Goal: Use online tool/utility: Use online tool/utility

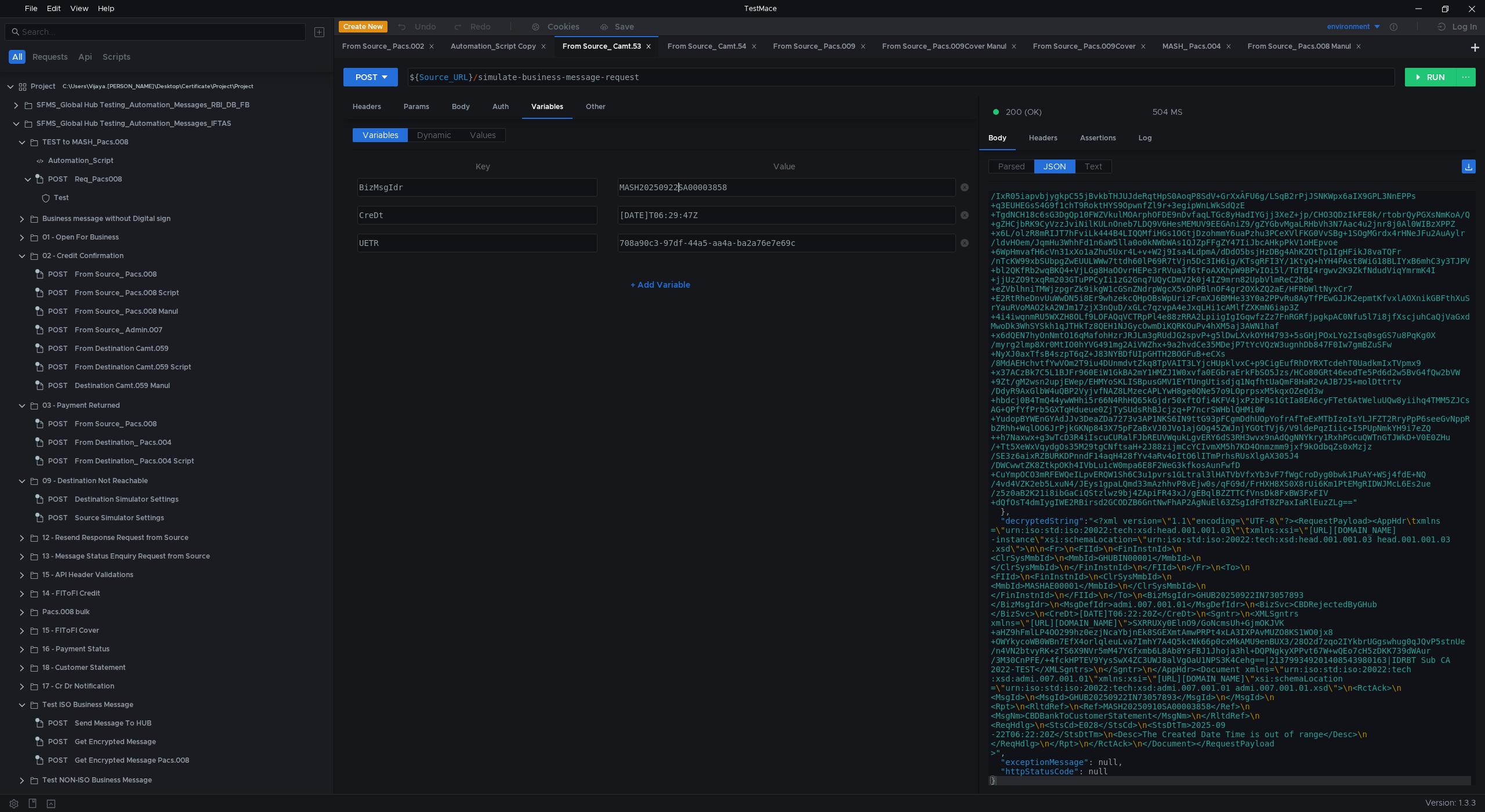
scroll to position [278, 0]
click at [454, 106] on div "Body" at bounding box center [461, 106] width 36 height 22
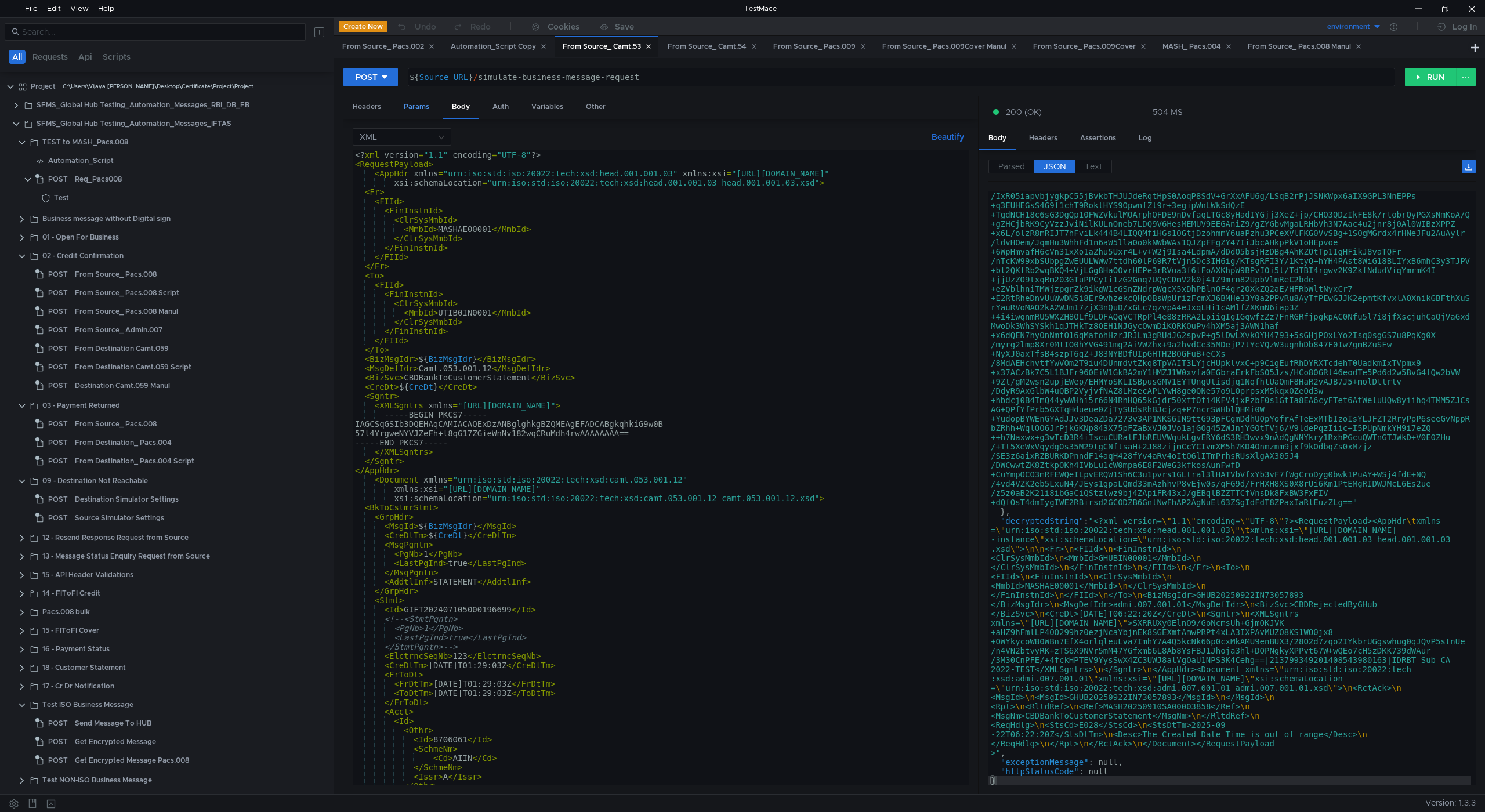
click at [421, 107] on div "Params" at bounding box center [416, 106] width 44 height 22
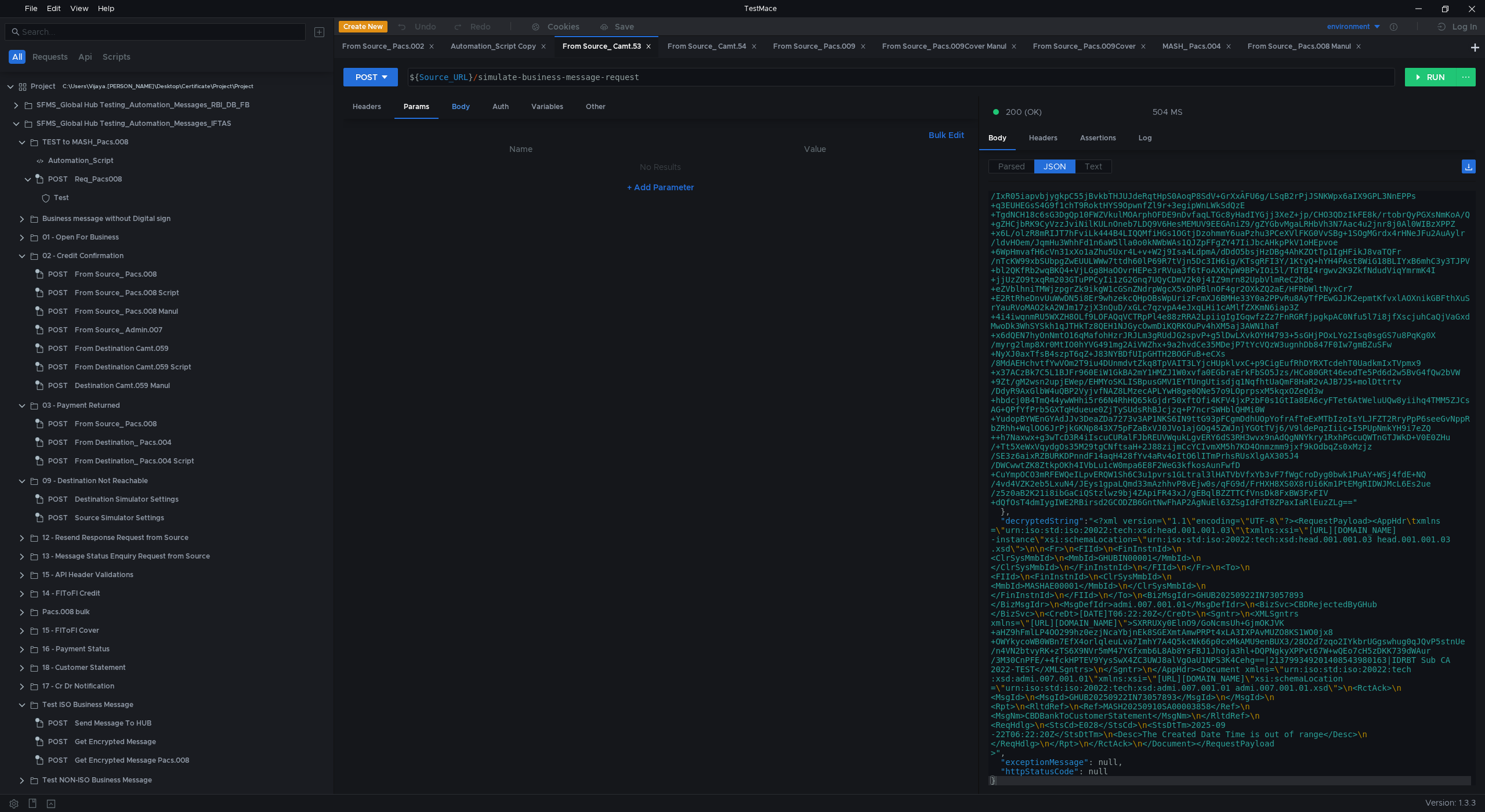
click at [451, 104] on div "Body" at bounding box center [461, 106] width 36 height 22
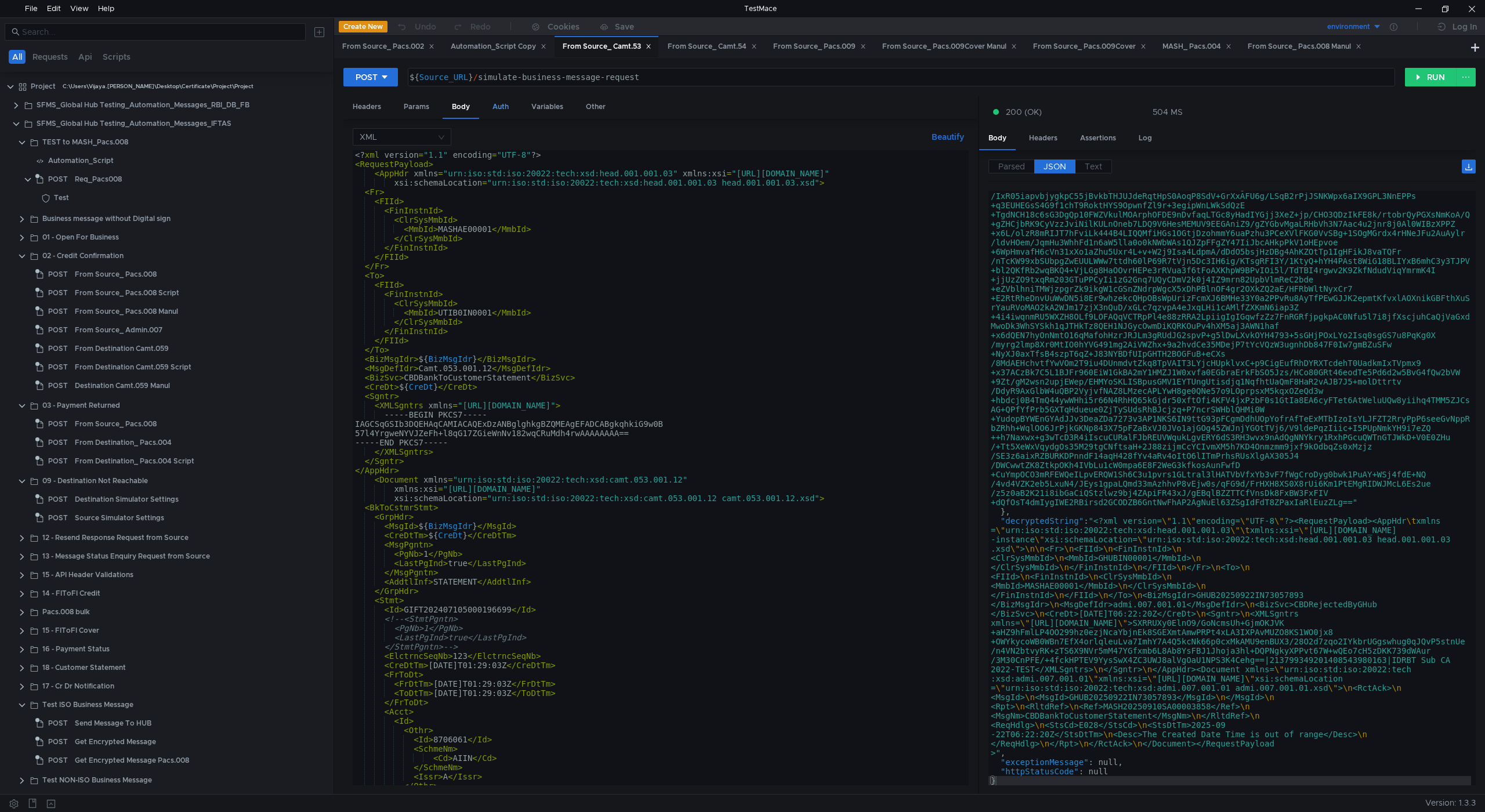
click at [493, 106] on div "Auth" at bounding box center [500, 106] width 35 height 22
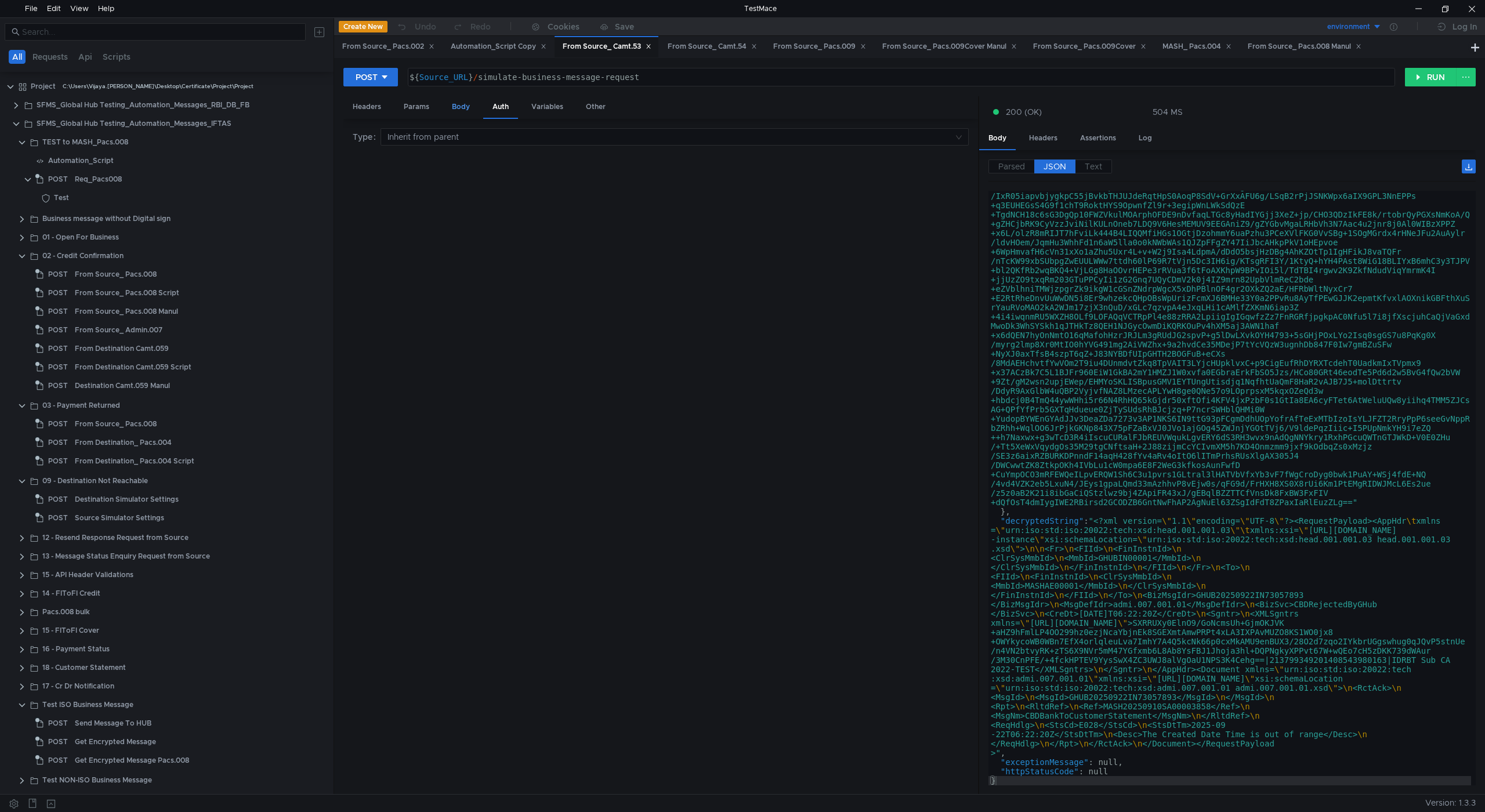
click at [448, 106] on div "Body" at bounding box center [461, 106] width 36 height 22
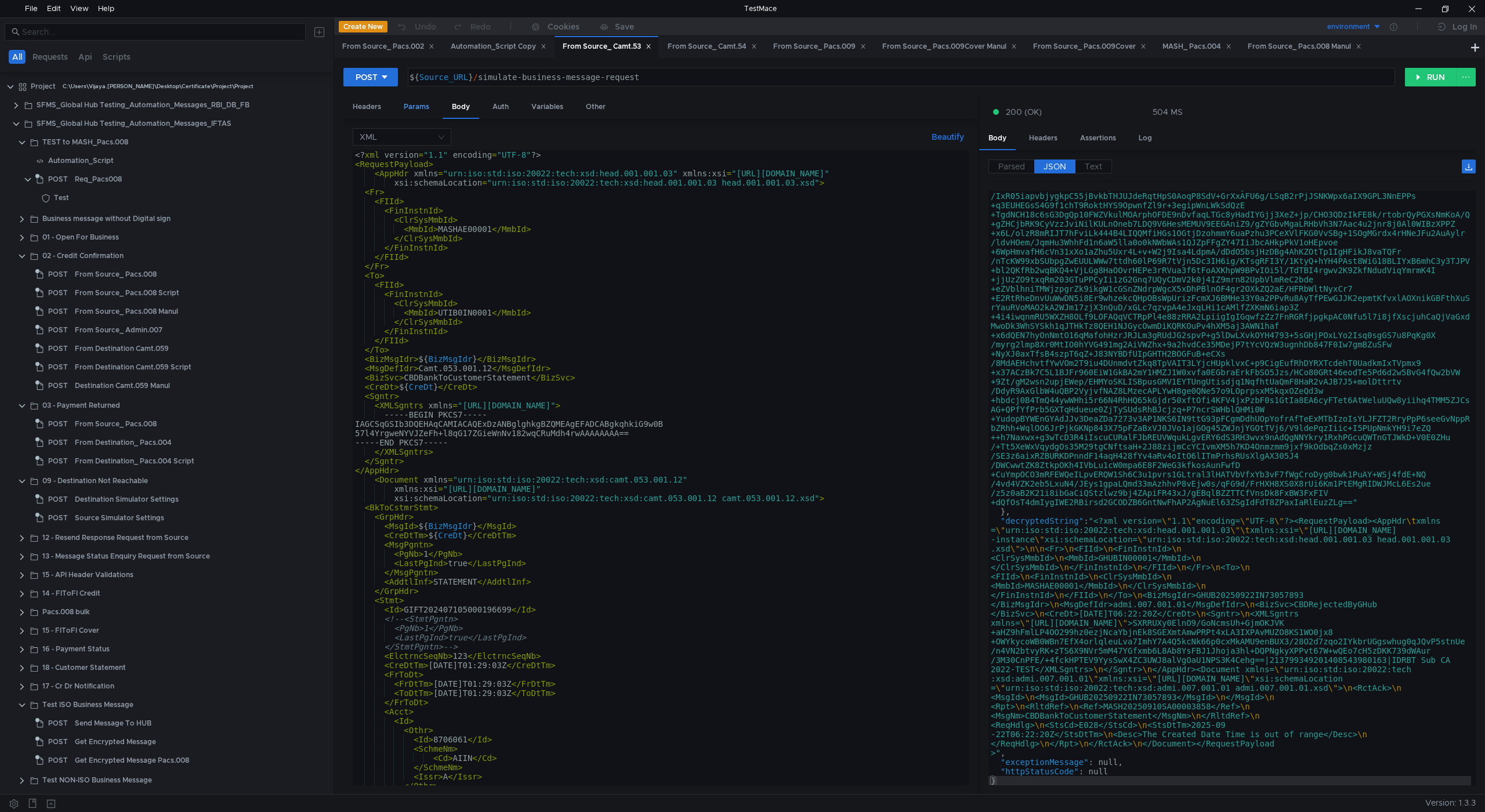
click at [404, 103] on div "Params" at bounding box center [416, 106] width 44 height 22
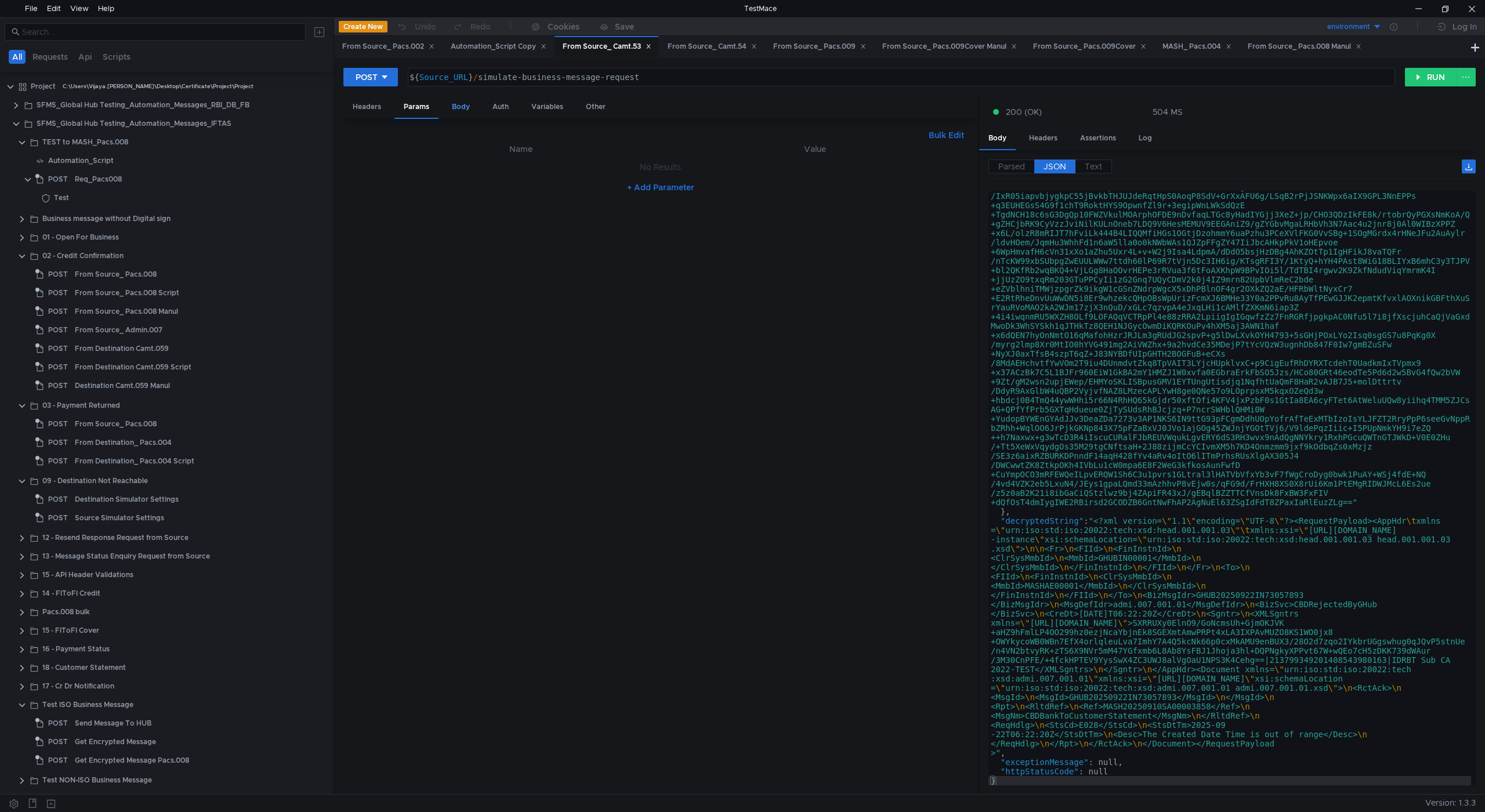
click at [464, 104] on div "Body" at bounding box center [461, 106] width 36 height 22
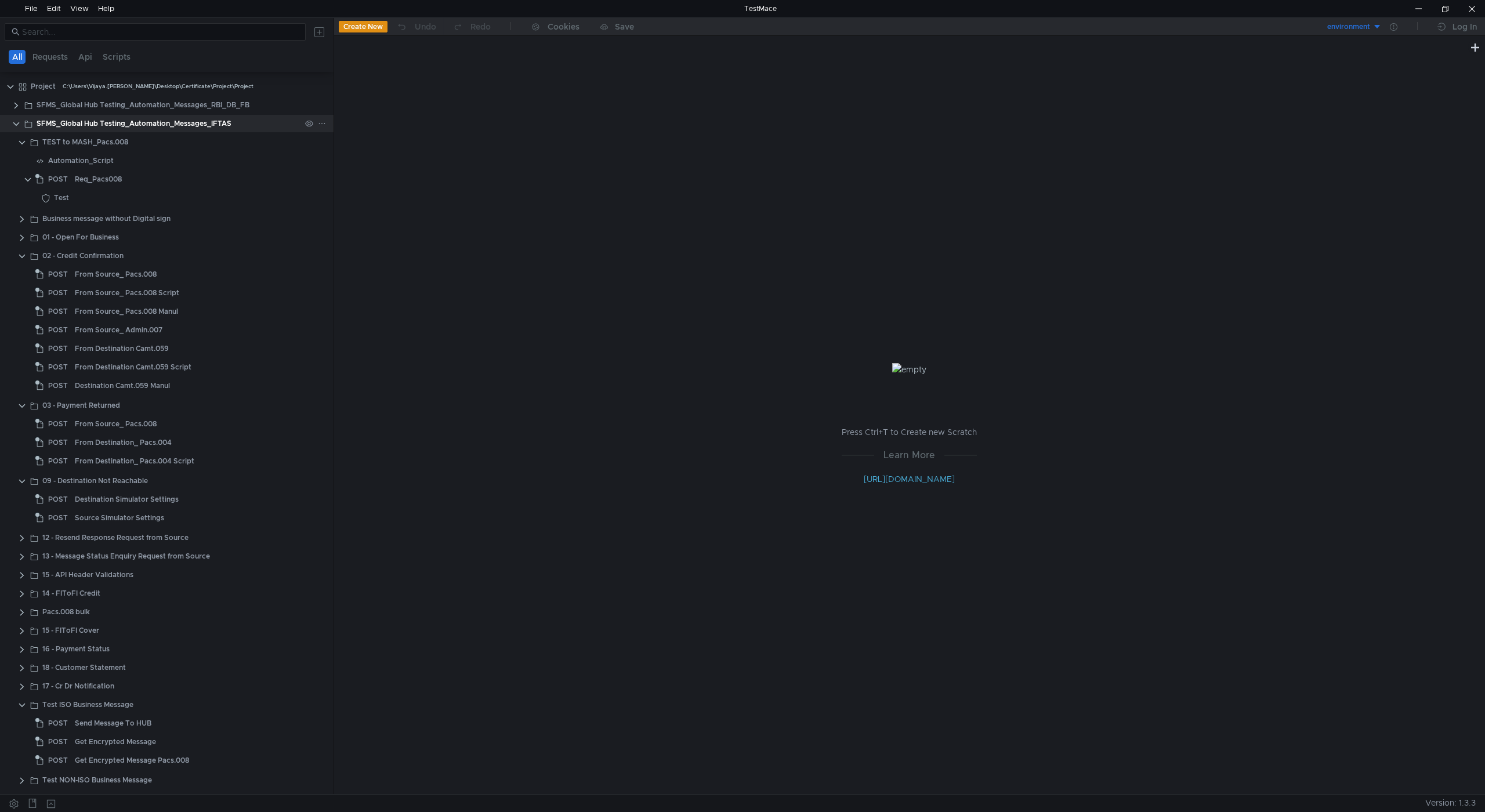
click at [15, 125] on clr-icon at bounding box center [16, 124] width 10 height 10
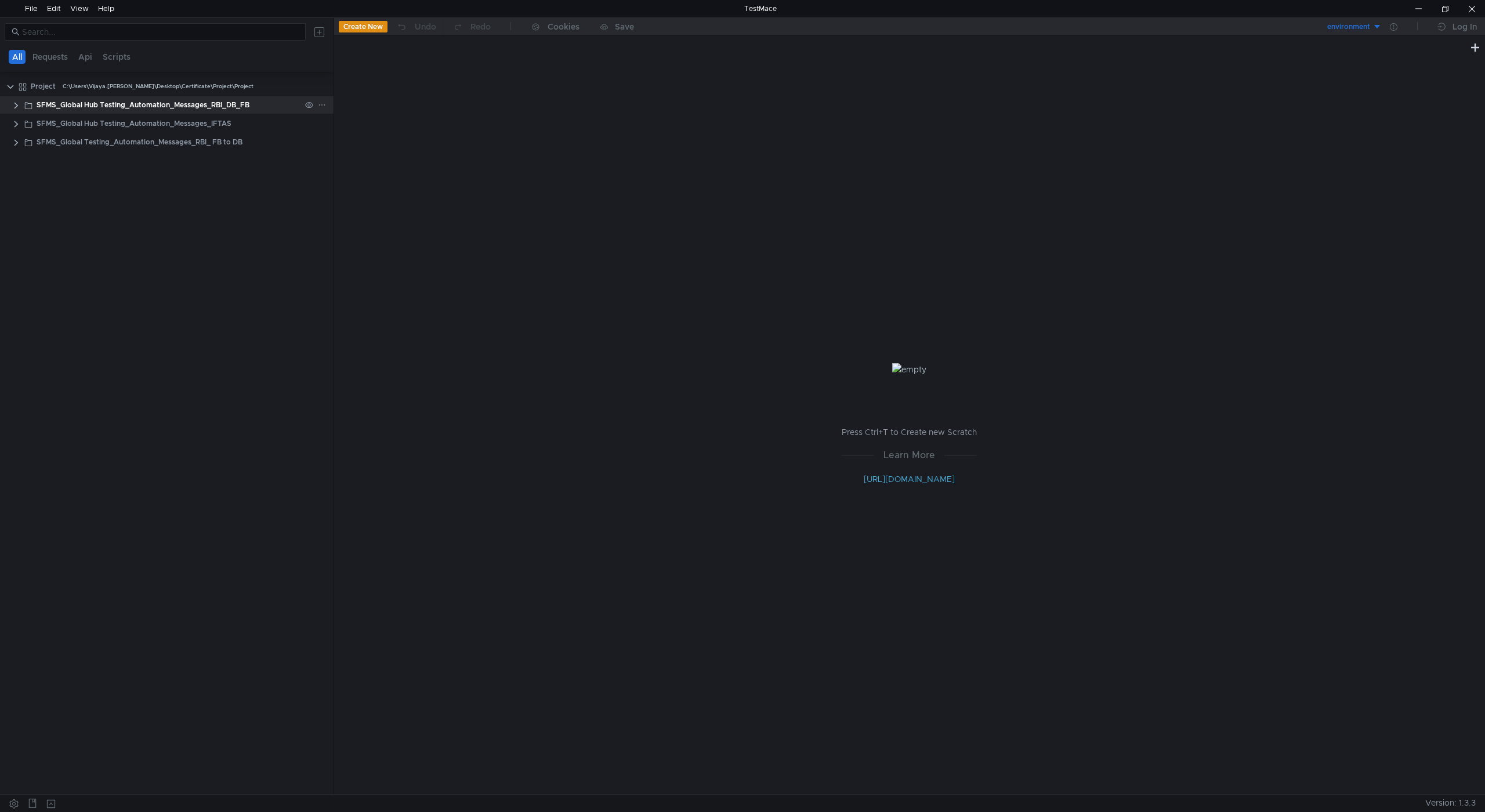
click at [17, 104] on clr-icon at bounding box center [16, 106] width 10 height 10
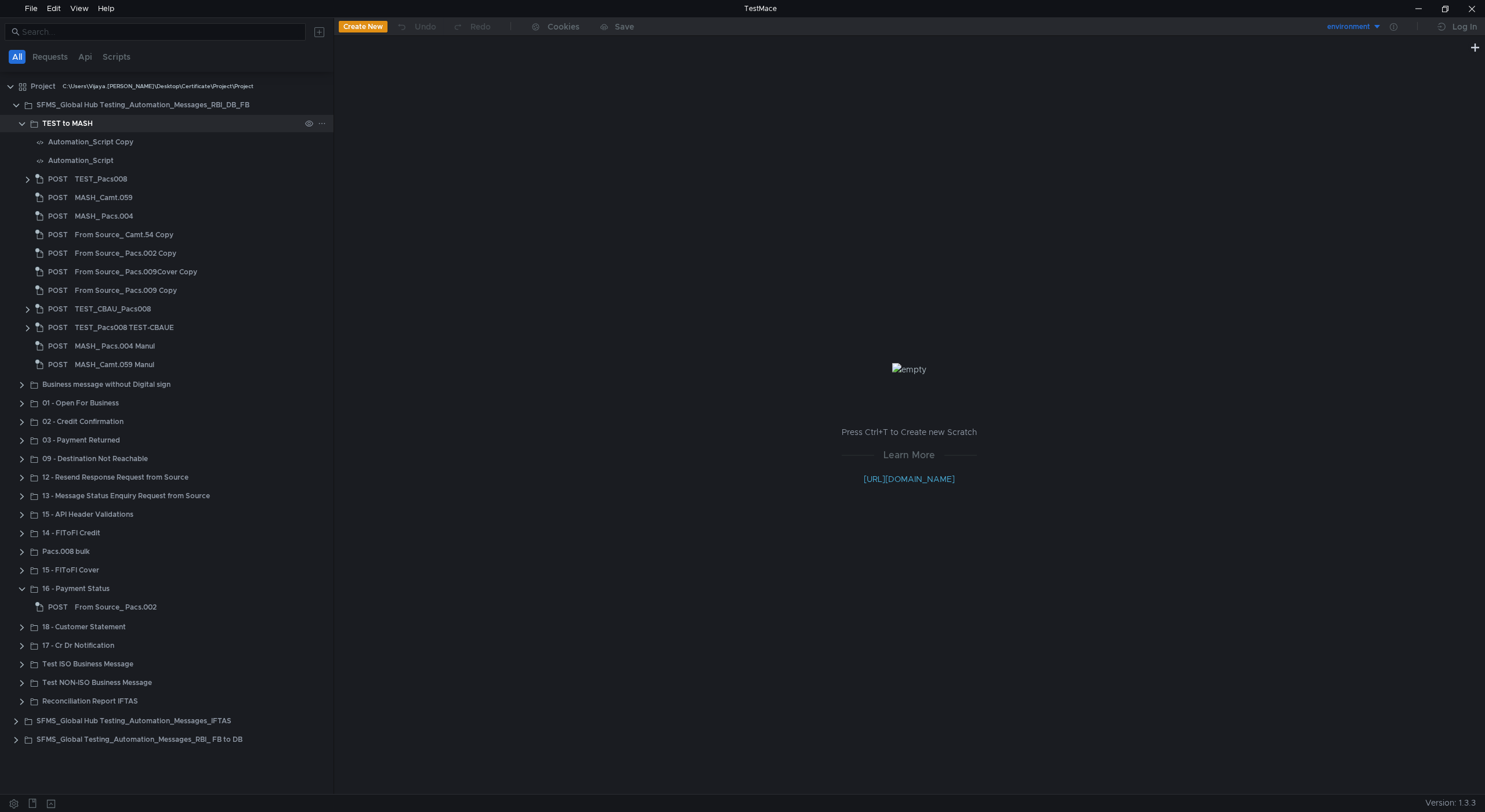
click at [19, 123] on clr-icon at bounding box center [23, 124] width 10 height 10
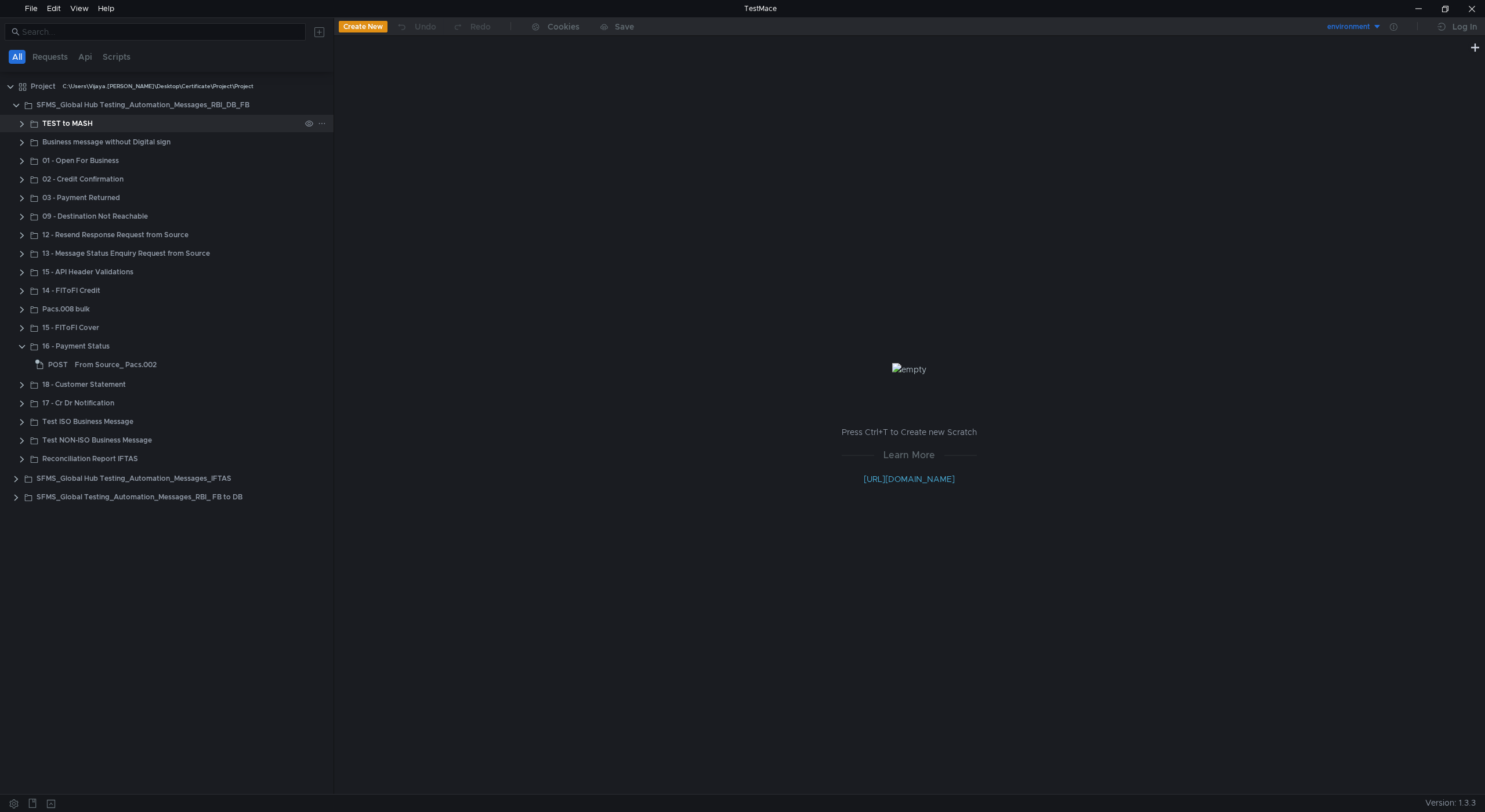
click at [23, 123] on clr-icon at bounding box center [23, 124] width 10 height 10
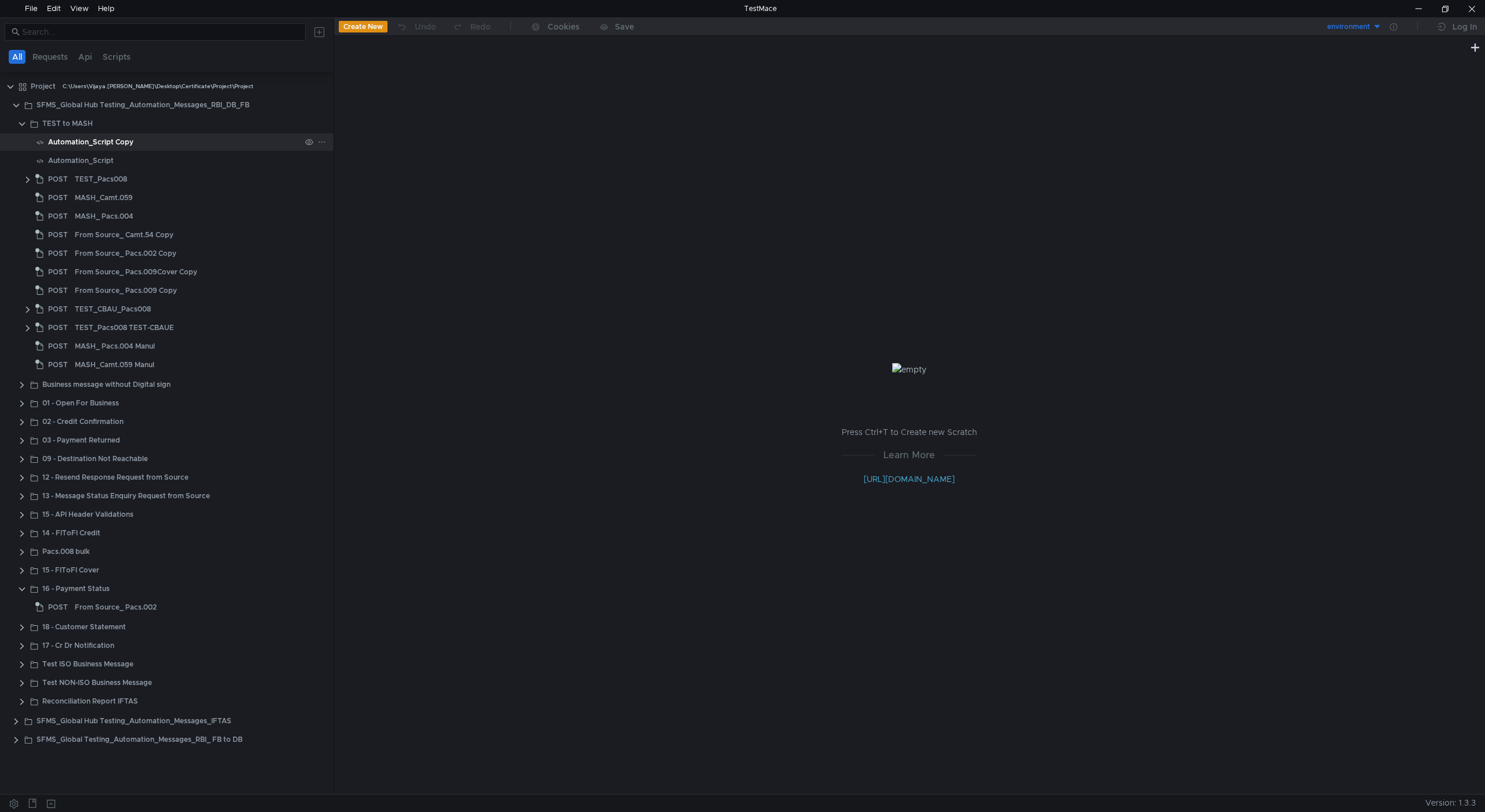
click at [90, 144] on div "Automation_Script Copy" at bounding box center [91, 142] width 86 height 18
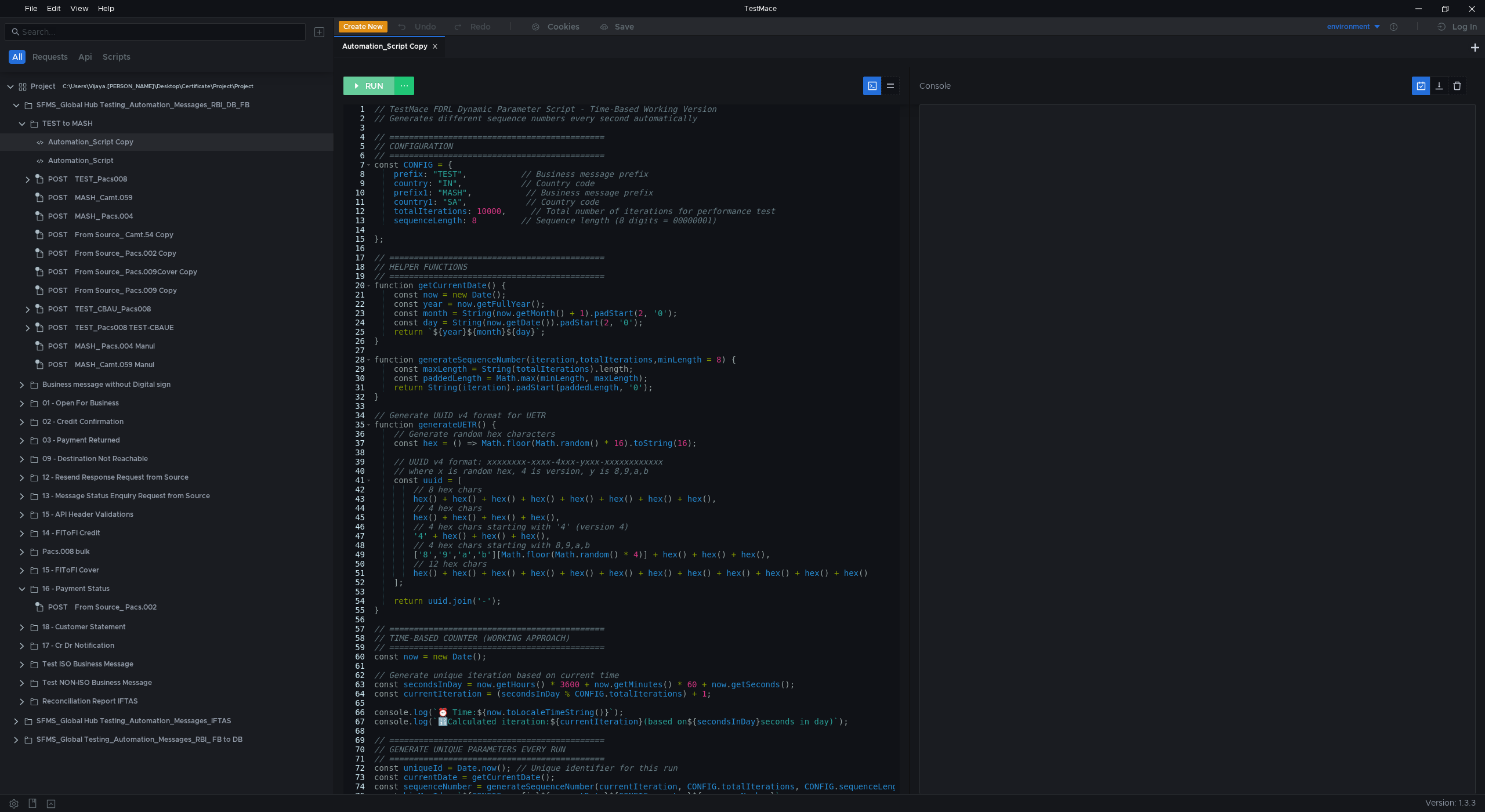
click at [373, 85] on button "RUN" at bounding box center [369, 85] width 52 height 19
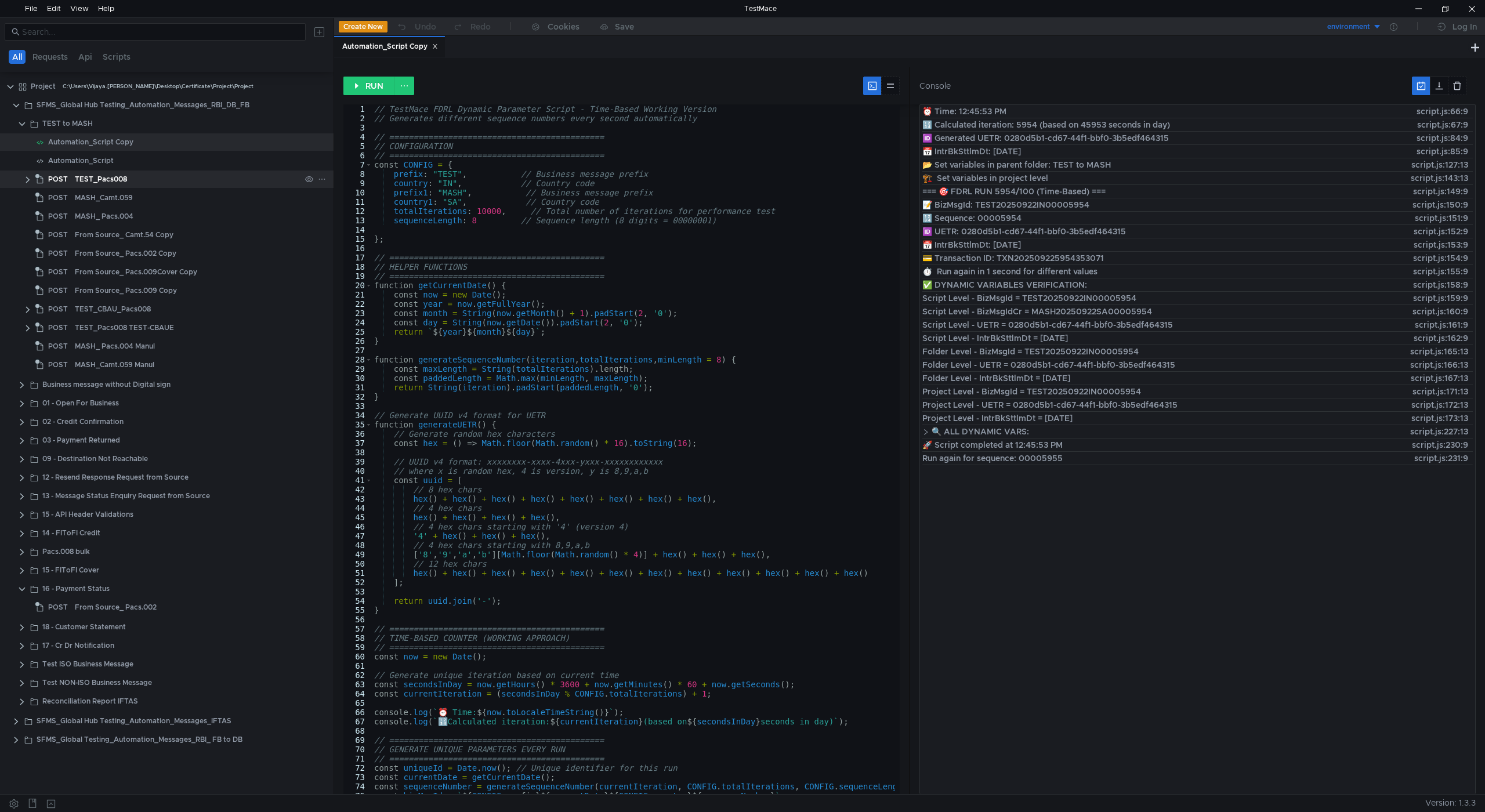
click at [129, 183] on div "TEST_Pacs008" at bounding box center [188, 179] width 226 height 18
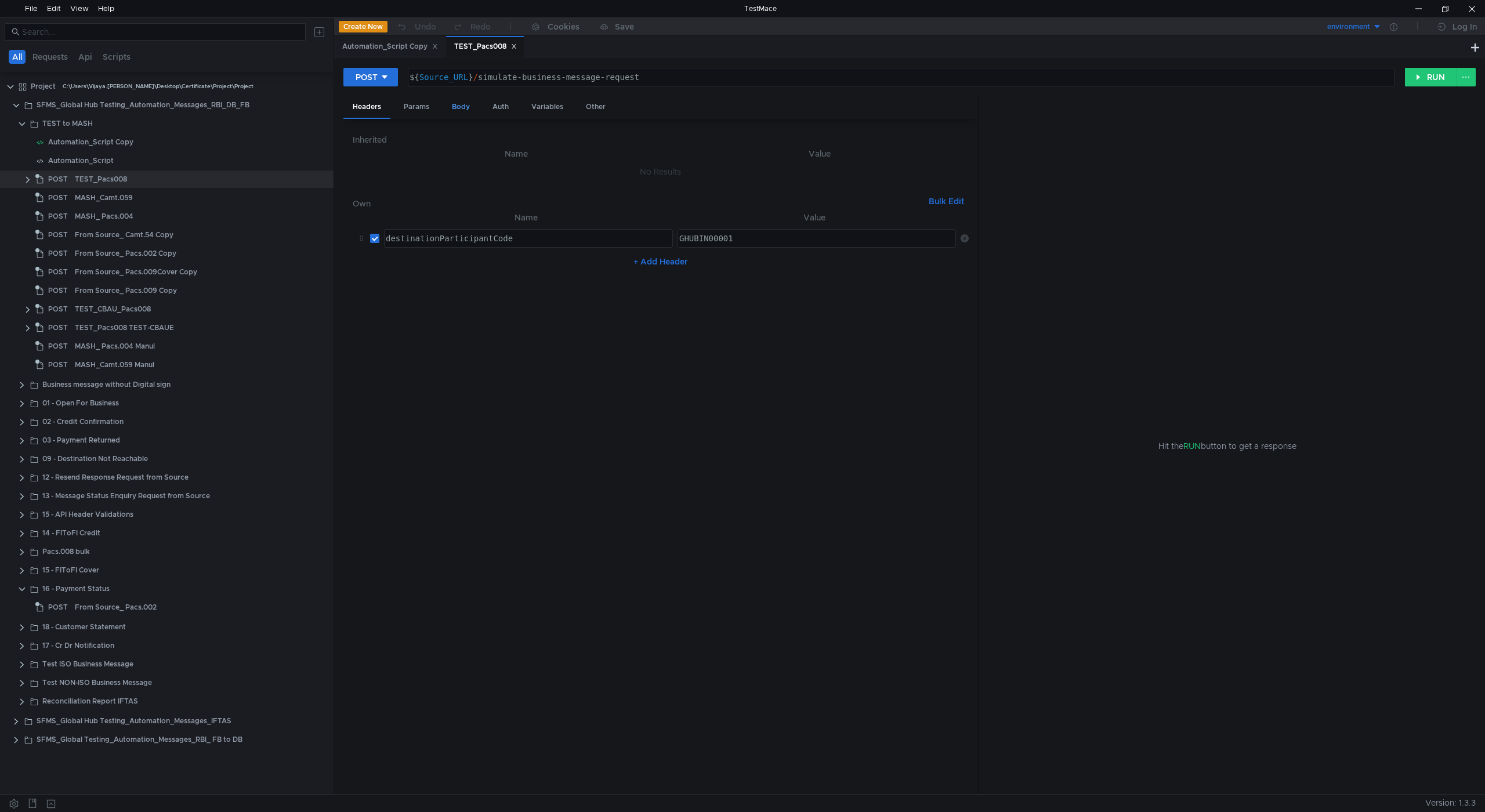
click at [456, 103] on div "Body" at bounding box center [461, 106] width 36 height 22
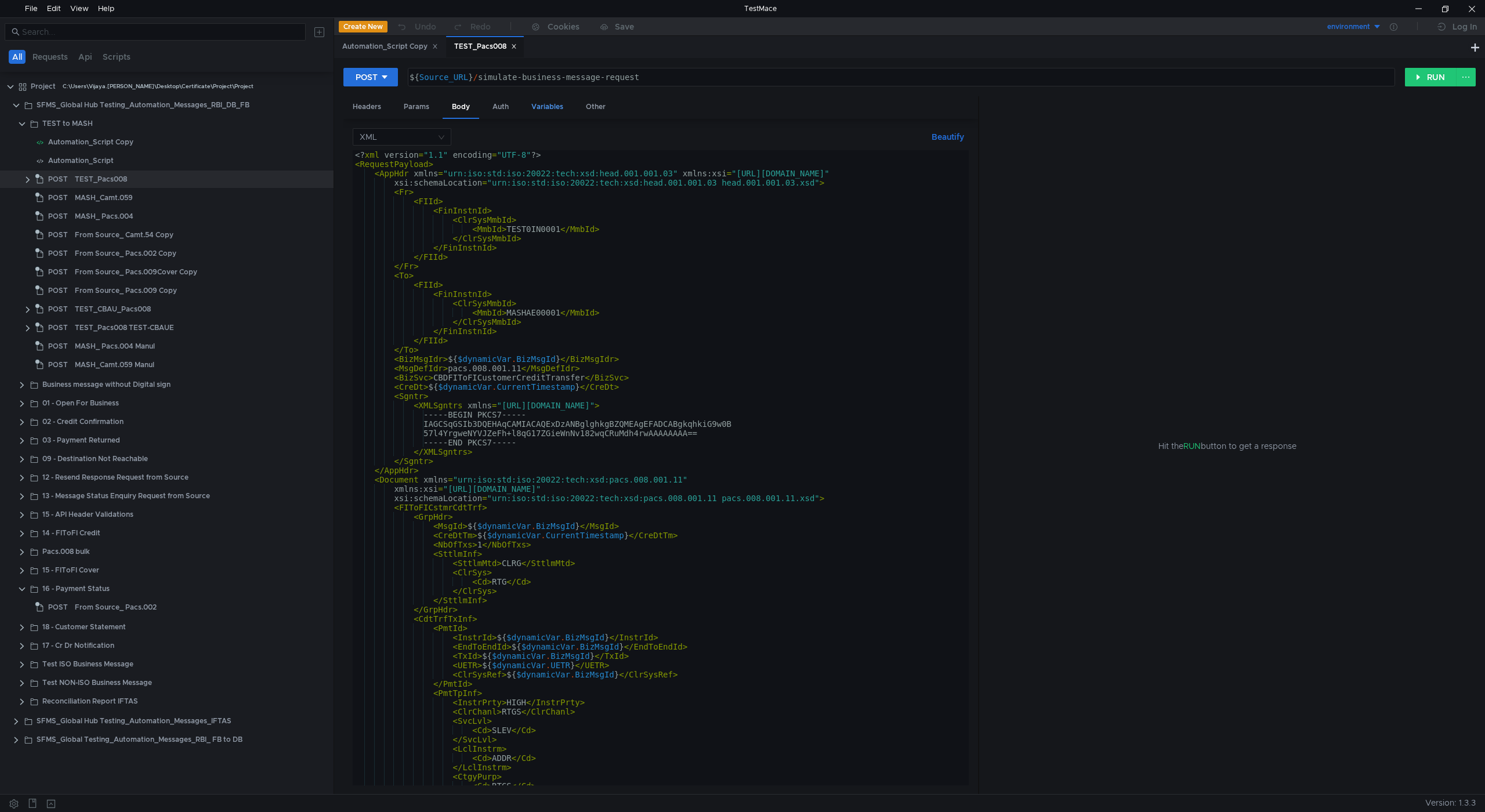
click at [548, 104] on div "Variables" at bounding box center [547, 106] width 51 height 22
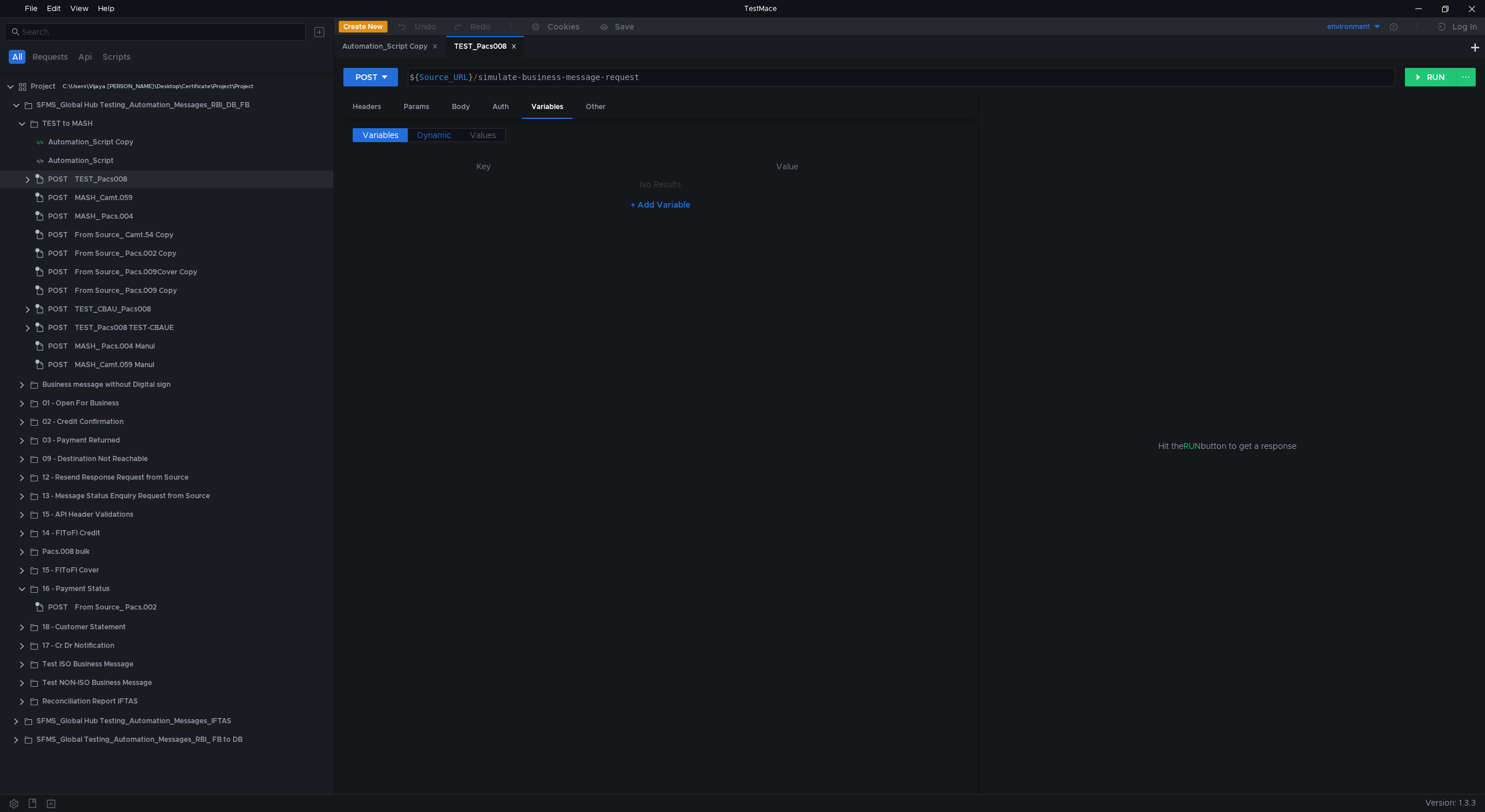
click at [441, 135] on span "Dynamic" at bounding box center [434, 135] width 34 height 10
click at [470, 109] on div "Body" at bounding box center [461, 106] width 36 height 22
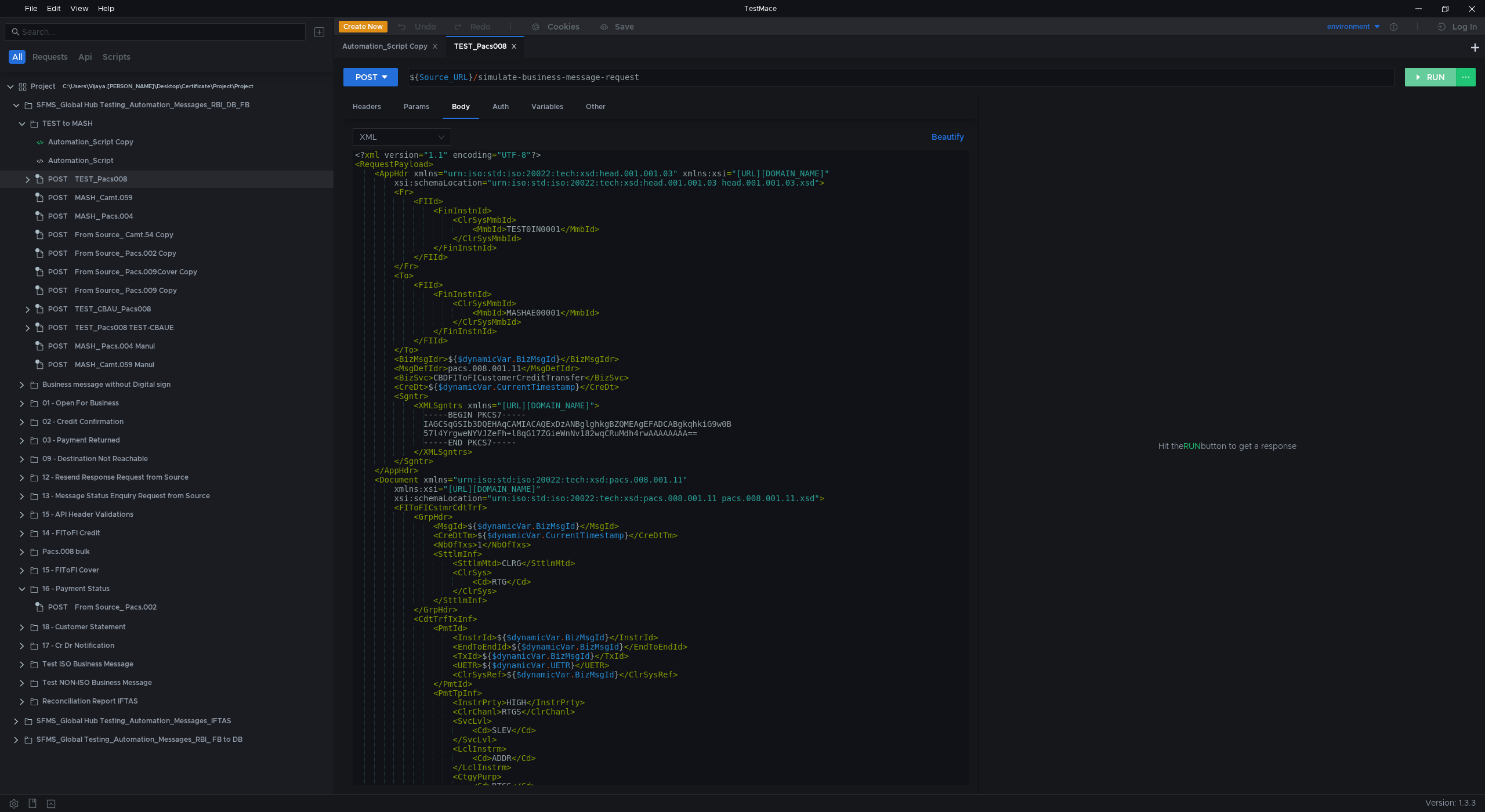
click at [1430, 77] on button "RUN" at bounding box center [1431, 77] width 52 height 19
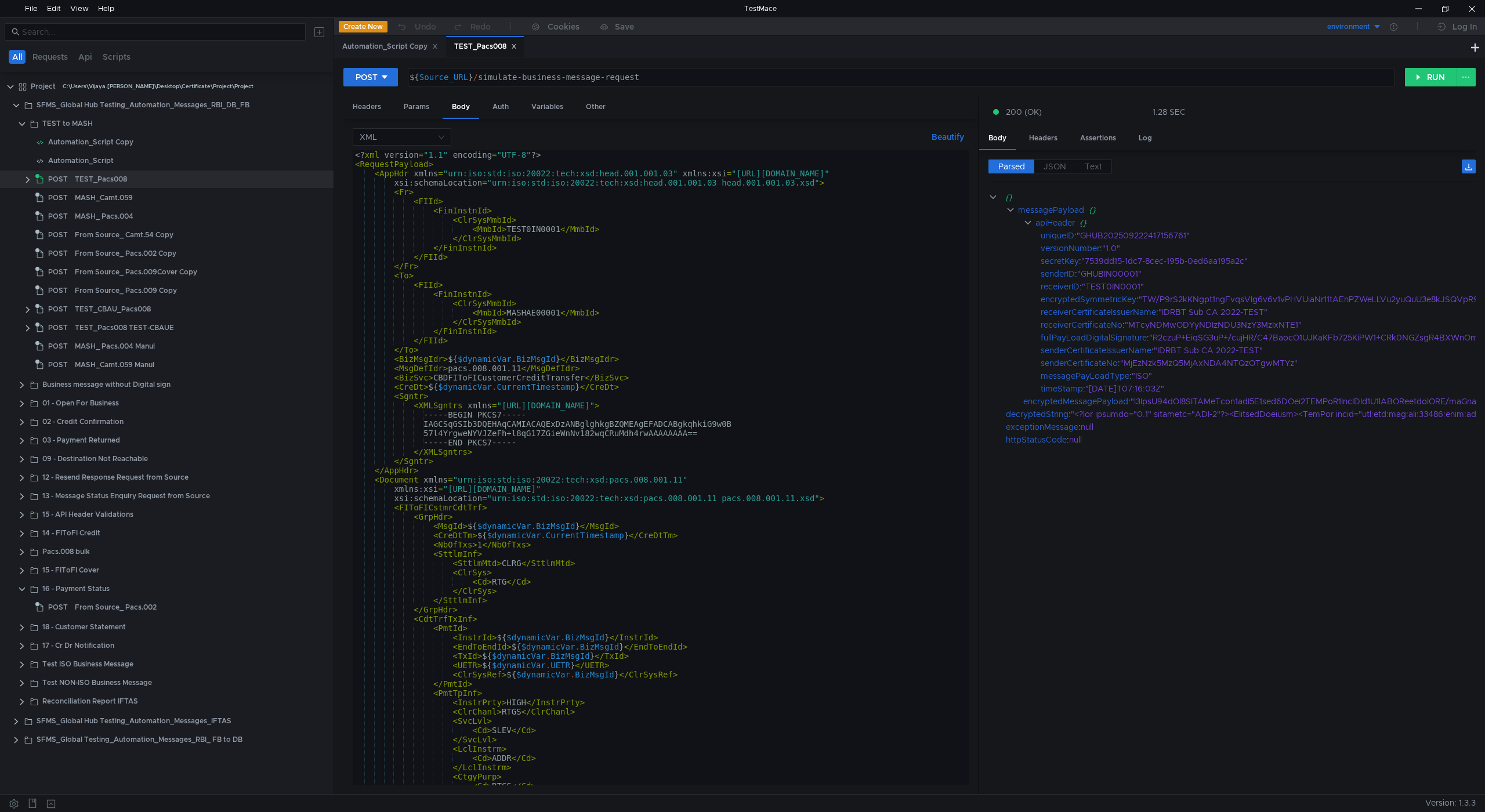
click at [774, 306] on div "<? xml version = "1.1" encoding = "UTF-8" ?> < RequestPayload > < AppHdr xmlns …" at bounding box center [658, 477] width 611 height 654
type textarea "</Document> </RequestPayload>"
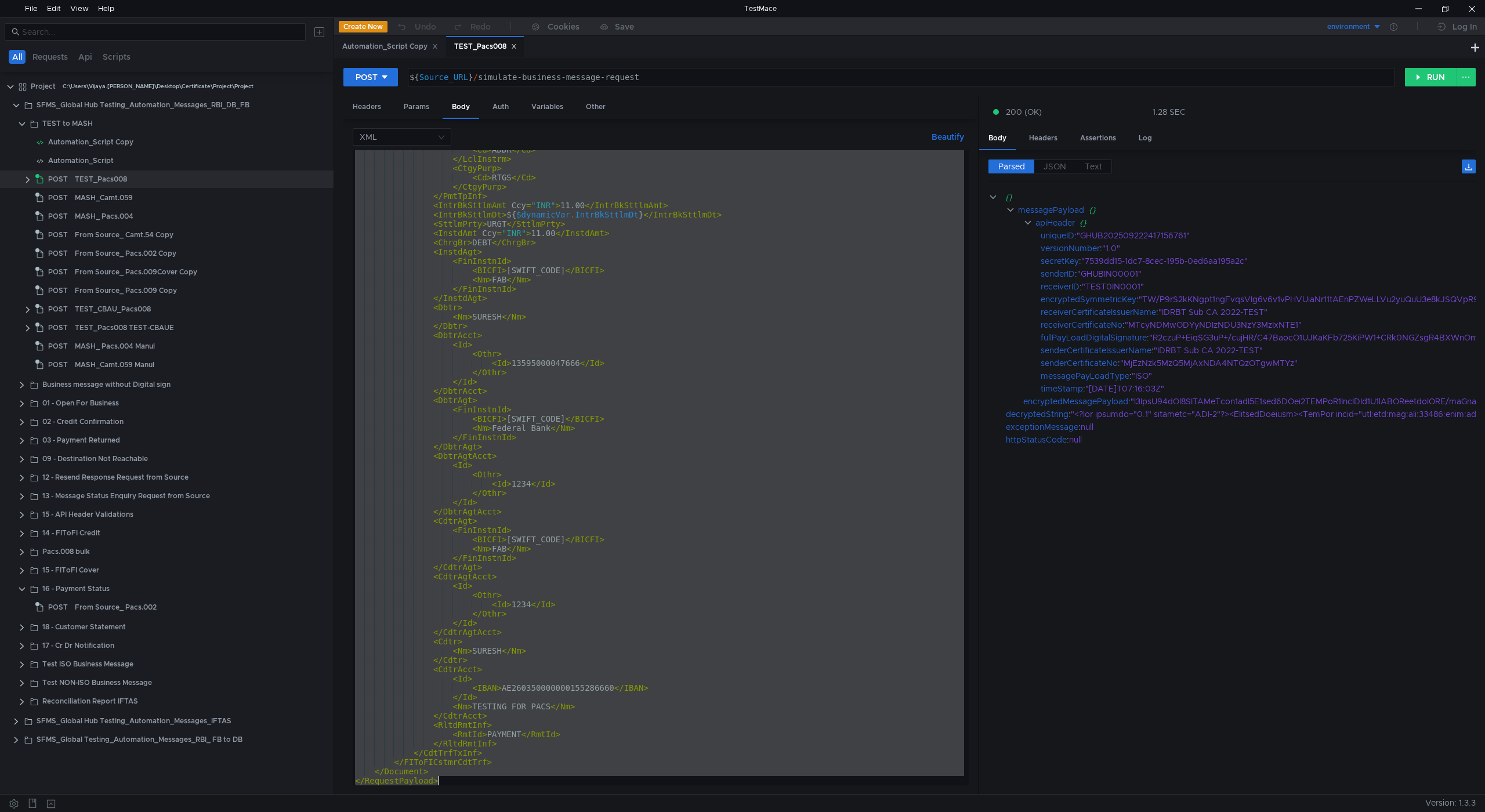
scroll to position [609, 0]
click at [1057, 163] on span "JSON" at bounding box center [1055, 166] width 23 height 10
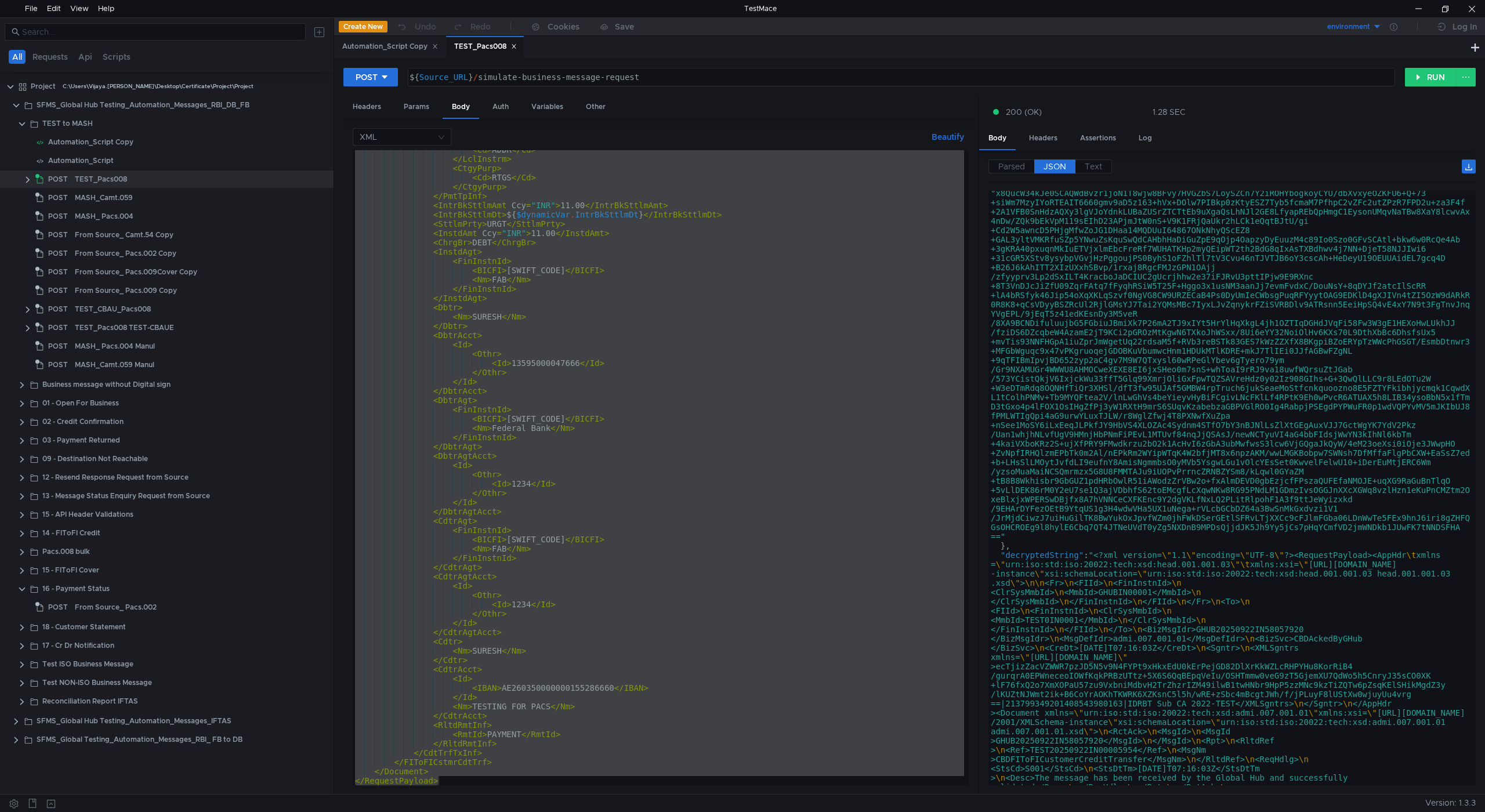
scroll to position [287, 0]
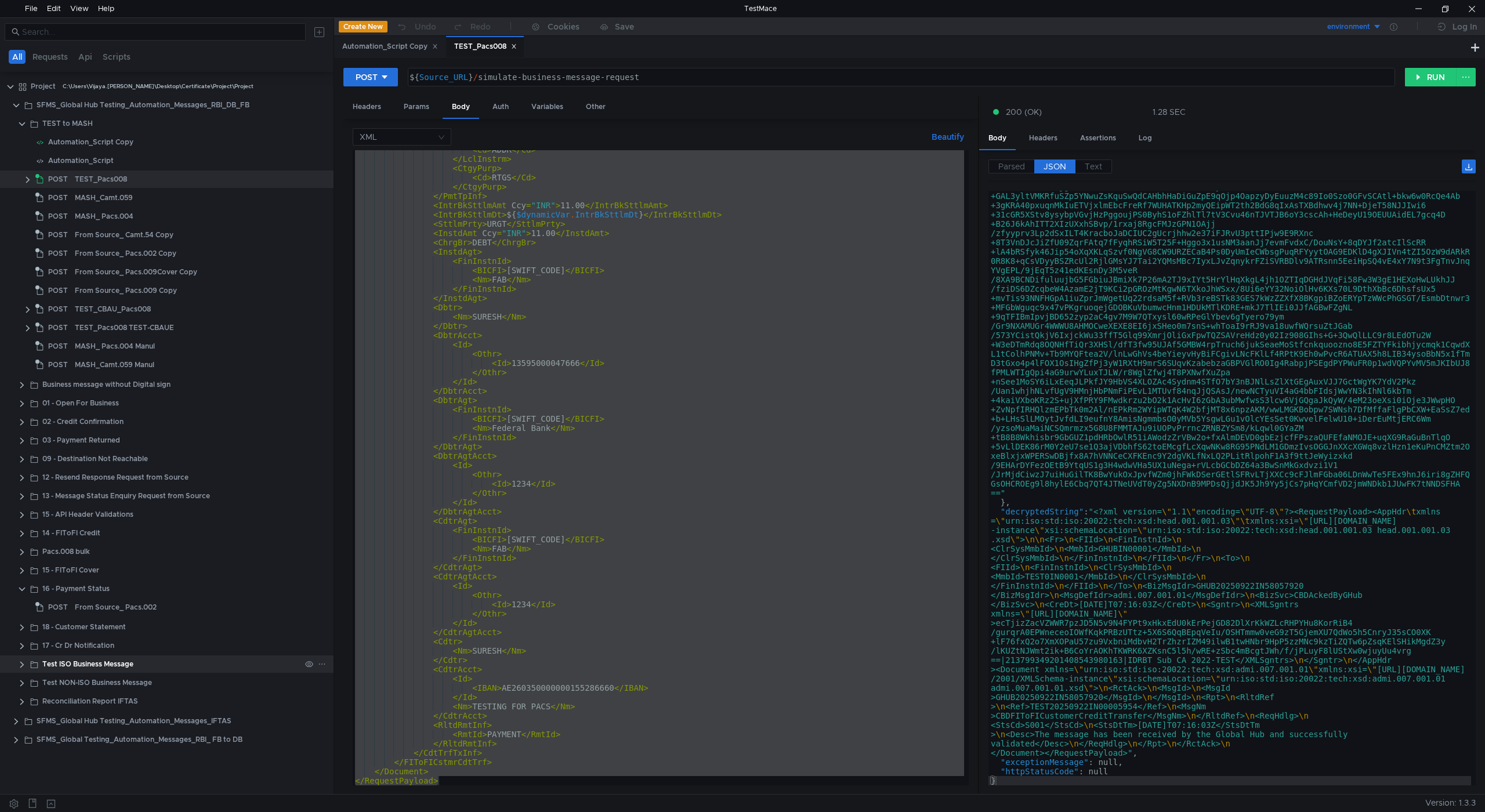
click at [25, 664] on clr-icon at bounding box center [23, 665] width 10 height 10
click at [127, 717] on div "Get Encrypted Message Pacs.008" at bounding box center [132, 720] width 115 height 18
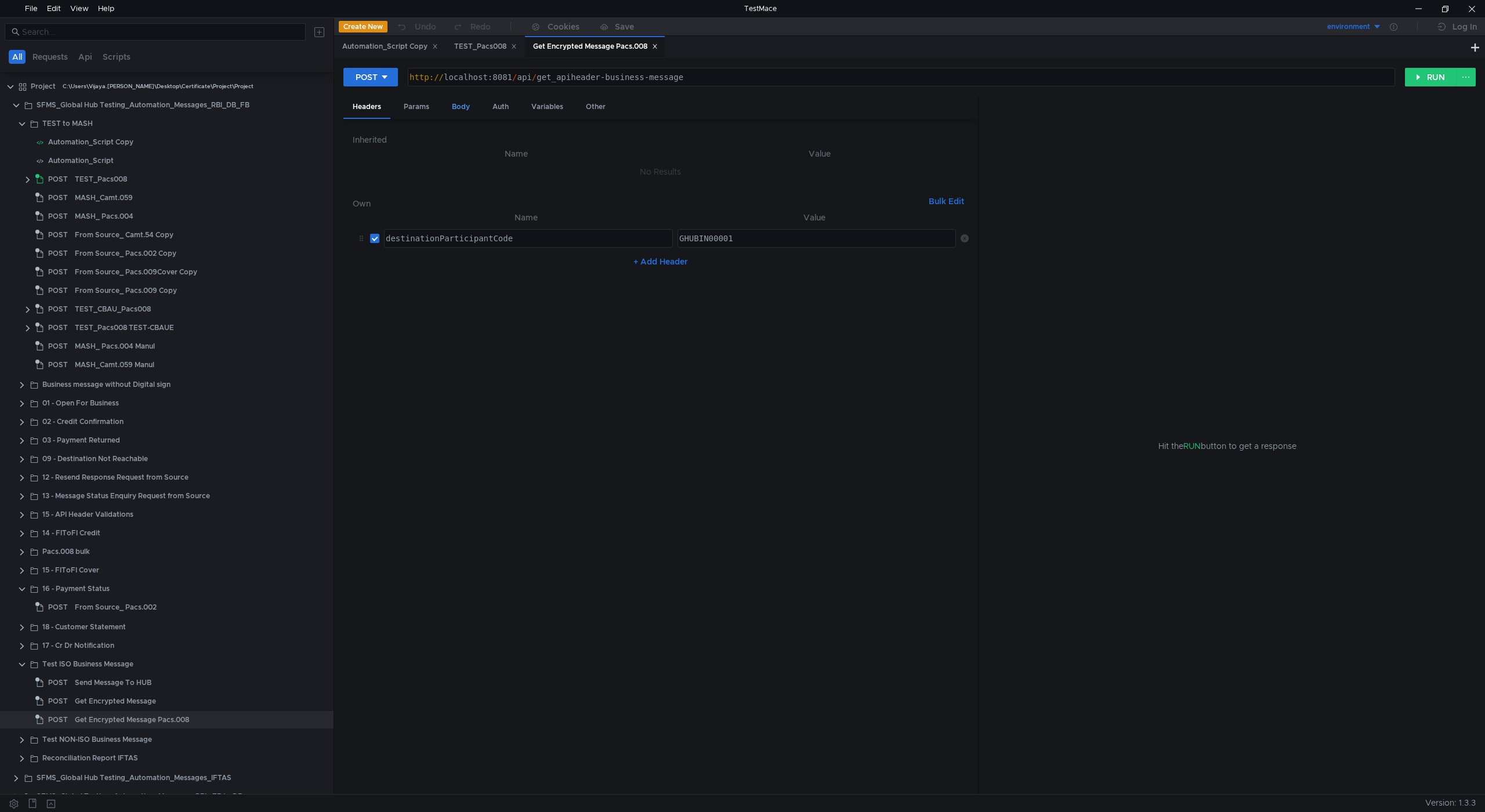
click at [457, 98] on div "Body" at bounding box center [461, 106] width 36 height 22
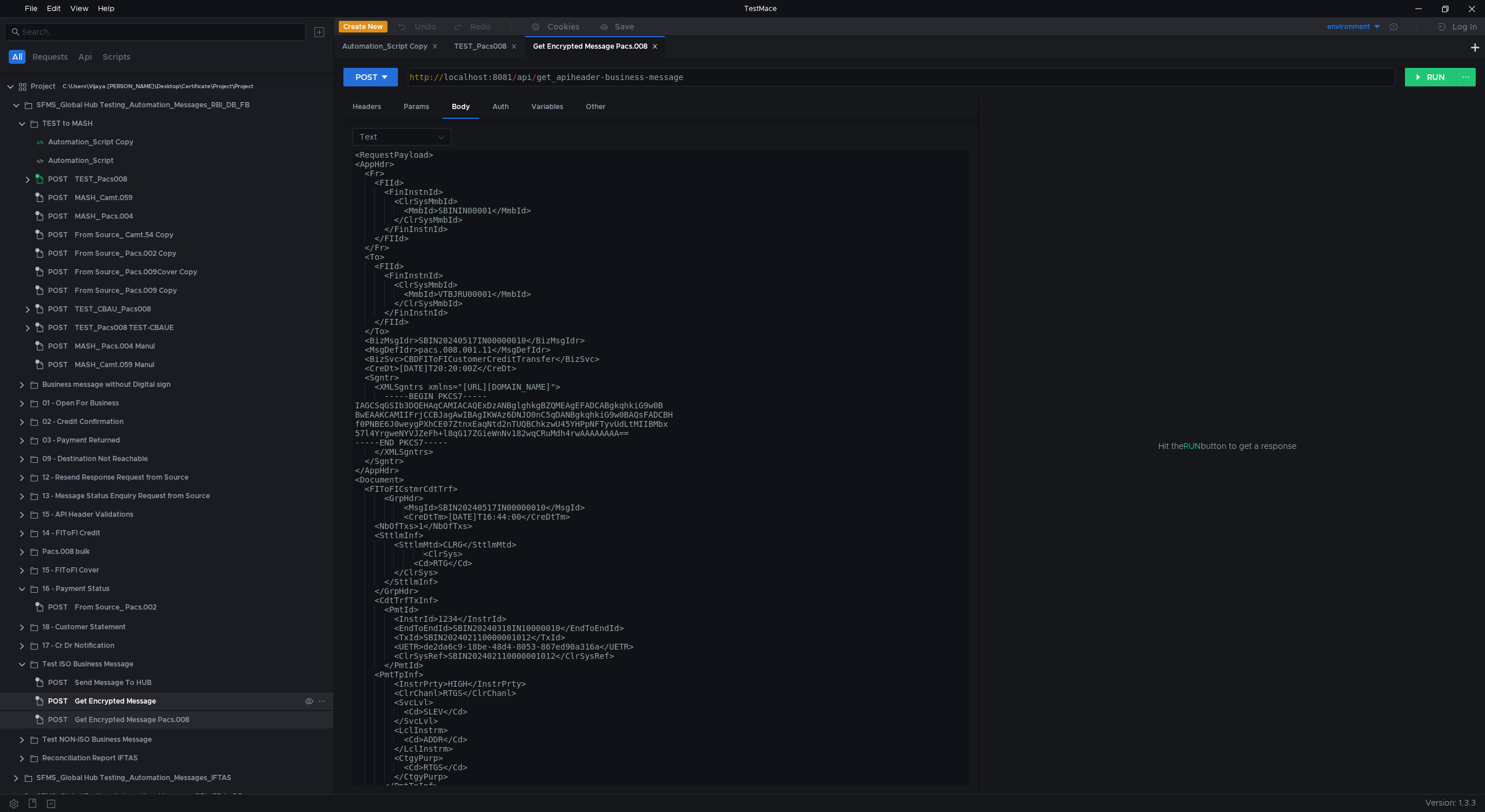
click at [134, 700] on div "Get Encrypted Message" at bounding box center [115, 702] width 81 height 18
click at [133, 700] on div "Get Encrypted Message" at bounding box center [115, 702] width 81 height 18
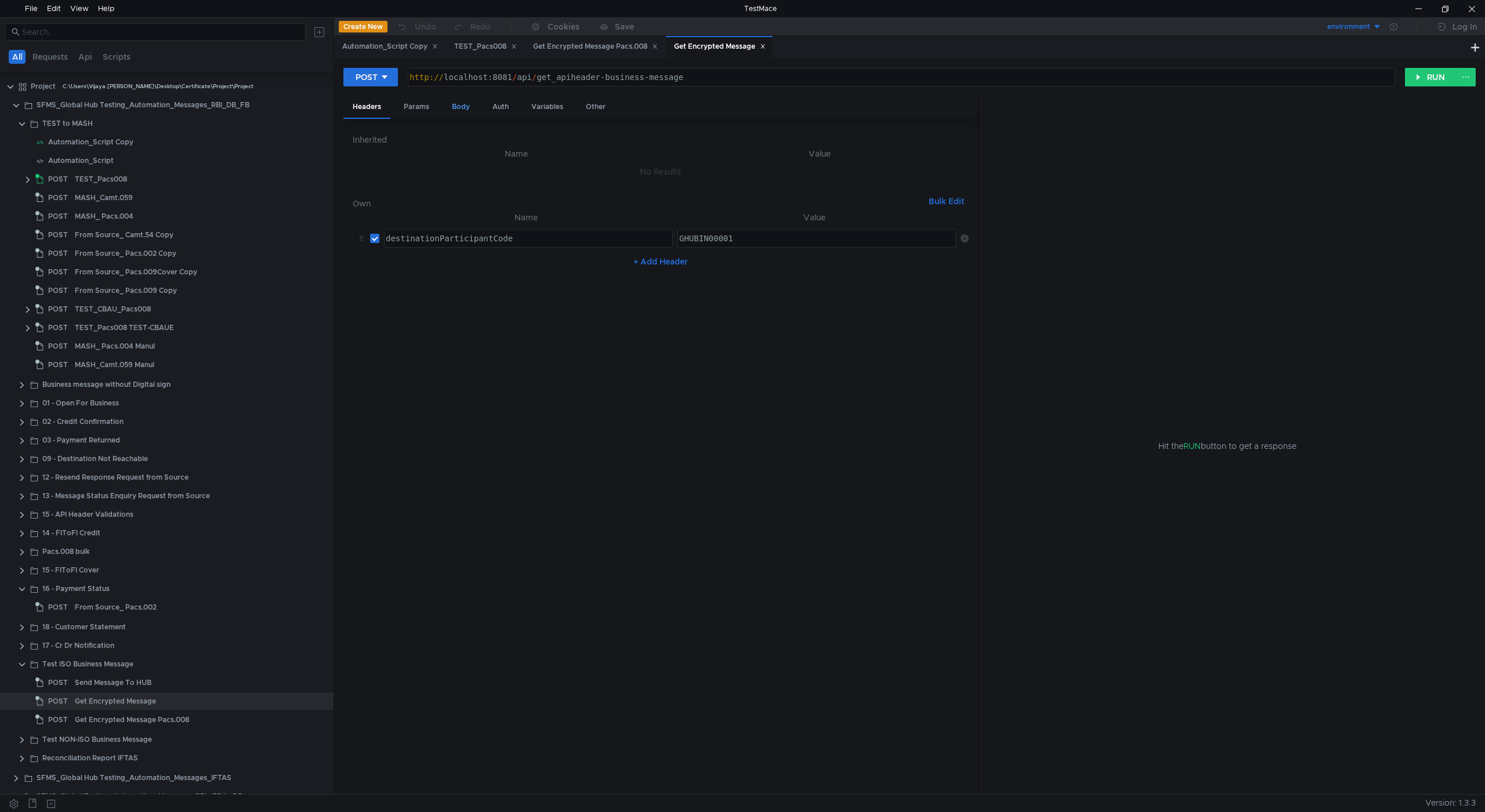
click at [460, 103] on div "Body" at bounding box center [461, 106] width 36 height 22
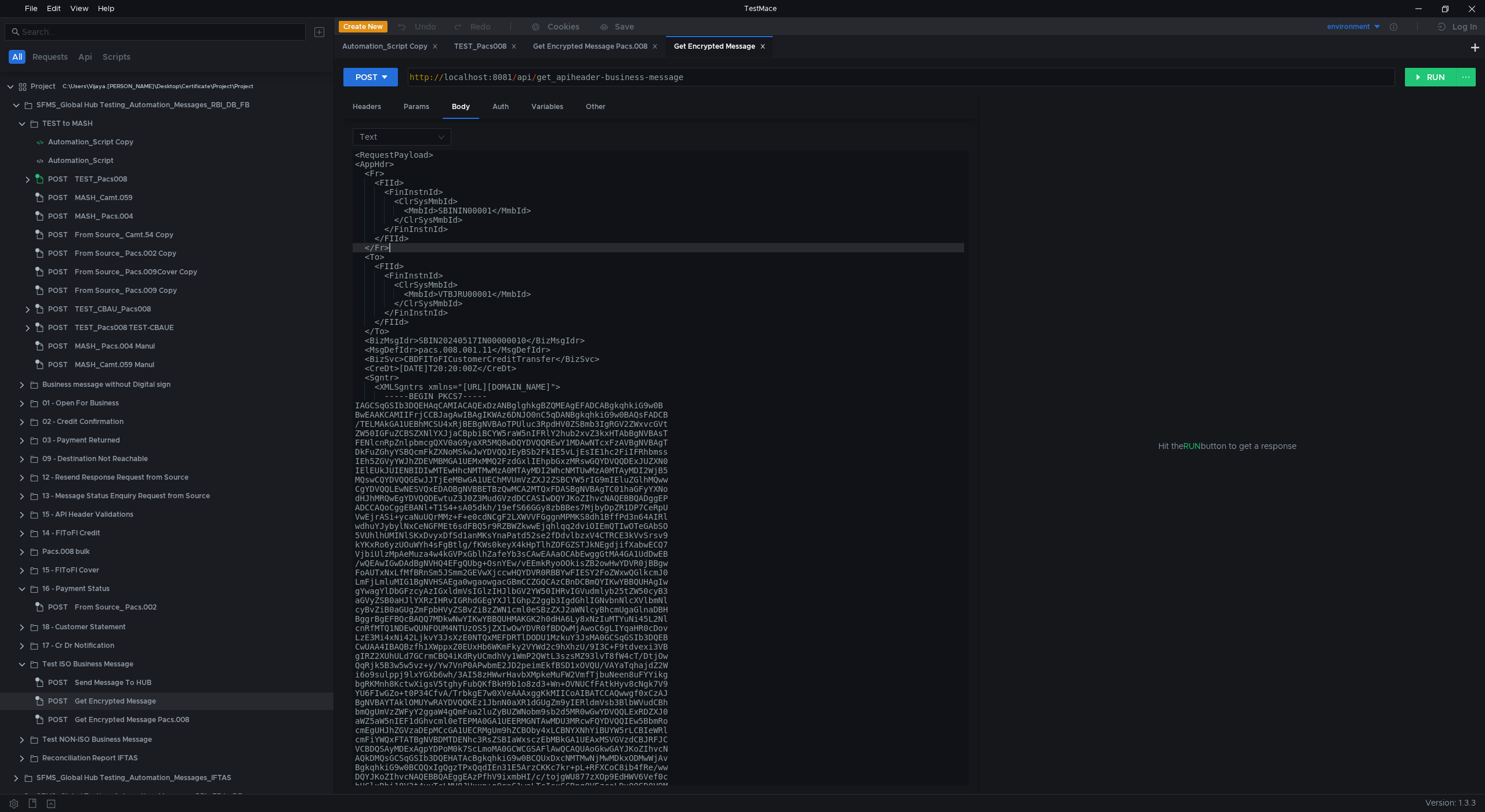
click at [568, 252] on div "<RequestPayload> <AppHdr> <Fr> <FIId> <FinInstnId> <ClrSysMmbId> <MmbId>SBININ0…" at bounding box center [658, 477] width 611 height 654
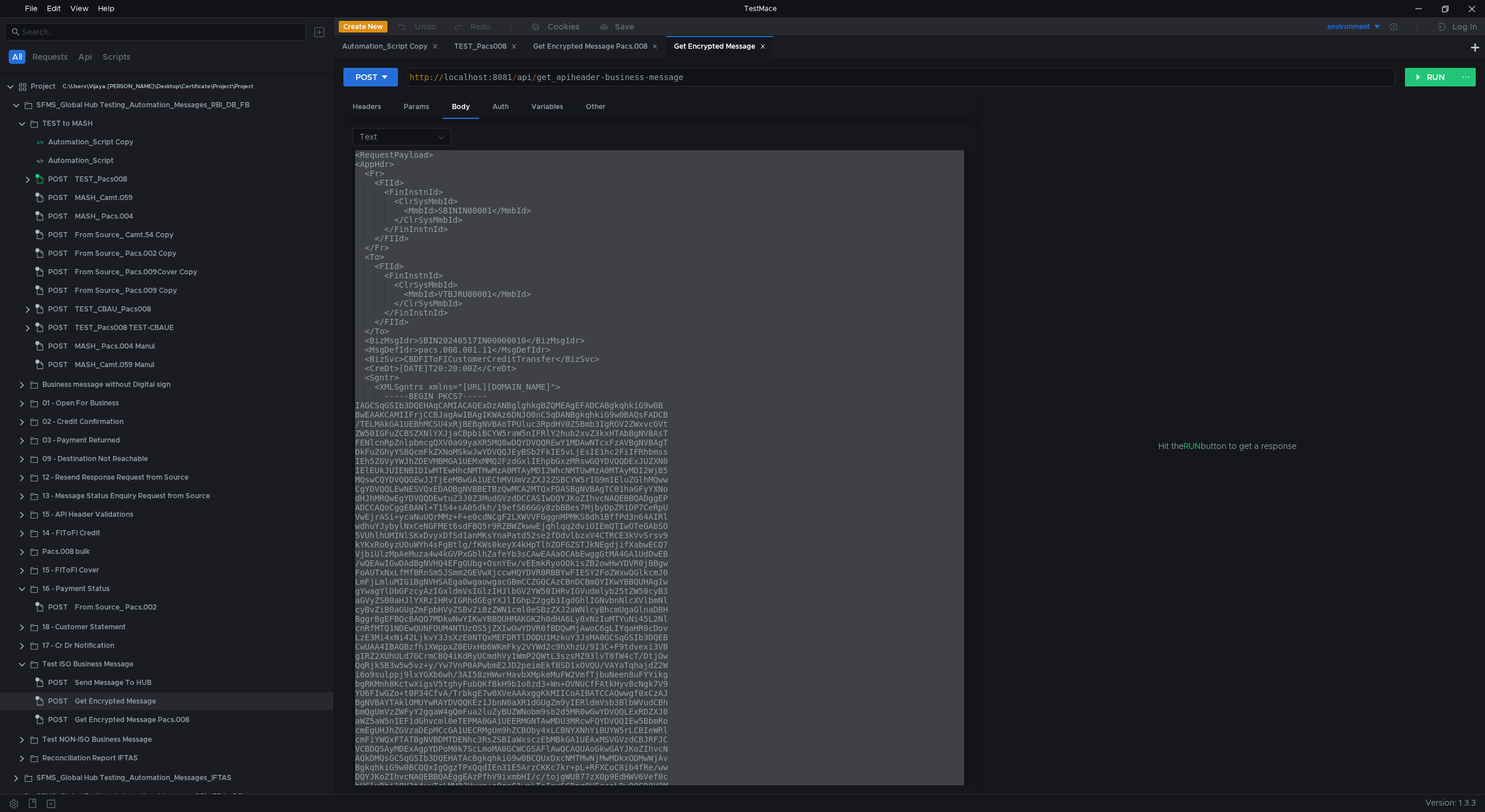
paste textarea
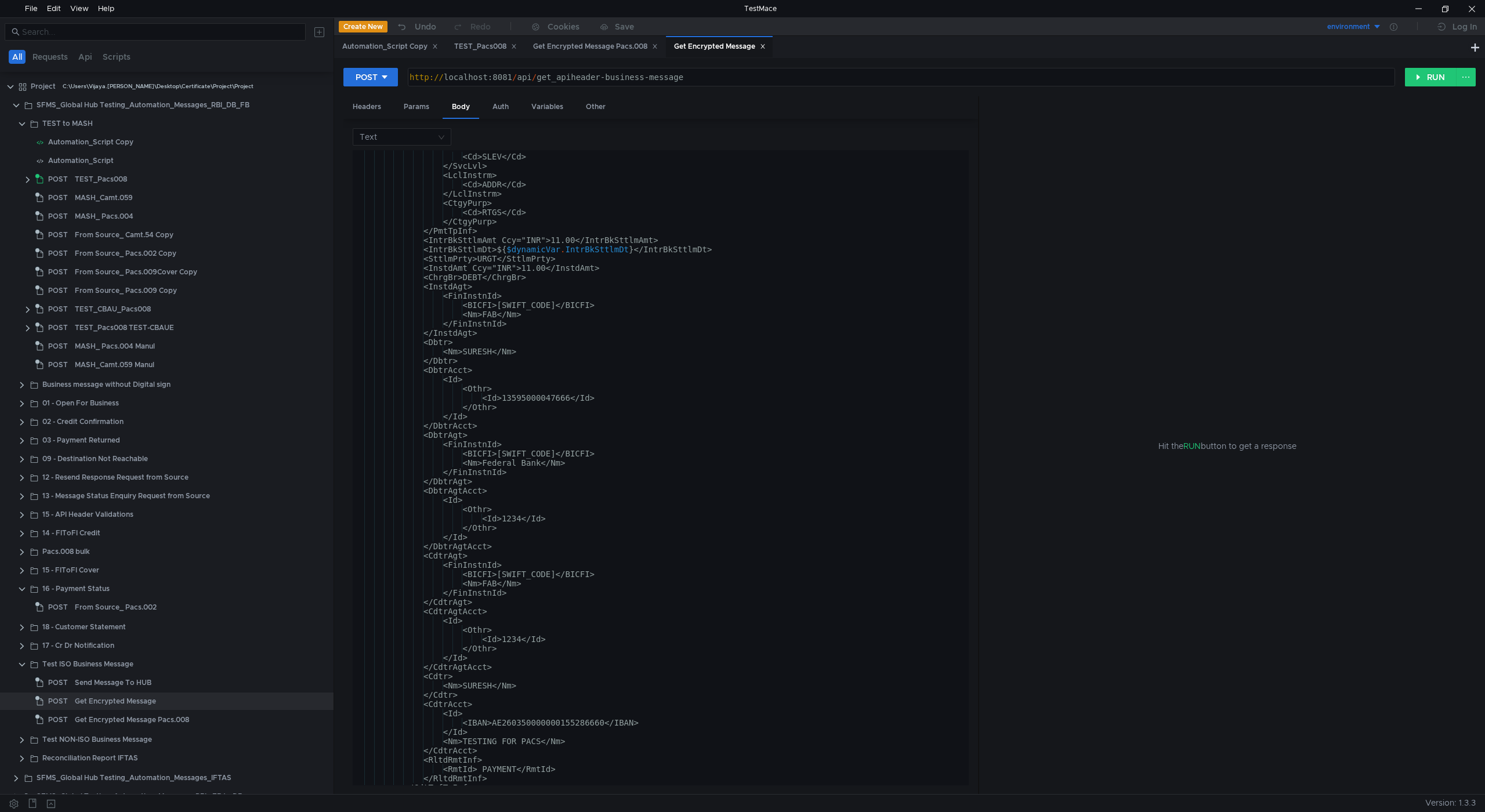
scroll to position [435, 0]
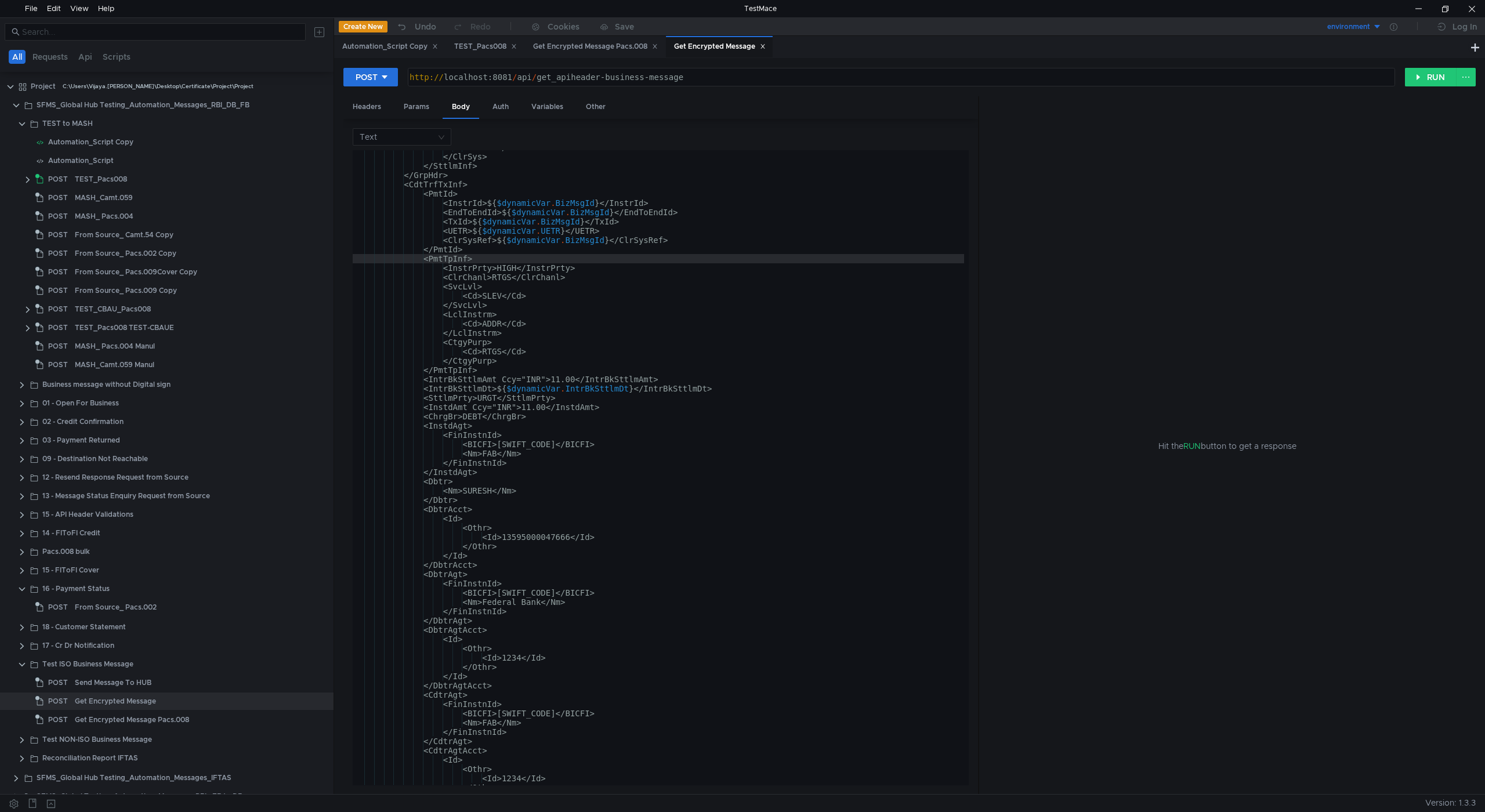
click at [499, 257] on div "<Cd>RTG</Cd> </ClrSys> </SttlmInf> </GrpHdr> <CdtTrfTxInf> <PmtId> <InstrId> ${…" at bounding box center [658, 469] width 611 height 654
type textarea "</Document> </RequestPayload>"
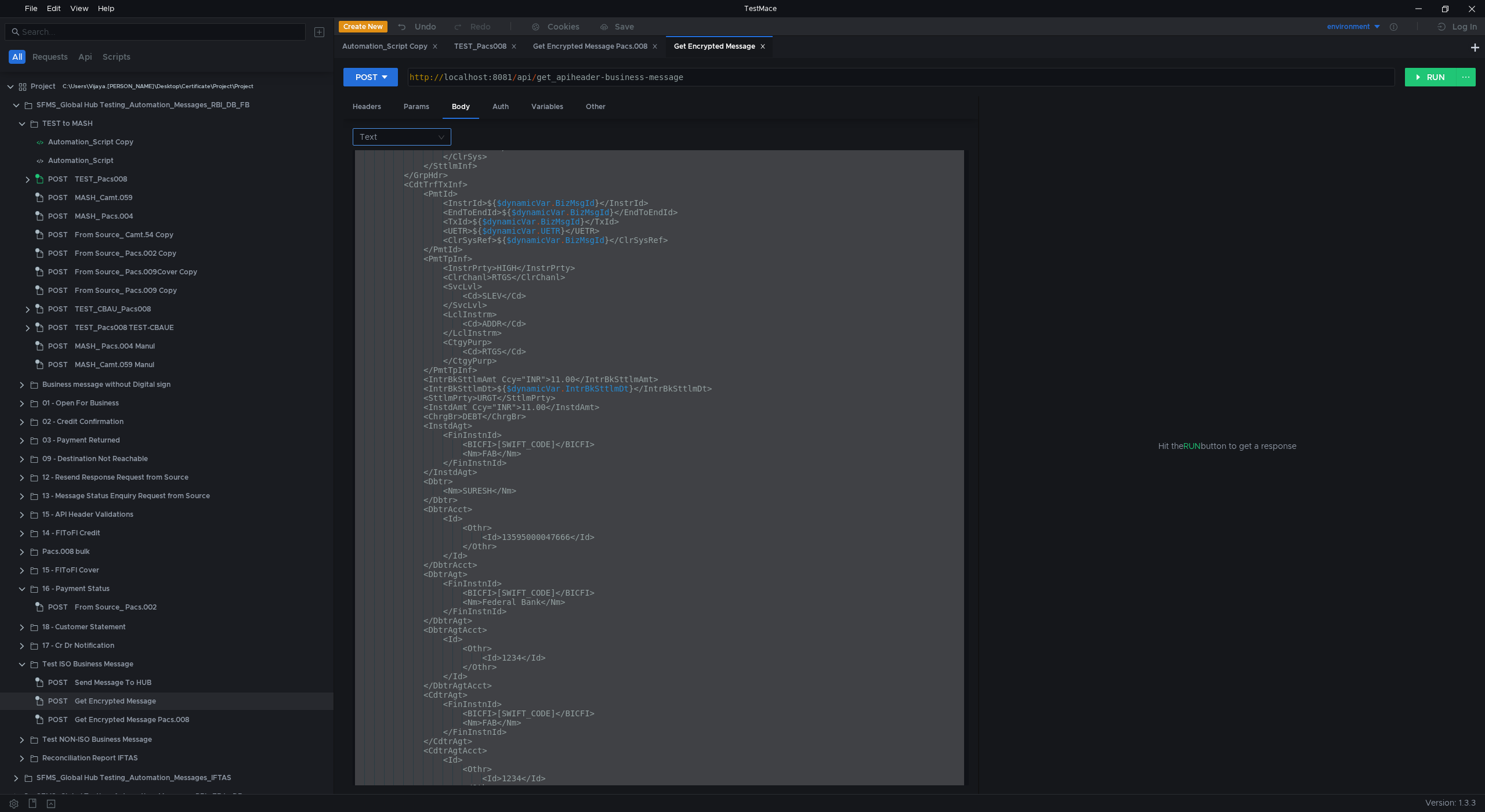
click at [411, 135] on input at bounding box center [398, 137] width 77 height 16
click at [390, 233] on div "XML" at bounding box center [402, 234] width 85 height 13
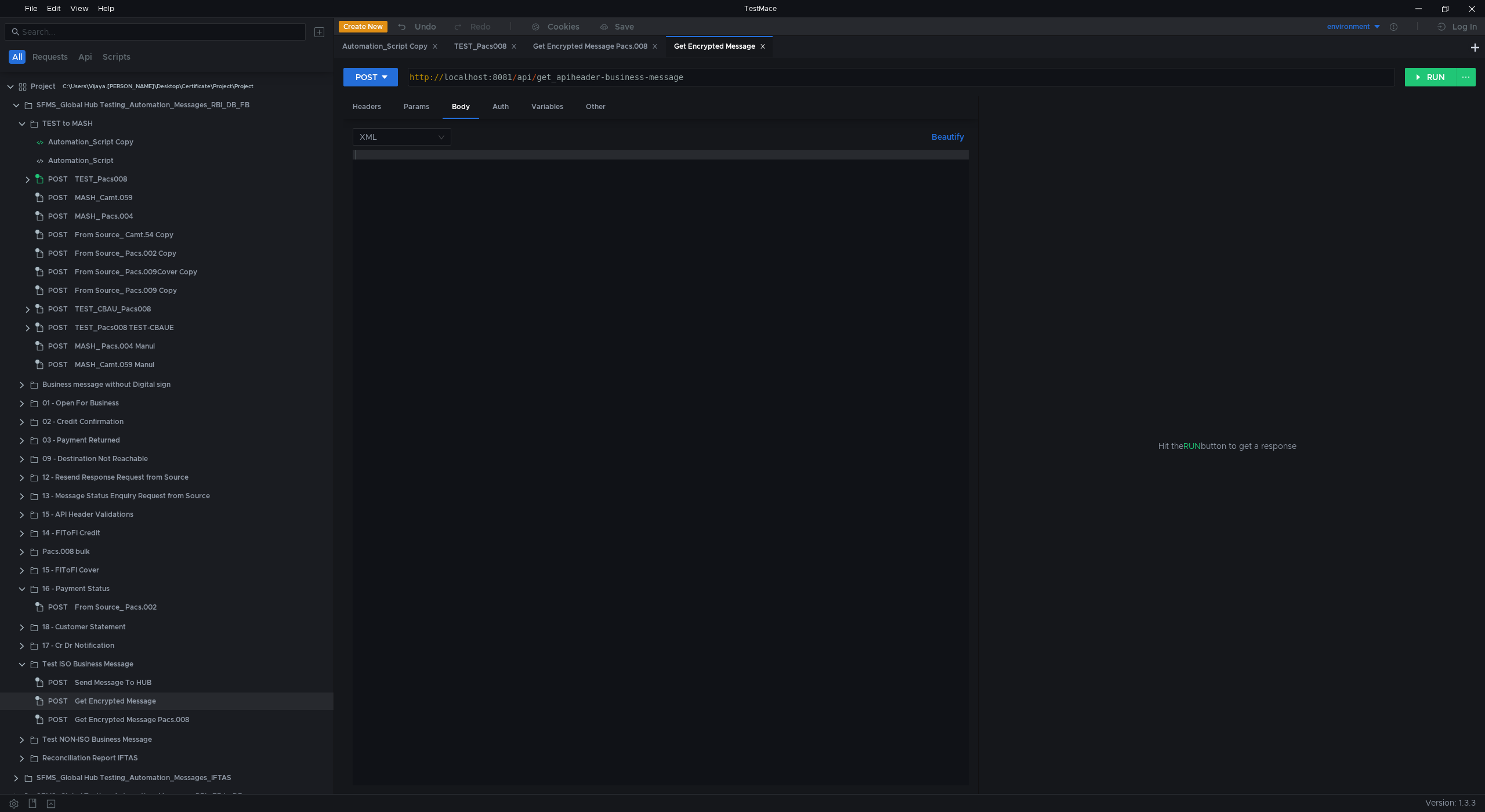
click at [449, 157] on div at bounding box center [661, 477] width 616 height 654
paste textarea "</RequestPayload>"
type textarea "</RequestPayload>"
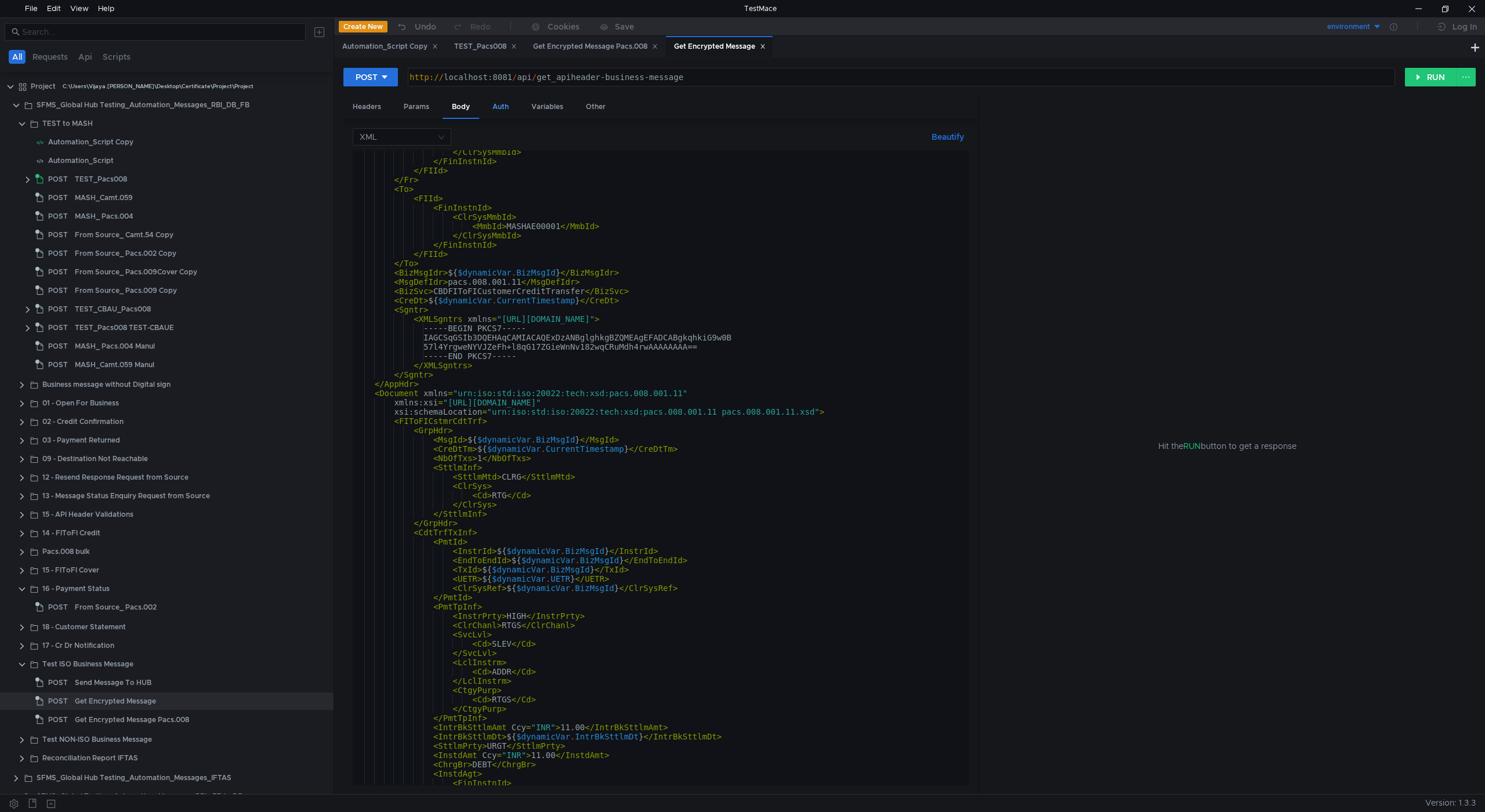
scroll to position [0, 0]
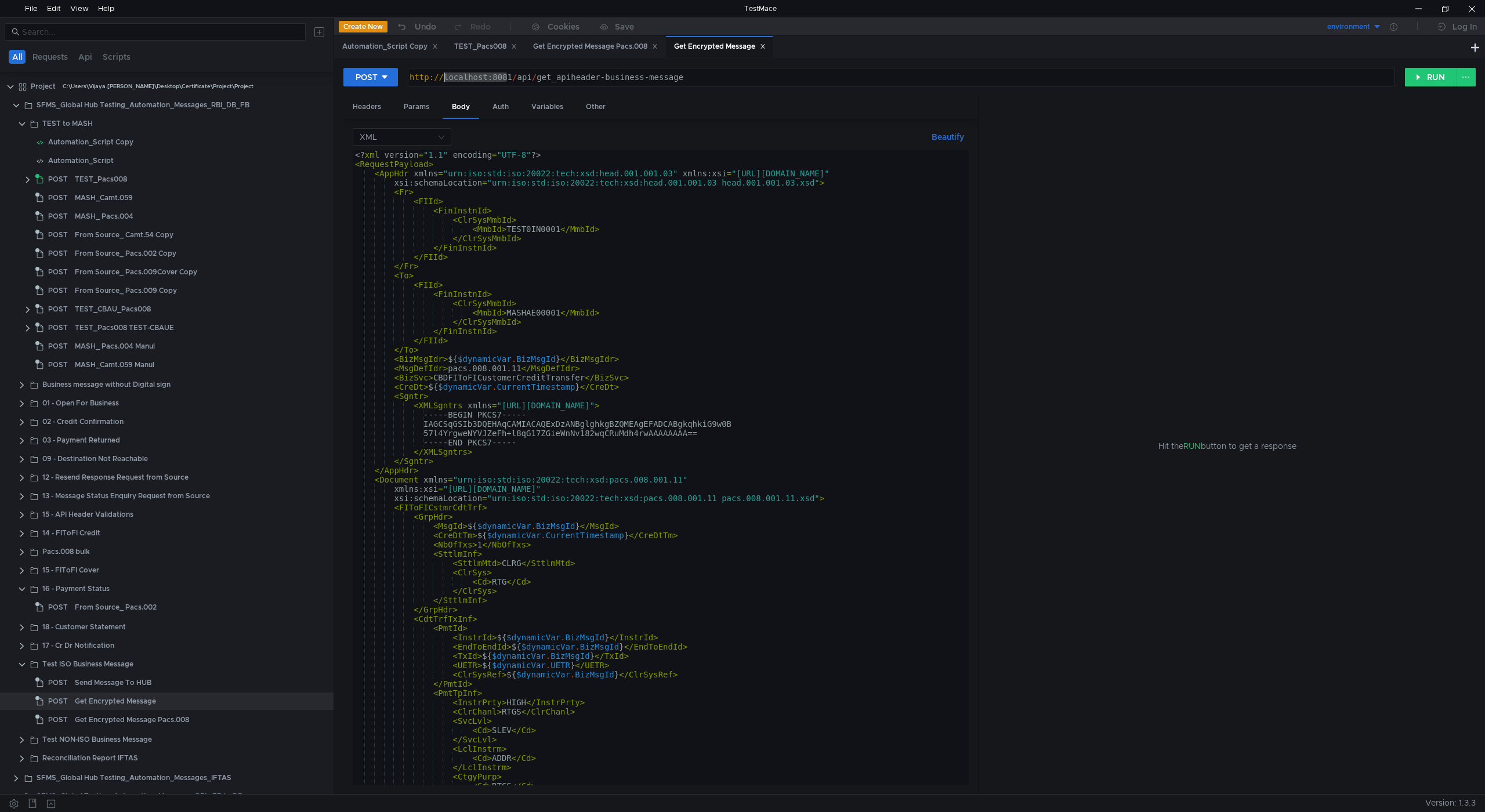
drag, startPoint x: 510, startPoint y: 76, endPoint x: 444, endPoint y: 79, distance: 66.1
click at [444, 79] on div "http:// localhost:8081 / api / get_apiheader-business-message" at bounding box center [901, 86] width 987 height 28
type textarea "http://globalhub.iftas.in/source/get_apiheader-business-message"
click at [1416, 81] on button "RUN" at bounding box center [1431, 77] width 52 height 19
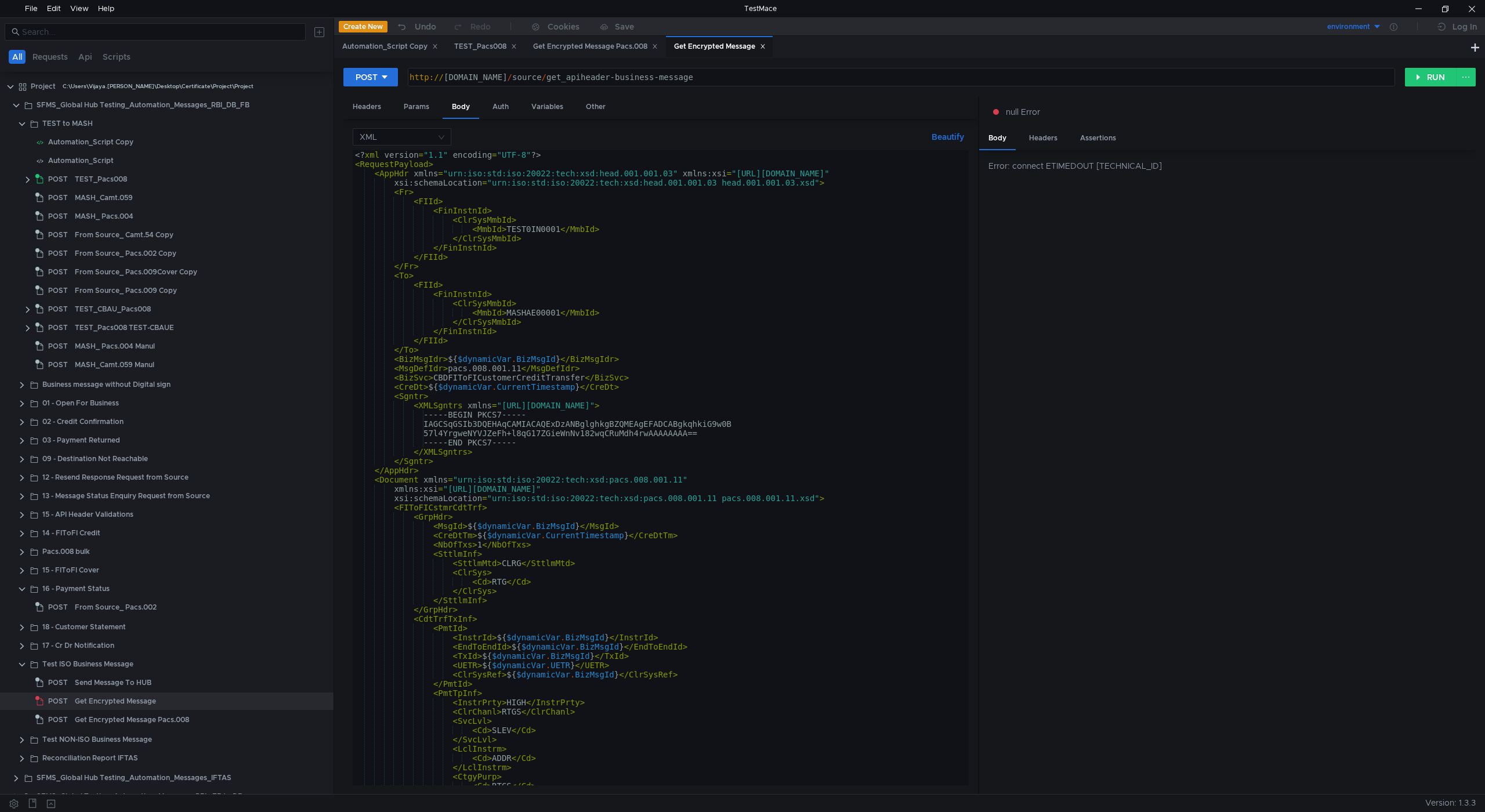
drag, startPoint x: 1098, startPoint y: 168, endPoint x: 1170, endPoint y: 166, distance: 72.0
click at [1170, 166] on div "Error: connect ETIMEDOUT 192.168.130.211:80" at bounding box center [1233, 166] width 487 height 13
click at [104, 107] on div "SFMS_Global Hub Testing_Automation_Messages_RBI_DB_FB" at bounding box center [143, 105] width 213 height 18
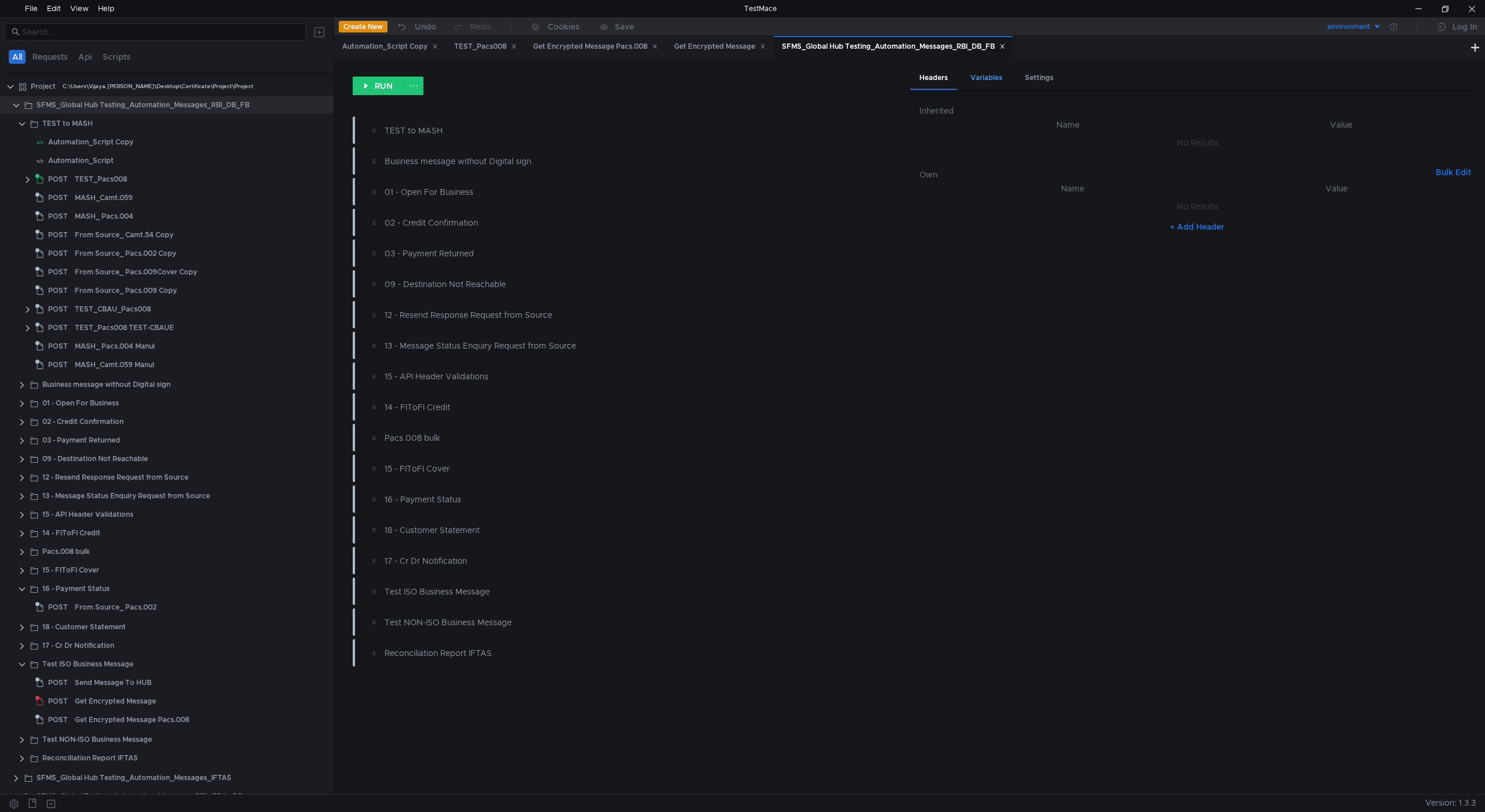
click at [987, 81] on div "Variables" at bounding box center [987, 77] width 51 height 22
type textarea "https://globalhubuat.rbi.org.in/source"
click at [1335, 187] on div "https://globalhubuat.rbi.org.in/source" at bounding box center [1310, 195] width 303 height 28
drag, startPoint x: 1203, startPoint y: 189, endPoint x: 1411, endPoint y: 182, distance: 208.1
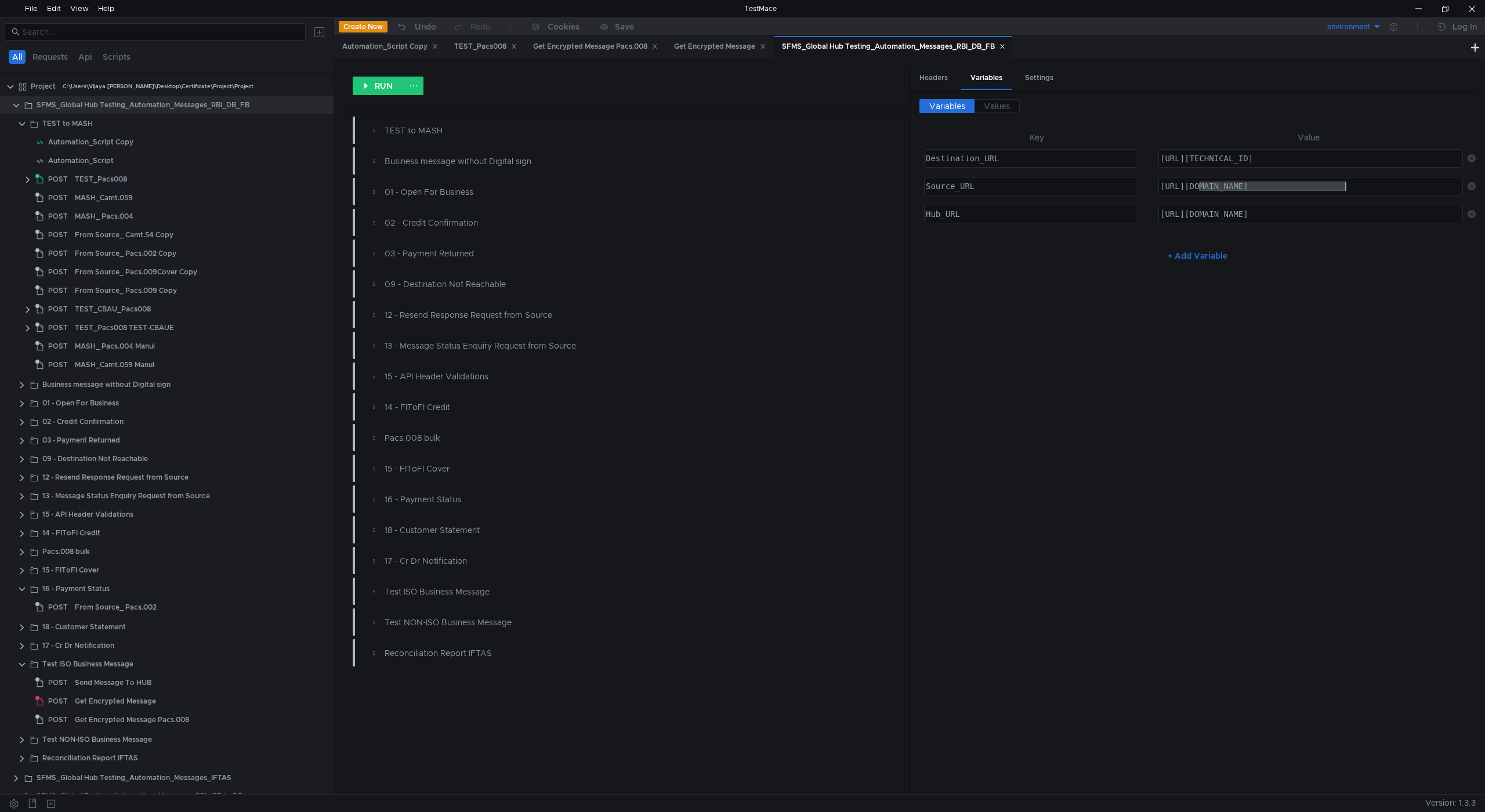
click at [1411, 182] on div "https://globalhubuat.rbi.org.in/source" at bounding box center [1310, 195] width 303 height 28
click at [1006, 44] on icon at bounding box center [1002, 46] width 6 height 6
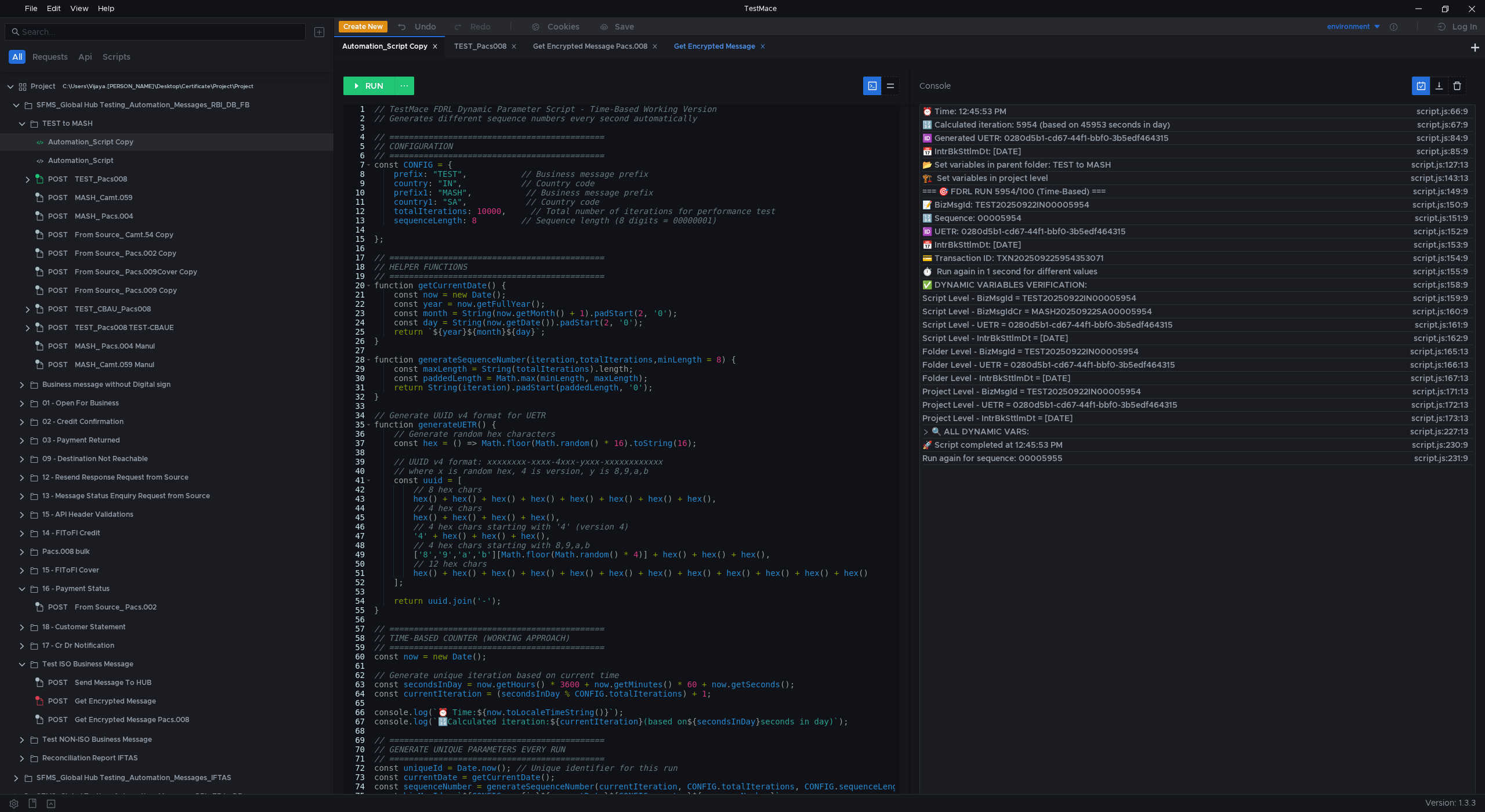
click at [721, 42] on div "Get Encrypted Message" at bounding box center [720, 46] width 92 height 12
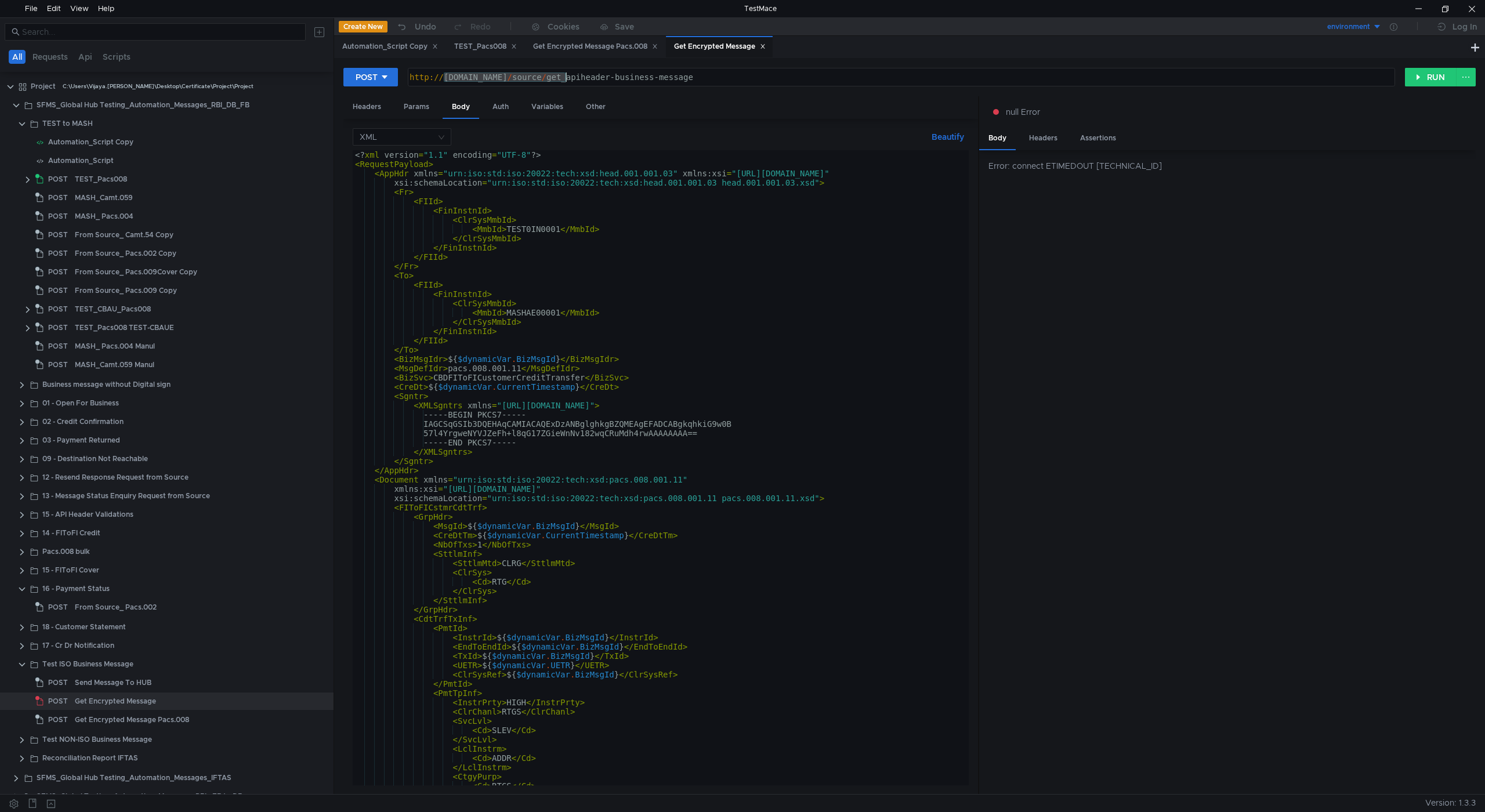
drag, startPoint x: 444, startPoint y: 77, endPoint x: 567, endPoint y: 76, distance: 123.0
click at [567, 76] on div "http:// globalhub.iftas.in / source / get_apiheader-business-message" at bounding box center [901, 86] width 987 height 28
paste textarea "uat.rbi.org"
click at [1422, 77] on button "RUN" at bounding box center [1431, 77] width 52 height 19
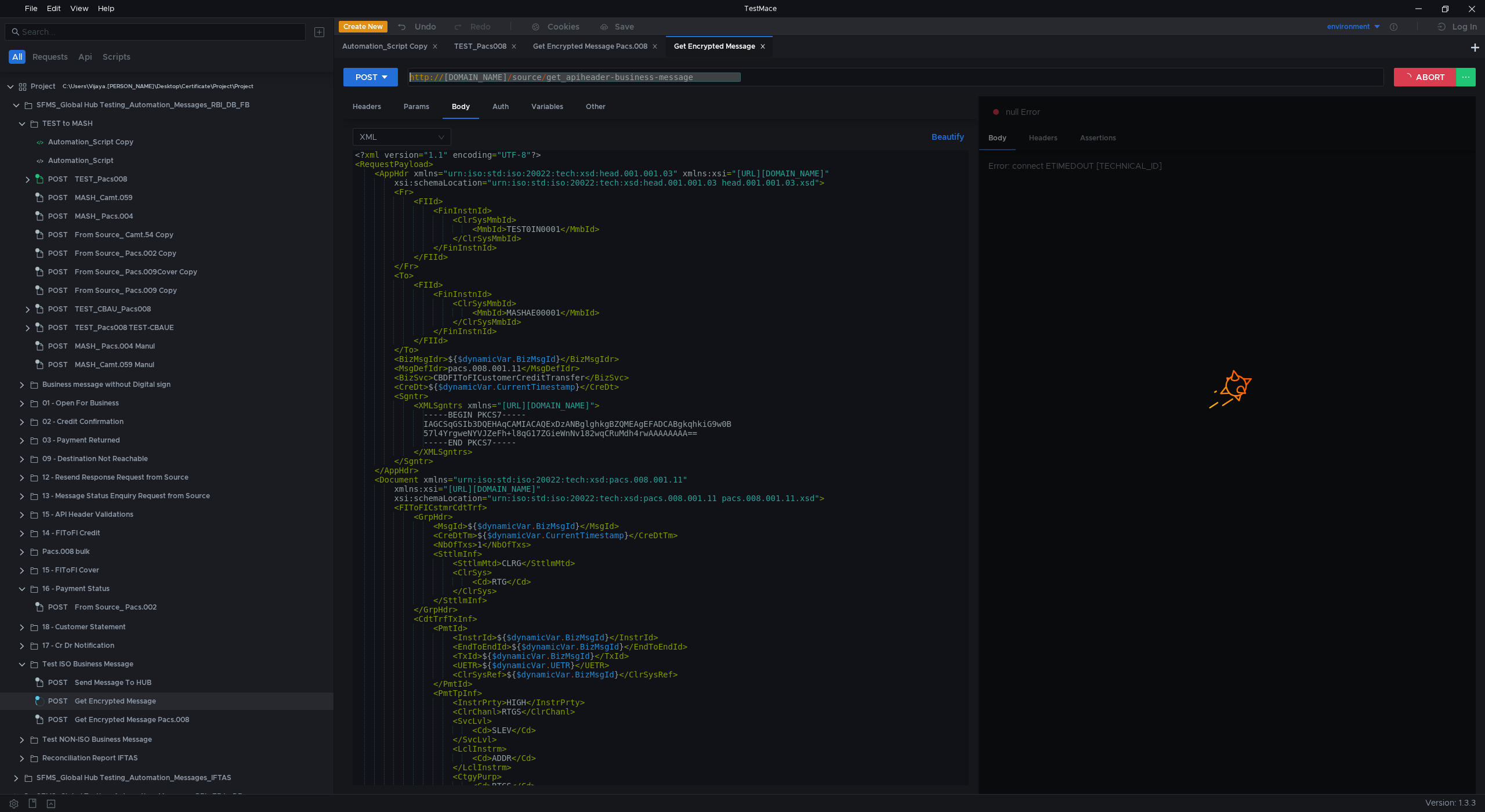
drag, startPoint x: 752, startPoint y: 77, endPoint x: 402, endPoint y: 82, distance: 350.0
click at [402, 82] on div "POST http://globalhubuat.rbi.org.in/source/get_apiheader-business-message http:…" at bounding box center [869, 77] width 1051 height 19
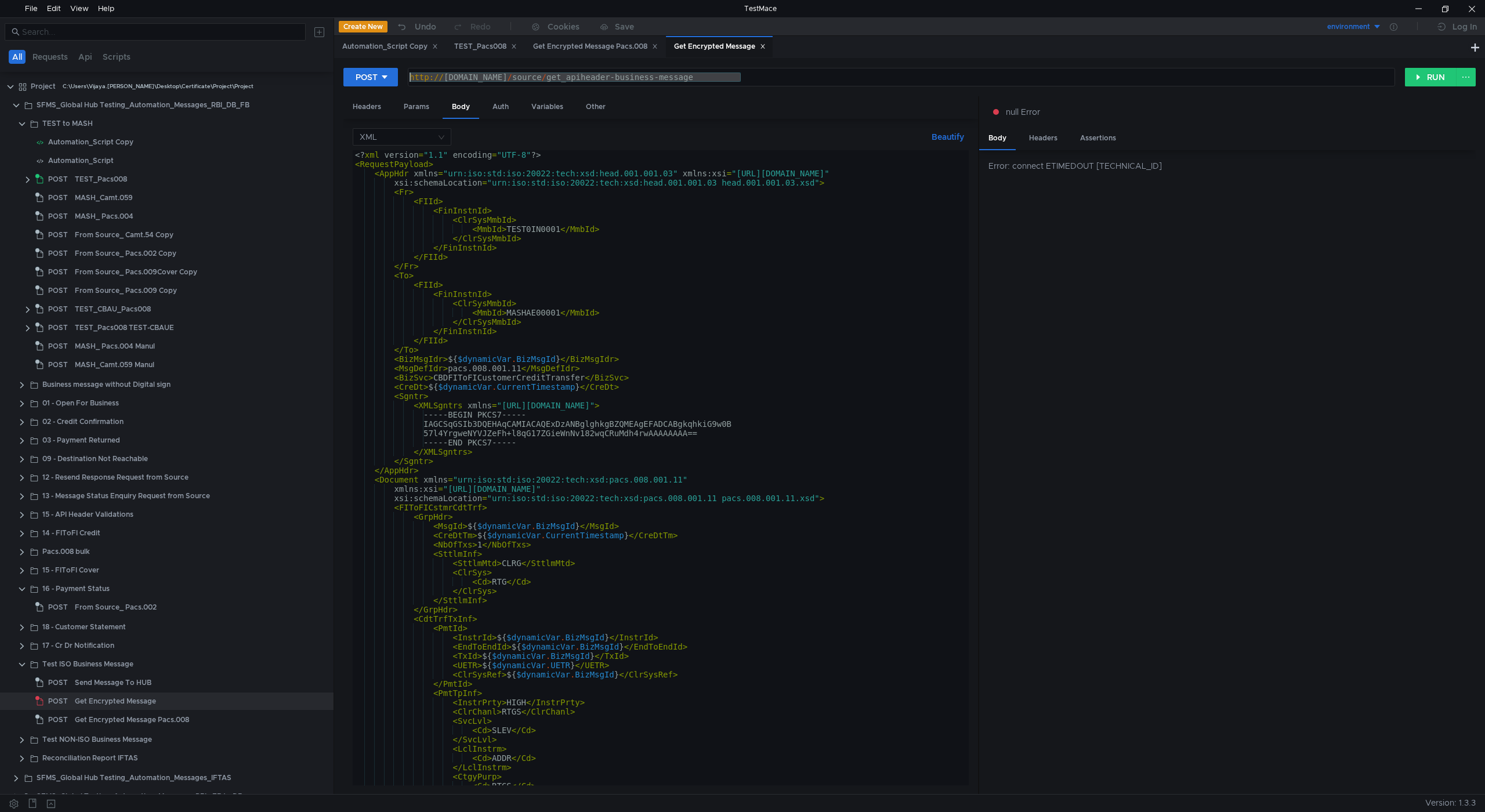
click at [490, 78] on div "http:// globalhubuat.rbi.org.in / source / get_apiheader-business-message" at bounding box center [901, 77] width 987 height 18
click at [430, 79] on div "http:// globalhubuat.rbi.org.in / source / get_apiheader-business-message" at bounding box center [901, 86] width 987 height 28
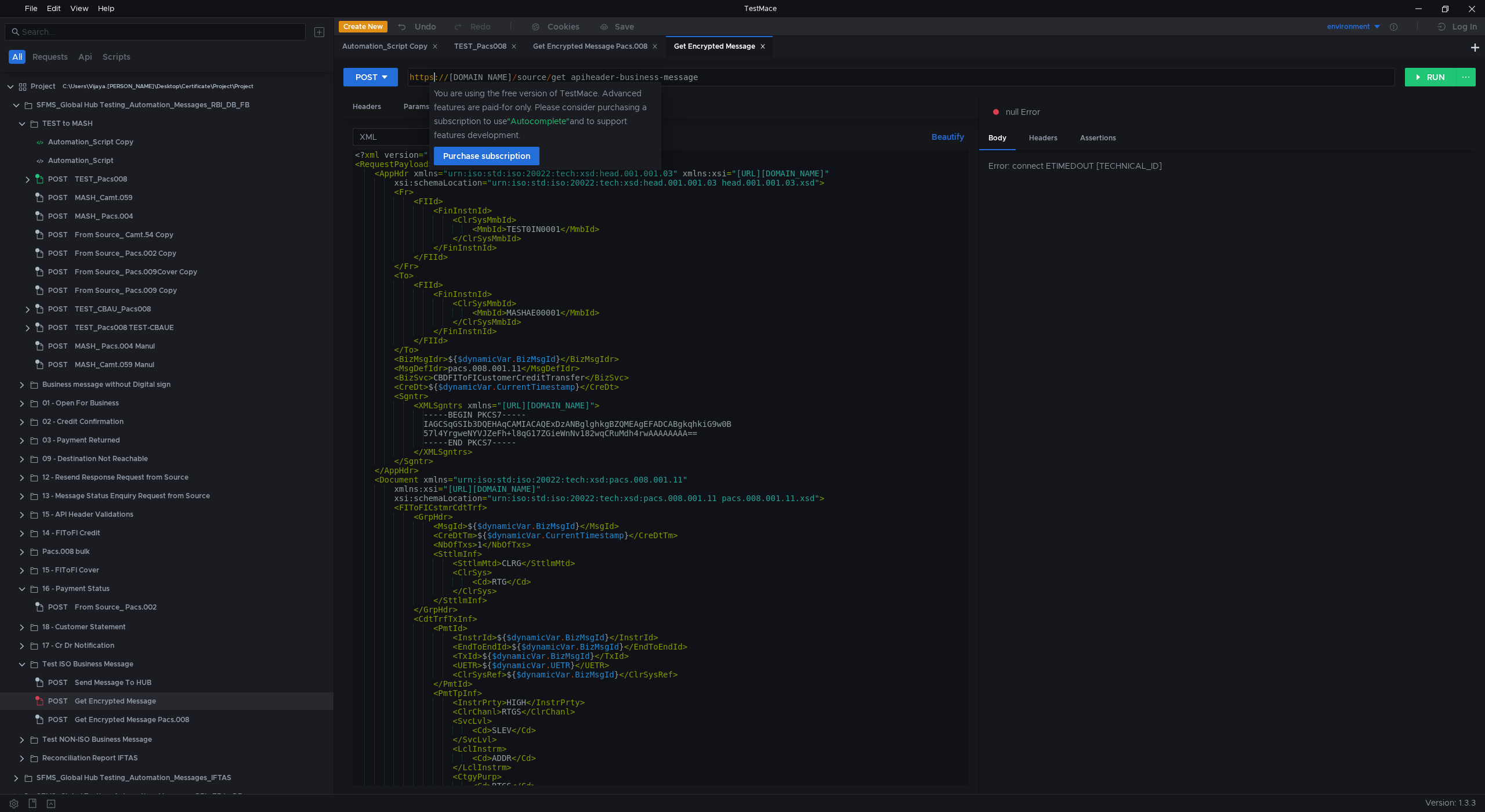
scroll to position [0, 2]
type textarea "https://globalhubuat.rbi.org.in/source/get_apiheader-business-message"
click at [1437, 73] on button "RUN" at bounding box center [1431, 77] width 52 height 19
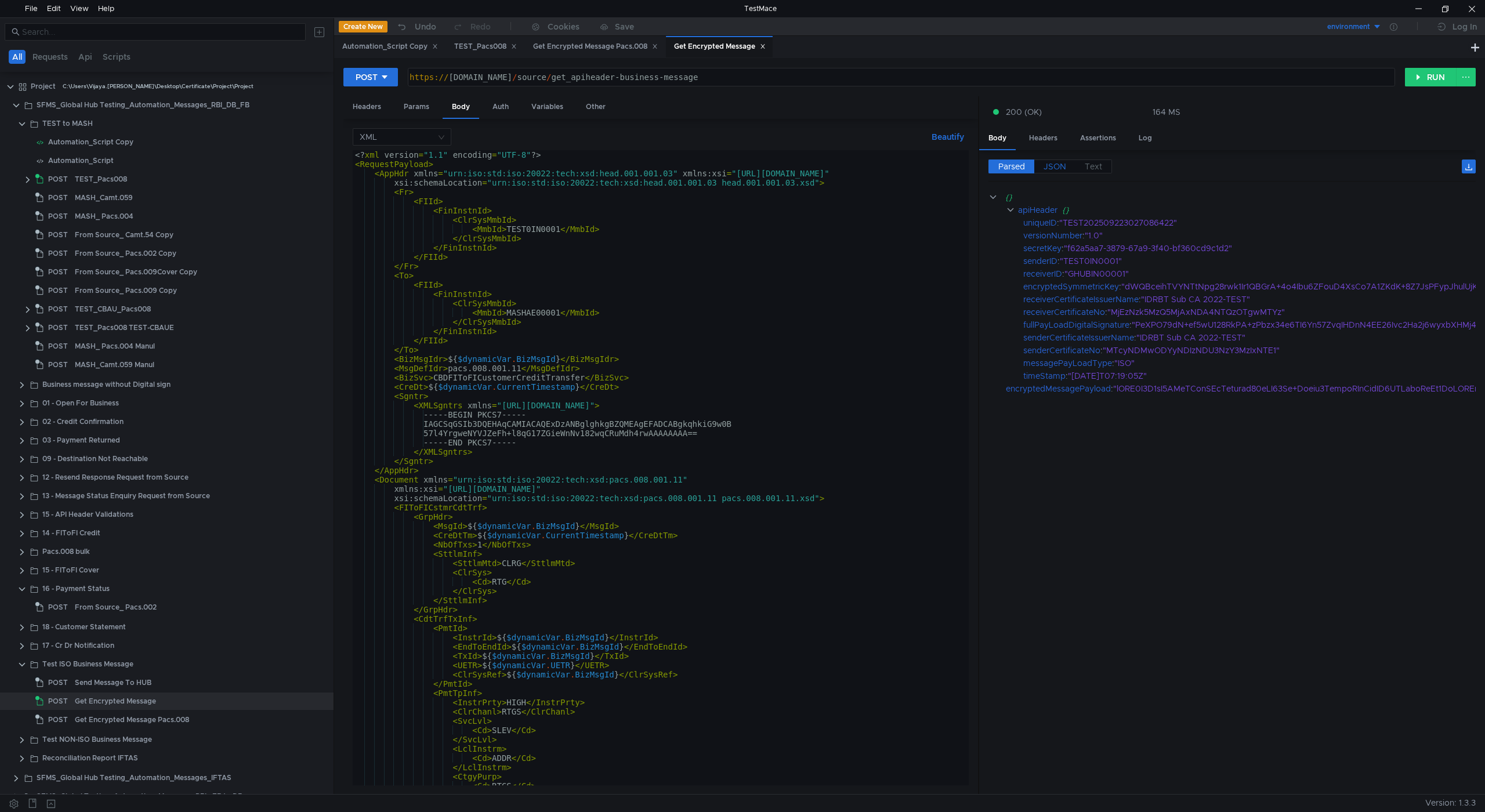
click at [1057, 162] on span "JSON" at bounding box center [1055, 166] width 23 height 10
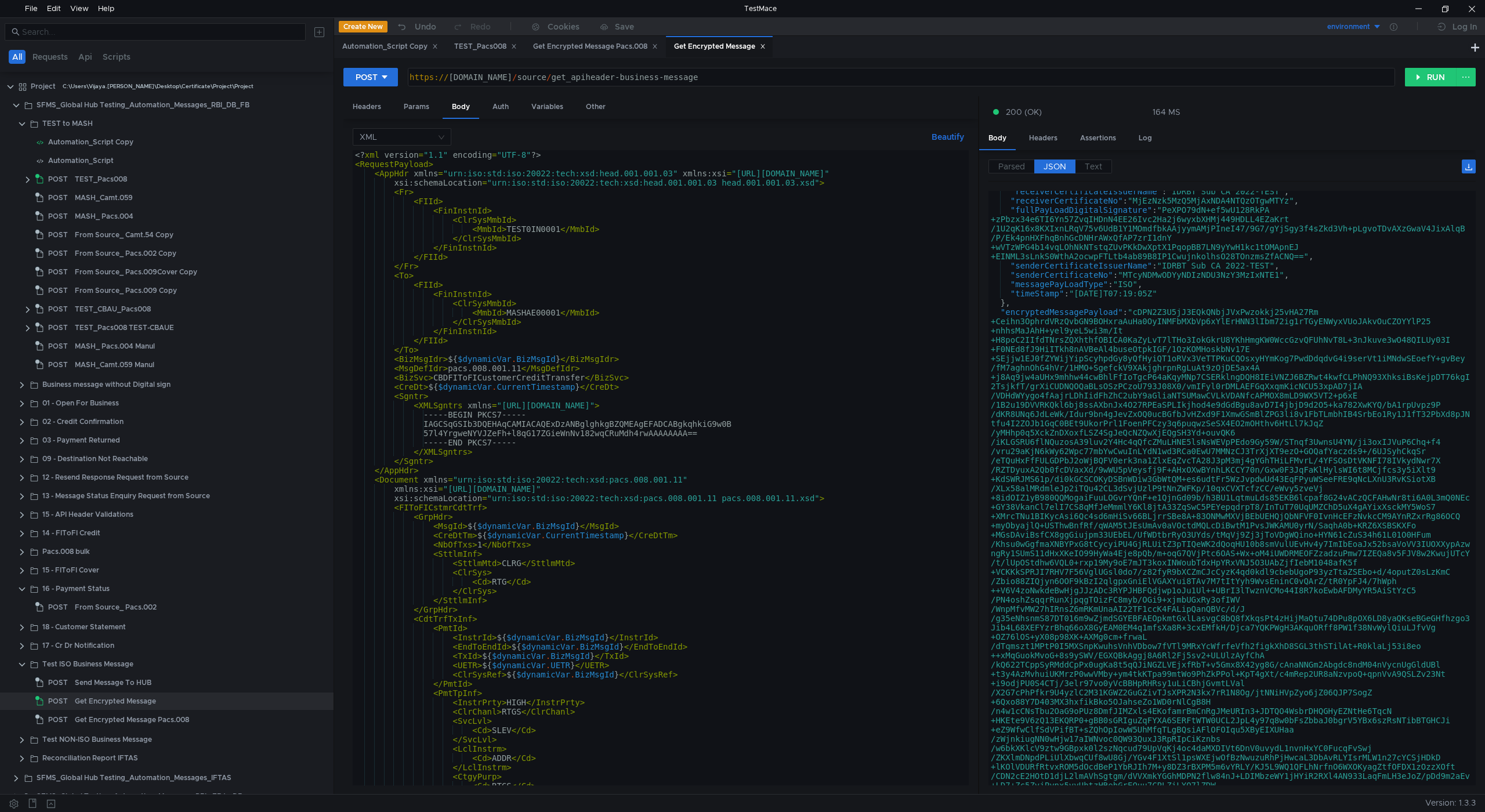
scroll to position [0, 0]
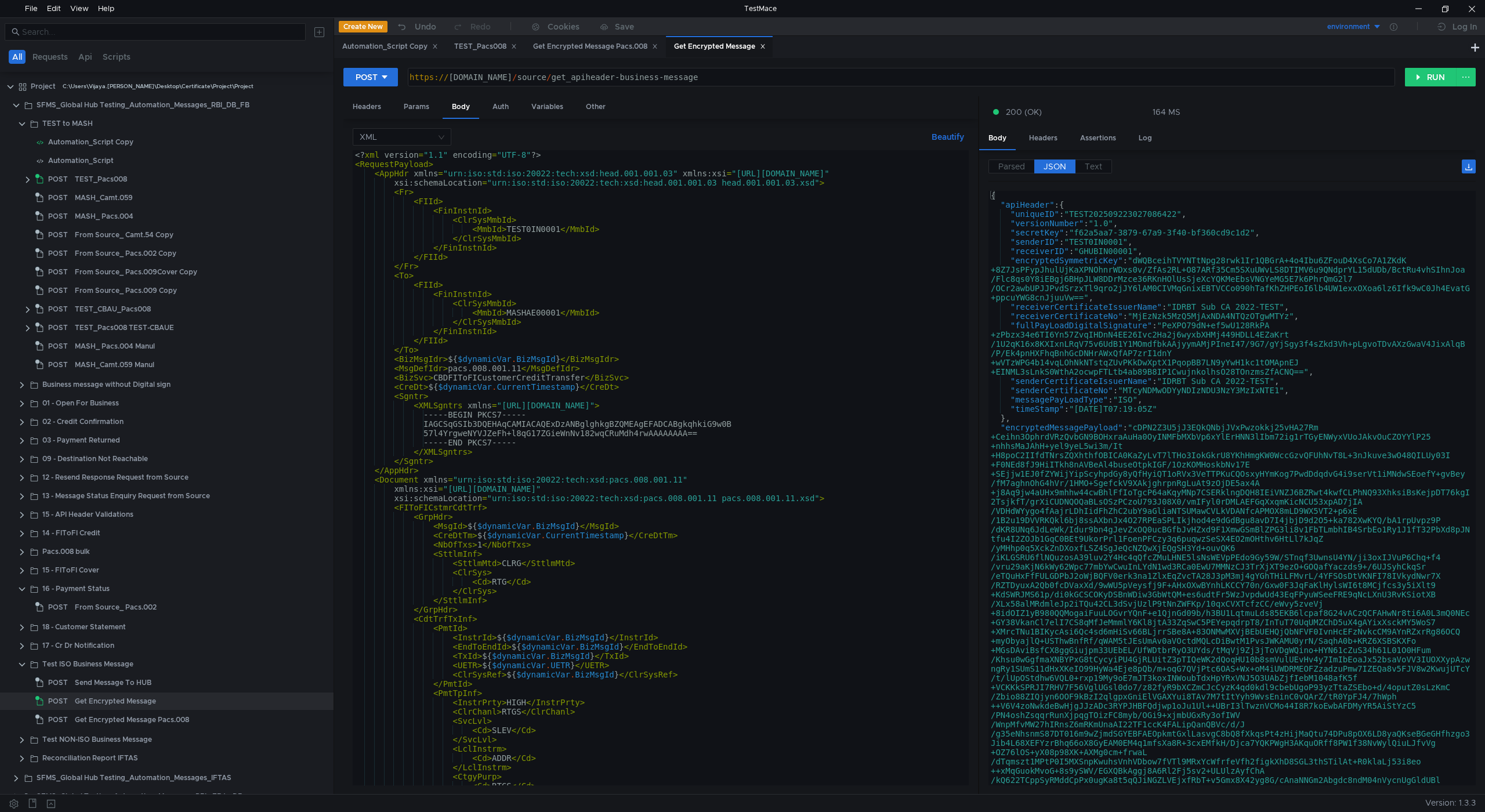
type textarea ""encryptedSymmetricKey": "dWQBceihTVYNTtNpg28rwk1Ir1QBGrA+4o4Ibu6ZFouD4XsCo7A1Z…"
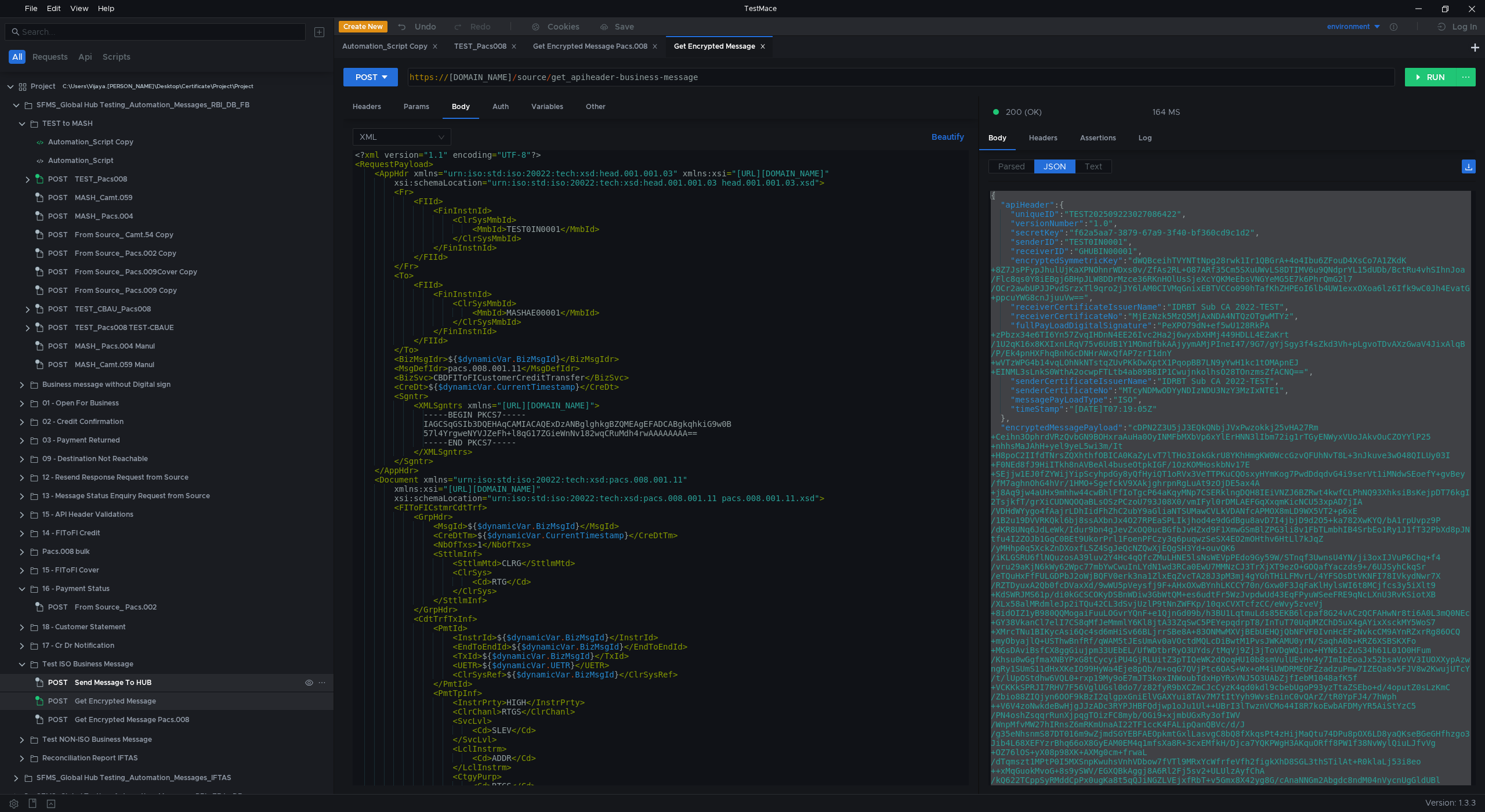
click at [136, 679] on div "Send Message To HUB" at bounding box center [113, 683] width 77 height 18
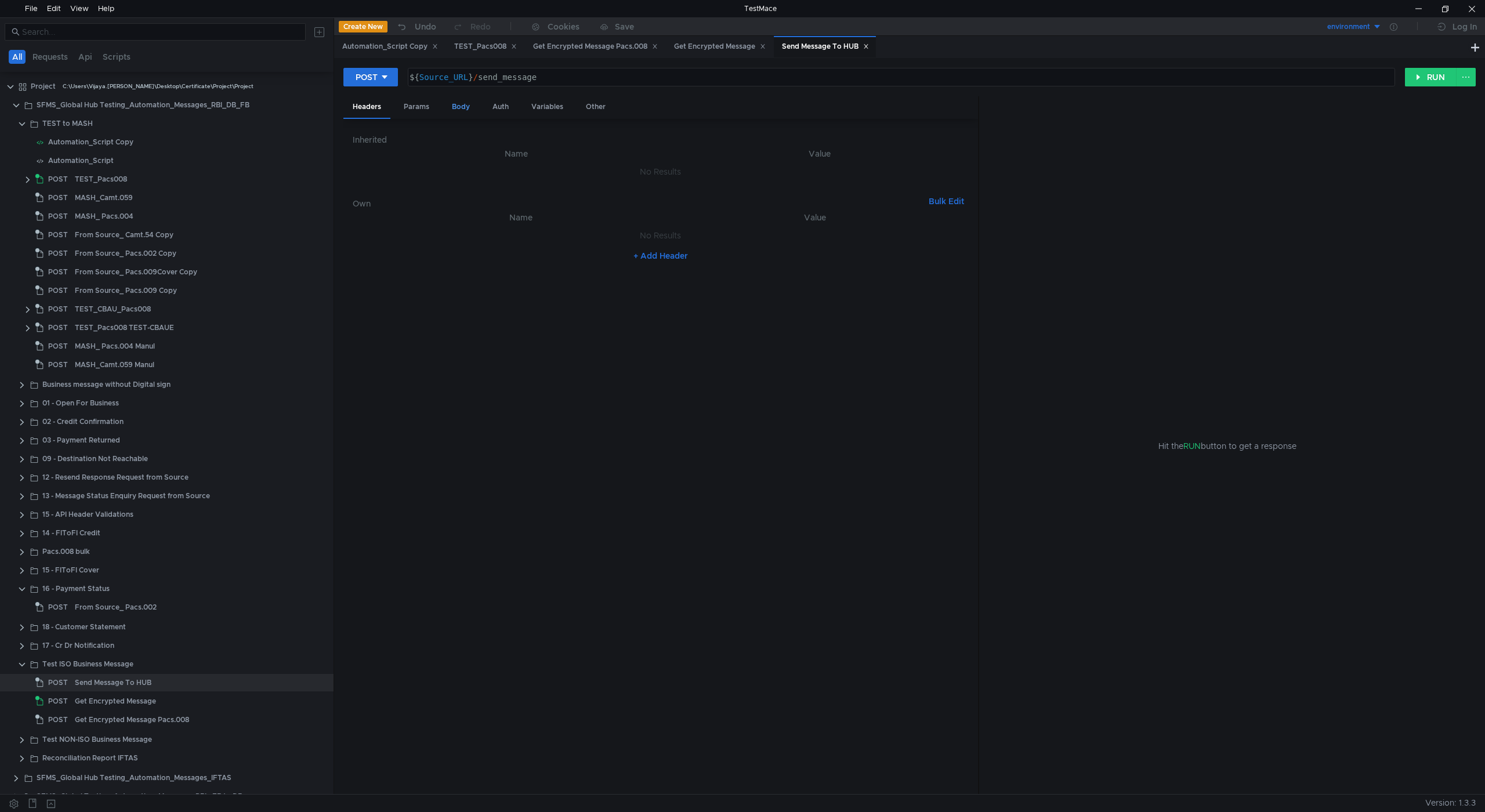
click at [454, 113] on div "Body" at bounding box center [461, 106] width 36 height 22
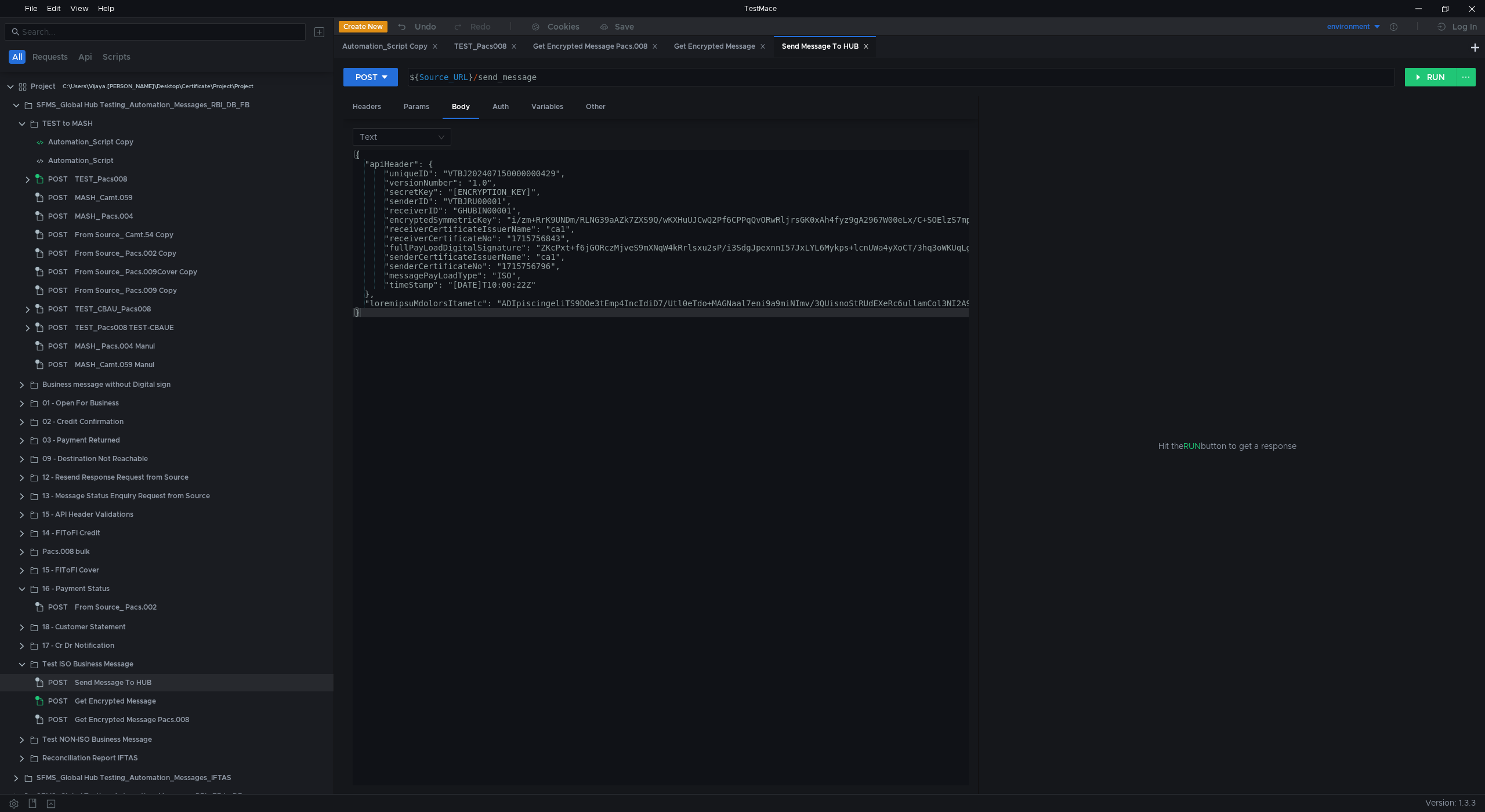
type textarea ""senderCertificateIssuerName": "ca1","
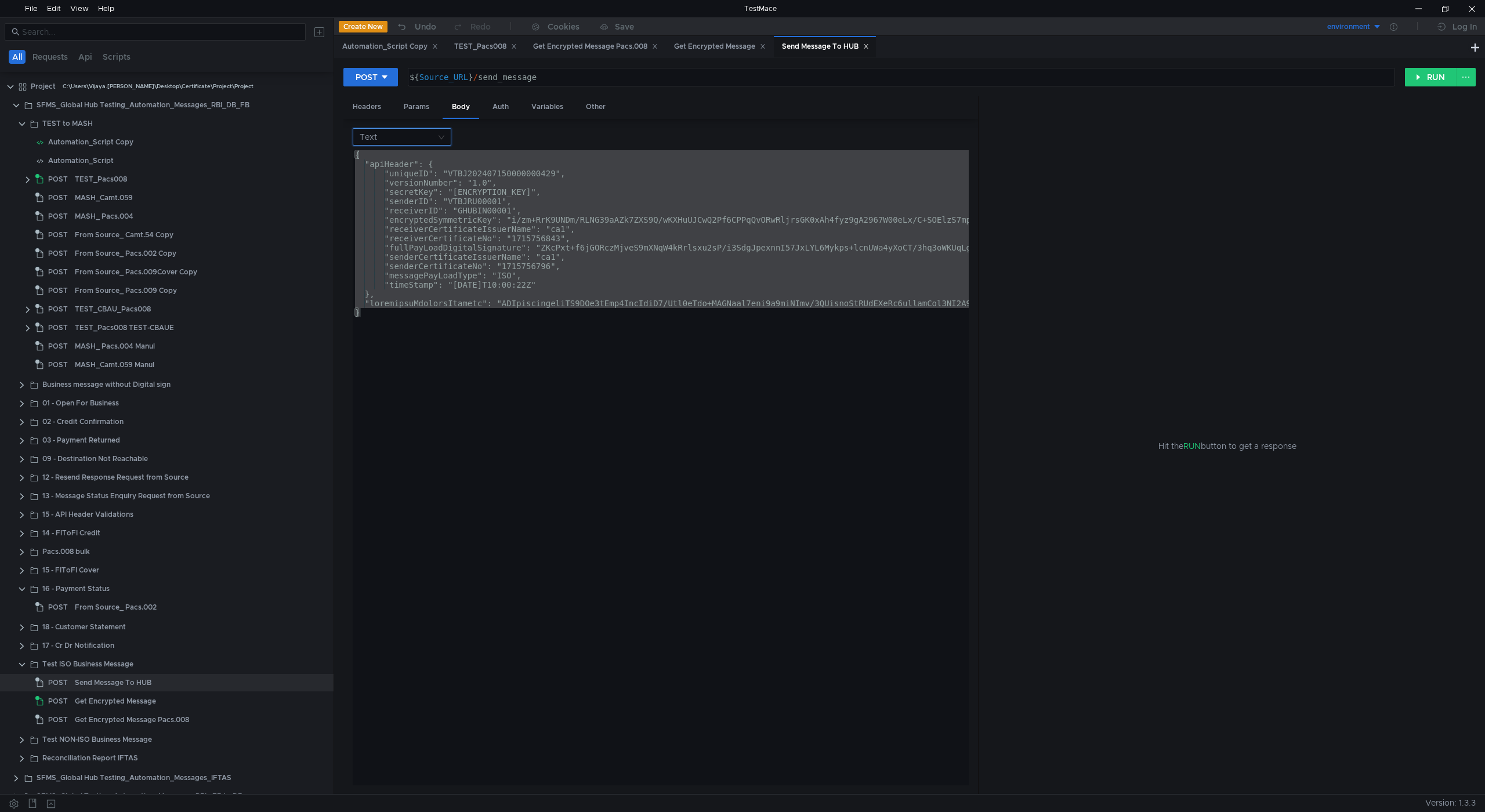
click at [433, 137] on input at bounding box center [398, 137] width 77 height 16
click at [386, 230] on div "XML" at bounding box center [402, 234] width 85 height 13
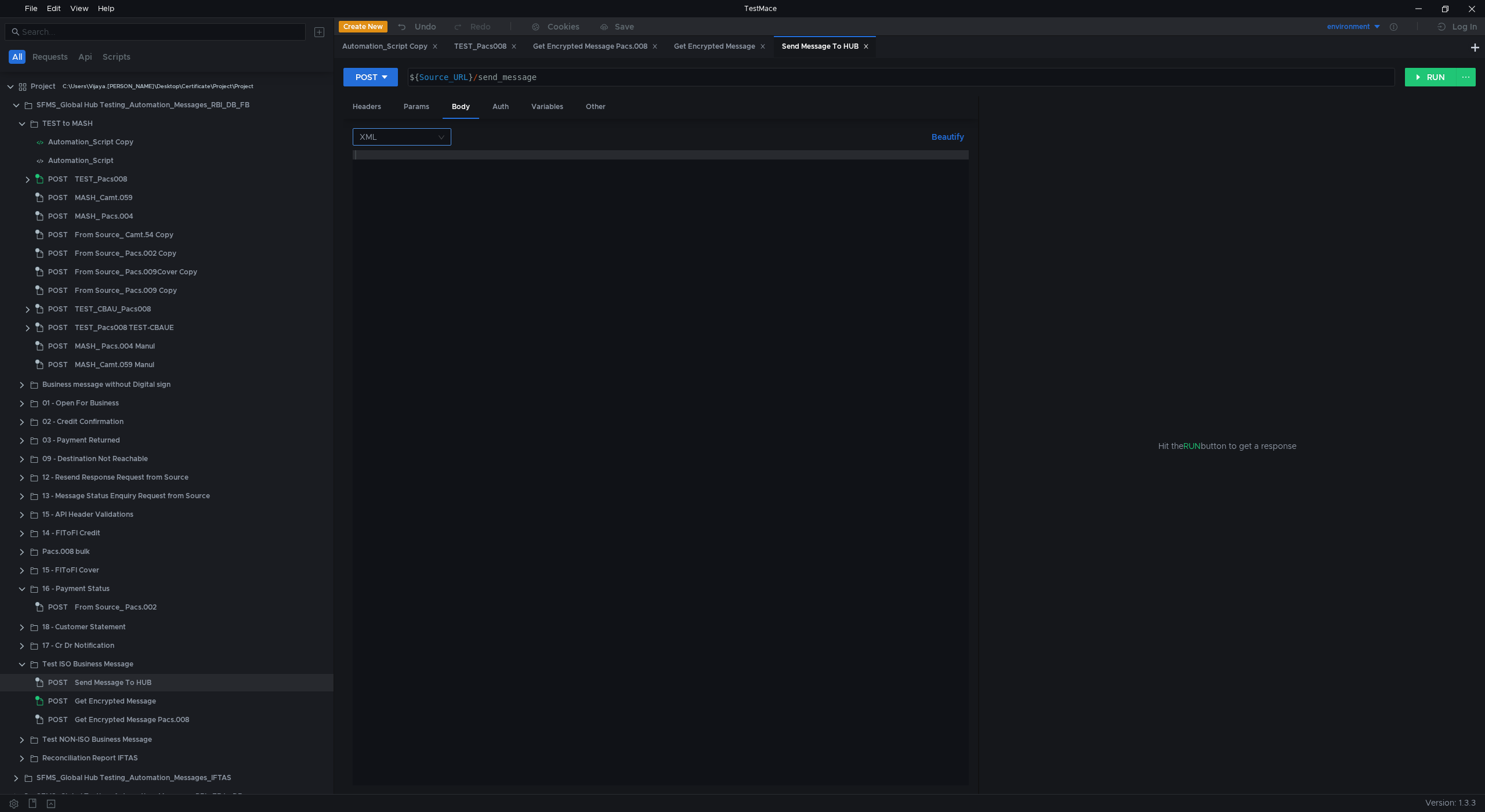
click at [440, 137] on nz-select-top-control "XML" at bounding box center [402, 137] width 98 height 18
click at [391, 161] on div "JSON" at bounding box center [402, 160] width 85 height 13
click at [432, 156] on div at bounding box center [661, 477] width 616 height 654
paste textarea "}"
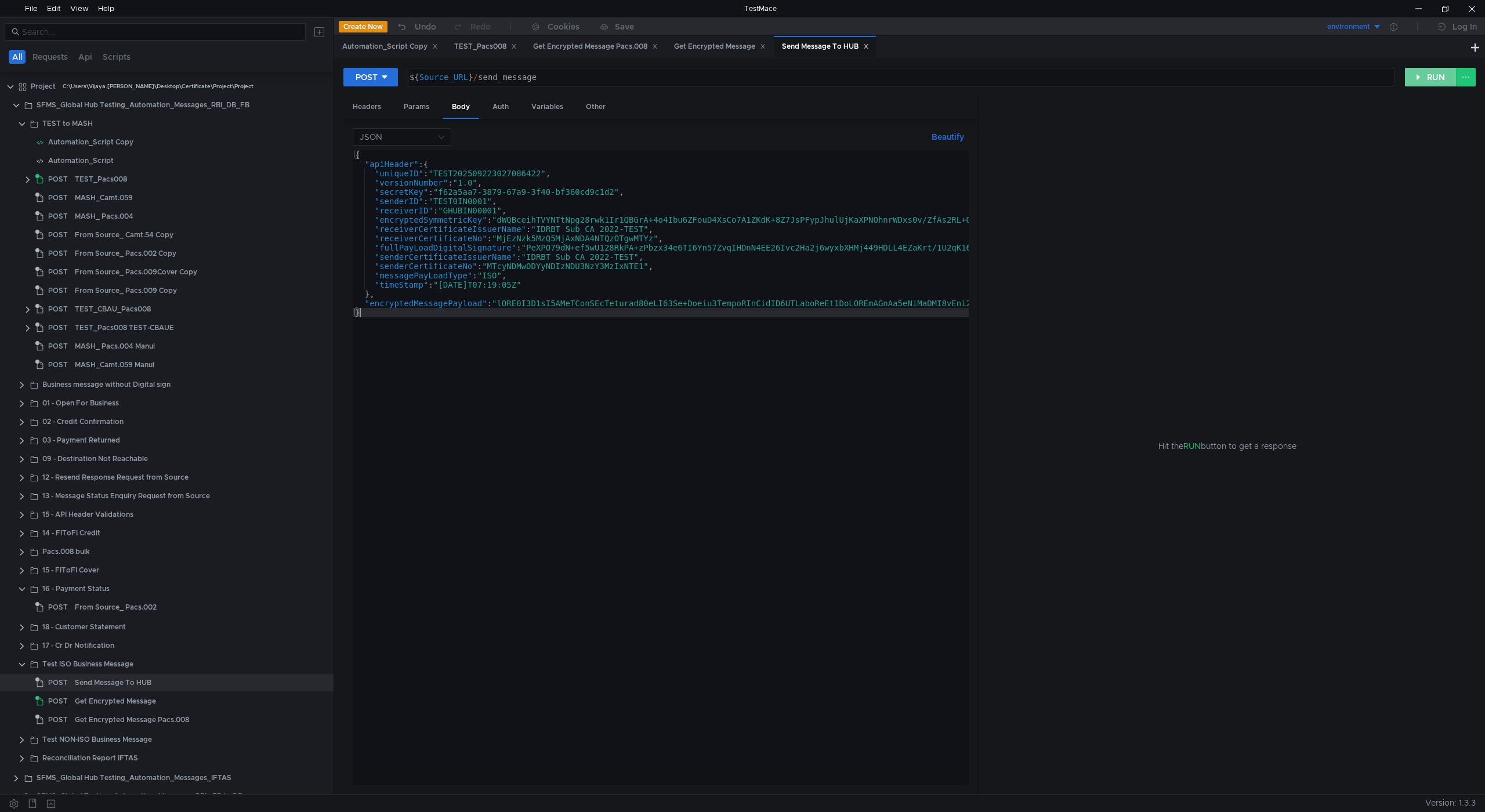
click at [1420, 77] on button "RUN" at bounding box center [1431, 77] width 52 height 19
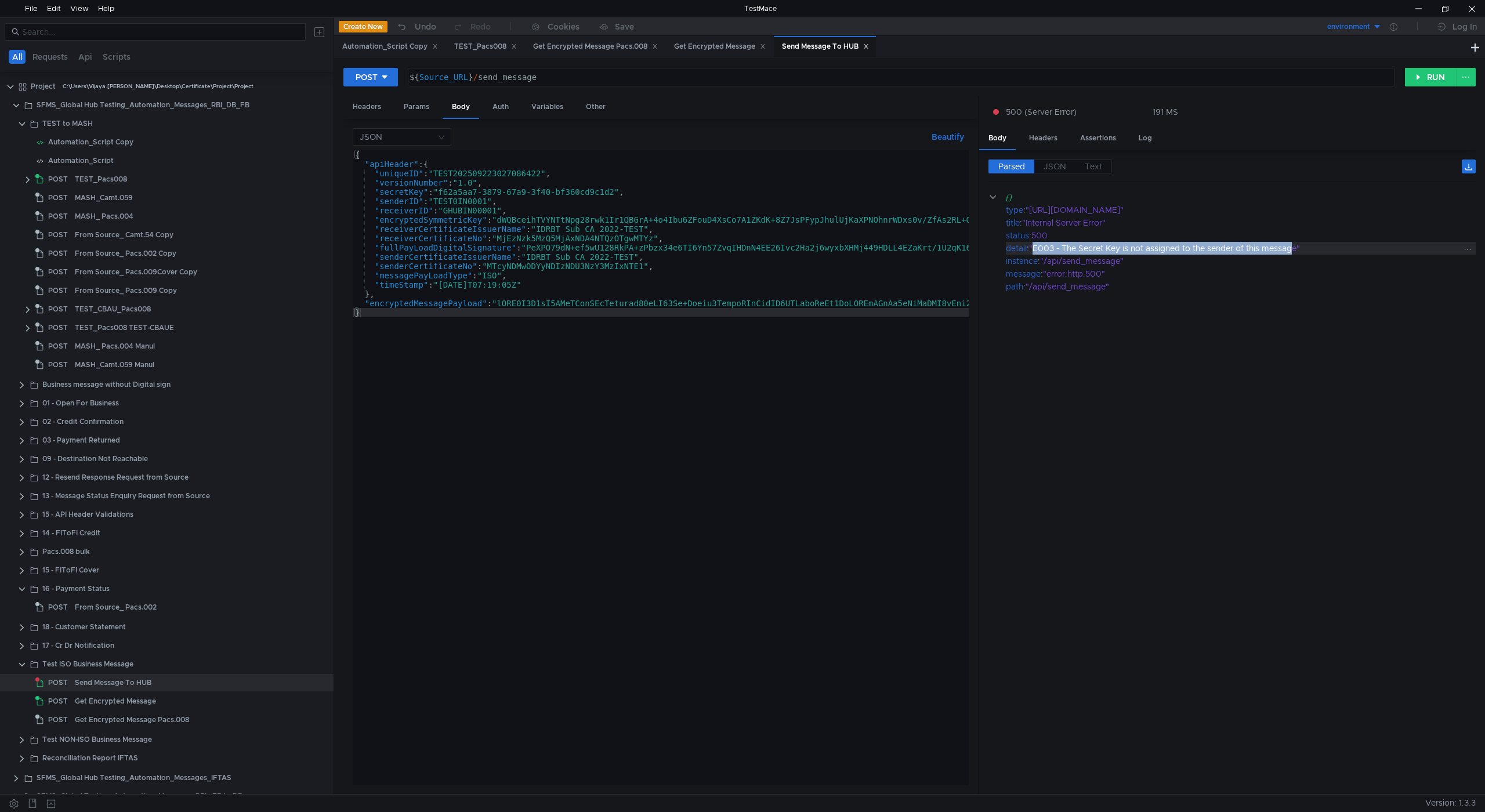
drag, startPoint x: 1037, startPoint y: 248, endPoint x: 1299, endPoint y: 249, distance: 262.0
click at [1299, 249] on div ""E003 - The Secret Key is not assigned to the sender of this message"" at bounding box center [1245, 248] width 431 height 13
drag, startPoint x: 1045, startPoint y: 265, endPoint x: 1148, endPoint y: 264, distance: 103.0
click at [1148, 264] on div ""/api/send_message"" at bounding box center [1250, 261] width 420 height 13
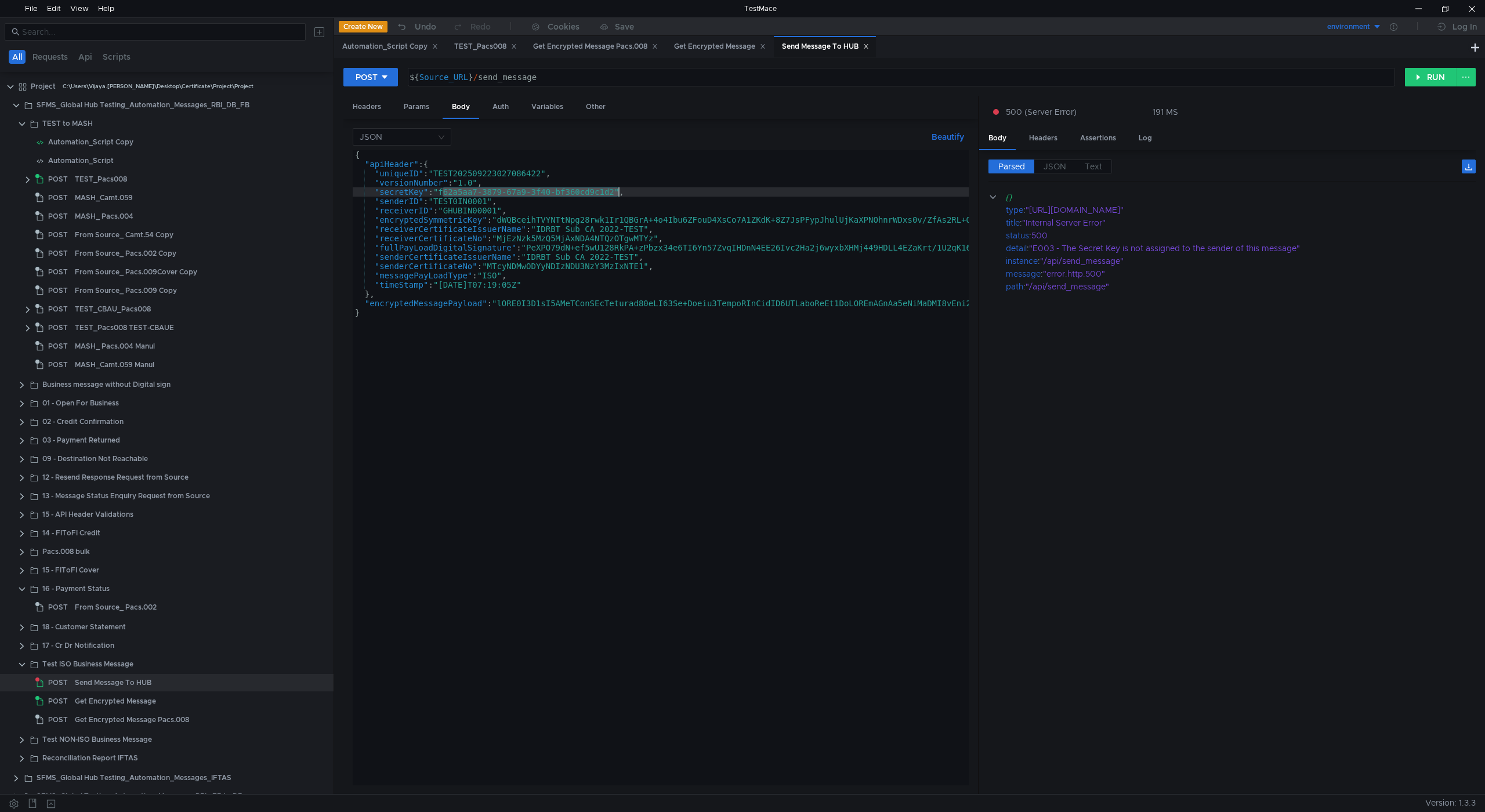
drag, startPoint x: 442, startPoint y: 191, endPoint x: 619, endPoint y: 190, distance: 177.0
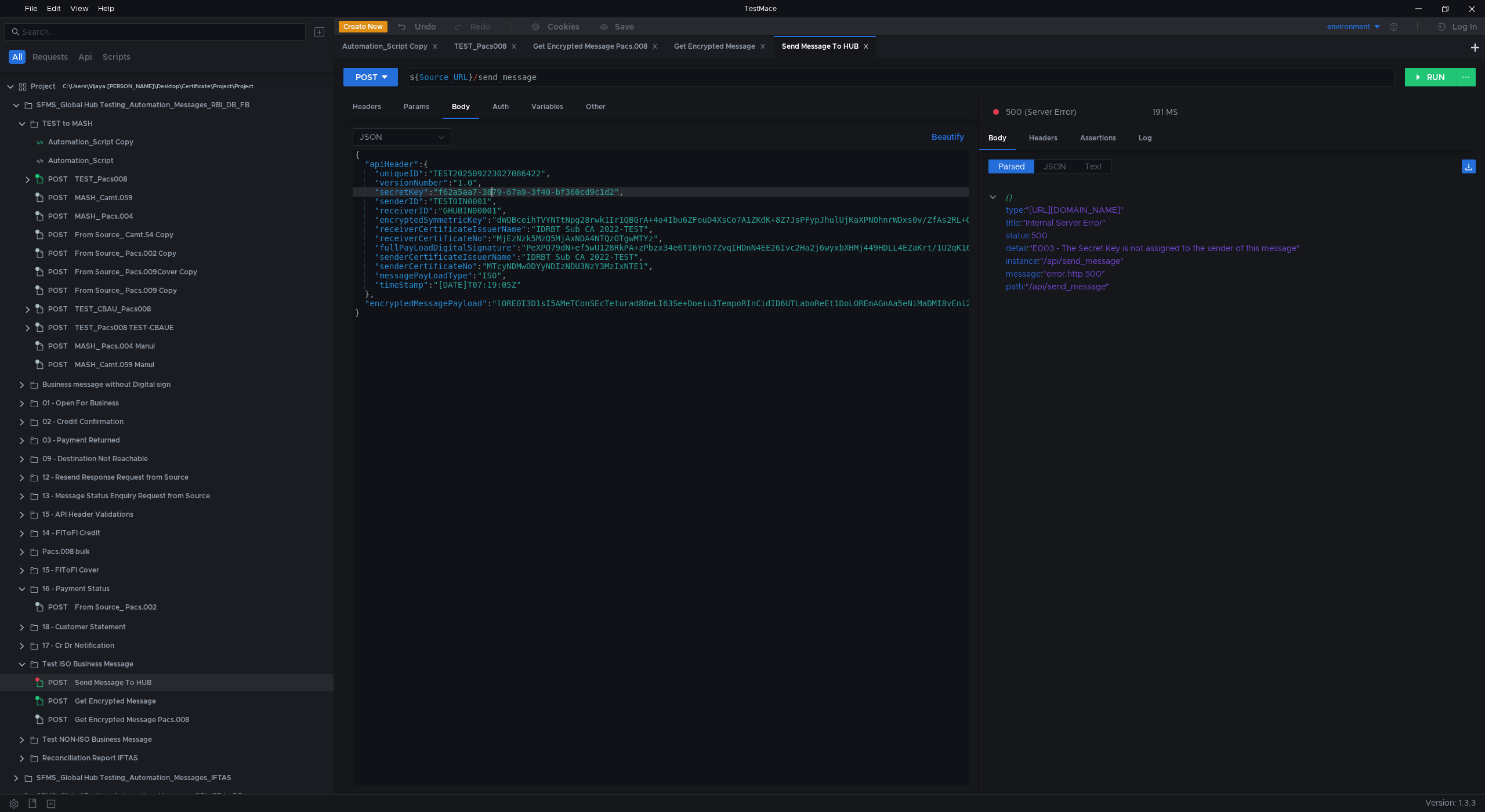
type textarea ""secretKey": "f62a5aa7-3879-67a9-3f40-bf360cd9c1d2","
drag, startPoint x: 1299, startPoint y: 248, endPoint x: 1037, endPoint y: 247, distance: 262.0
click at [1037, 247] on div ""E003 - The Secret Key is not assigned to the sender of this message"" at bounding box center [1245, 248] width 431 height 13
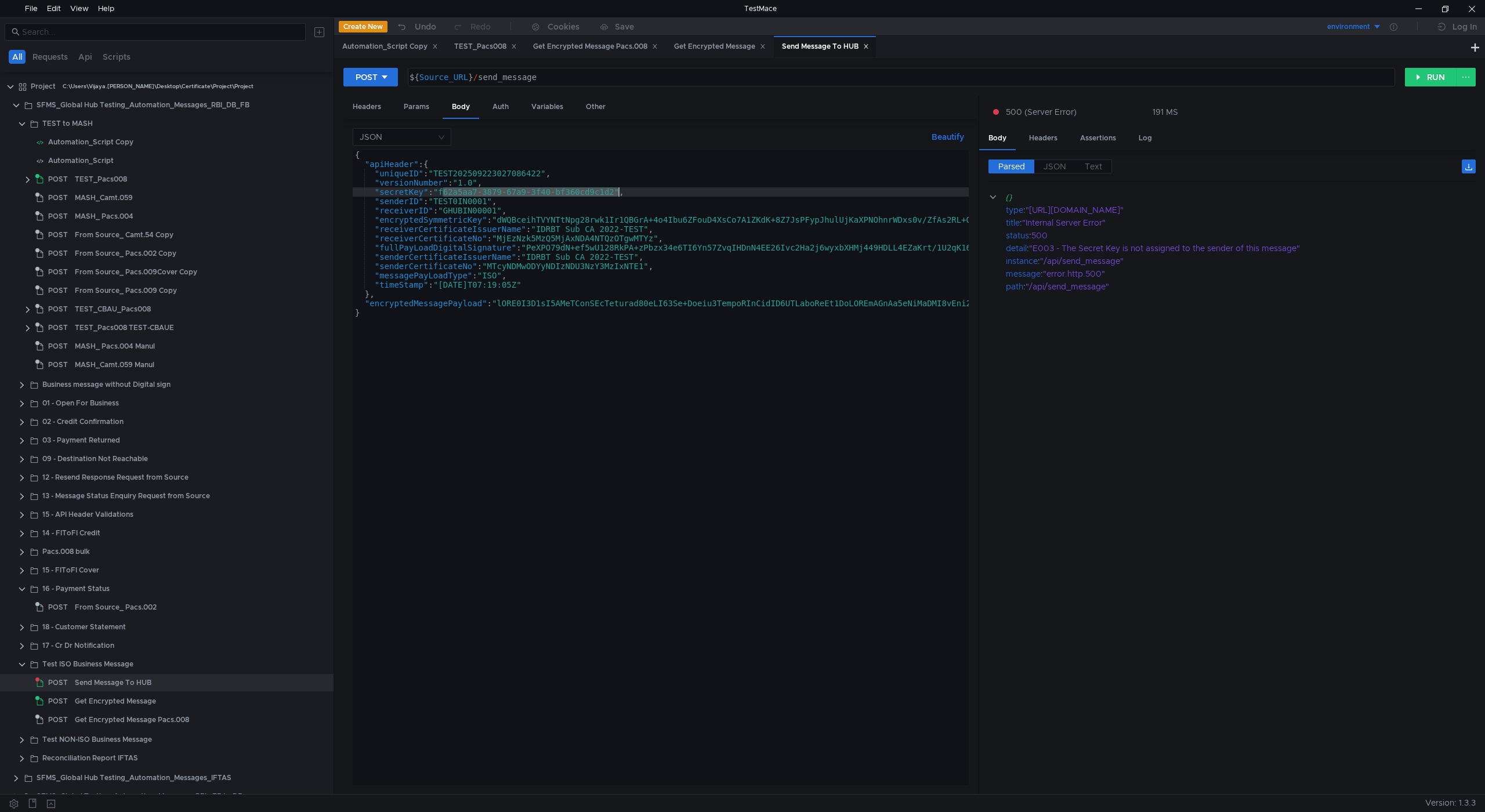
drag, startPoint x: 444, startPoint y: 193, endPoint x: 619, endPoint y: 191, distance: 175.0
drag, startPoint x: 1301, startPoint y: 248, endPoint x: 1000, endPoint y: 248, distance: 301.0
click at [1000, 248] on app-tour-anchor "detail : "E003 - The Secret Key is not assigned to the sender of this message"" at bounding box center [1233, 248] width 487 height 13
click at [92, 703] on div "Get Encrypted Message" at bounding box center [115, 702] width 81 height 18
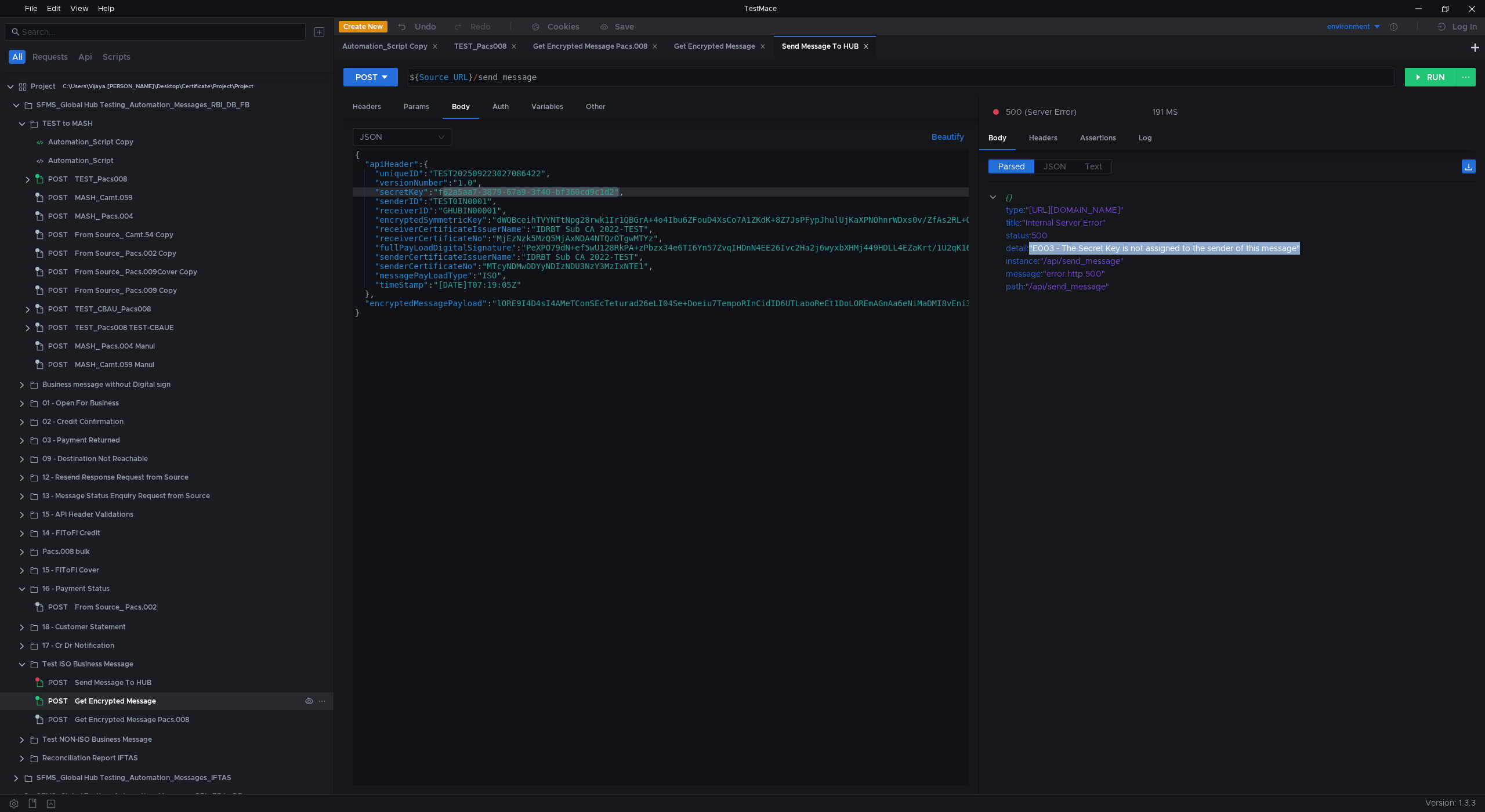
click at [92, 703] on div "Get Encrypted Message" at bounding box center [115, 702] width 81 height 18
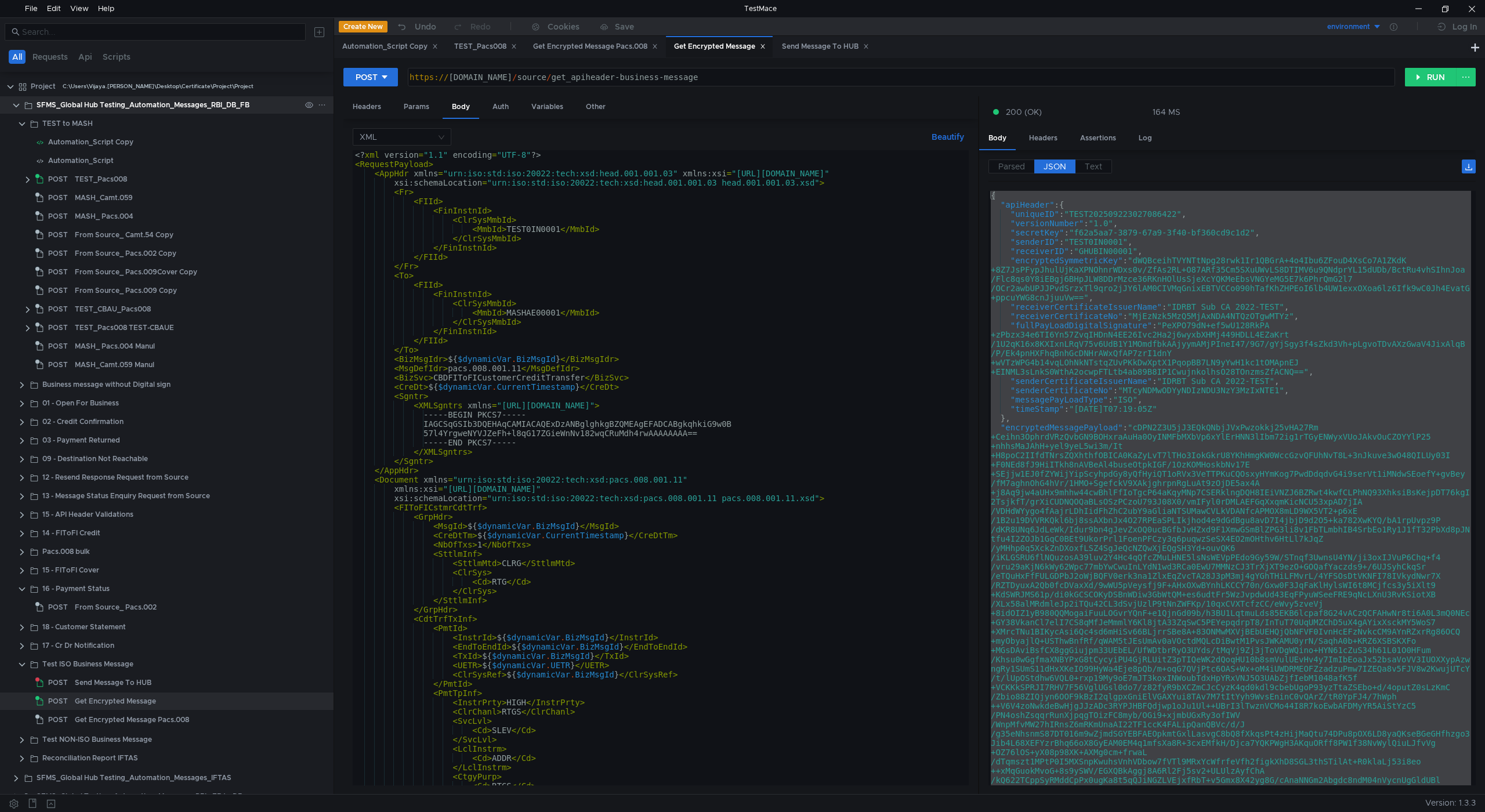
click at [122, 105] on div "SFMS_Global Hub Testing_Automation_Messages_RBI_DB_FB" at bounding box center [143, 105] width 213 height 18
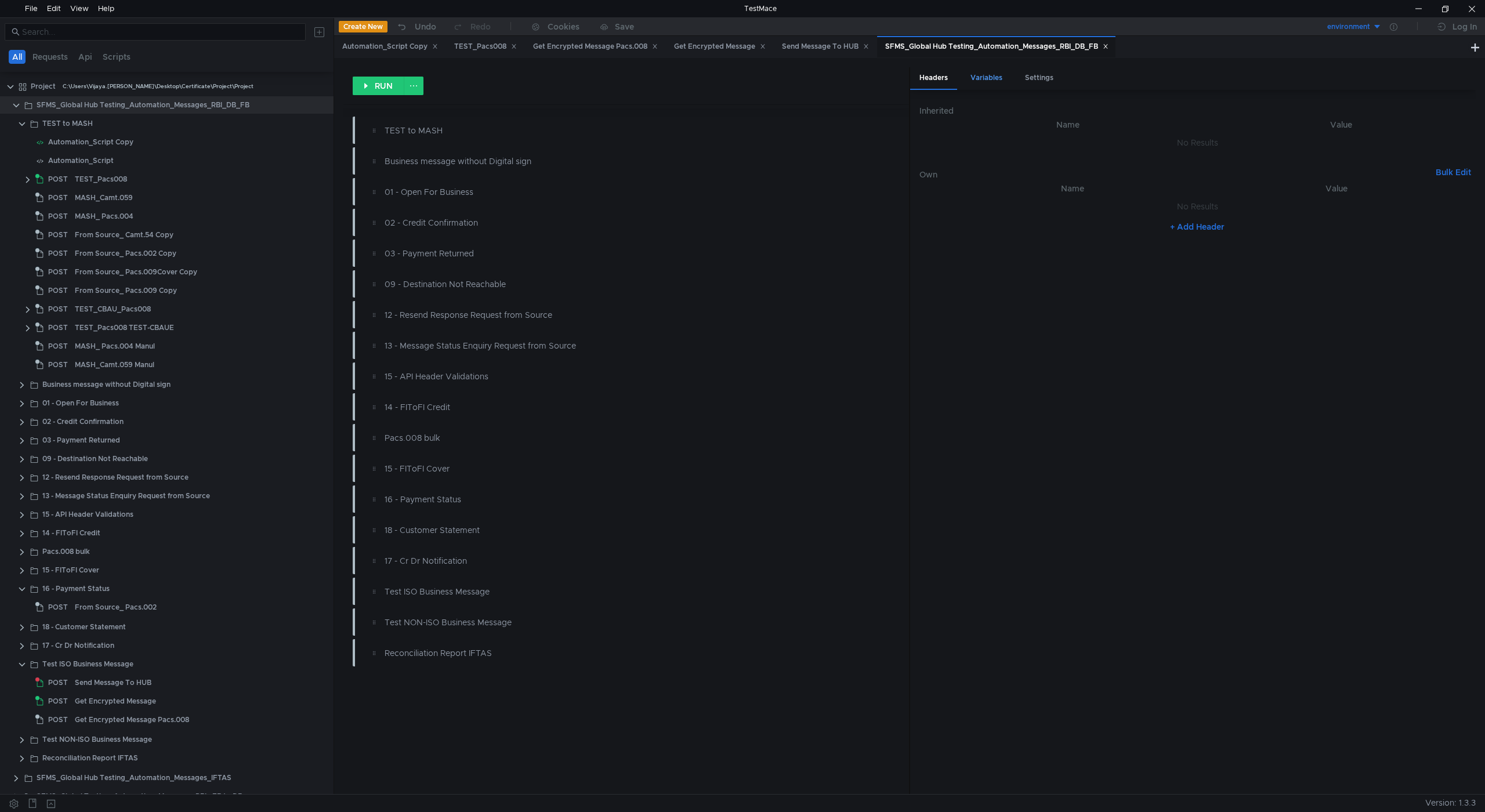
click at [986, 77] on div "Variables" at bounding box center [987, 77] width 51 height 22
click at [1109, 45] on icon at bounding box center [1105, 46] width 6 height 6
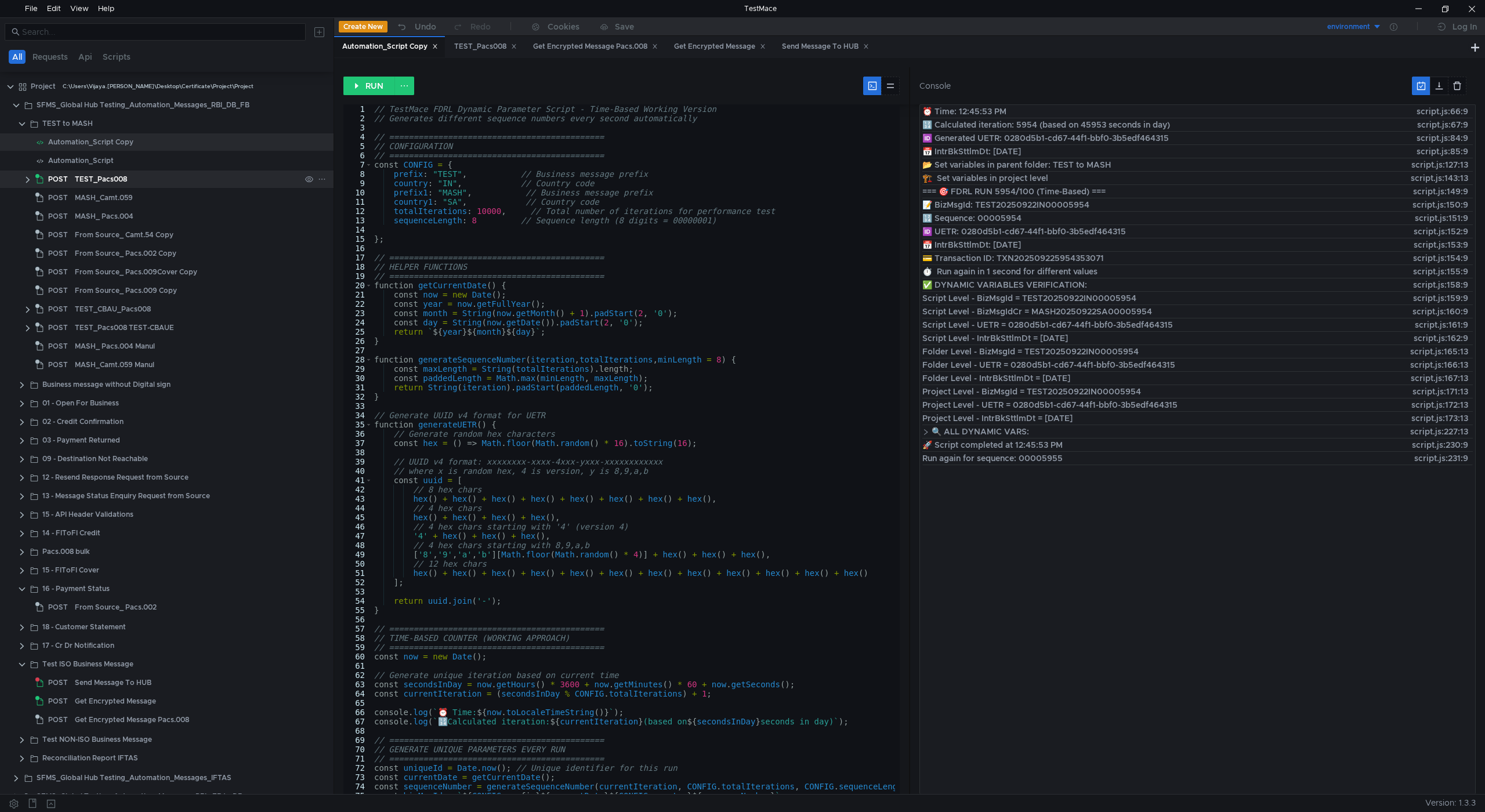
click at [25, 183] on clr-icon at bounding box center [28, 180] width 10 height 10
click at [22, 128] on clr-icon at bounding box center [23, 124] width 10 height 10
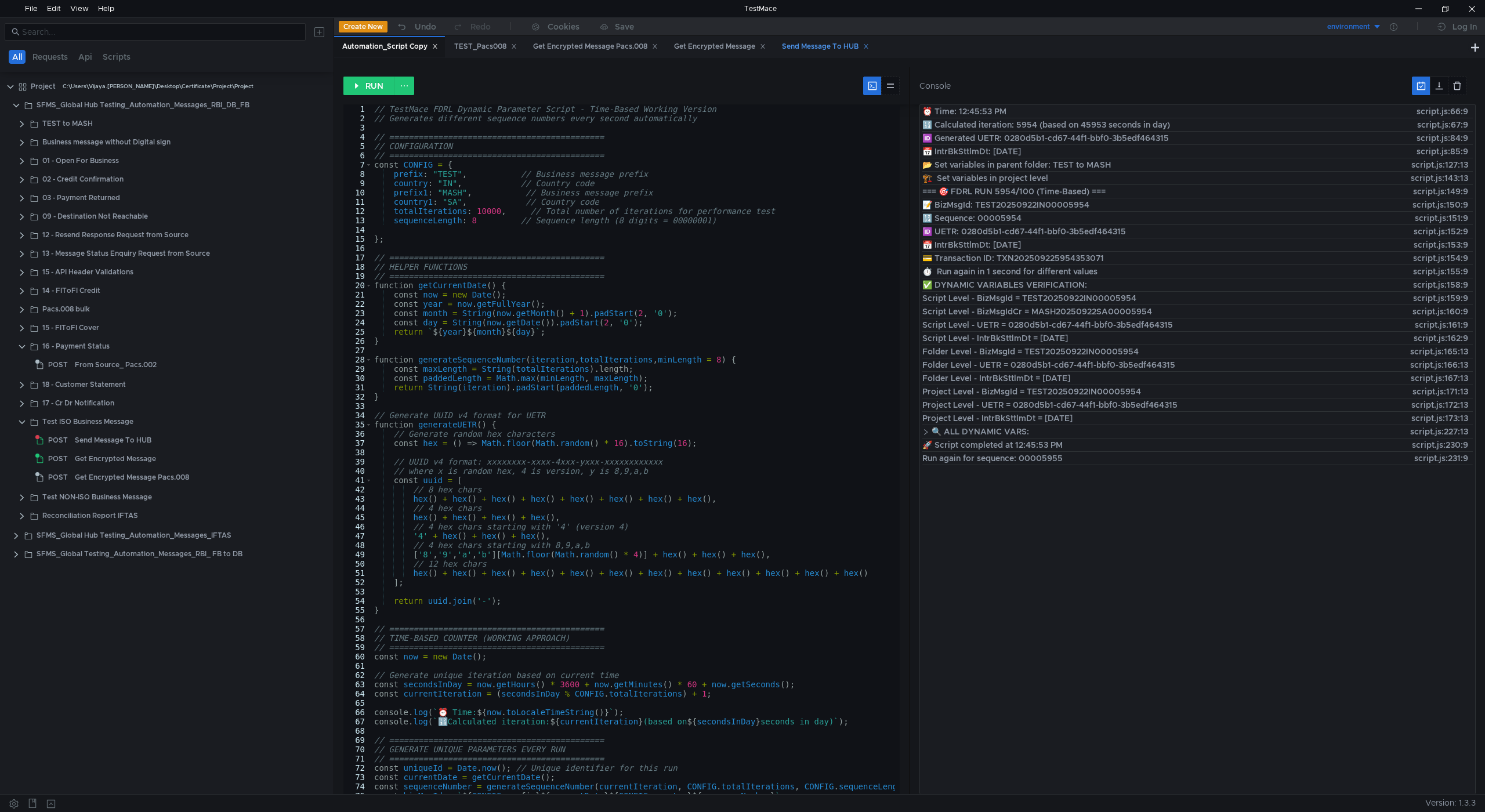
click at [835, 48] on div "Send Message To HUB" at bounding box center [826, 46] width 87 height 12
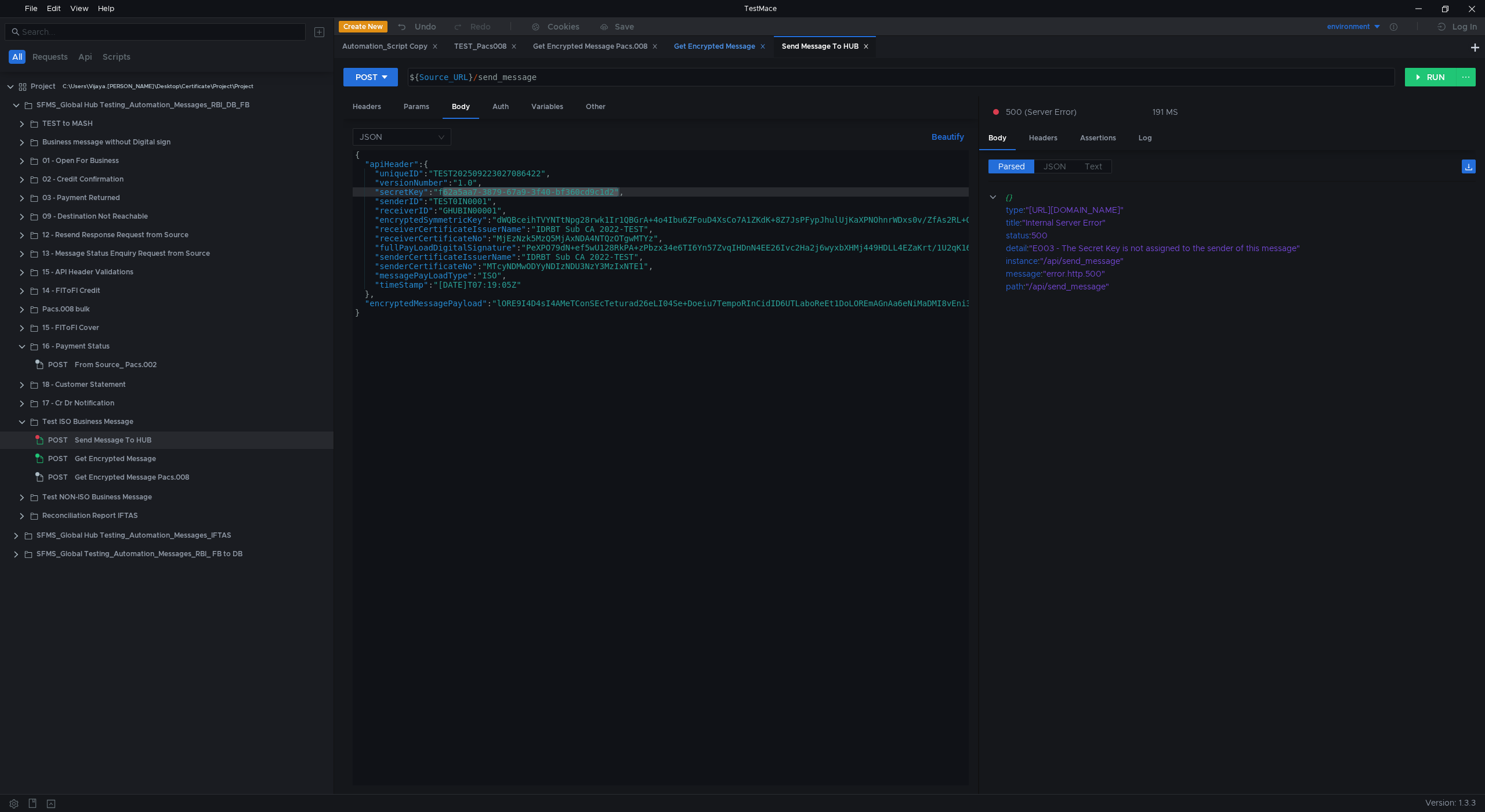
click at [703, 44] on div "Get Encrypted Message" at bounding box center [720, 46] width 92 height 12
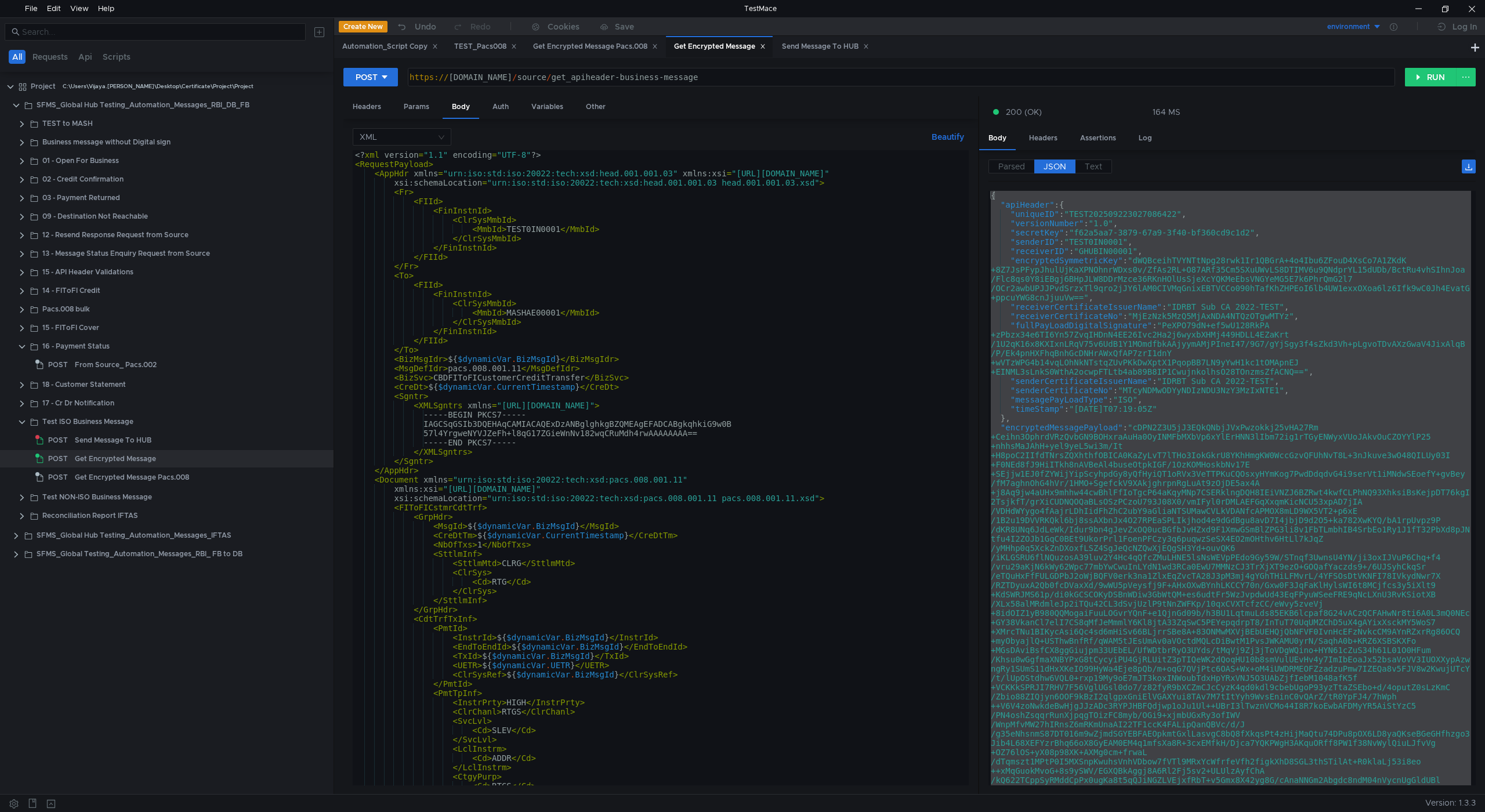
type textarea "-----BEGIN PKCS7-----"
drag, startPoint x: 510, startPoint y: 416, endPoint x: 432, endPoint y: 414, distance: 78.0
click at [432, 414] on div "<? xml version = "1.1" encoding = "UTF-8" ?> < RequestPayload > < AppHdr xmlns …" at bounding box center [658, 477] width 611 height 654
click at [488, 52] on div "TEST_Pacs008" at bounding box center [486, 46] width 63 height 12
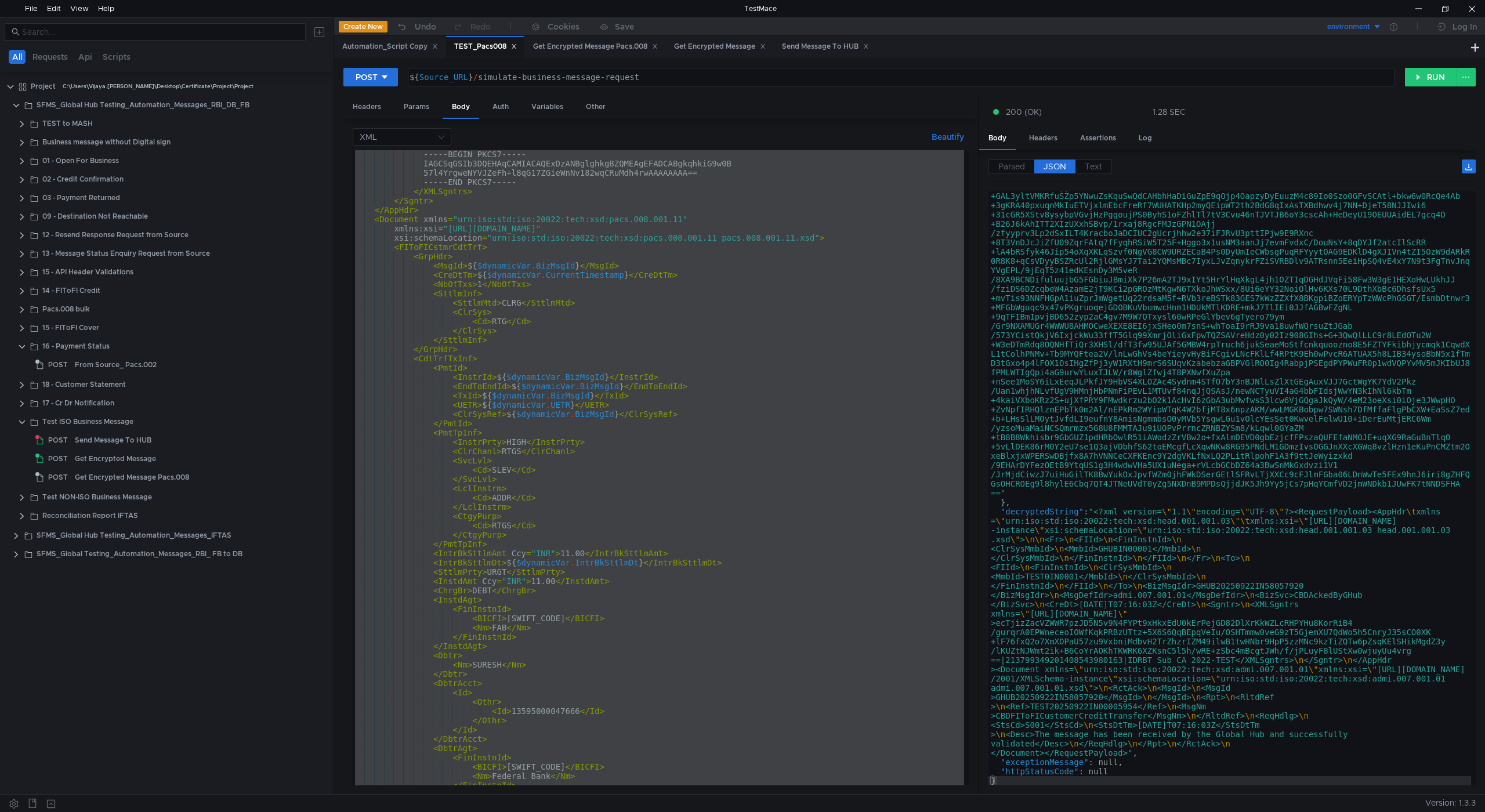
scroll to position [156, 0]
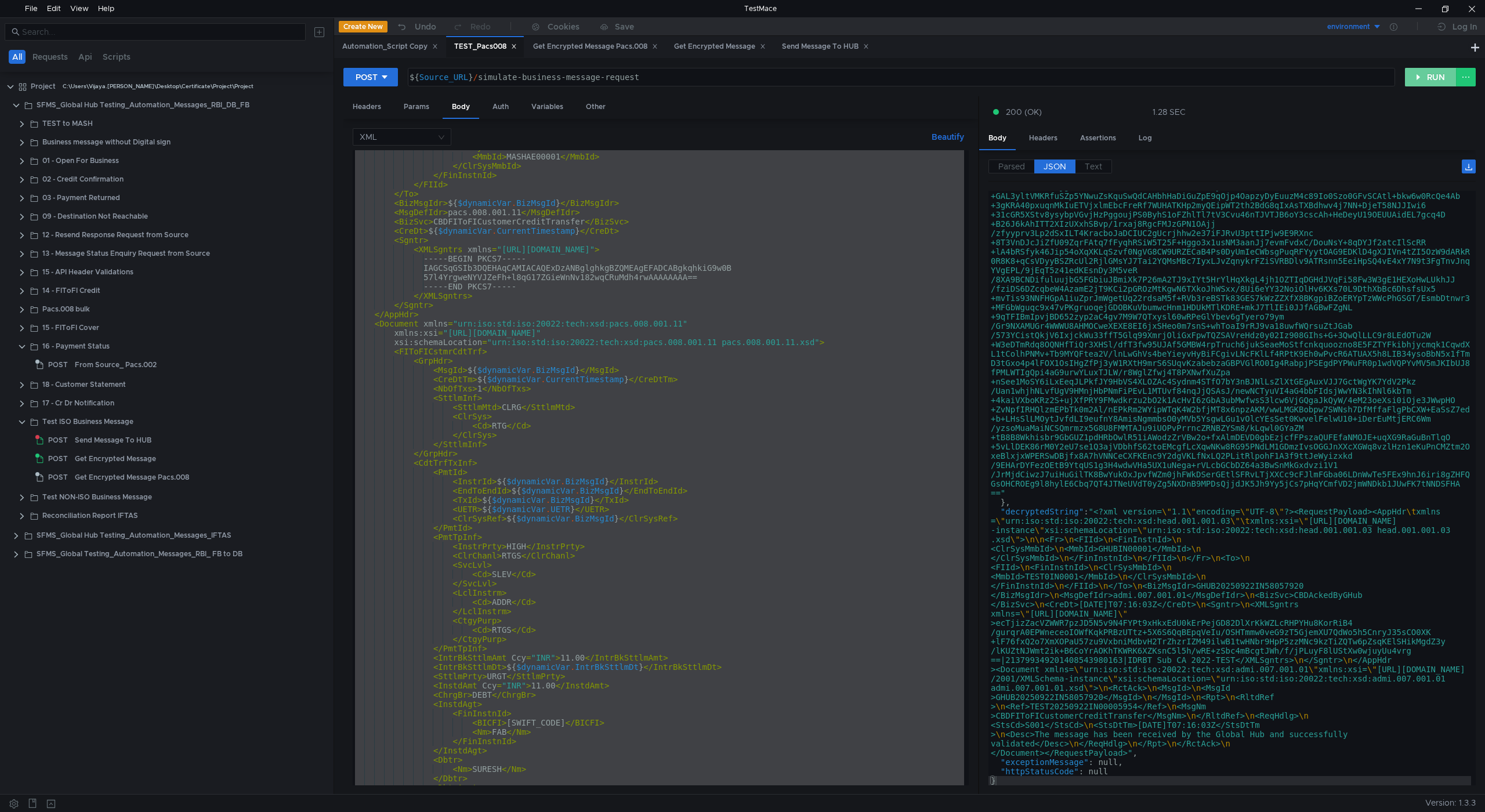
click at [1414, 76] on button "RUN" at bounding box center [1431, 77] width 52 height 19
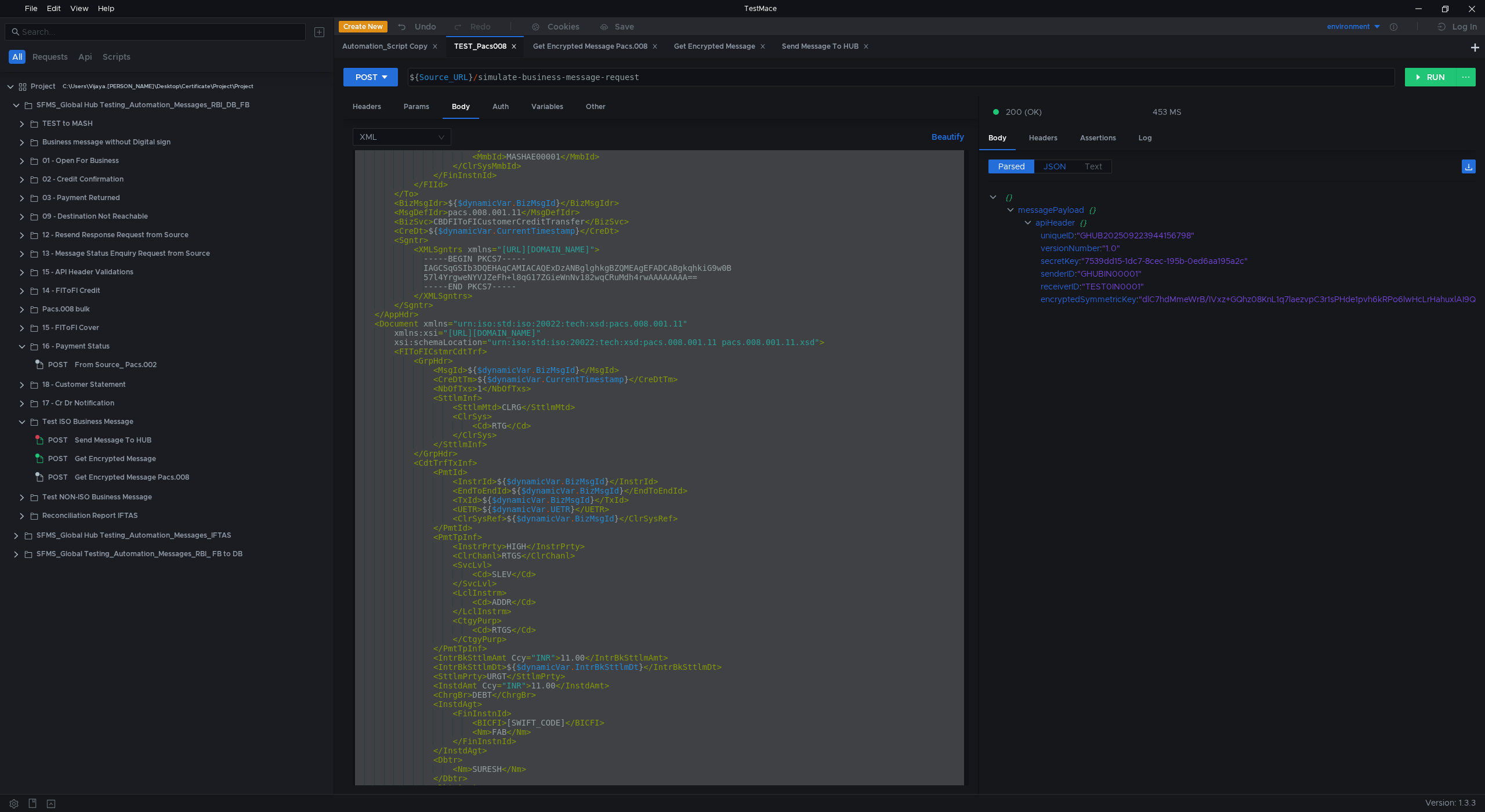
click at [1057, 169] on span "JSON" at bounding box center [1055, 166] width 23 height 10
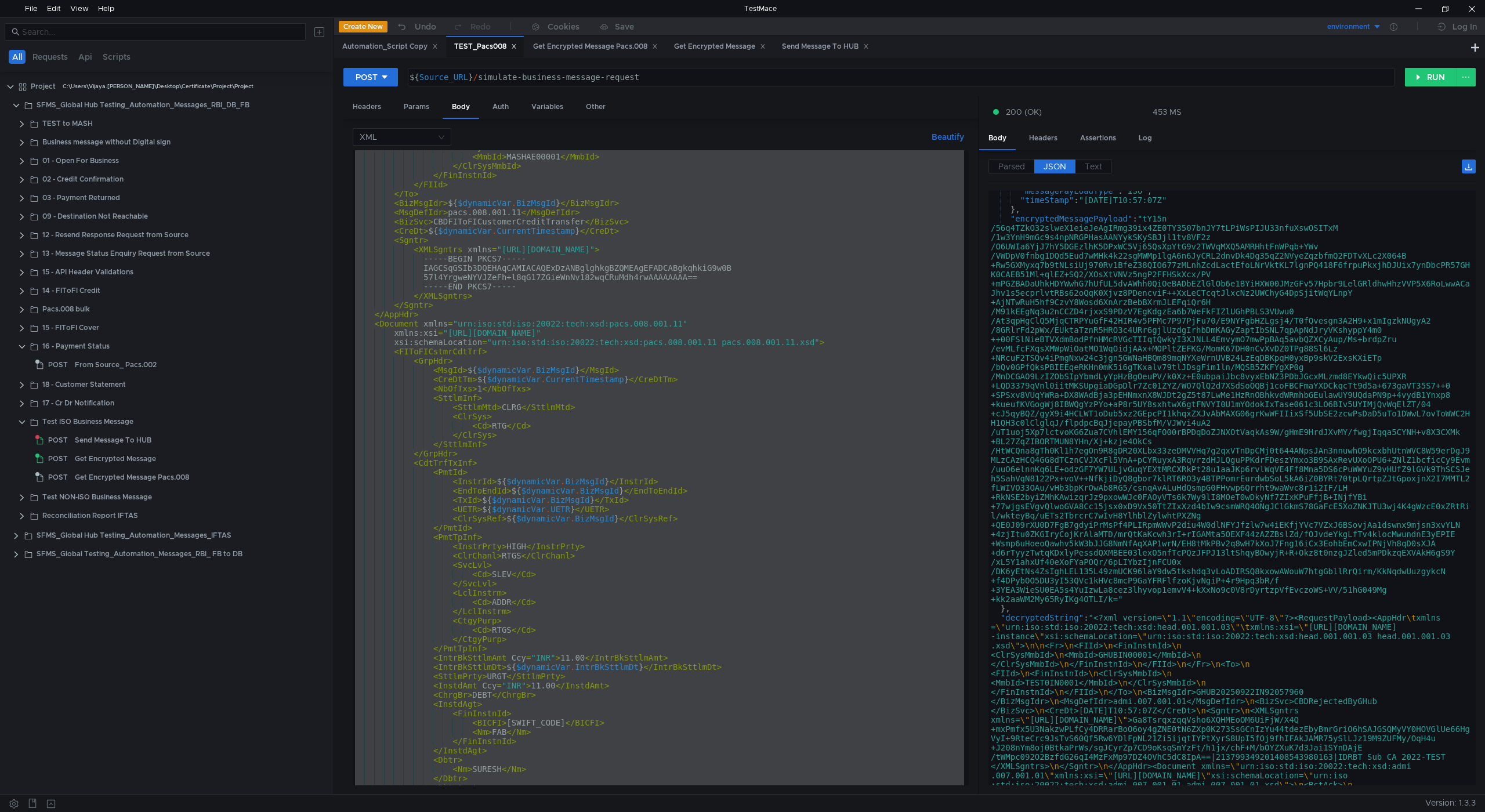
scroll to position [306, 0]
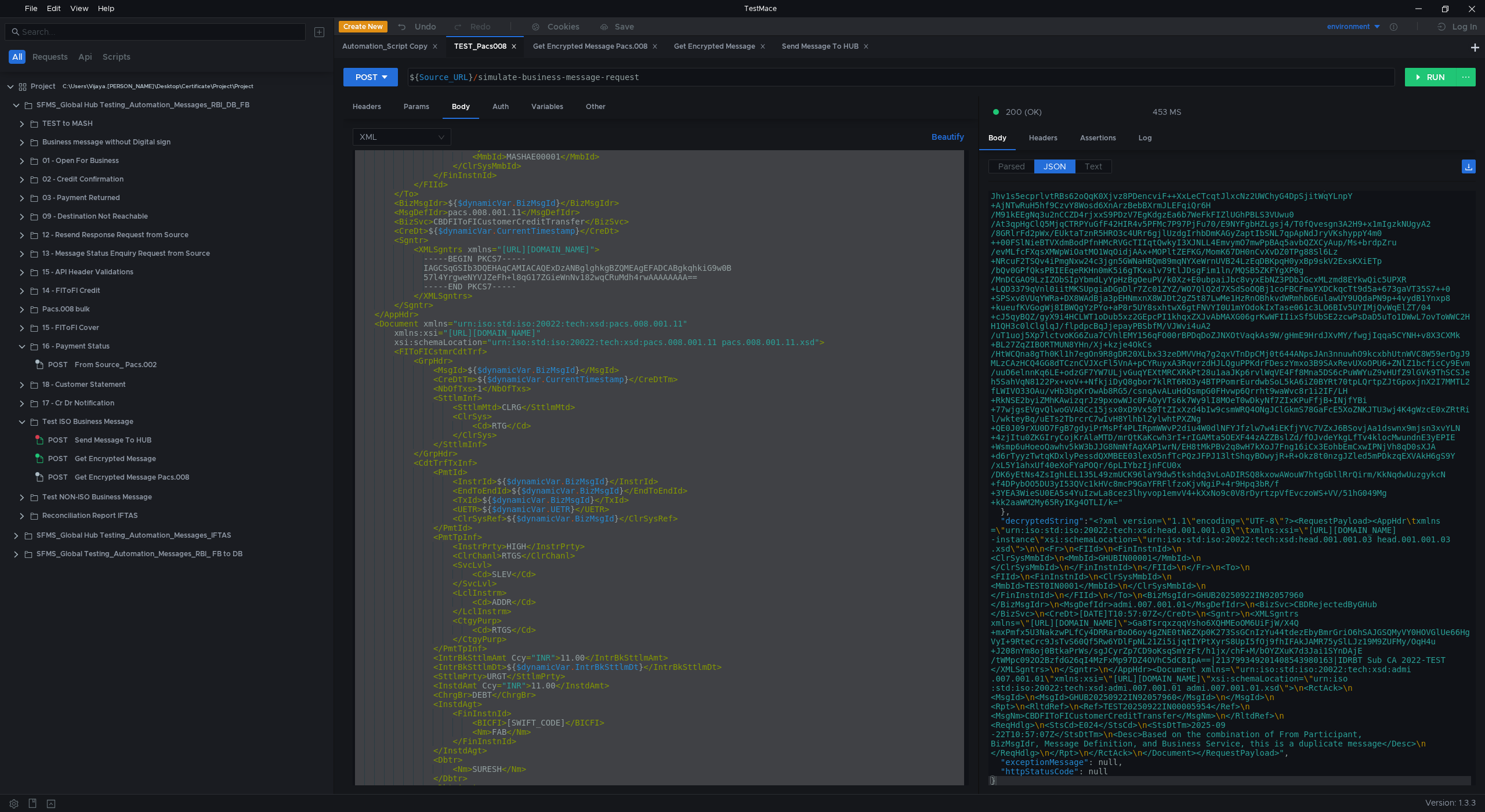
click at [514, 44] on icon at bounding box center [513, 46] width 4 height 4
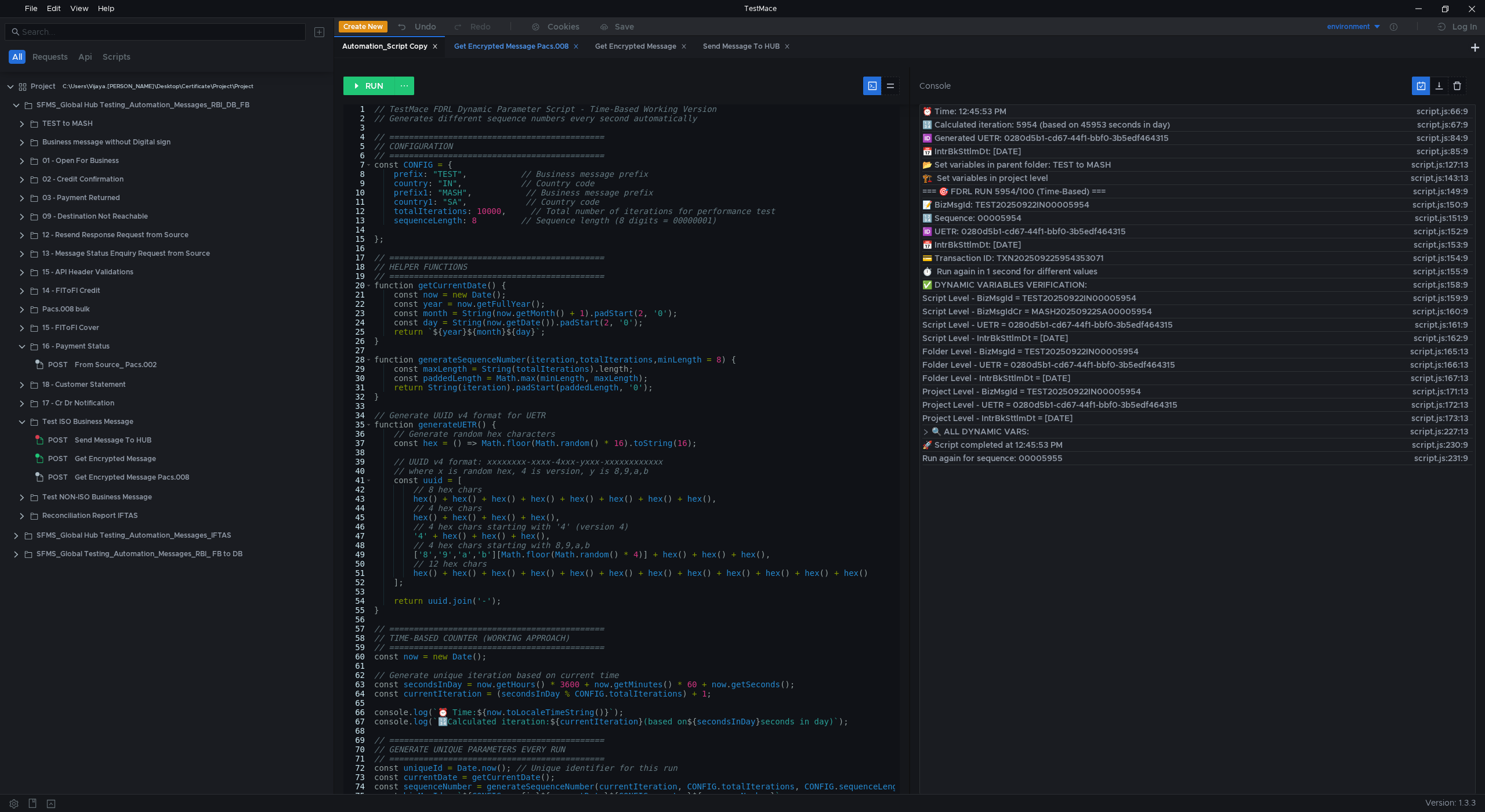
click at [520, 47] on div "Get Encrypted Message Pacs.008" at bounding box center [516, 46] width 125 height 12
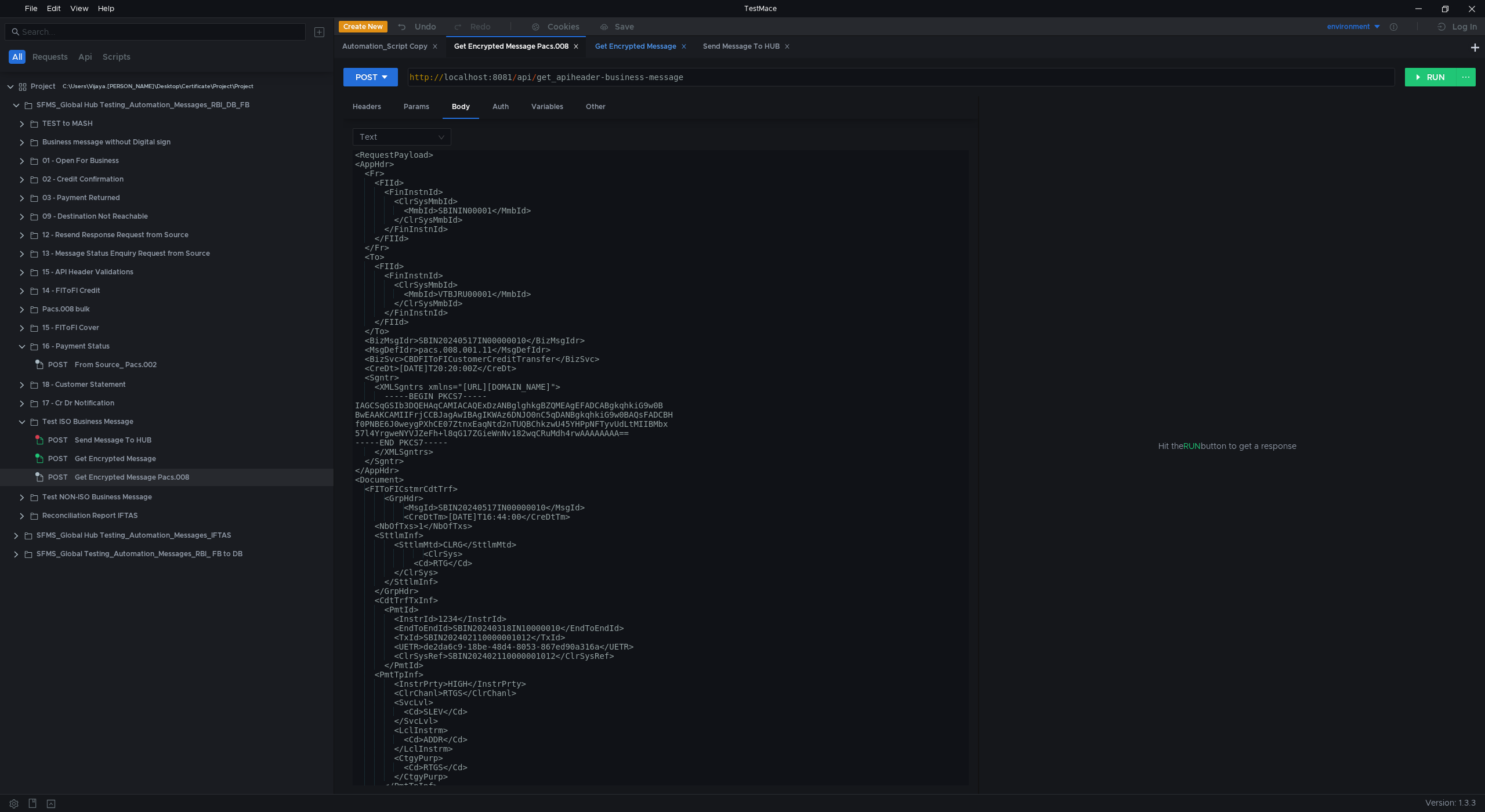
click at [632, 46] on div "Get Encrypted Message" at bounding box center [641, 46] width 92 height 12
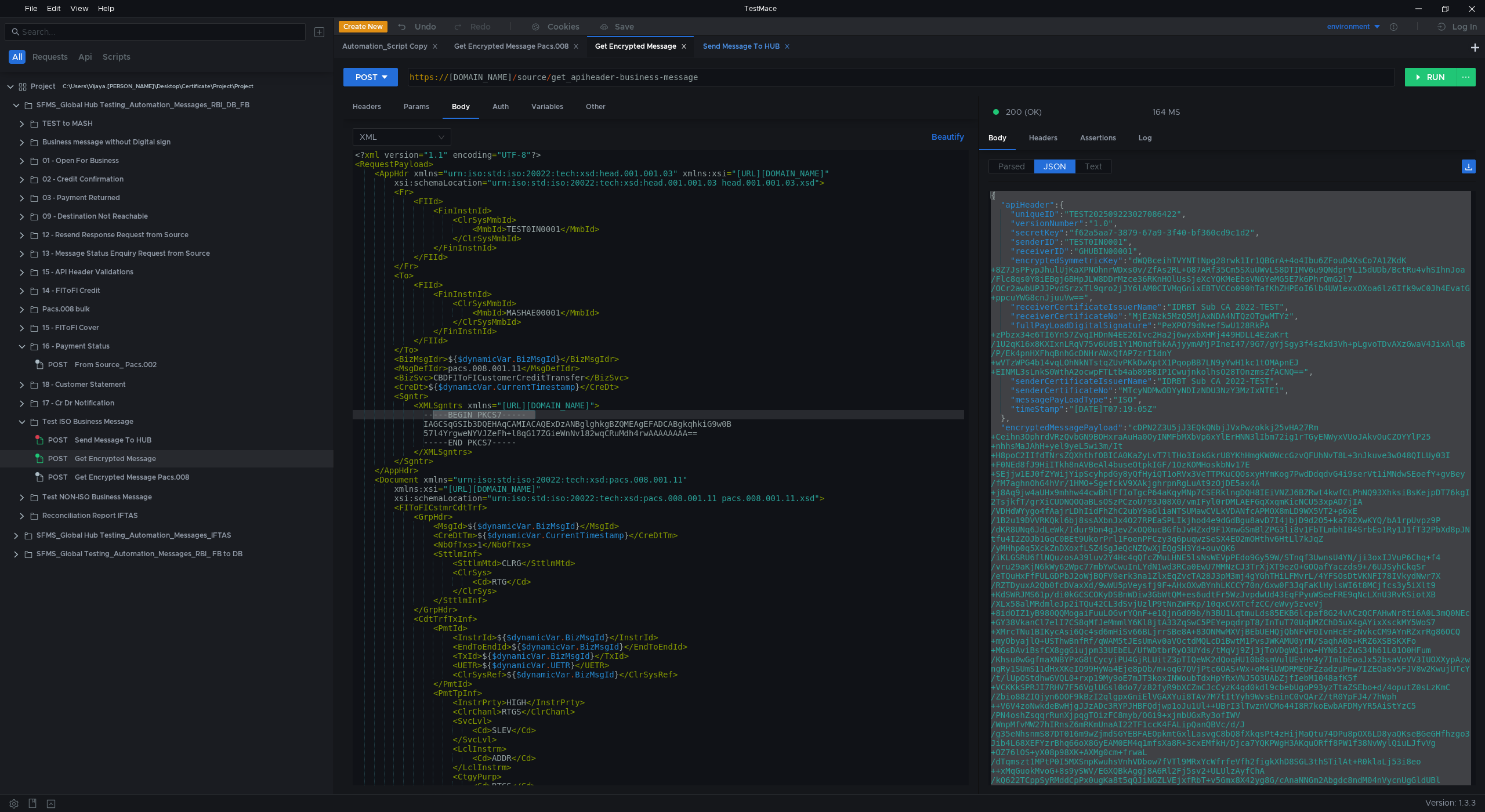
click at [749, 45] on div "Send Message To HUB" at bounding box center [747, 46] width 87 height 12
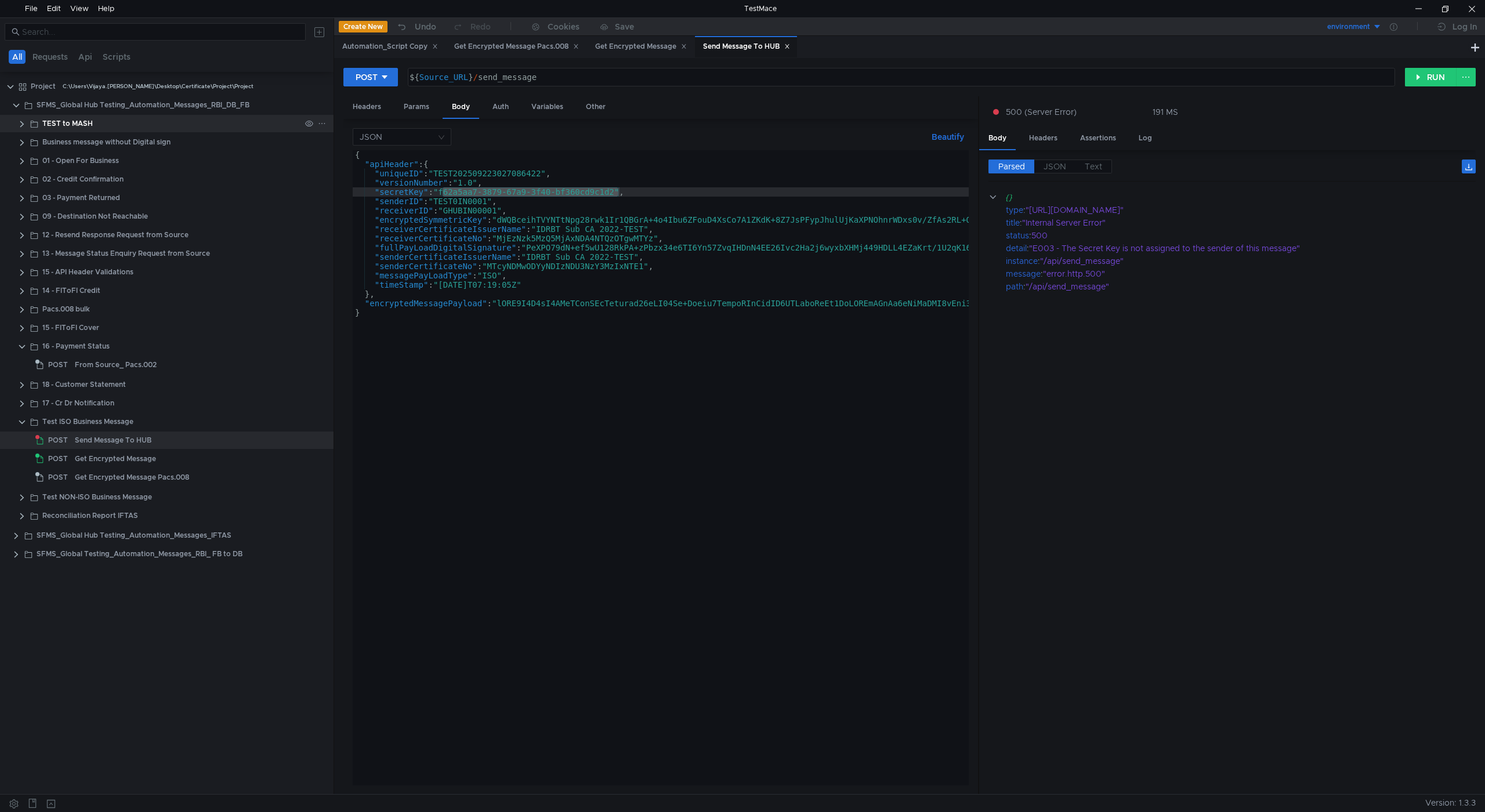
click at [22, 125] on clr-icon at bounding box center [23, 124] width 10 height 10
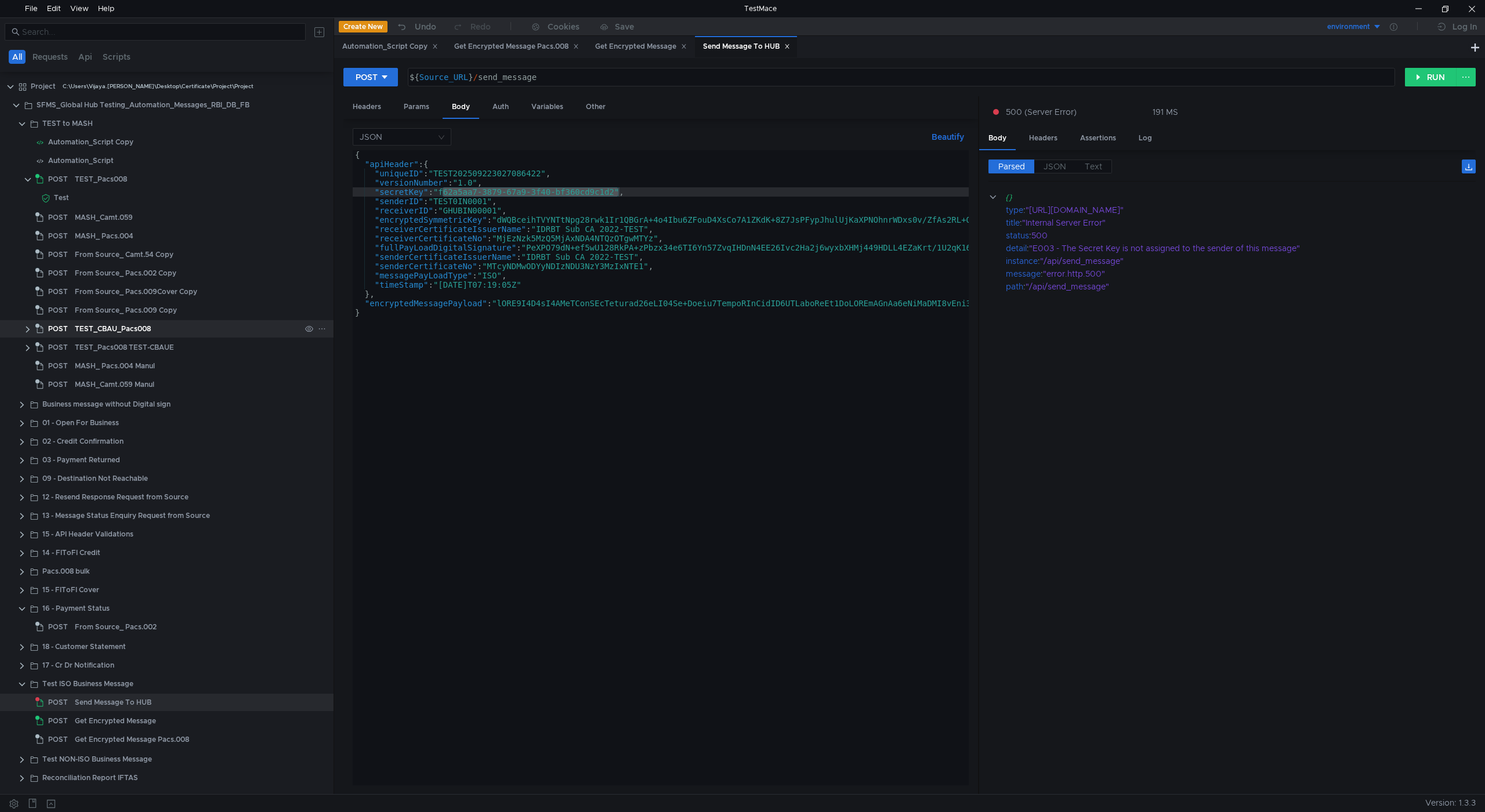
click at [124, 328] on div "TEST_CBAU_Pacs008" at bounding box center [113, 329] width 76 height 18
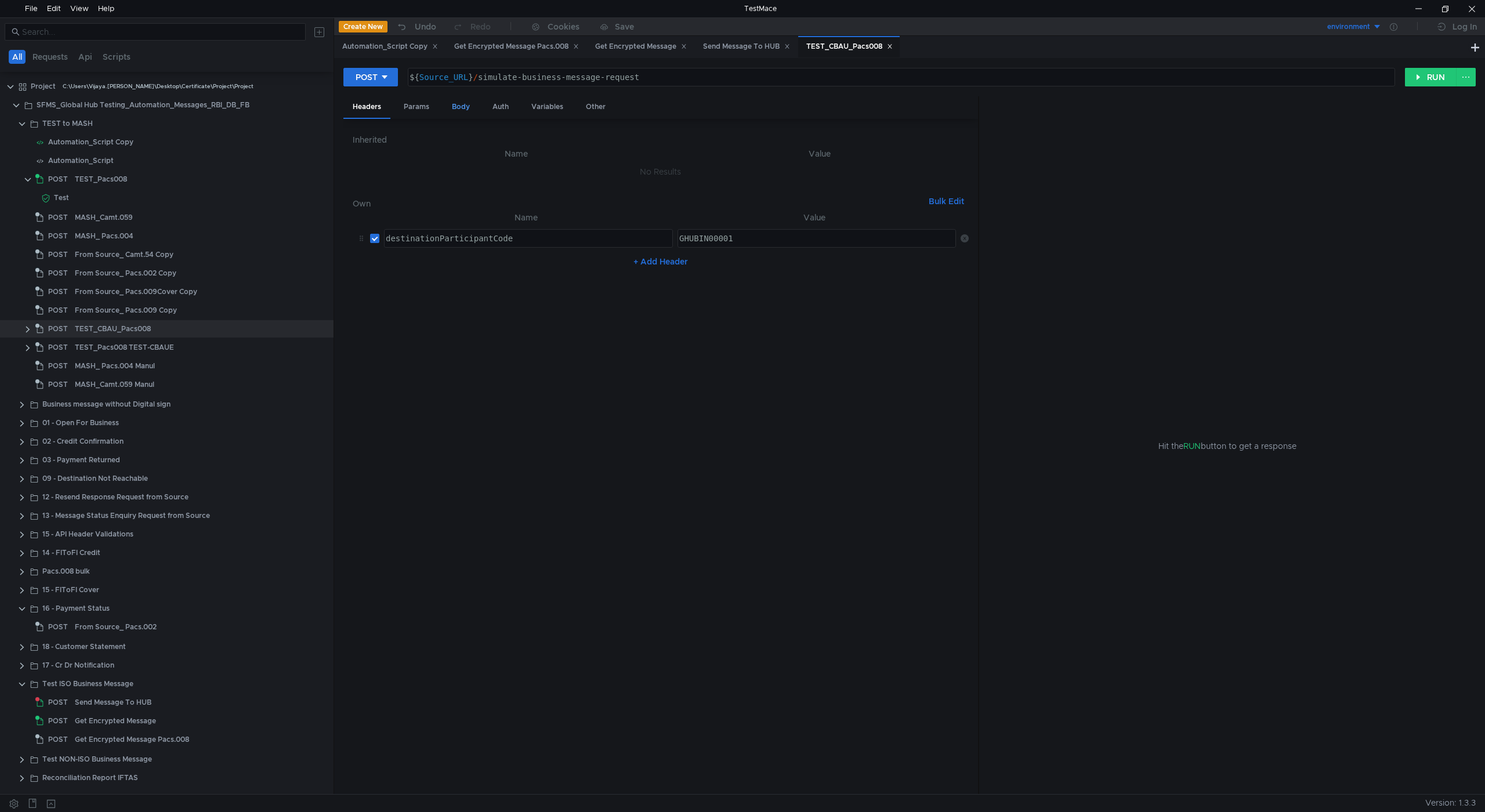
click at [452, 101] on div "Body" at bounding box center [461, 106] width 36 height 22
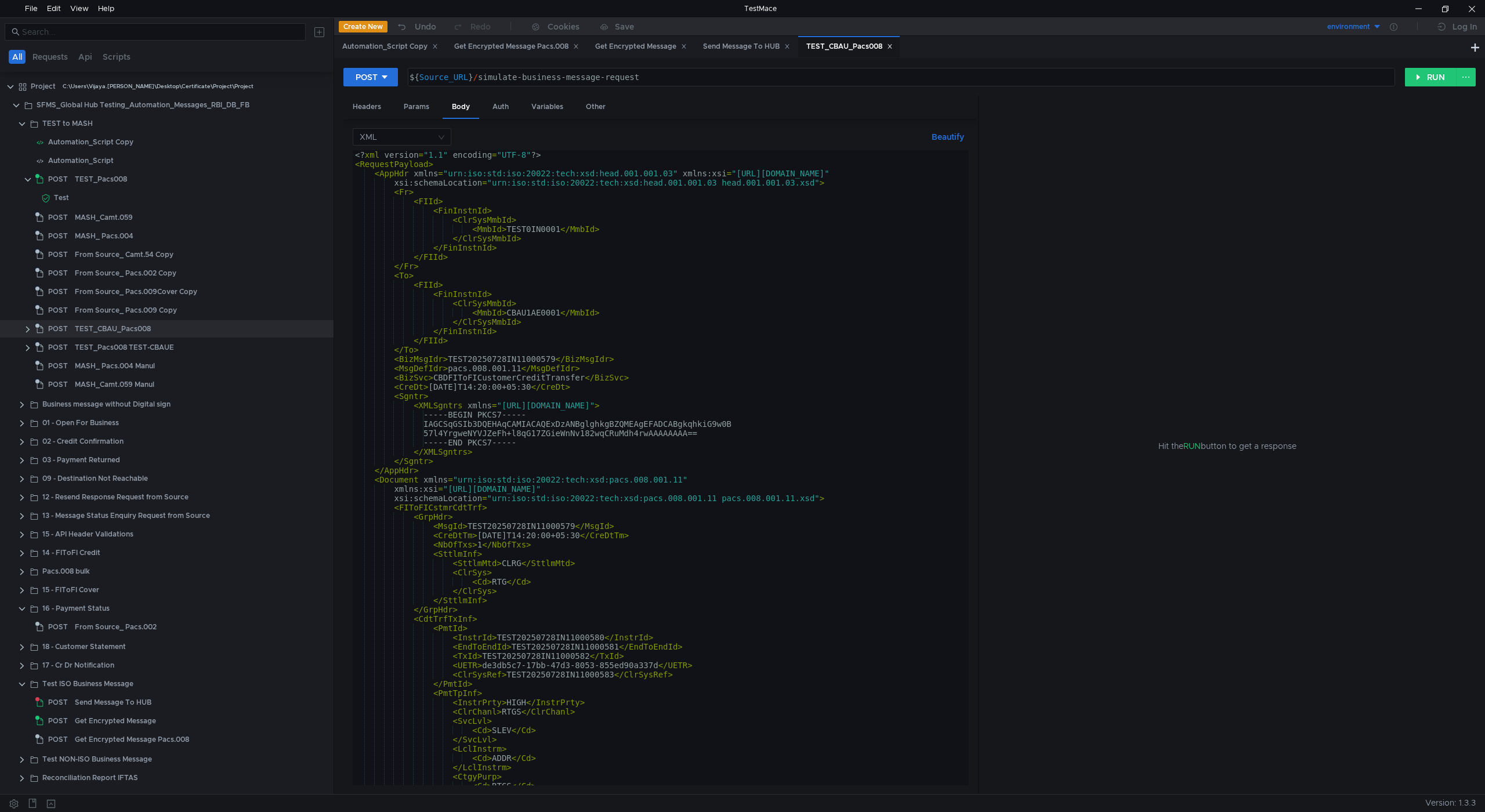
click at [893, 47] on icon at bounding box center [890, 46] width 6 height 6
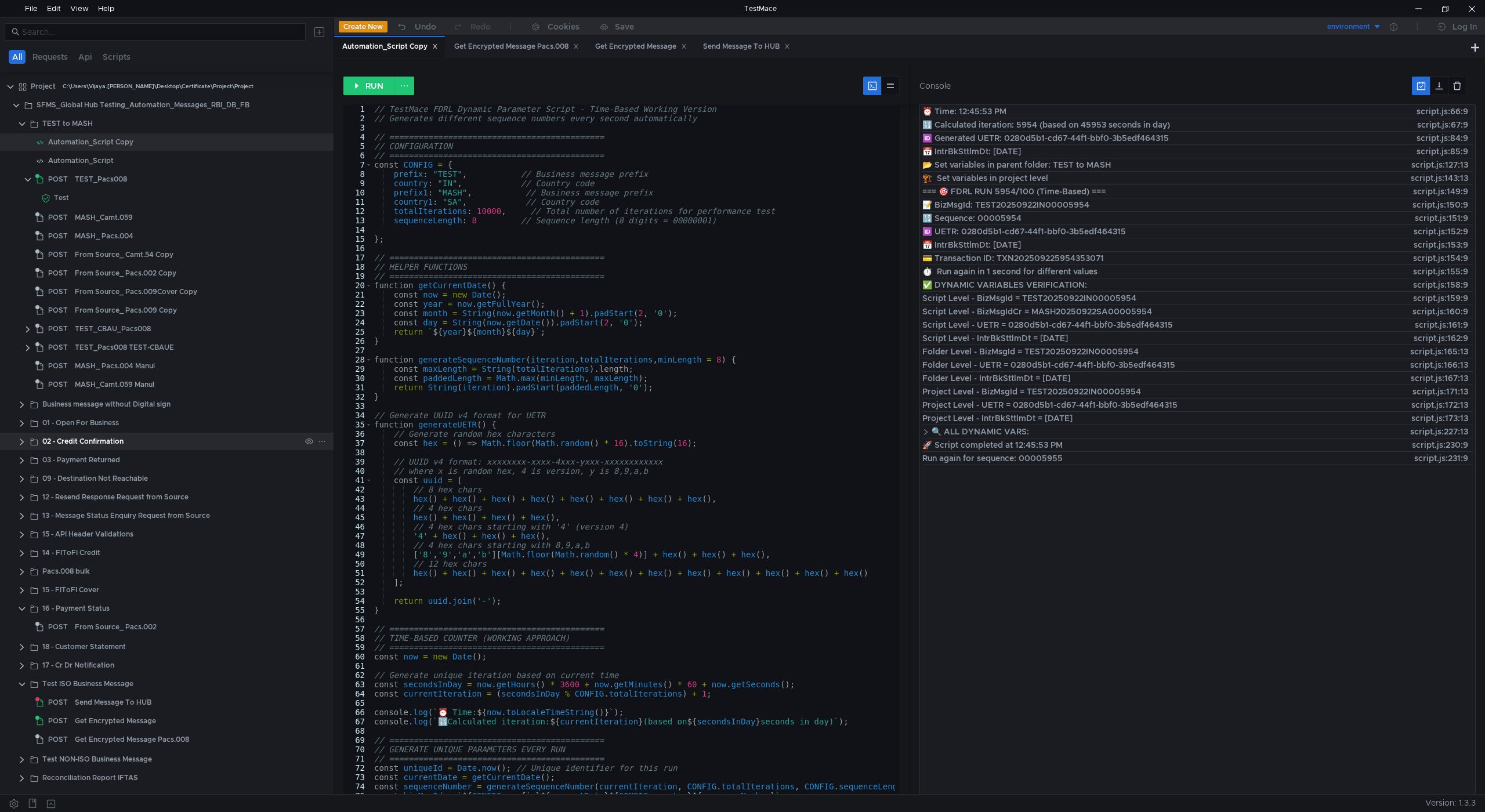
click at [23, 445] on clr-icon at bounding box center [23, 442] width 10 height 10
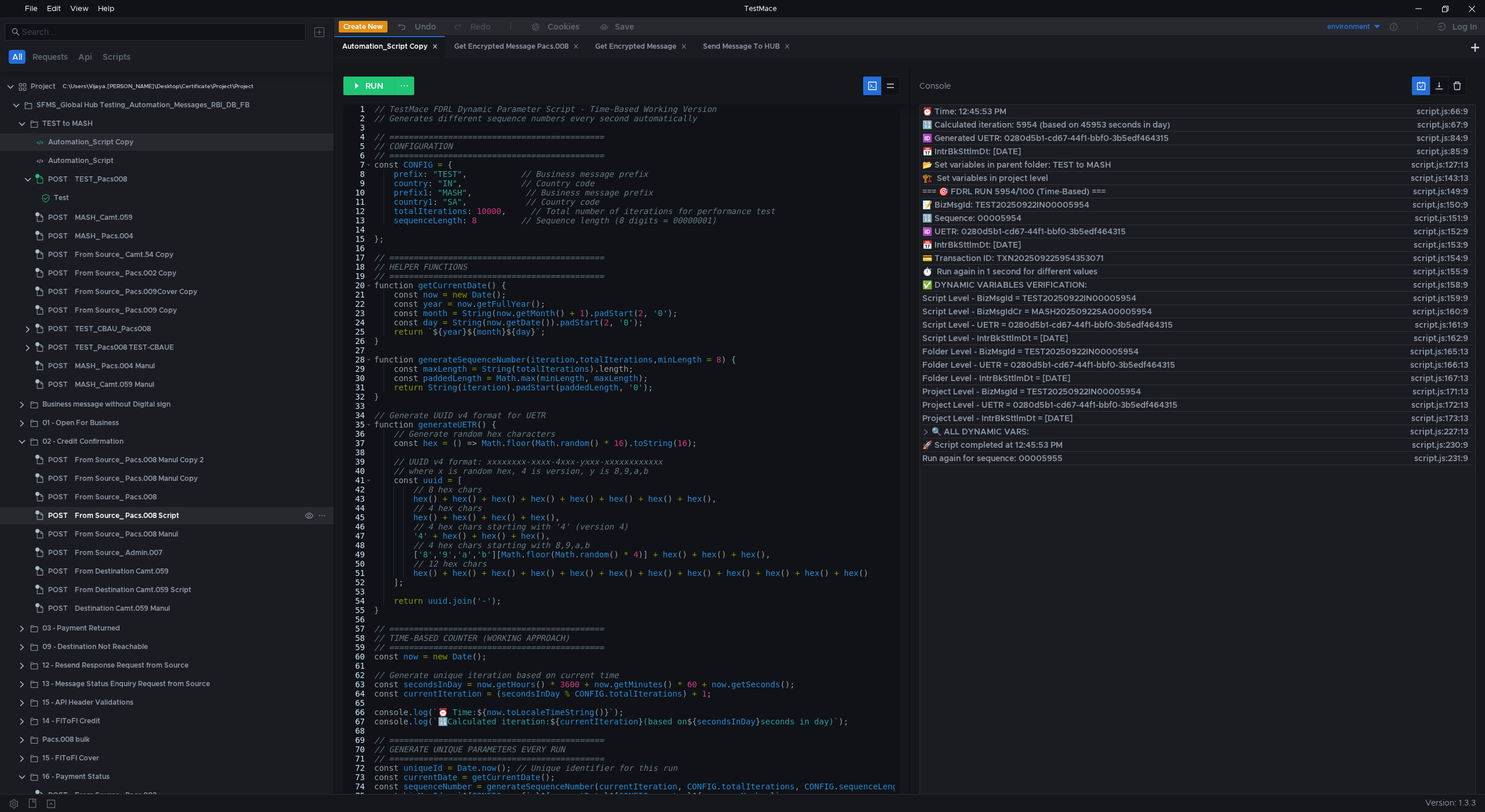
click at [133, 514] on div "From Source_ Pacs.008 Script" at bounding box center [127, 516] width 104 height 18
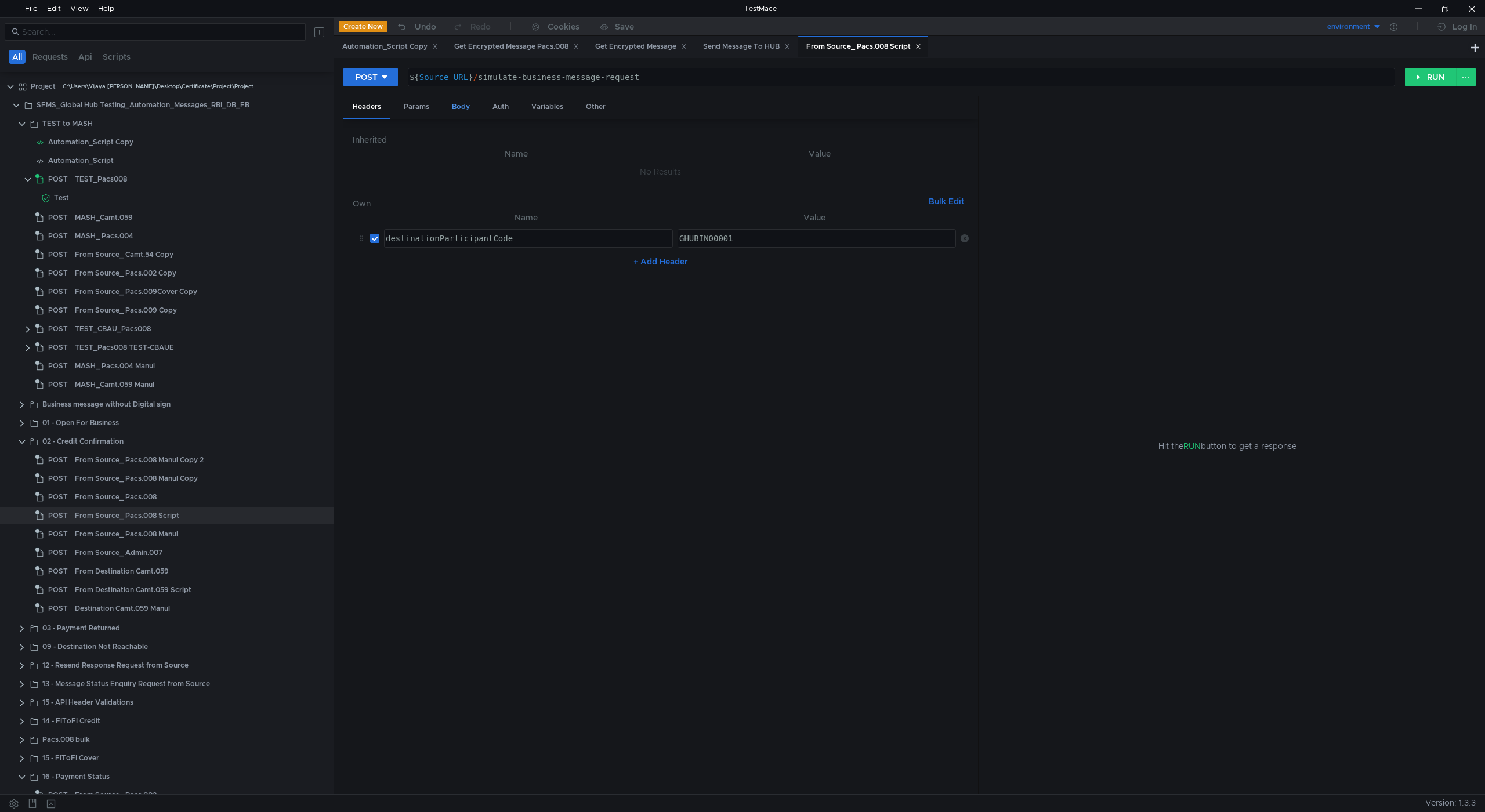
click at [468, 104] on div "Body" at bounding box center [461, 106] width 36 height 22
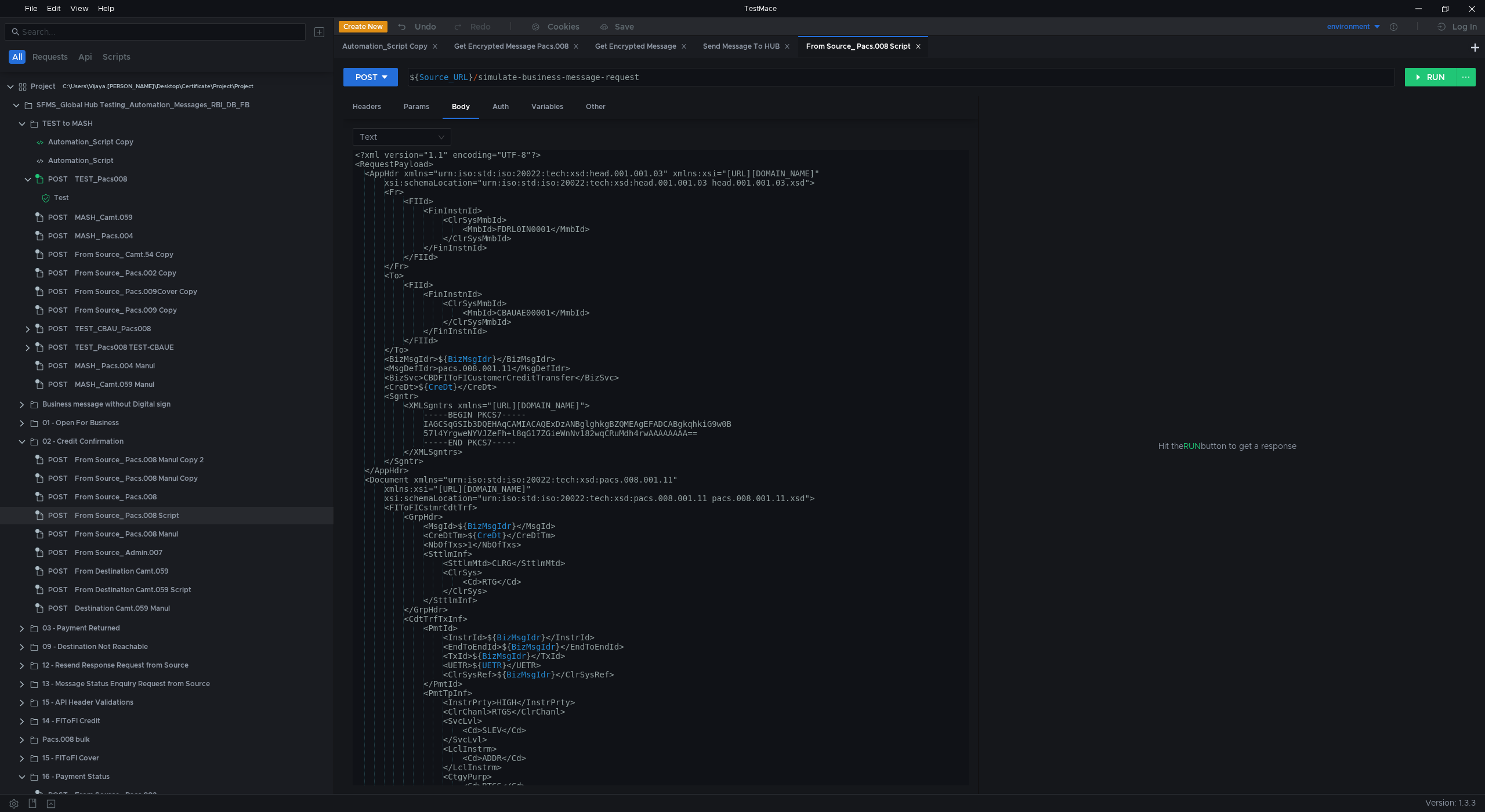
click at [920, 45] on icon at bounding box center [918, 46] width 4 height 4
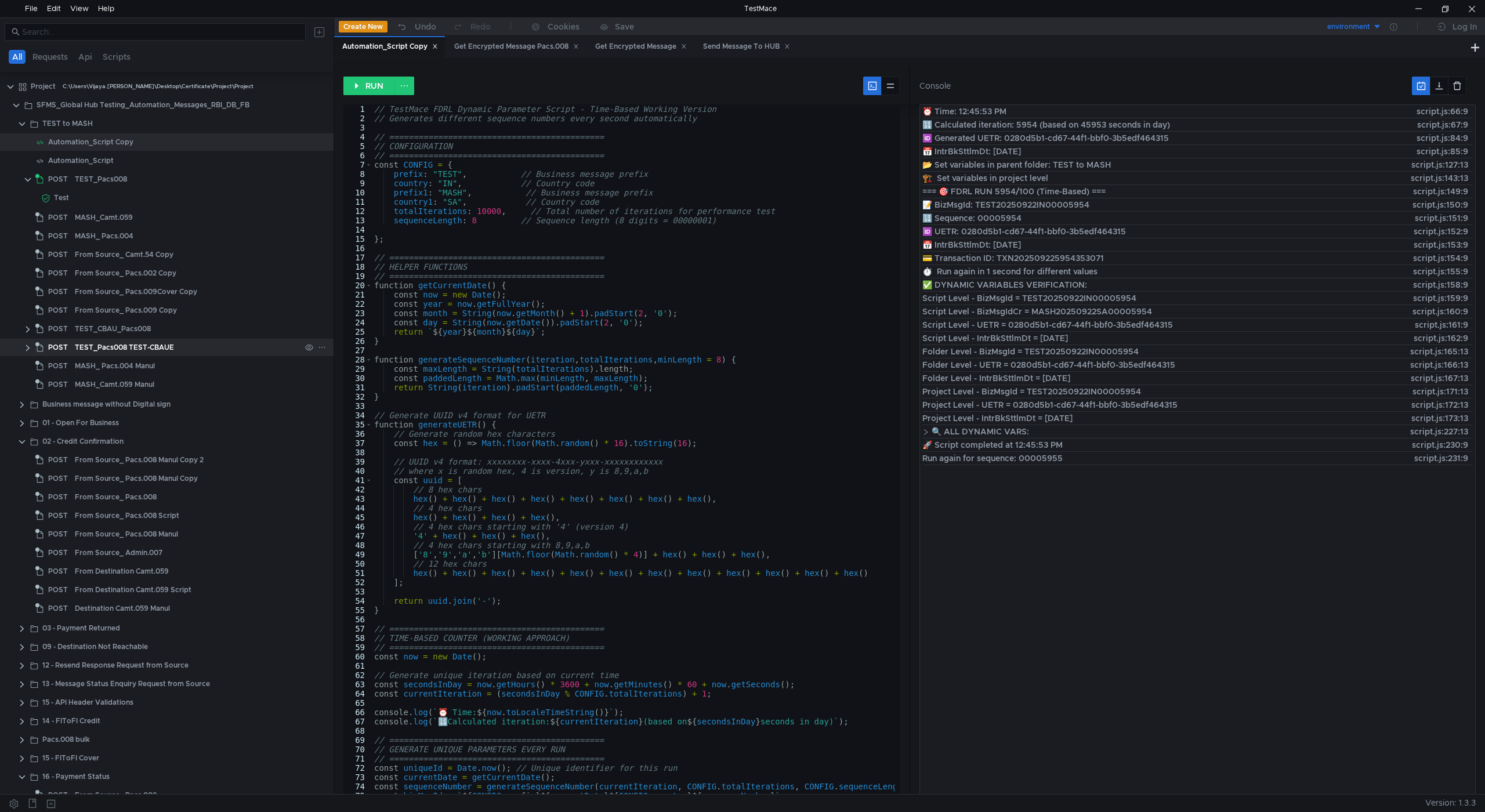
click at [156, 344] on div "TEST_Pacs008 TEST-CBAUE" at bounding box center [124, 348] width 99 height 18
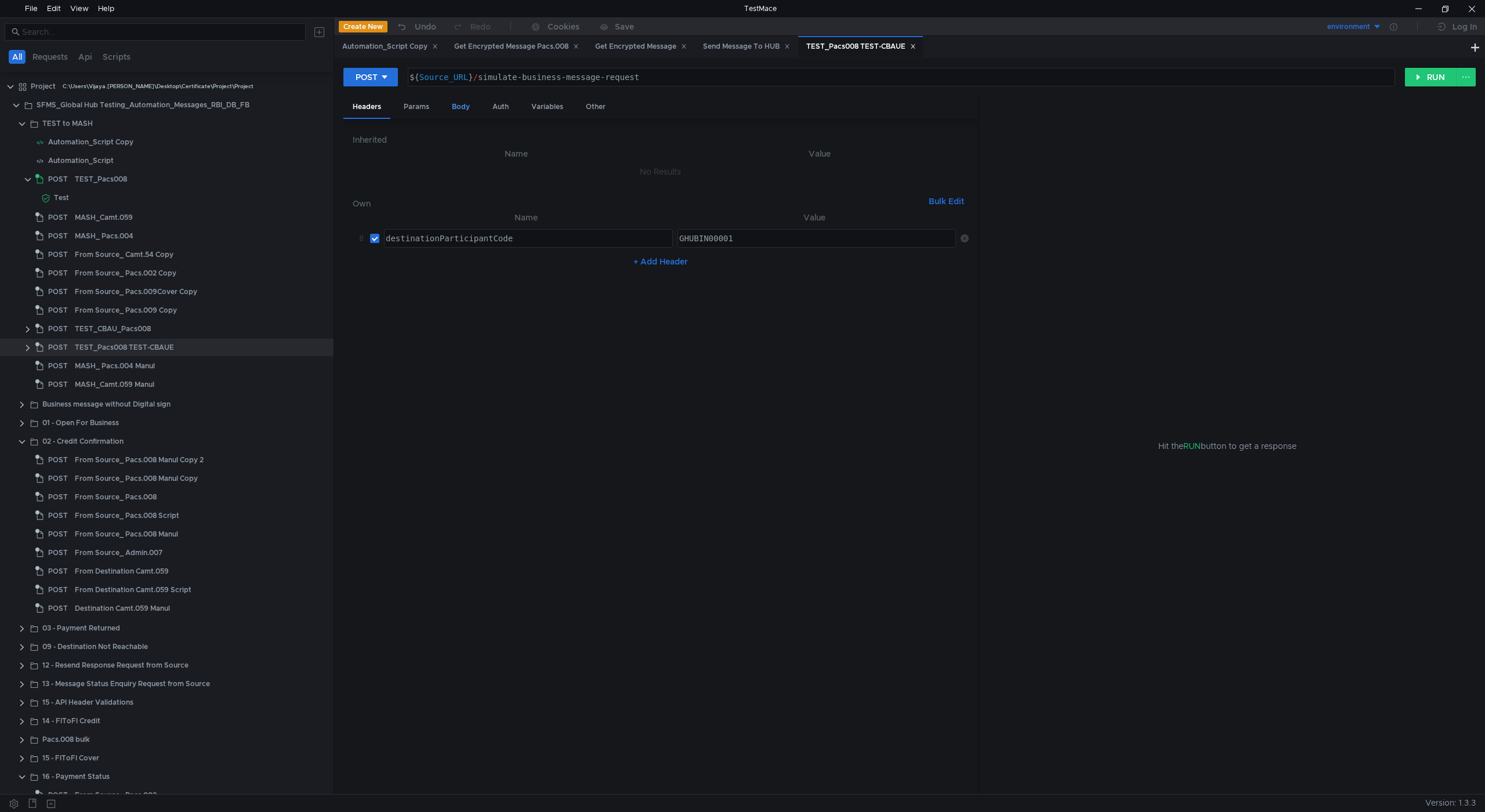
click at [465, 108] on div "Body" at bounding box center [461, 106] width 36 height 22
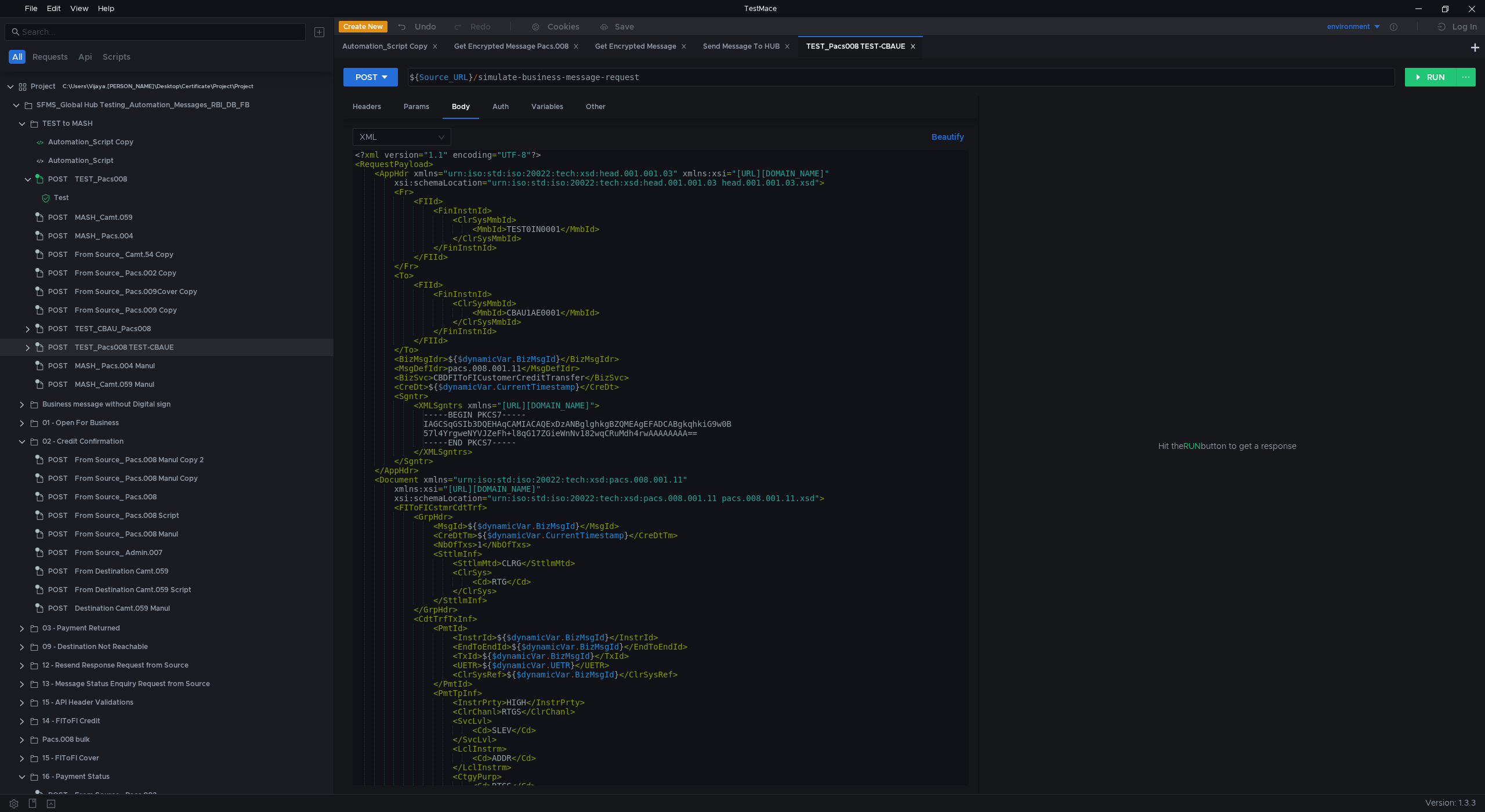
type textarea "<MmbId>CBAU1AE0001</MmbId>"
click at [535, 314] on div "<? xml version = "1.1" encoding = "UTF-8" ?> < RequestPayload > < AppHdr xmlns …" at bounding box center [658, 477] width 611 height 654
click at [549, 107] on div "Variables" at bounding box center [547, 106] width 51 height 22
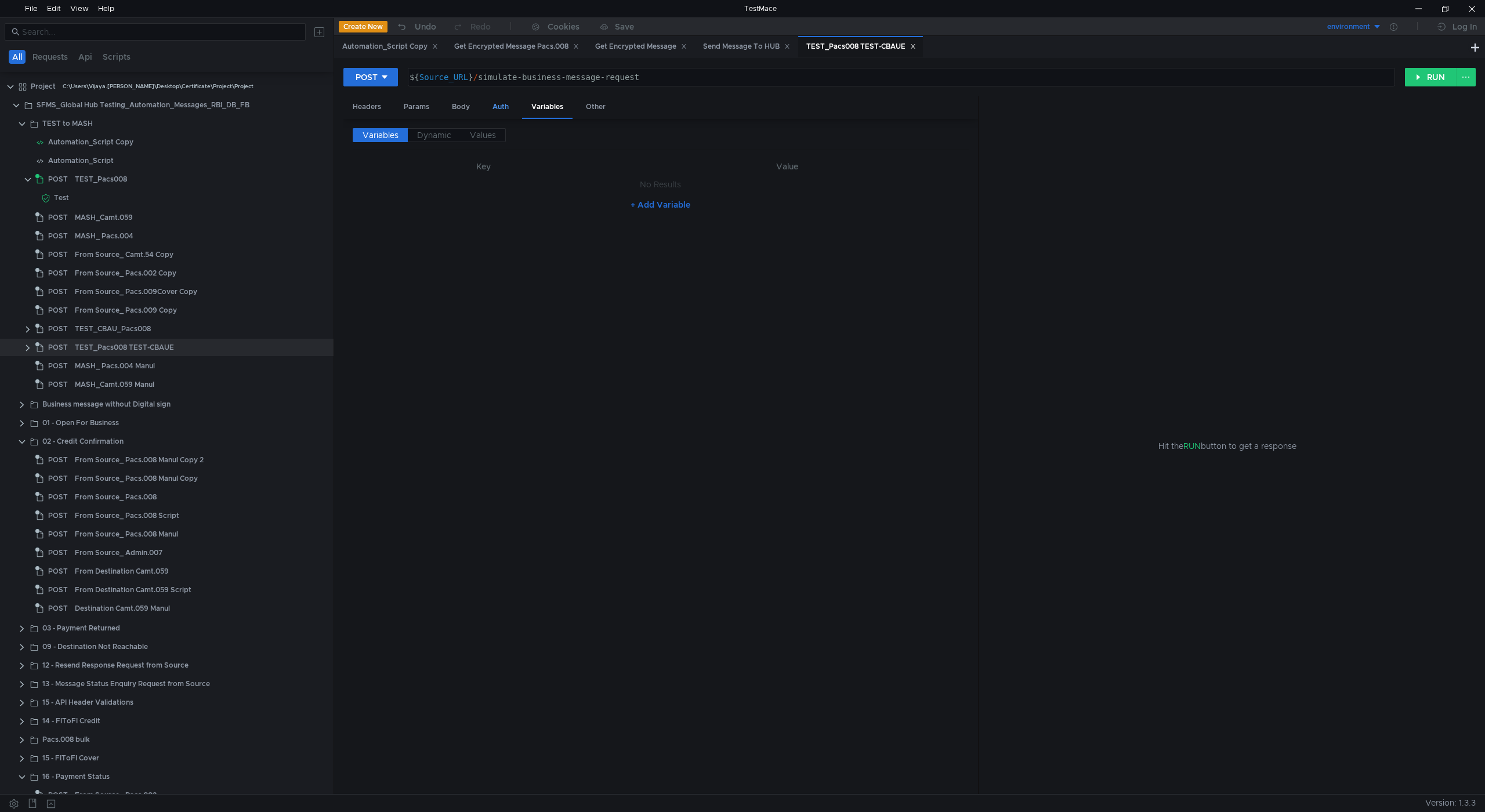
click at [498, 106] on div "Auth" at bounding box center [500, 106] width 35 height 22
click at [457, 107] on div "Body" at bounding box center [461, 106] width 36 height 22
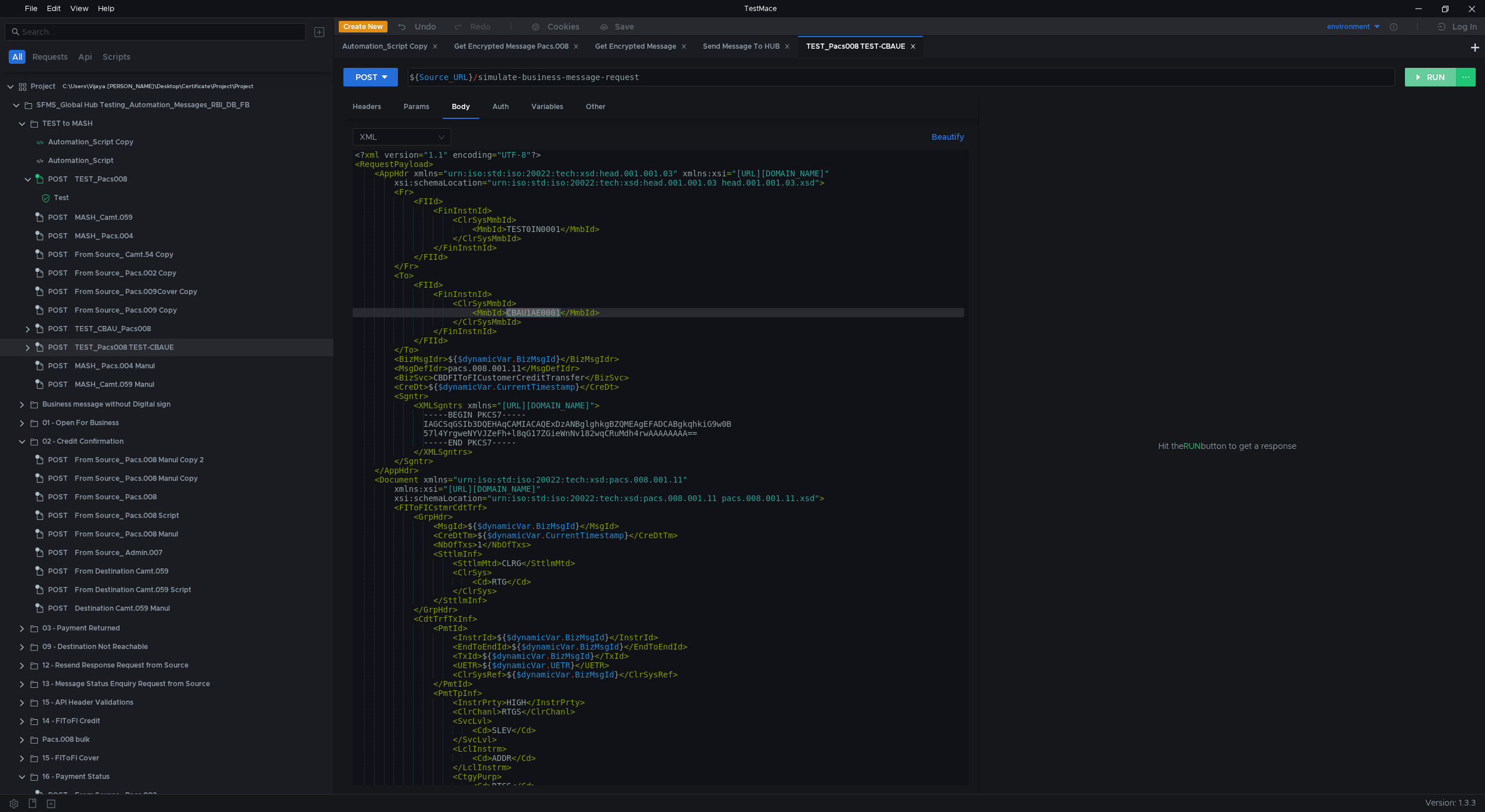
click at [1418, 75] on button "RUN" at bounding box center [1431, 77] width 52 height 19
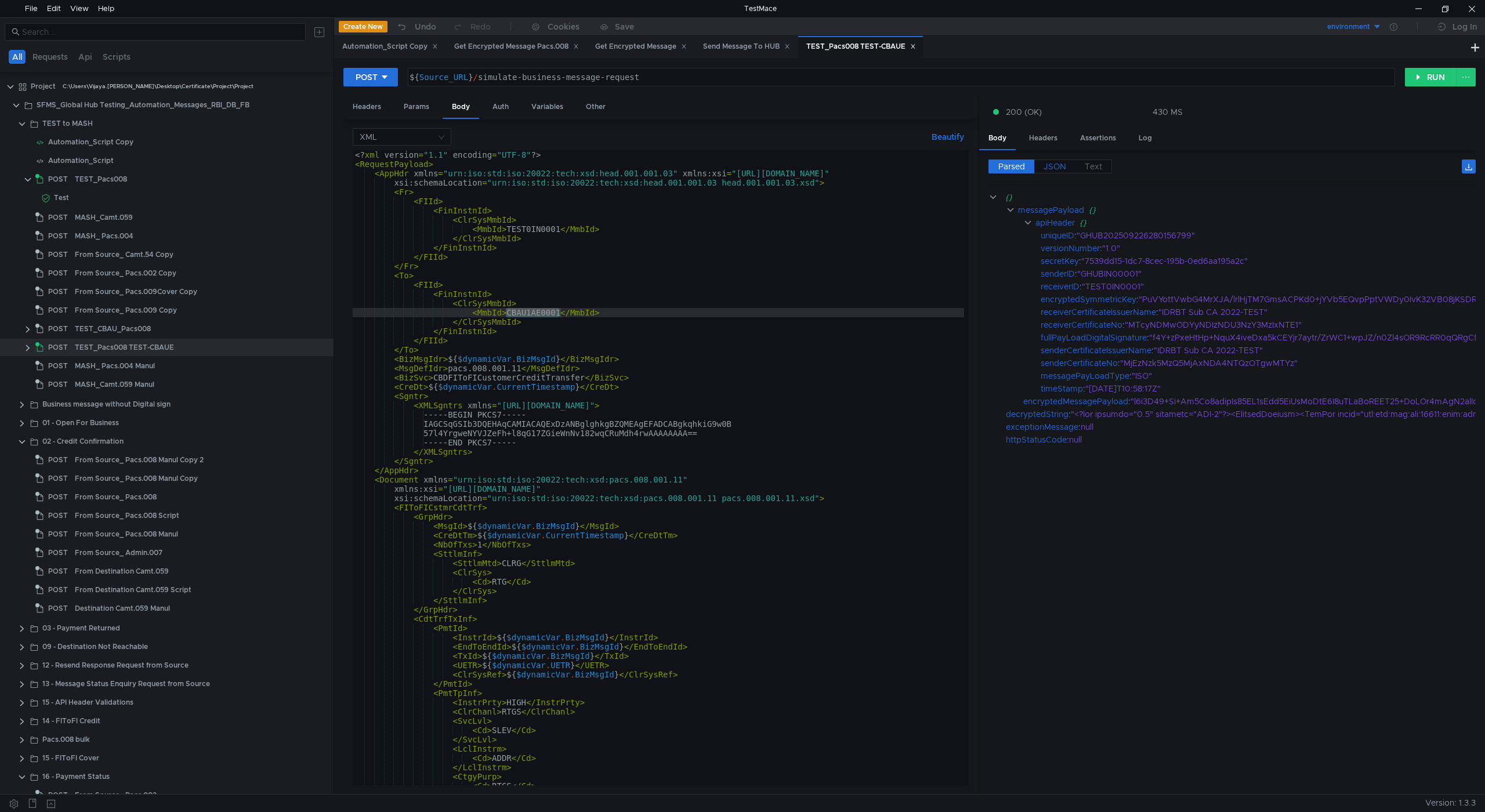
click at [1057, 166] on span "JSON" at bounding box center [1055, 166] width 23 height 10
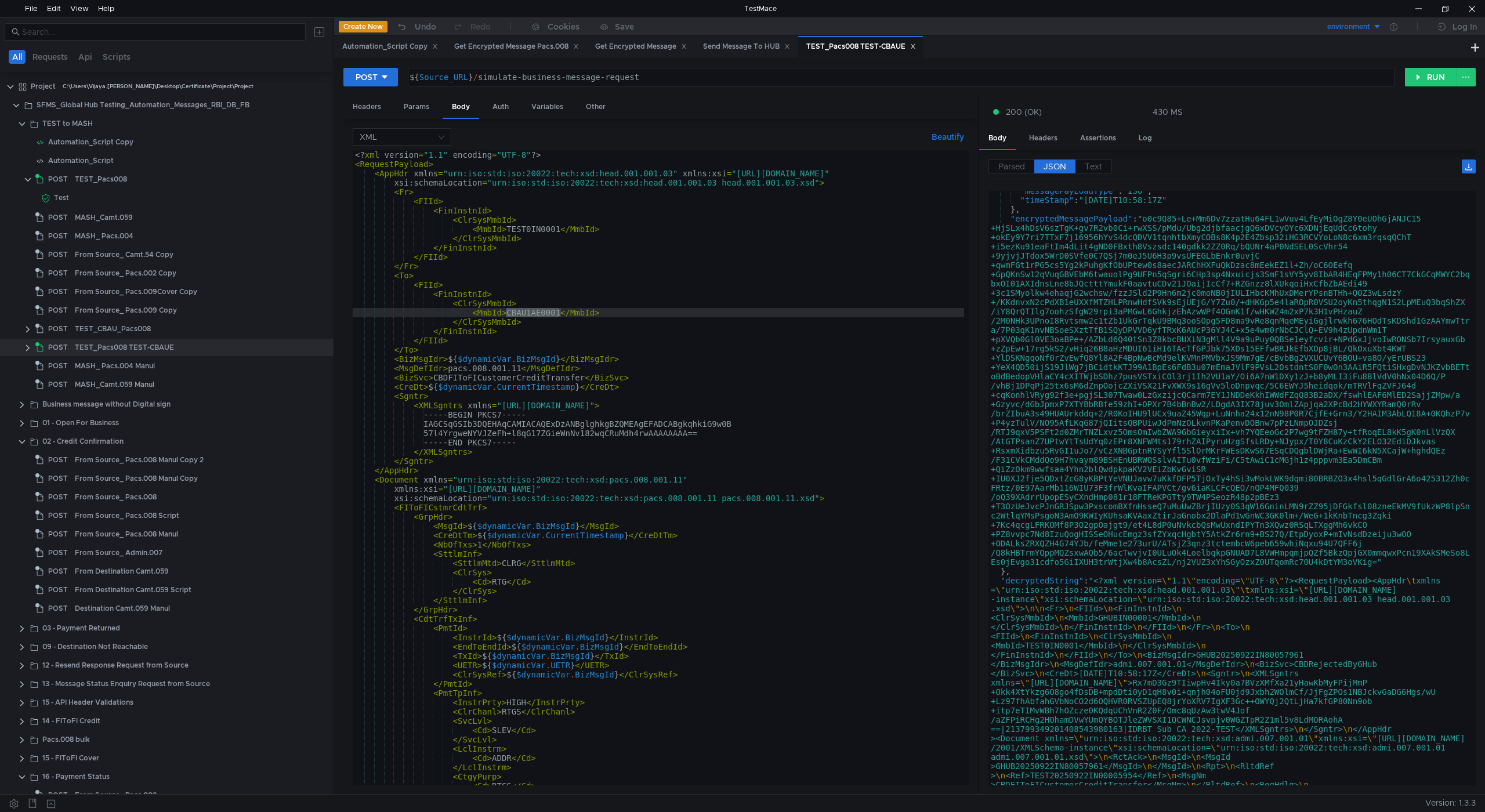
scroll to position [278, 0]
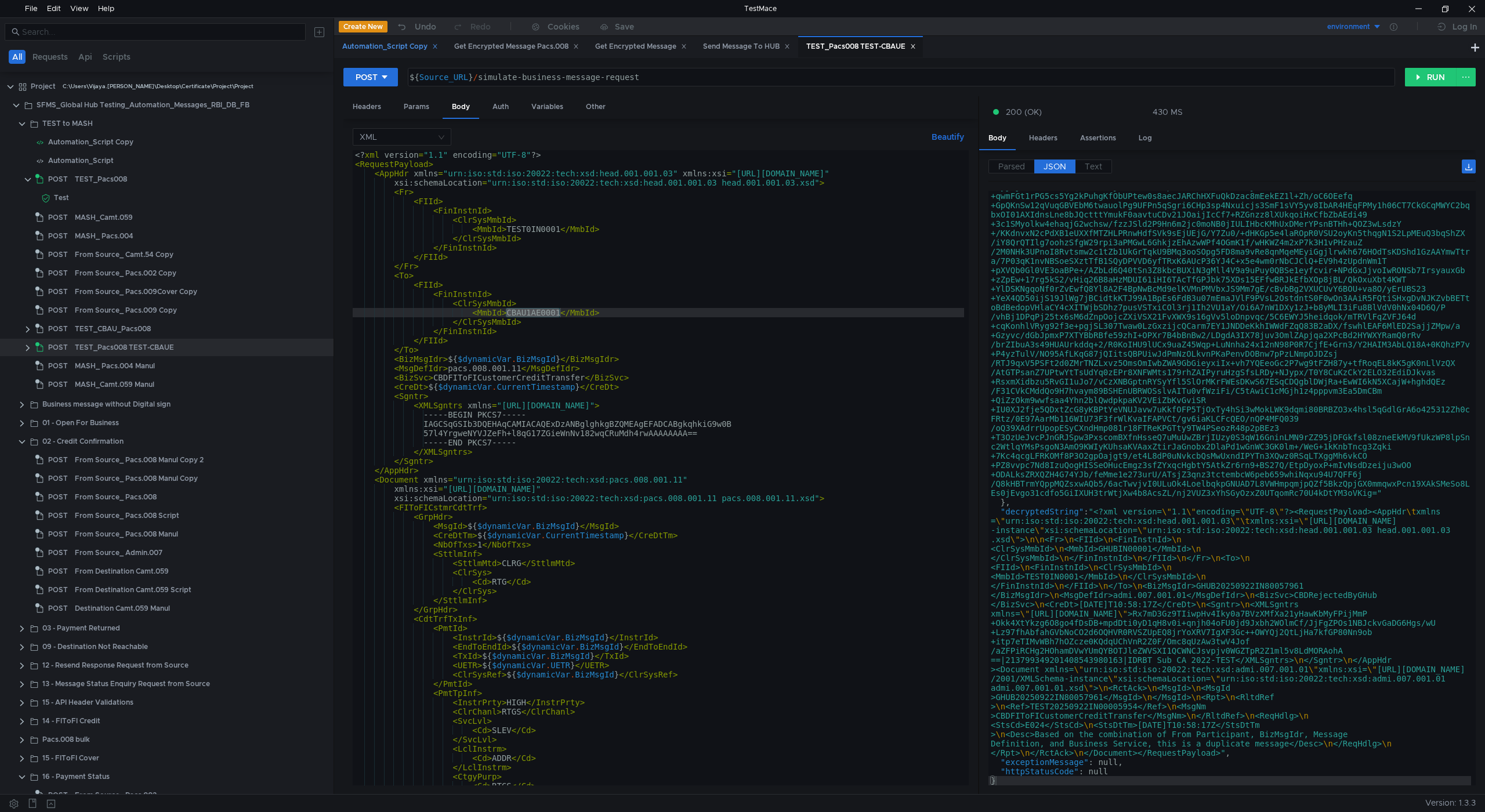
click at [387, 45] on div "Automation_Script Copy" at bounding box center [390, 46] width 96 height 12
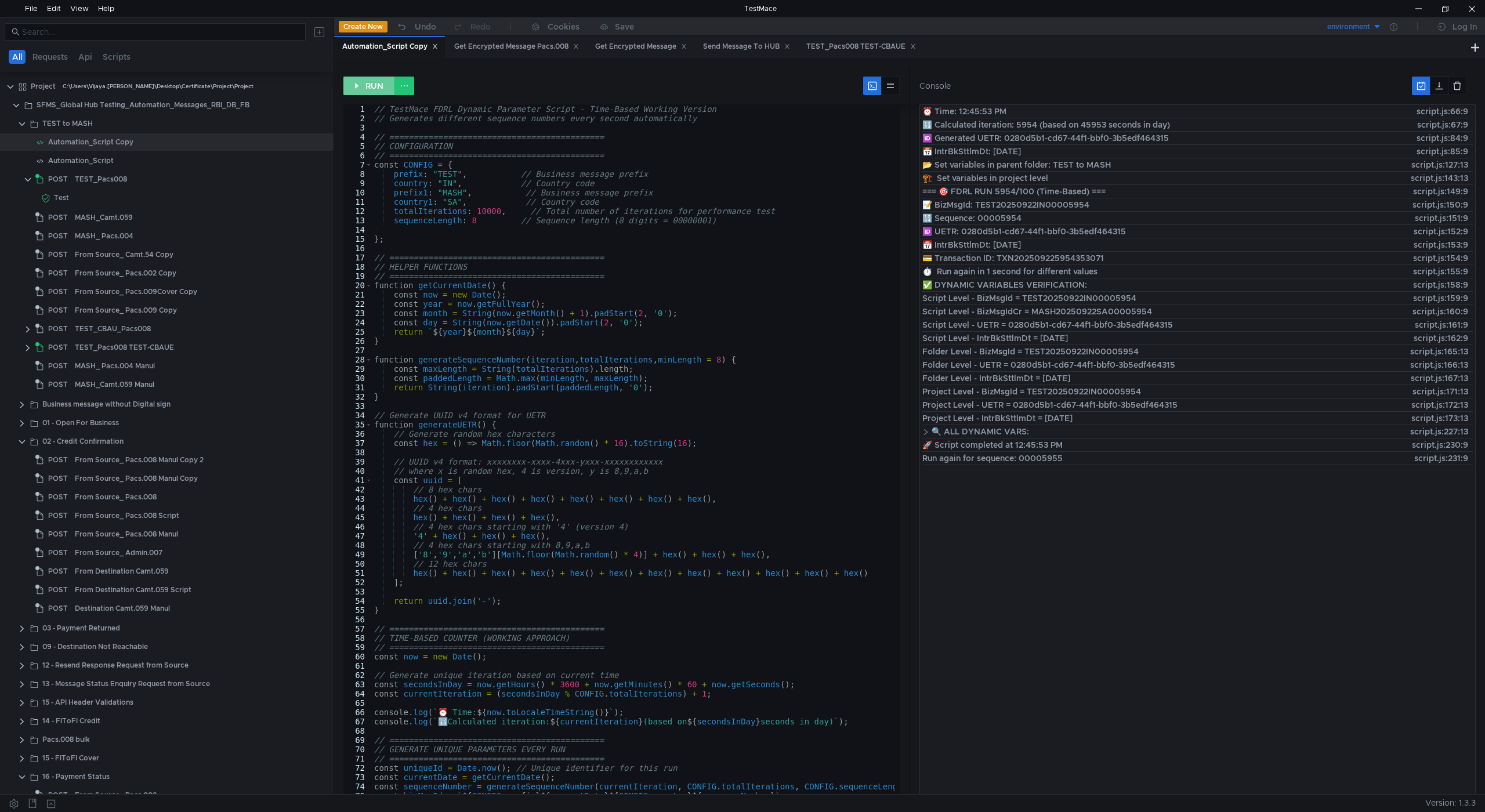
click at [373, 83] on button "RUN" at bounding box center [369, 85] width 52 height 19
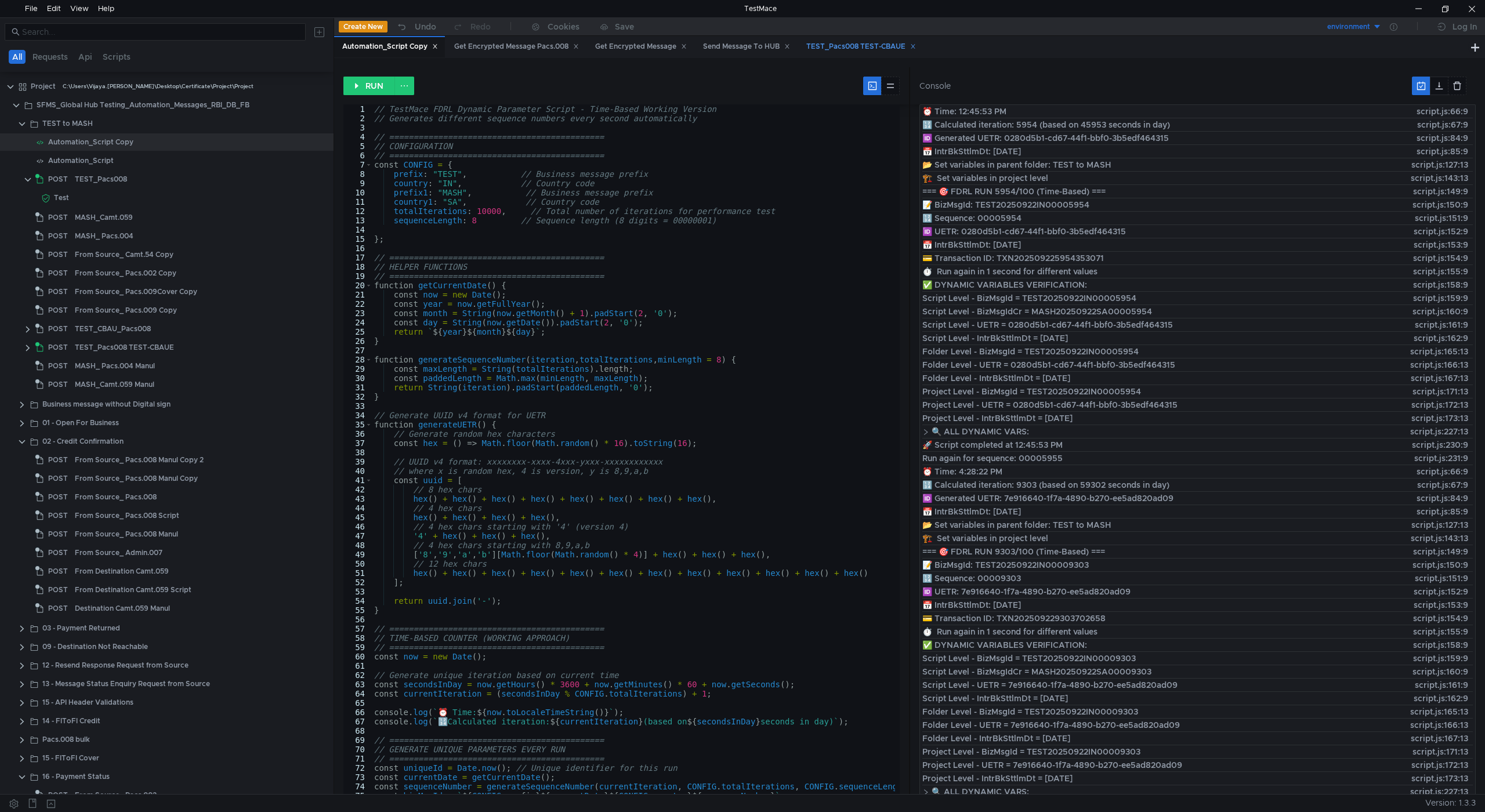
click at [861, 47] on div "TEST_Pacs008 TEST-CBAUE" at bounding box center [861, 46] width 110 height 12
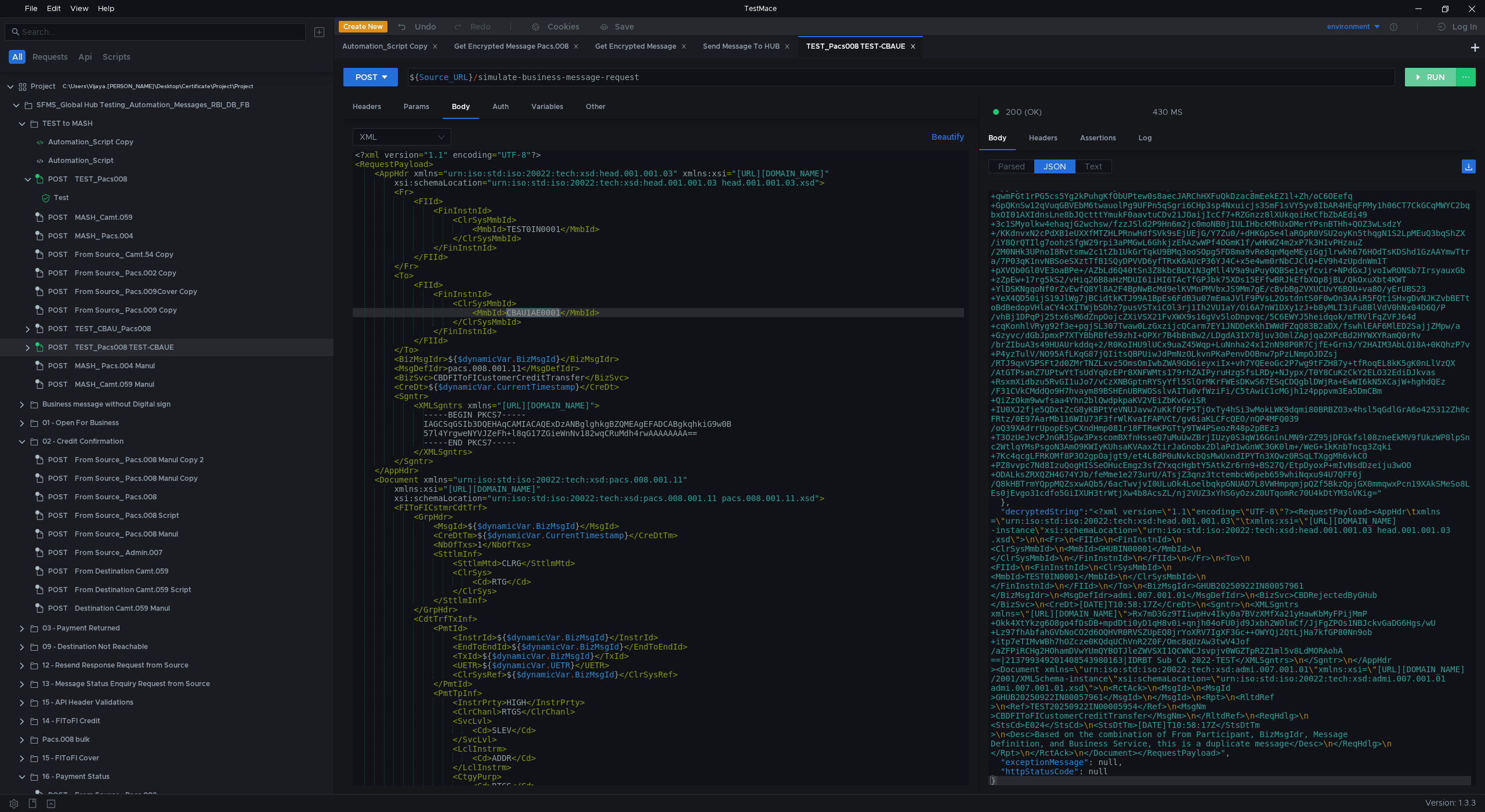
click at [1429, 77] on button "RUN" at bounding box center [1431, 77] width 52 height 19
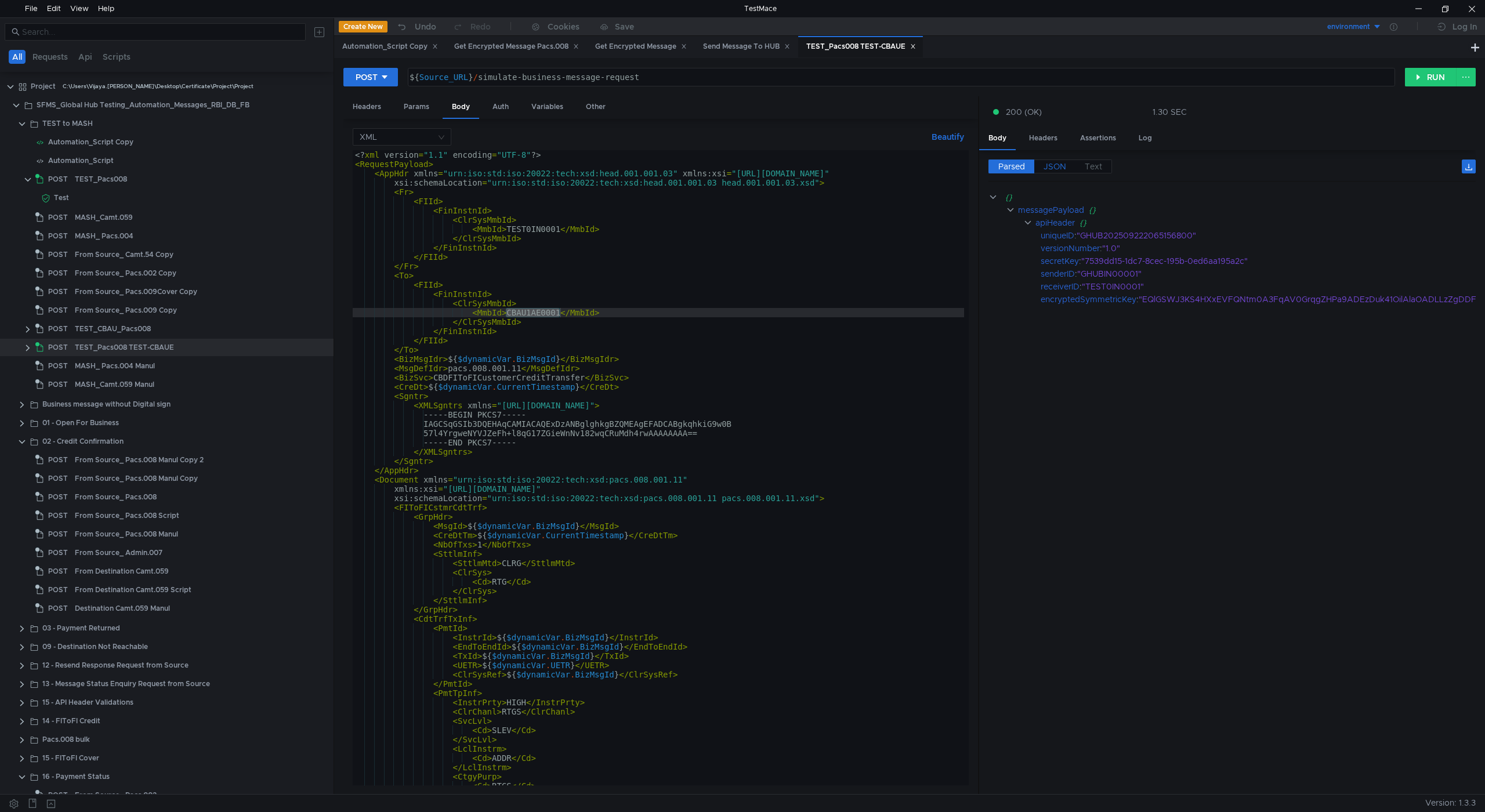
click at [1057, 164] on span "JSON" at bounding box center [1055, 166] width 23 height 10
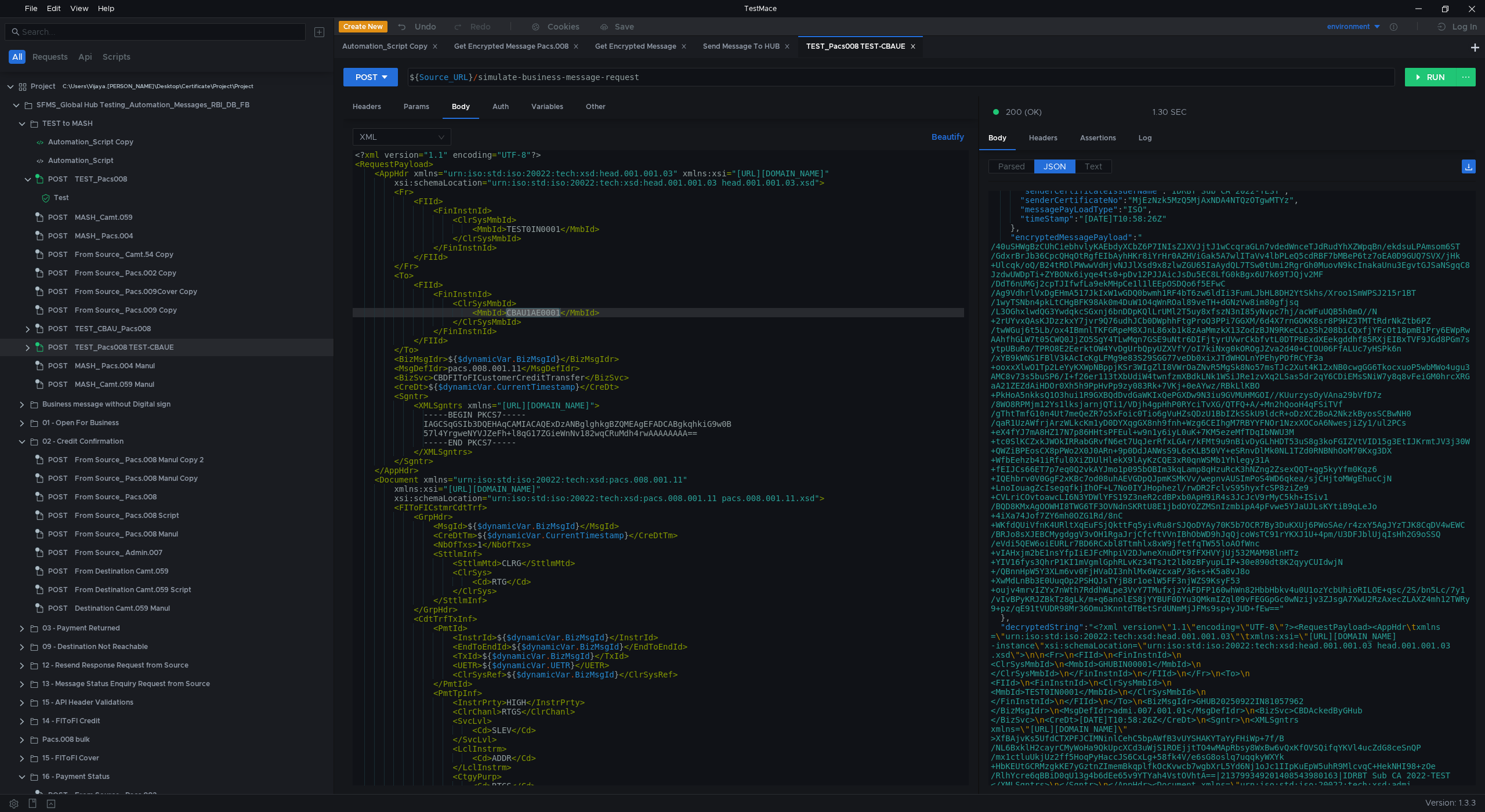
scroll to position [324, 0]
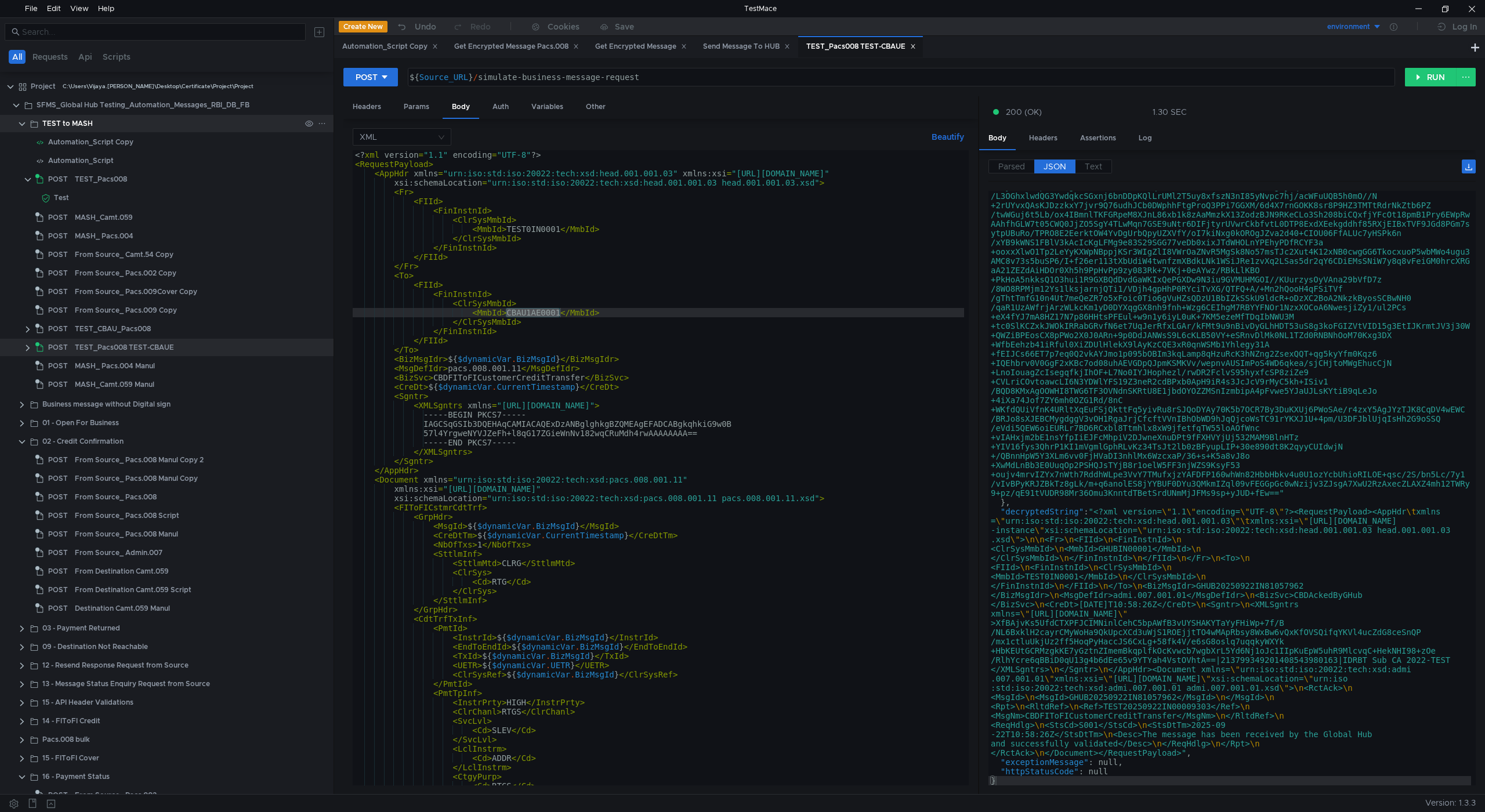
click at [22, 124] on clr-icon at bounding box center [23, 124] width 10 height 10
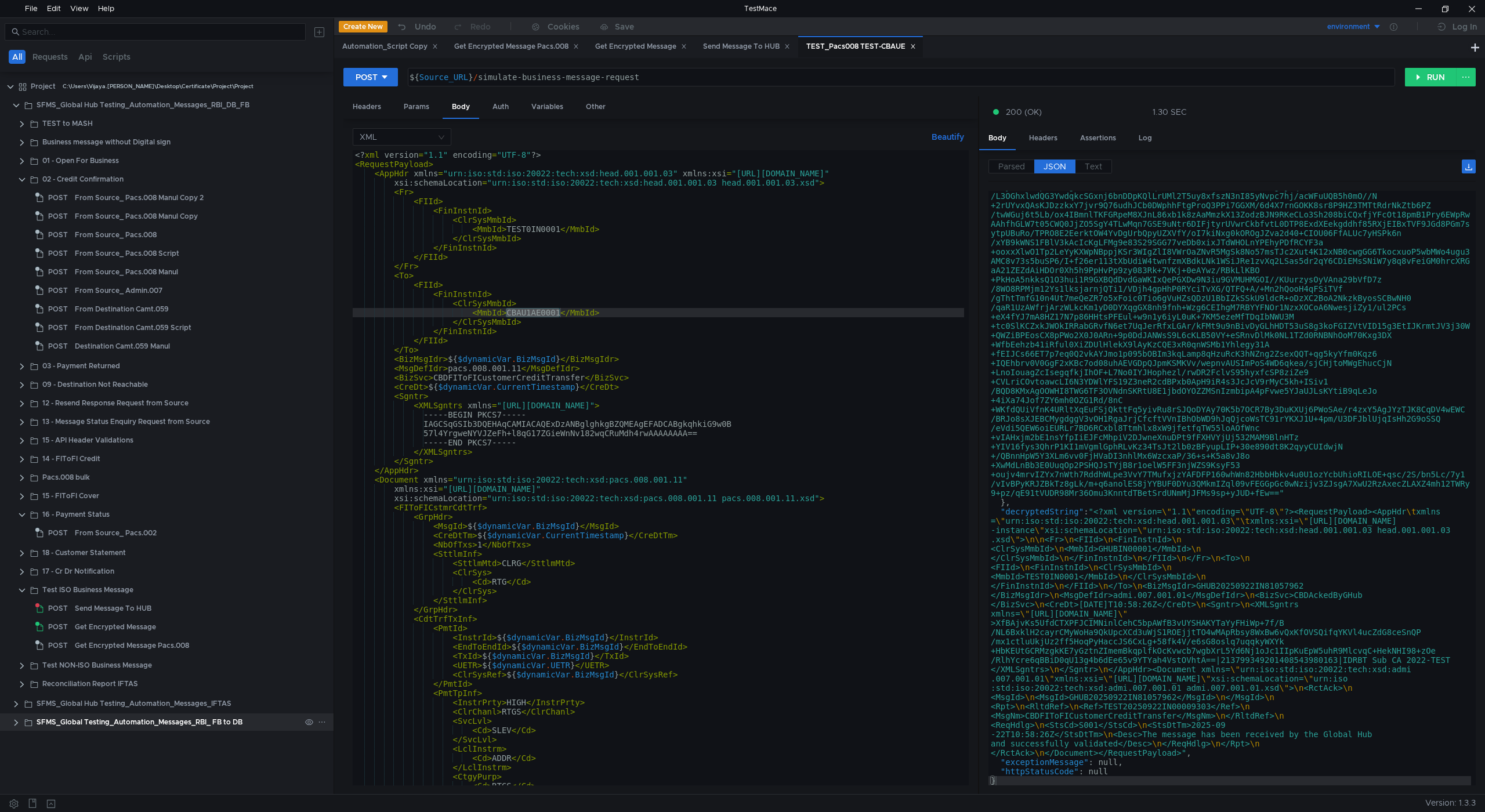
click at [165, 722] on div "SFMS_Global Testing_Automation_Messages_RBI_ FB to DB" at bounding box center [139, 722] width 206 height 18
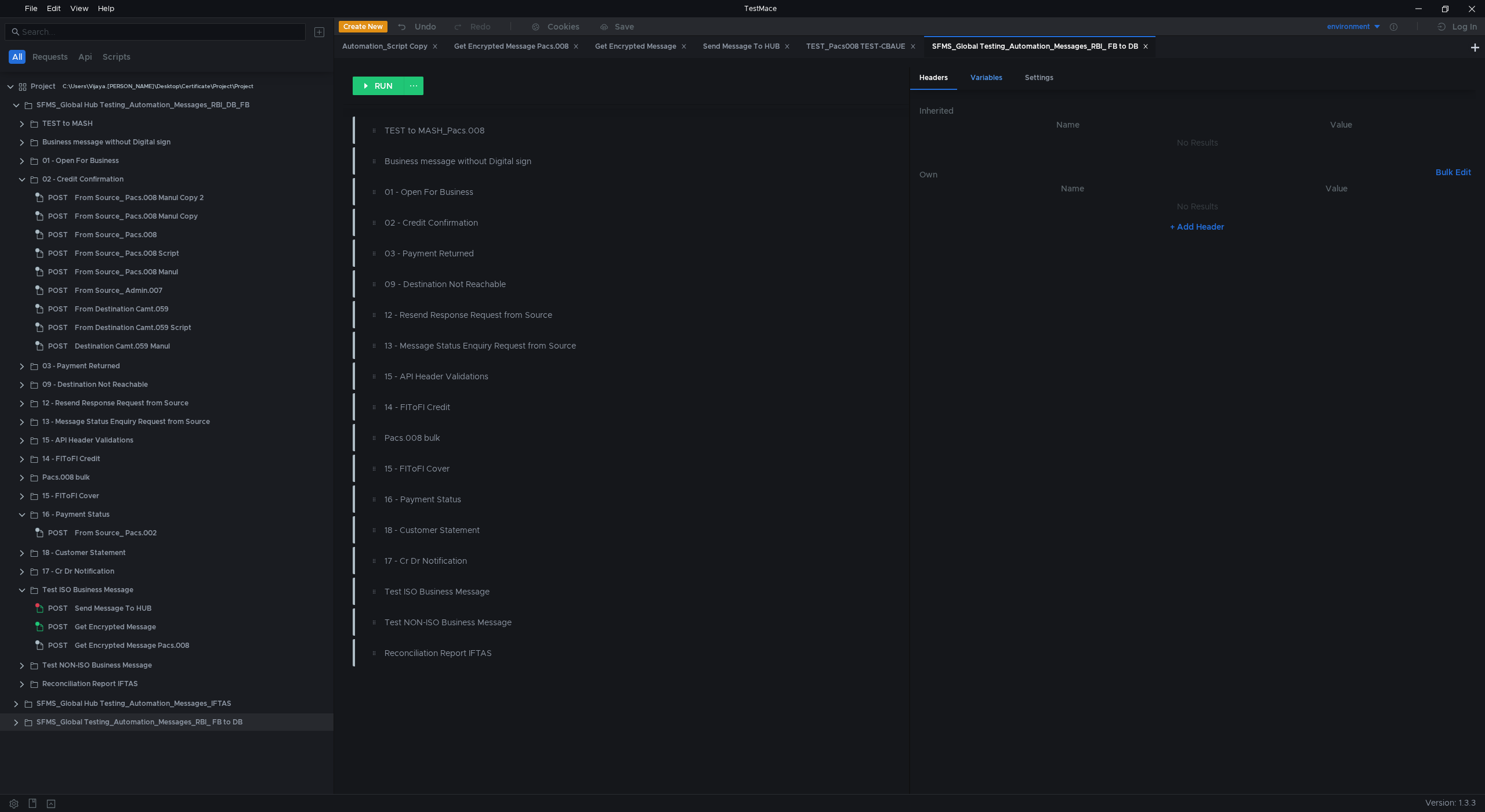
click at [994, 77] on div "Variables" at bounding box center [987, 77] width 51 height 22
click at [1149, 48] on icon at bounding box center [1145, 46] width 6 height 6
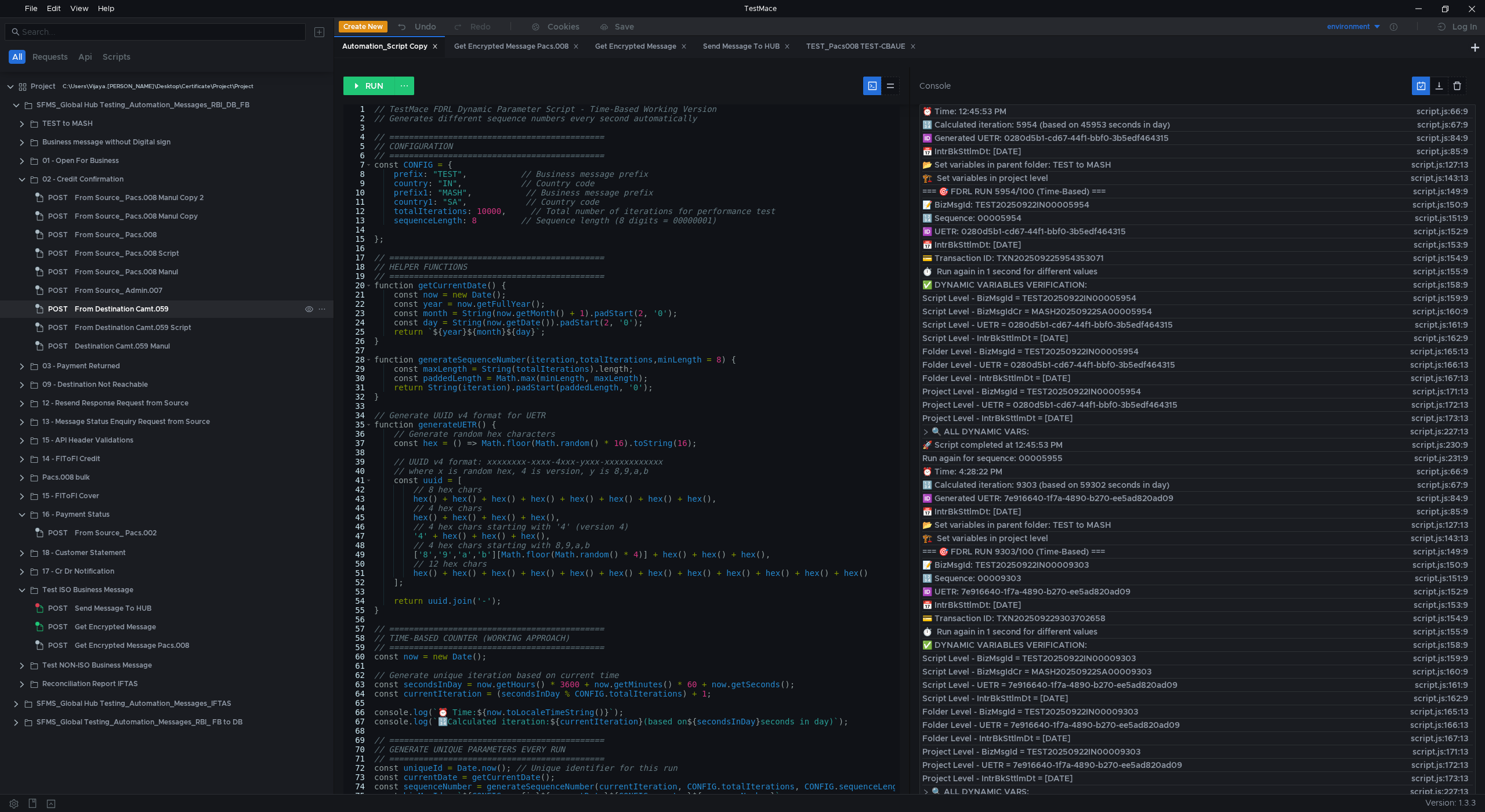
click at [129, 307] on div "From Destination Camt.059" at bounding box center [122, 310] width 94 height 18
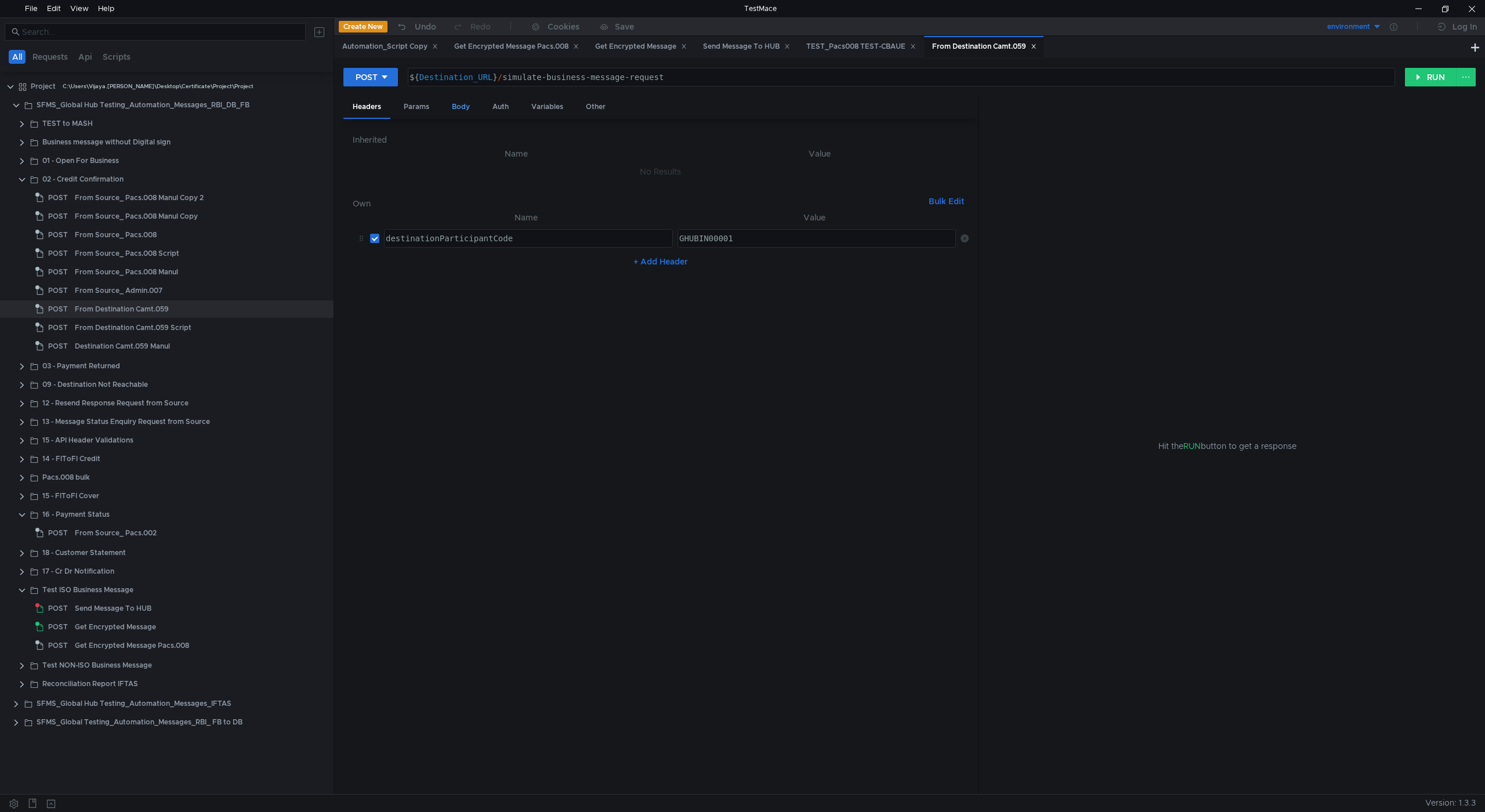
click at [467, 106] on div "Body" at bounding box center [461, 106] width 36 height 22
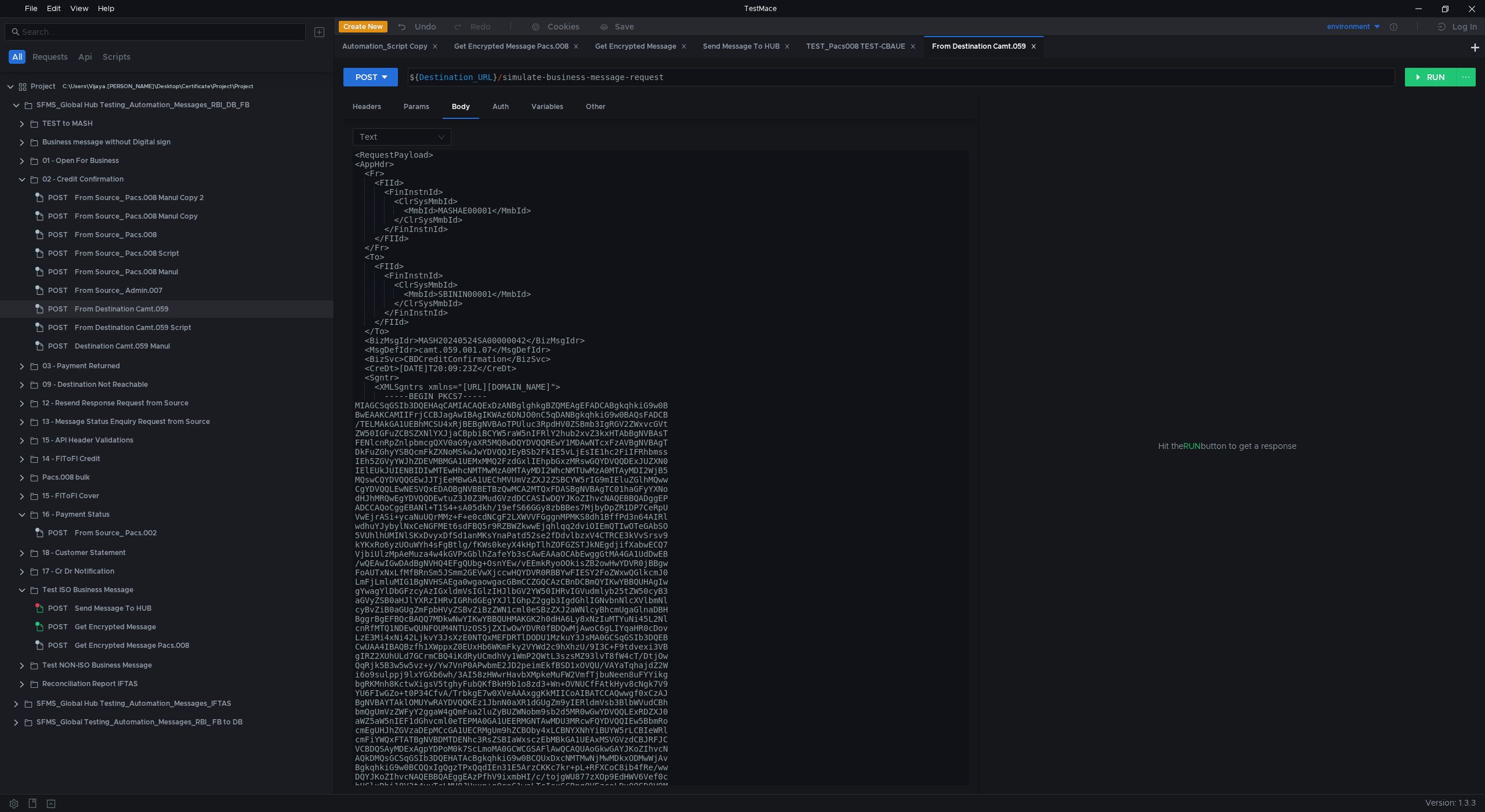
click at [1037, 45] on icon at bounding box center [1033, 46] width 6 height 6
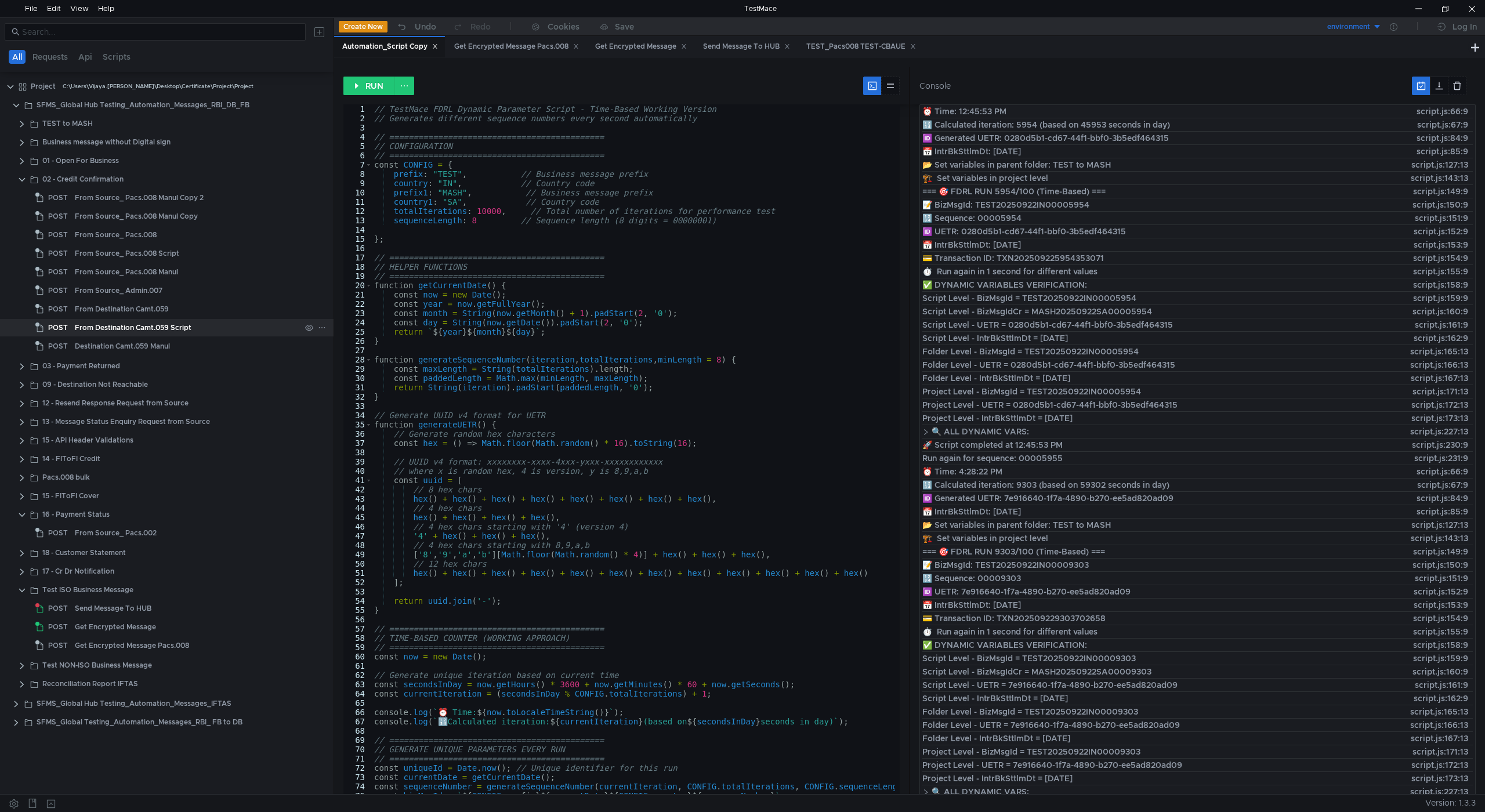
click at [131, 331] on div "From Destination Camt.059 Script" at bounding box center [133, 328] width 117 height 18
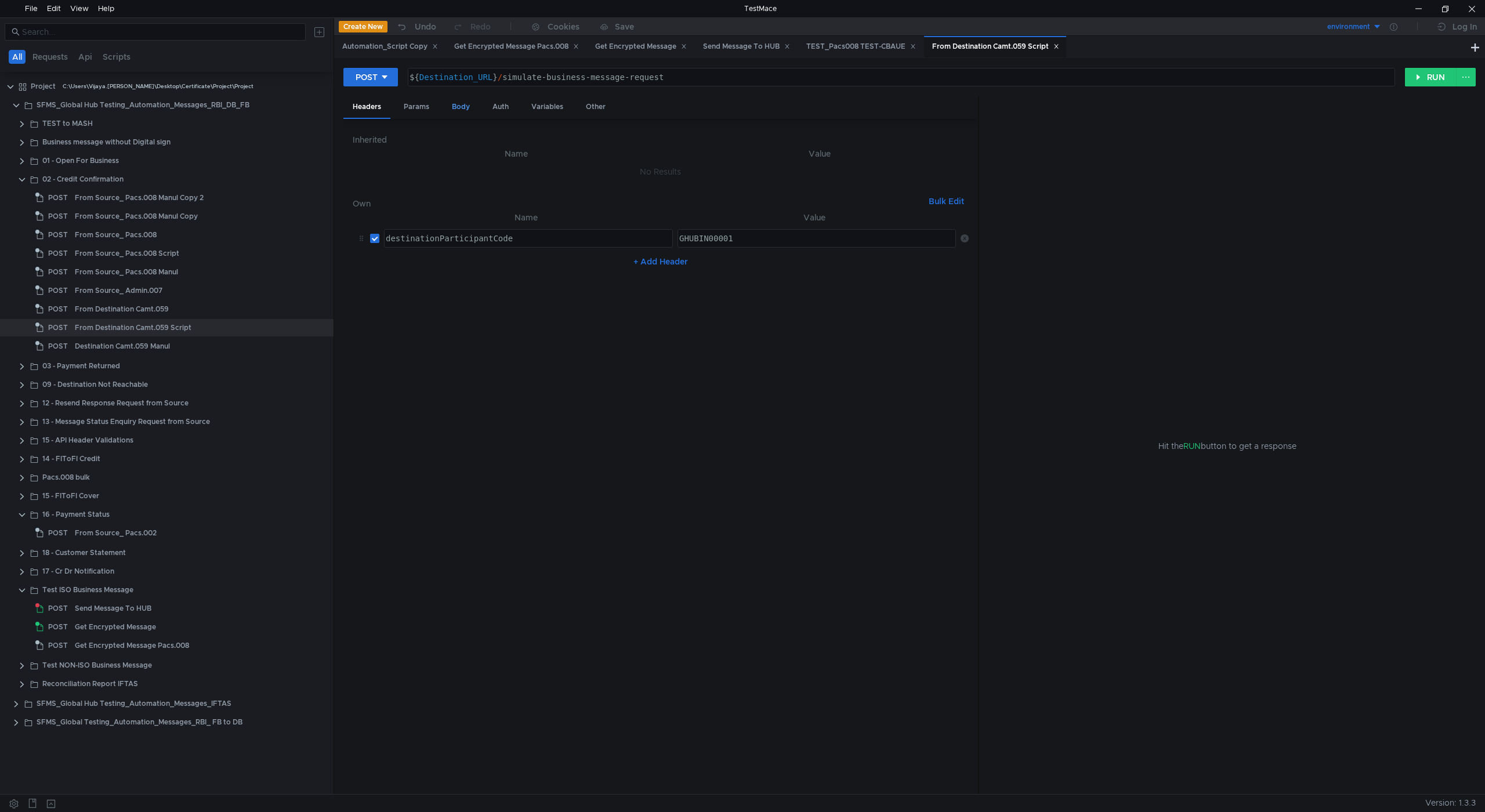
click at [454, 103] on div "Body" at bounding box center [461, 106] width 36 height 22
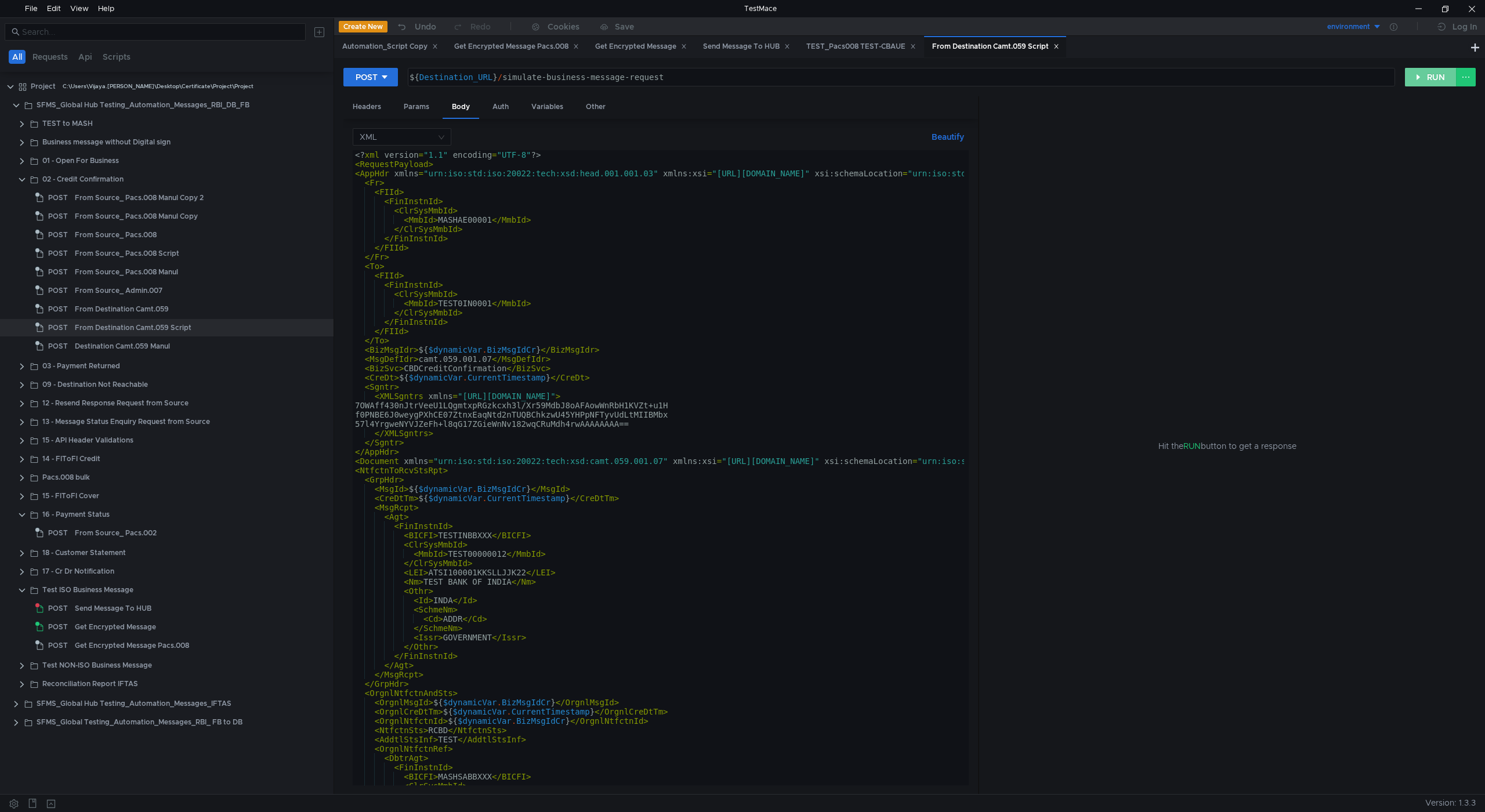
click at [1423, 76] on button "RUN" at bounding box center [1431, 77] width 52 height 19
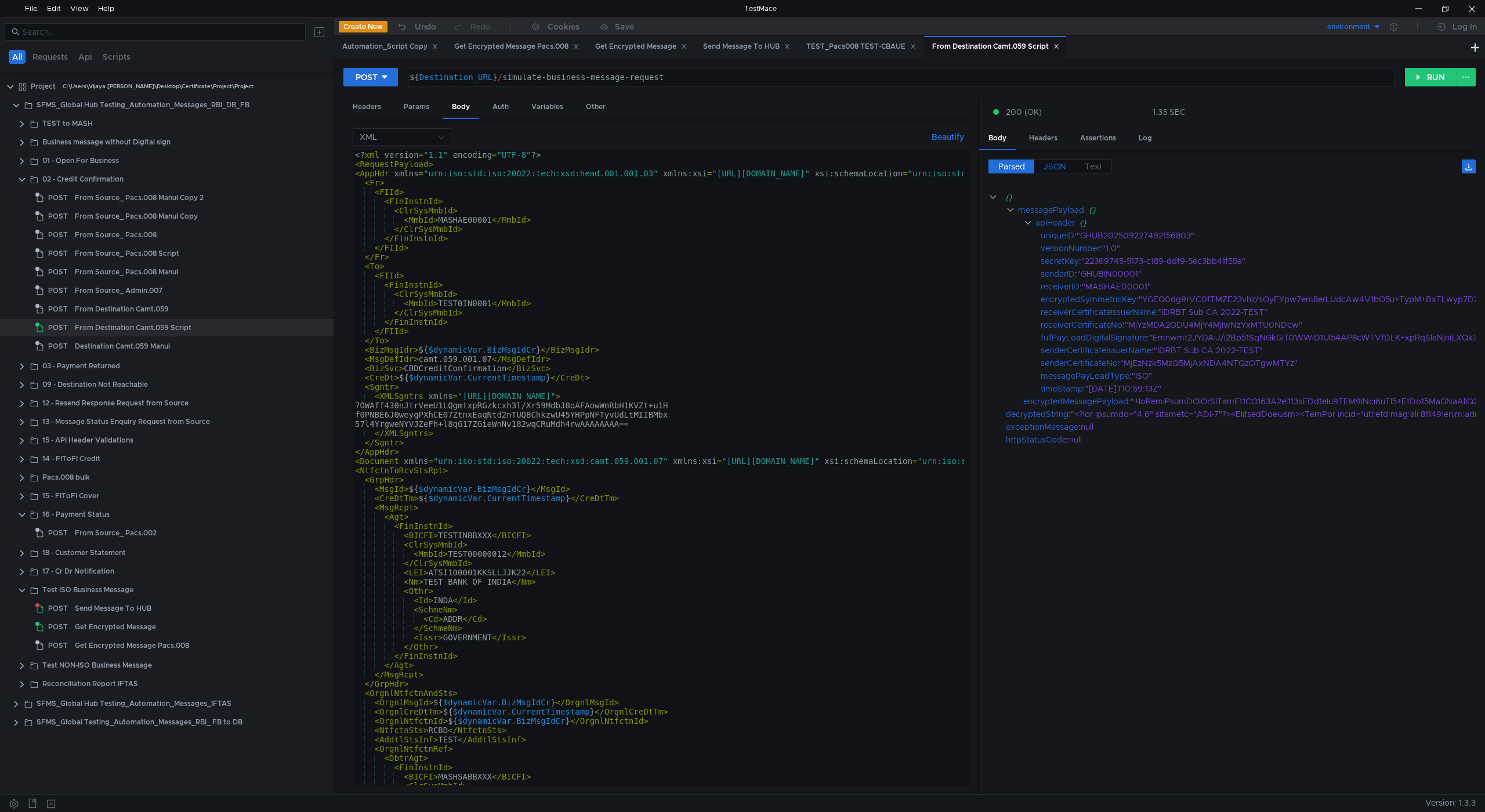
click at [1050, 166] on span "JSON" at bounding box center [1055, 166] width 23 height 10
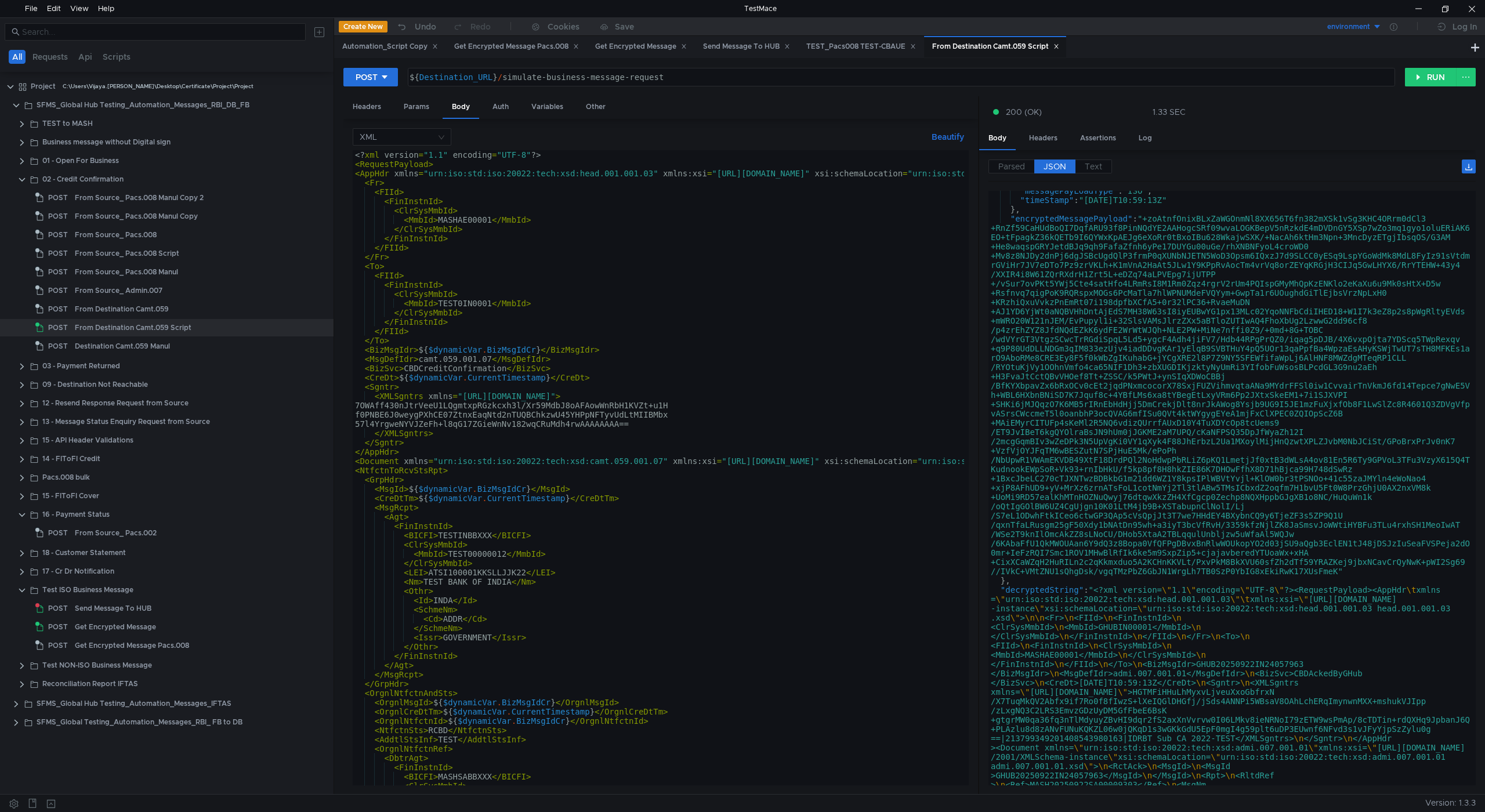
scroll to position [287, 0]
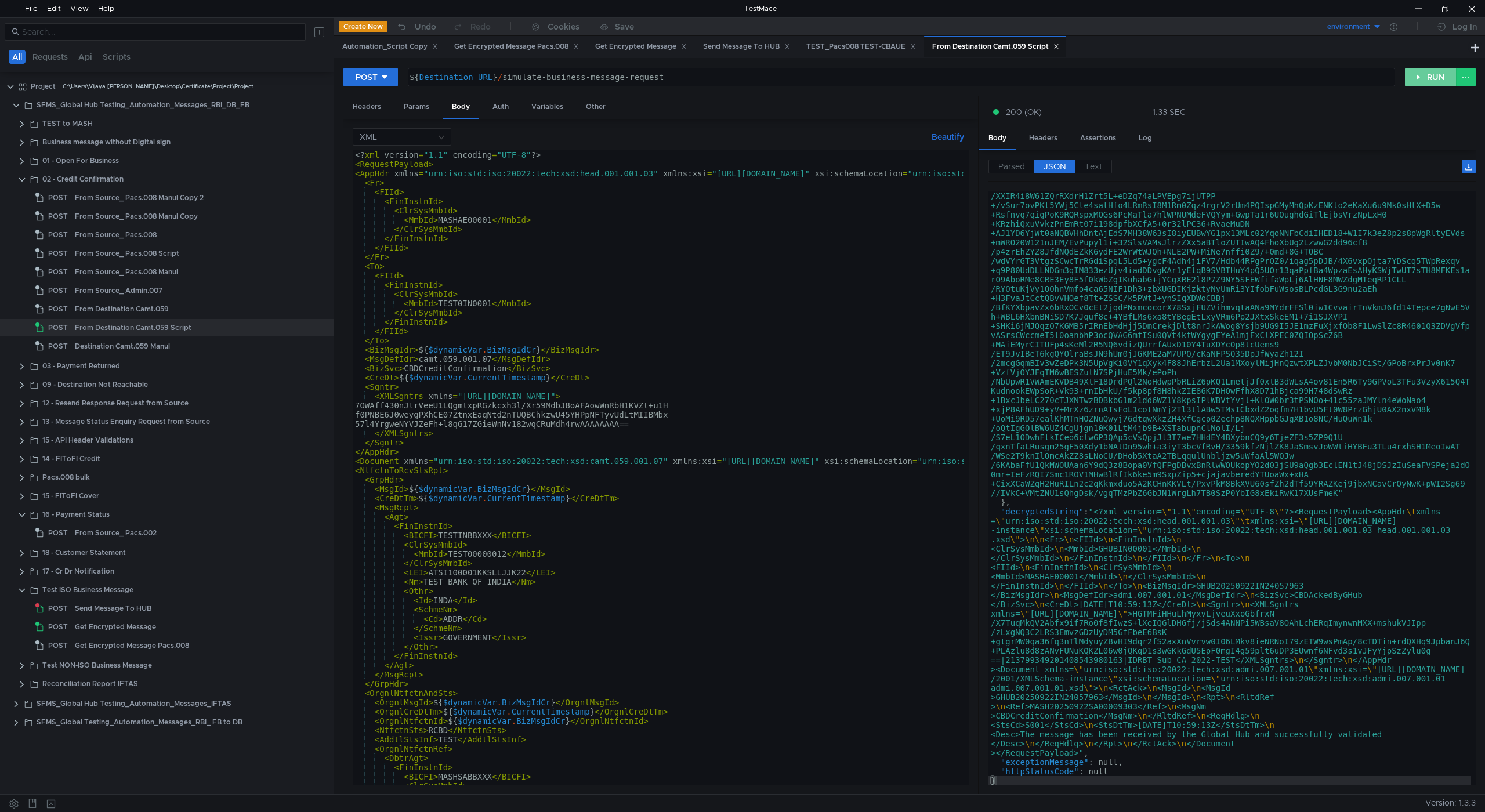
click at [1425, 79] on button "RUN" at bounding box center [1431, 77] width 52 height 19
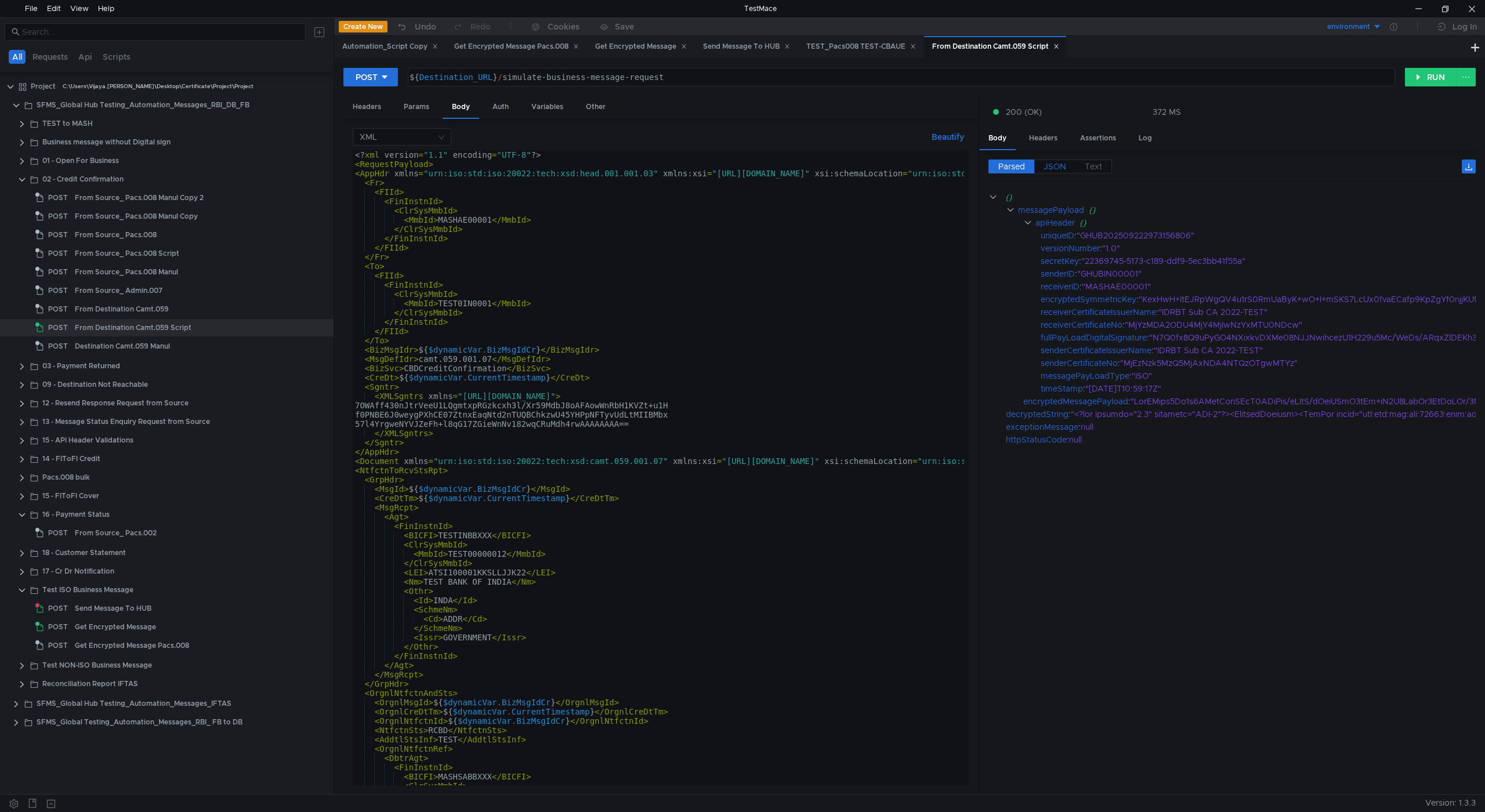
click at [1064, 166] on span "JSON" at bounding box center [1055, 166] width 23 height 10
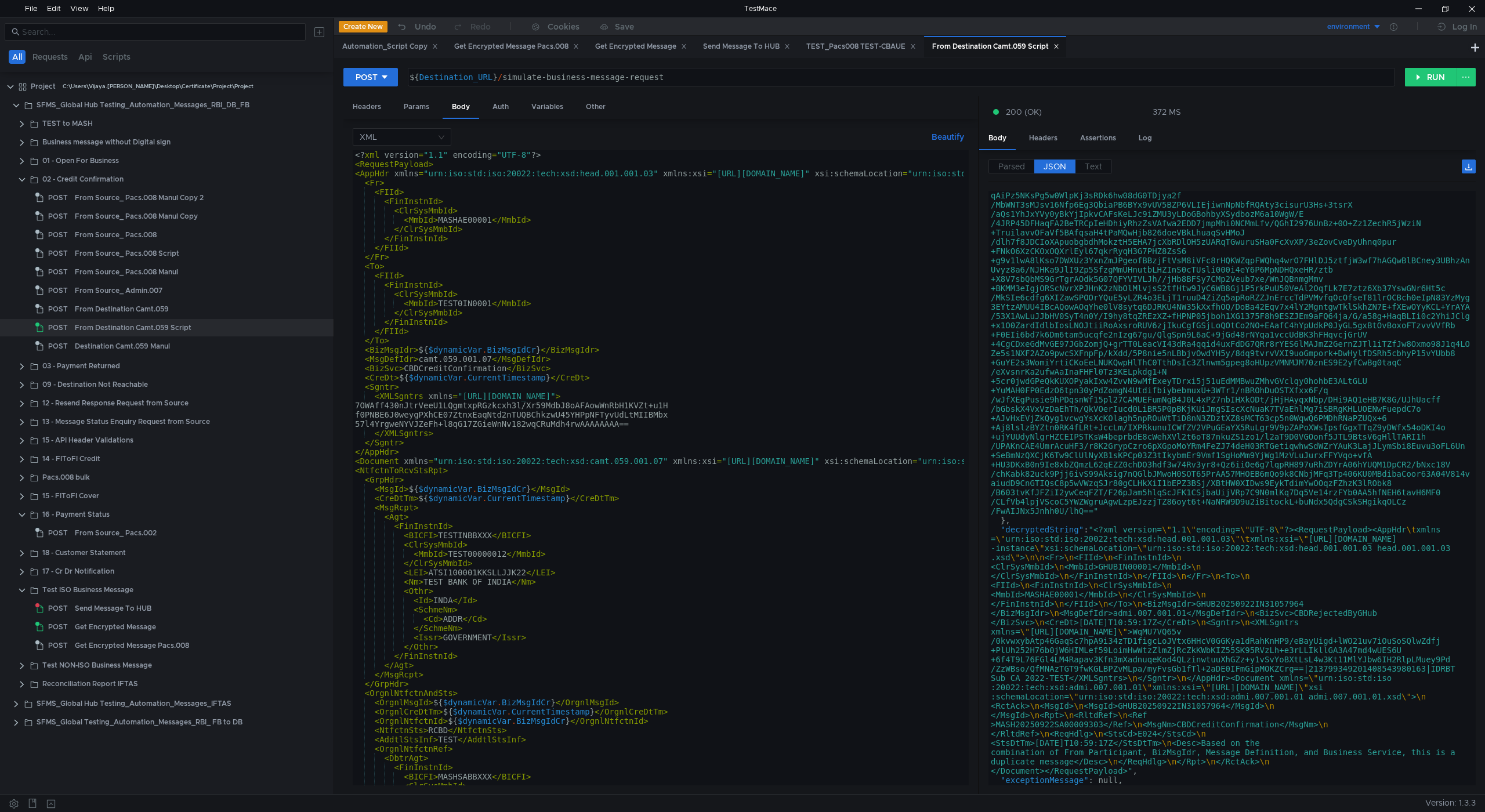
scroll to position [297, 0]
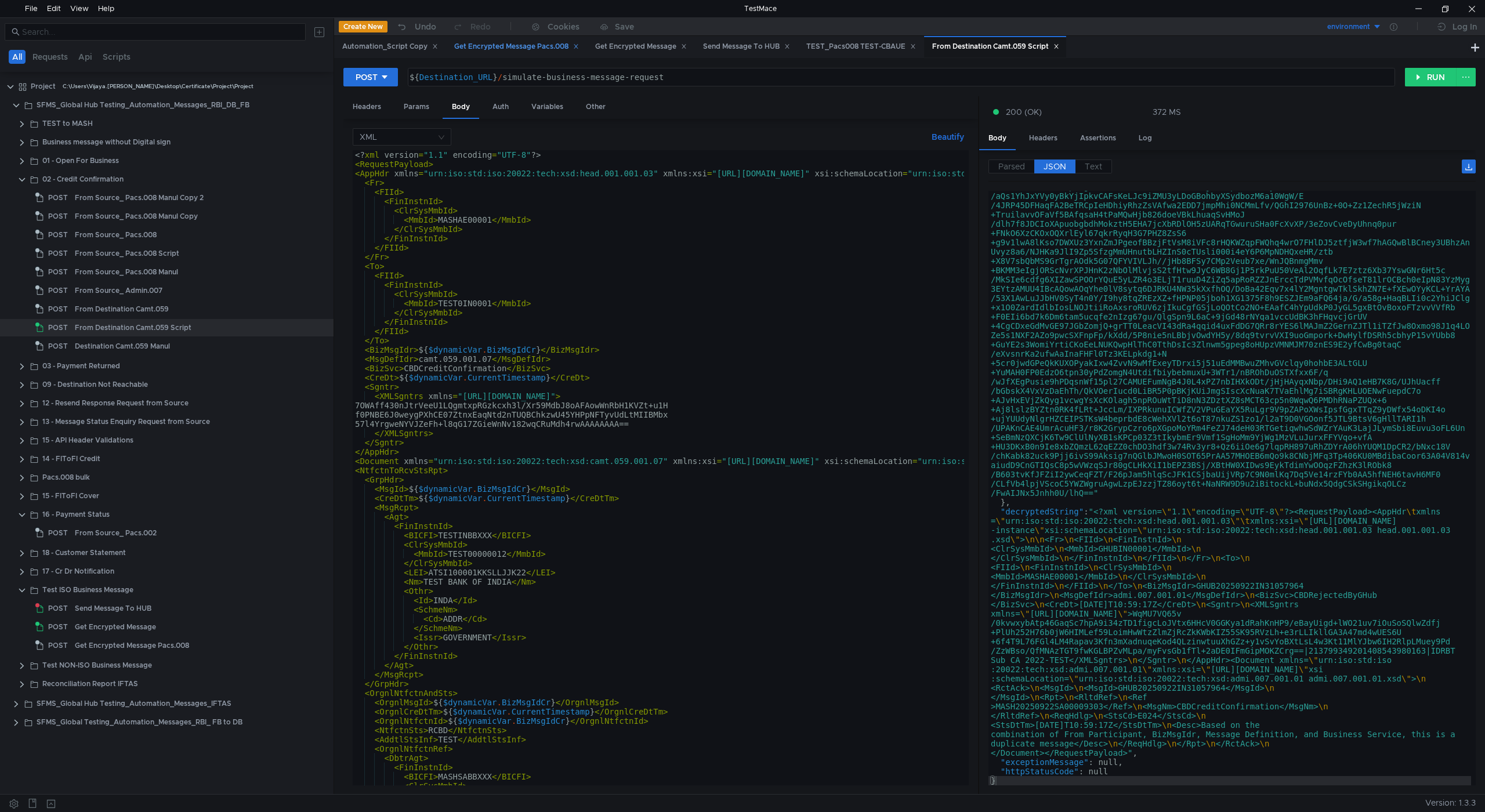
click at [514, 48] on div "Get Encrypted Message Pacs.008" at bounding box center [516, 46] width 125 height 12
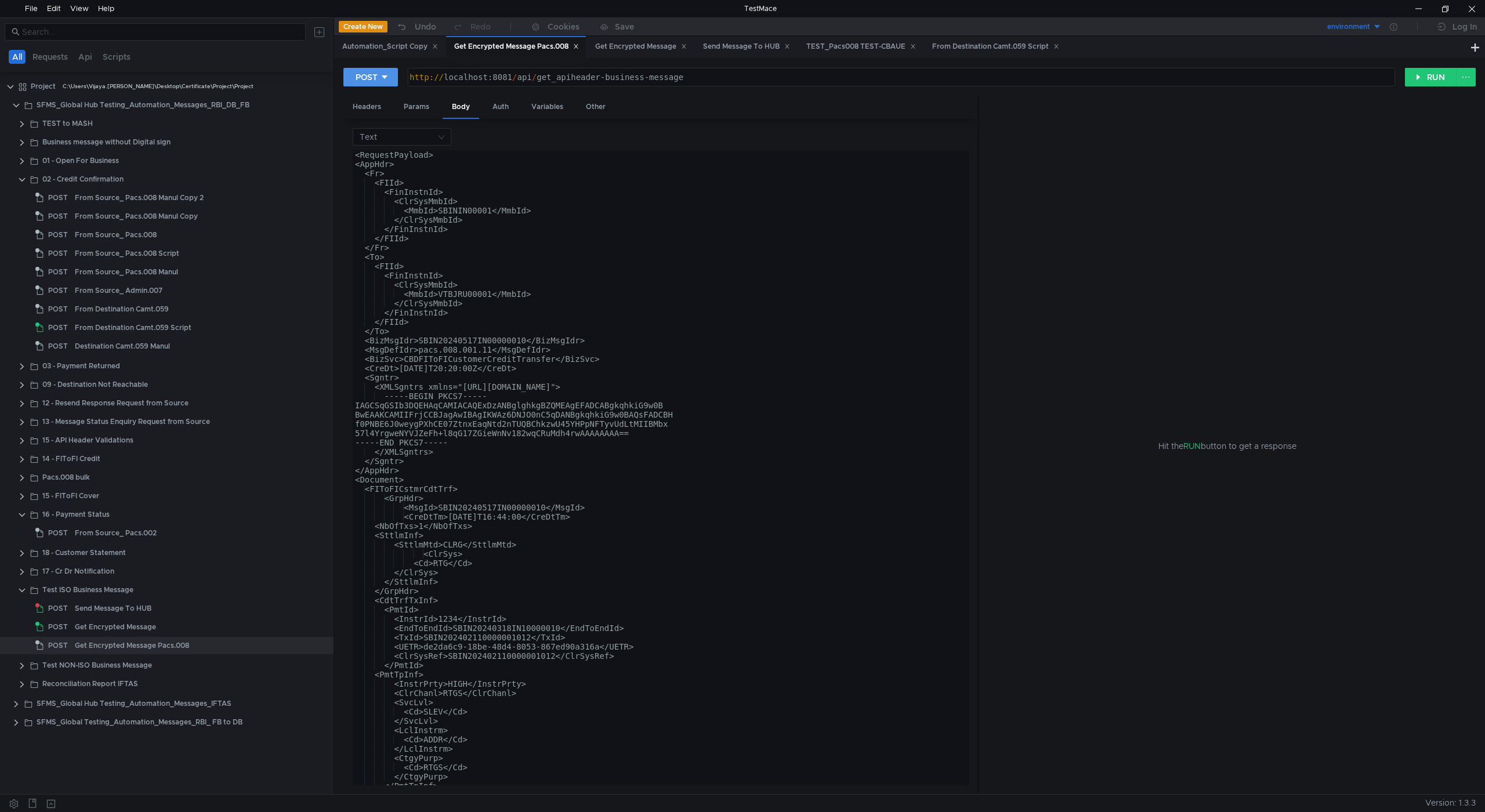
click at [363, 81] on div "POST" at bounding box center [366, 77] width 22 height 13
click at [999, 50] on div at bounding box center [742, 406] width 1485 height 812
click at [975, 47] on div "From Destination Camt.059 Script" at bounding box center [996, 46] width 127 height 12
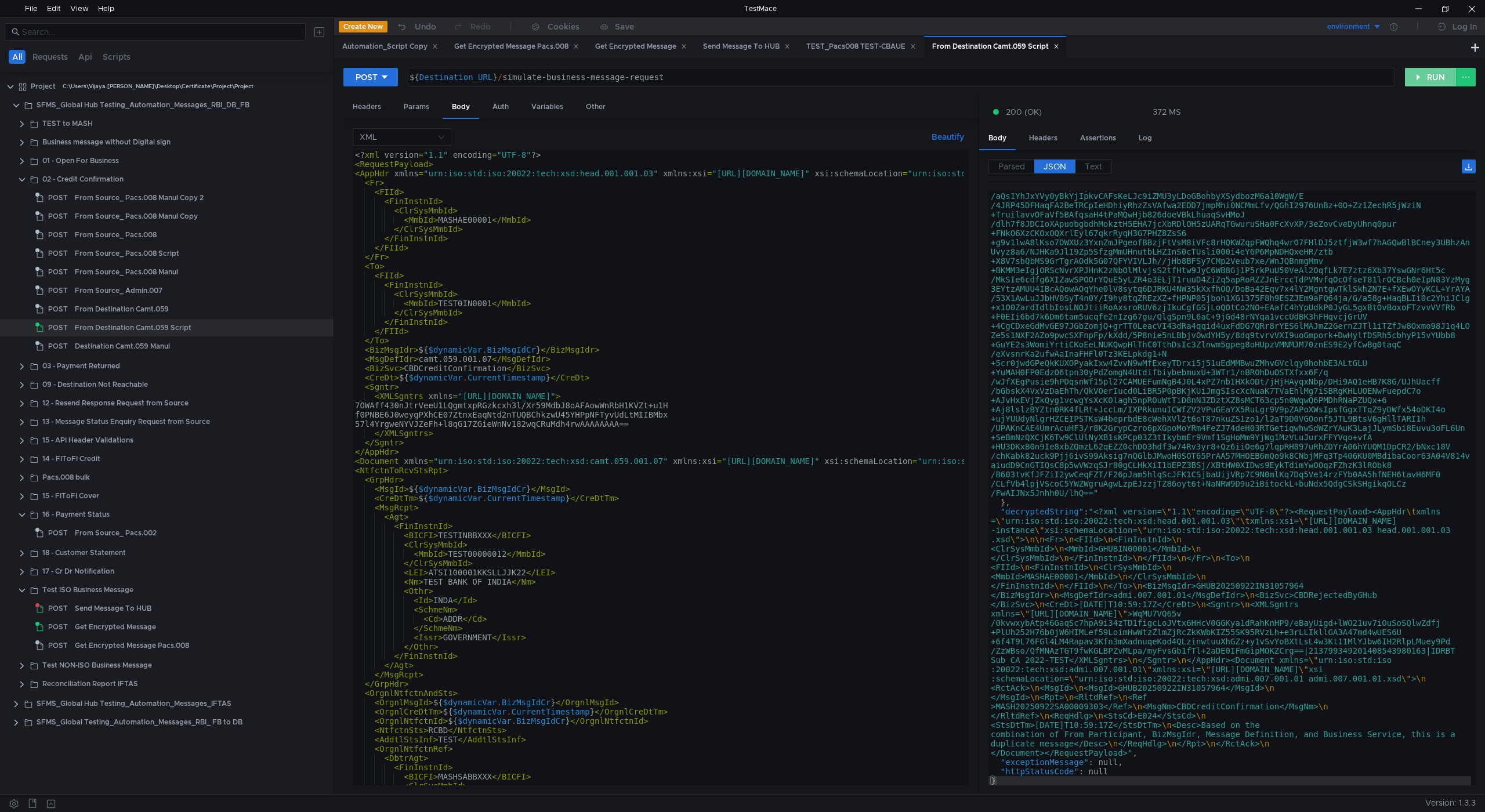
click at [1422, 79] on button "RUN" at bounding box center [1431, 77] width 52 height 19
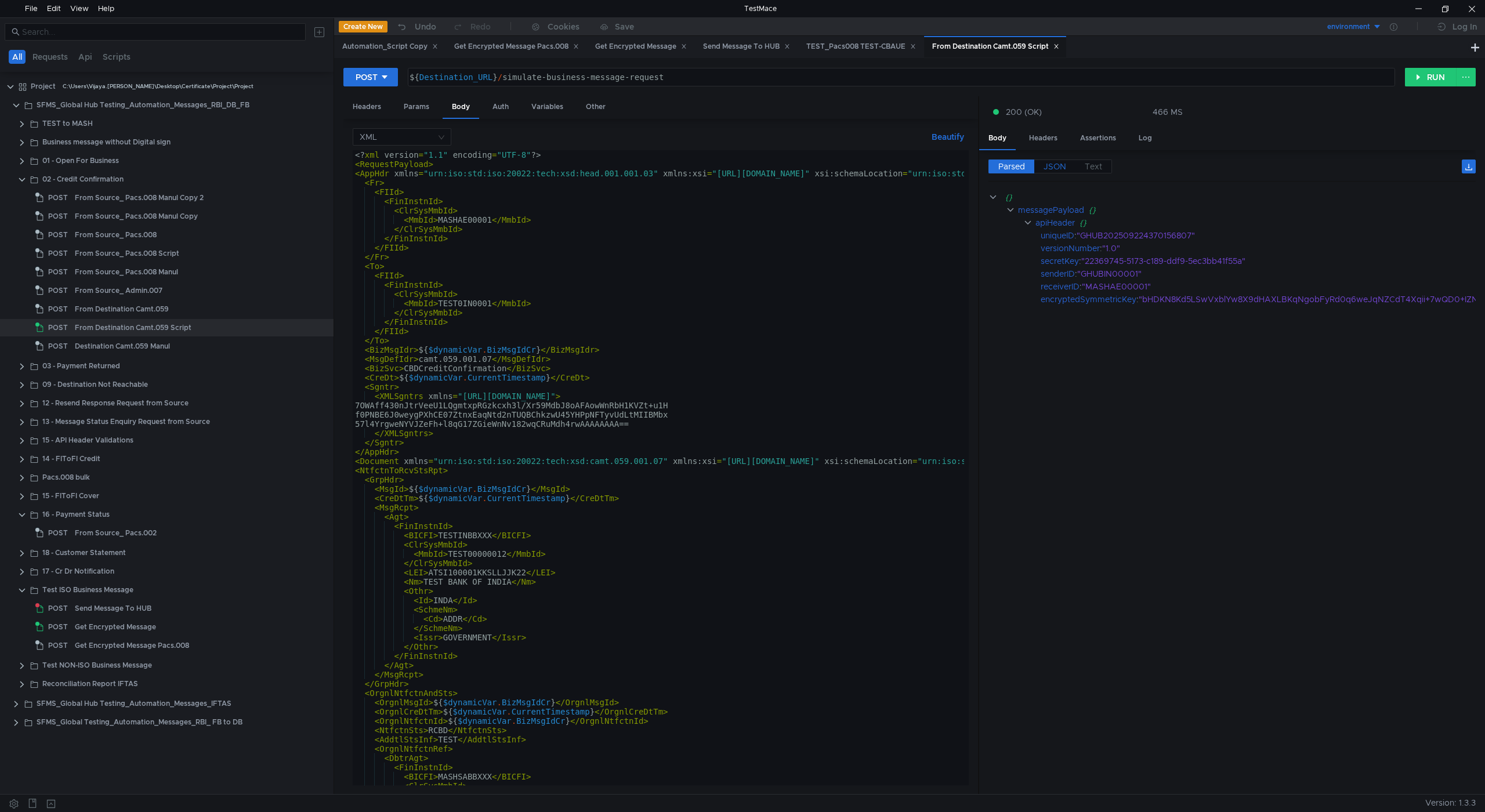
click at [1056, 166] on span "JSON" at bounding box center [1055, 166] width 23 height 10
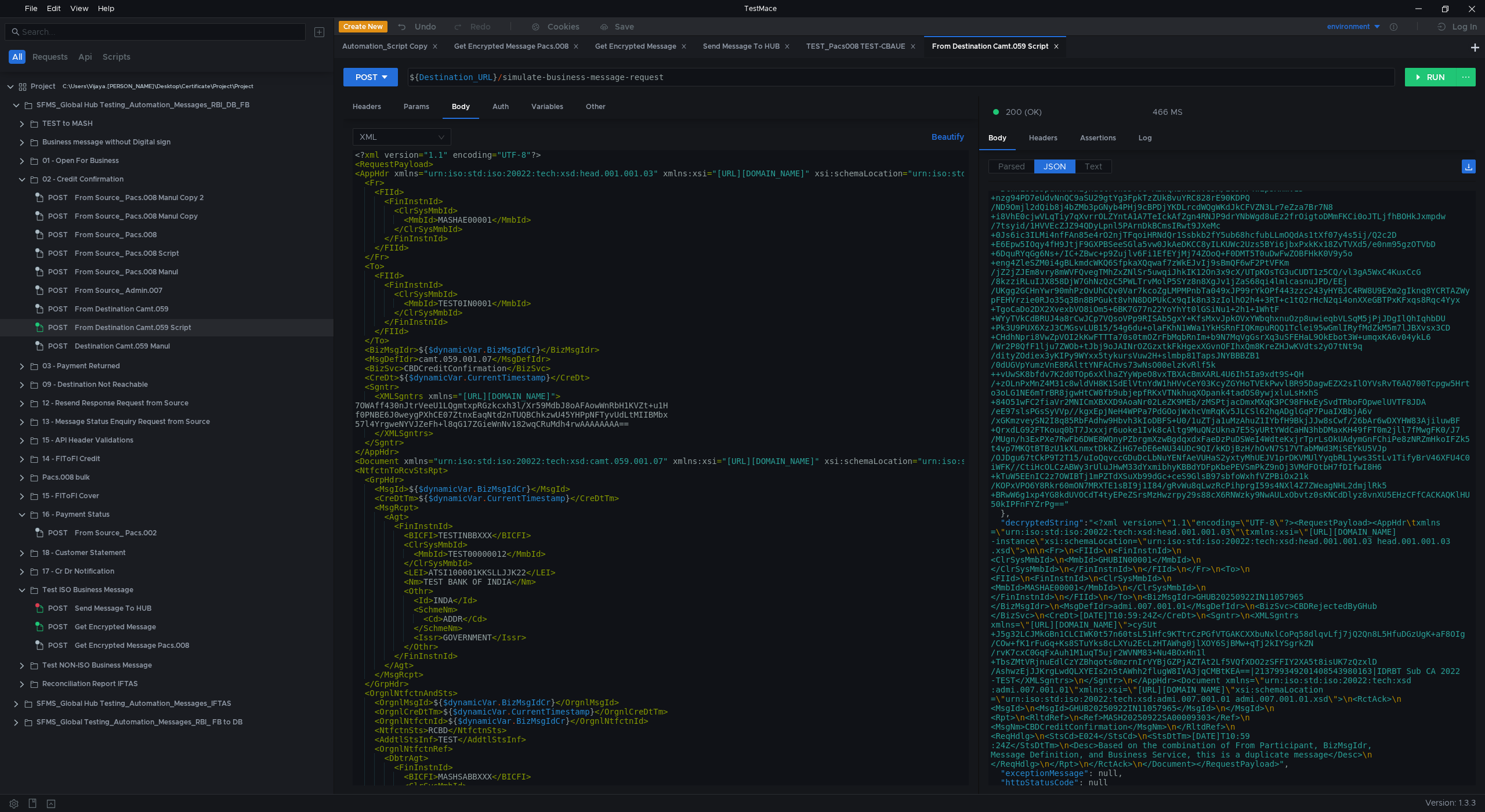
scroll to position [324, 0]
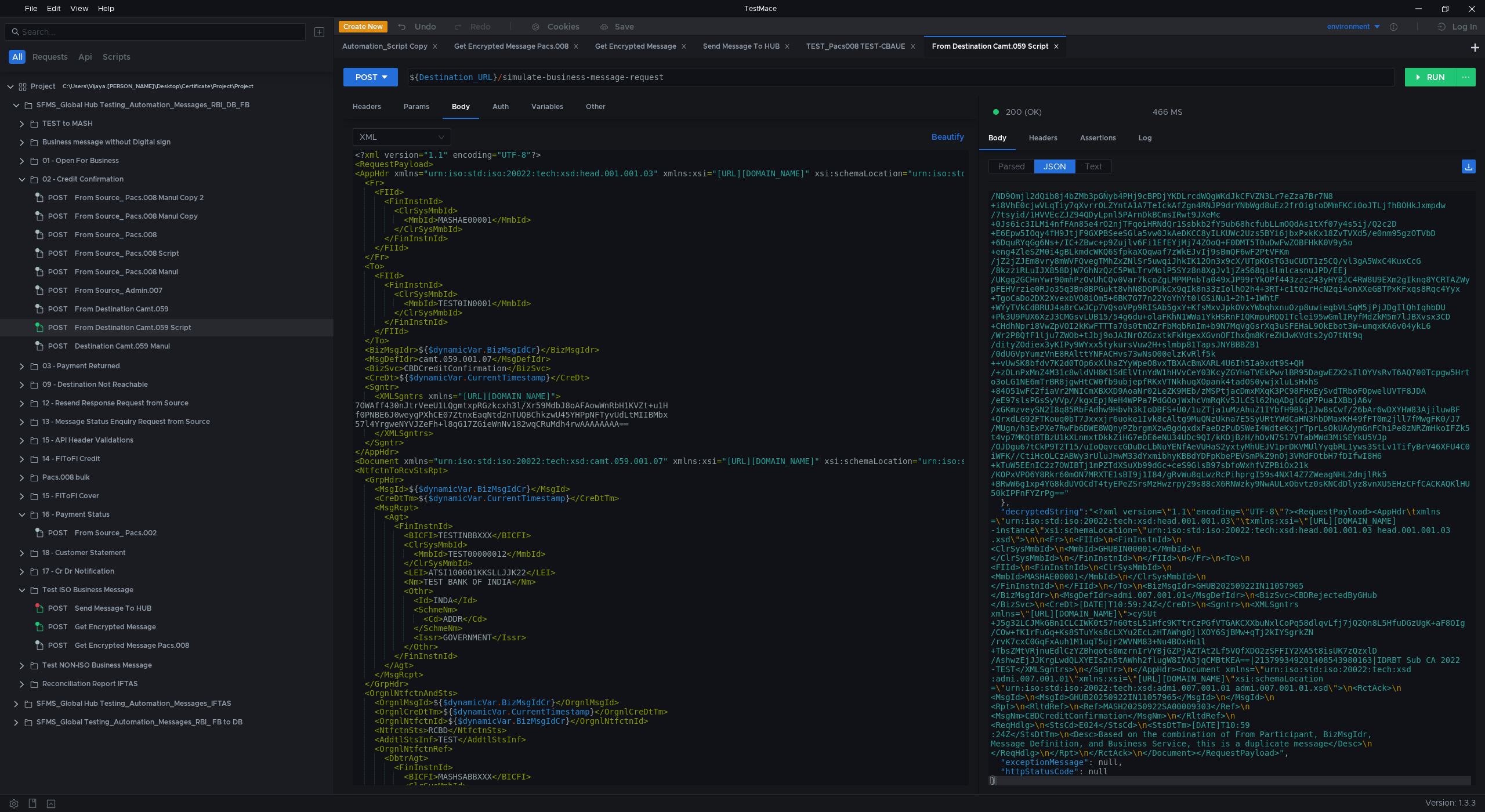
click at [474, 302] on div "<? xml version = "1.1" encoding = "UTF-8" ?> < RequestPayload > < AppHdr xmlns …" at bounding box center [859, 477] width 1014 height 654
type textarea "<MmbId>UTIB0IN0001</MmbId>"
click at [394, 42] on div "Automation_Script Copy" at bounding box center [390, 46] width 96 height 12
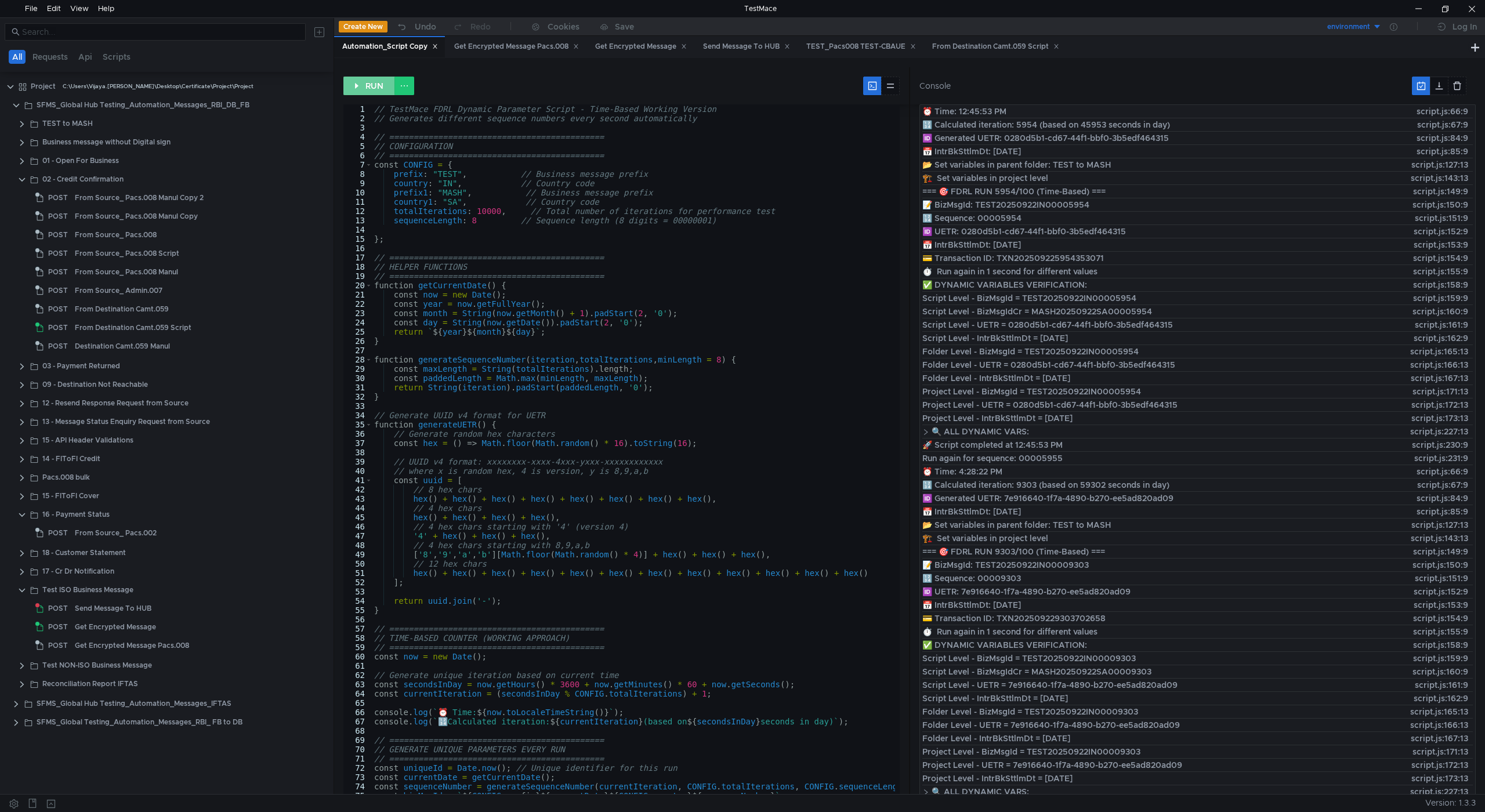
click at [364, 77] on button "RUN" at bounding box center [369, 85] width 52 height 19
click at [985, 47] on div "From Destination Camt.059 Script" at bounding box center [996, 46] width 127 height 12
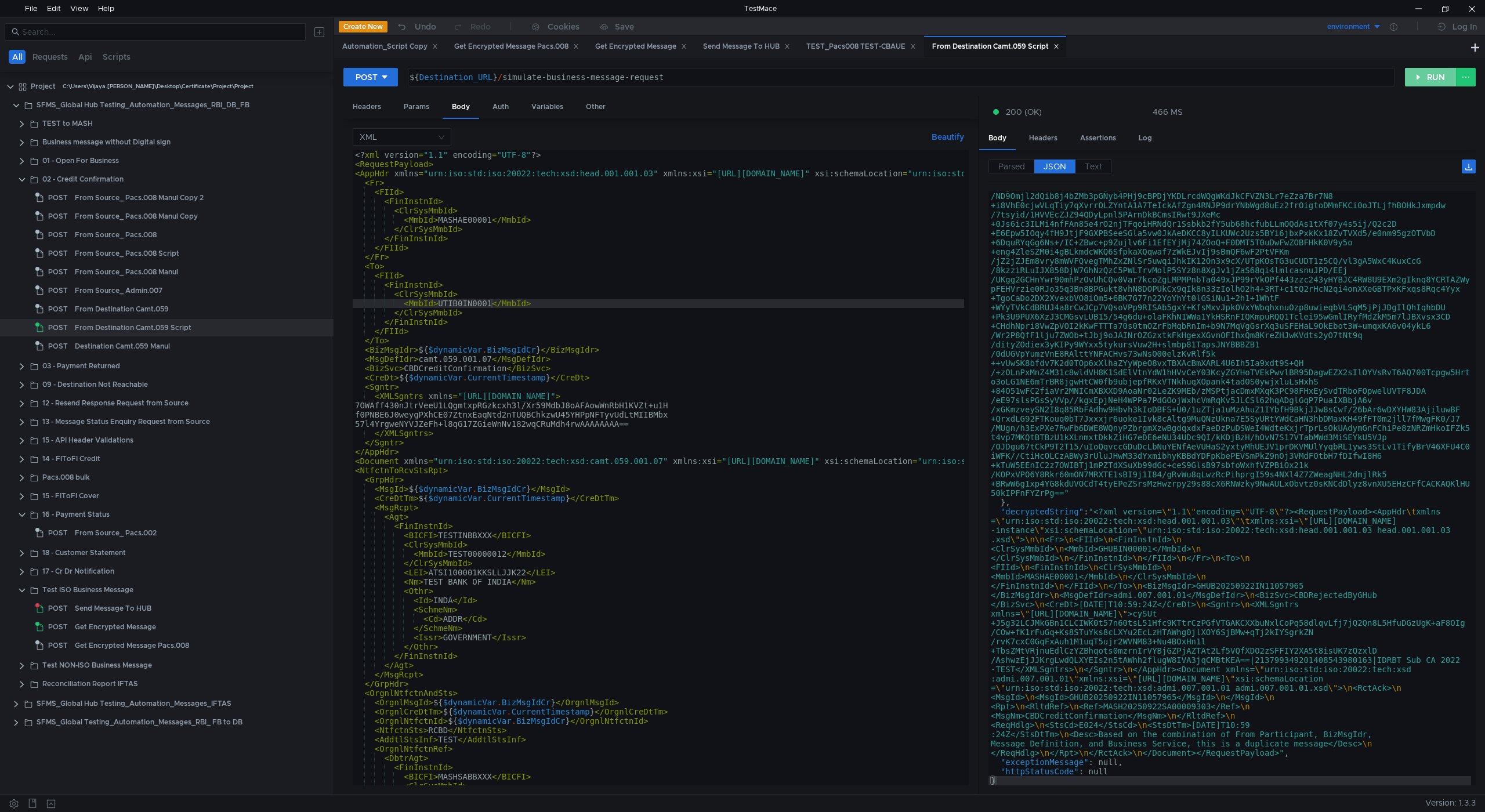
click at [1421, 74] on button "RUN" at bounding box center [1431, 77] width 52 height 19
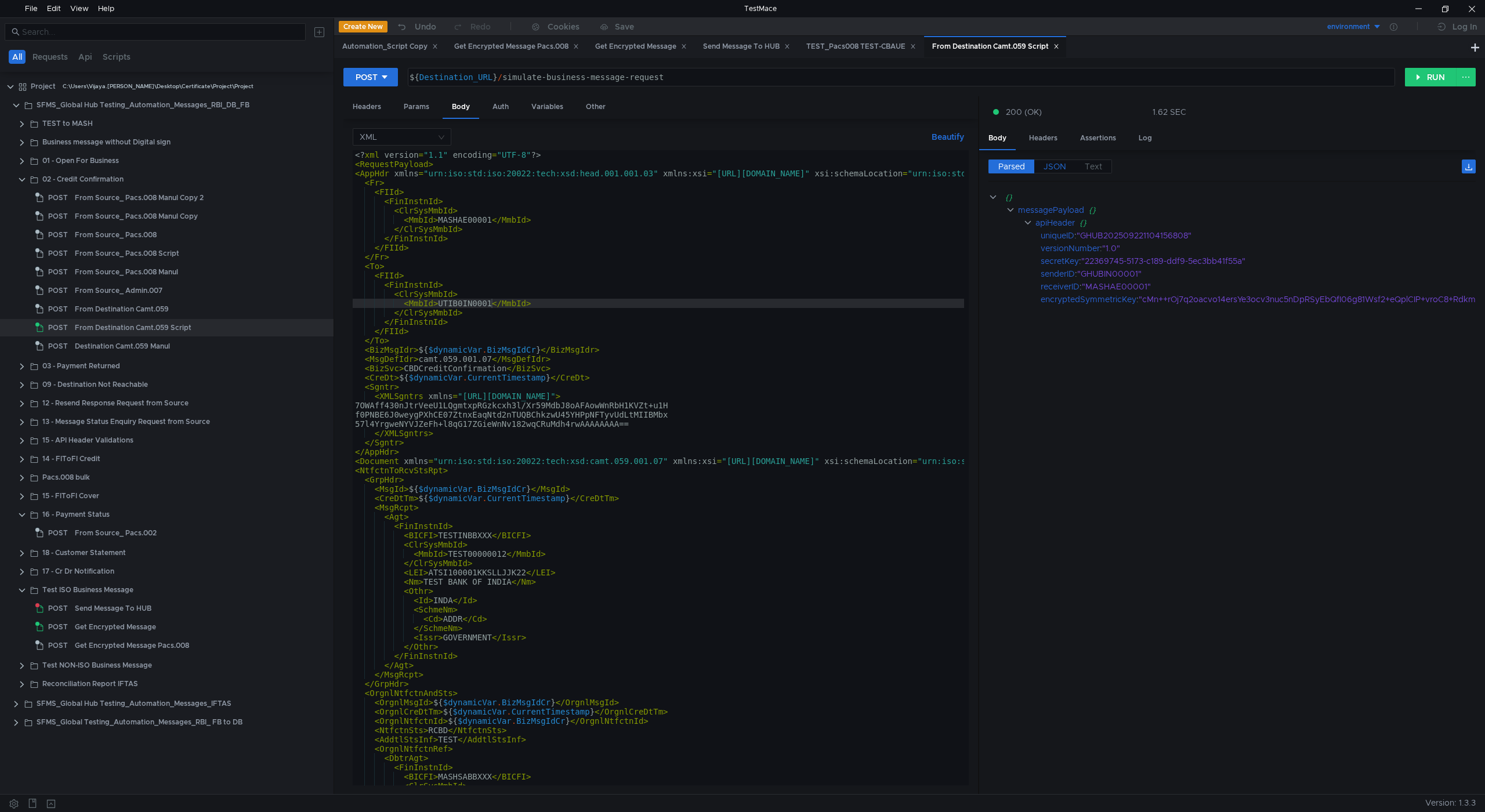
click at [1057, 166] on span "JSON" at bounding box center [1055, 166] width 23 height 10
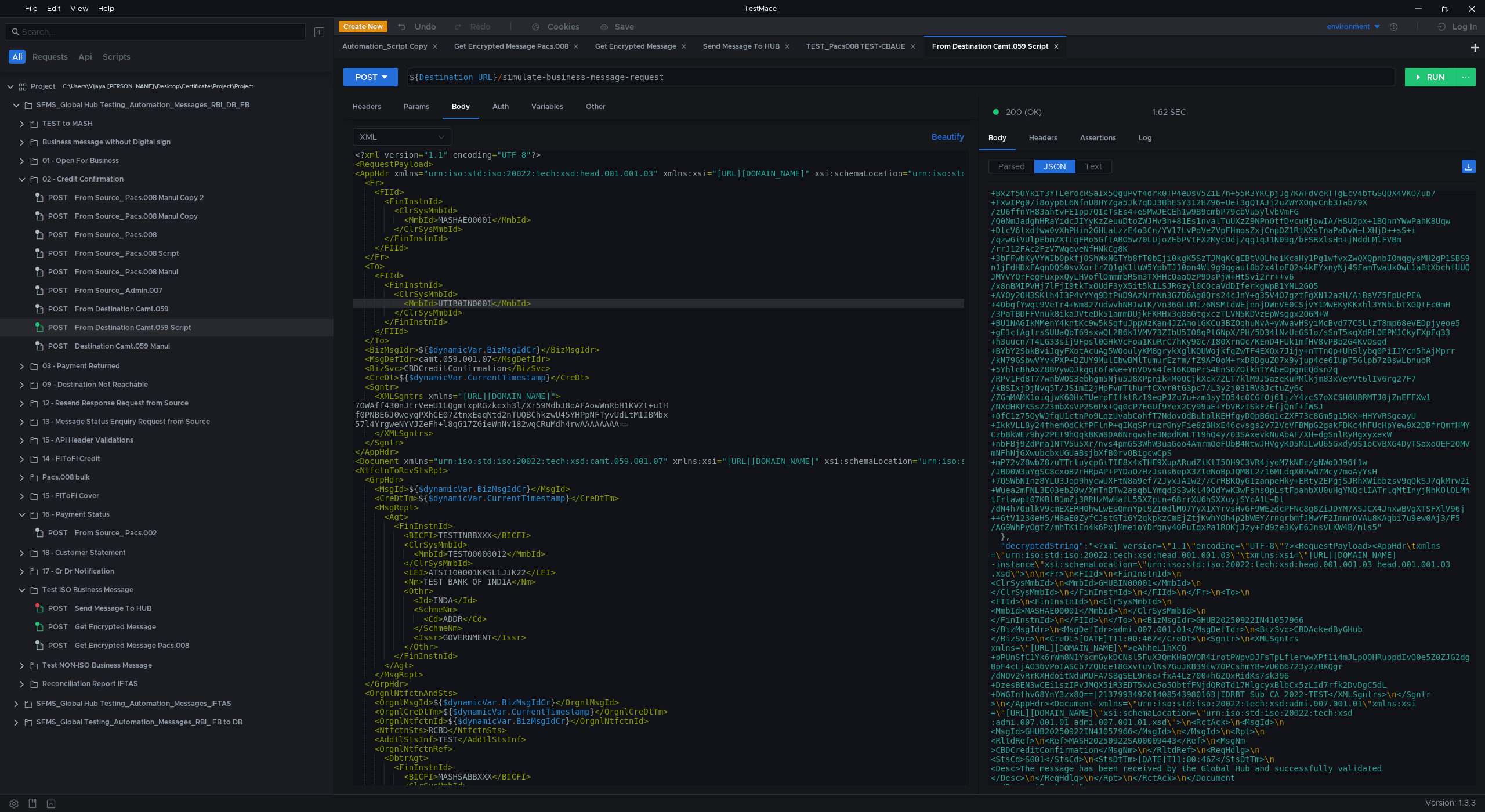
scroll to position [278, 0]
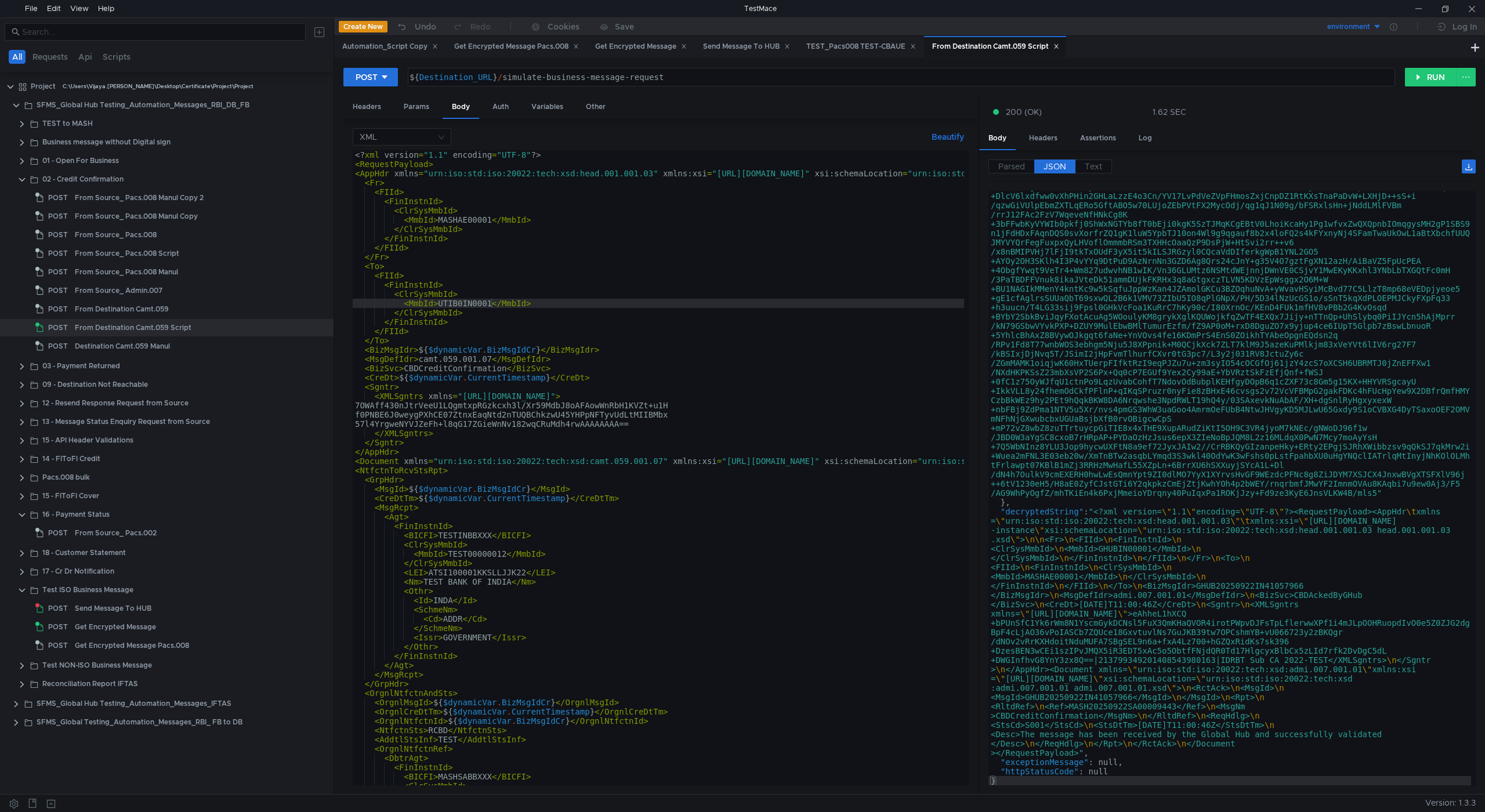
scroll to position [278, 0]
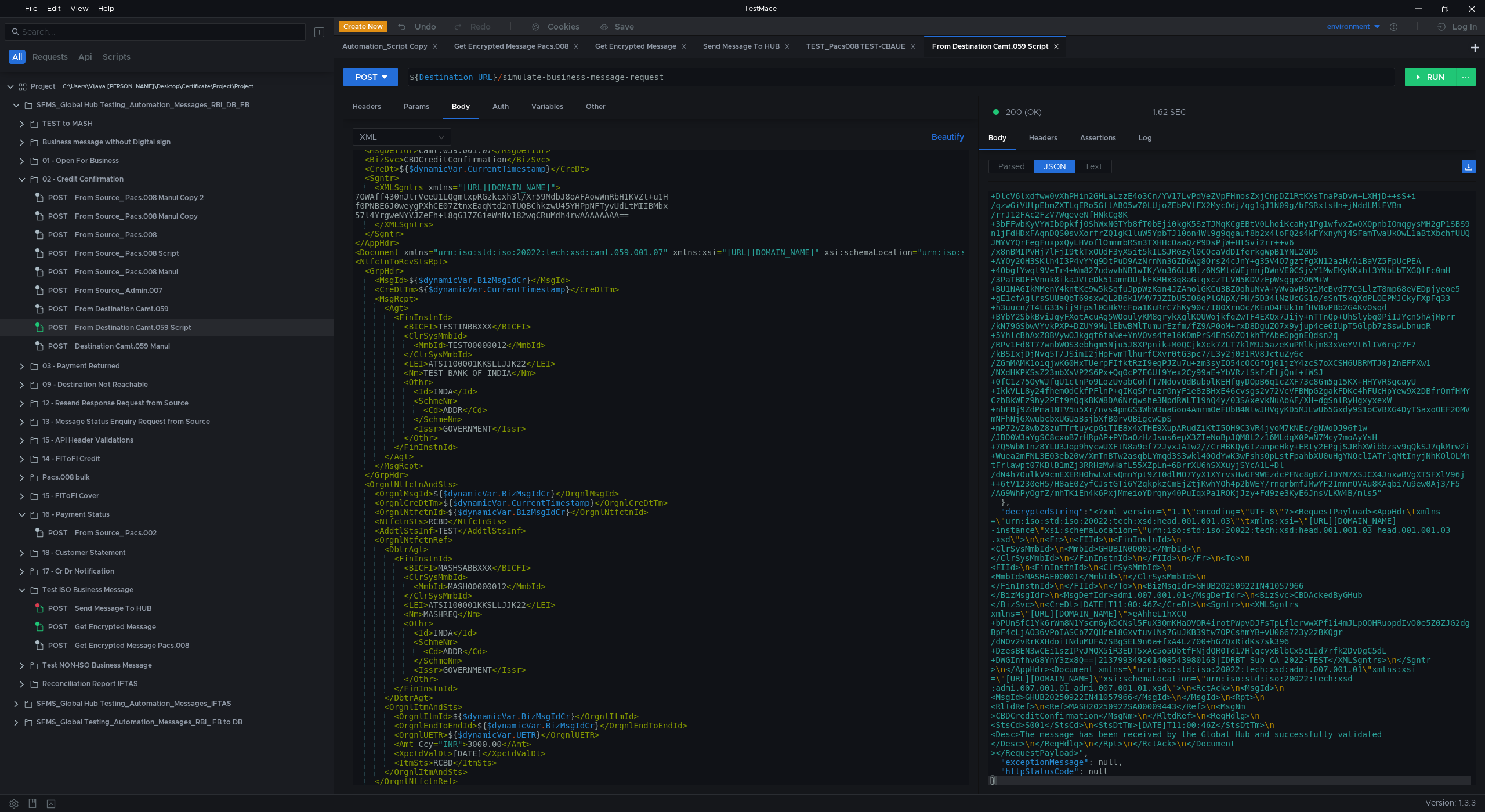
scroll to position [251, 0]
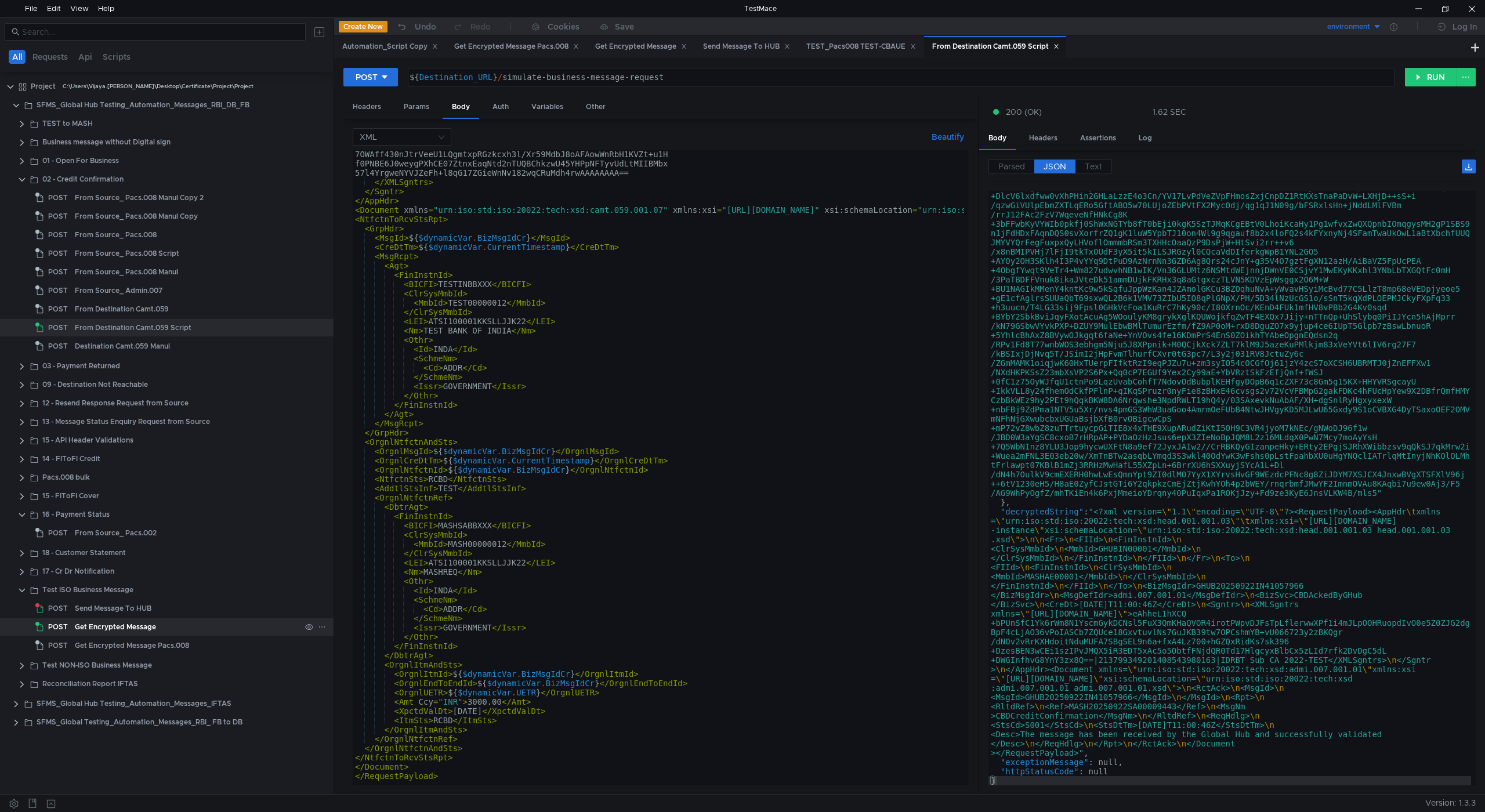
click at [119, 629] on div "Get Encrypted Message" at bounding box center [115, 627] width 81 height 18
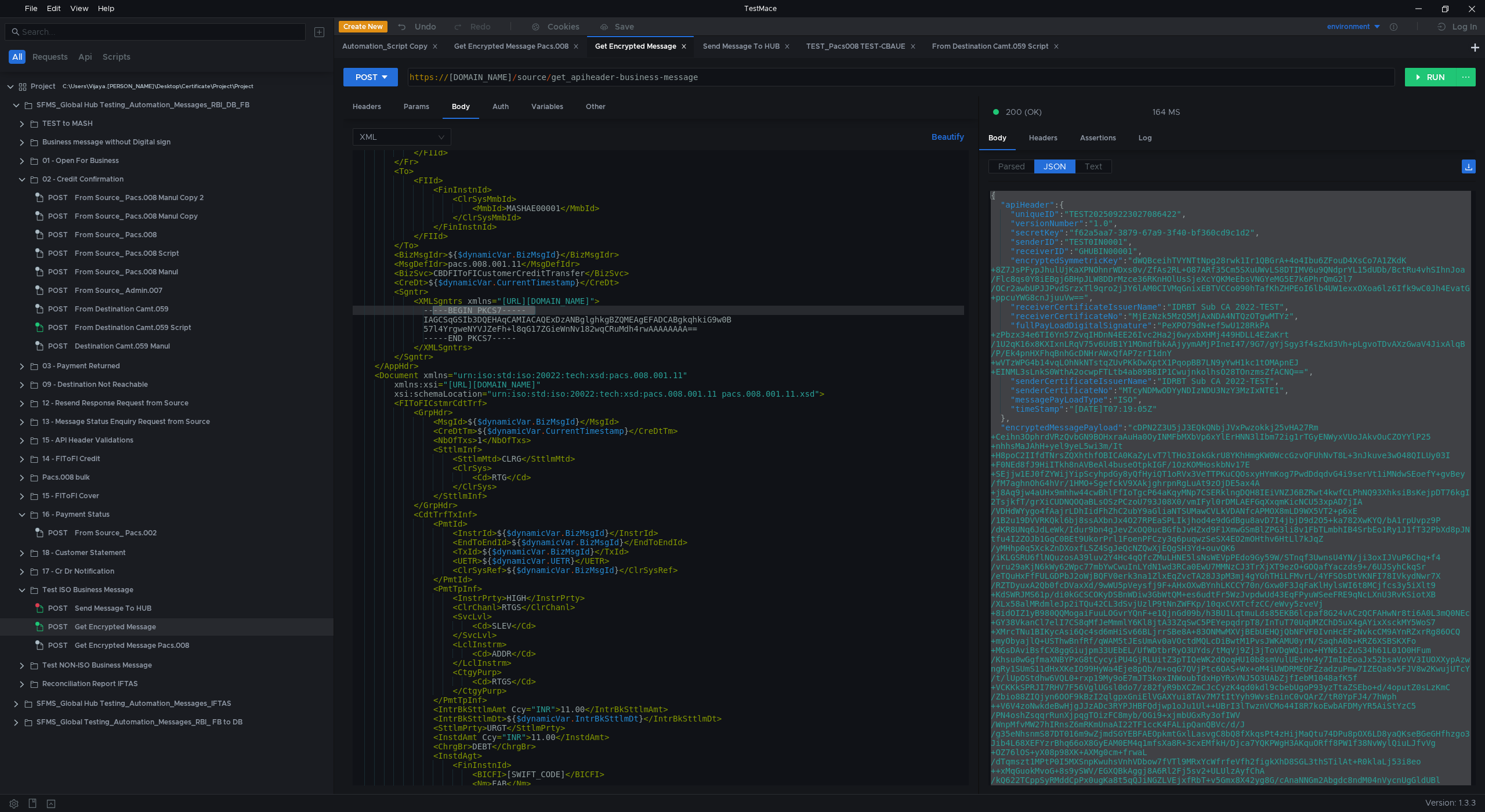
scroll to position [0, 0]
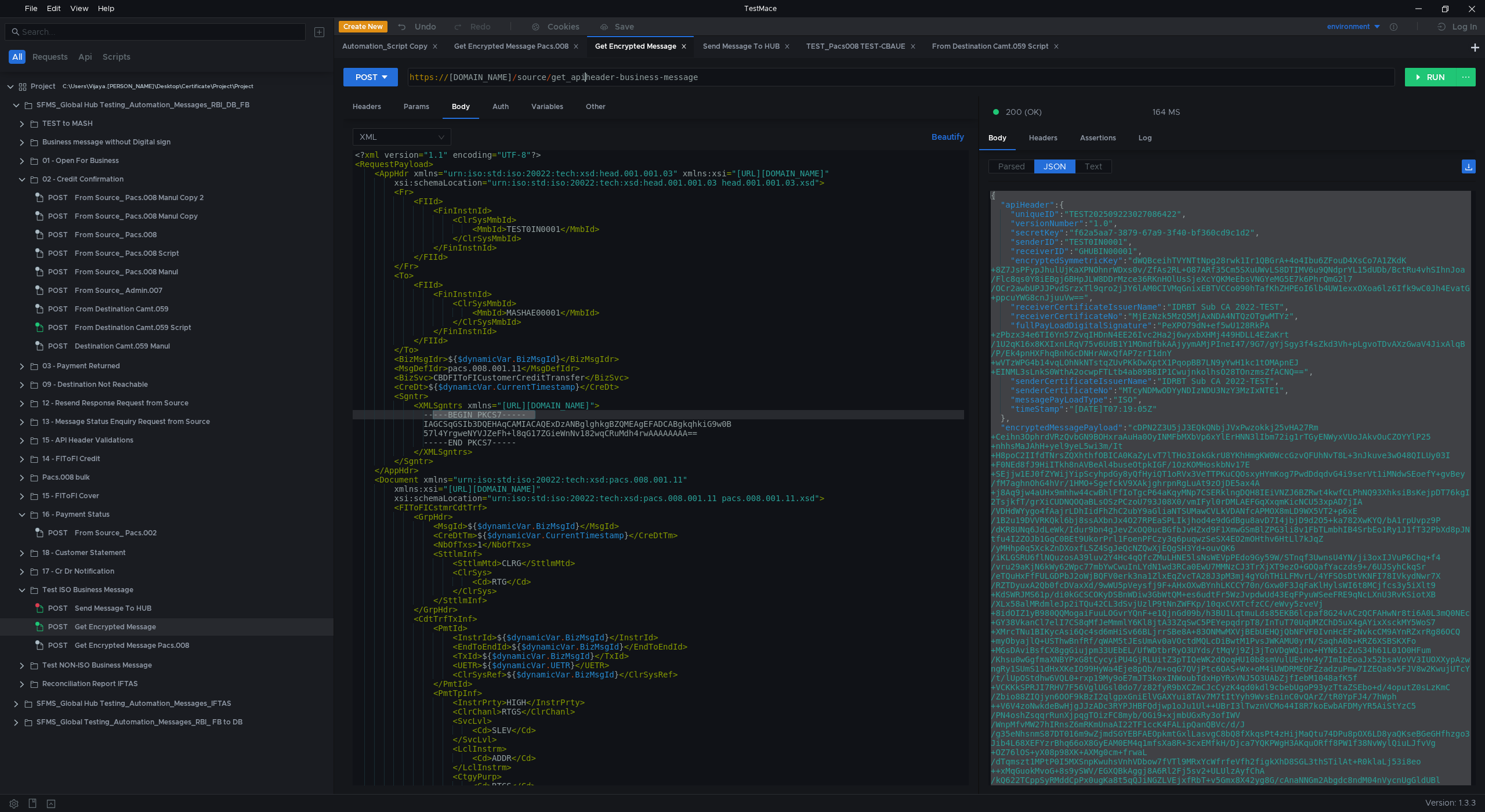
click at [584, 77] on div "https:// globalhubuat.rbi.org.in / source / get_apiheader-business-message" at bounding box center [901, 86] width 987 height 28
click at [583, 77] on div "https:// globalhubuat.rbi.org.in / source / get_apiheader-business-message" at bounding box center [901, 86] width 987 height 28
click at [515, 49] on div "Get Encrypted Message Pacs.008" at bounding box center [516, 46] width 125 height 12
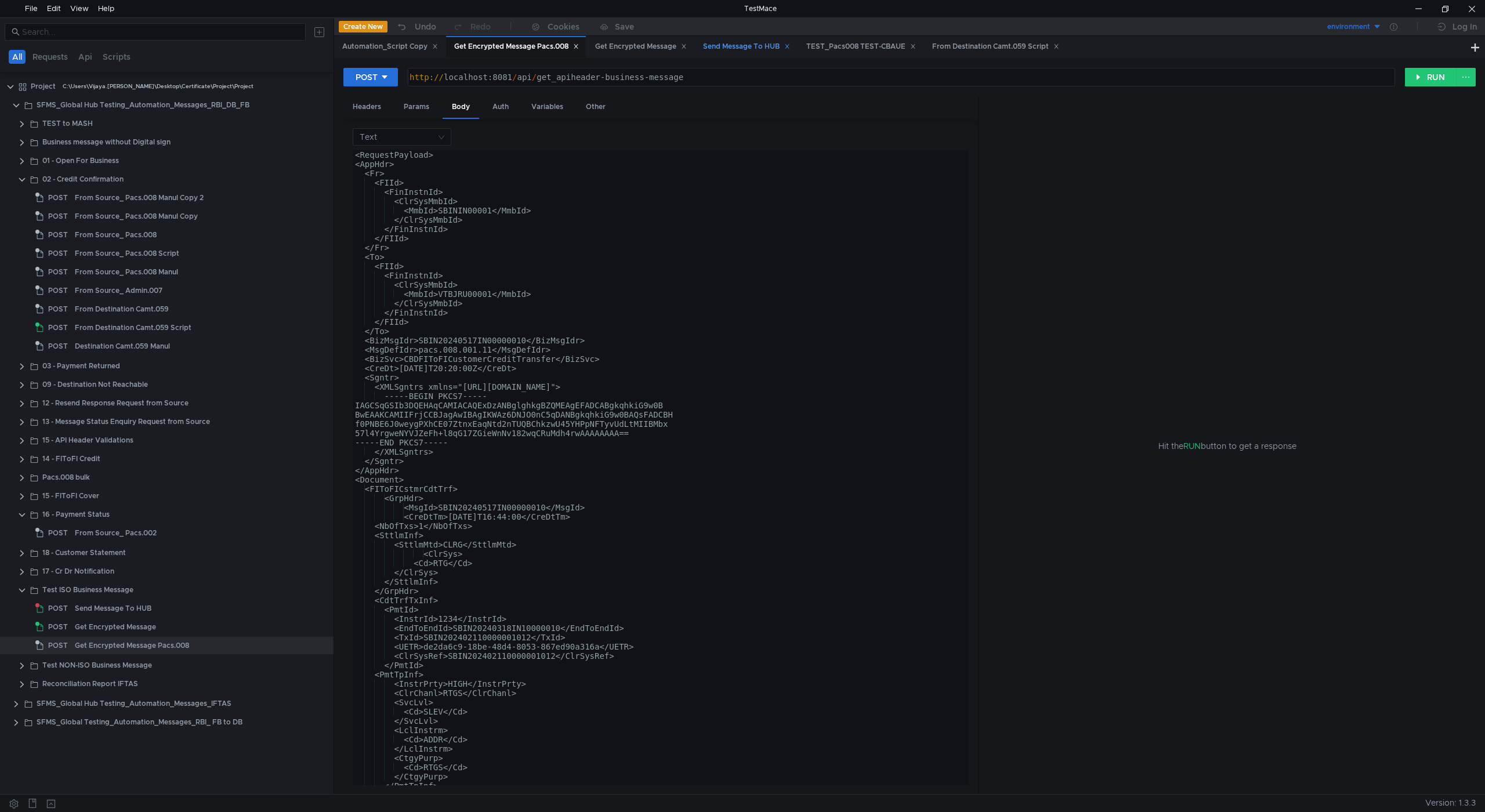
click at [738, 46] on div "Send Message To HUB" at bounding box center [747, 46] width 87 height 12
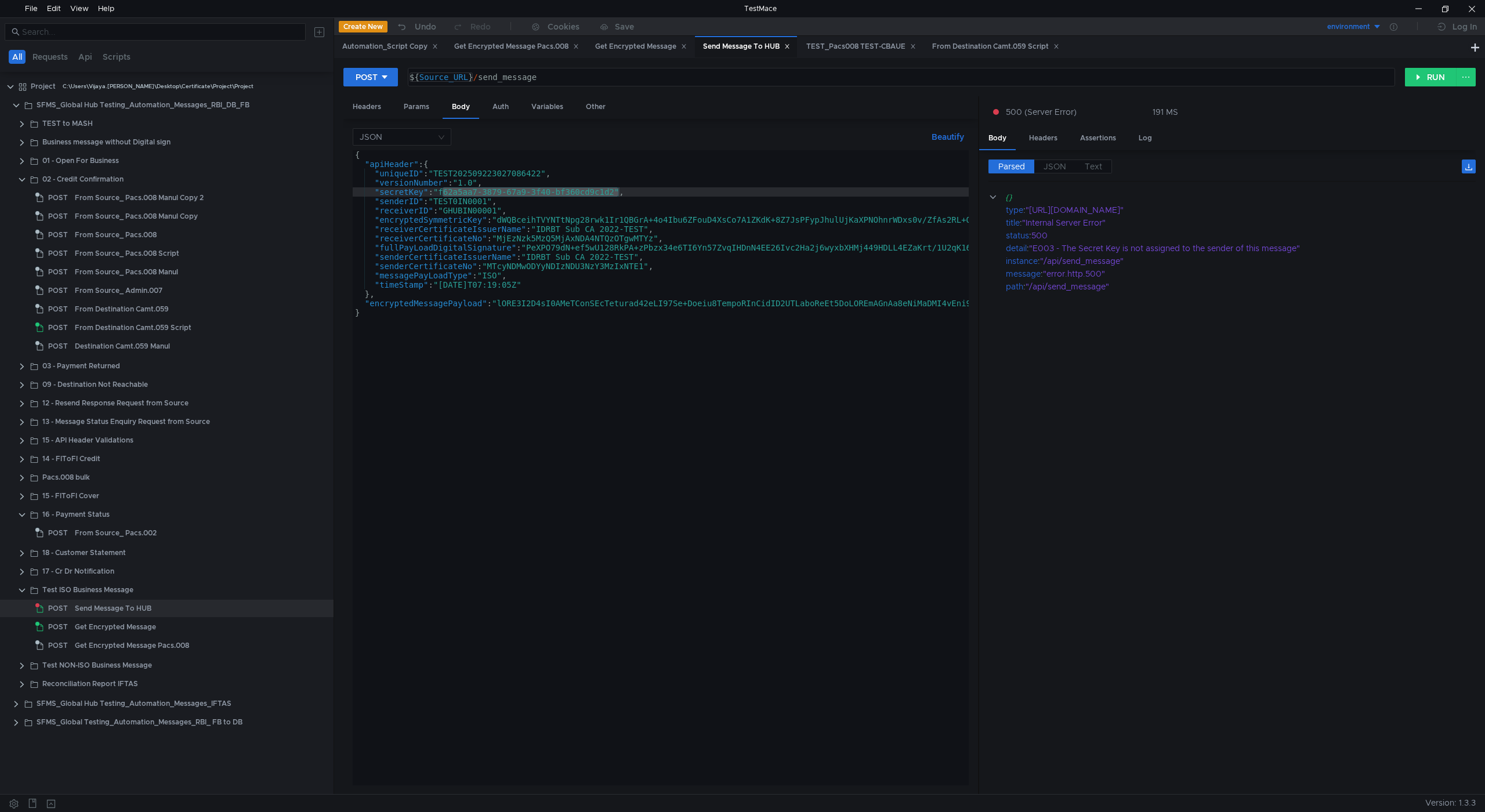
type textarea "${Source_URL}/send_message"
drag, startPoint x: 475, startPoint y: 77, endPoint x: 382, endPoint y: 84, distance: 93.3
click at [382, 84] on div "POST ${Source_URL}/send_message ${ Source_URL } / send_message הההההההההההההההה…" at bounding box center [874, 77] width 1062 height 19
click at [635, 47] on div "Get Encrypted Message" at bounding box center [641, 46] width 92 height 12
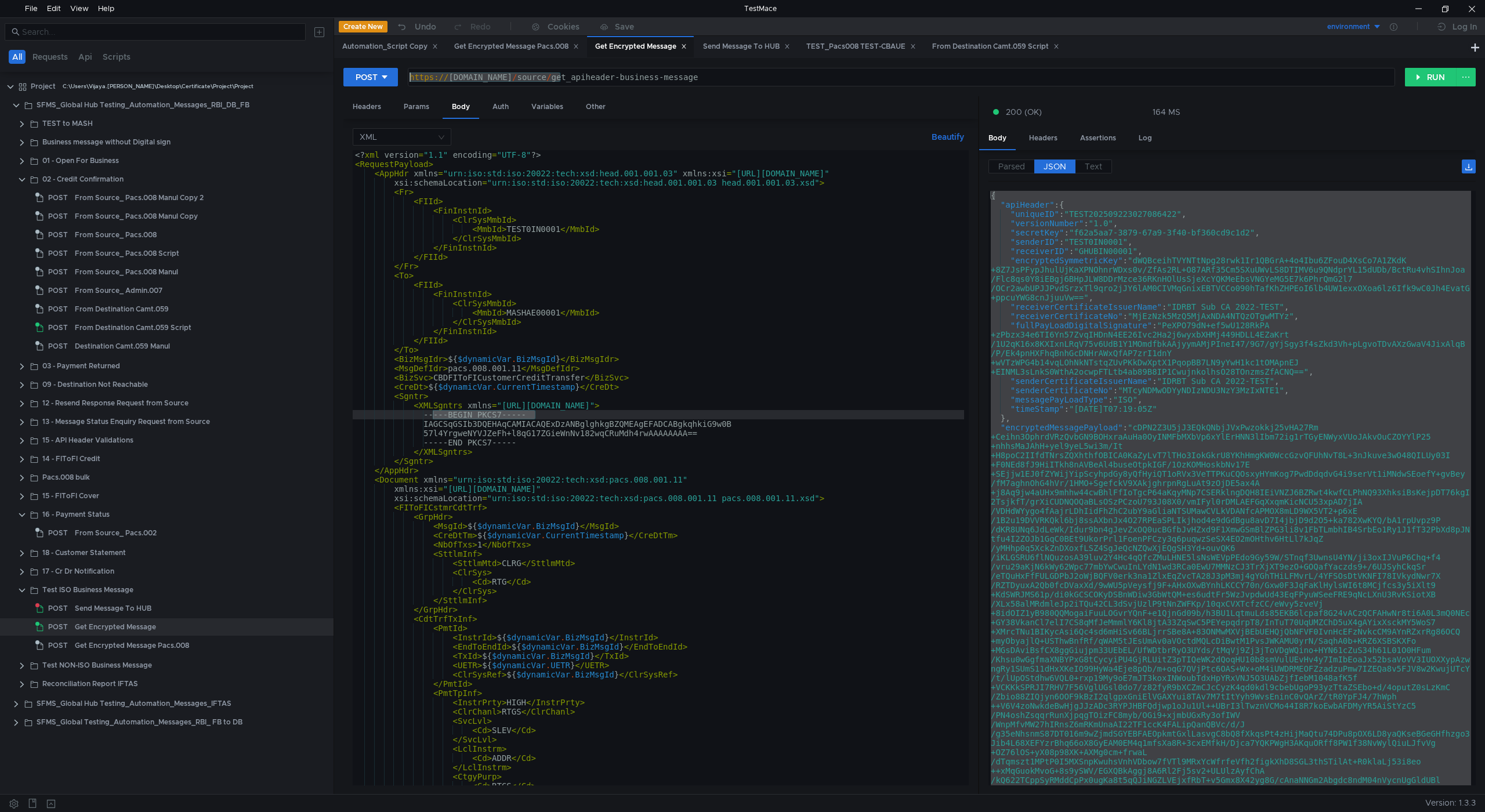
drag, startPoint x: 562, startPoint y: 77, endPoint x: 269, endPoint y: 60, distance: 293.5
click at [269, 60] on as-split "All Requests Api Scripts Project C:\Users\Vijaya.Ragavendar\Desktop\Certificate…" at bounding box center [742, 406] width 1485 height 777
paste textarea "${Source_URL}"
click at [702, 76] on div "${ Source_URL } / source / get_apiheader-business-message" at bounding box center [901, 86] width 987 height 28
click at [1425, 80] on button "RUN" at bounding box center [1431, 77] width 52 height 19
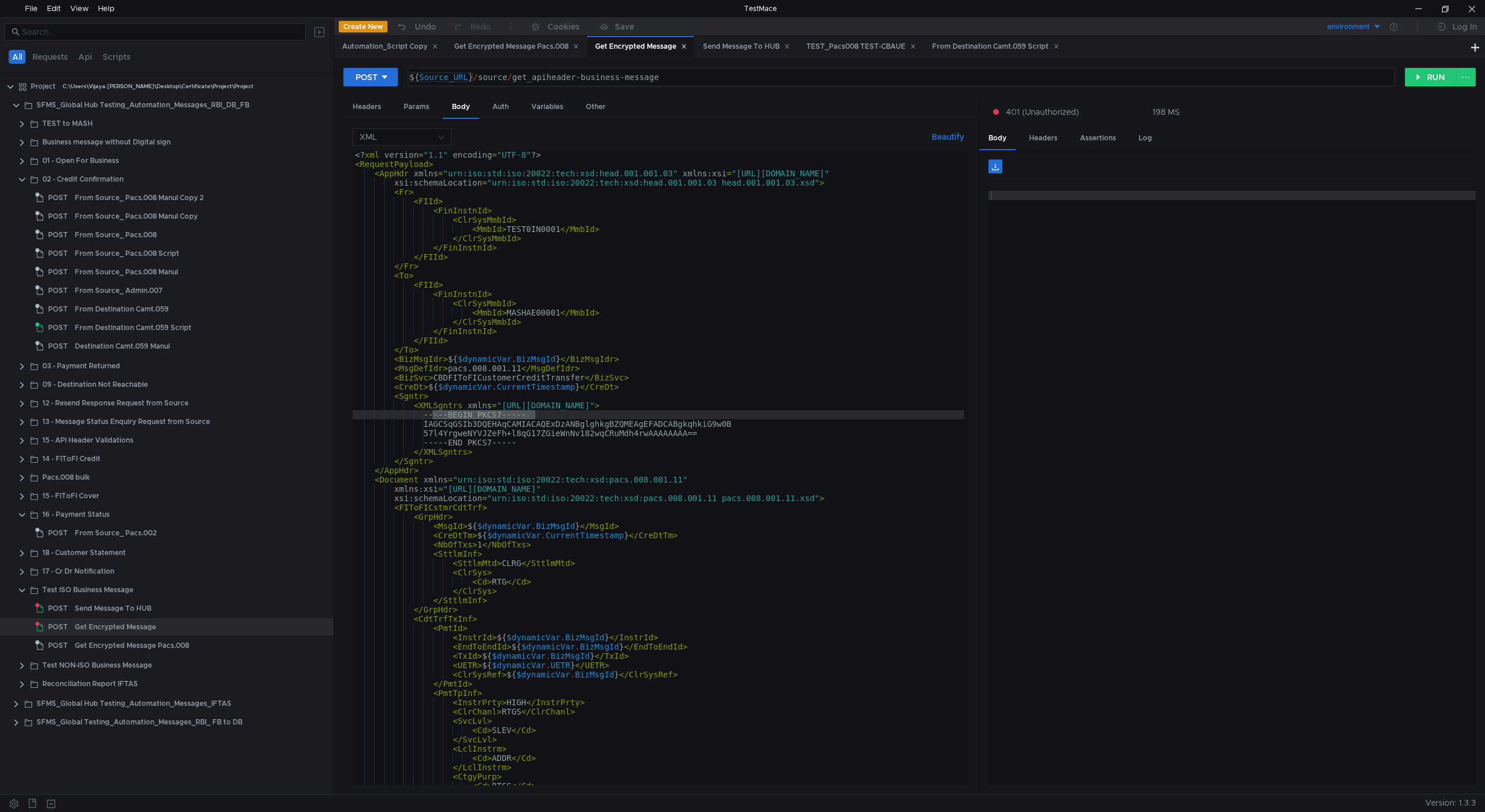
click at [477, 76] on div "${ Source_URL } / source / get_apiheader-business-message" at bounding box center [901, 86] width 987 height 28
click at [509, 77] on div "${ Source_URL } / source / get_apiheader-business-message" at bounding box center [901, 86] width 987 height 28
type textarea "${Source_URL}/get_apiheader-business-message"
click at [1433, 73] on button "RUN" at bounding box center [1431, 77] width 52 height 19
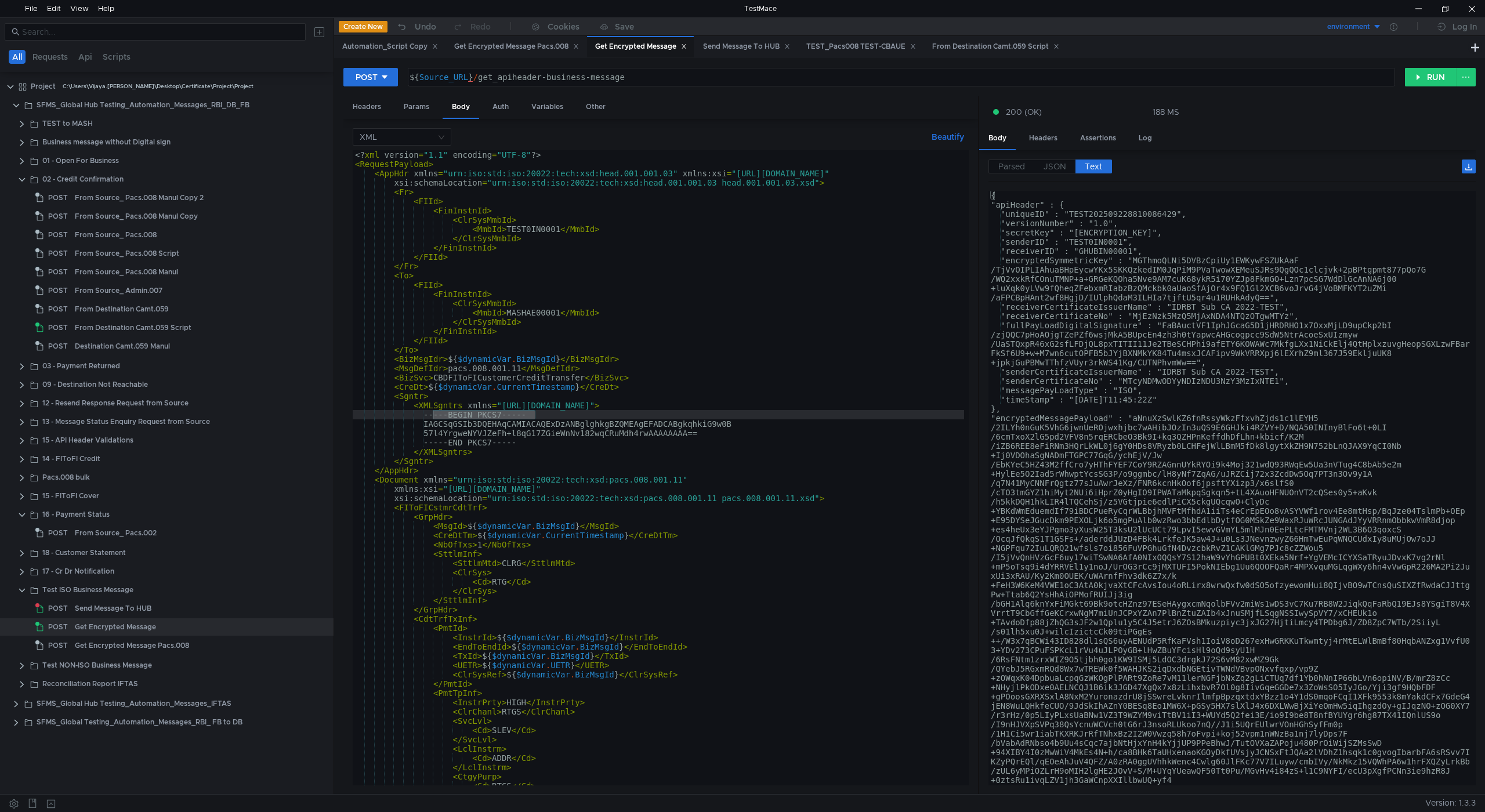
type textarea ""fullPayLoadDigitalSignature" : "FaBAuctVF1IphJGcaG5D1jHRDRHO1x7OxxMjLD9upCkp2b…"
click at [1062, 164] on span "JSON" at bounding box center [1055, 166] width 23 height 10
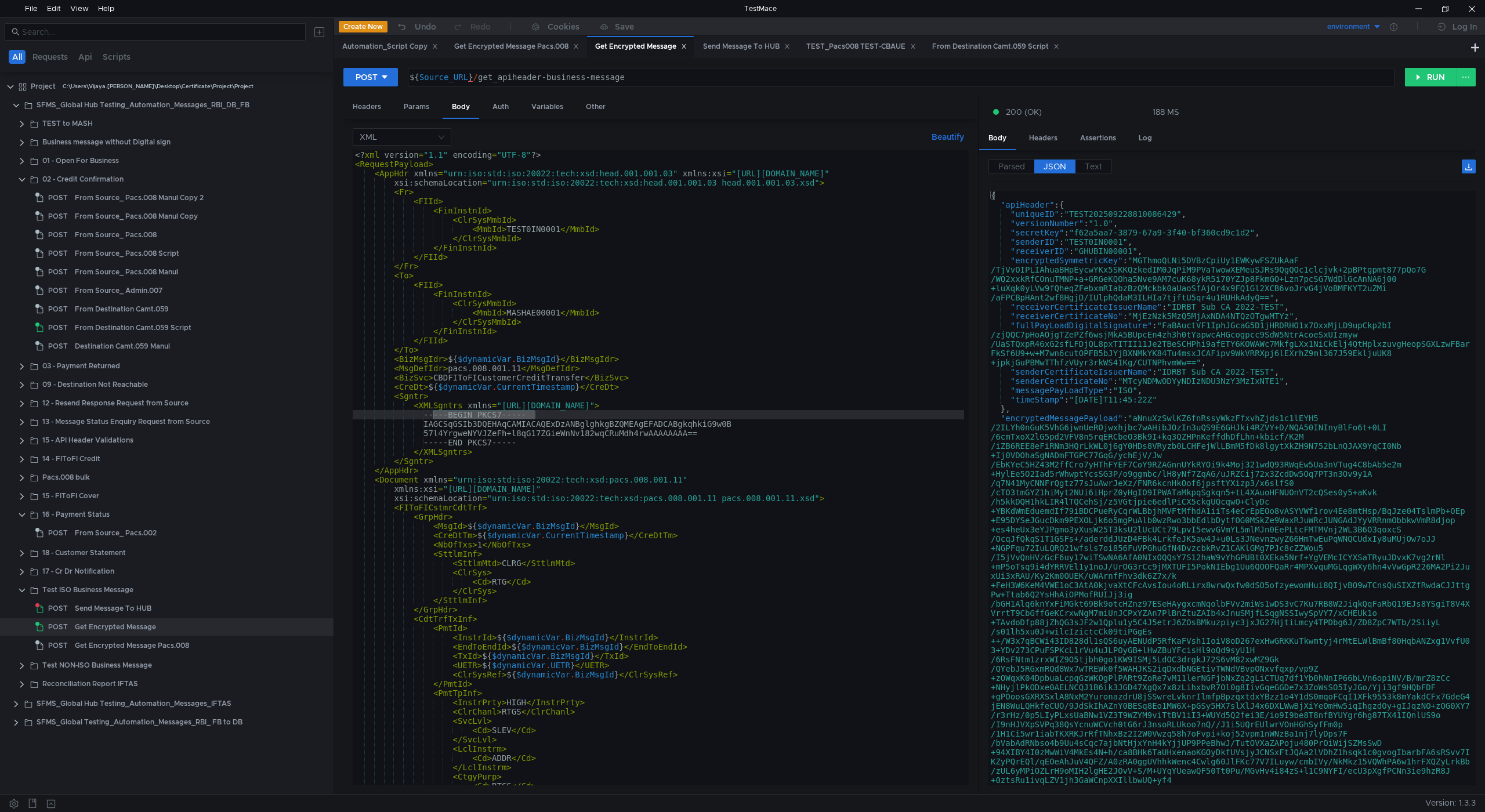
type textarea ""encryptedSymmetricKey": "MGThmoQLNi5DVBzCpiUy1EWKywFSZUkAaF/TjVvOIPLIAhuaBHpEy…"
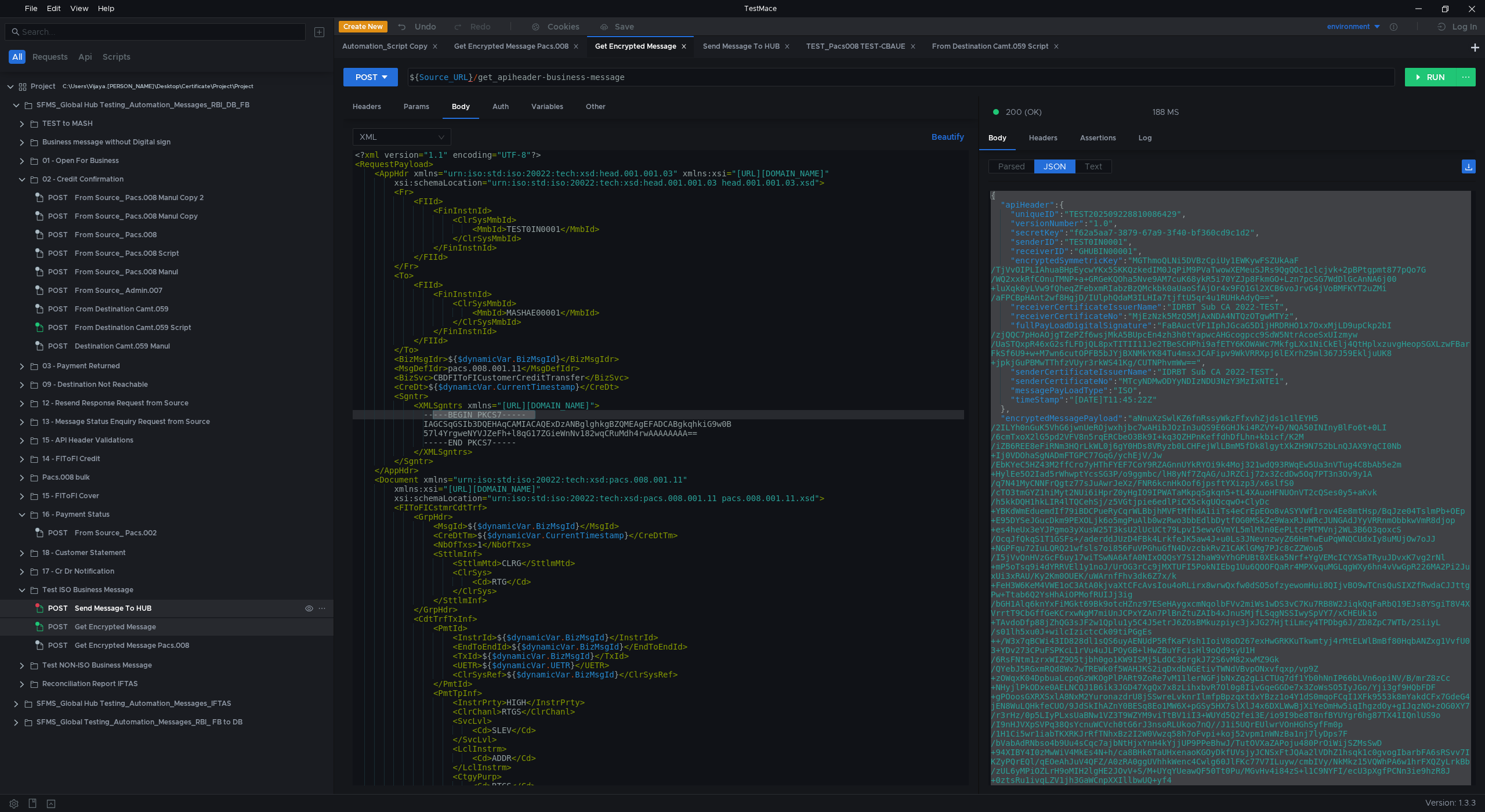
click at [101, 608] on div "Send Message To HUB" at bounding box center [113, 609] width 77 height 18
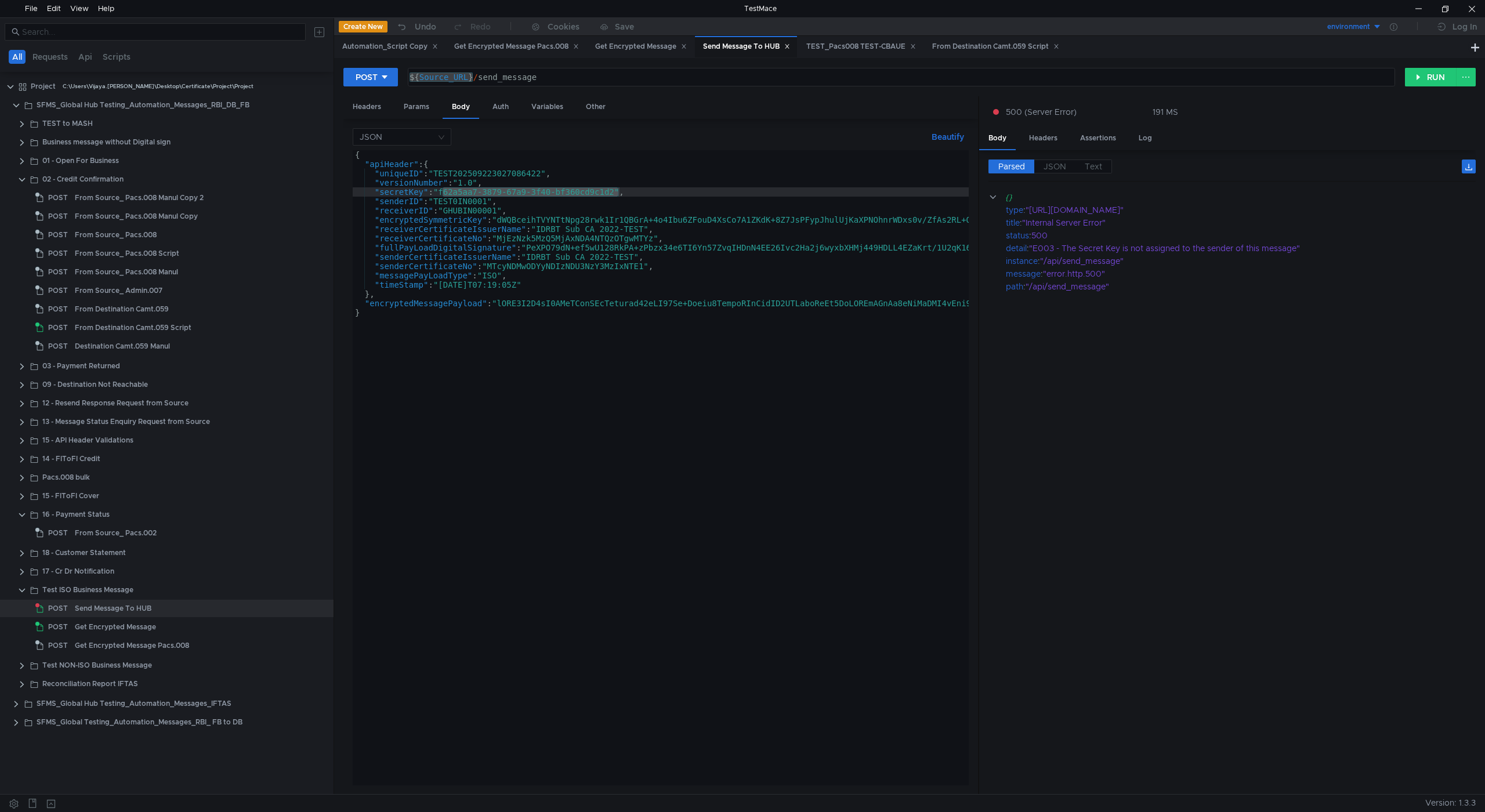
click at [468, 194] on div "{ "apiHeader" : { "uniqueID" : "TEST202509223027086422" , "versionNumber" : "1.…" at bounding box center [661, 468] width 616 height 635
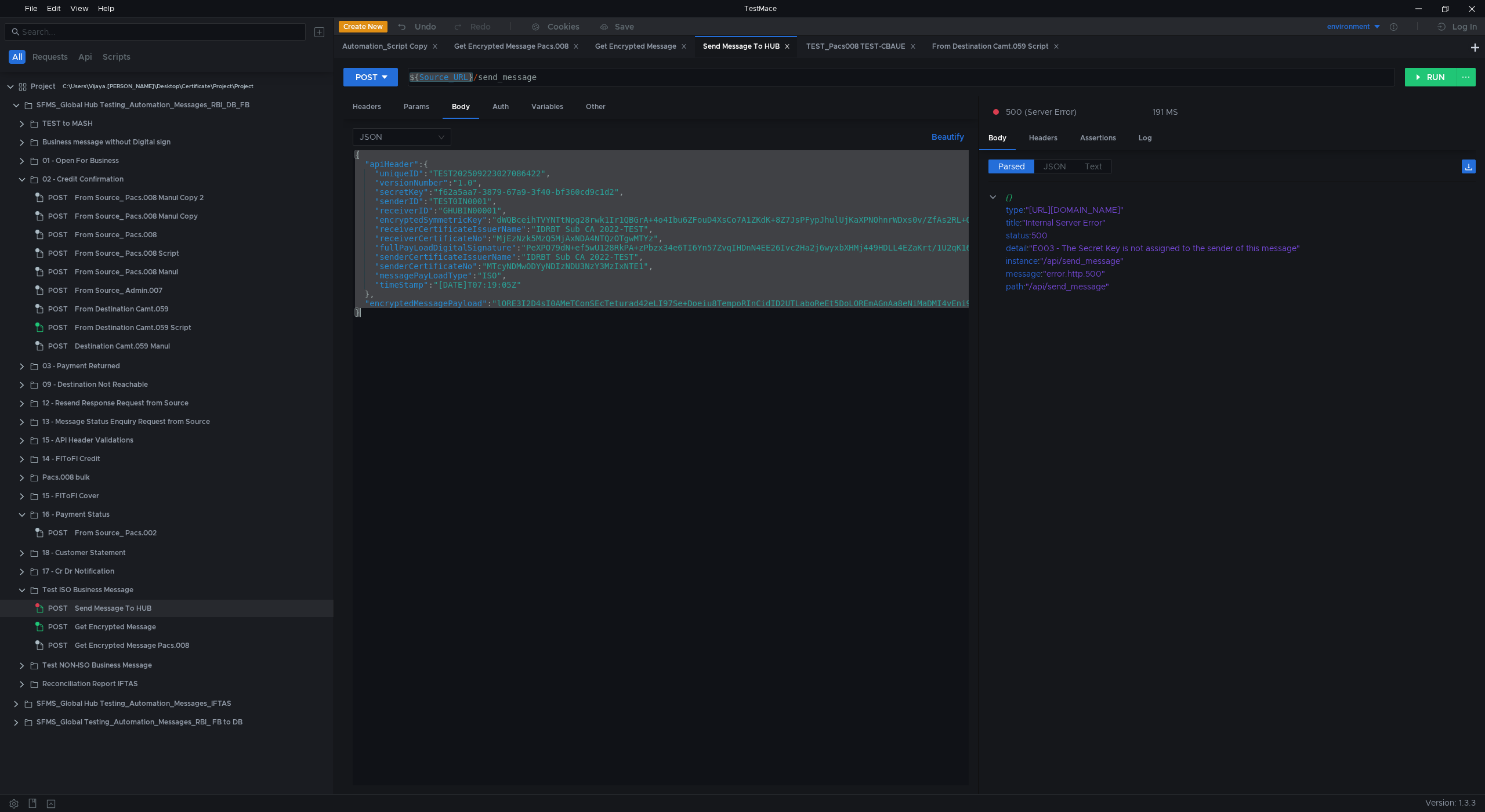
paste textarea "}"
type textarea "}"
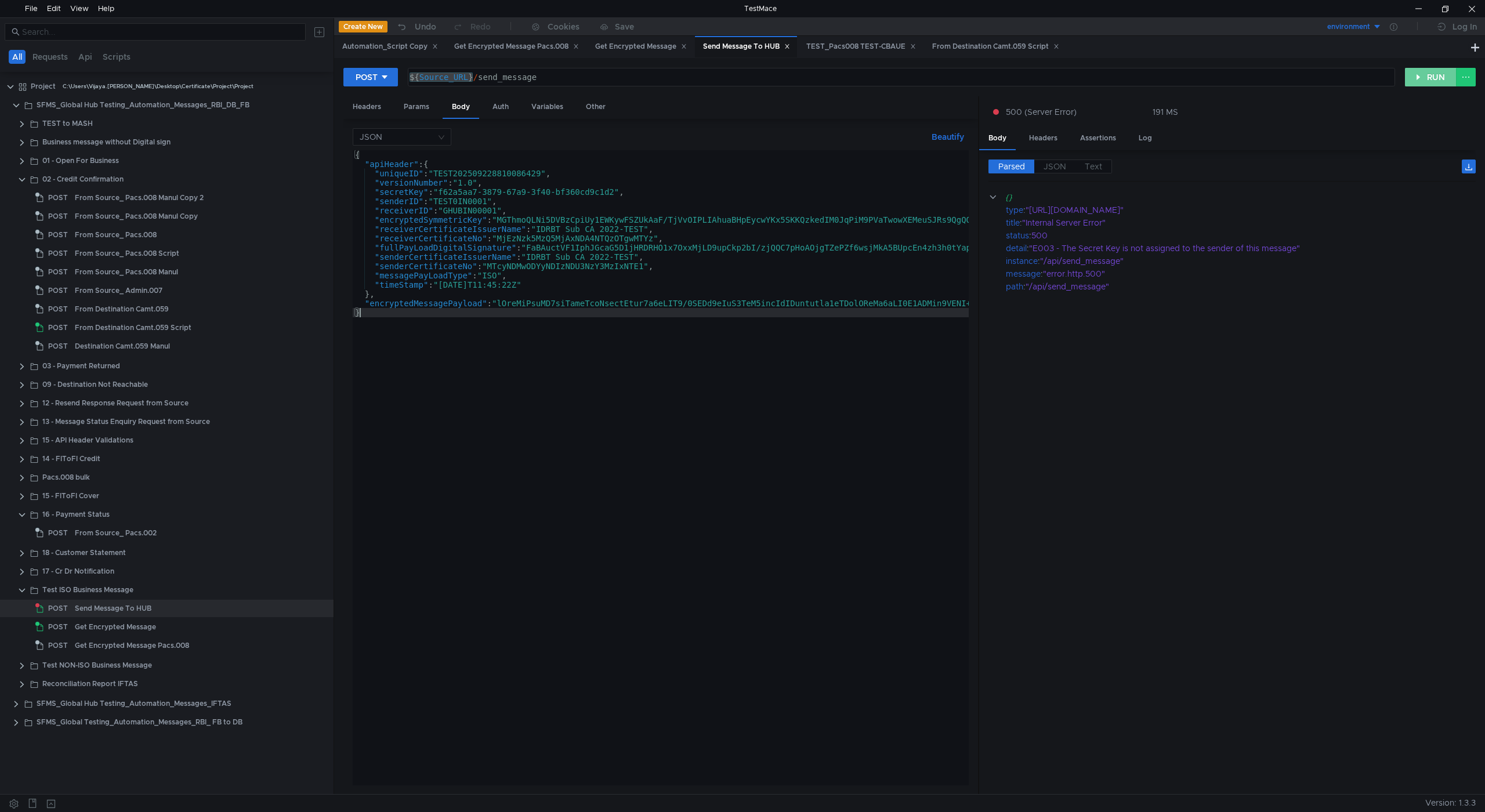
click at [1421, 82] on button "RUN" at bounding box center [1431, 77] width 52 height 19
drag, startPoint x: 1035, startPoint y: 248, endPoint x: 1301, endPoint y: 252, distance: 266.0
click at [1301, 252] on div ""E003 - The Secret Key is not assigned to the sender of this message"" at bounding box center [1245, 248] width 431 height 13
click at [547, 46] on div "Get Encrypted Message Pacs.008" at bounding box center [516, 46] width 125 height 12
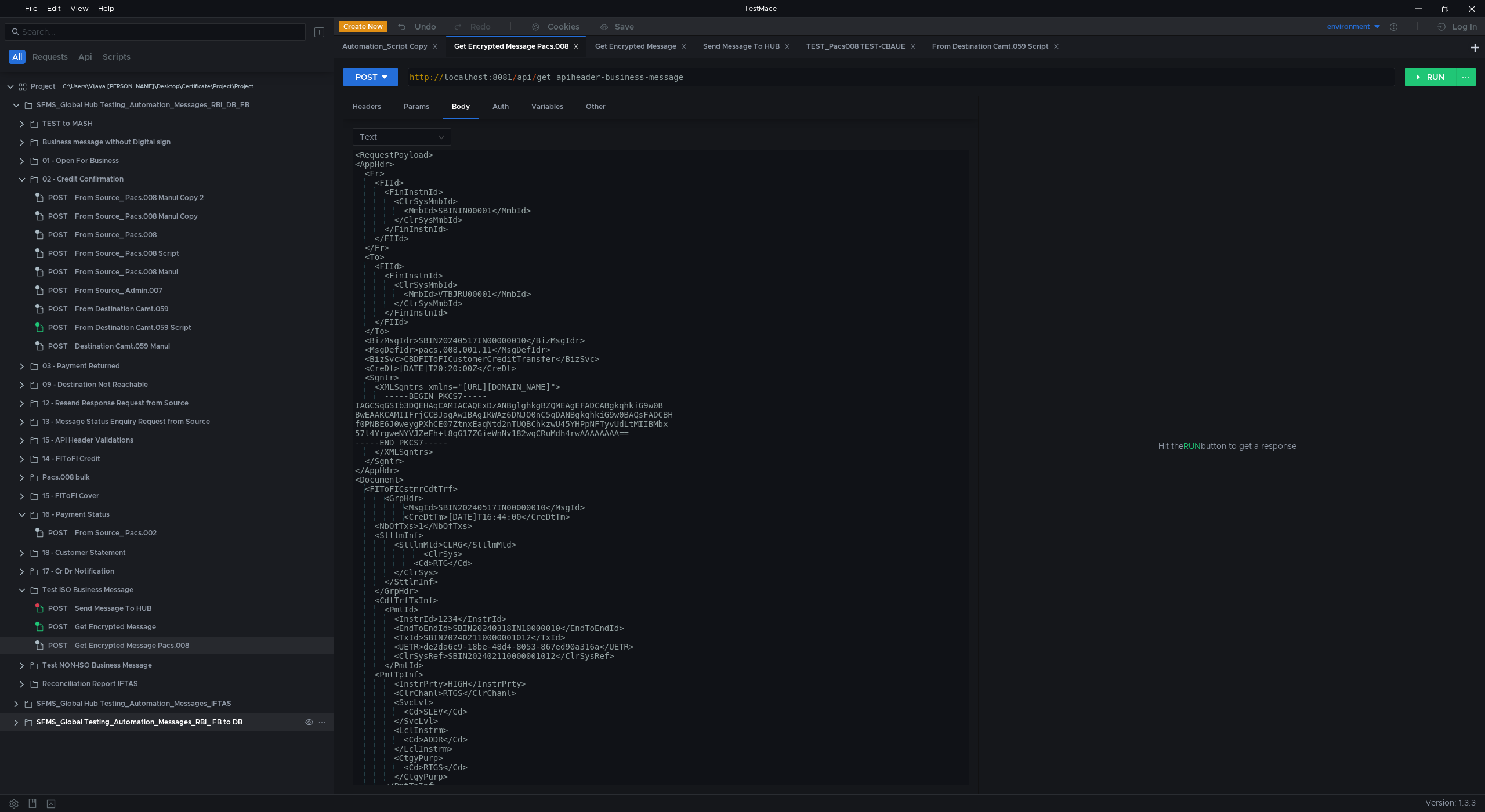
click at [20, 724] on clr-icon at bounding box center [16, 723] width 10 height 10
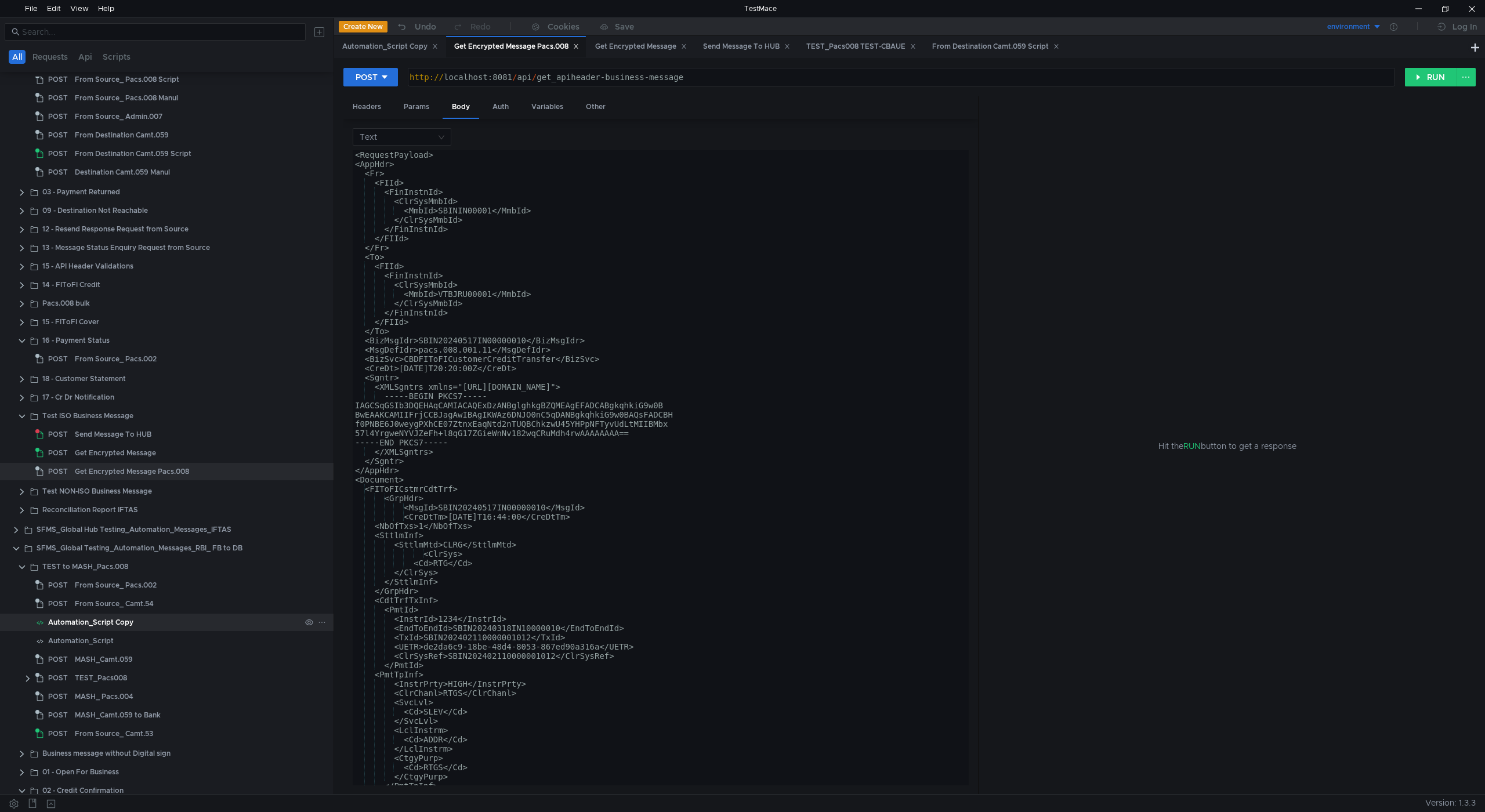
click at [123, 619] on div "Automation_Script Copy" at bounding box center [91, 623] width 86 height 18
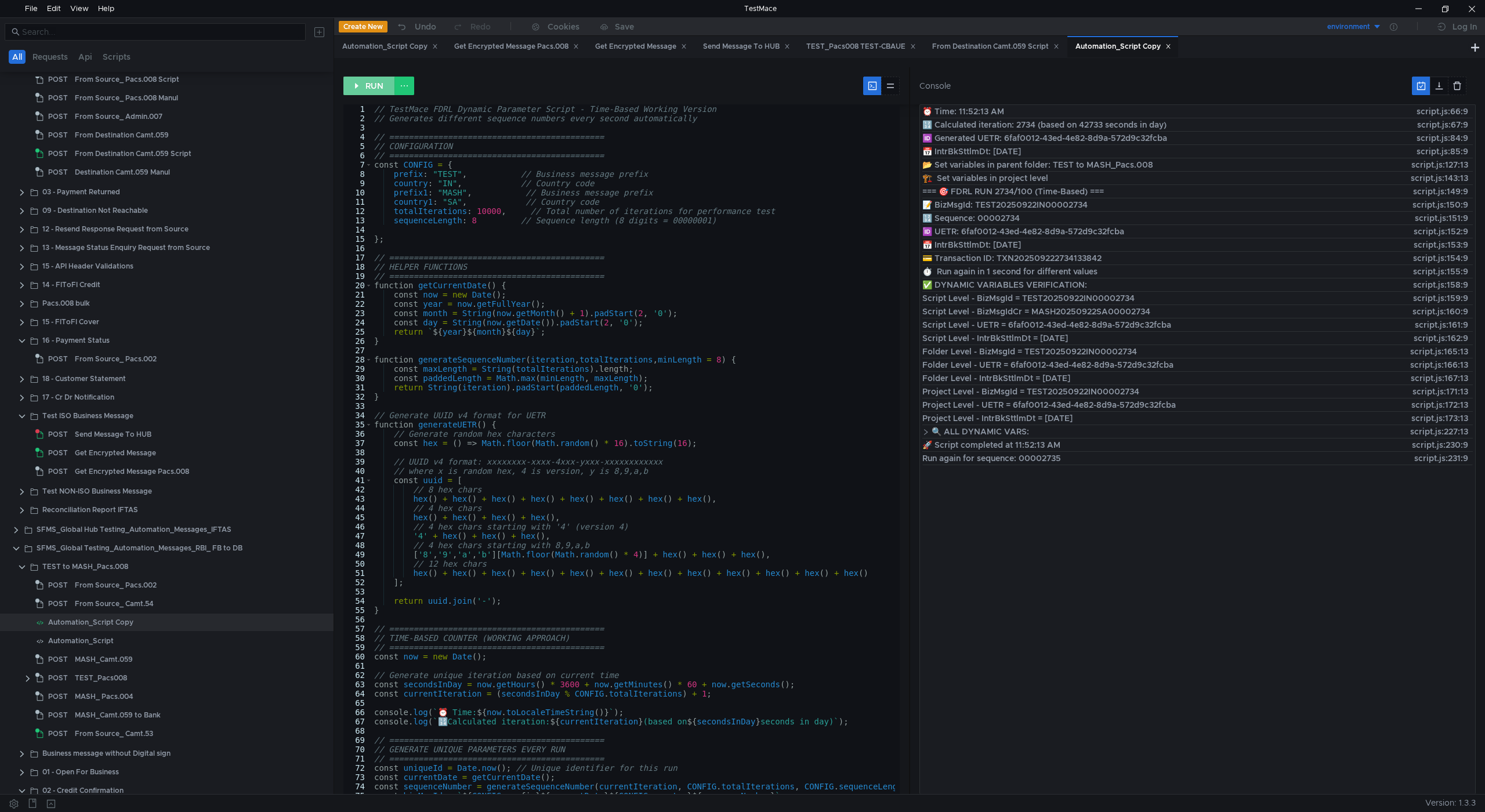
click at [363, 90] on button "RUN" at bounding box center [369, 85] width 52 height 19
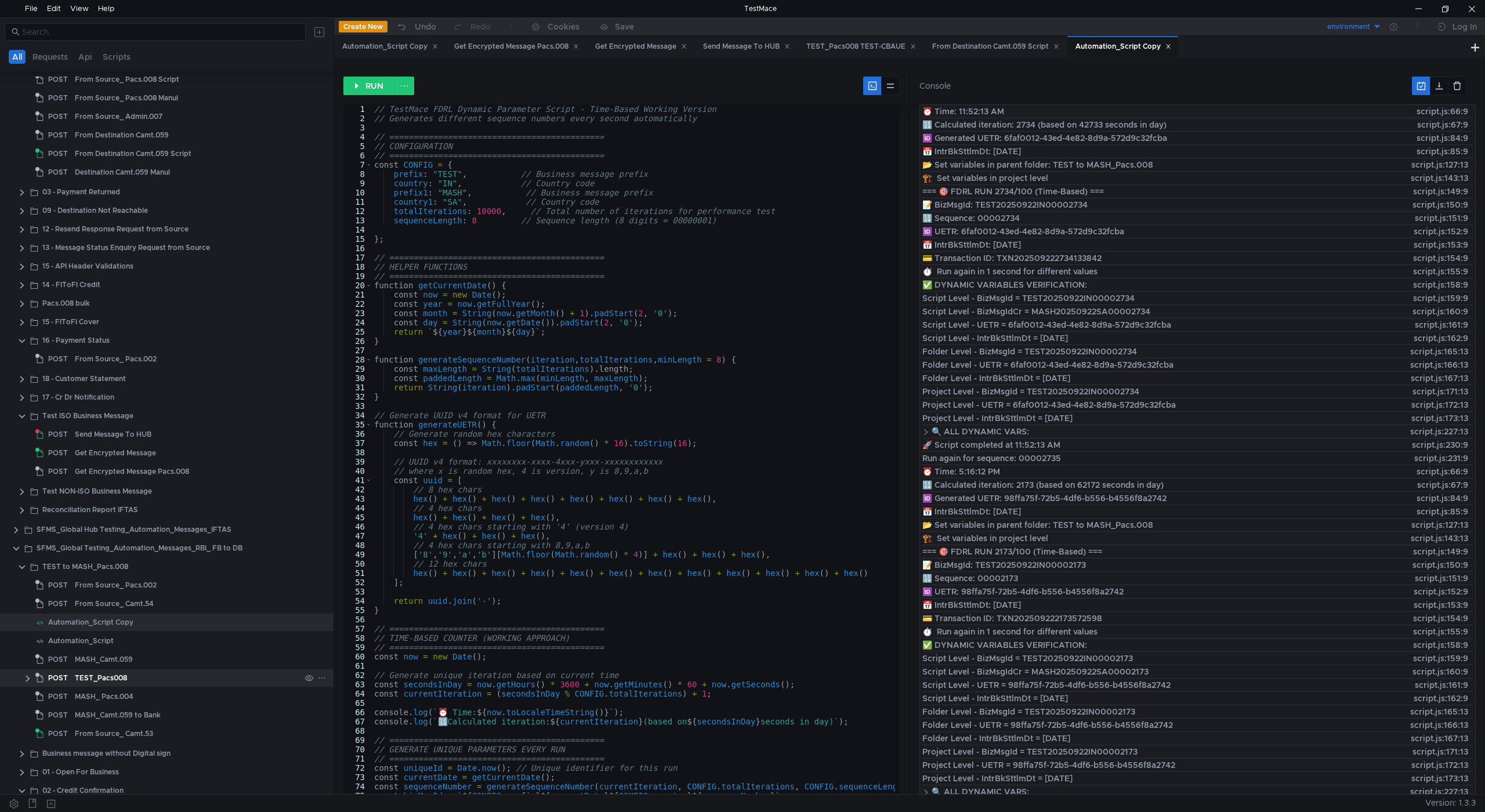
click at [107, 681] on div "TEST_Pacs008" at bounding box center [101, 678] width 52 height 18
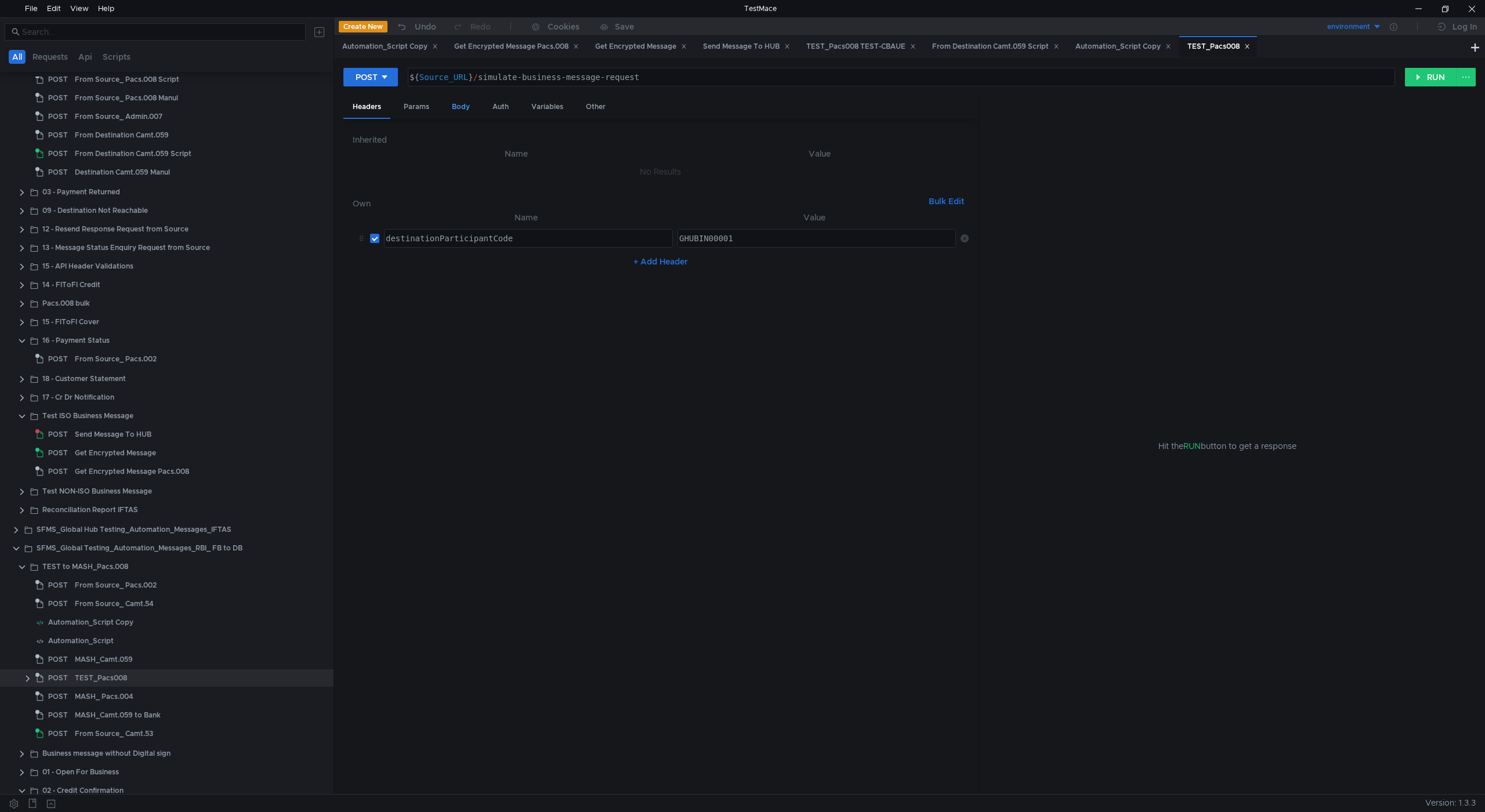
click at [464, 103] on div "Body" at bounding box center [461, 106] width 36 height 22
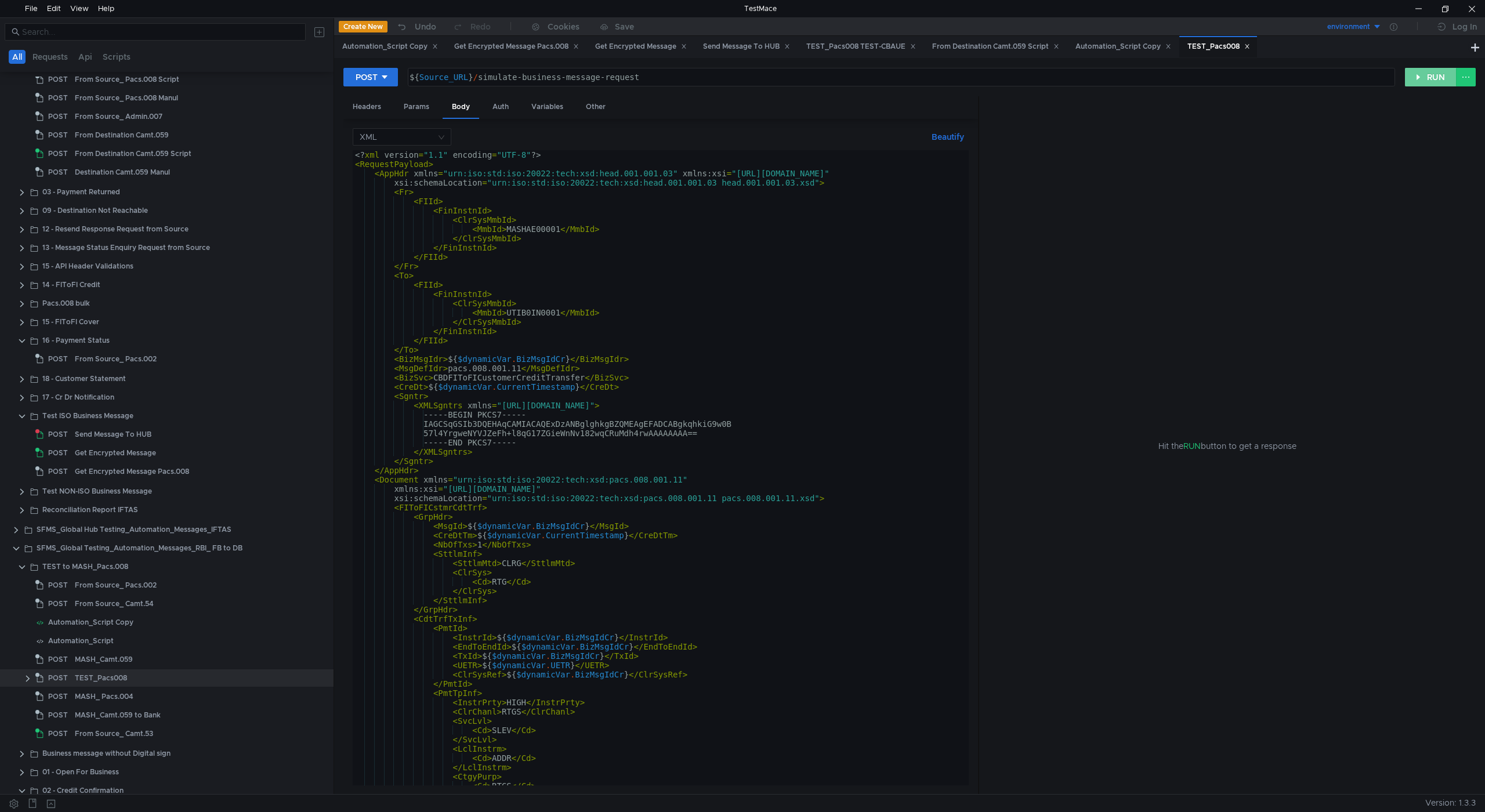
click at [1415, 81] on button "RUN" at bounding box center [1431, 77] width 52 height 19
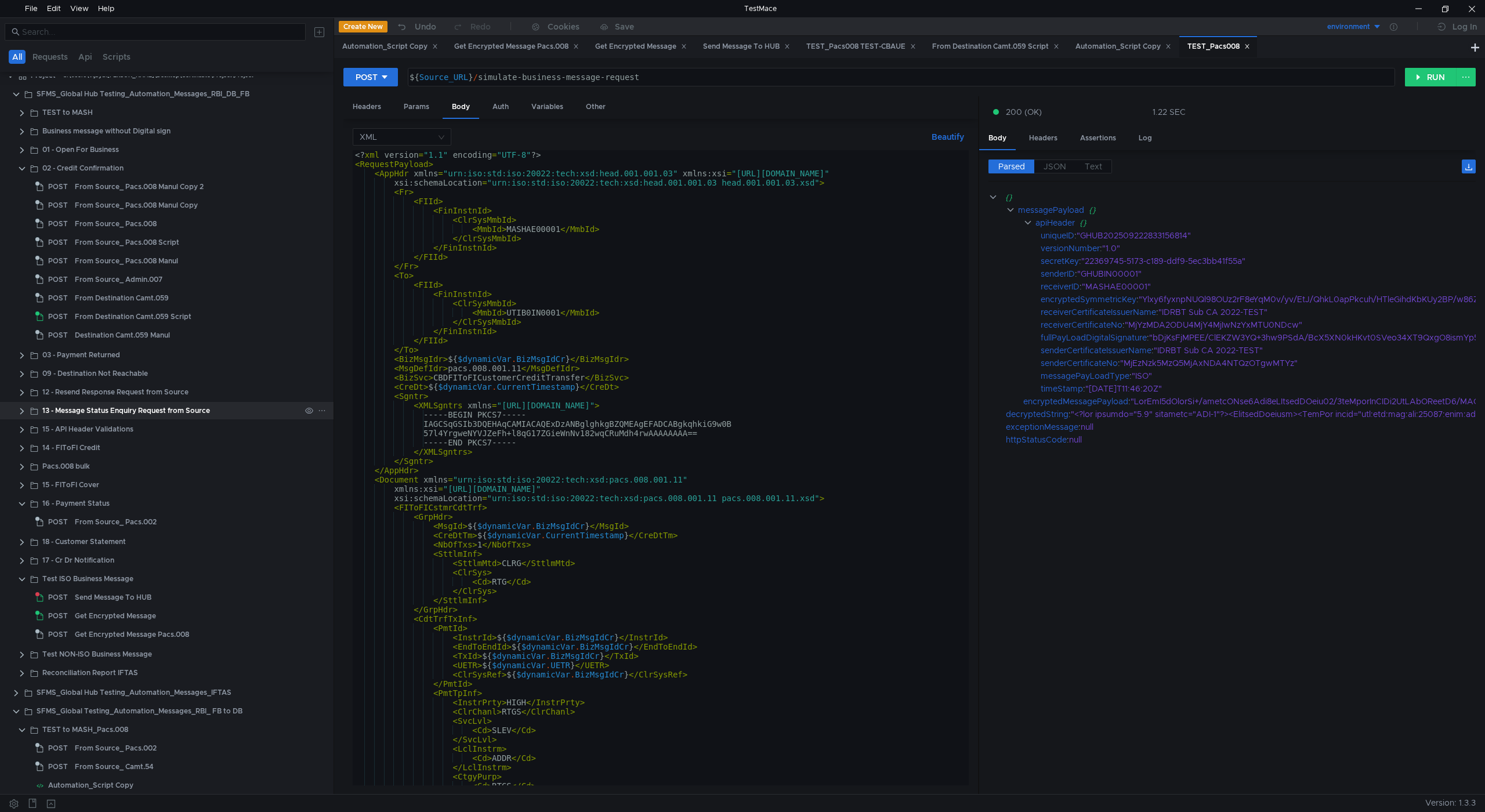
scroll to position [0, 0]
click at [392, 47] on div "Automation_Script Copy" at bounding box center [390, 46] width 96 height 12
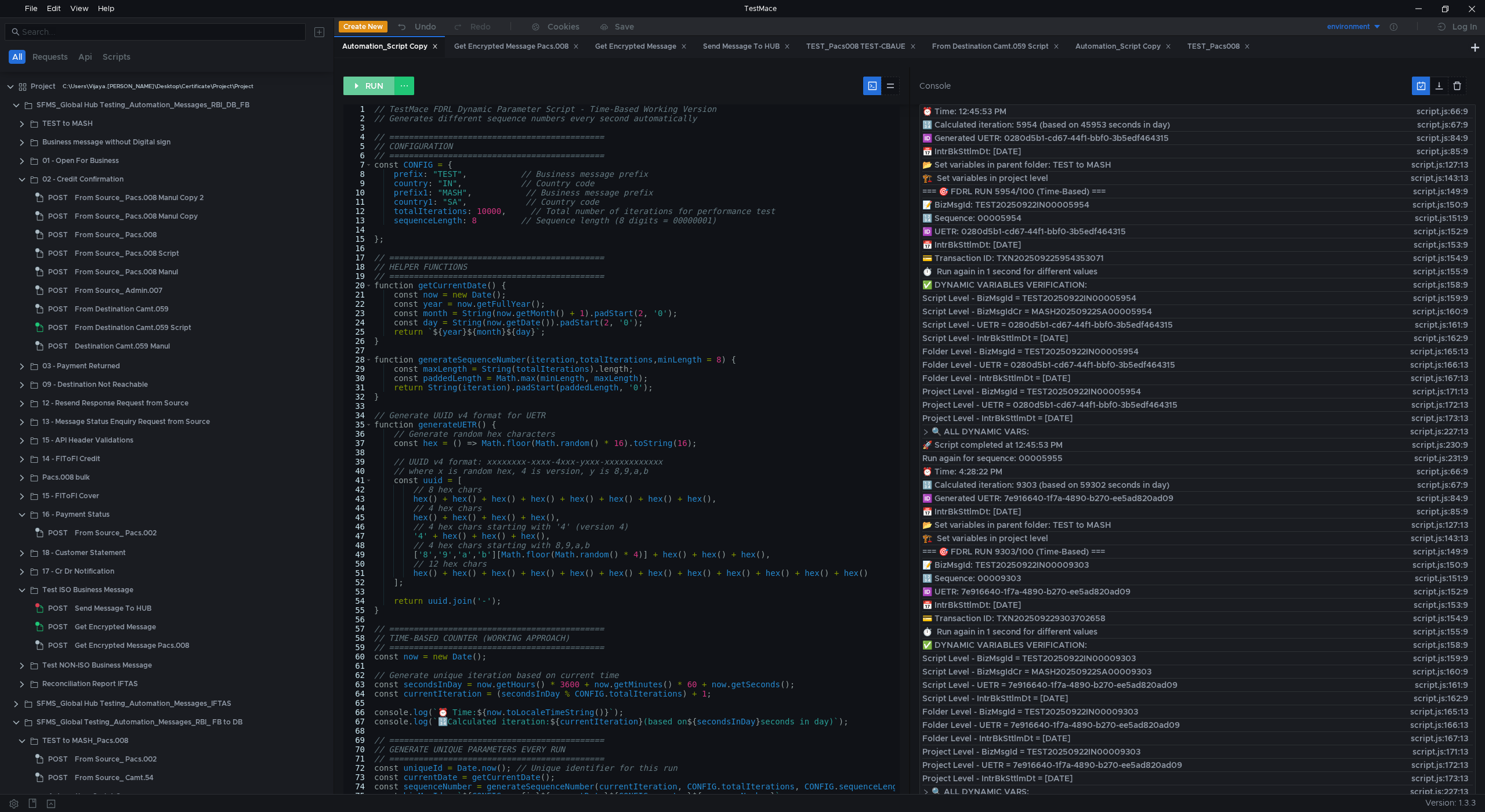
click at [365, 81] on button "RUN" at bounding box center [369, 85] width 52 height 19
click at [144, 257] on div "From Source_ Pacs.008 Script" at bounding box center [127, 254] width 104 height 18
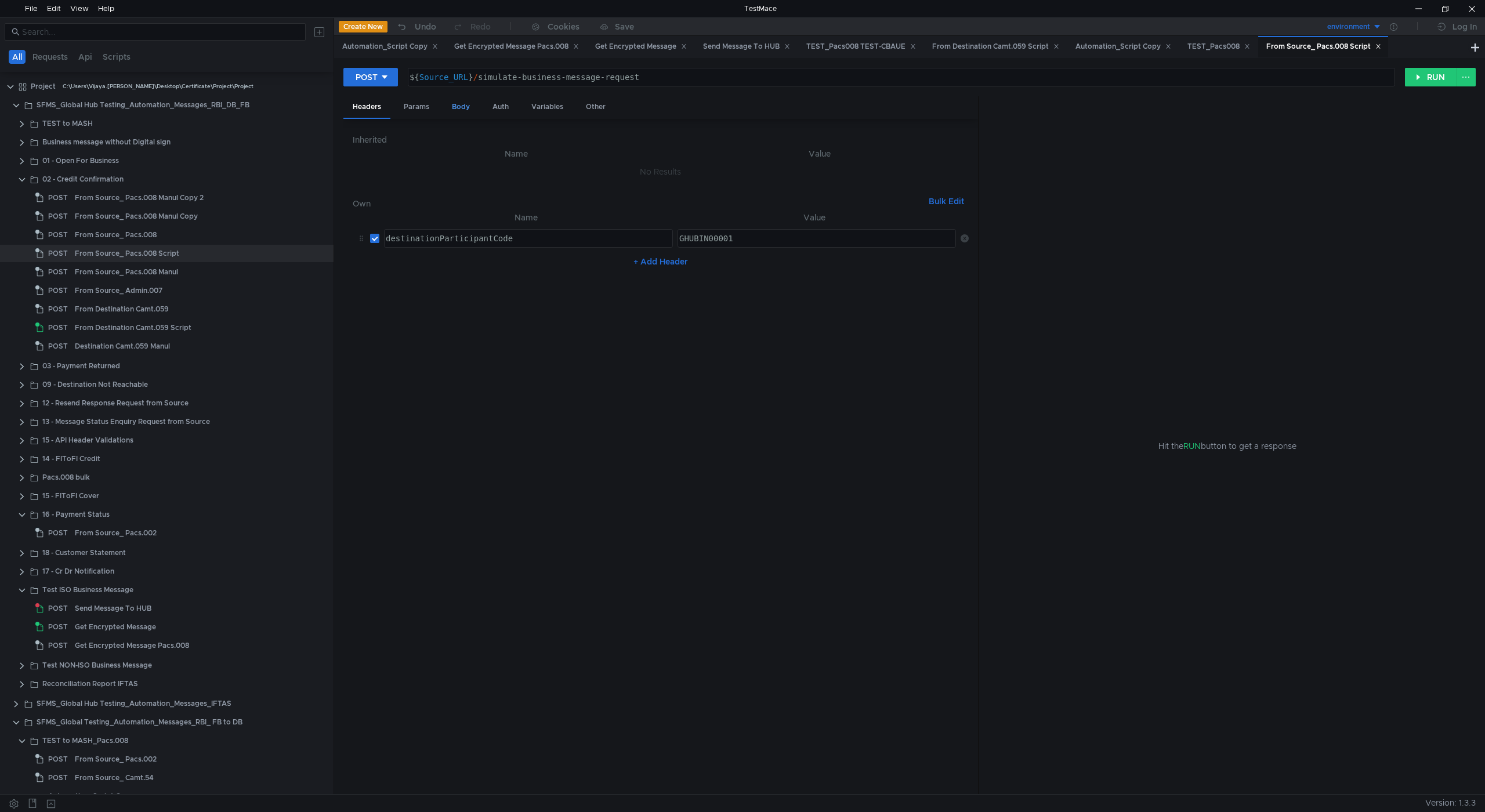
click at [470, 106] on div "Body" at bounding box center [461, 106] width 36 height 22
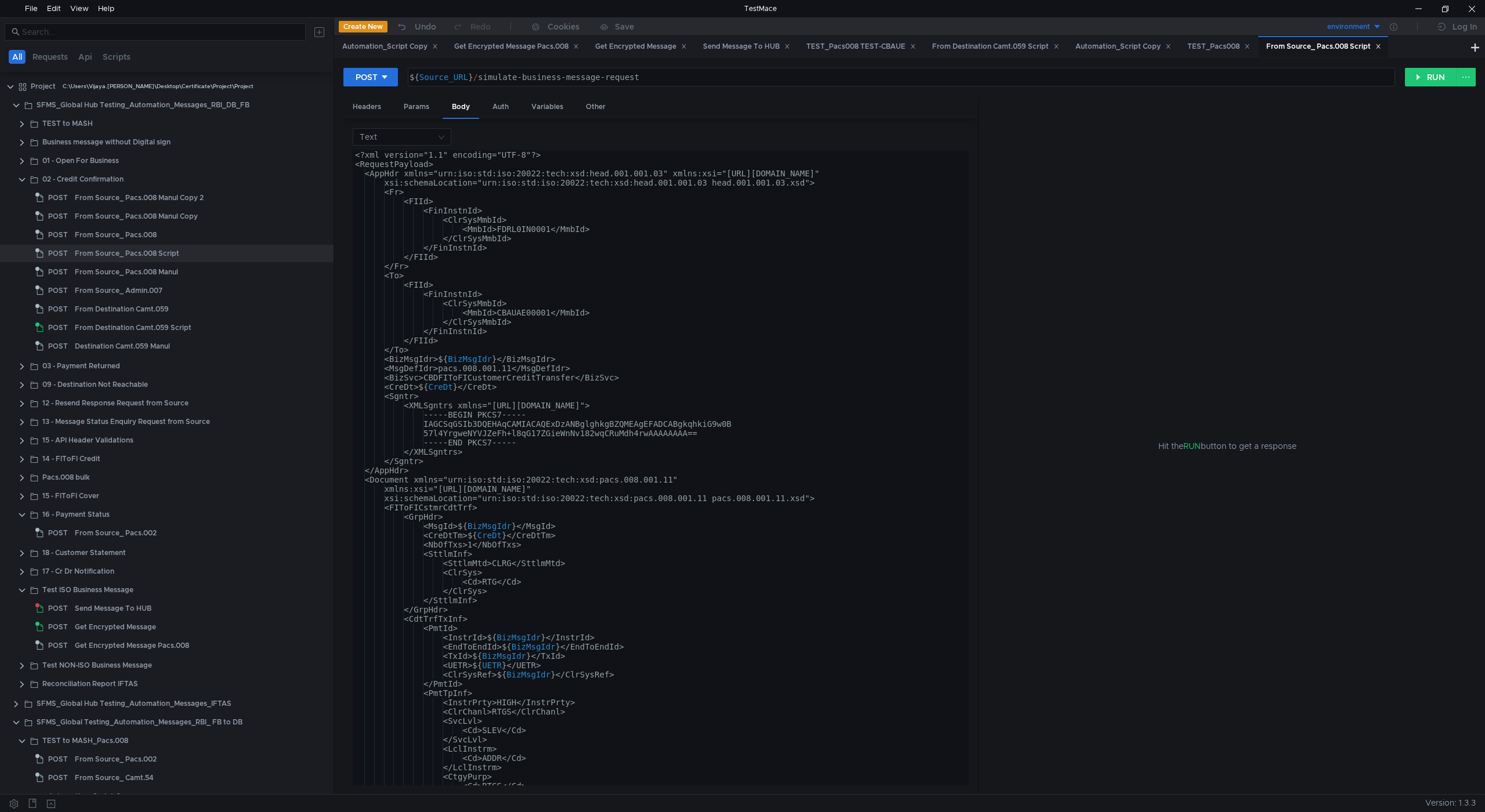
click at [747, 266] on div "<?xml version="1.1" encoding="UTF-8"?> <RequestPayload> <AppHdr xmlns="urn:iso:…" at bounding box center [658, 477] width 611 height 654
type textarea "</Document> </RequestPayload>"
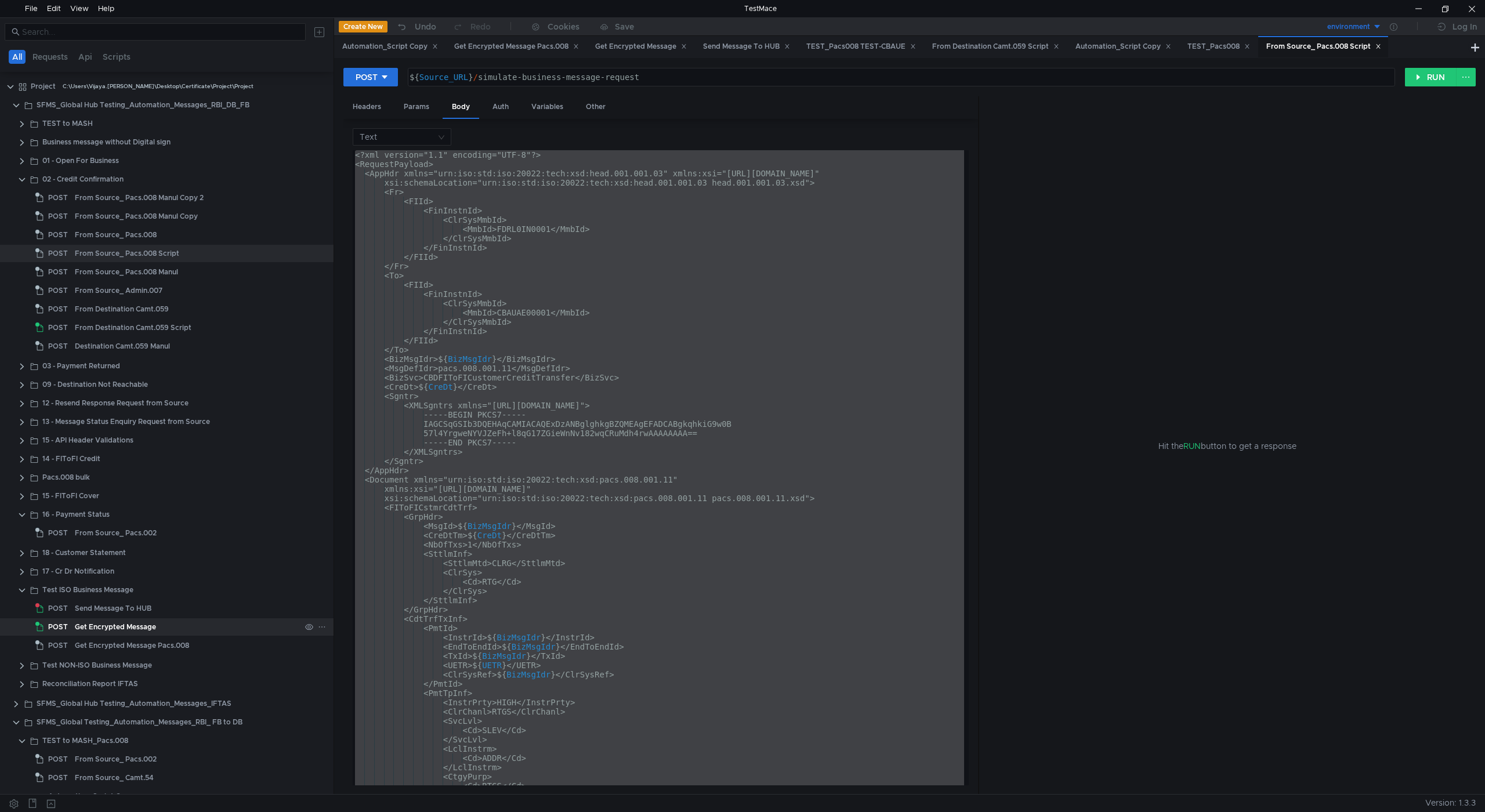
click at [92, 627] on div "Get Encrypted Message" at bounding box center [115, 627] width 81 height 18
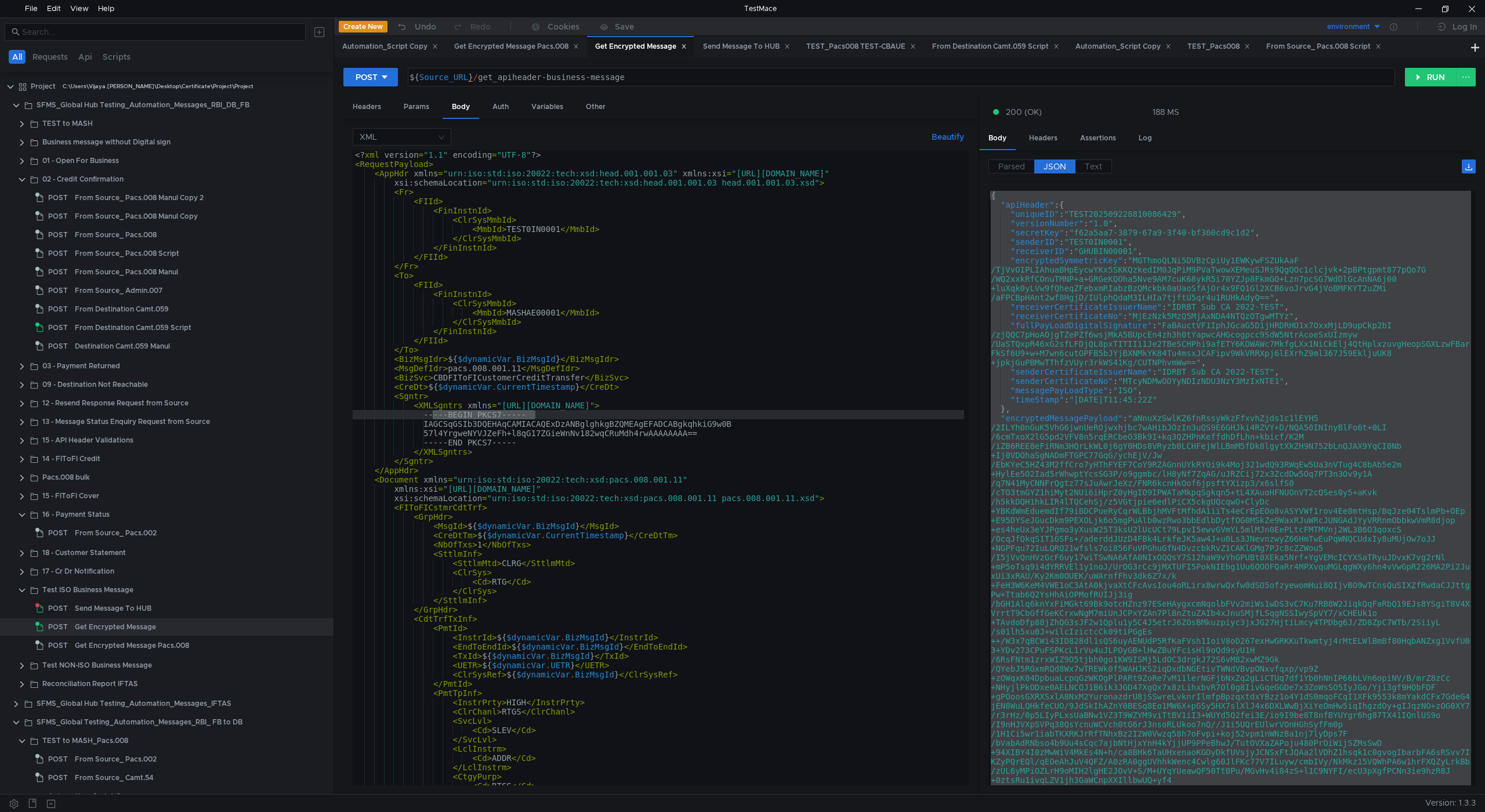
click at [663, 359] on div "<? xml version = "1.1" encoding = "UTF-8" ?> < RequestPayload > < AppHdr xmlns …" at bounding box center [658, 477] width 611 height 654
type textarea "</Document> </RequestPayload>"
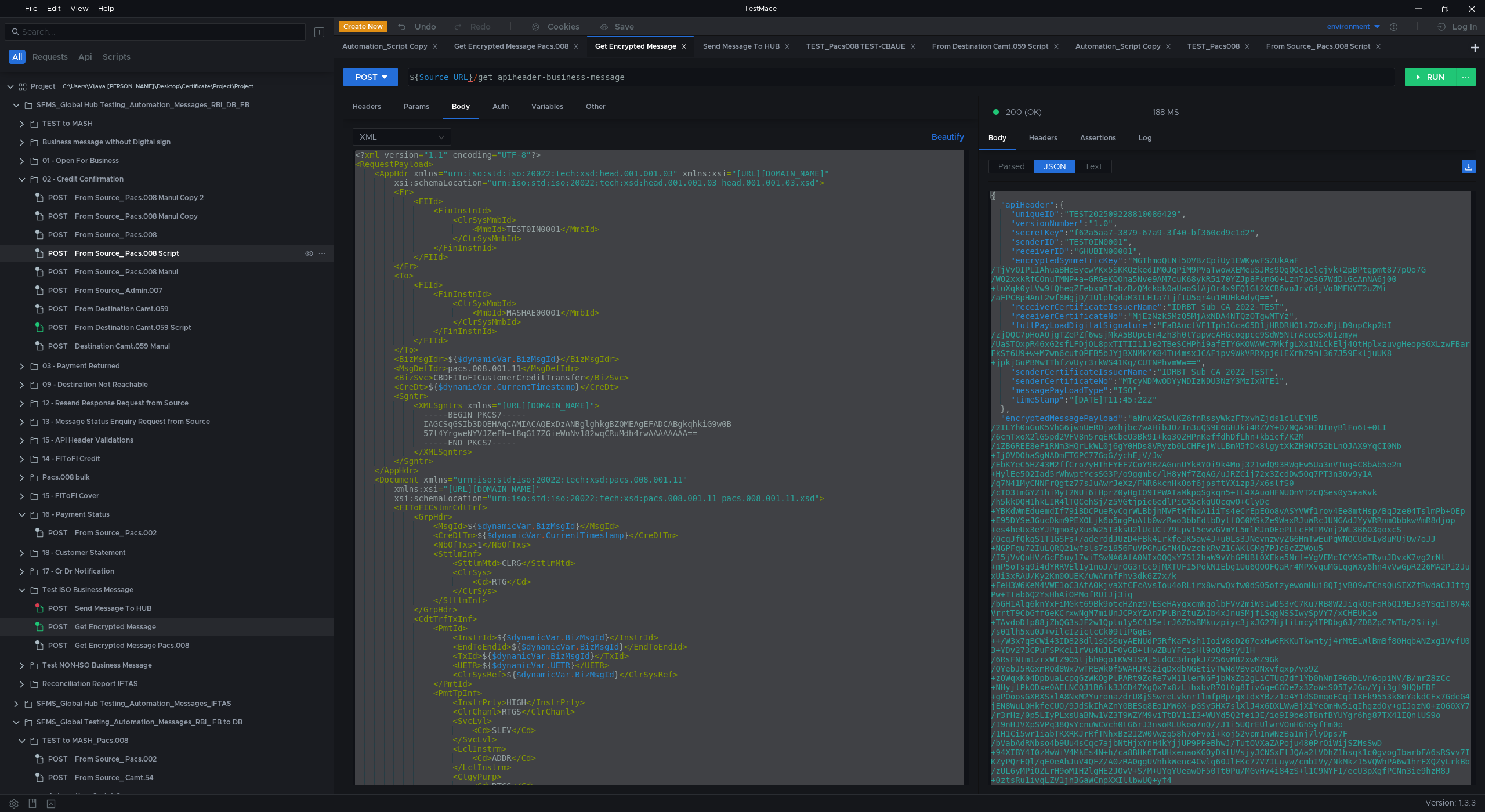
click at [133, 248] on div "From Source_ Pacs.008 Script" at bounding box center [127, 254] width 104 height 18
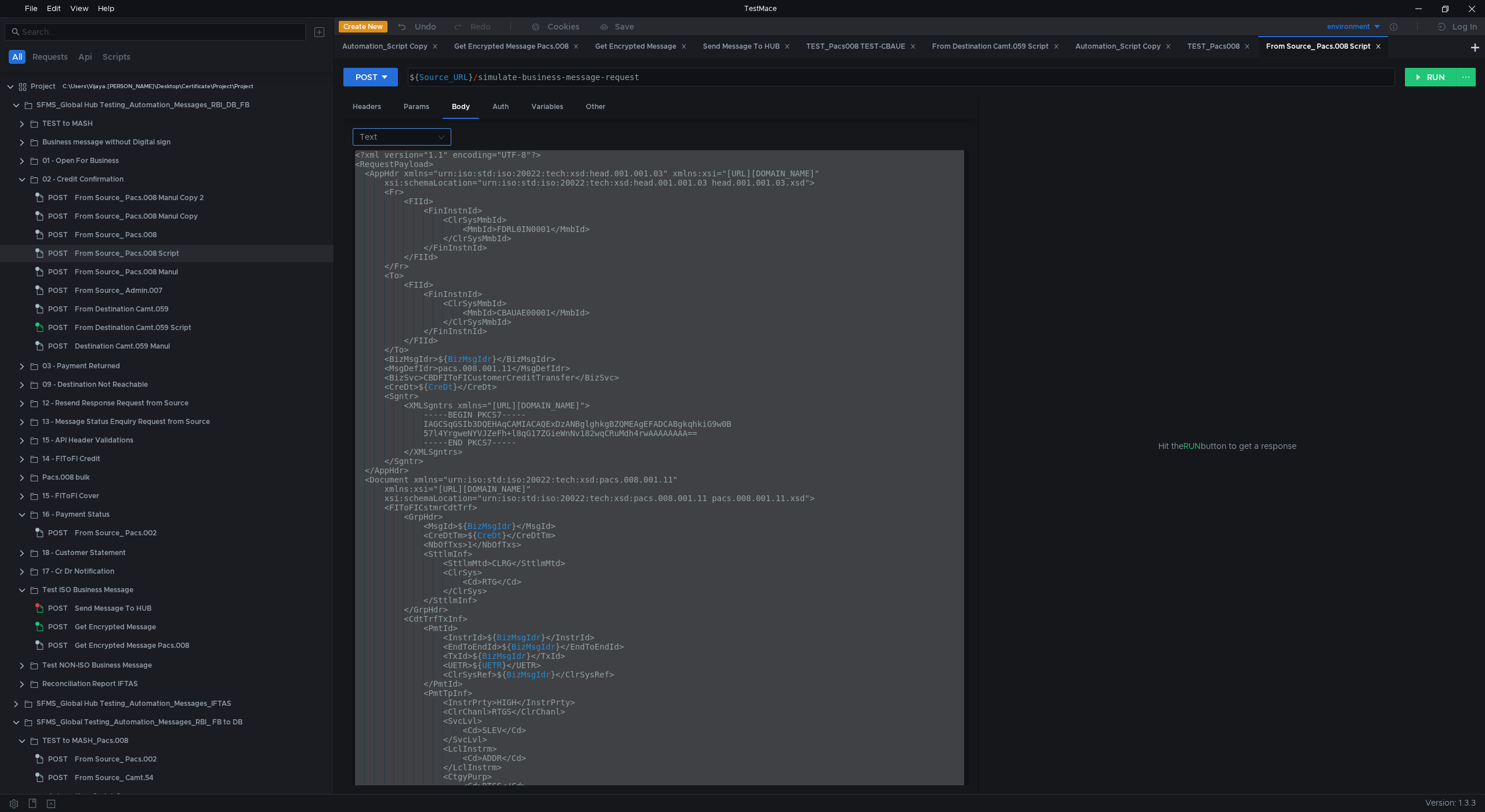
click at [403, 135] on input at bounding box center [398, 137] width 77 height 16
click at [379, 232] on div "XML" at bounding box center [402, 234] width 85 height 13
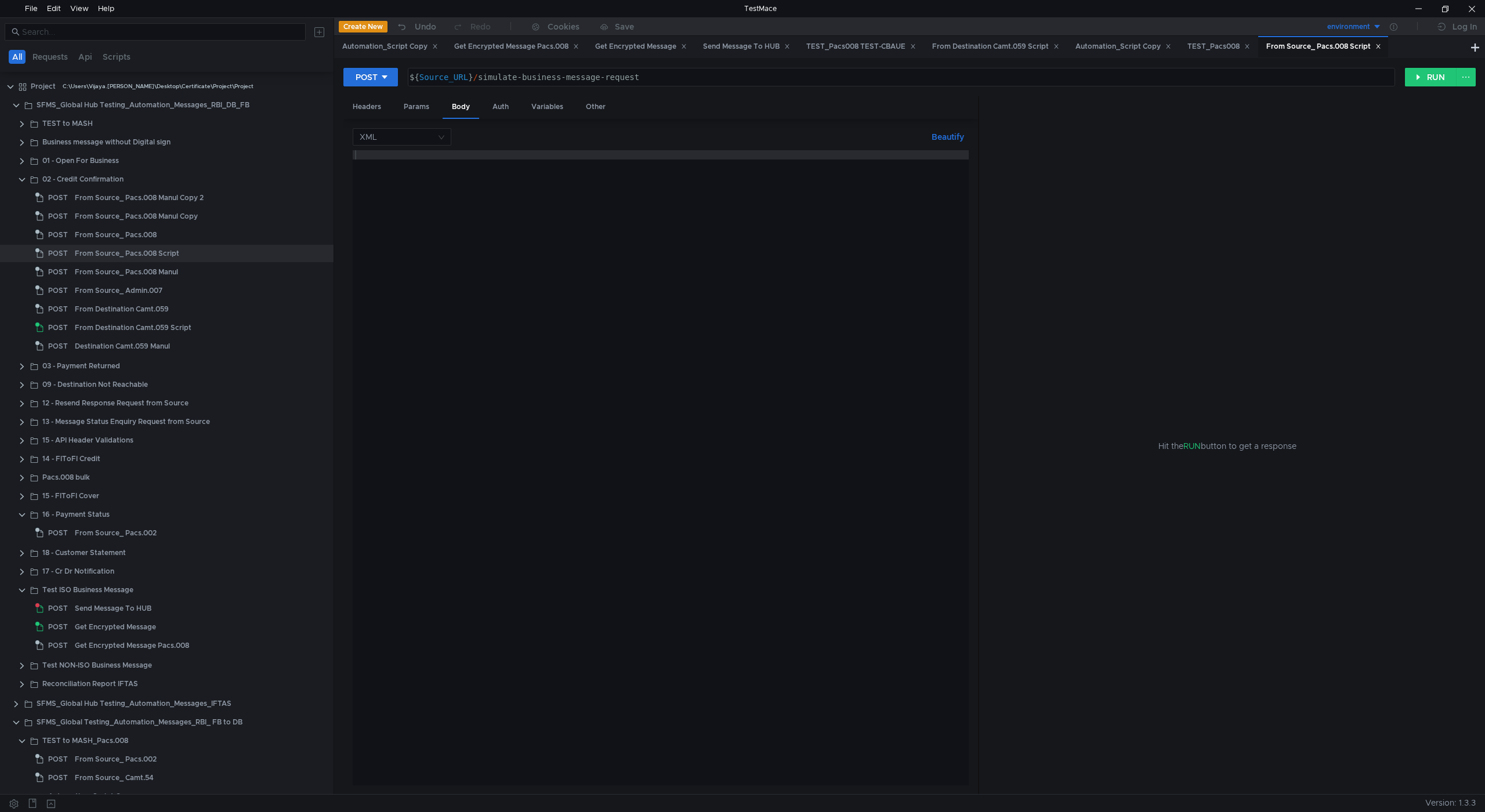
click at [499, 160] on div at bounding box center [661, 477] width 616 height 654
click at [507, 157] on div at bounding box center [661, 477] width 616 height 654
paste textarea "</RequestPayload>"
type textarea "</RequestPayload>"
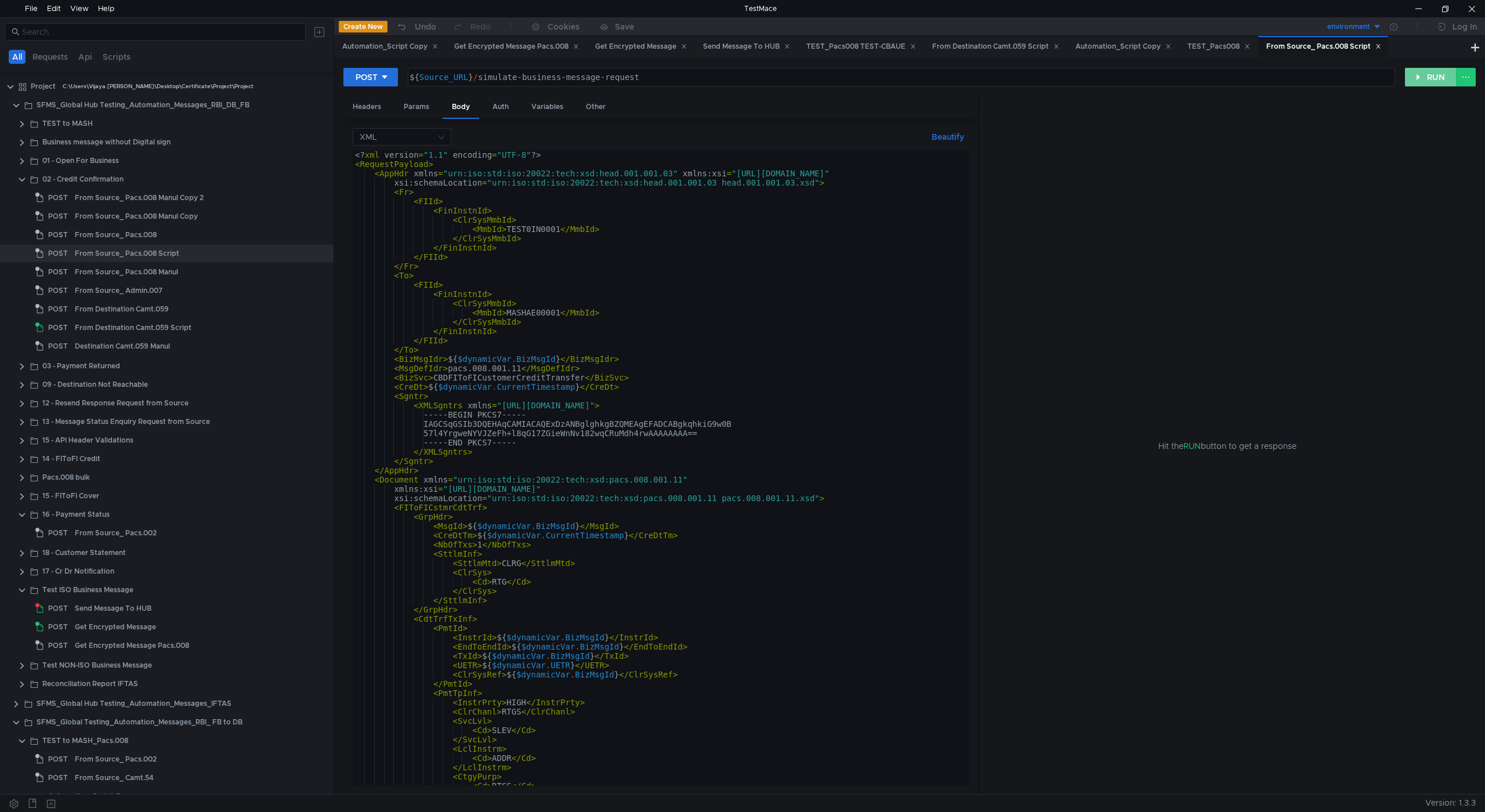
click at [1416, 78] on button "RUN" at bounding box center [1431, 77] width 52 height 19
click at [596, 110] on div "Other" at bounding box center [595, 106] width 38 height 22
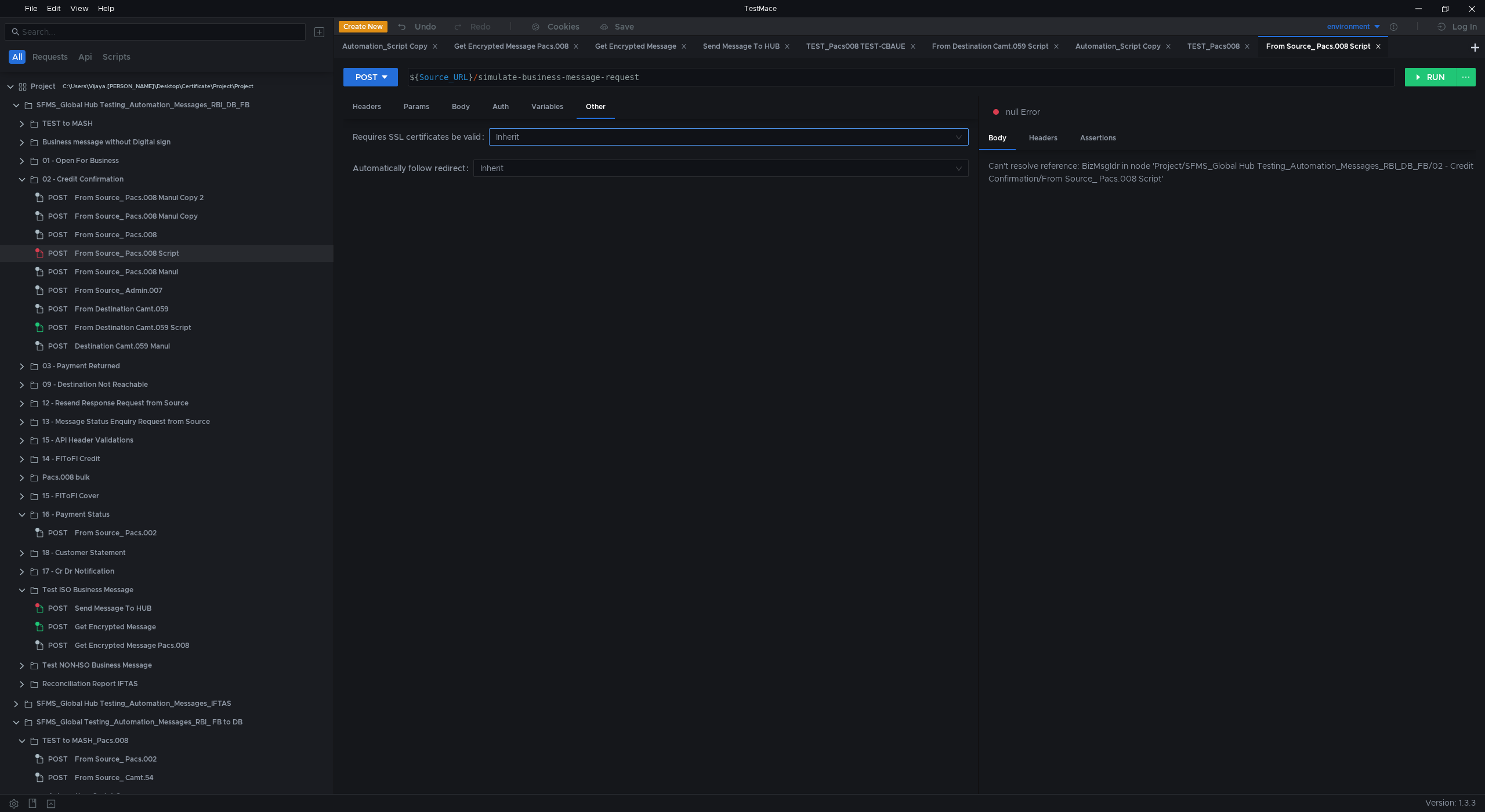
click at [519, 140] on input at bounding box center [725, 137] width 458 height 16
click at [517, 175] on div "No" at bounding box center [729, 178] width 465 height 13
click at [1442, 80] on button "RUN" at bounding box center [1431, 77] width 52 height 19
click at [1427, 81] on button "RUN" at bounding box center [1431, 77] width 52 height 19
click at [1430, 80] on button "RUN" at bounding box center [1431, 77] width 52 height 19
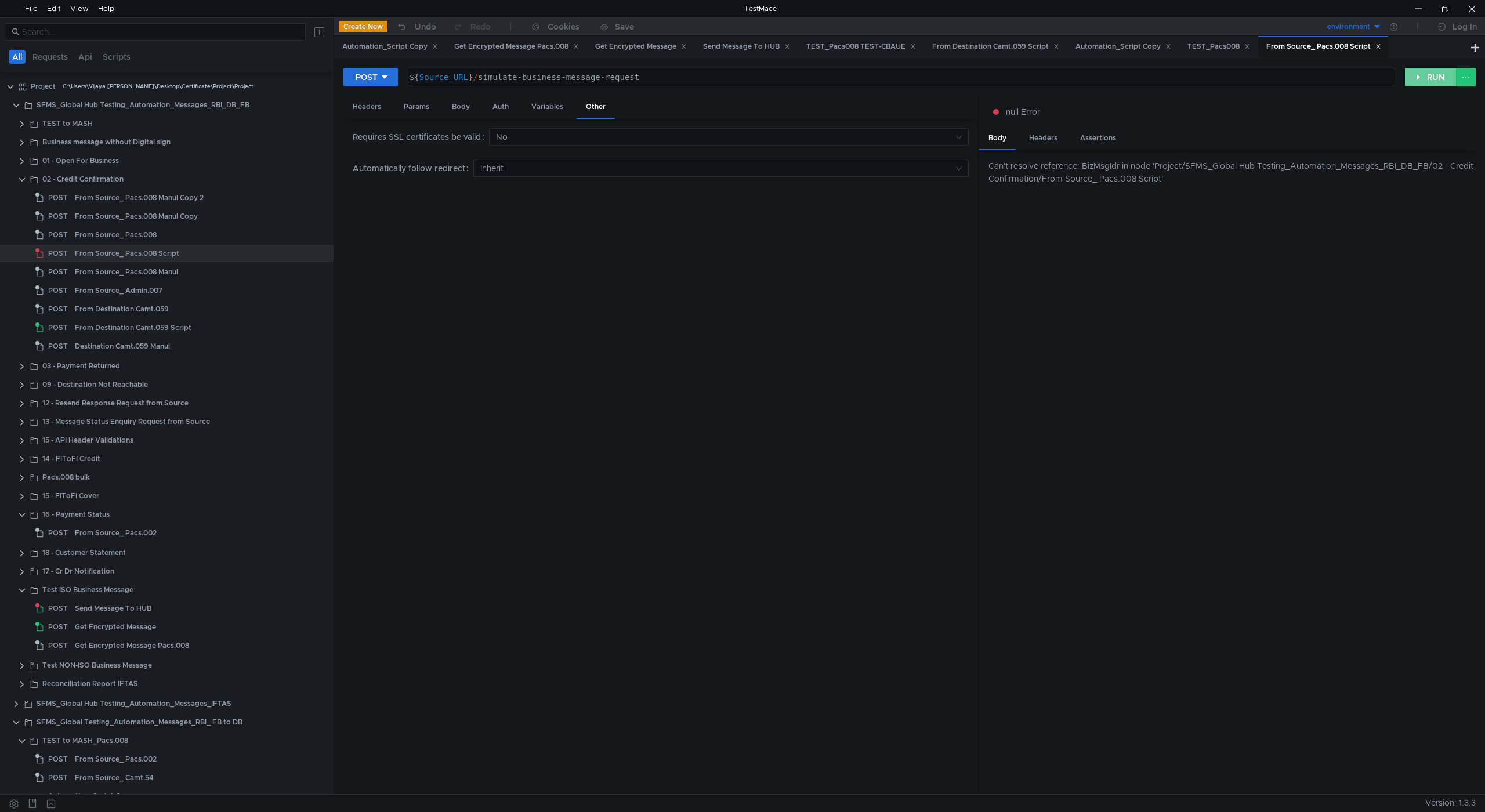
click at [1430, 80] on button "RUN" at bounding box center [1431, 77] width 52 height 19
click at [539, 102] on div "Variables" at bounding box center [547, 106] width 51 height 22
click at [462, 106] on div "Body" at bounding box center [461, 106] width 36 height 22
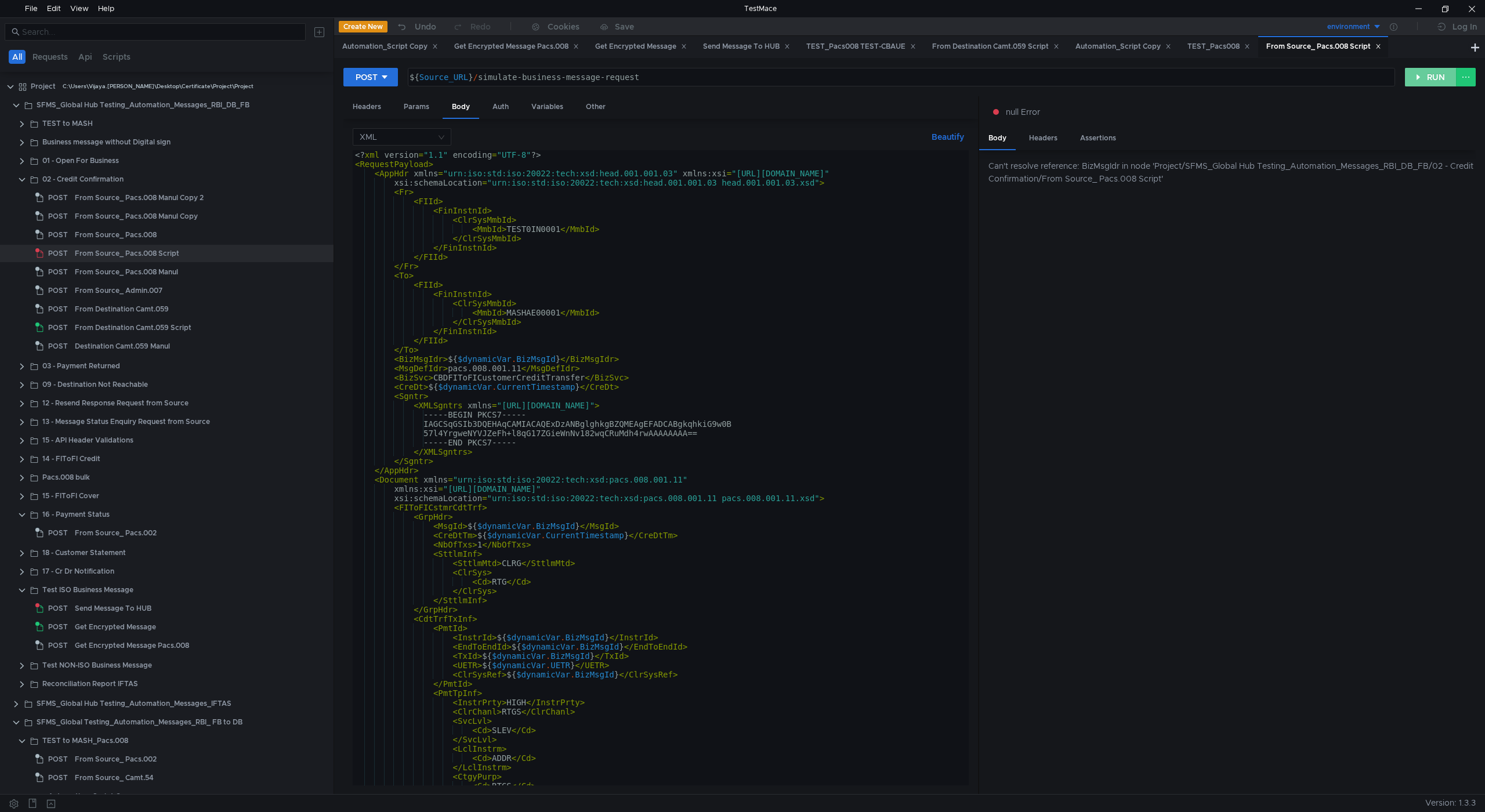
click at [1432, 79] on button "RUN" at bounding box center [1431, 77] width 52 height 19
click at [538, 113] on div "Variables" at bounding box center [547, 106] width 51 height 22
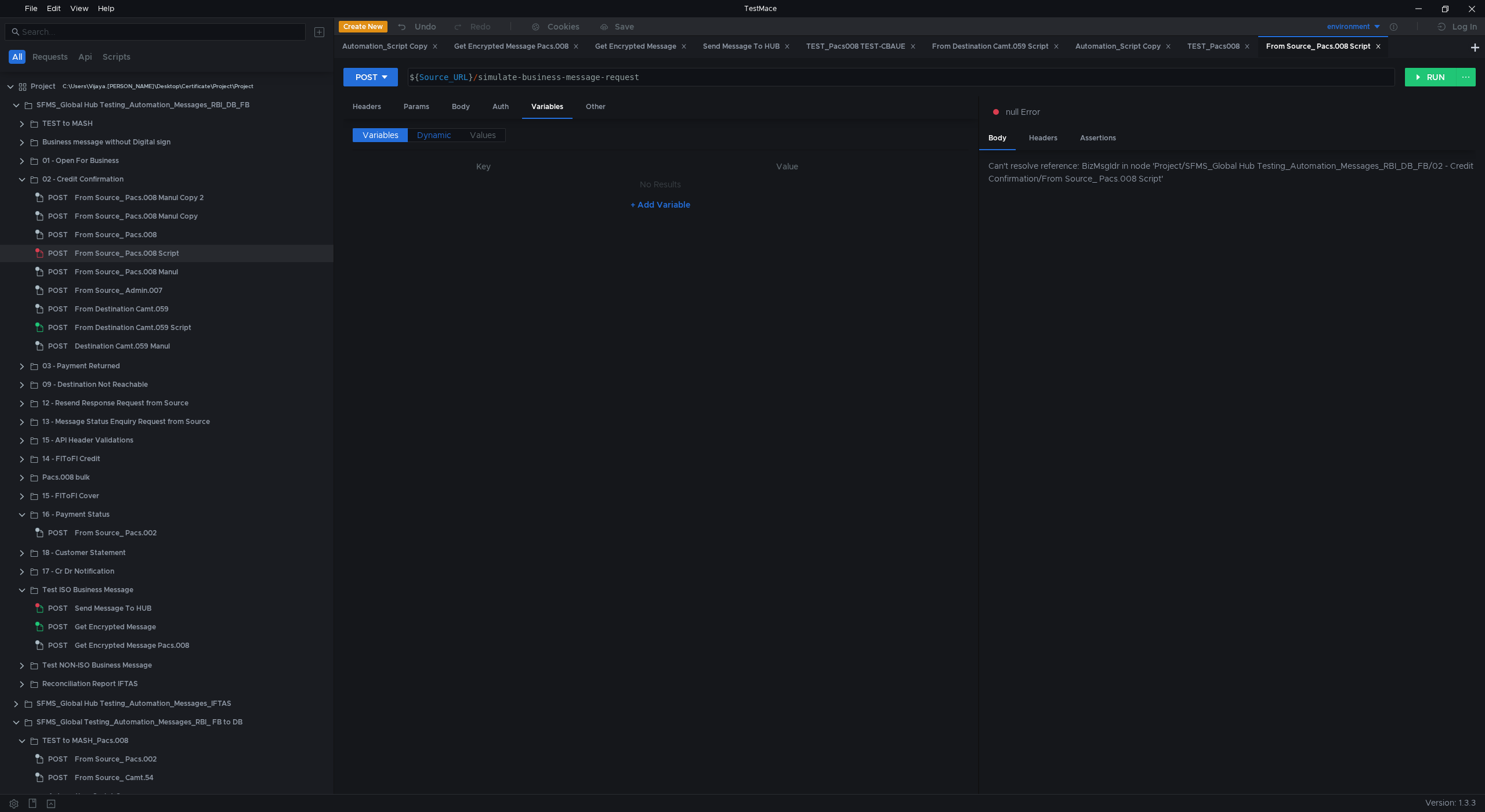
click at [436, 139] on span "Dynamic" at bounding box center [434, 135] width 34 height 10
click at [491, 137] on span "Values" at bounding box center [483, 135] width 26 height 10
click at [403, 133] on label "Variables" at bounding box center [380, 135] width 55 height 14
click at [474, 111] on div "Body" at bounding box center [461, 106] width 36 height 22
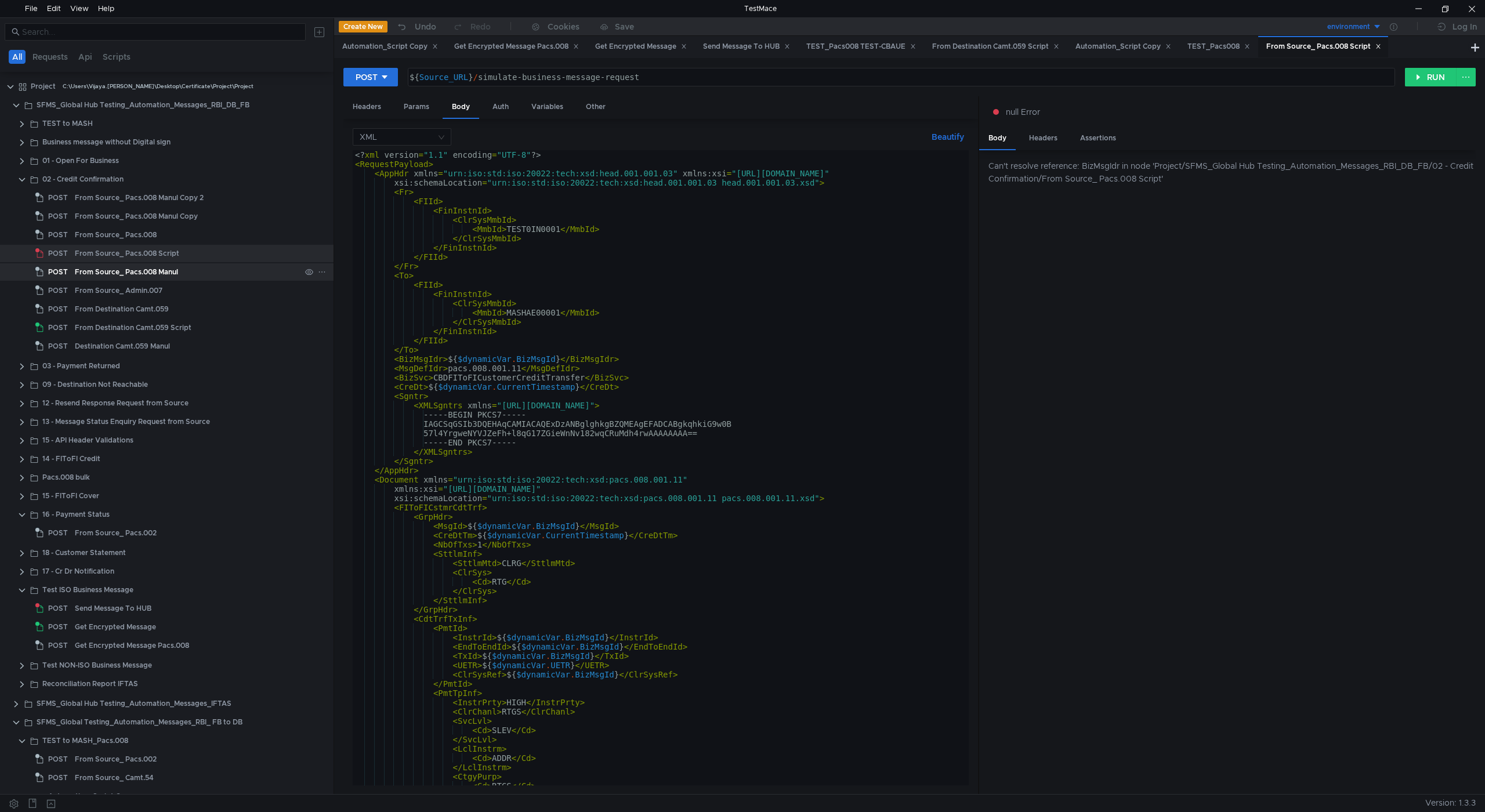
click at [144, 276] on div "From Source_ Pacs.008 Manul" at bounding box center [127, 273] width 103 height 18
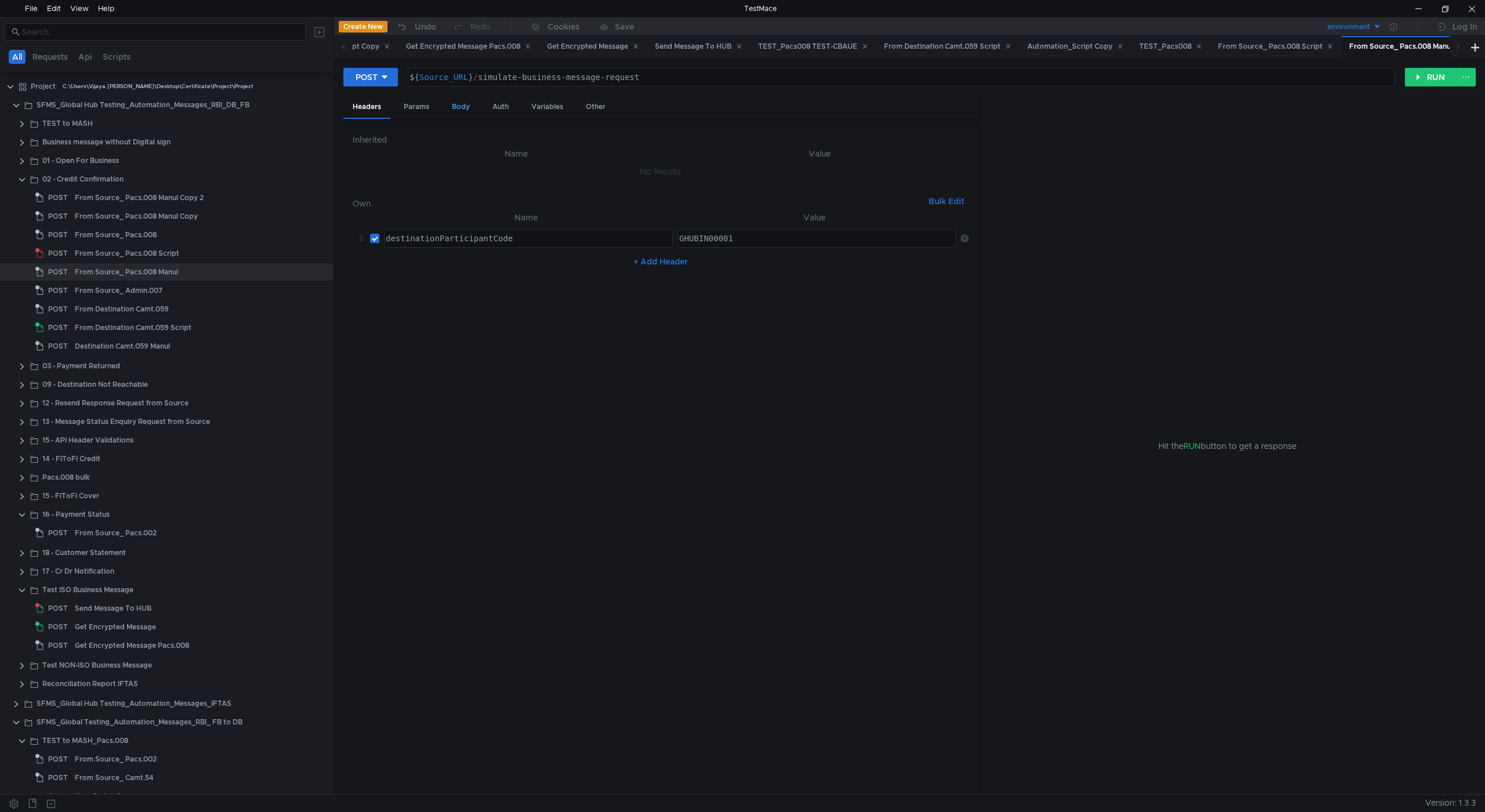
click at [470, 102] on div "Body" at bounding box center [461, 106] width 36 height 22
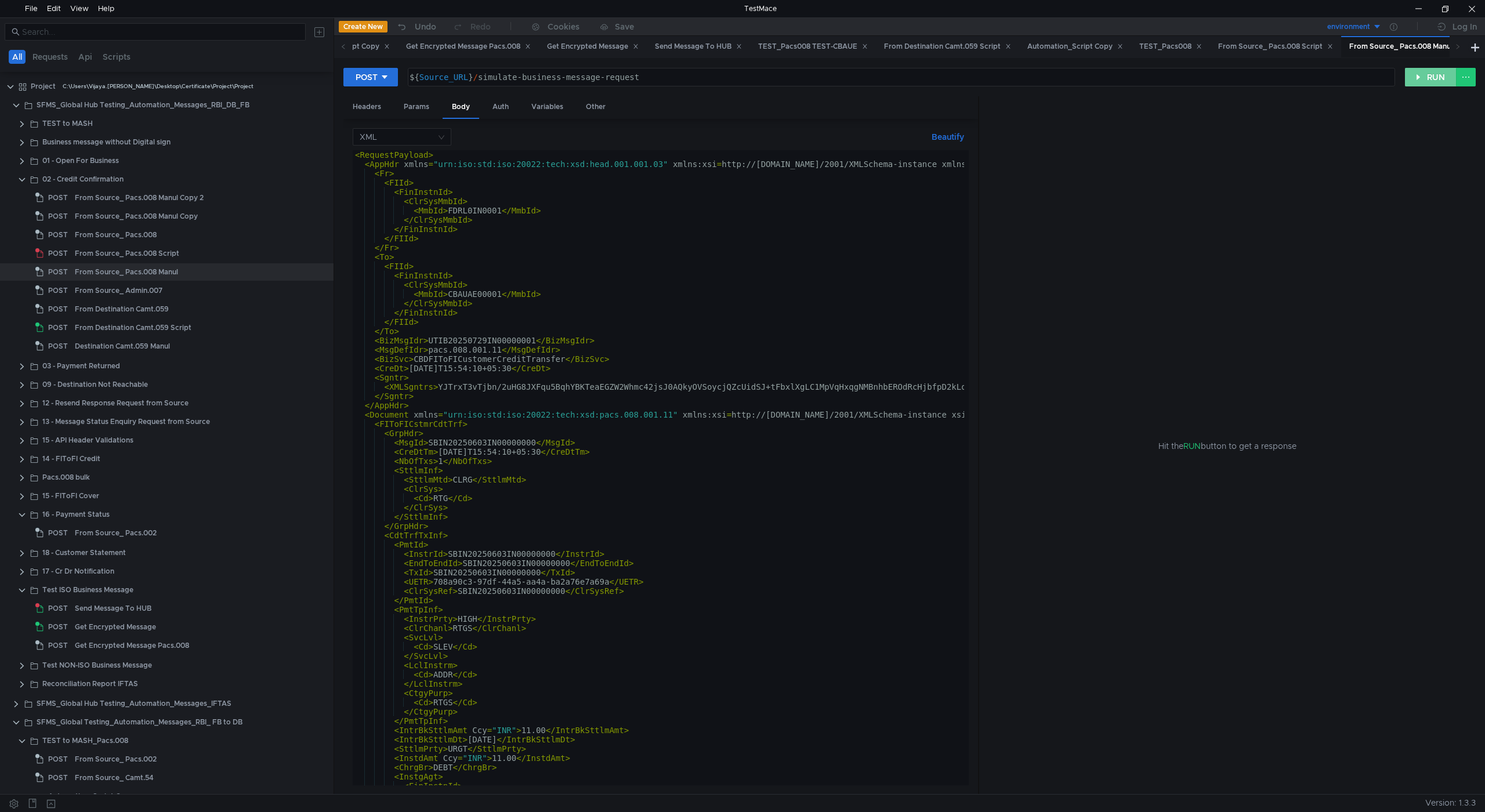
click at [1430, 80] on button "RUN" at bounding box center [1431, 77] width 52 height 19
click at [535, 108] on div "Variables" at bounding box center [547, 106] width 51 height 22
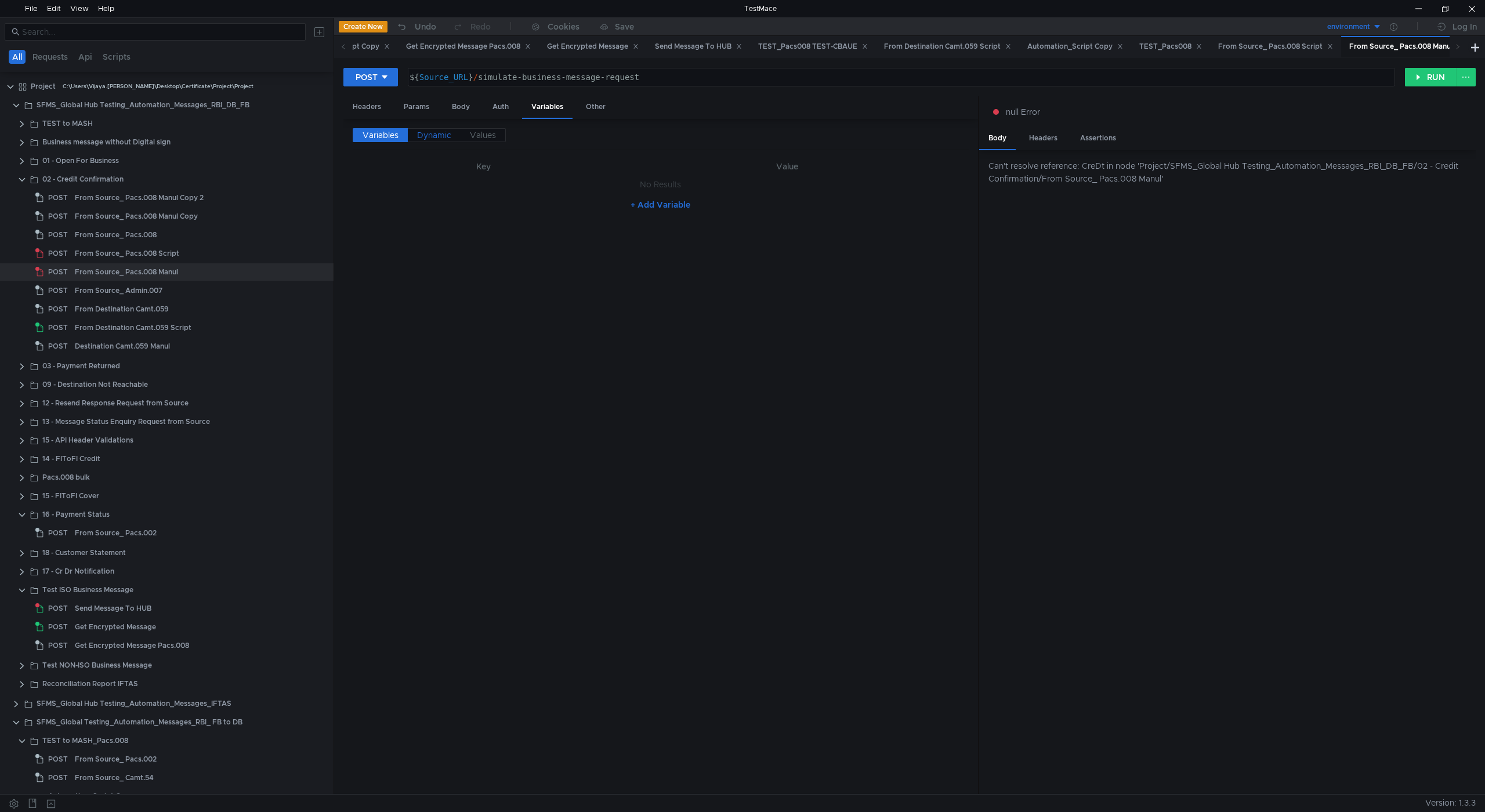
click at [431, 133] on span "Dynamic" at bounding box center [434, 135] width 34 height 10
click at [454, 103] on div "Body" at bounding box center [461, 106] width 36 height 22
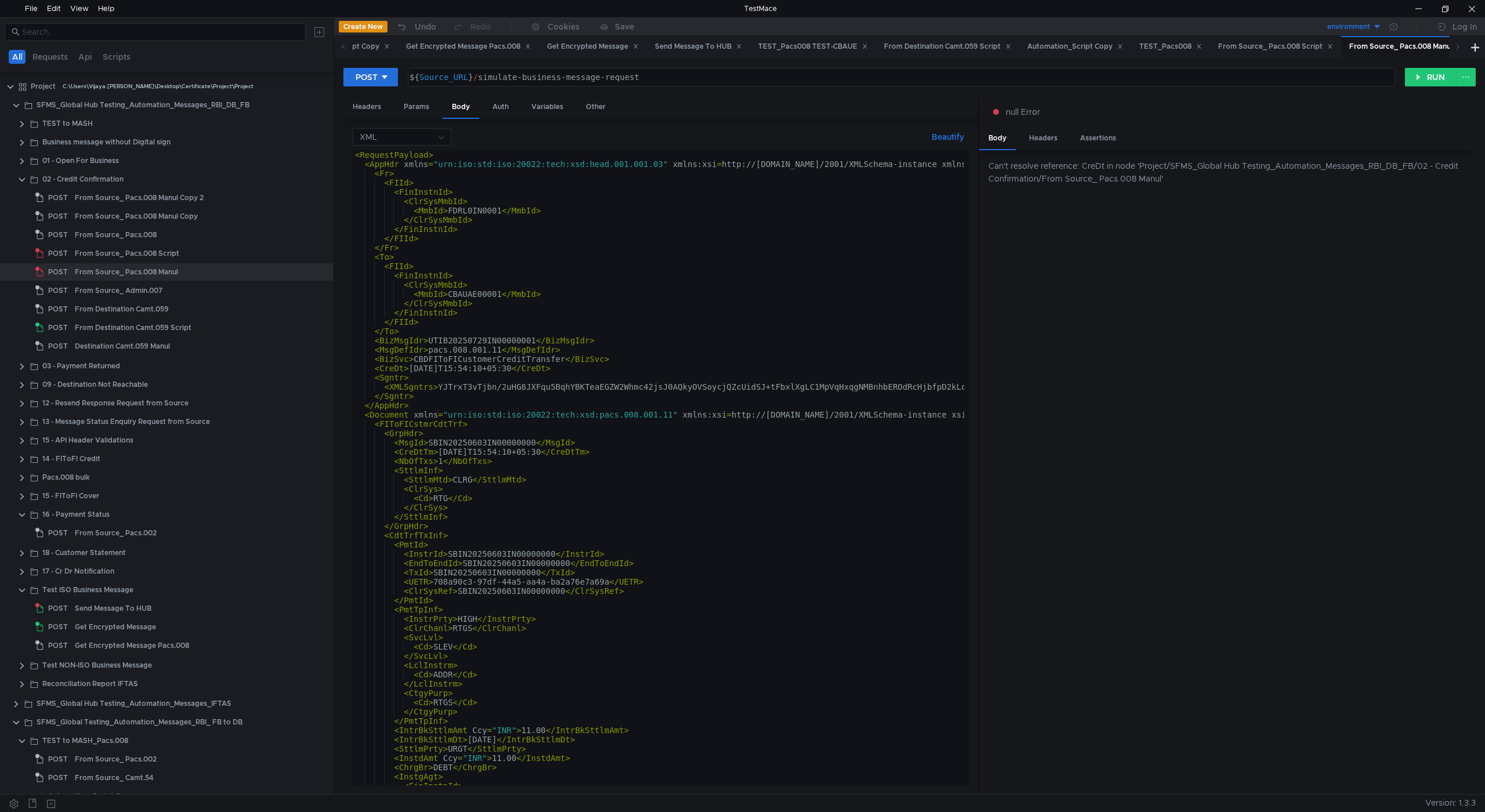
scroll to position [209, 0]
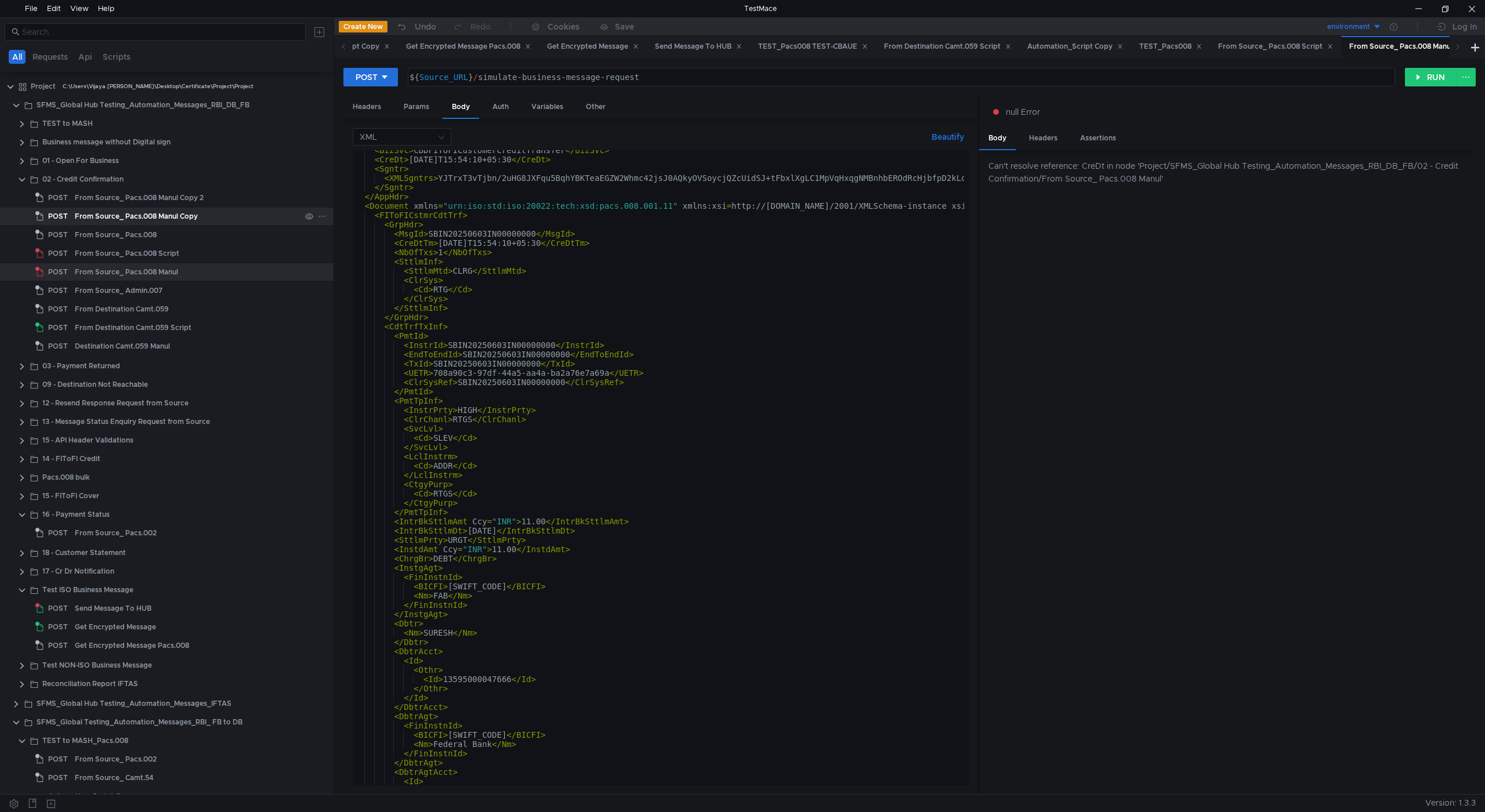
click at [165, 216] on div "From Source_ Pacs.008 Manul Copy" at bounding box center [136, 217] width 123 height 18
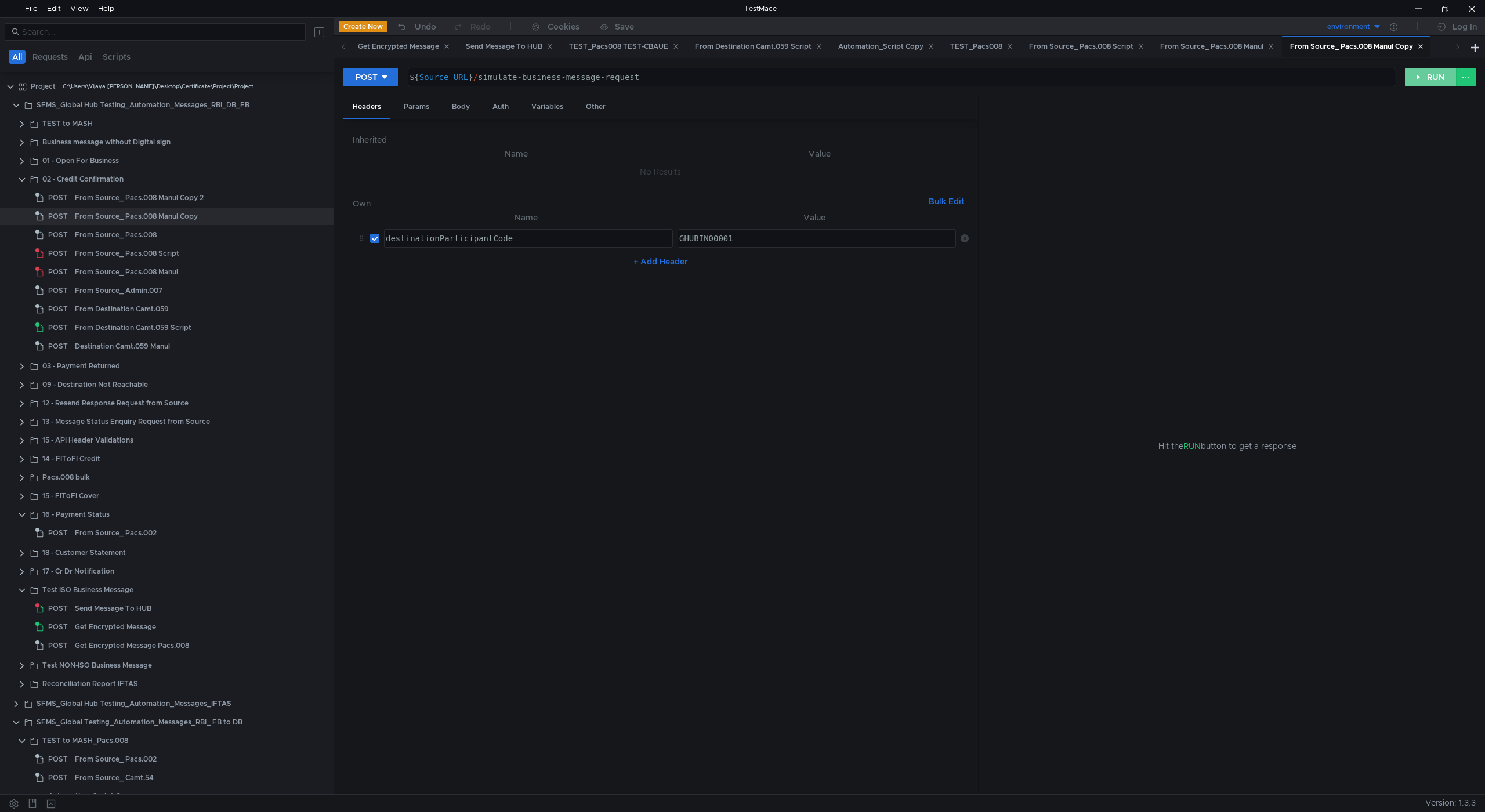
click at [1412, 70] on button "RUN" at bounding box center [1431, 77] width 52 height 19
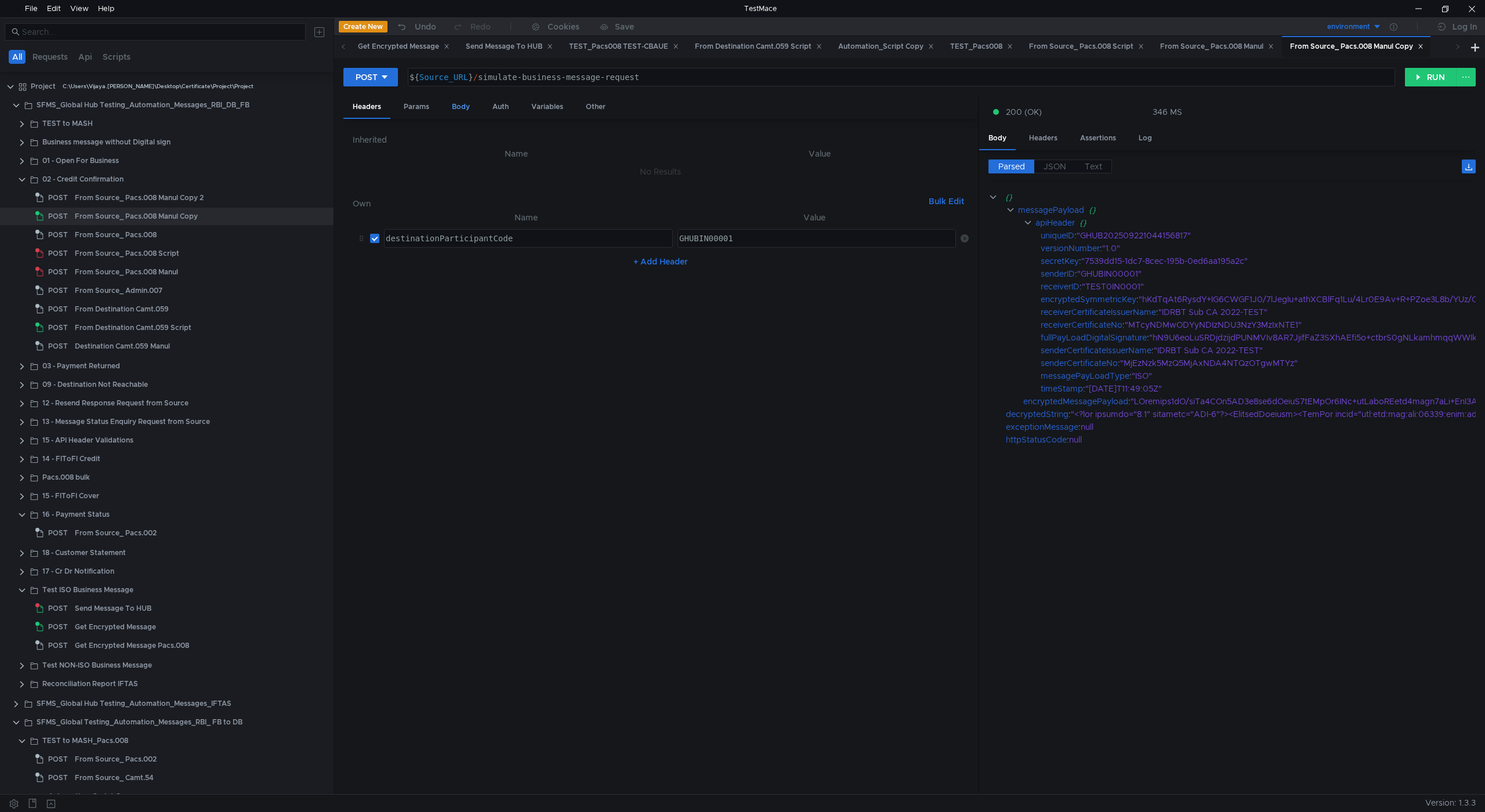
click at [446, 99] on div "Body" at bounding box center [461, 106] width 36 height 22
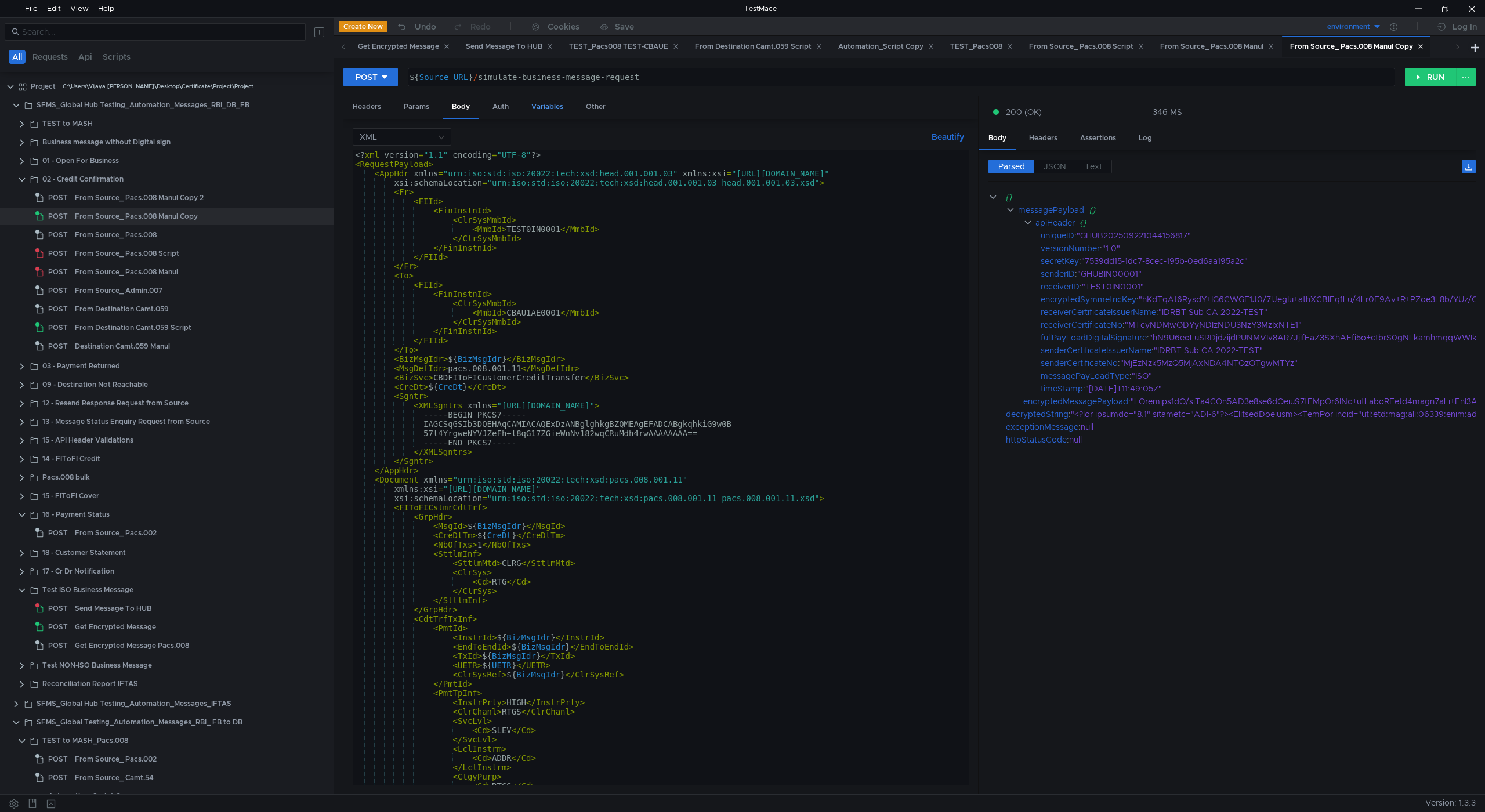
click at [528, 110] on div "Variables" at bounding box center [547, 106] width 51 height 22
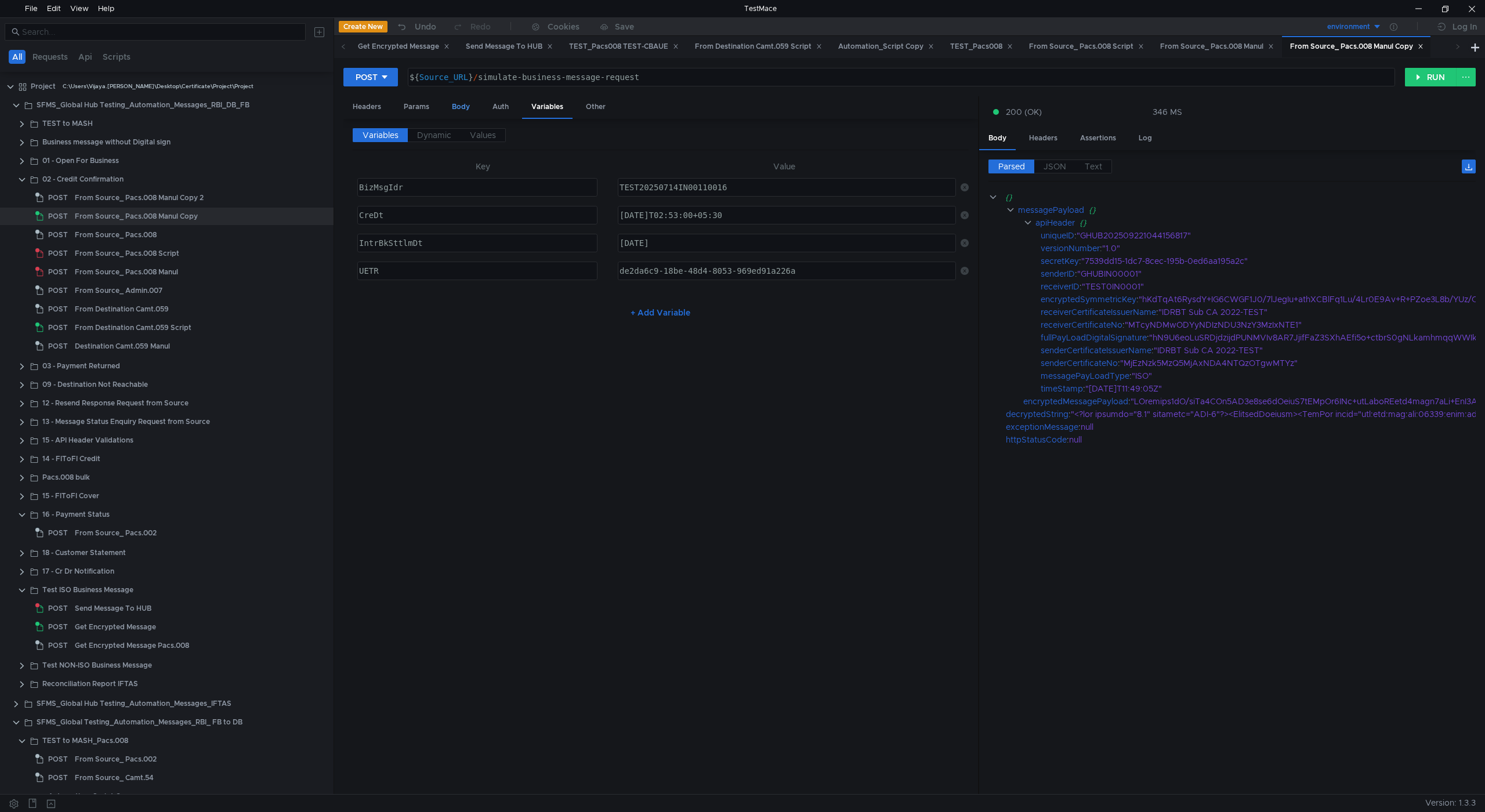
click at [454, 107] on div "Body" at bounding box center [461, 106] width 36 height 22
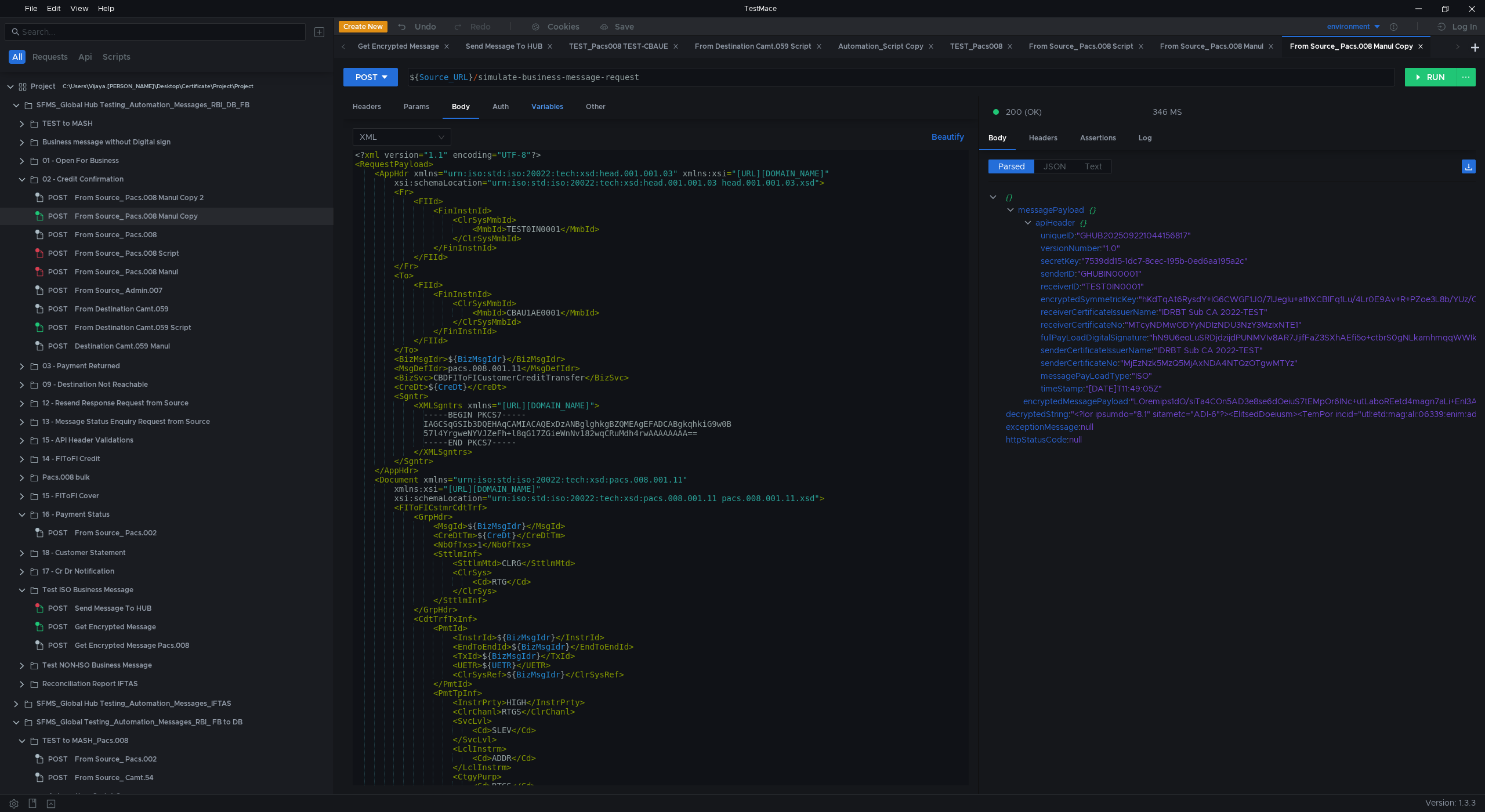
click at [549, 110] on div "Variables" at bounding box center [547, 106] width 51 height 22
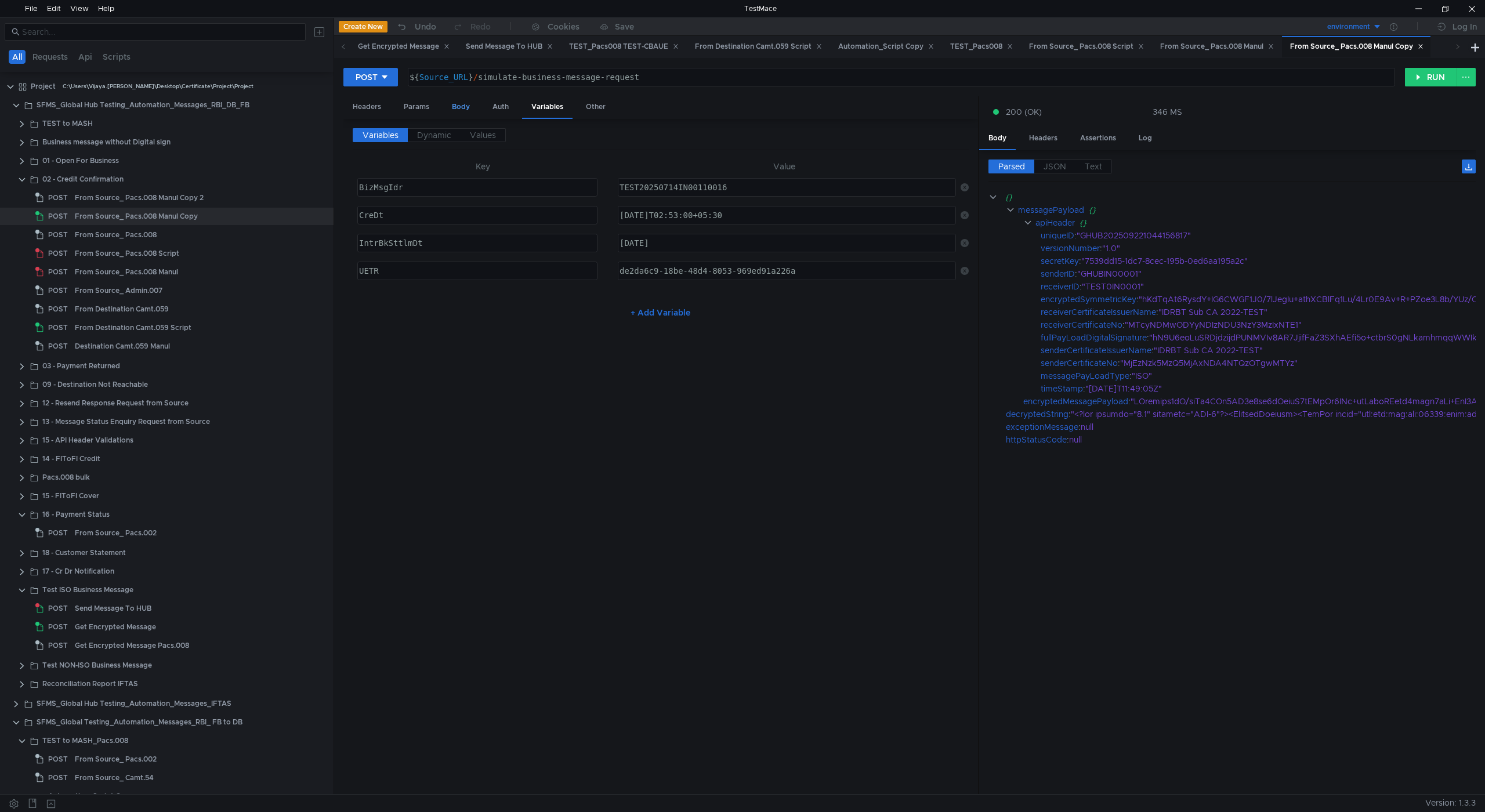
click at [461, 102] on div "Body" at bounding box center [461, 106] width 36 height 22
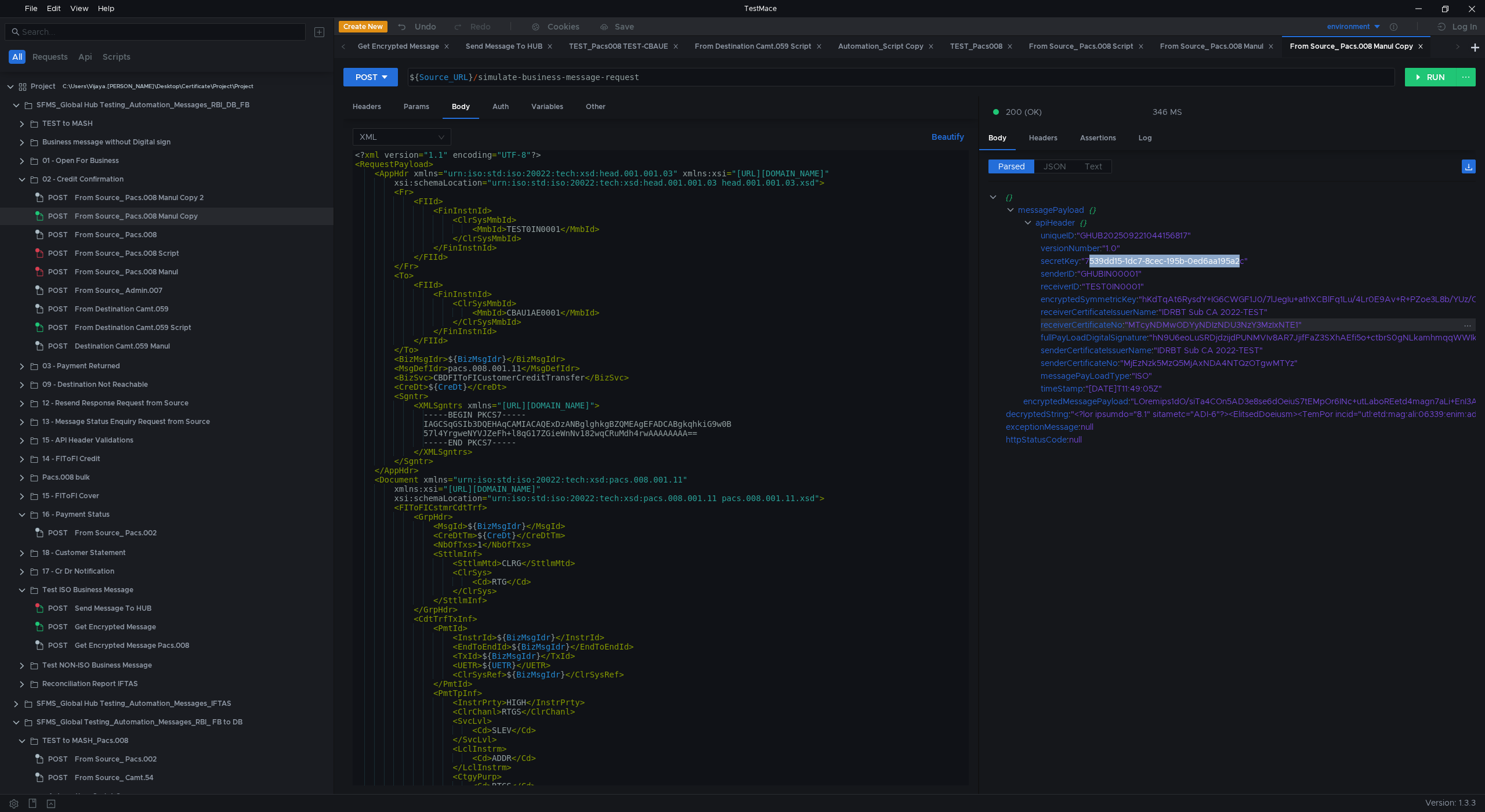
drag, startPoint x: 1091, startPoint y: 262, endPoint x: 1264, endPoint y: 330, distance: 185.9
click at [115, 610] on div "Send Message To HUB" at bounding box center [113, 609] width 77 height 18
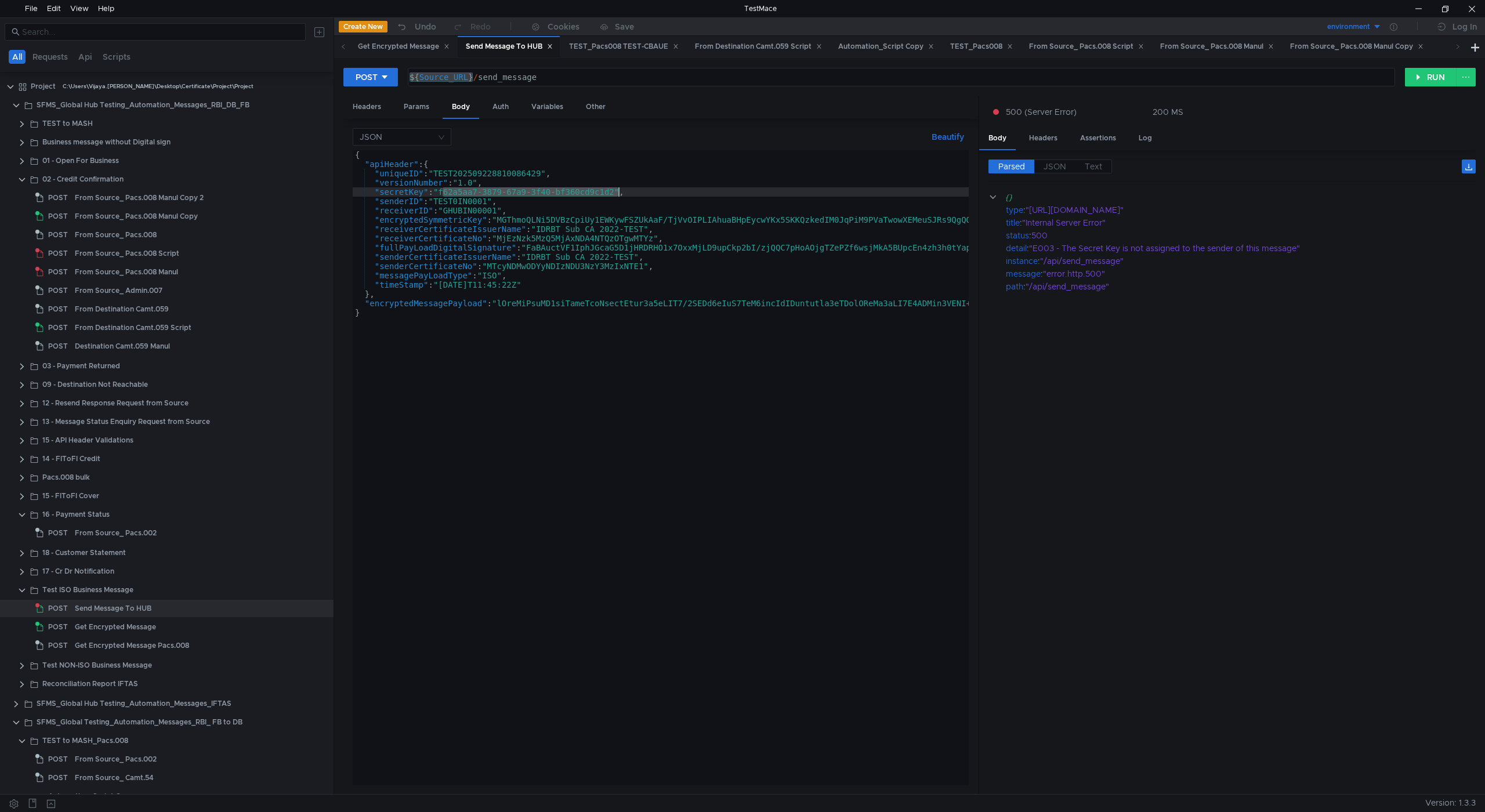
drag, startPoint x: 443, startPoint y: 192, endPoint x: 618, endPoint y: 198, distance: 175.1
paste textarea
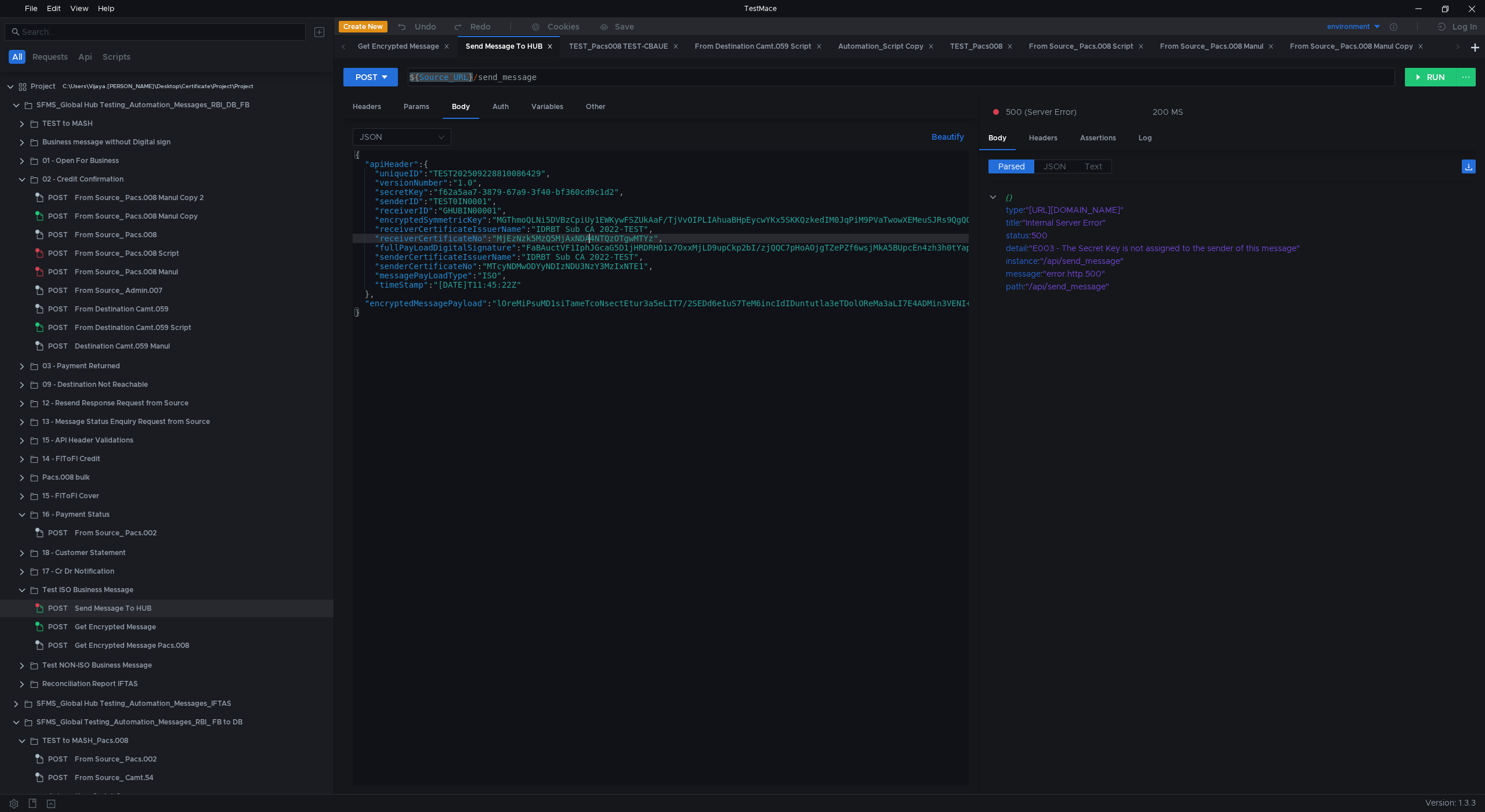
type textarea ""receiverCertificateNo": "MjEzNzk5MzQ5MjAxNDA4NTQzOTgwMTYz","
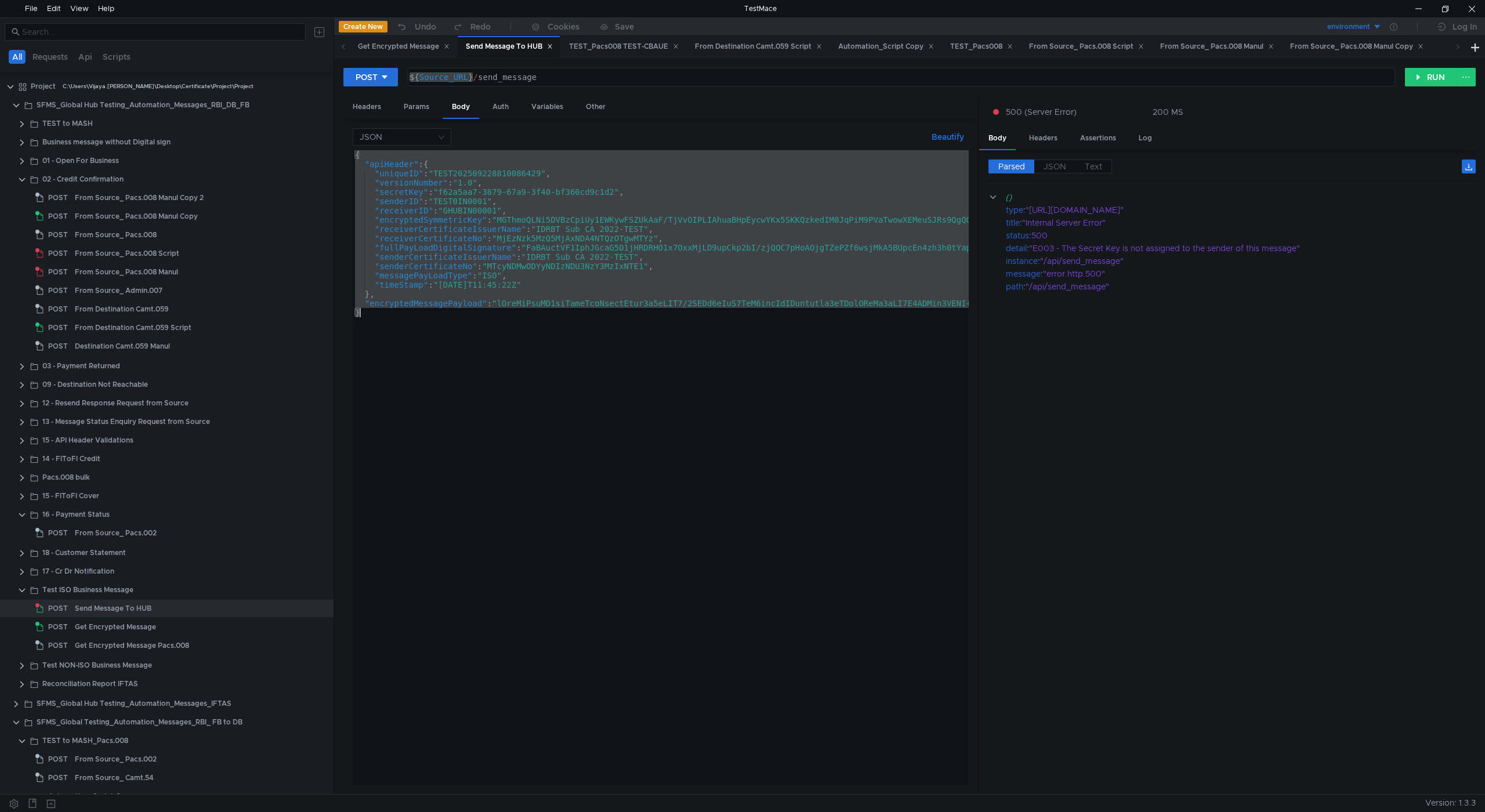
paste textarea "}"
type textarea "}"
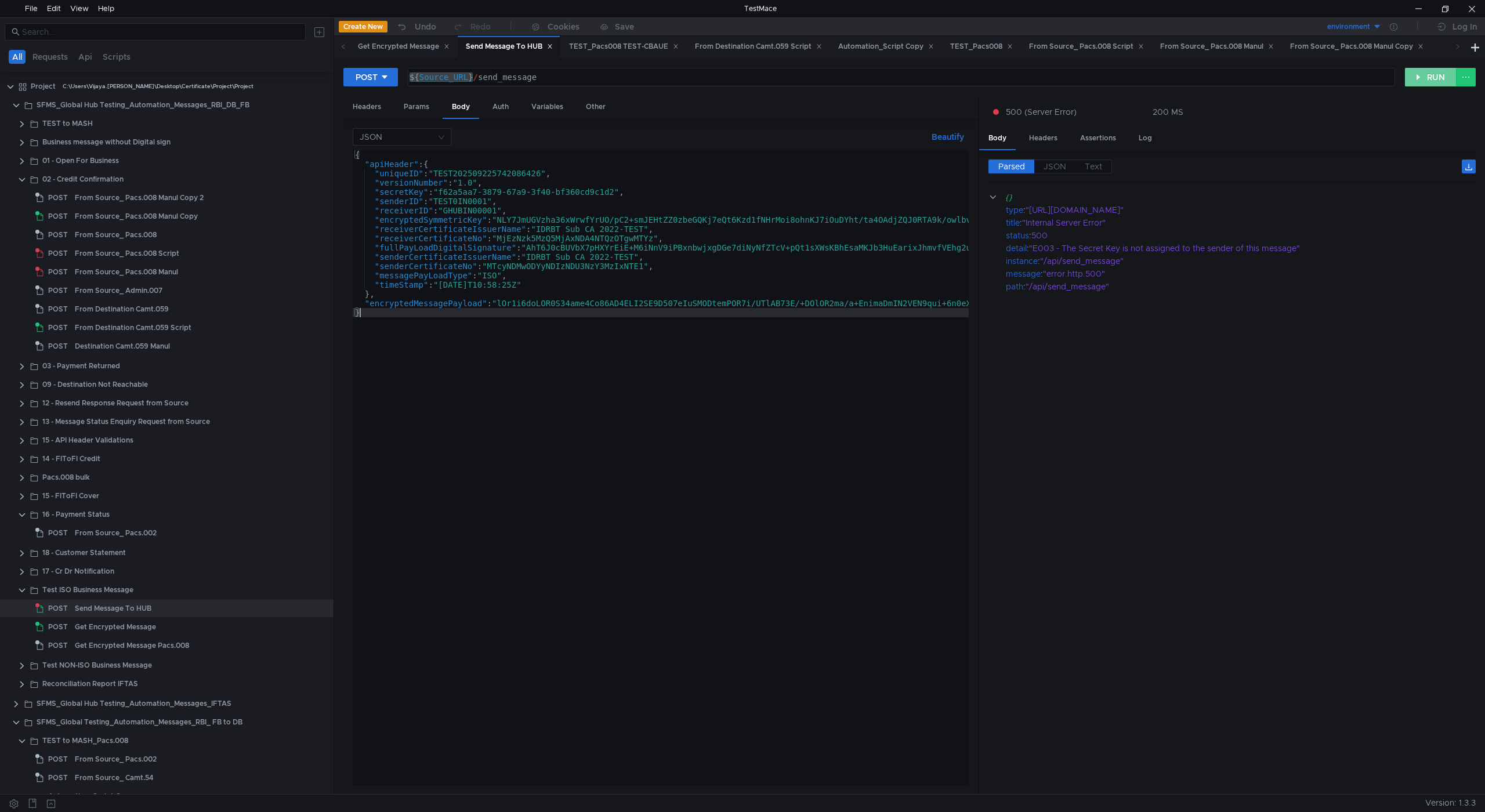
click at [1421, 77] on button "RUN" at bounding box center [1431, 77] width 52 height 19
drag, startPoint x: 1060, startPoint y: 248, endPoint x: 1308, endPoint y: 248, distance: 248.0
click at [1308, 248] on div ""E003 - The Secret Key is not assigned to the sender of this message"" at bounding box center [1245, 248] width 431 height 13
click at [496, 105] on div "Auth" at bounding box center [500, 106] width 35 height 22
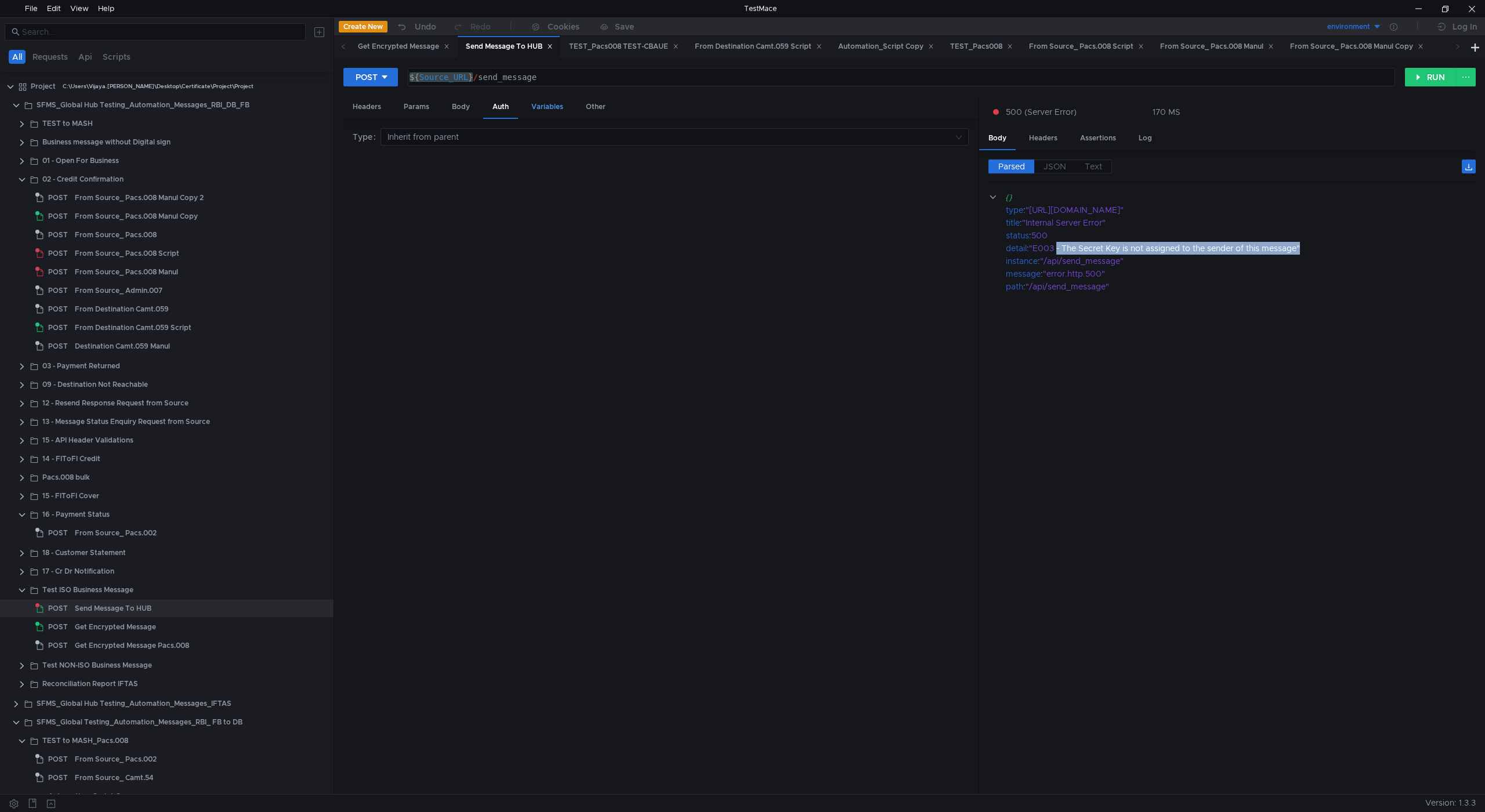
click at [565, 106] on div "Variables" at bounding box center [547, 106] width 51 height 22
click at [460, 110] on div "Body" at bounding box center [461, 106] width 36 height 22
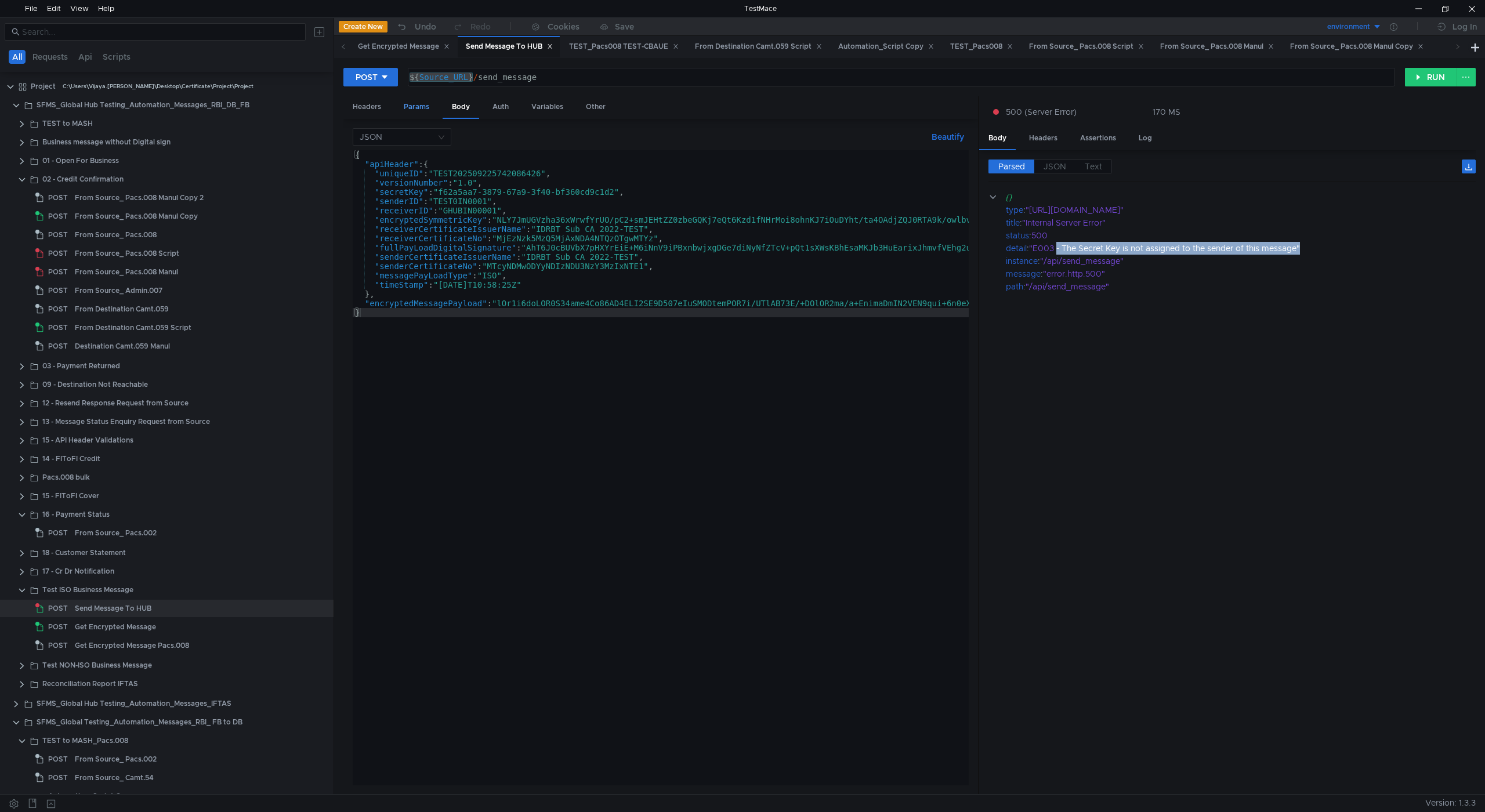
click at [431, 111] on div "Params" at bounding box center [416, 106] width 44 height 22
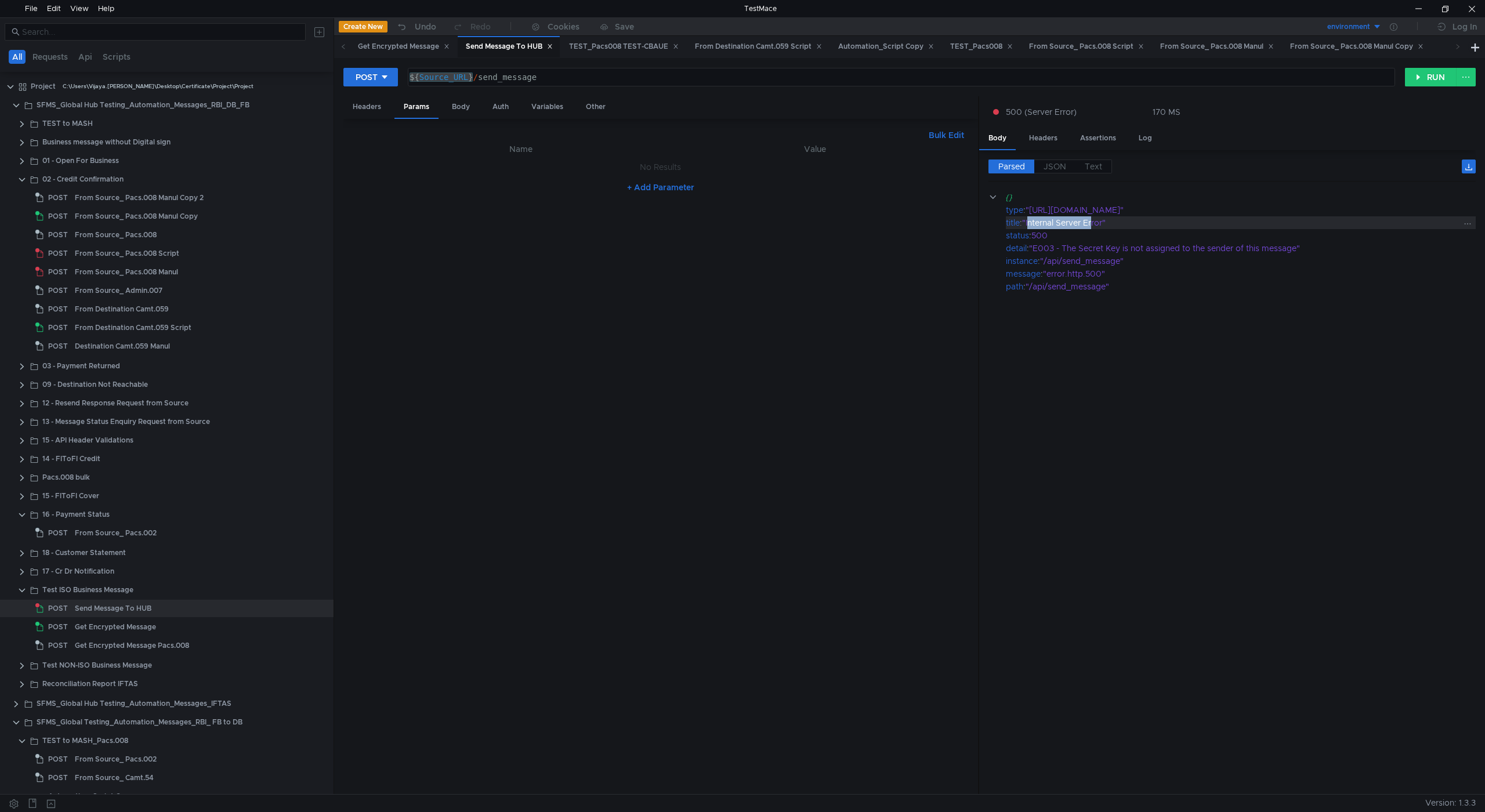
drag, startPoint x: 1032, startPoint y: 220, endPoint x: 1095, endPoint y: 218, distance: 63.0
click at [1095, 218] on div ""Internal Server Error"" at bounding box center [1241, 223] width 437 height 13
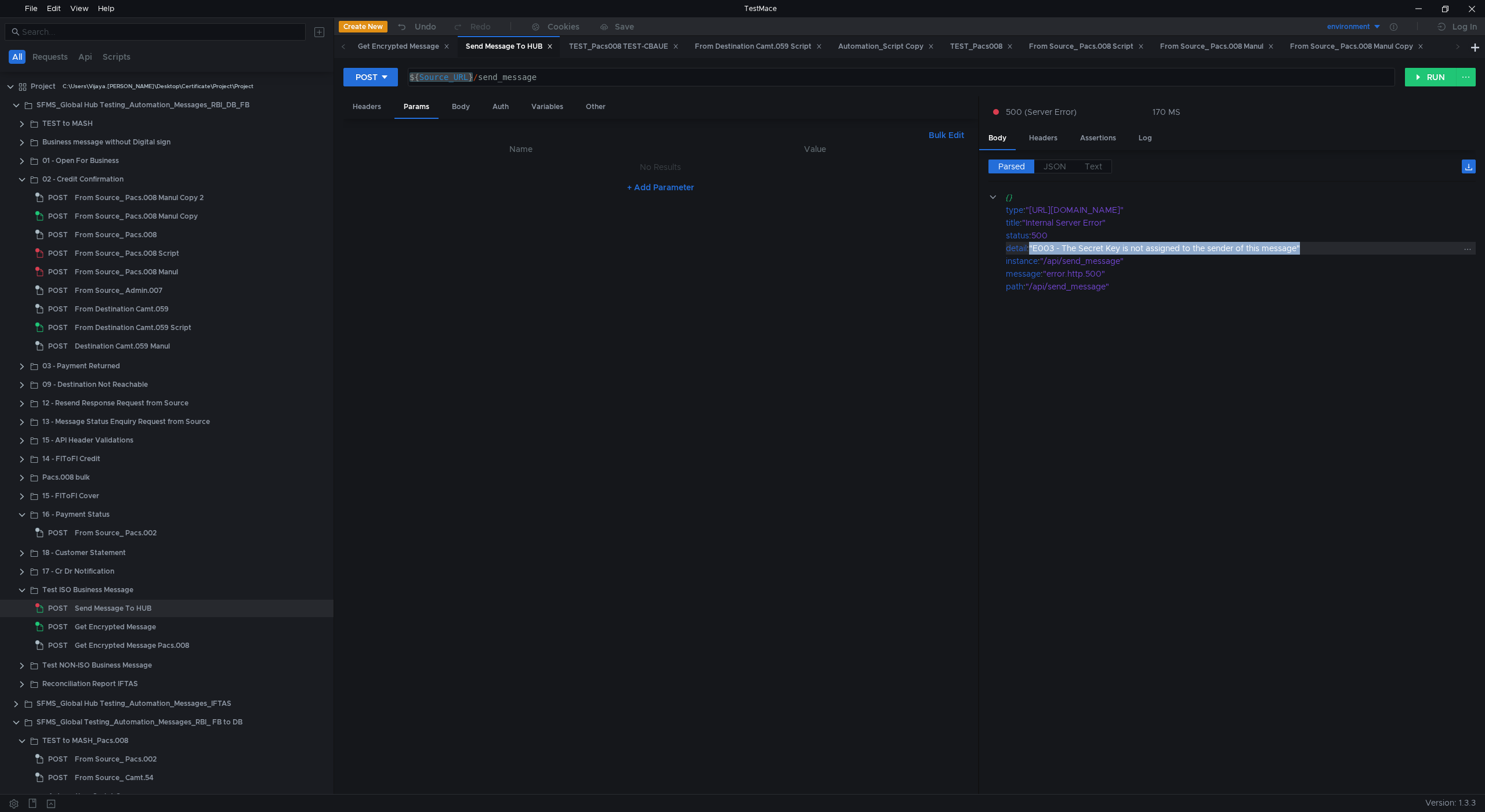
drag, startPoint x: 1032, startPoint y: 247, endPoint x: 1314, endPoint y: 248, distance: 282.0
click at [1314, 248] on div ""E003 - The Secret Key is not assigned to the sender of this message"" at bounding box center [1245, 248] width 431 height 13
click at [460, 109] on div "Body" at bounding box center [461, 106] width 36 height 22
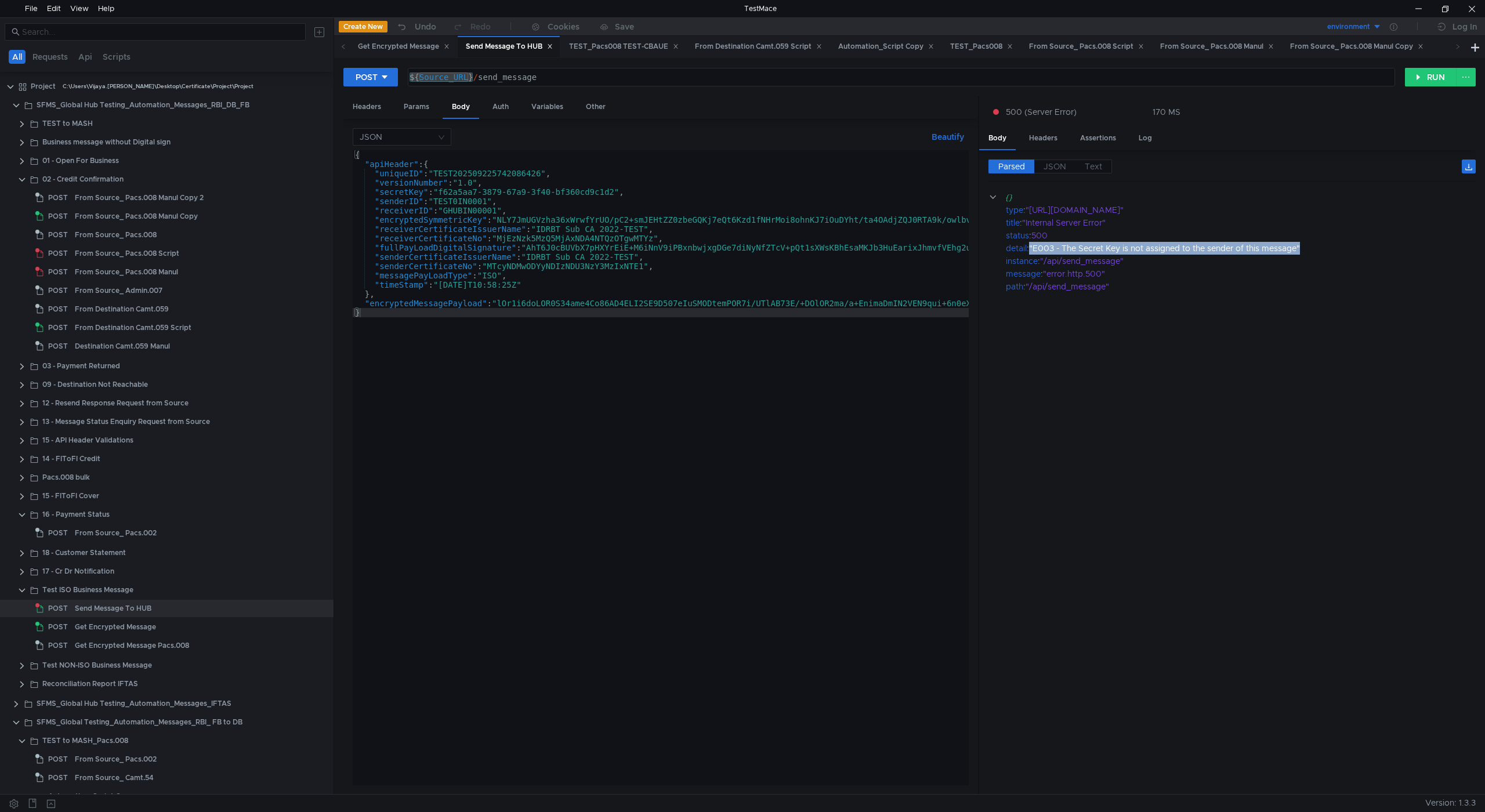
click at [444, 76] on div "${ Source_URL } / send_message" at bounding box center [901, 77] width 987 height 18
drag, startPoint x: 448, startPoint y: 77, endPoint x: 422, endPoint y: 77, distance: 26.0
click at [422, 77] on div "${ Source_URL } / send_message" at bounding box center [901, 86] width 987 height 28
type textarea "${Hub_URL}/send_message"
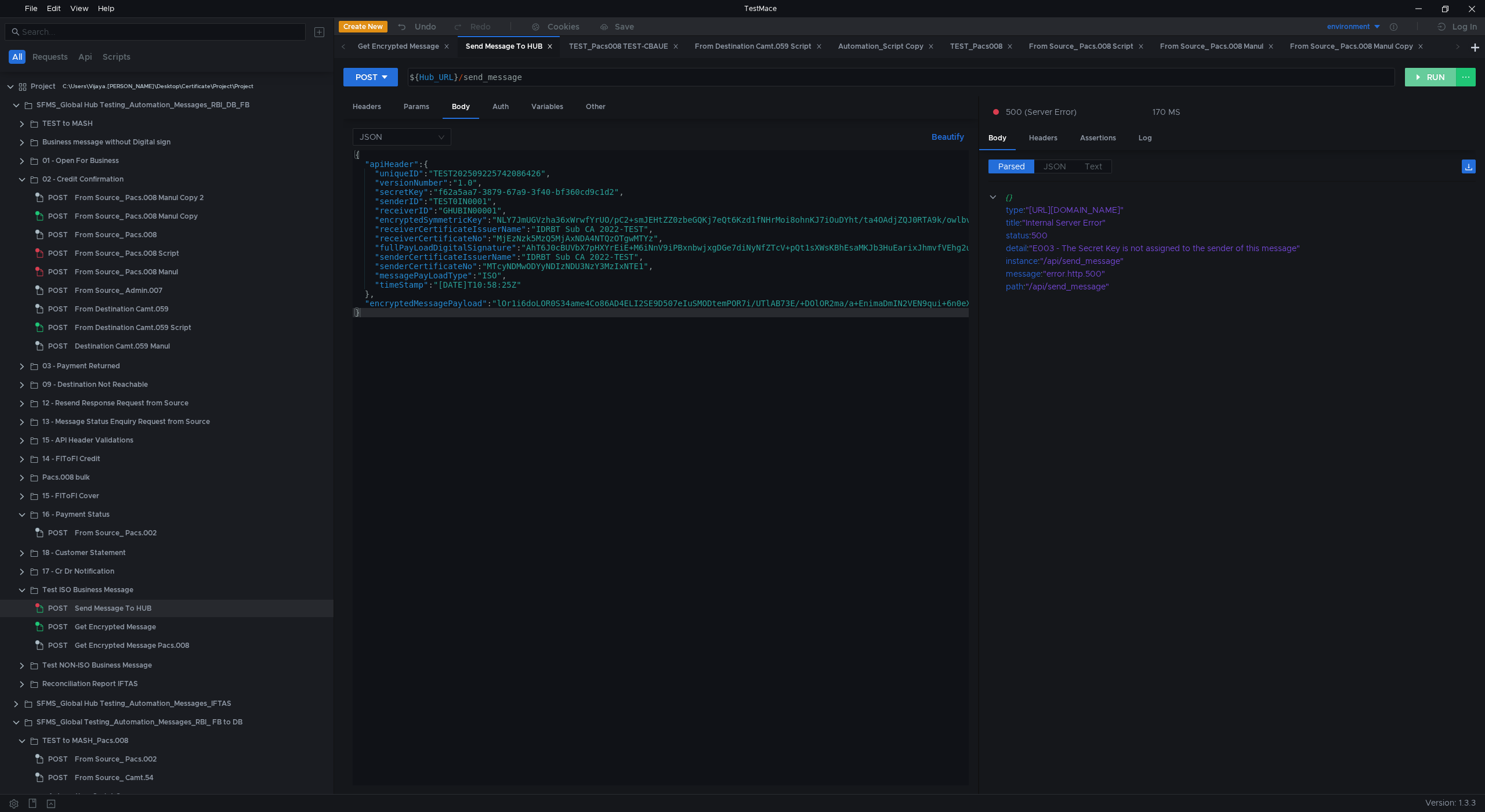
click at [1415, 86] on button "RUN" at bounding box center [1431, 77] width 52 height 19
click at [135, 630] on div "Get Encrypted Message" at bounding box center [115, 627] width 81 height 18
click at [95, 630] on div "Get Encrypted Message" at bounding box center [115, 627] width 81 height 18
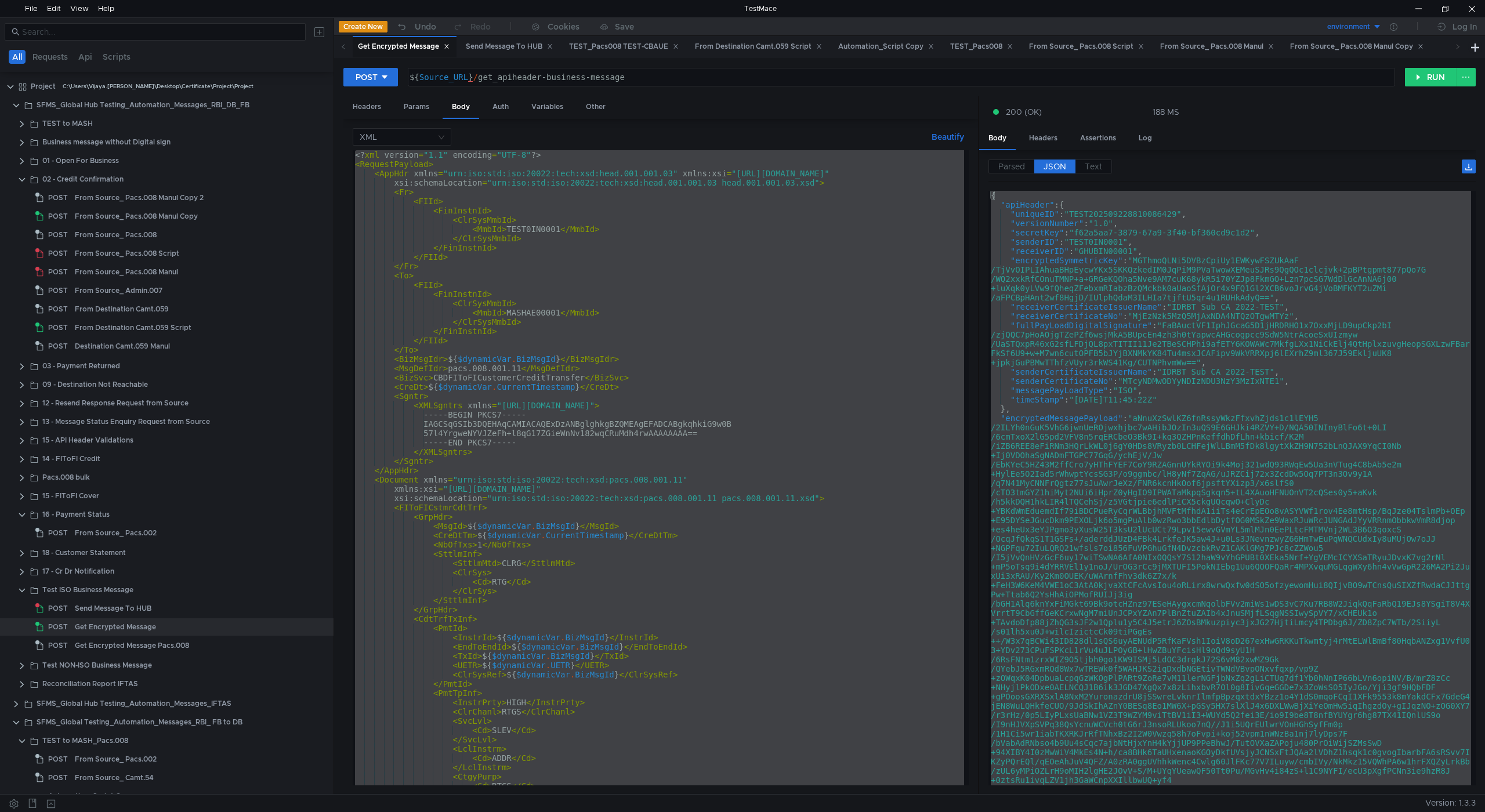
click at [1146, 306] on div "{ "apiHeader" : { "uniqueID" : "TEST202509228810086429" , "versionNumber" : "1.…" at bounding box center [1230, 488] width 482 height 594
type textarea ""receiverCertificateIssuerName": "IDRBT Sub CA 2022-TEST","
click at [81, 607] on div "Send Message To HUB" at bounding box center [113, 609] width 77 height 18
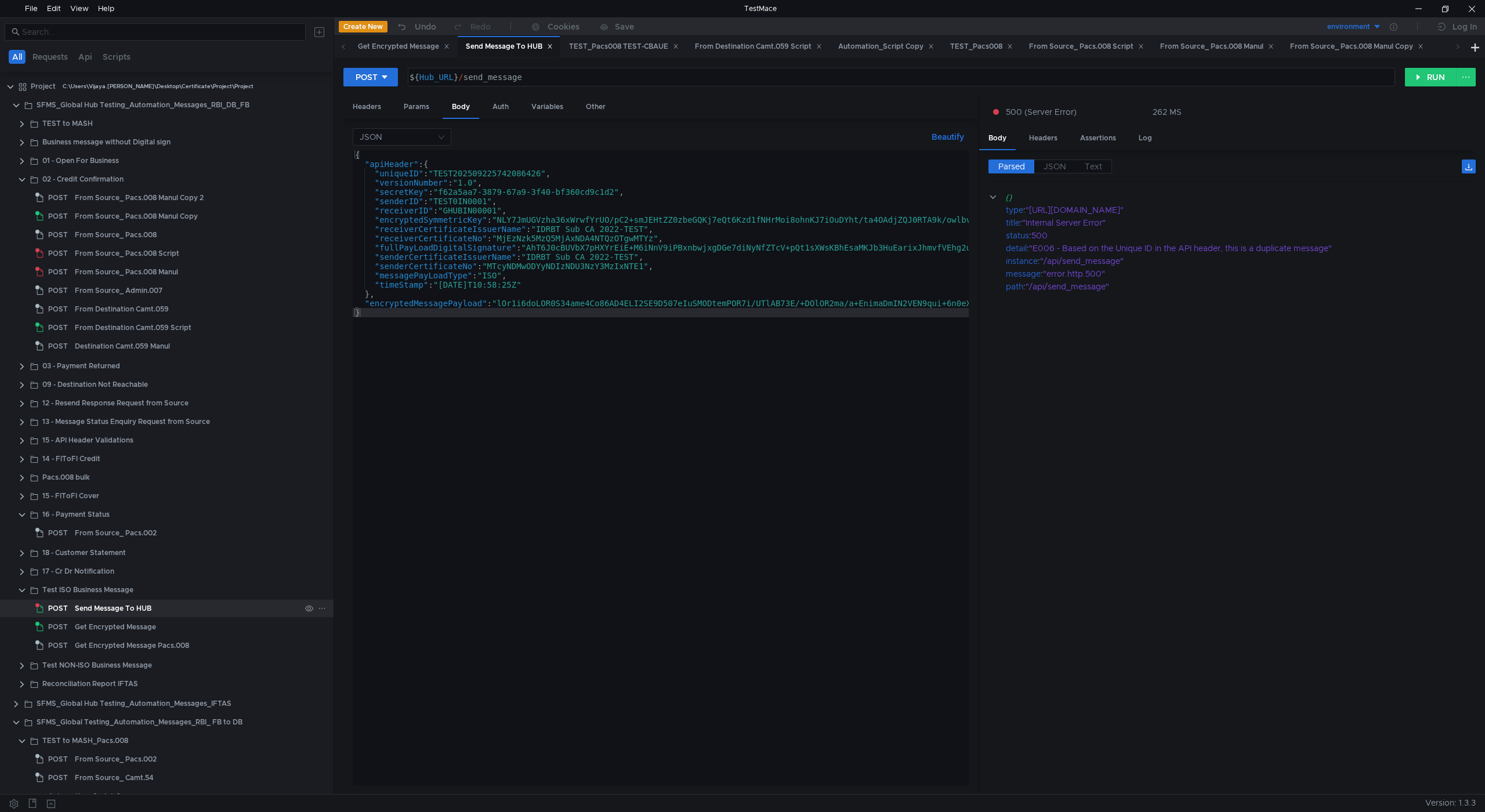
click at [81, 607] on div "Send Message To HUB" at bounding box center [113, 609] width 77 height 18
type textarea ""receiverCertificateIssuerName" : "IDRBT Sub CA 2022-TEST","
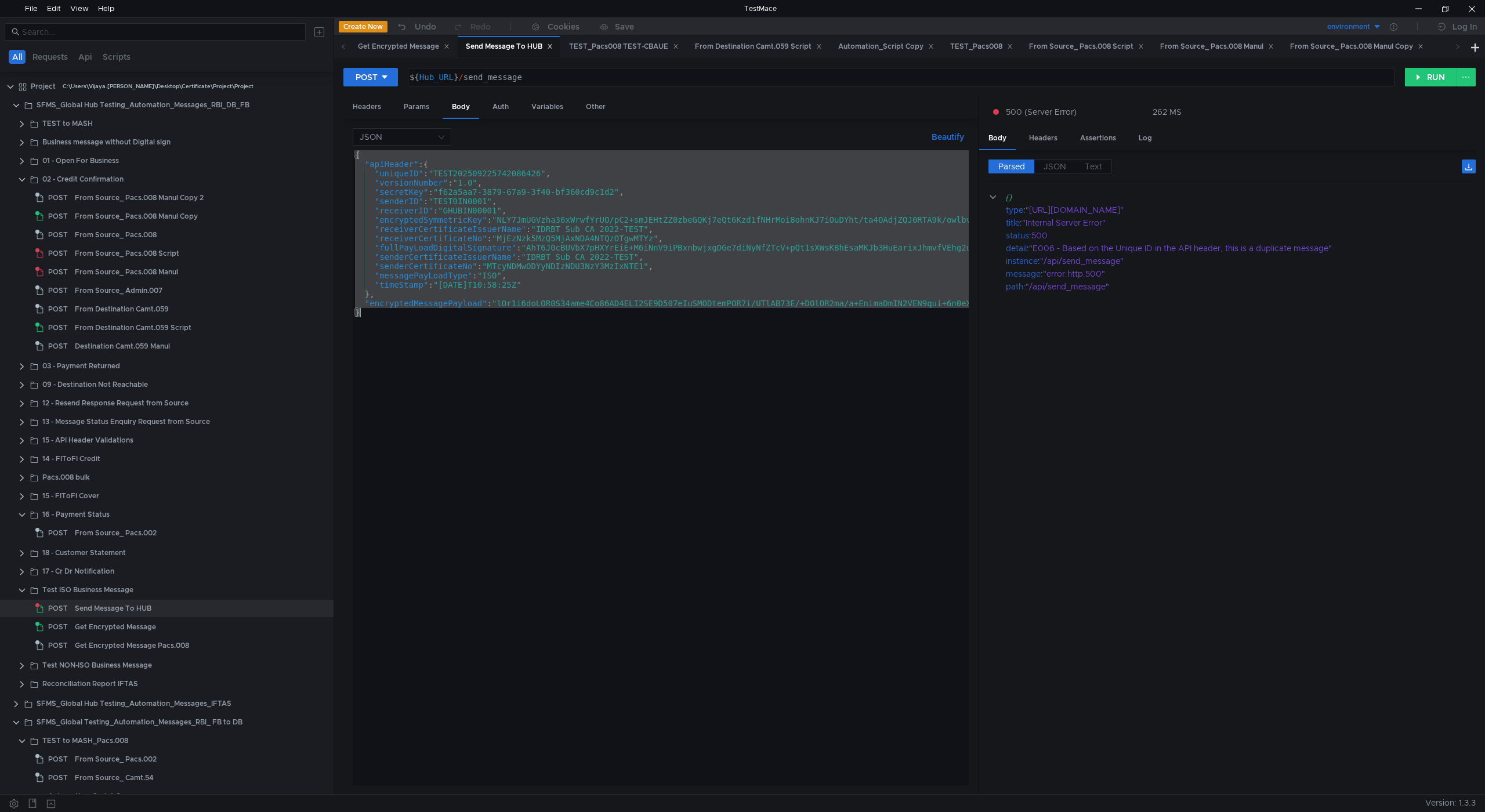
paste textarea "}"
type textarea "}"
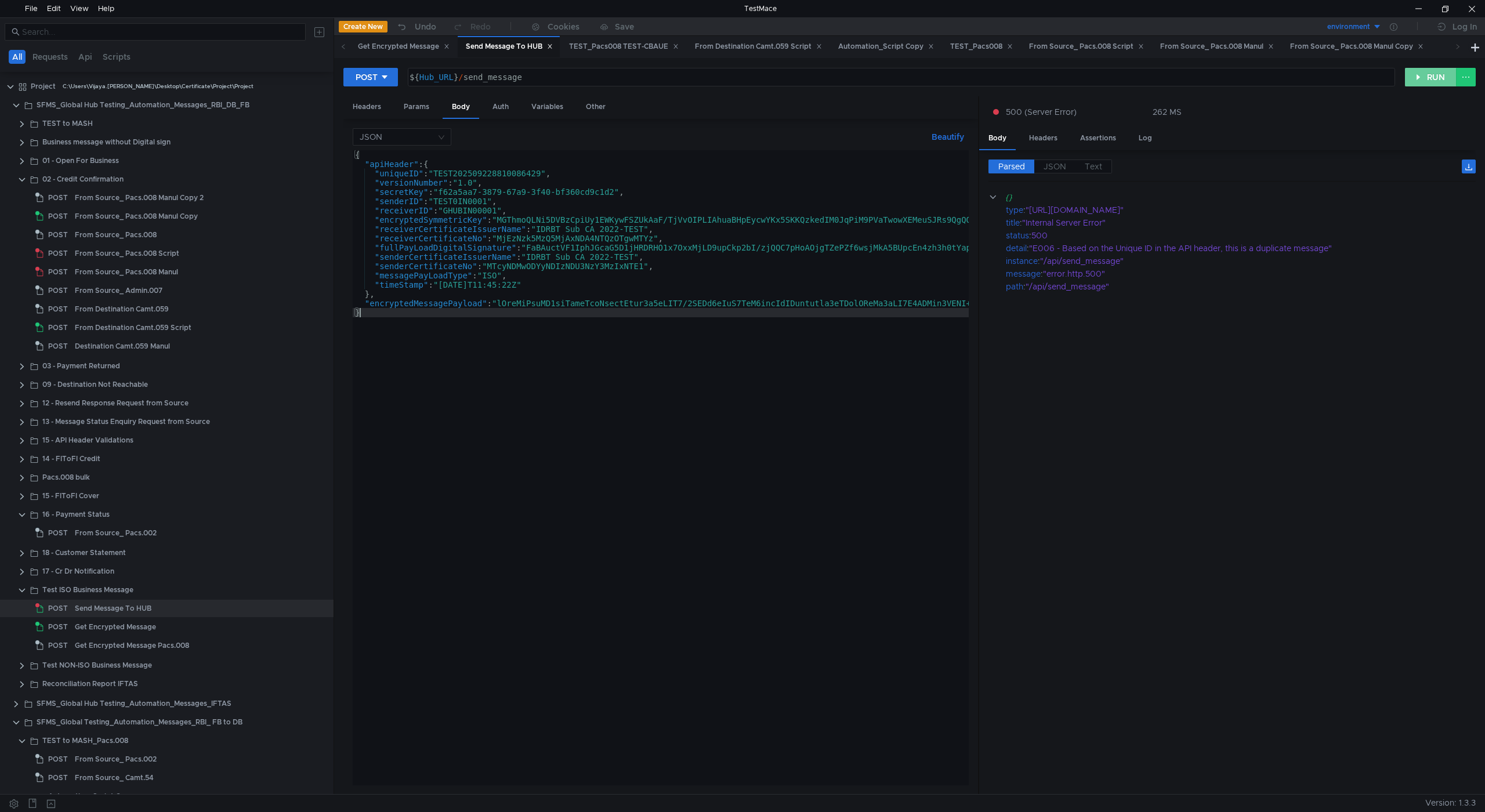
click at [1425, 78] on button "RUN" at bounding box center [1431, 77] width 52 height 19
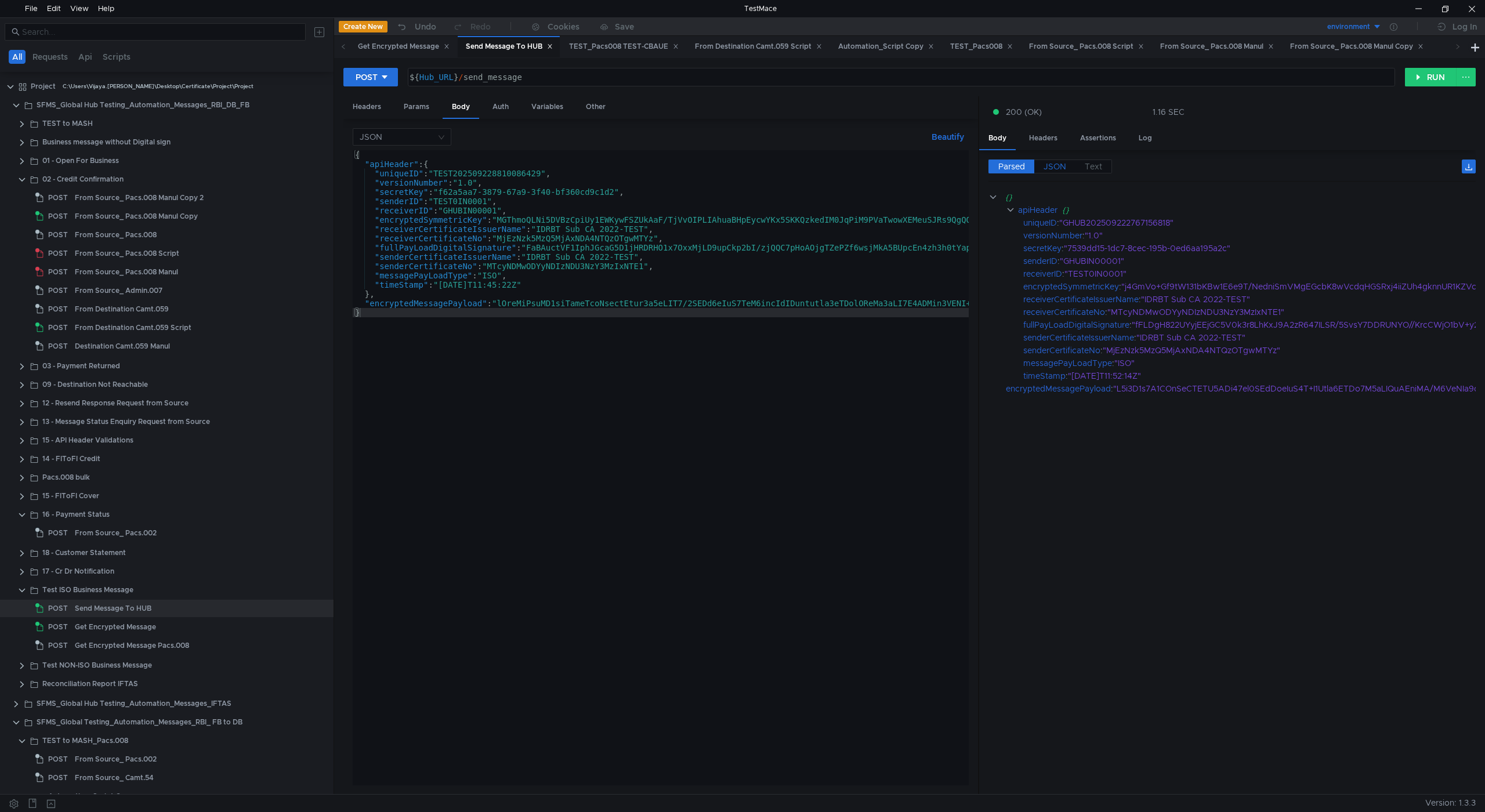
click at [1061, 168] on span "JSON" at bounding box center [1055, 166] width 23 height 10
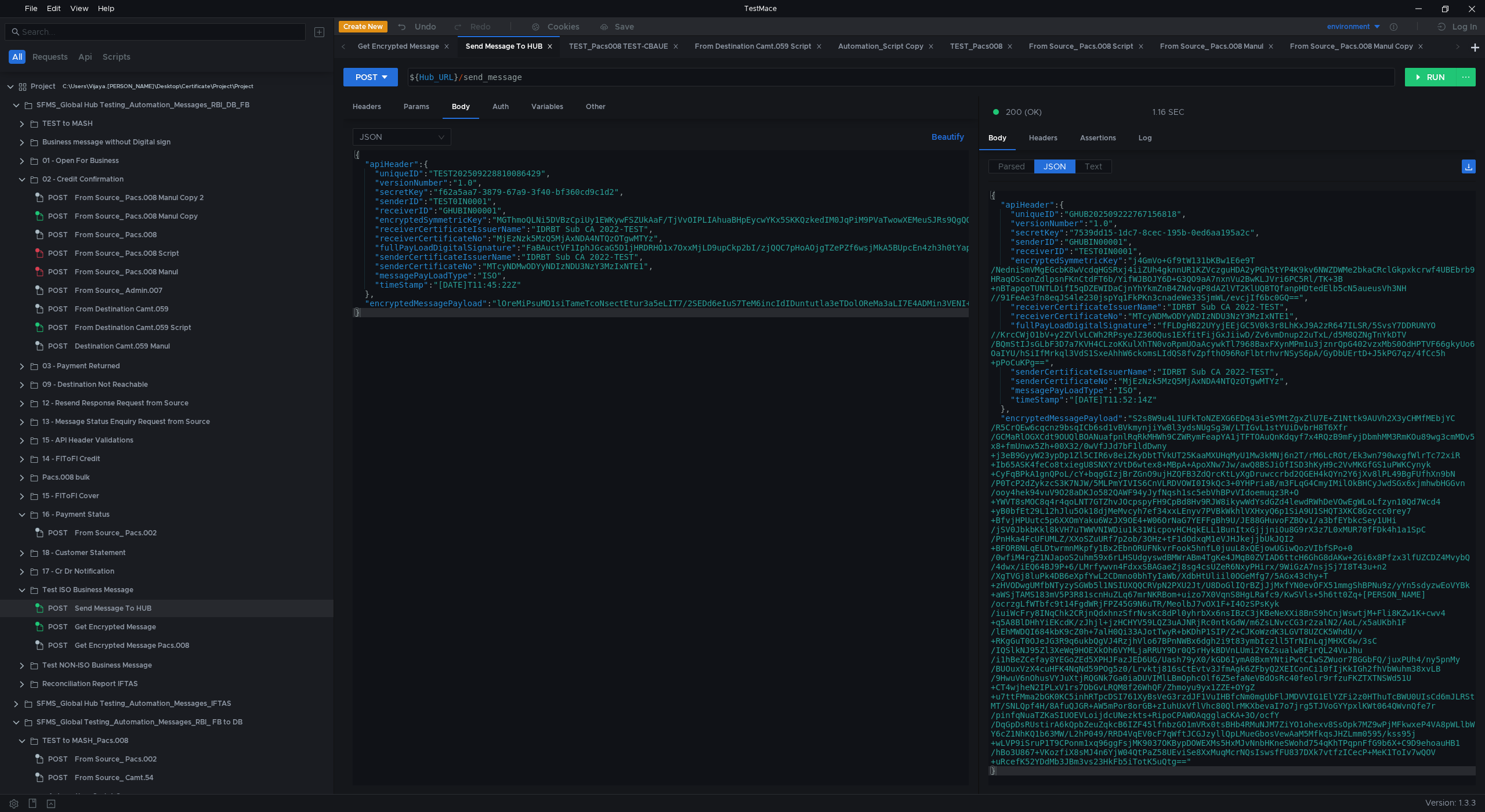
click at [1061, 168] on span "JSON" at bounding box center [1055, 166] width 23 height 10
click at [132, 621] on div "Get Encrypted Message" at bounding box center [115, 627] width 81 height 18
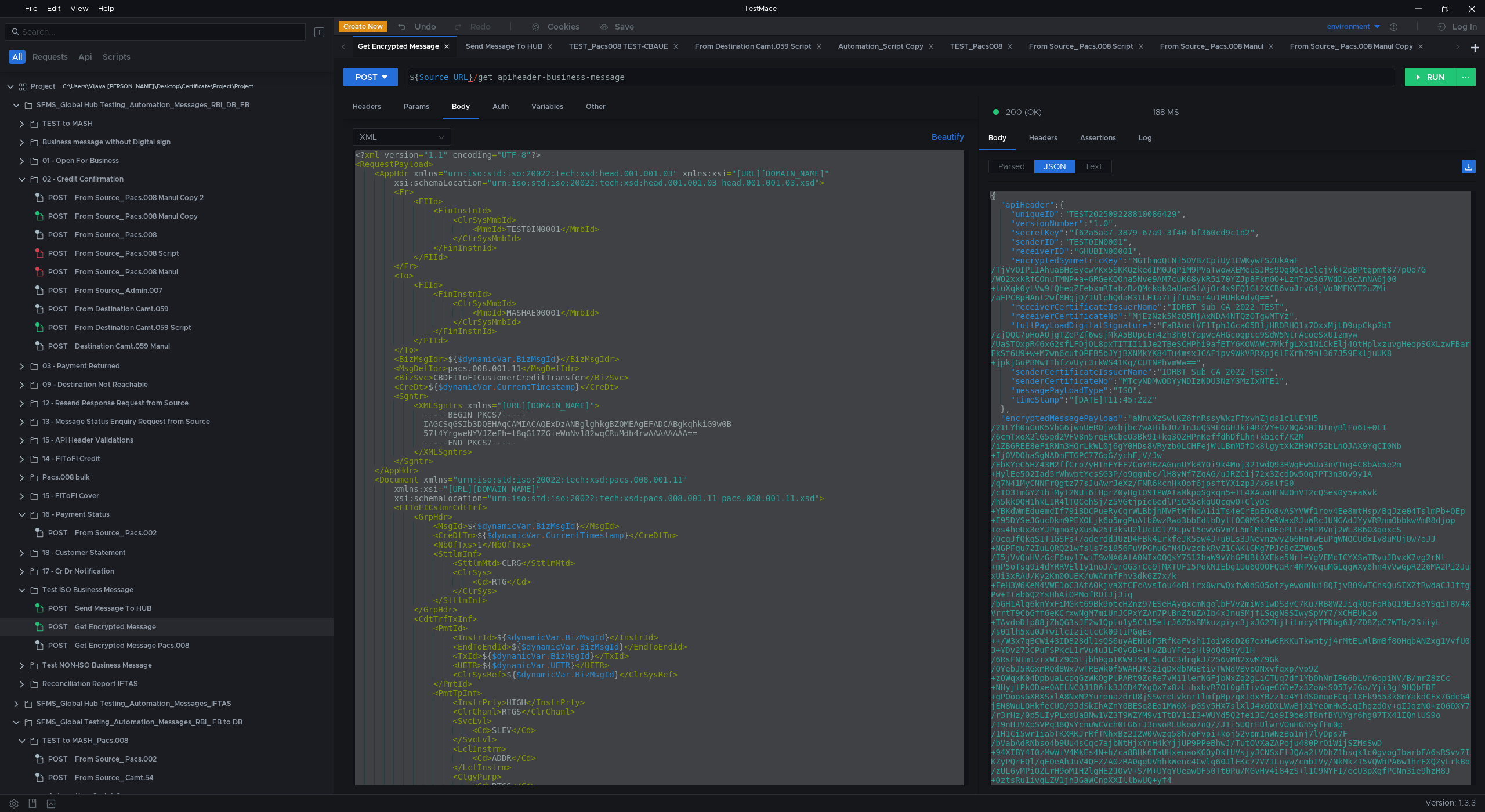
click at [707, 293] on div "<? xml version = "1.1" encoding = "UTF-8" ?> < RequestPayload > < AppHdr xmlns …" at bounding box center [658, 468] width 611 height 635
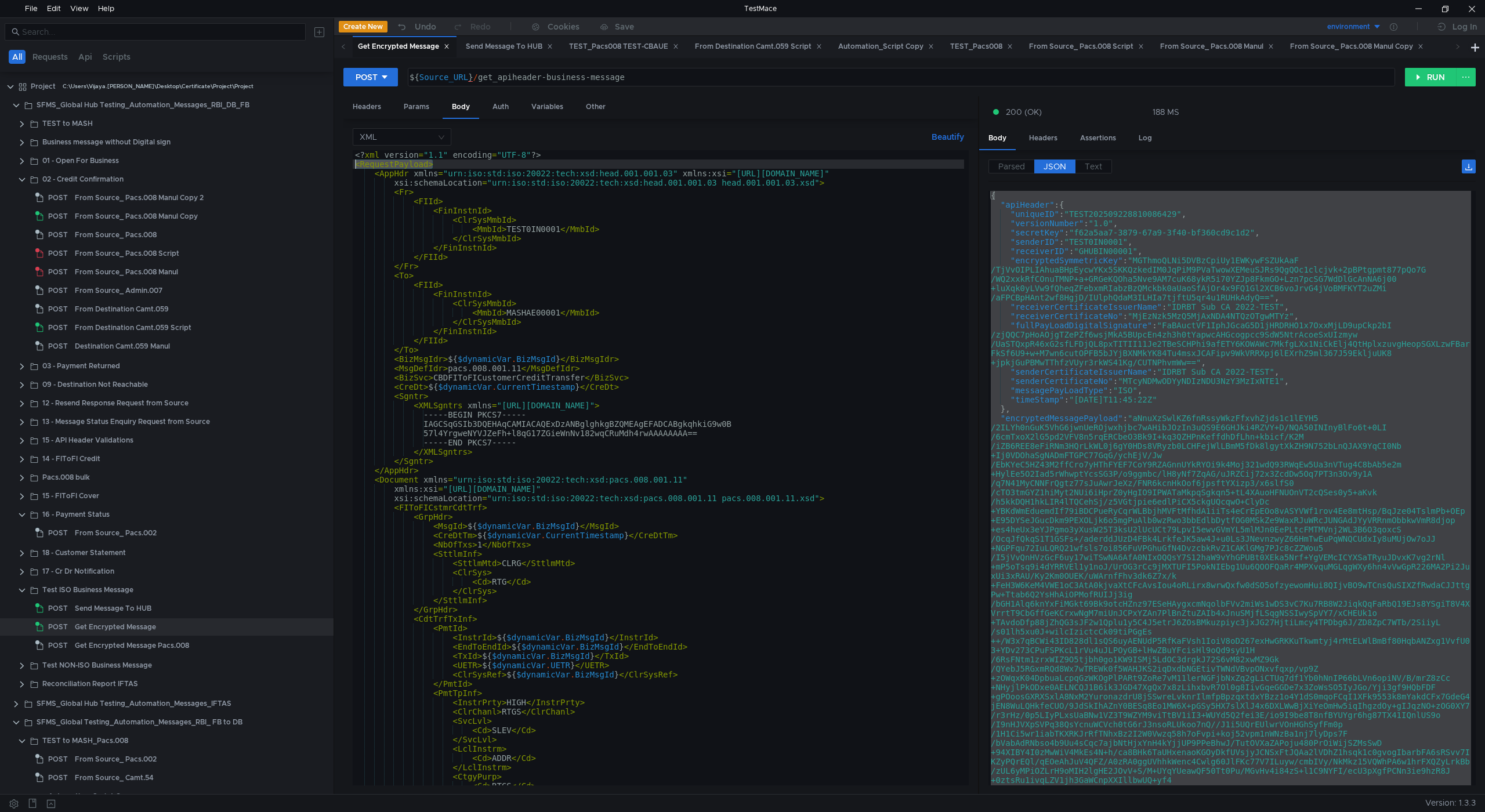
drag, startPoint x: 437, startPoint y: 165, endPoint x: 348, endPoint y: 165, distance: 89.0
click at [348, 165] on div "XML Beautify <FinInstnId> <? xml version = "1.1" encoding = "UTF-8" ?> < Reques…" at bounding box center [661, 456] width 635 height 676
type textarea "<RequestPayload>"
click at [1429, 77] on button "RUN" at bounding box center [1431, 77] width 52 height 19
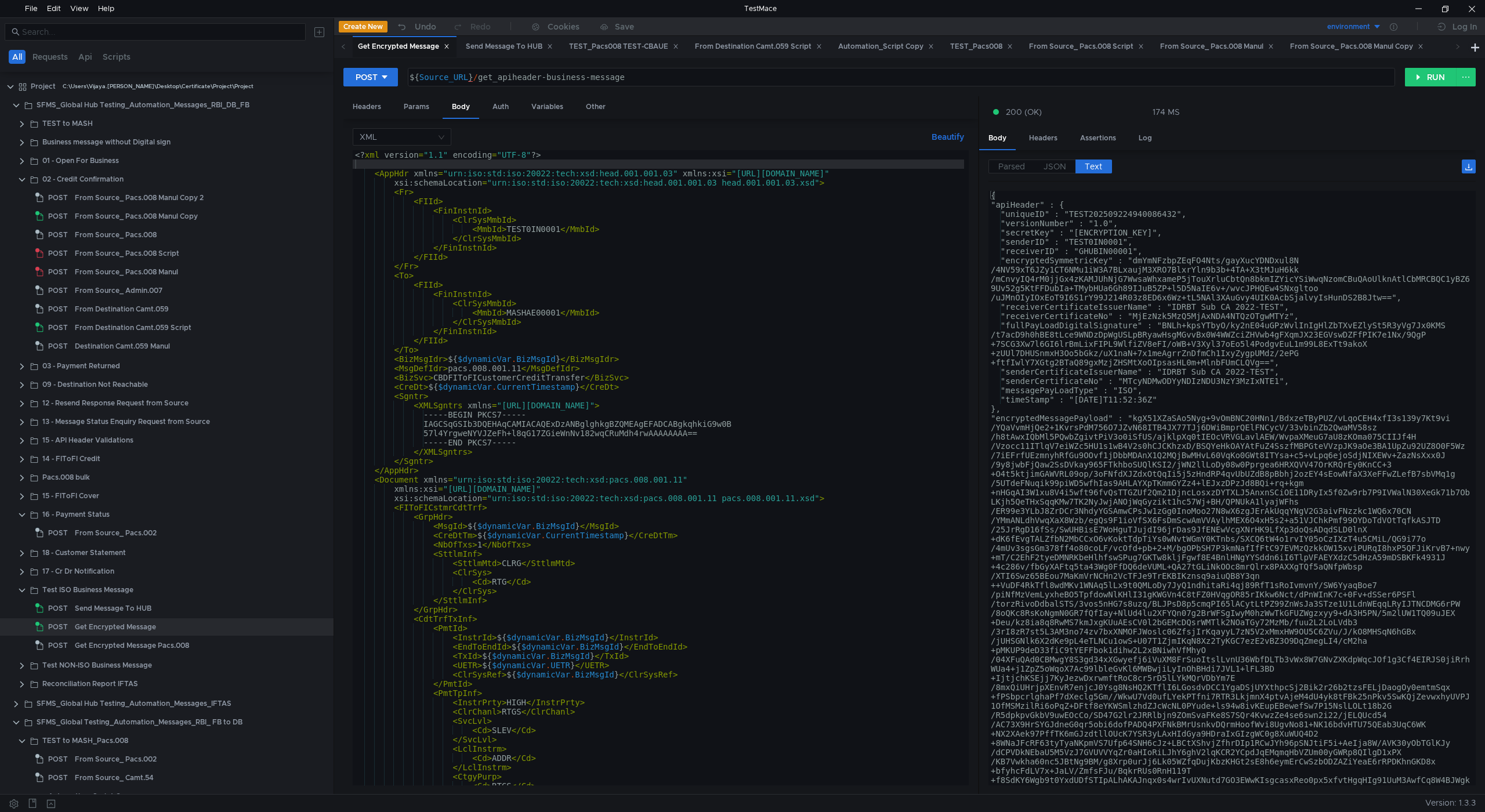
type textarea ""senderID" : "TEST0IN0001","
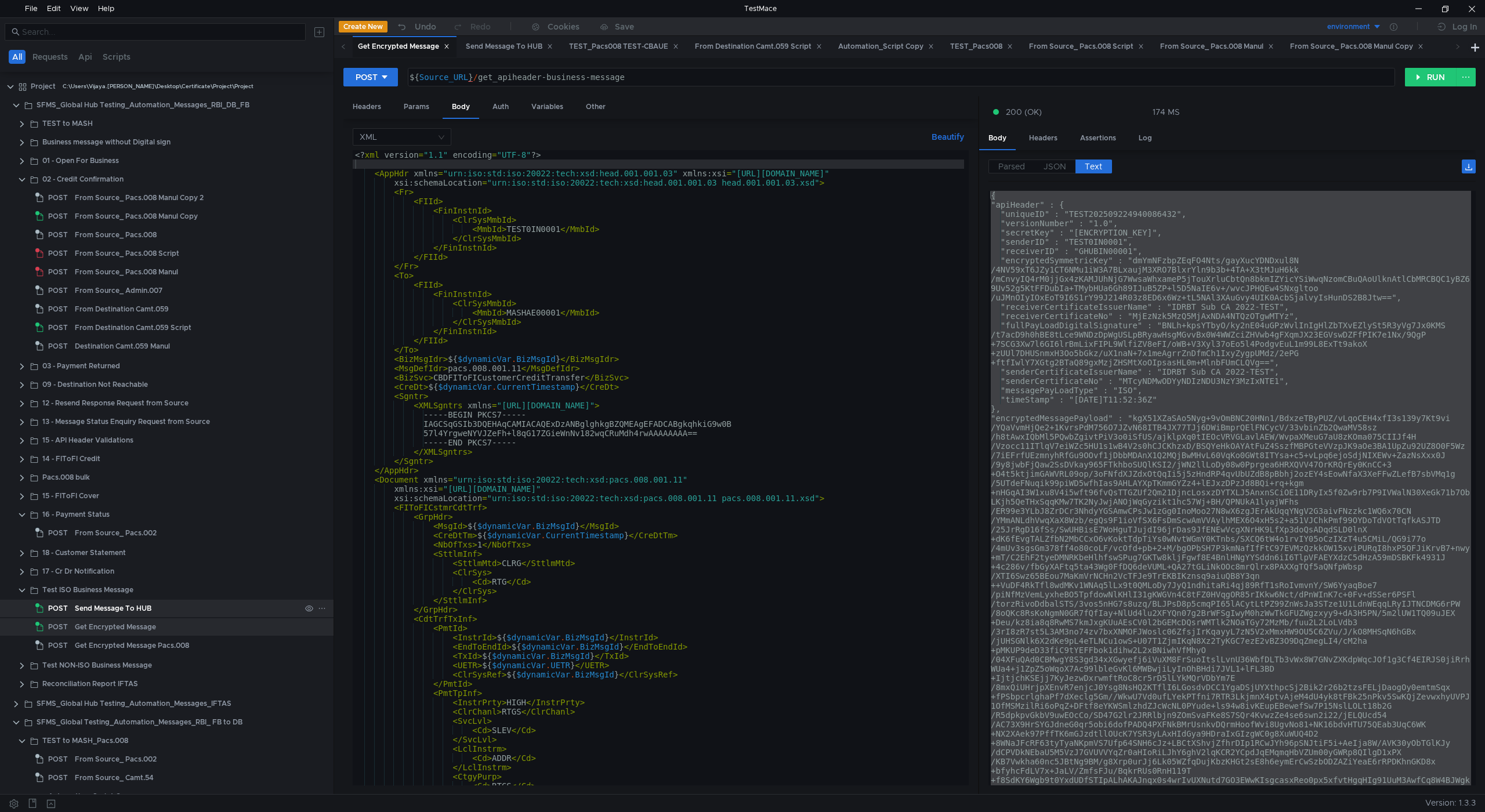
click at [92, 606] on div "Send Message To HUB" at bounding box center [113, 609] width 77 height 18
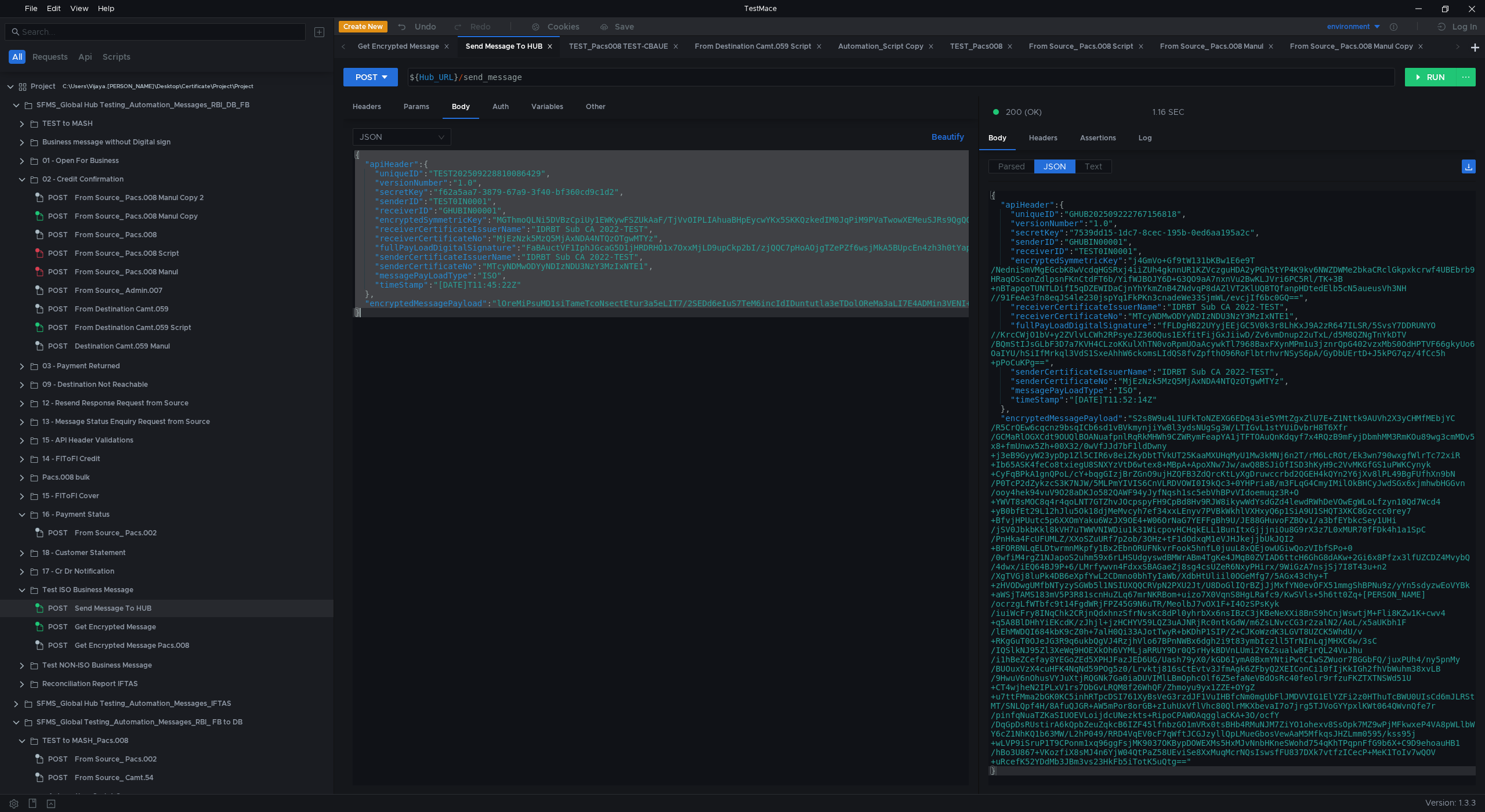
paste textarea "}"
type textarea "}"
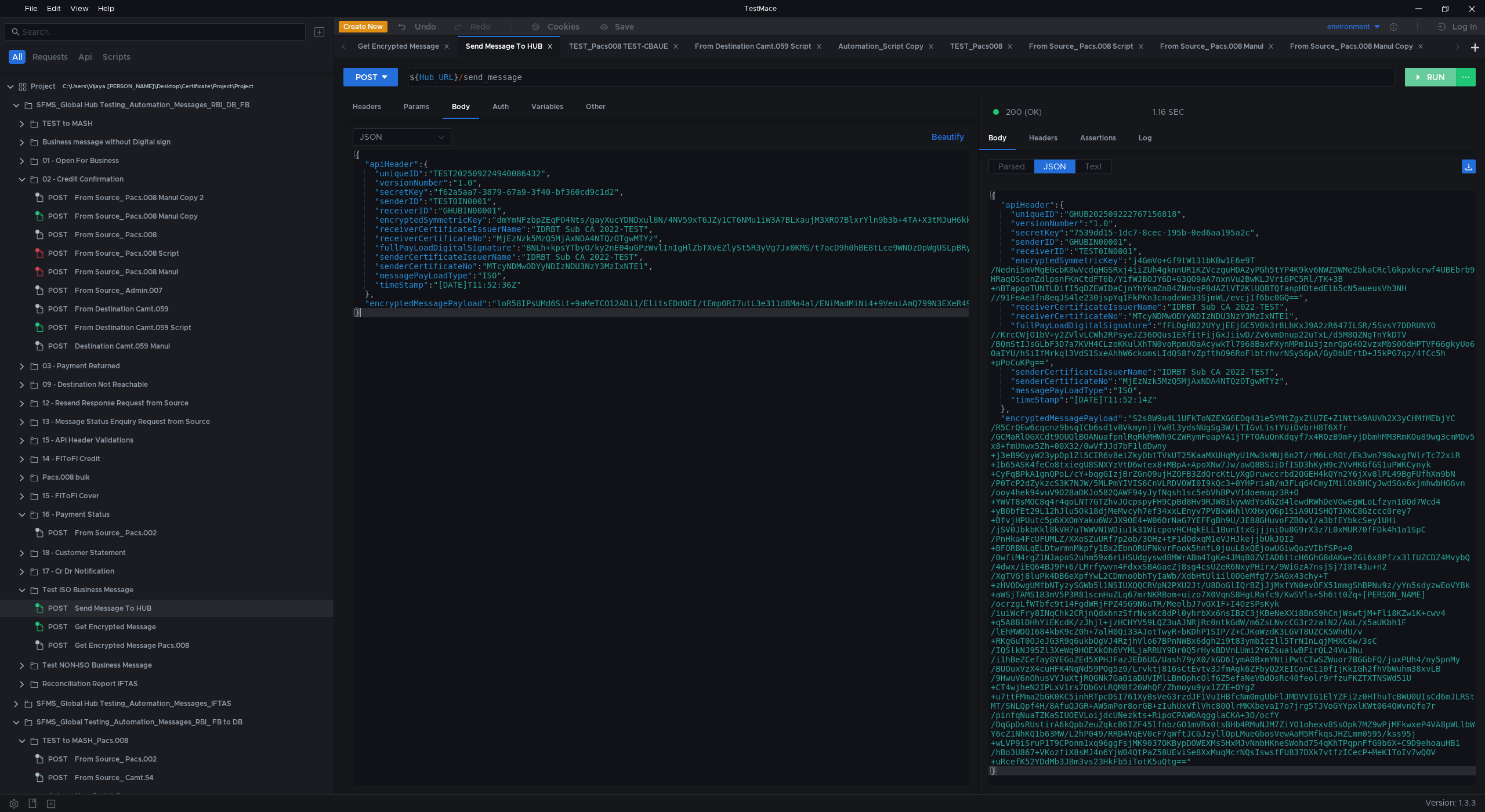
click at [1420, 82] on button "RUN" at bounding box center [1431, 77] width 52 height 19
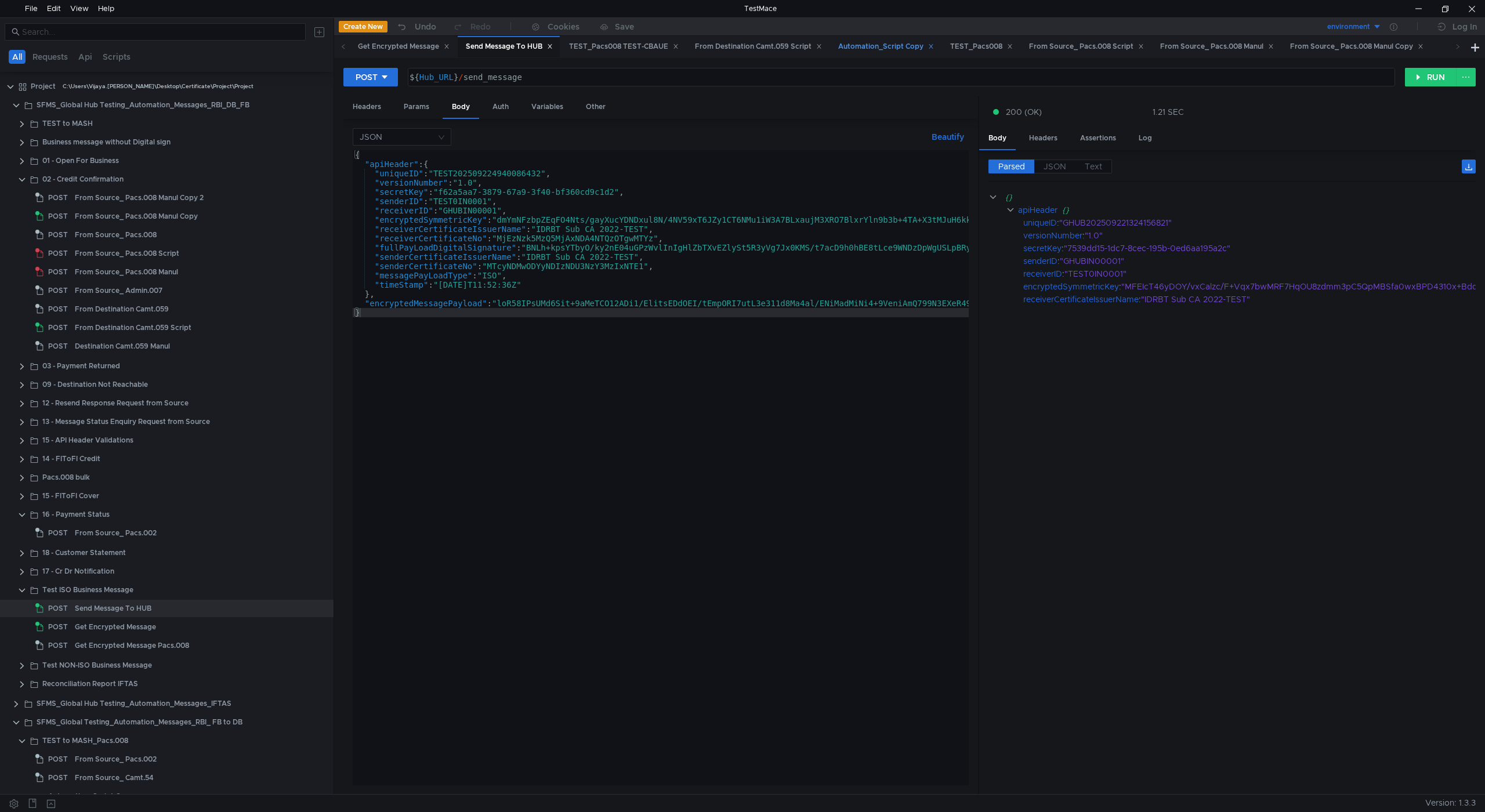
click at [892, 44] on div "Automation_Script Copy" at bounding box center [886, 46] width 96 height 12
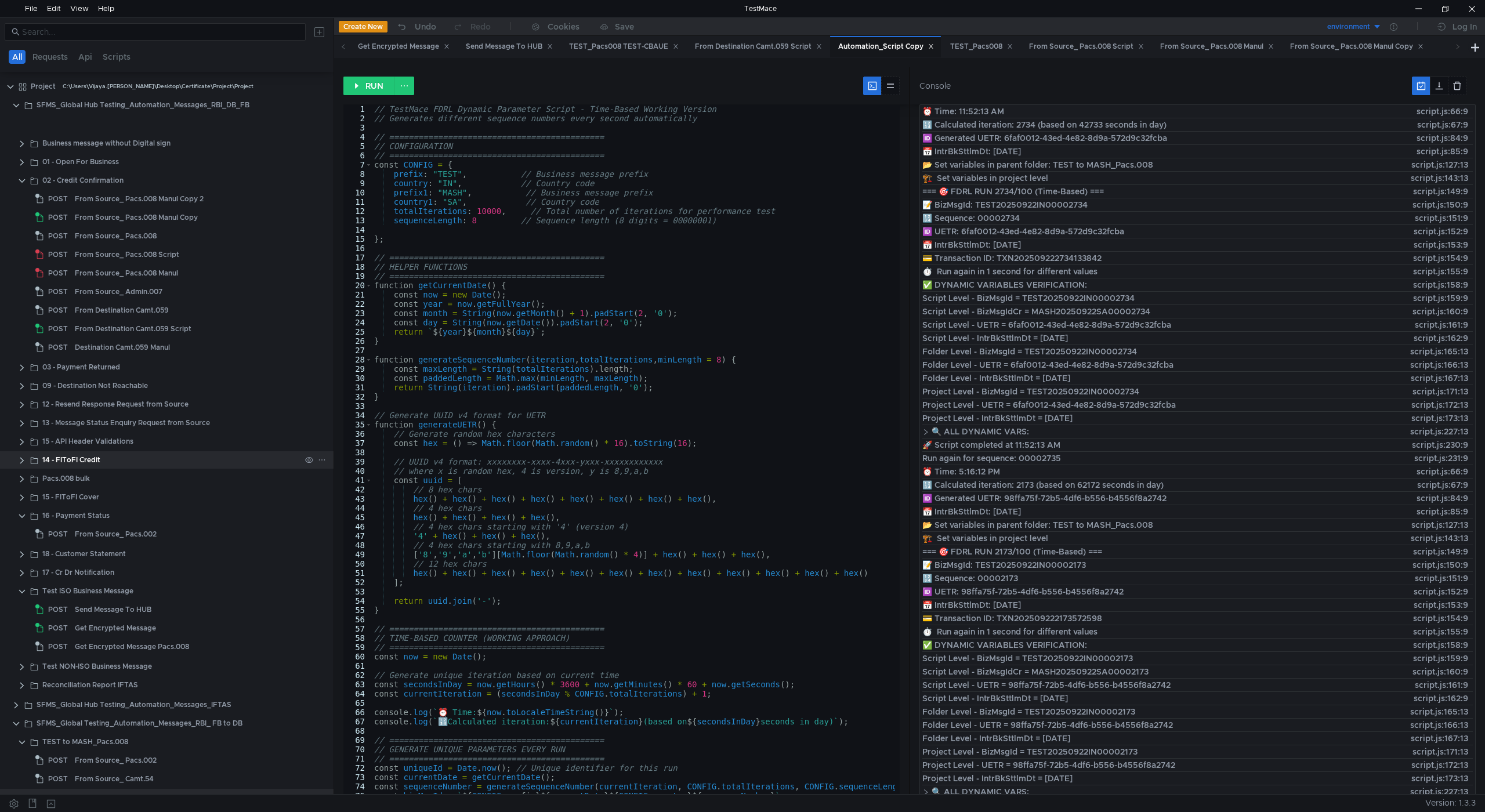
scroll to position [356, 0]
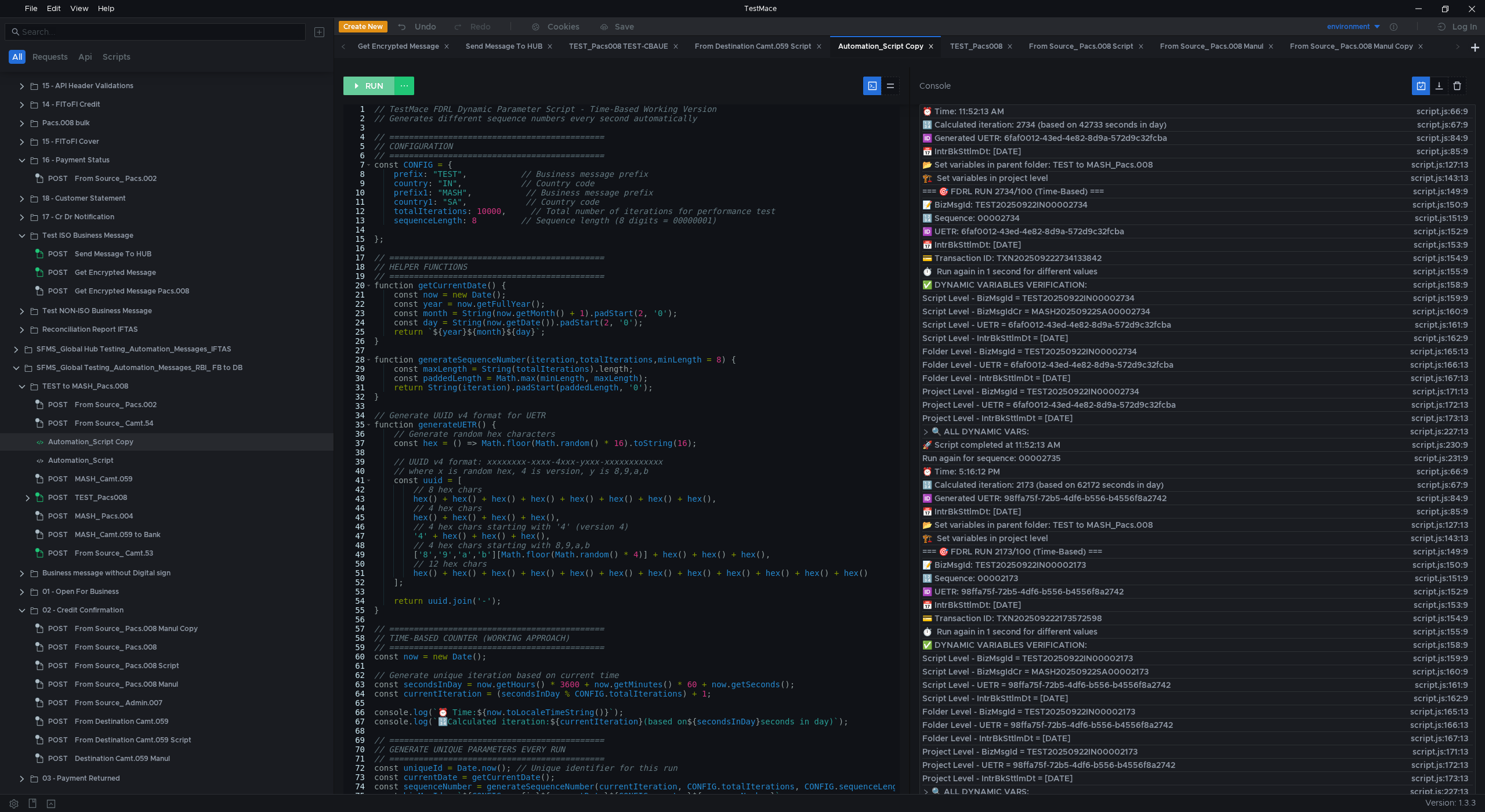
click at [366, 86] on button "RUN" at bounding box center [369, 85] width 52 height 19
click at [125, 274] on div "Get Encrypted Message" at bounding box center [115, 273] width 81 height 18
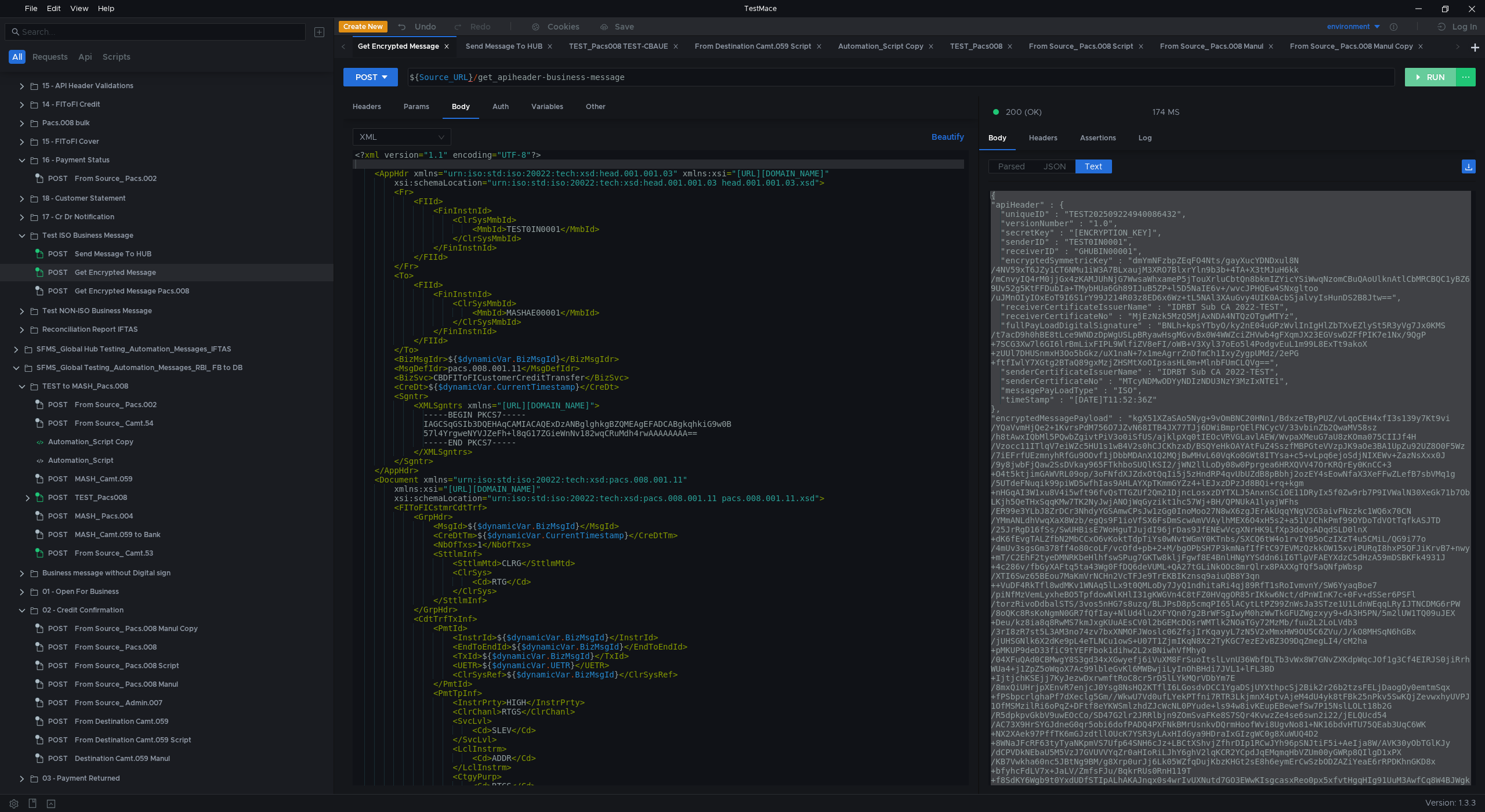
click at [1433, 76] on button "RUN" at bounding box center [1431, 77] width 52 height 19
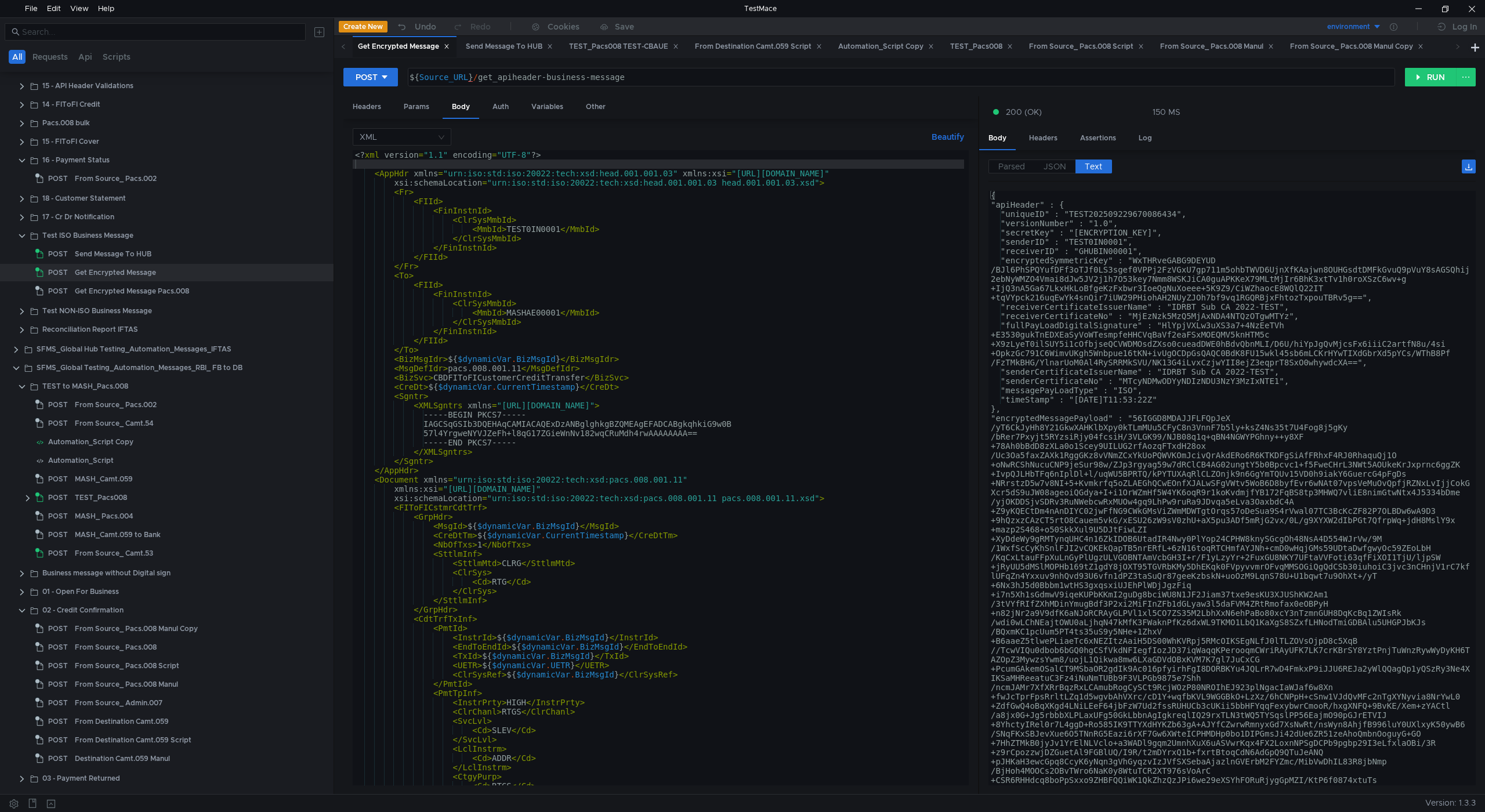
type textarea ""encryptedSymmetricKey" : "WxTHRveGABG9DEYUD/BJl6PhSPQYufDFf3oTJf0LS3sgef0VPPj2…"
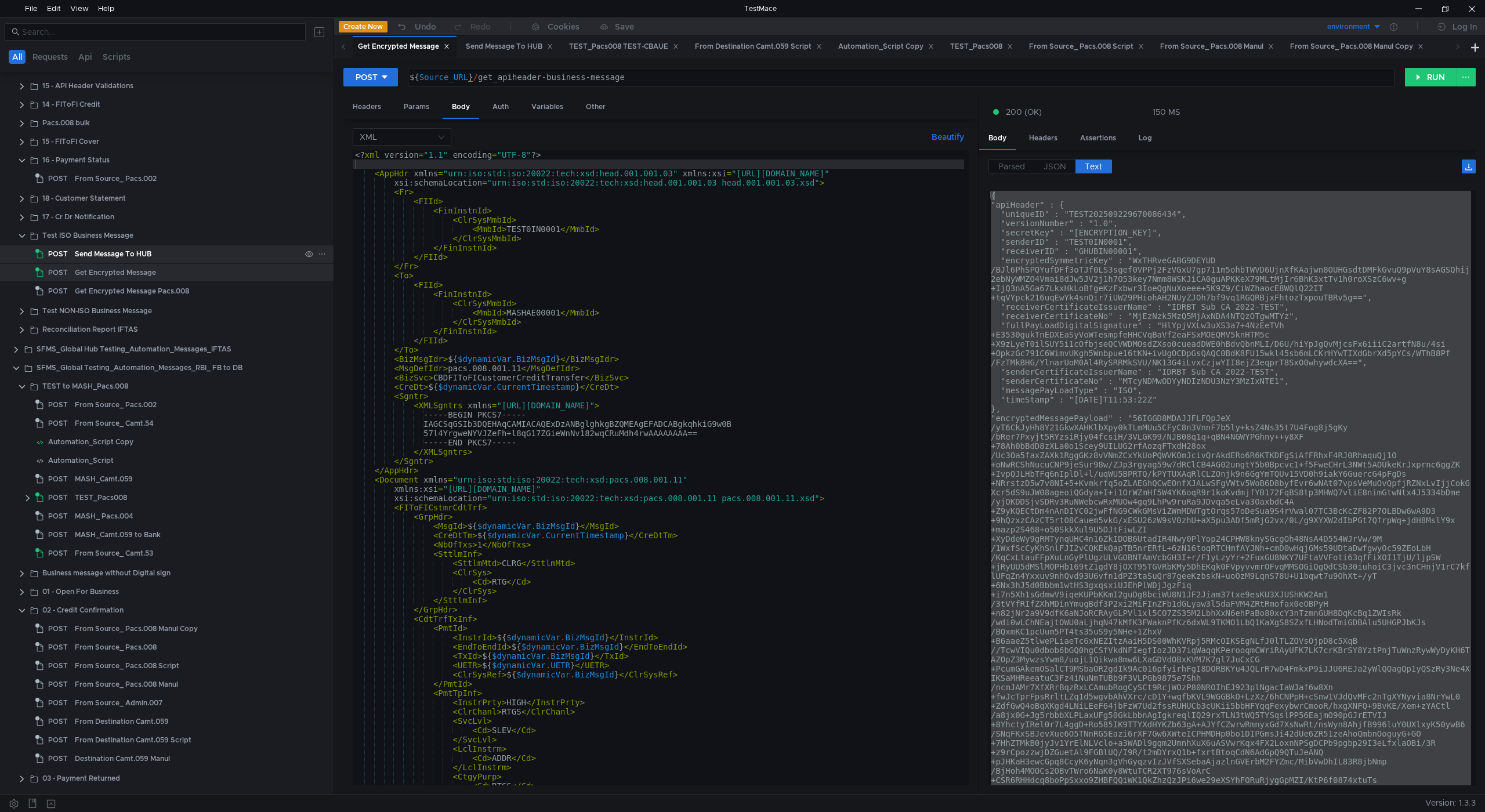
click at [134, 254] on div "Send Message To HUB" at bounding box center [113, 254] width 77 height 18
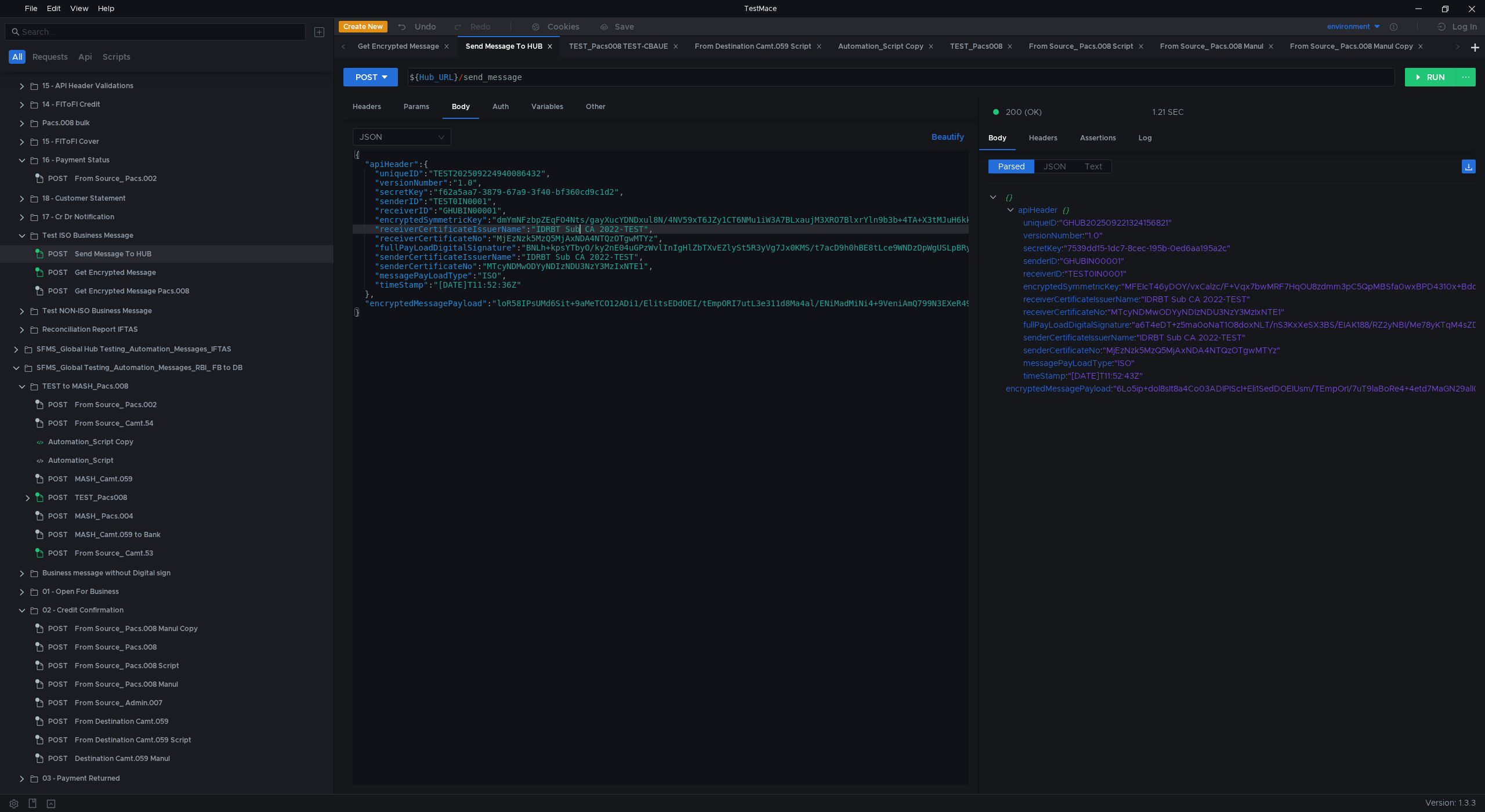
type textarea ""receiverCertificateIssuerName" : "IDRBT Sub CA 2022-TEST","
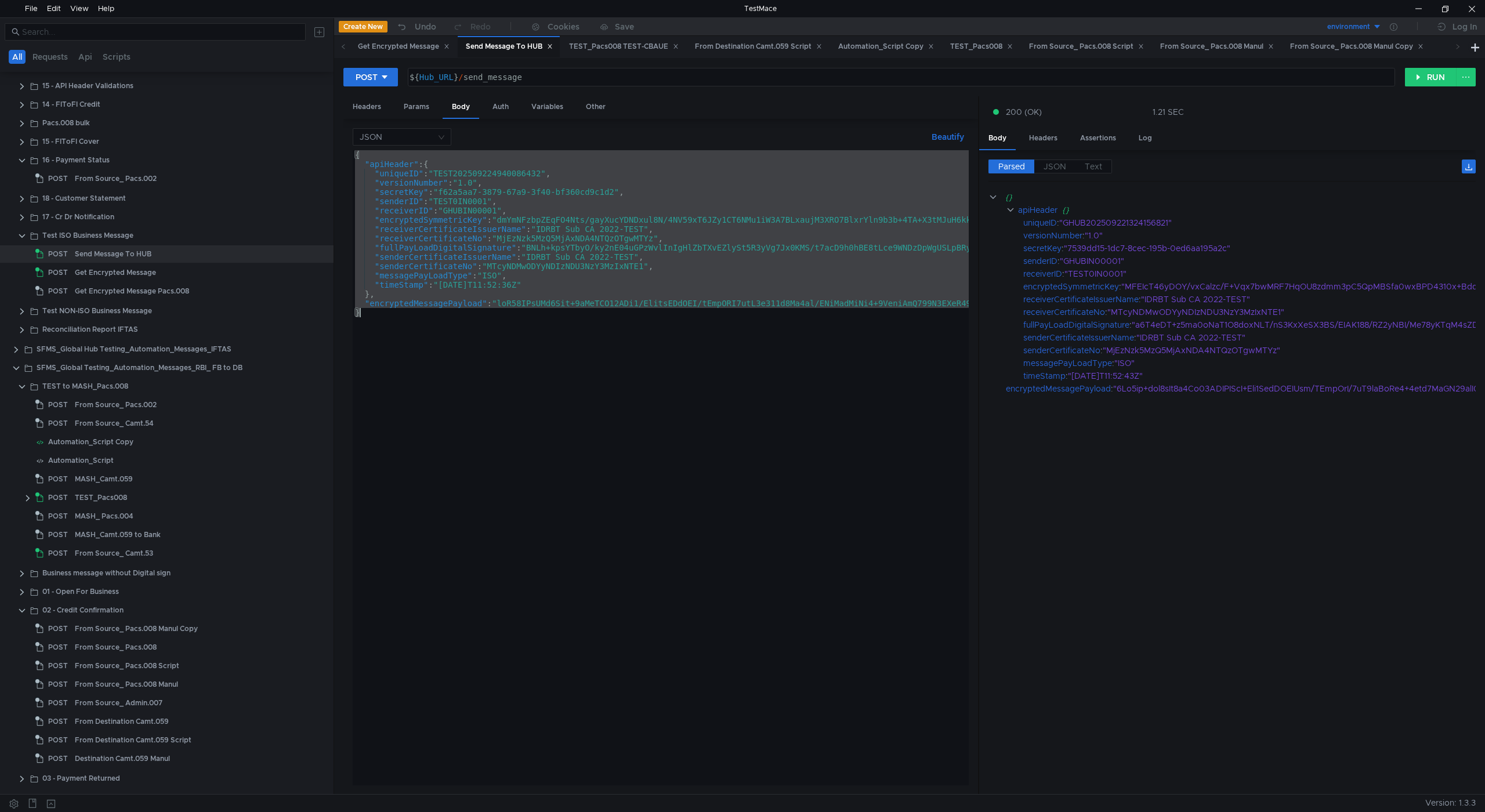
paste textarea "}"
type textarea "}"
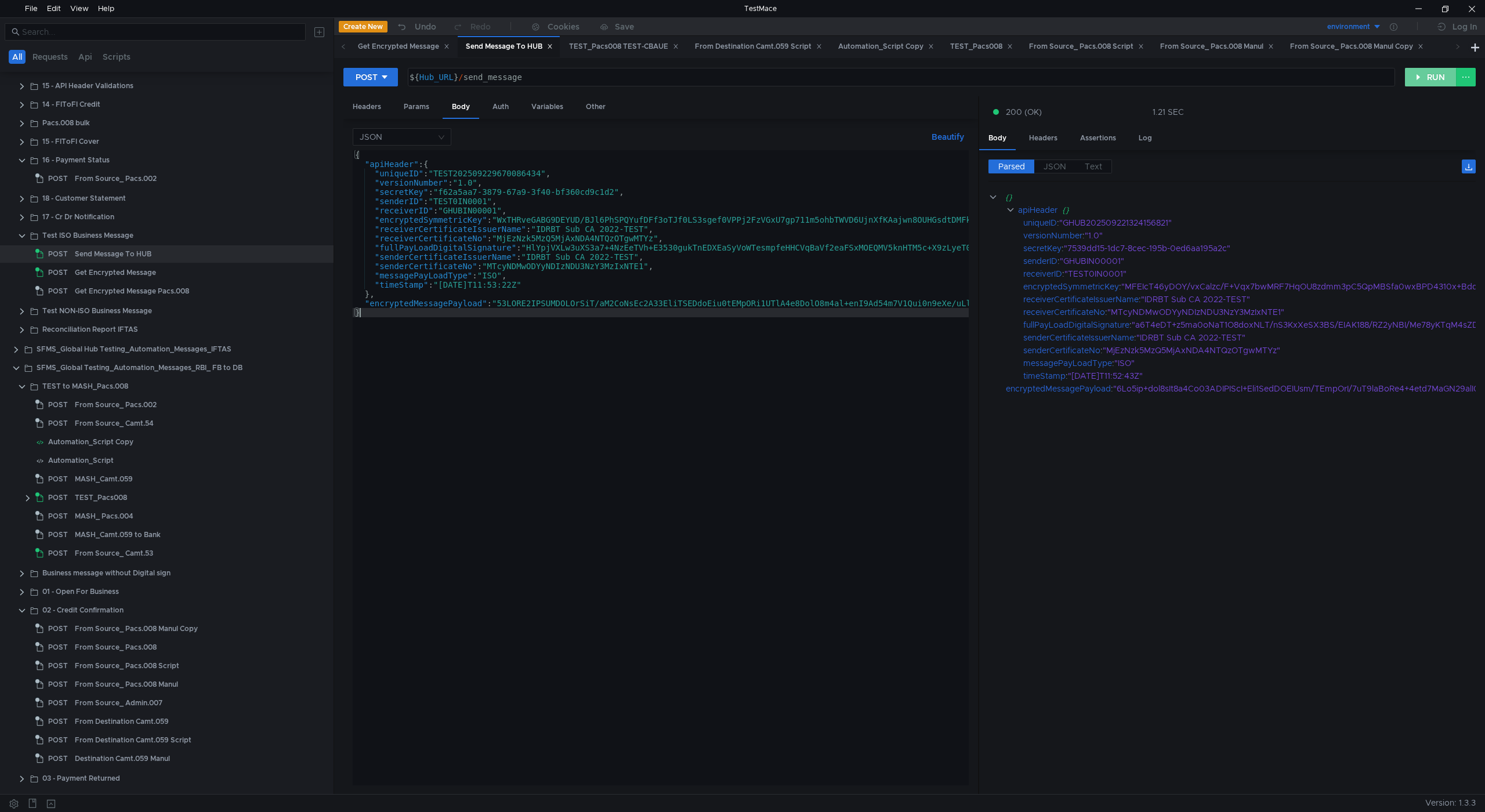
click at [1418, 77] on button "RUN" at bounding box center [1431, 77] width 52 height 19
click at [1059, 170] on span "JSON" at bounding box center [1055, 166] width 23 height 10
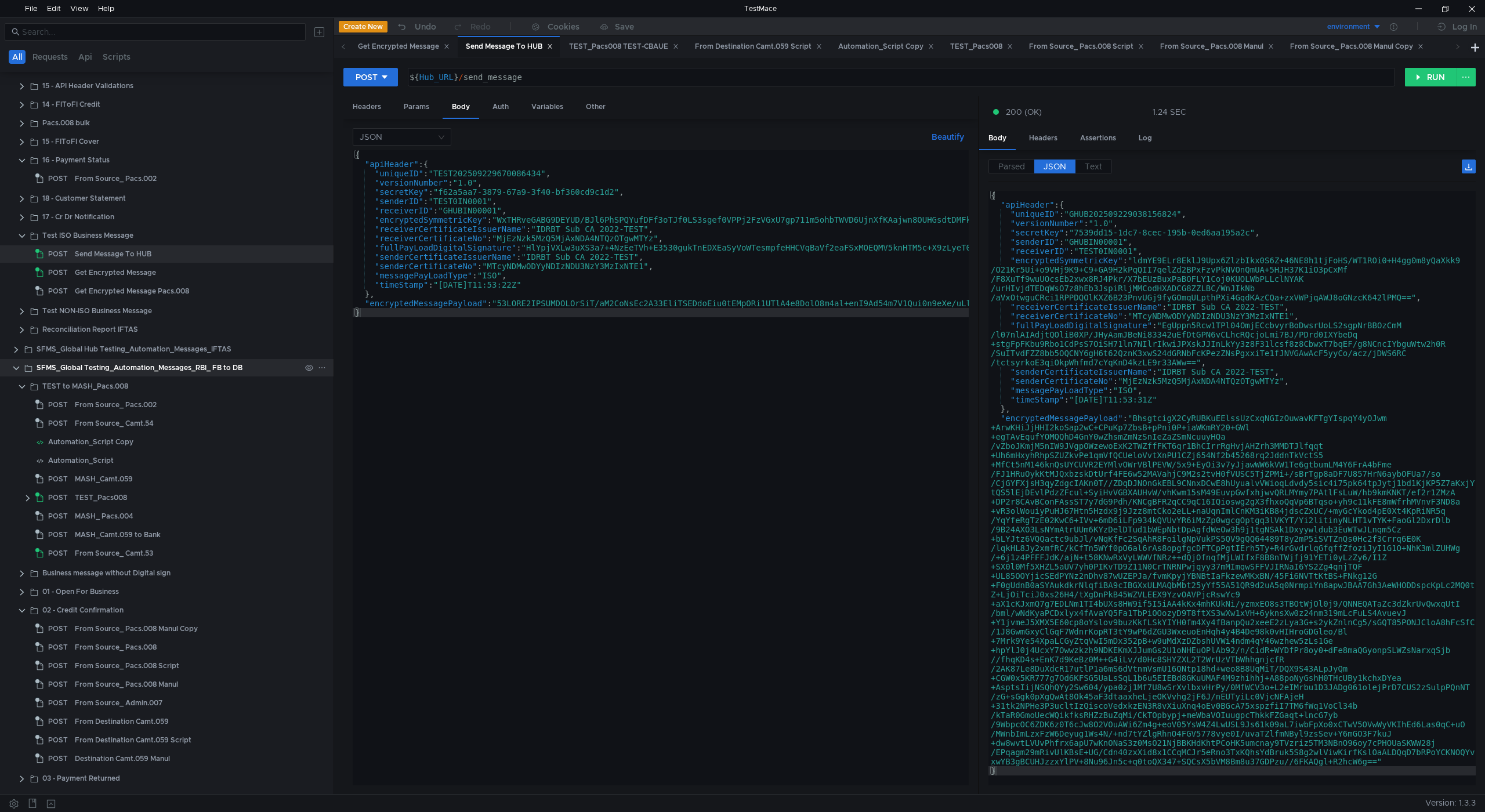
click at [14, 367] on clr-icon at bounding box center [16, 369] width 10 height 10
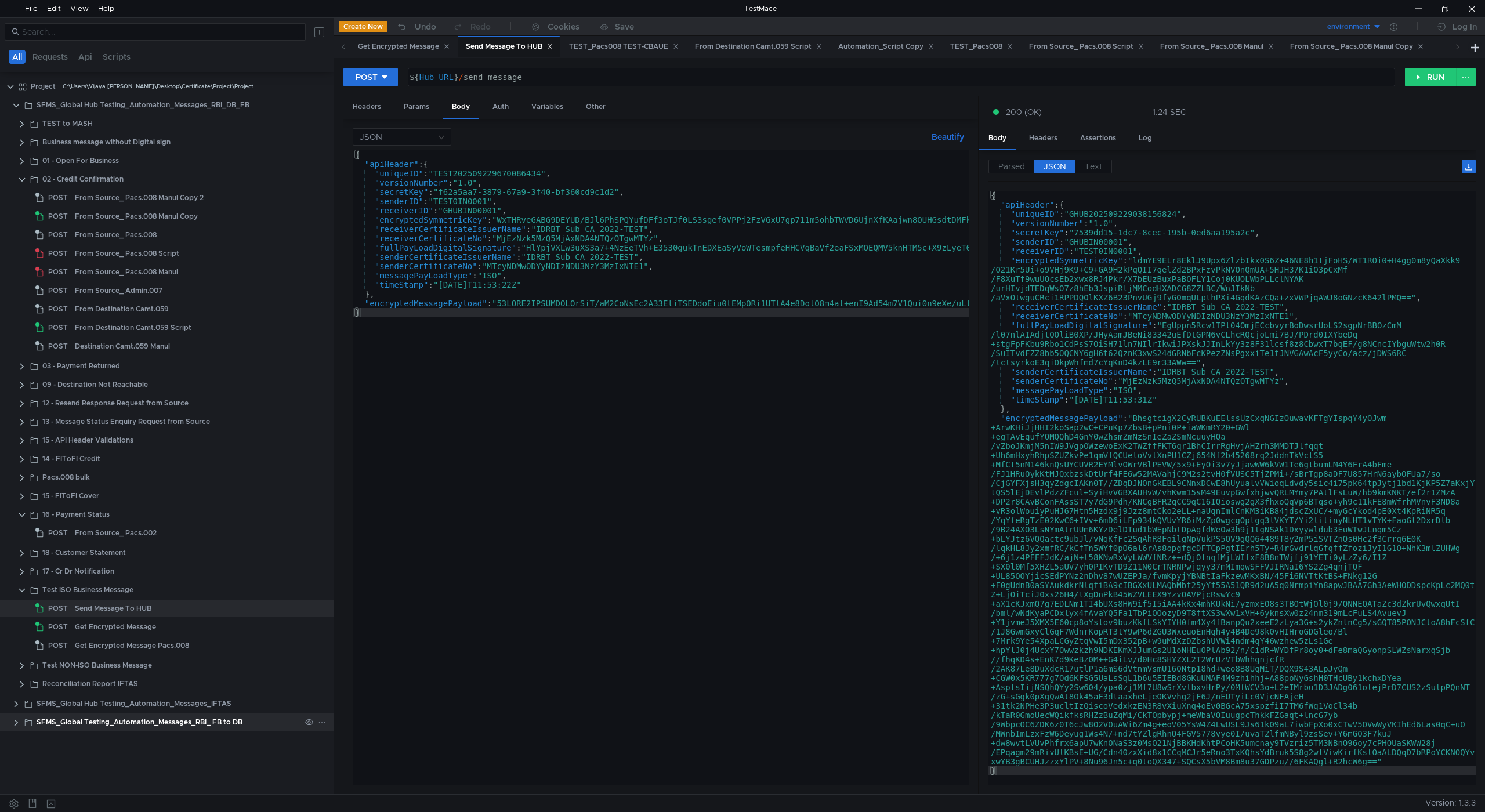
scroll to position [0, 0]
click at [129, 626] on div "Get Encrypted Message" at bounding box center [115, 627] width 81 height 18
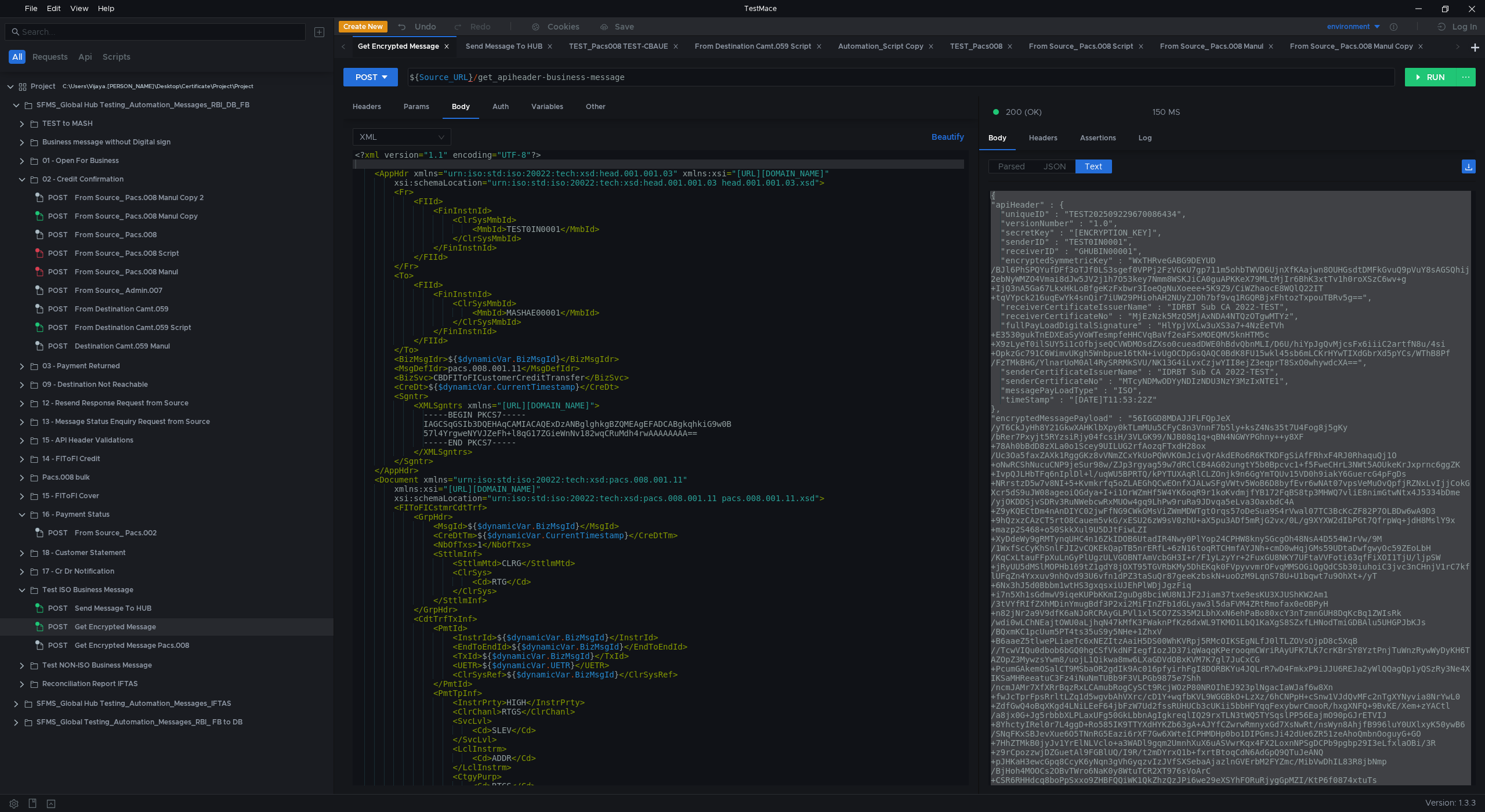
click at [419, 166] on div "<? xml version = "1.1" encoding = "UTF-8" ?> < AppHdr xmlns = "urn:iso:std:iso:…" at bounding box center [658, 477] width 611 height 654
click at [442, 155] on div "<? xml version = "1.1" encoding = "UTF-8" ?> < AppHdr xmlns = "urn:iso:std:iso:…" at bounding box center [658, 477] width 611 height 654
type textarea "<?xml version="1.0" encoding="UTF-8"?>"
click at [882, 45] on div "Automation_Script Copy" at bounding box center [886, 46] width 96 height 12
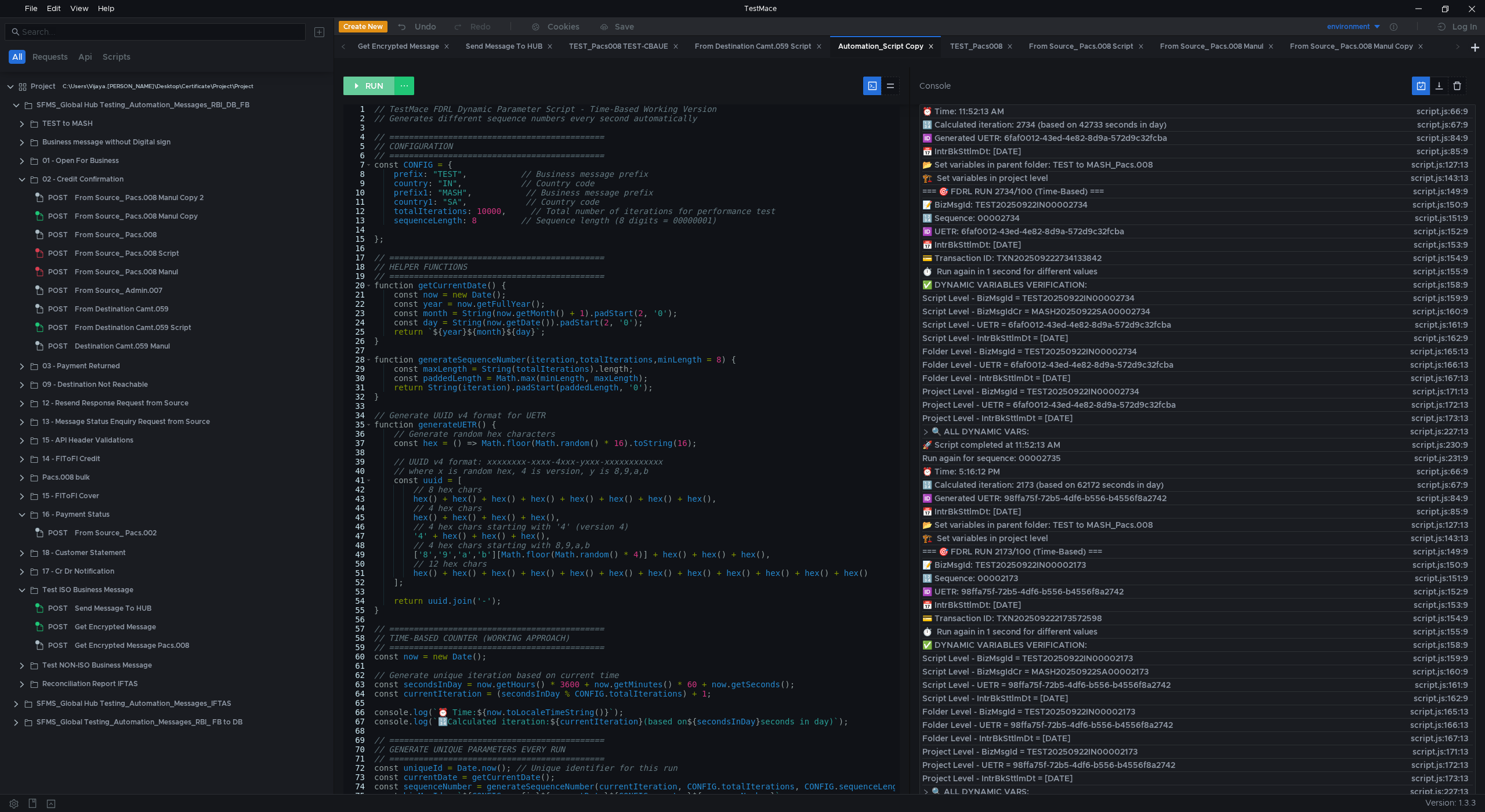
click at [376, 91] on button "RUN" at bounding box center [369, 85] width 52 height 19
click at [1369, 44] on div "From Source_ Pacs.008 Manul Copy" at bounding box center [1357, 46] width 133 height 12
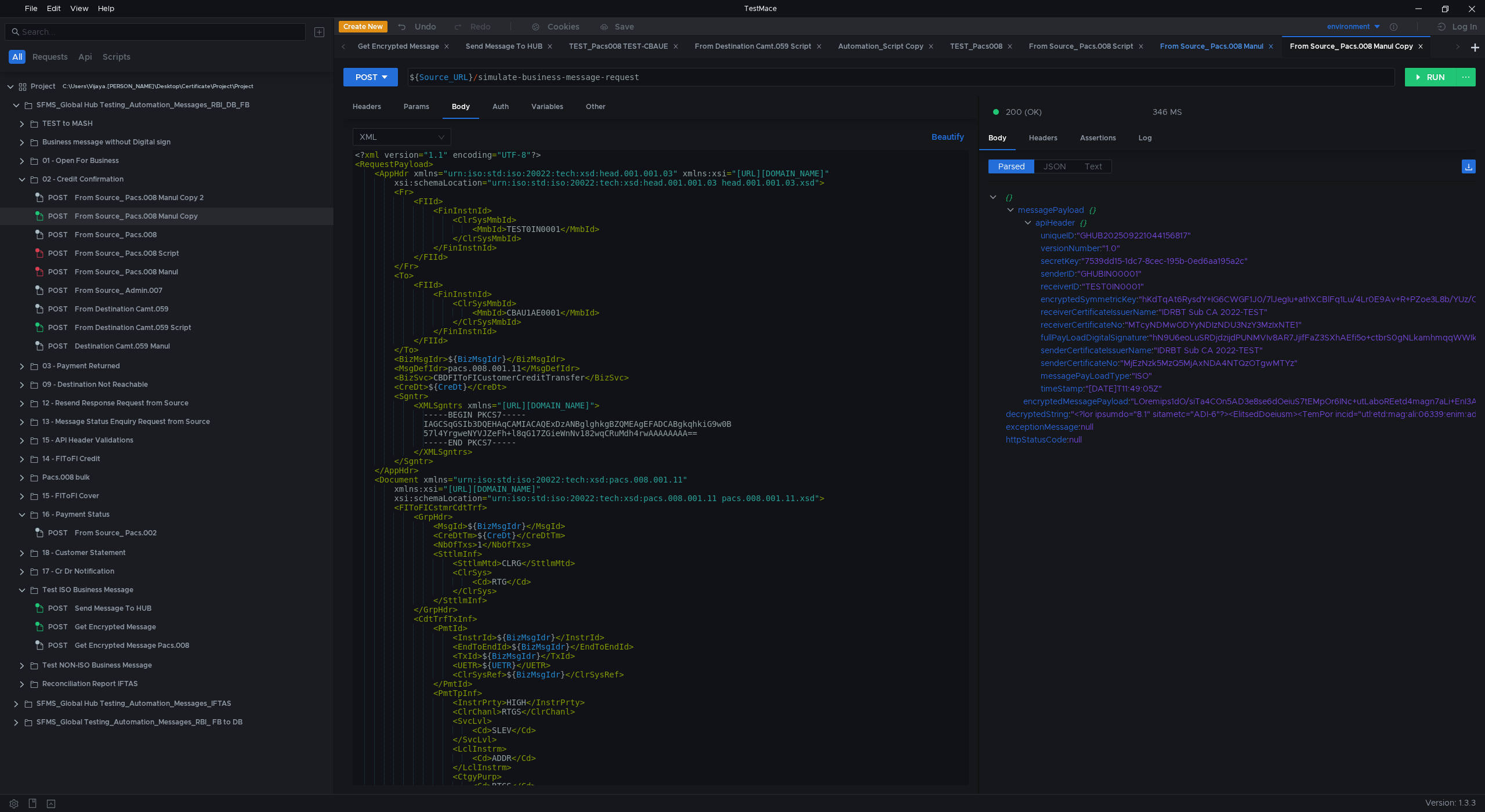
click at [1255, 48] on div "From Source_ Pacs.008 Manul" at bounding box center [1217, 46] width 114 height 12
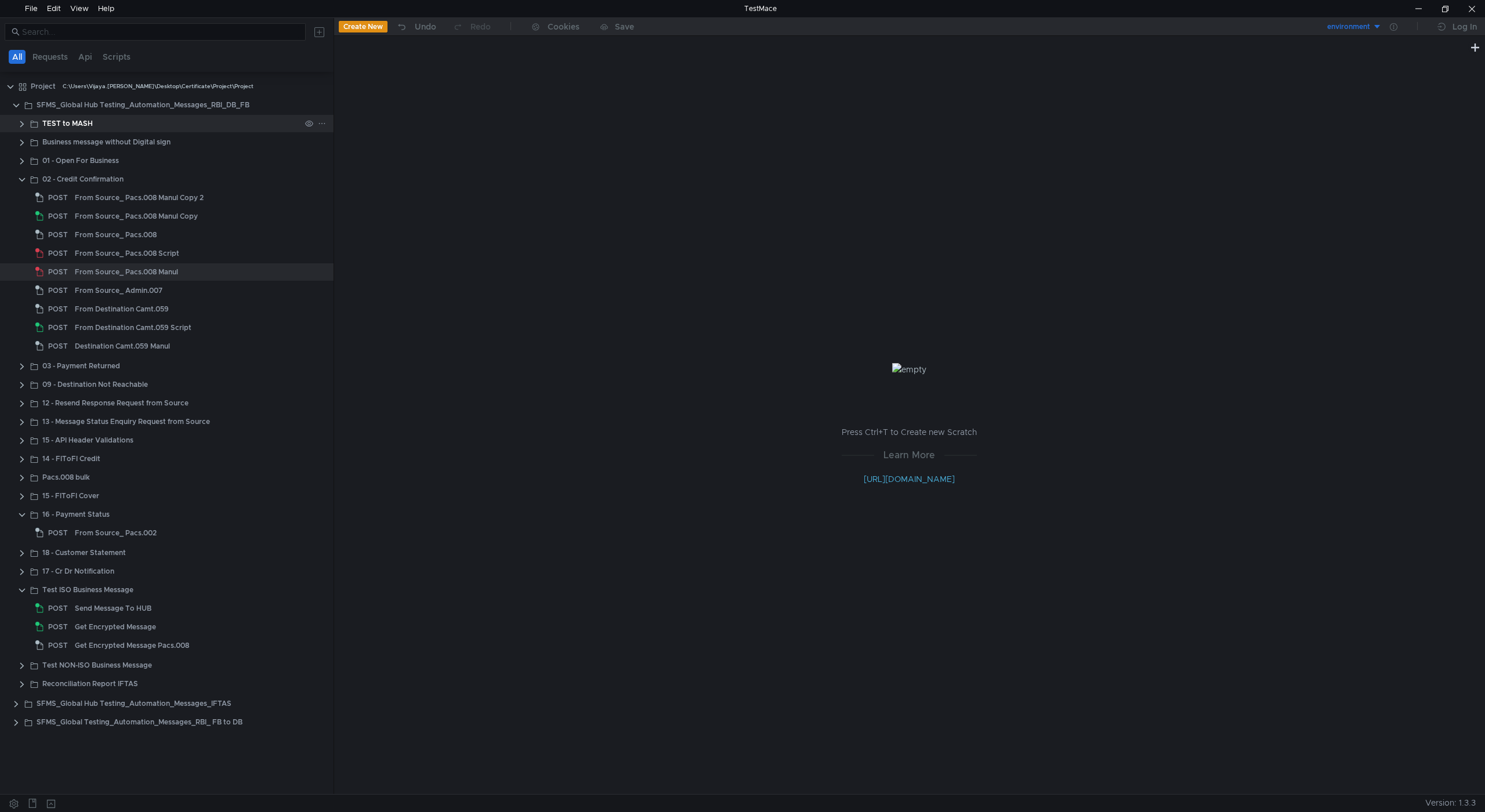
click at [17, 124] on div "TEST to MASH" at bounding box center [167, 123] width 334 height 18
click at [22, 123] on clr-icon at bounding box center [23, 124] width 10 height 10
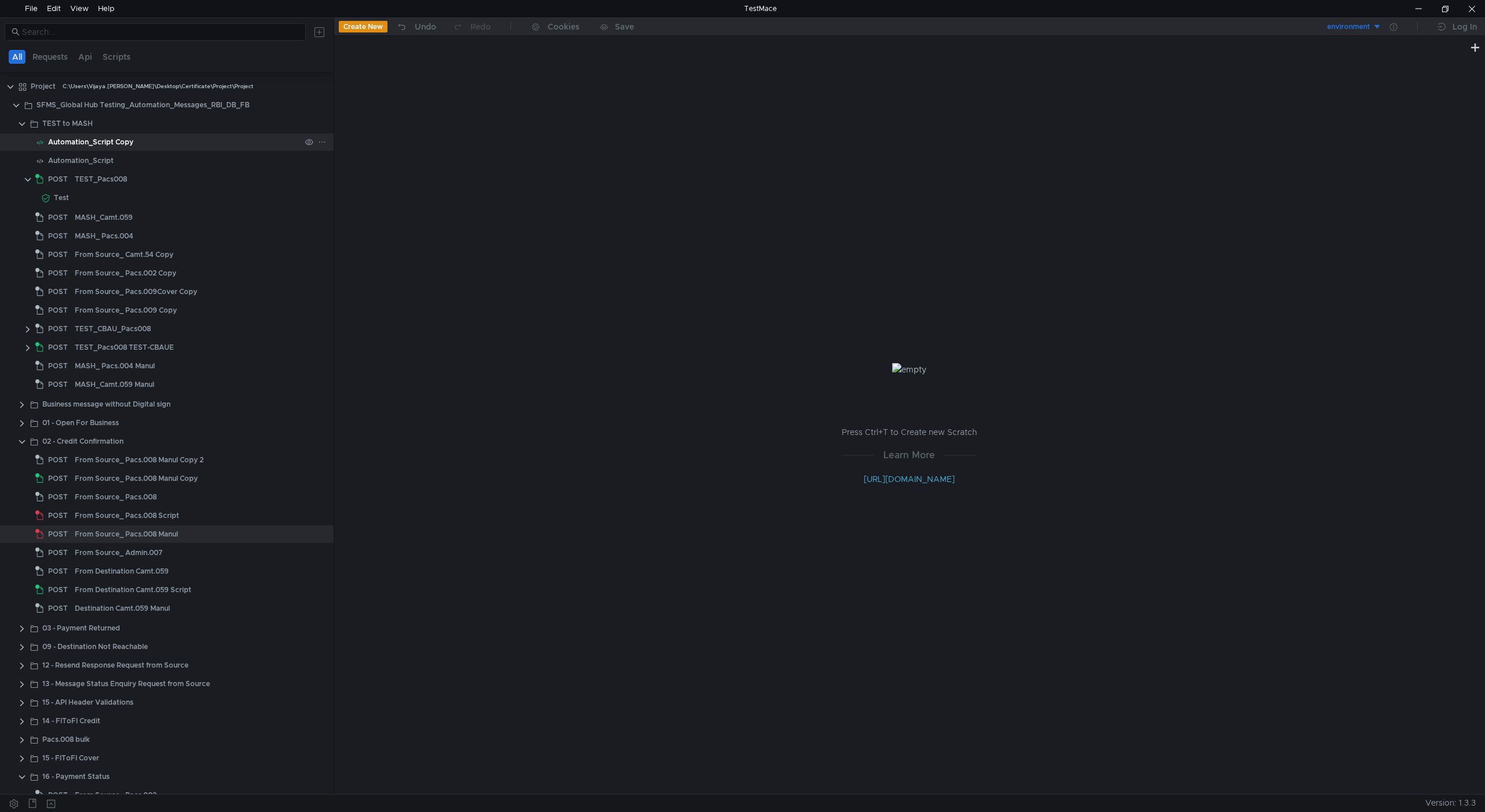
click at [81, 145] on div "Automation_Script Copy" at bounding box center [91, 142] width 86 height 18
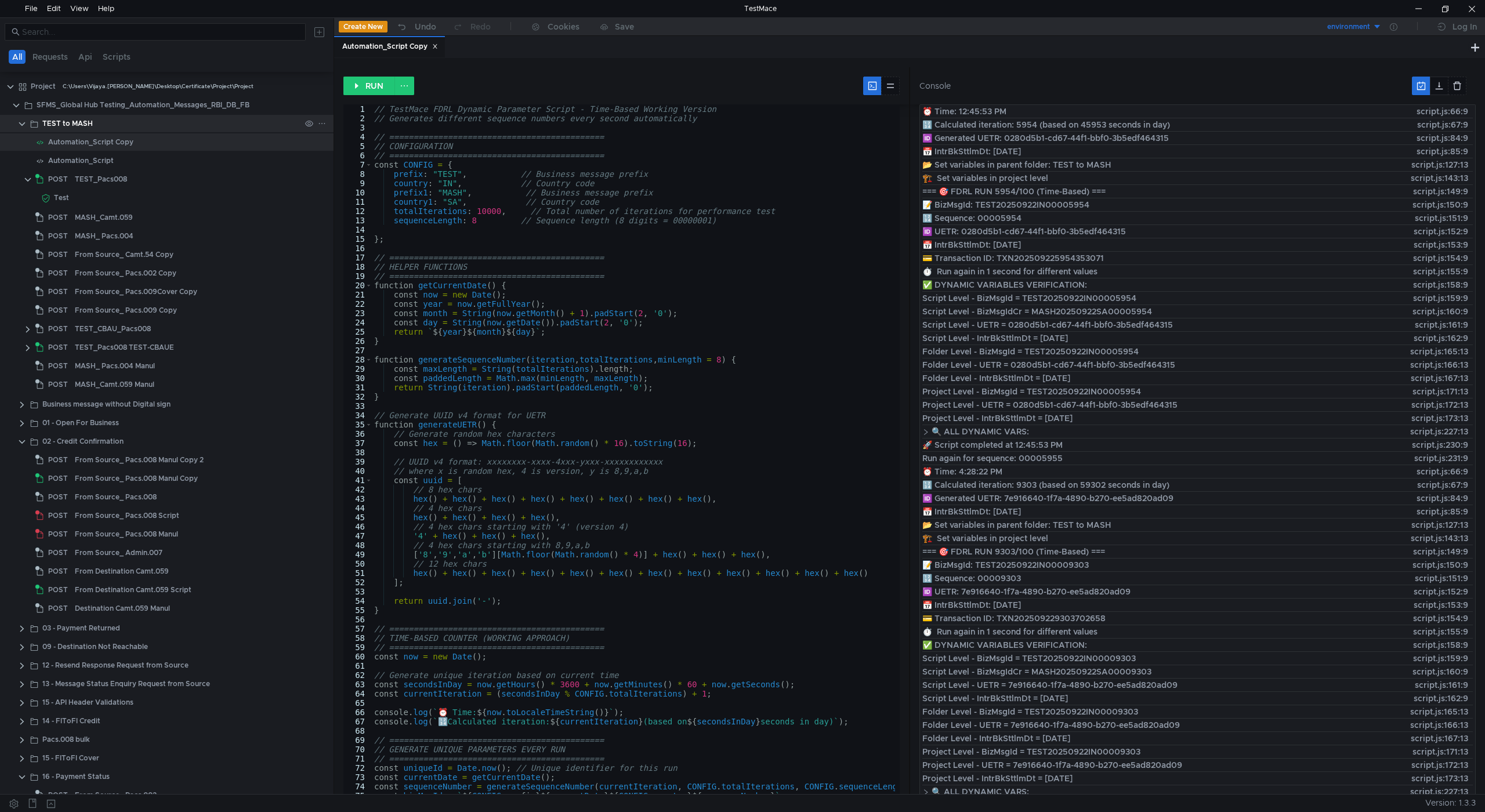
click at [23, 123] on clr-icon at bounding box center [23, 124] width 10 height 10
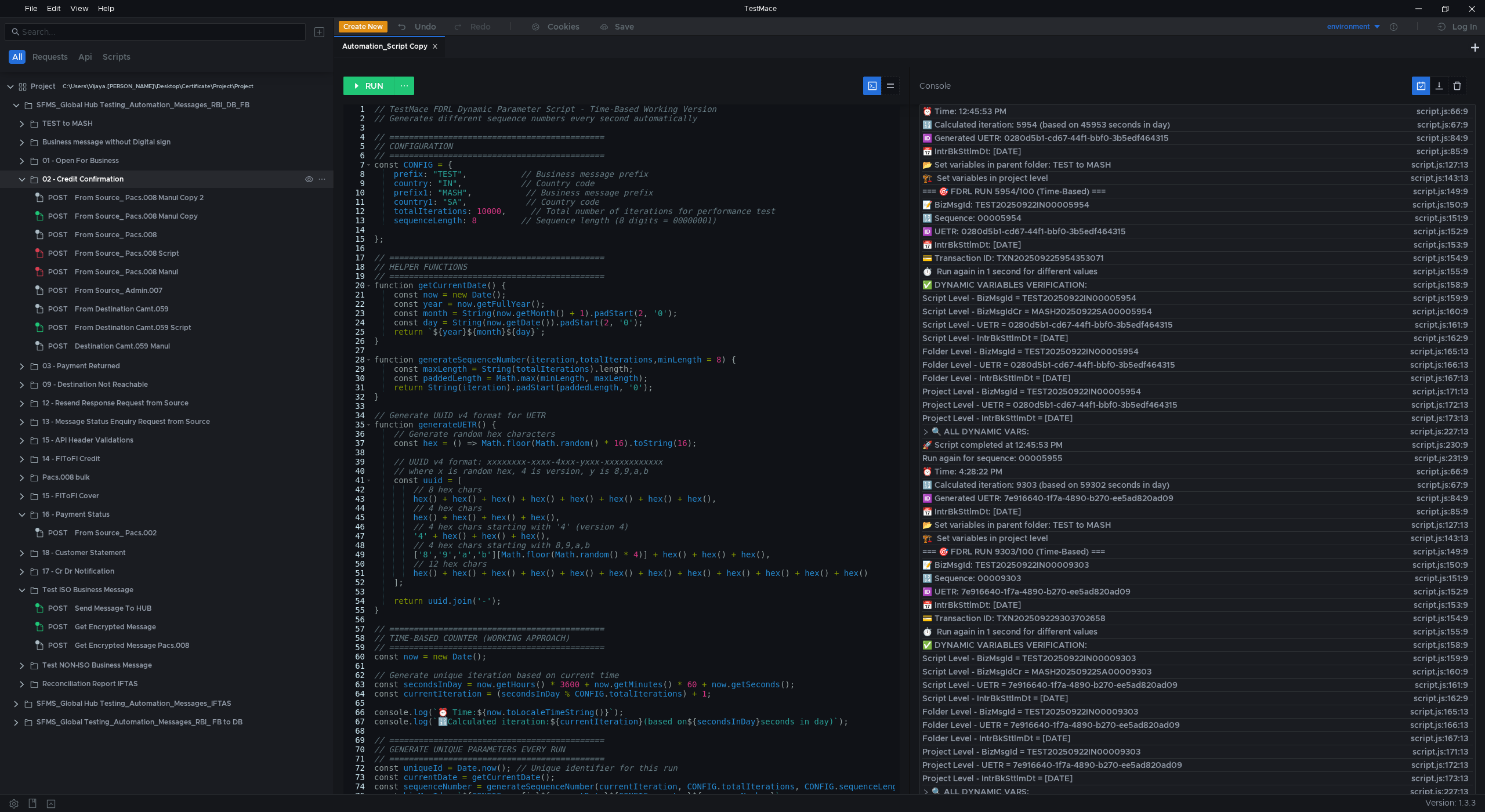
click at [26, 181] on clr-icon at bounding box center [23, 180] width 10 height 10
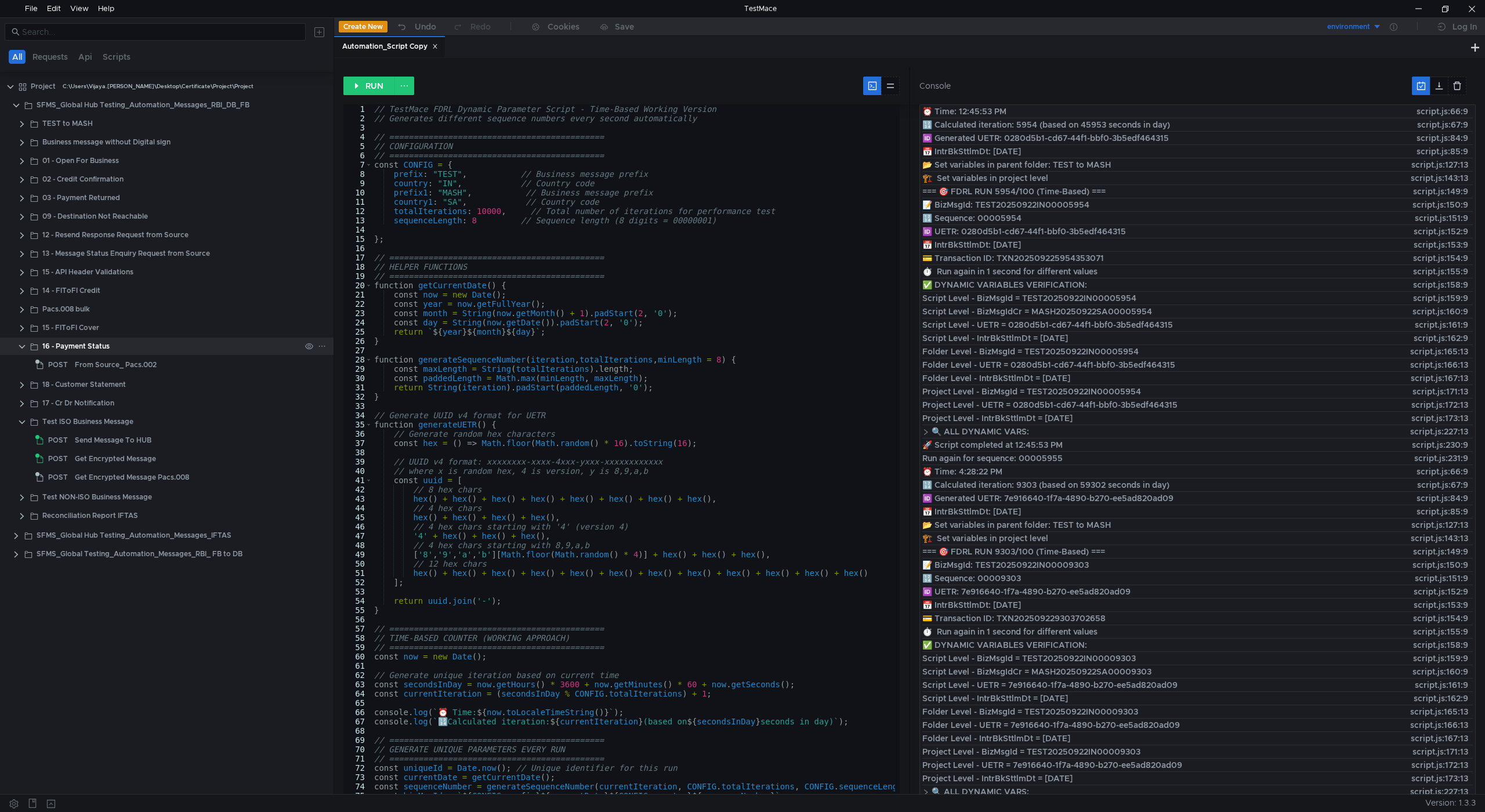
click at [22, 345] on clr-icon at bounding box center [23, 347] width 10 height 10
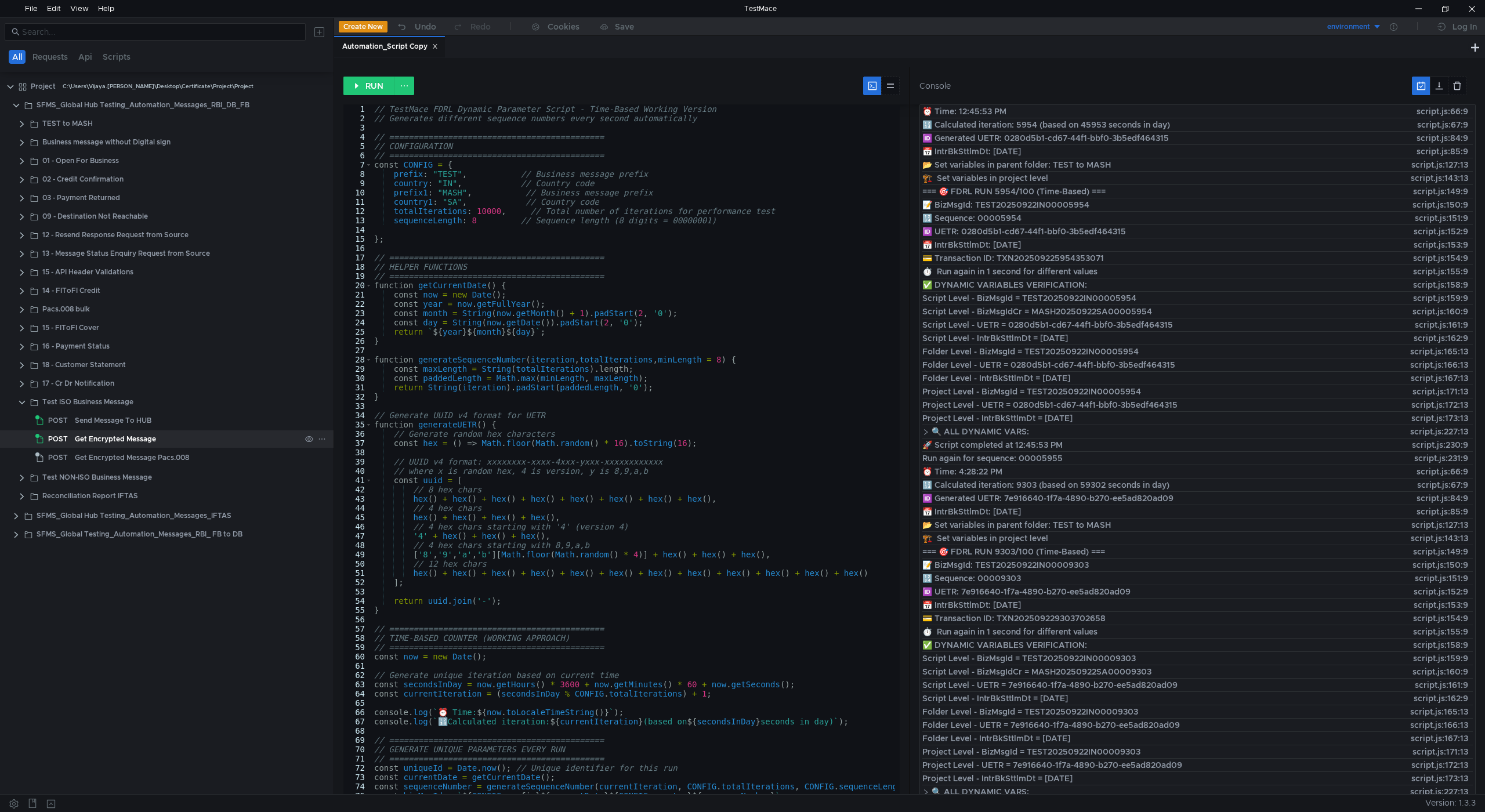
click at [123, 438] on div "Get Encrypted Message" at bounding box center [115, 439] width 81 height 18
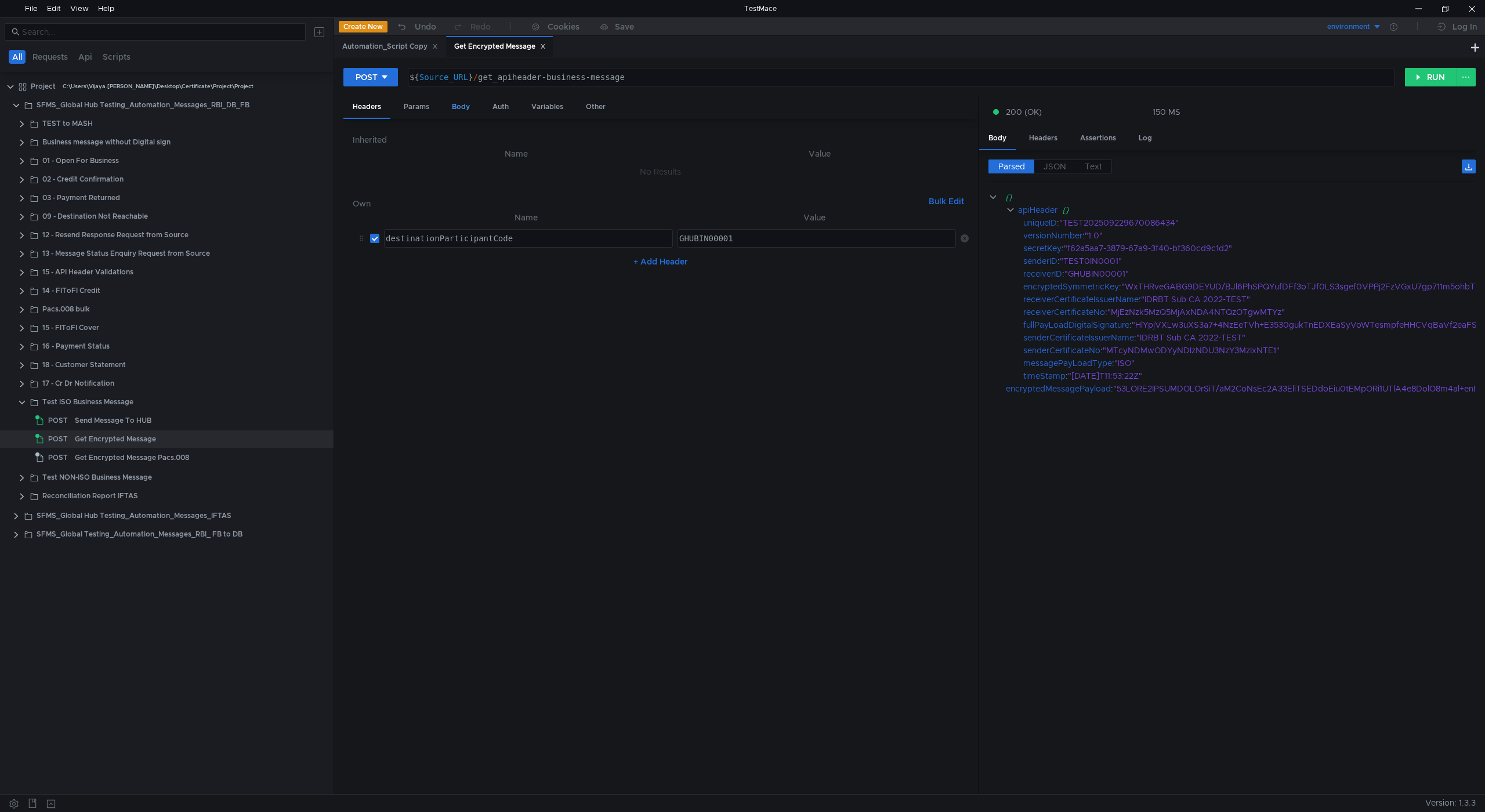
click at [456, 109] on div "Body" at bounding box center [461, 106] width 36 height 22
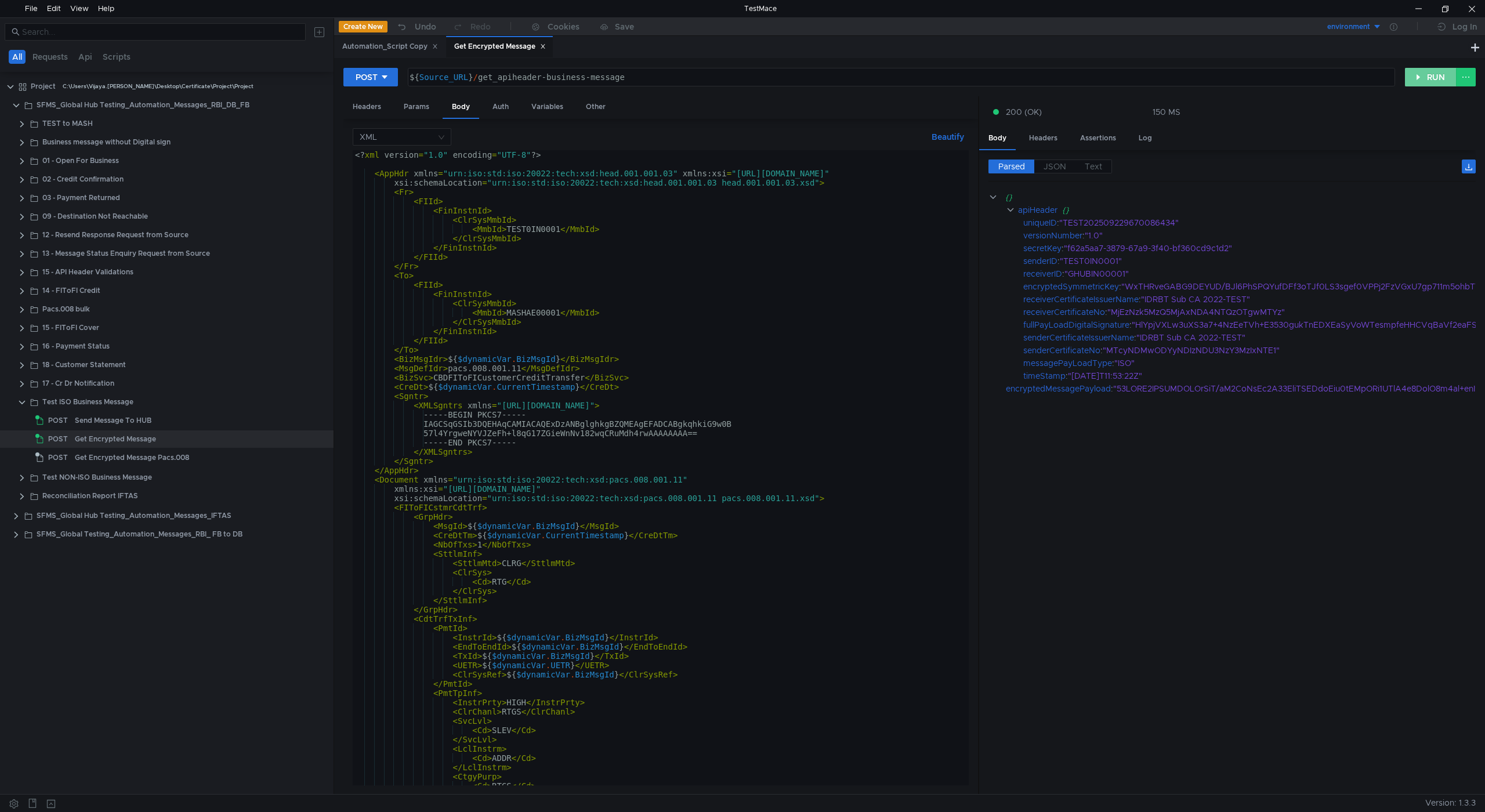
click at [1425, 75] on button "RUN" at bounding box center [1431, 77] width 52 height 19
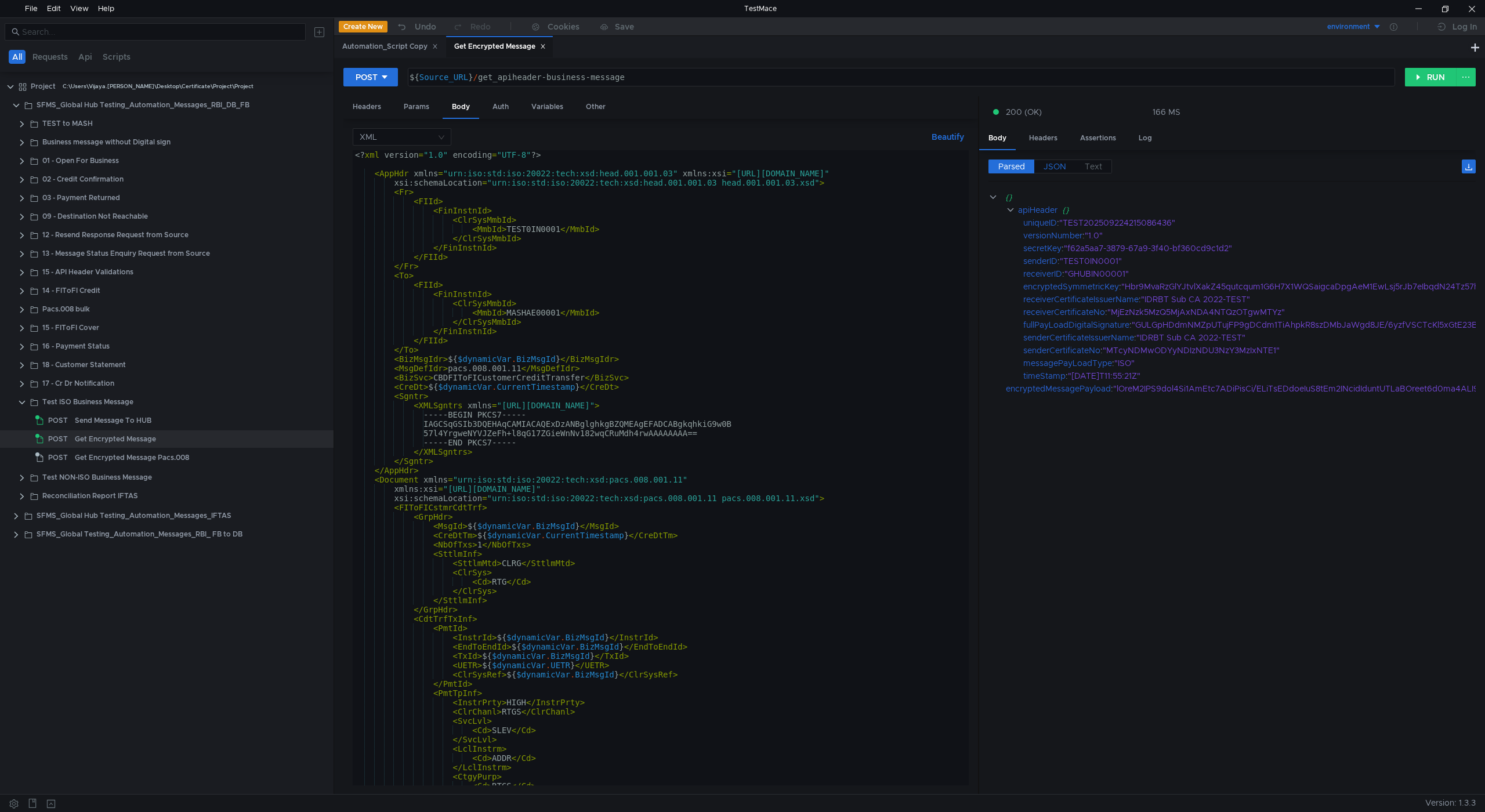
click at [1053, 162] on span "JSON" at bounding box center [1055, 166] width 23 height 10
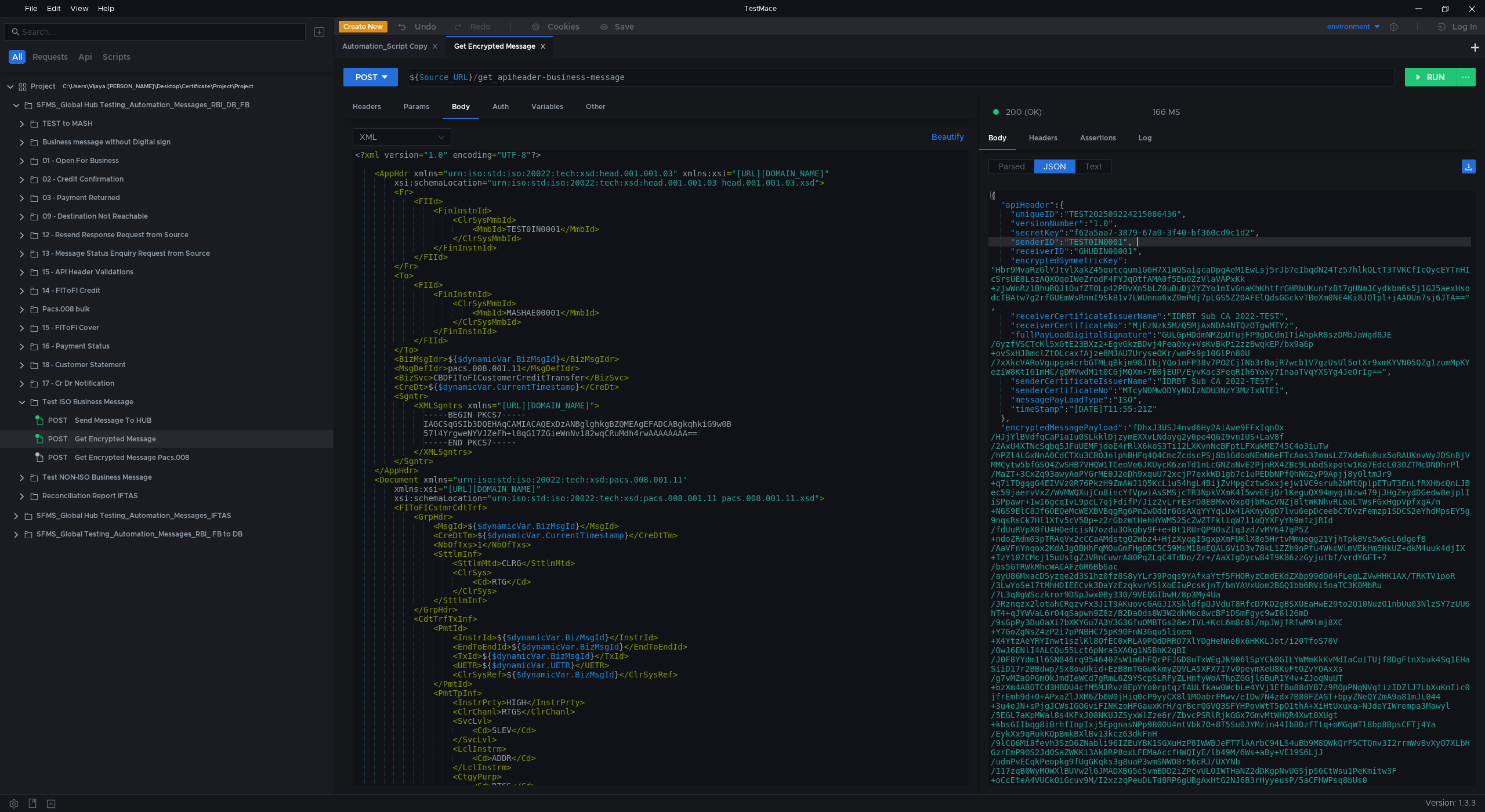
type textarea ""senderID": "TEST0IN0001","
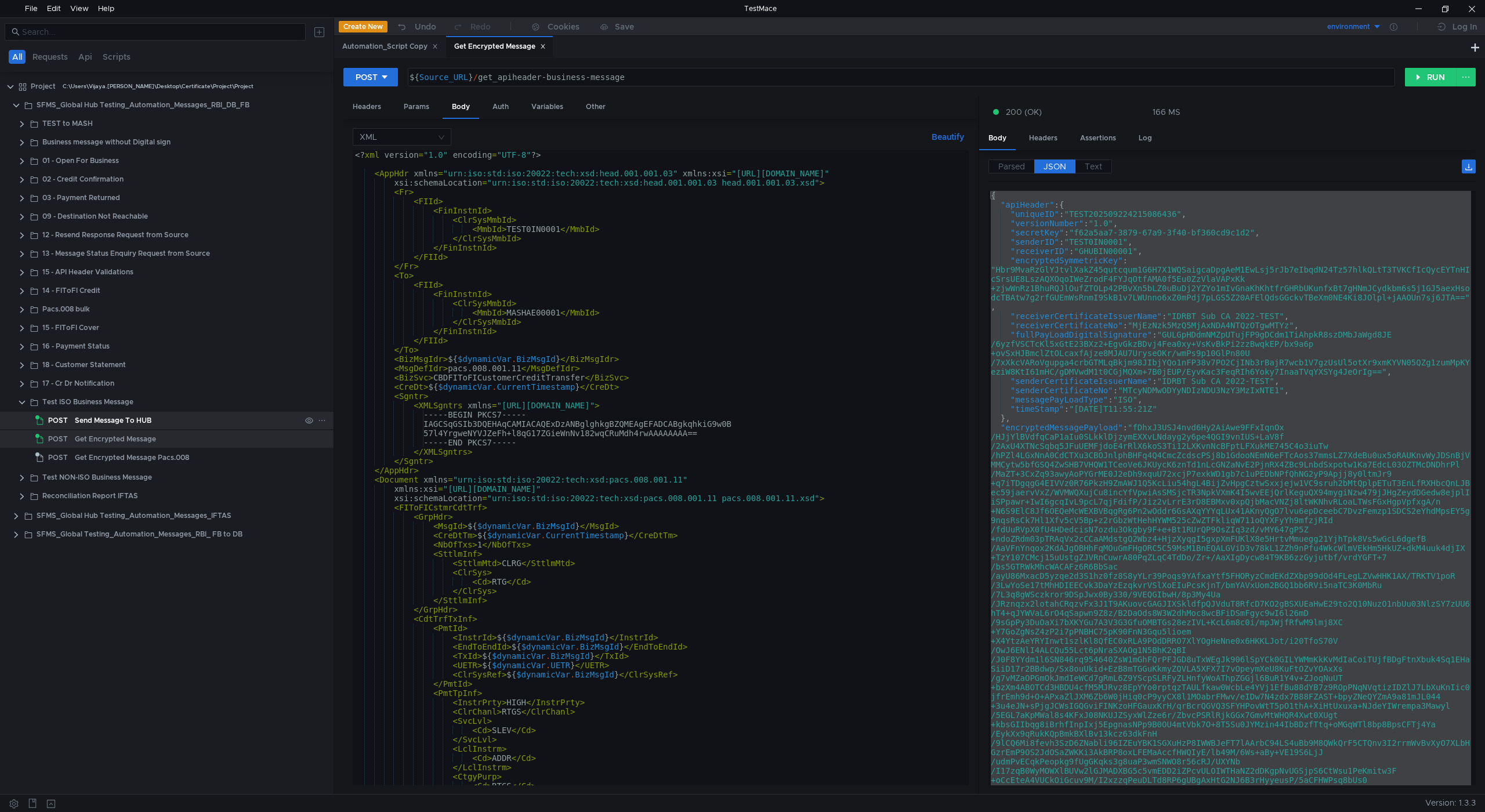
click at [108, 416] on div "Send Message To HUB" at bounding box center [113, 421] width 77 height 18
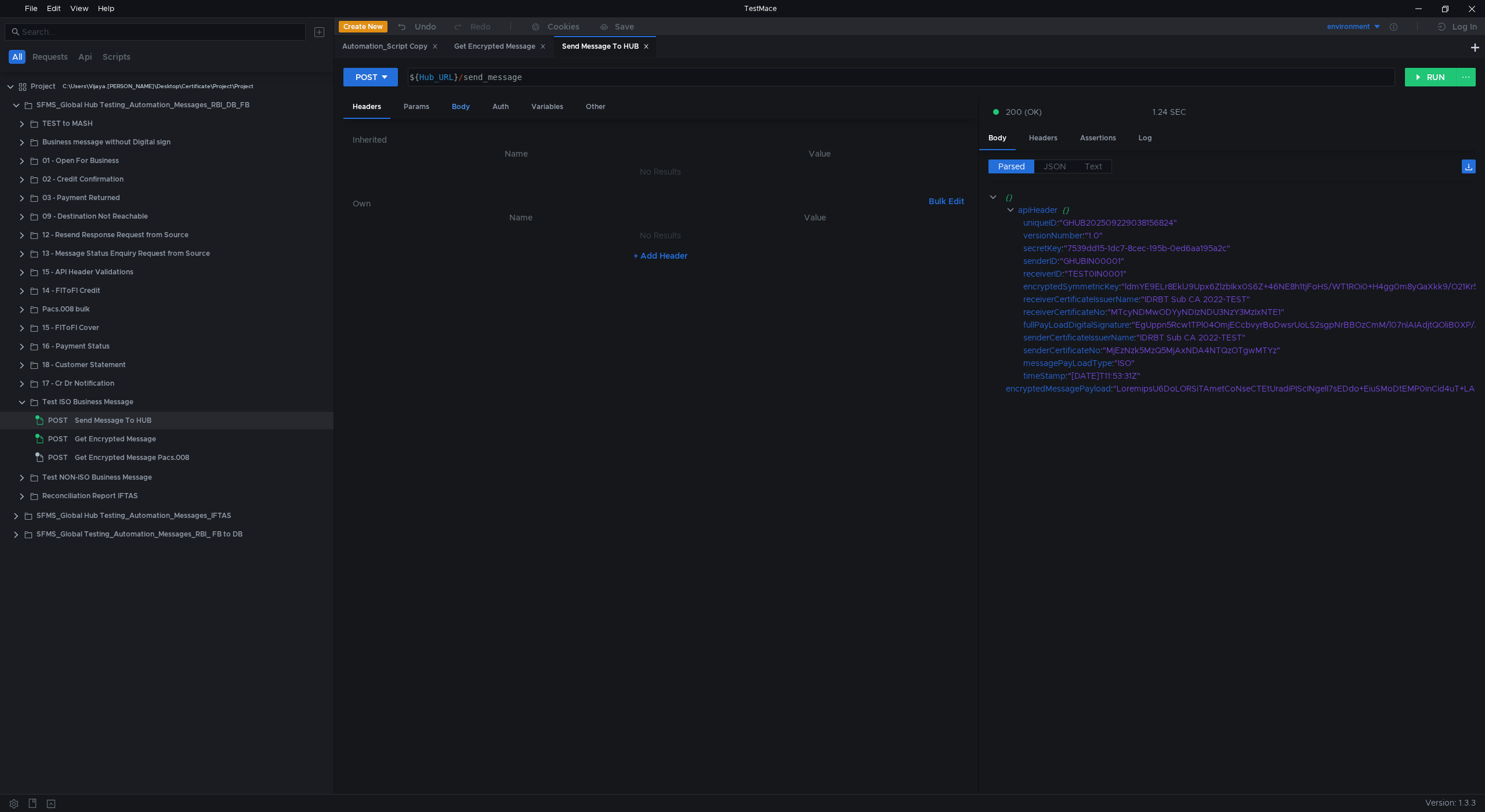
click at [465, 106] on div "Body" at bounding box center [461, 106] width 36 height 22
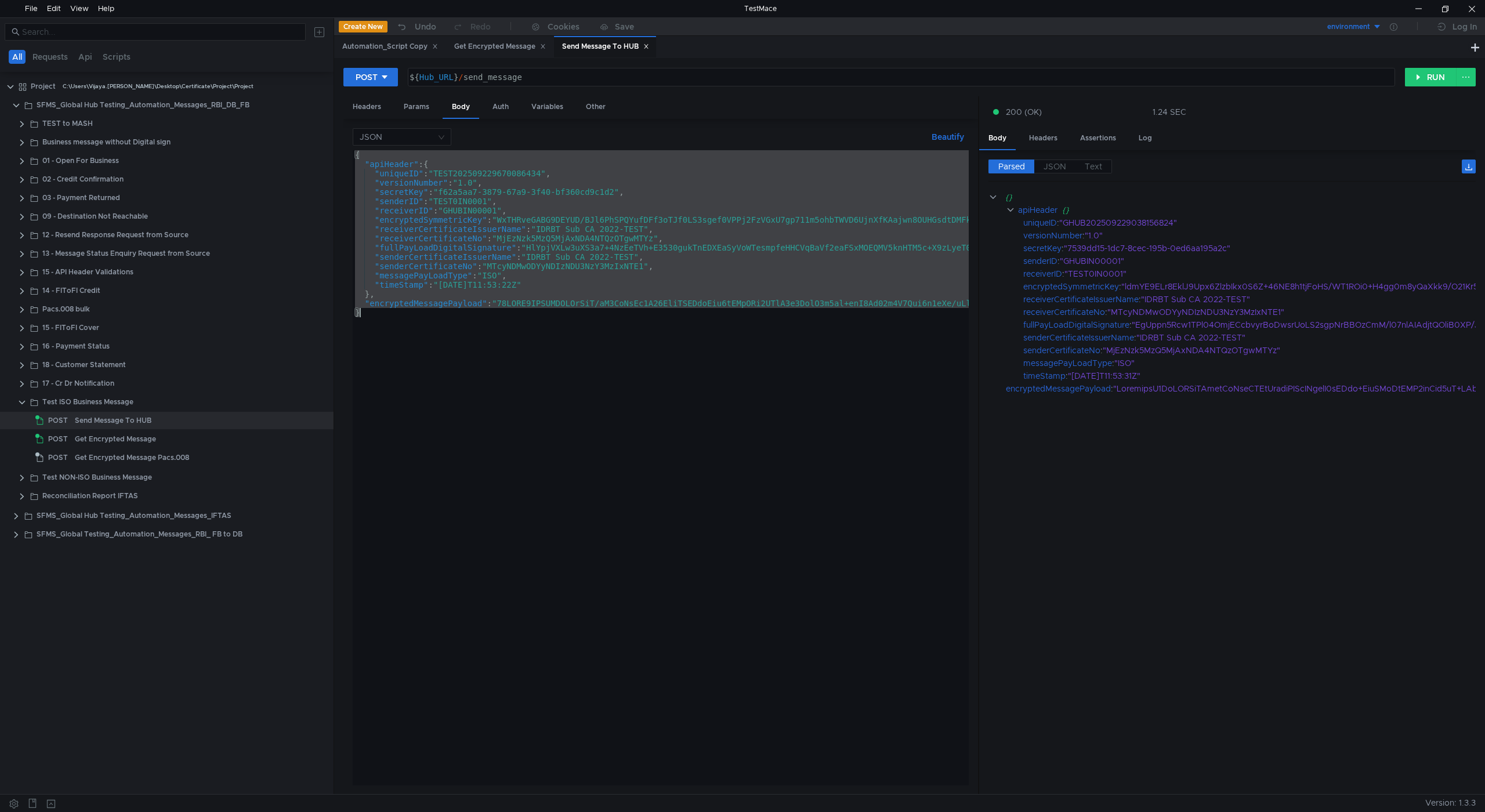
type textarea "}"
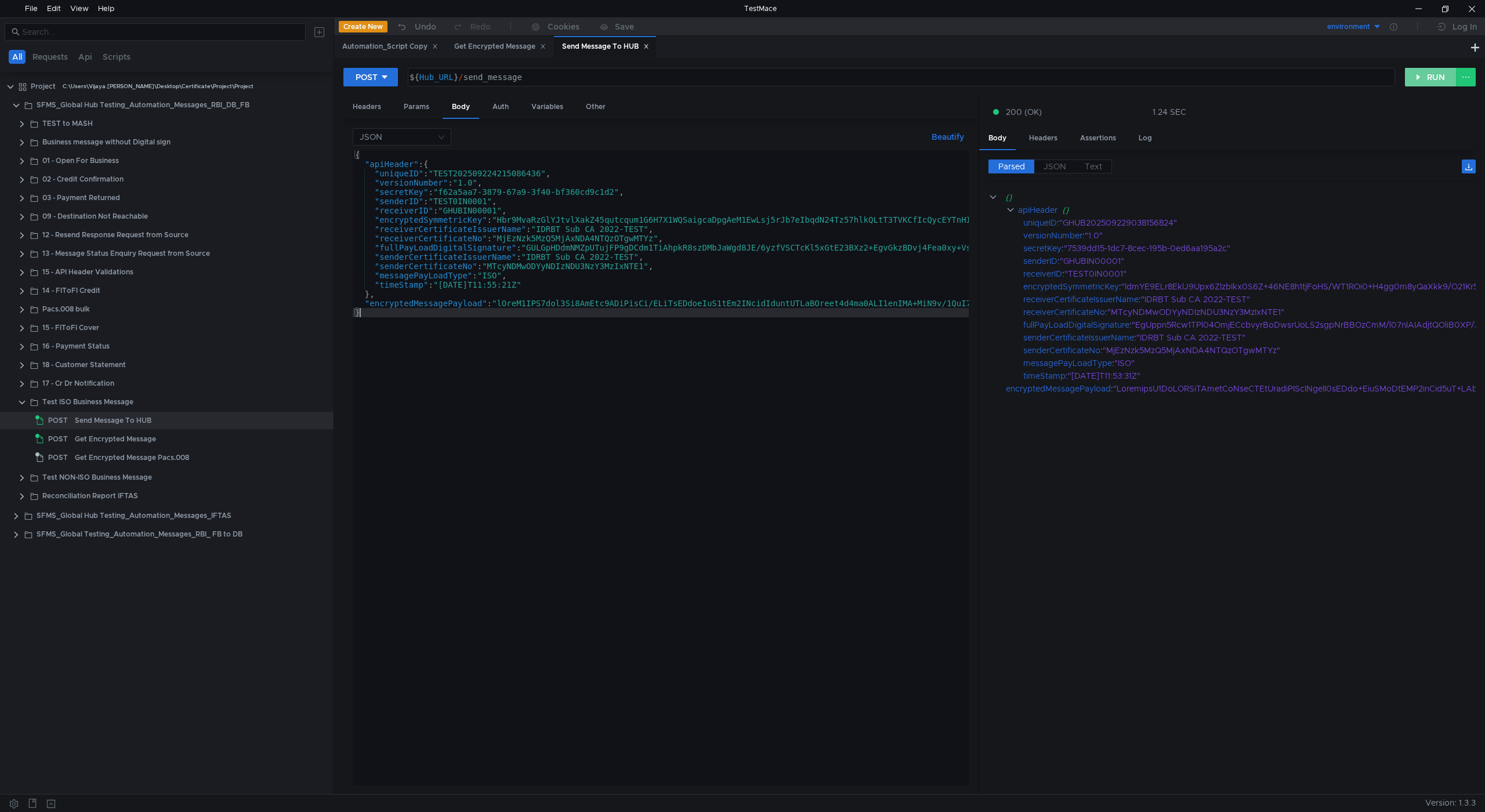
click at [1415, 76] on button "RUN" at bounding box center [1431, 77] width 52 height 19
click at [493, 48] on div "Get Encrypted Message" at bounding box center [500, 46] width 92 height 12
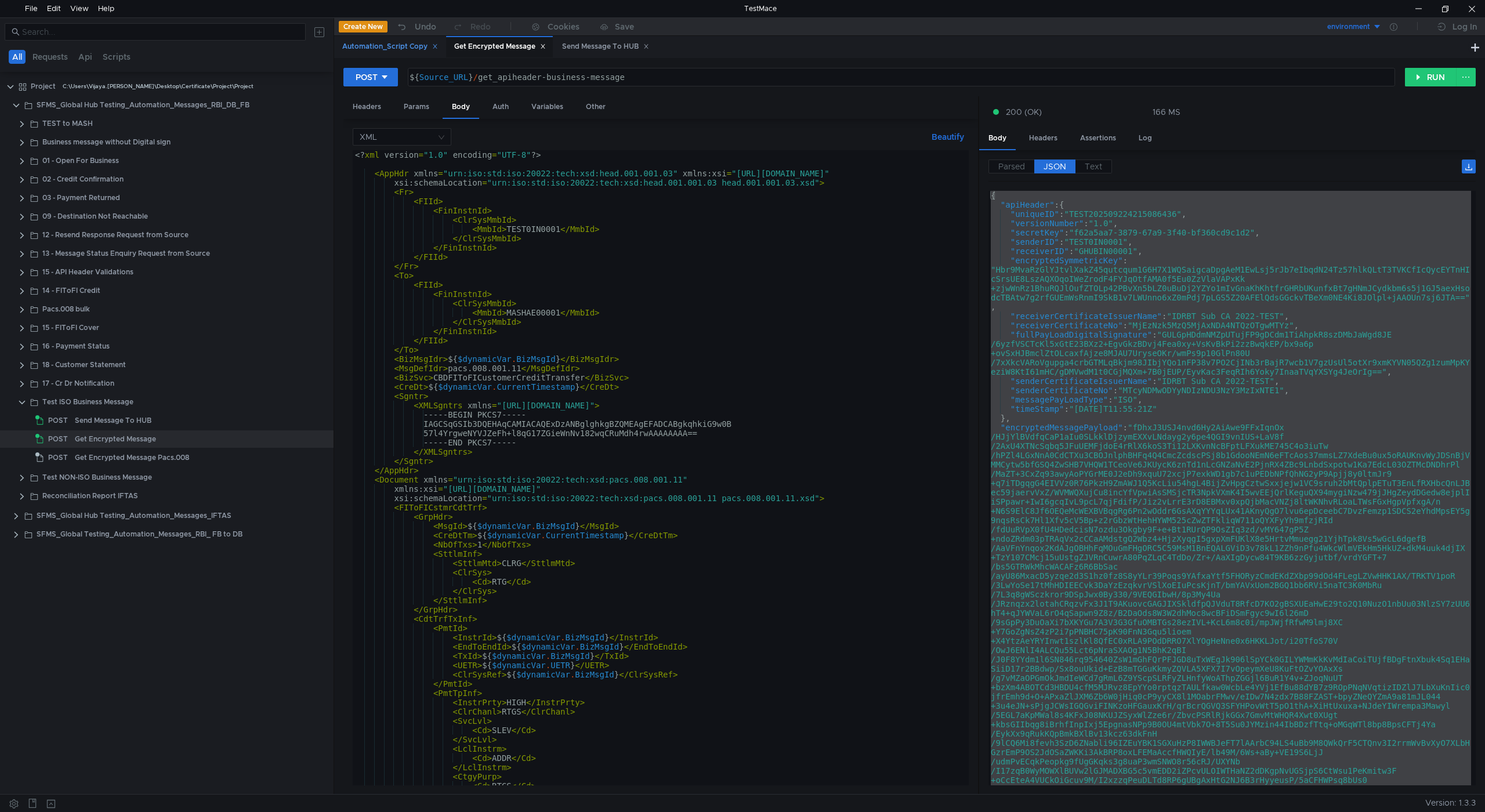
click at [399, 47] on div "Automation_Script Copy" at bounding box center [390, 46] width 96 height 12
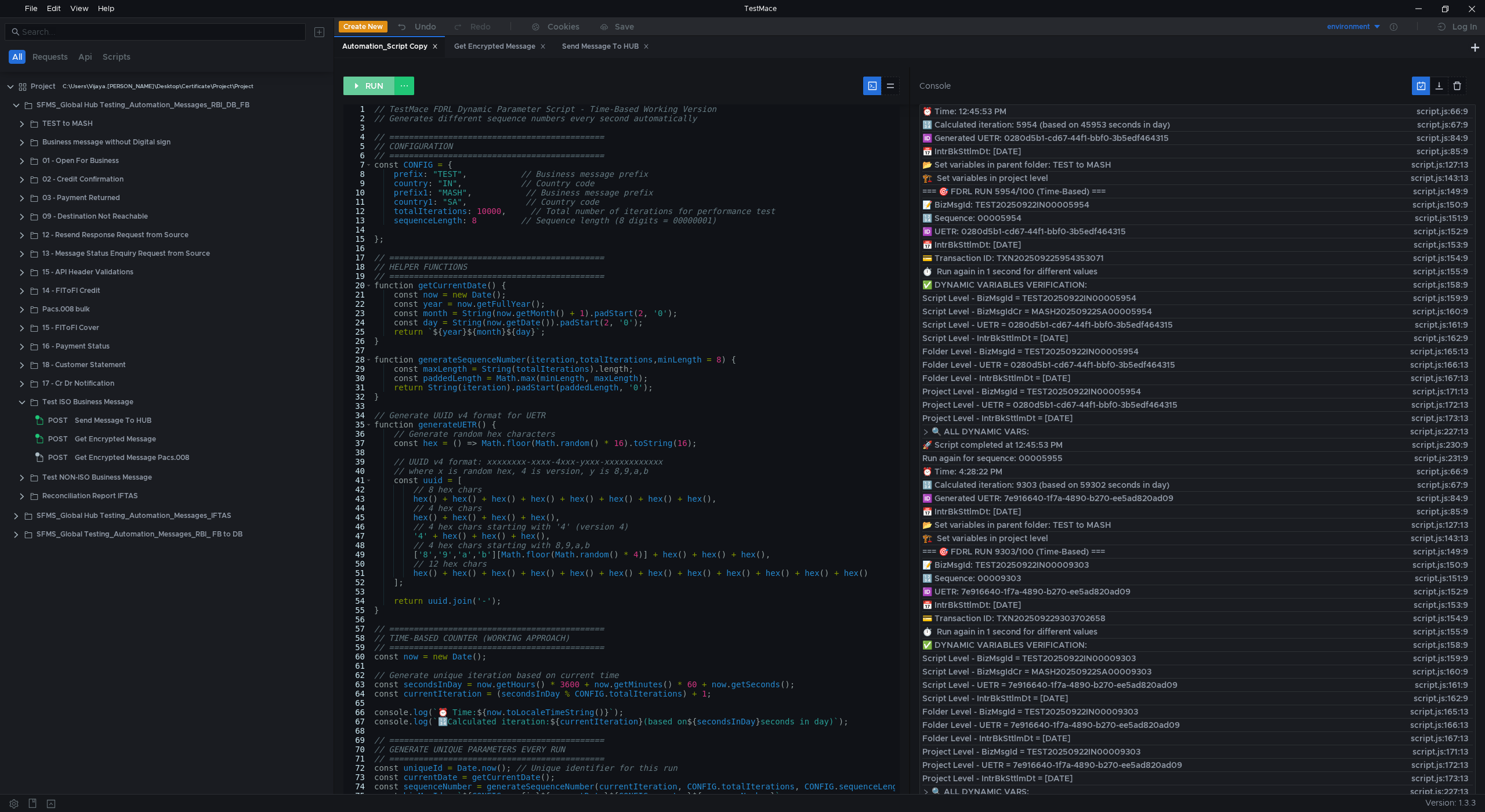
click at [363, 82] on button "RUN" at bounding box center [369, 85] width 52 height 19
click at [486, 47] on div "Get Encrypted Message" at bounding box center [500, 46] width 92 height 12
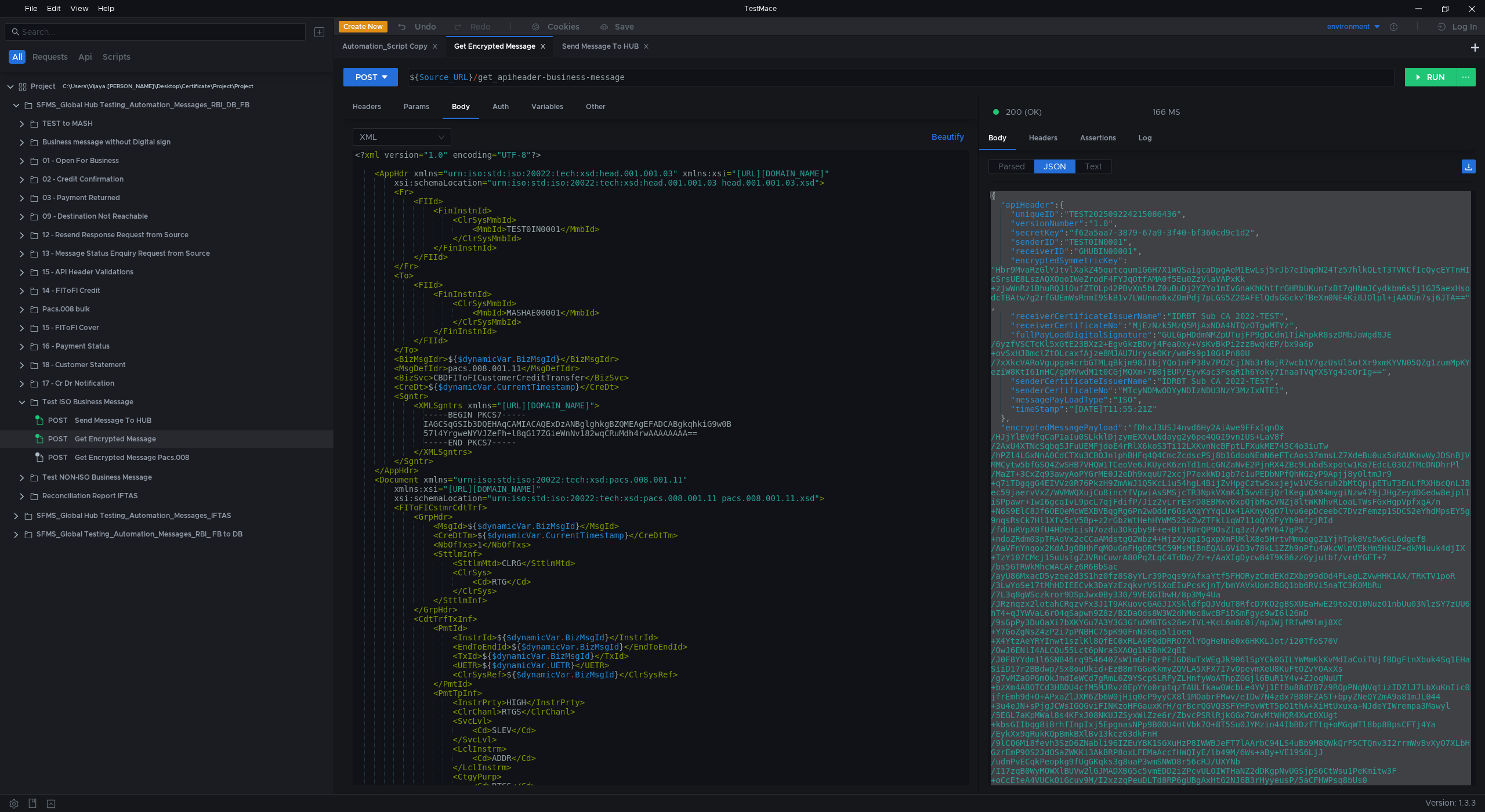
click at [441, 156] on div "<? xml version = "1.0" encoding = "UTF-8" ?> < AppHdr xmlns = "urn:iso:std:iso:…" at bounding box center [658, 477] width 611 height 654
click at [716, 247] on div "<? xml version = "1.1" encoding = "UTF-8" ?> < AppHdr xmlns = "urn:iso:std:iso:…" at bounding box center [658, 477] width 611 height 654
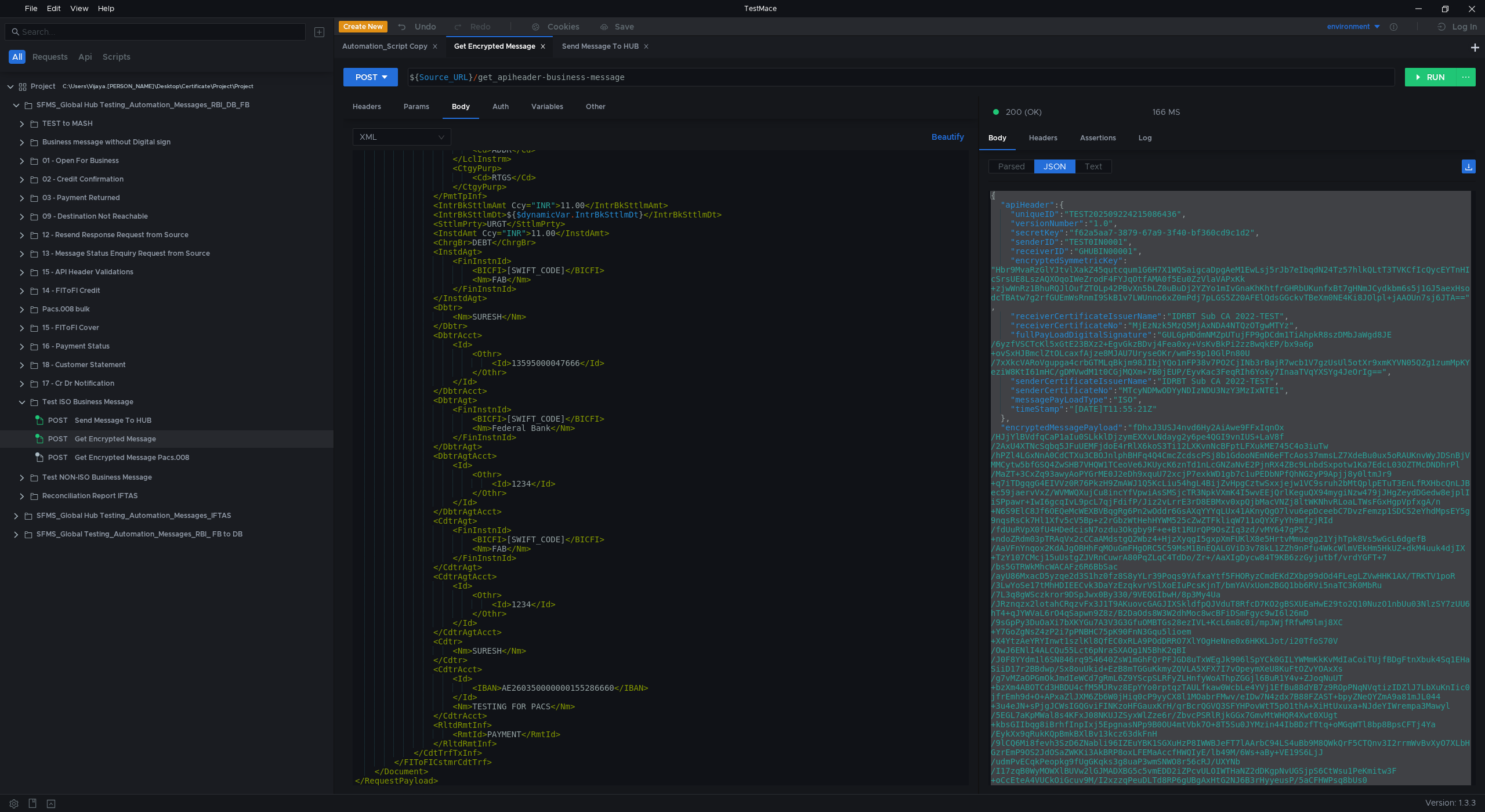
scroll to position [609, 0]
drag, startPoint x: 438, startPoint y: 780, endPoint x: 348, endPoint y: 781, distance: 90.0
click at [348, 781] on div "XML Beautify </FinInstnId> < Cd > ADDR </ Cd > </ LclInstrm > < CtgyPurp > < Cd…" at bounding box center [661, 456] width 635 height 676
type textarea "</RequestPayload>"
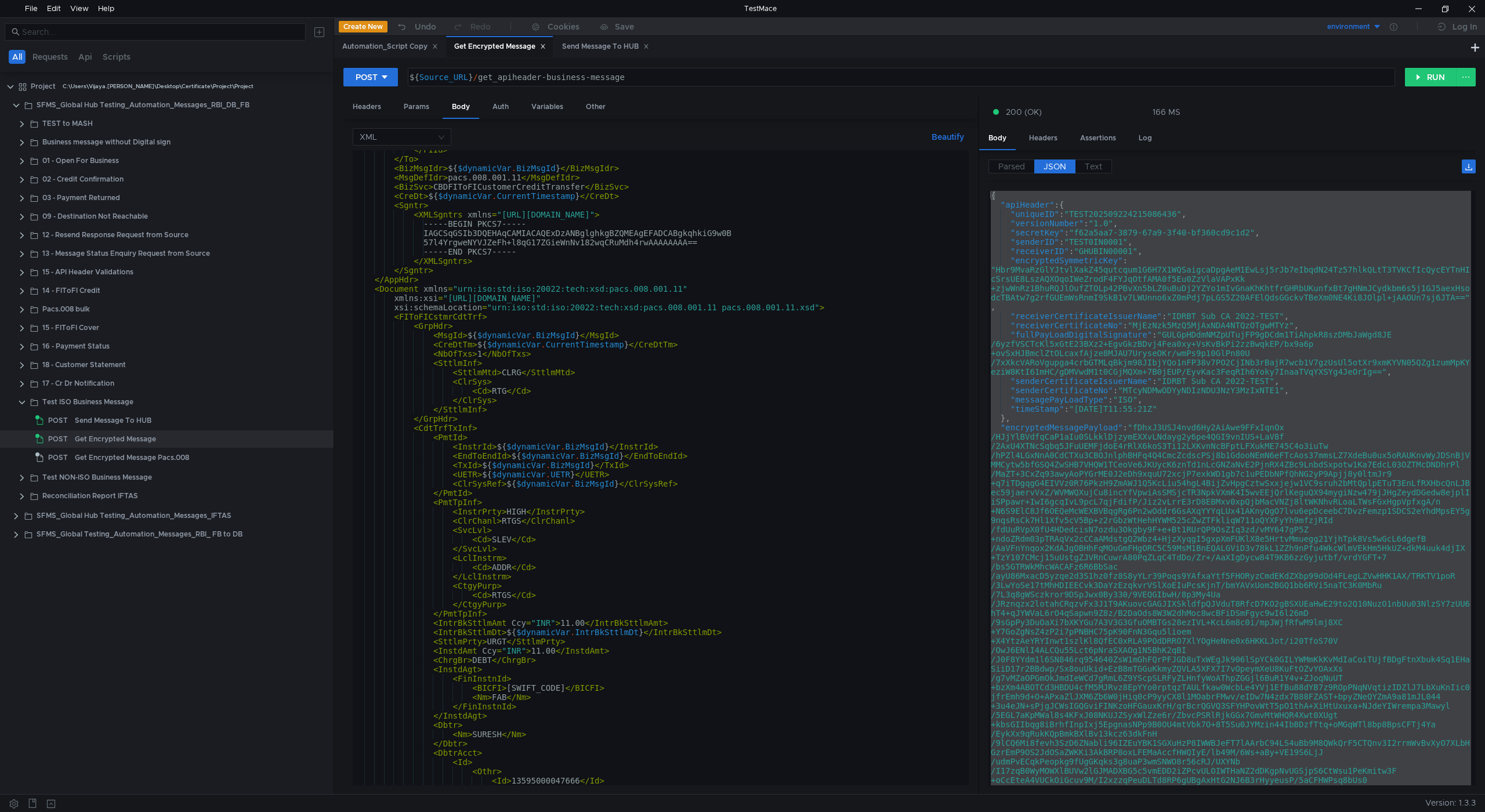
scroll to position [0, 0]
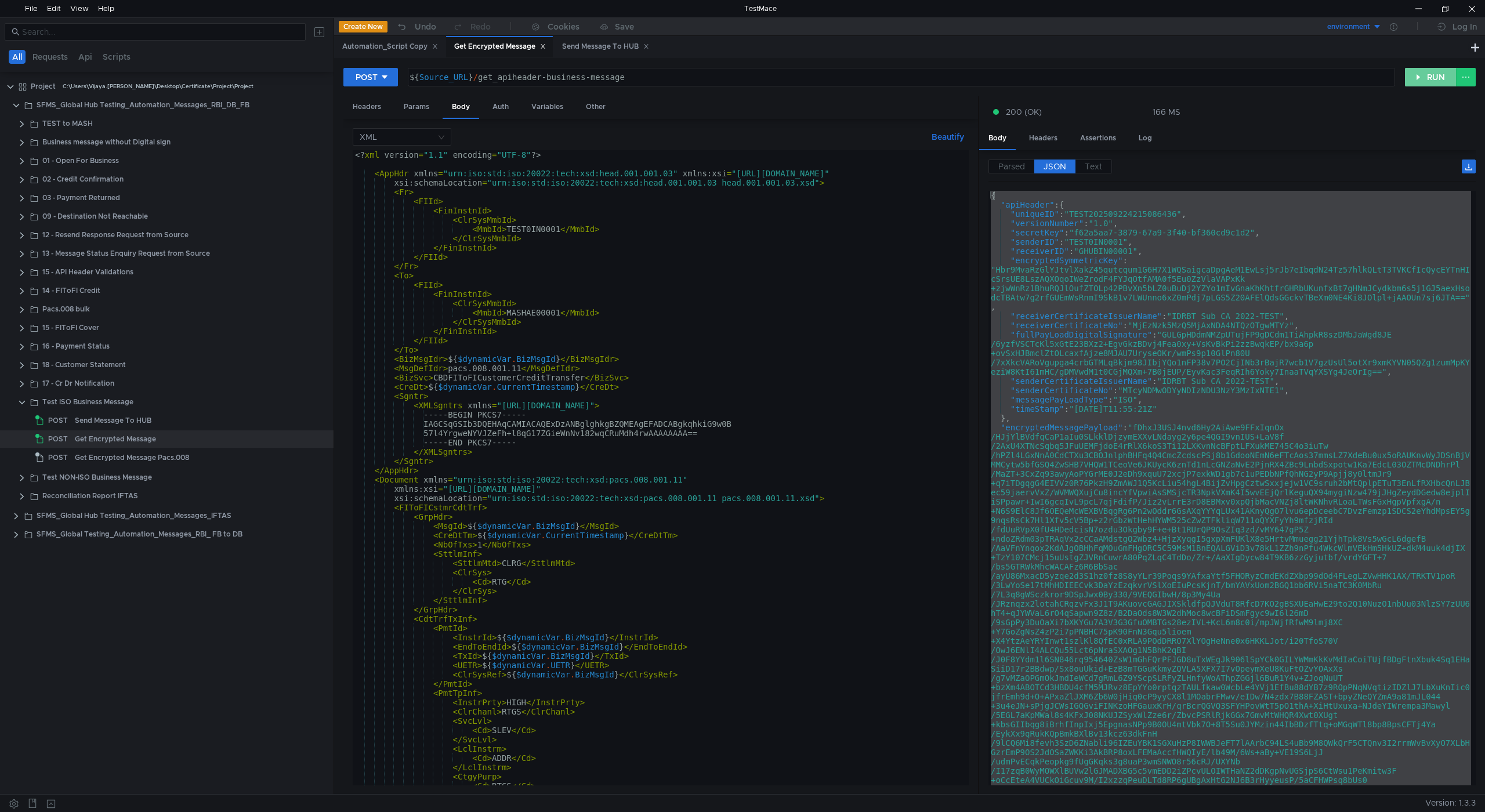
click at [1429, 77] on button "RUN" at bounding box center [1431, 77] width 52 height 19
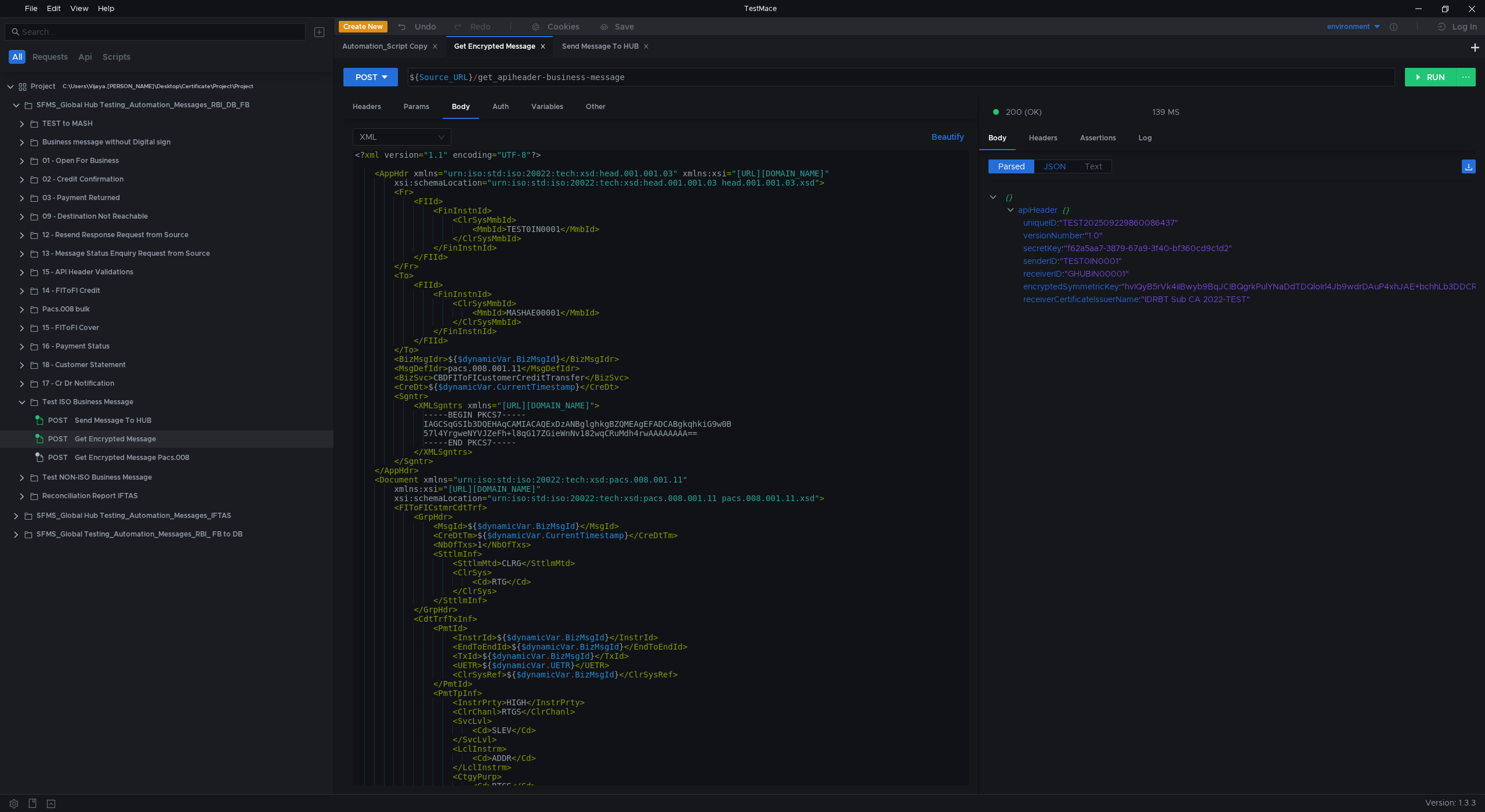
click at [1055, 168] on span "JSON" at bounding box center [1055, 166] width 23 height 10
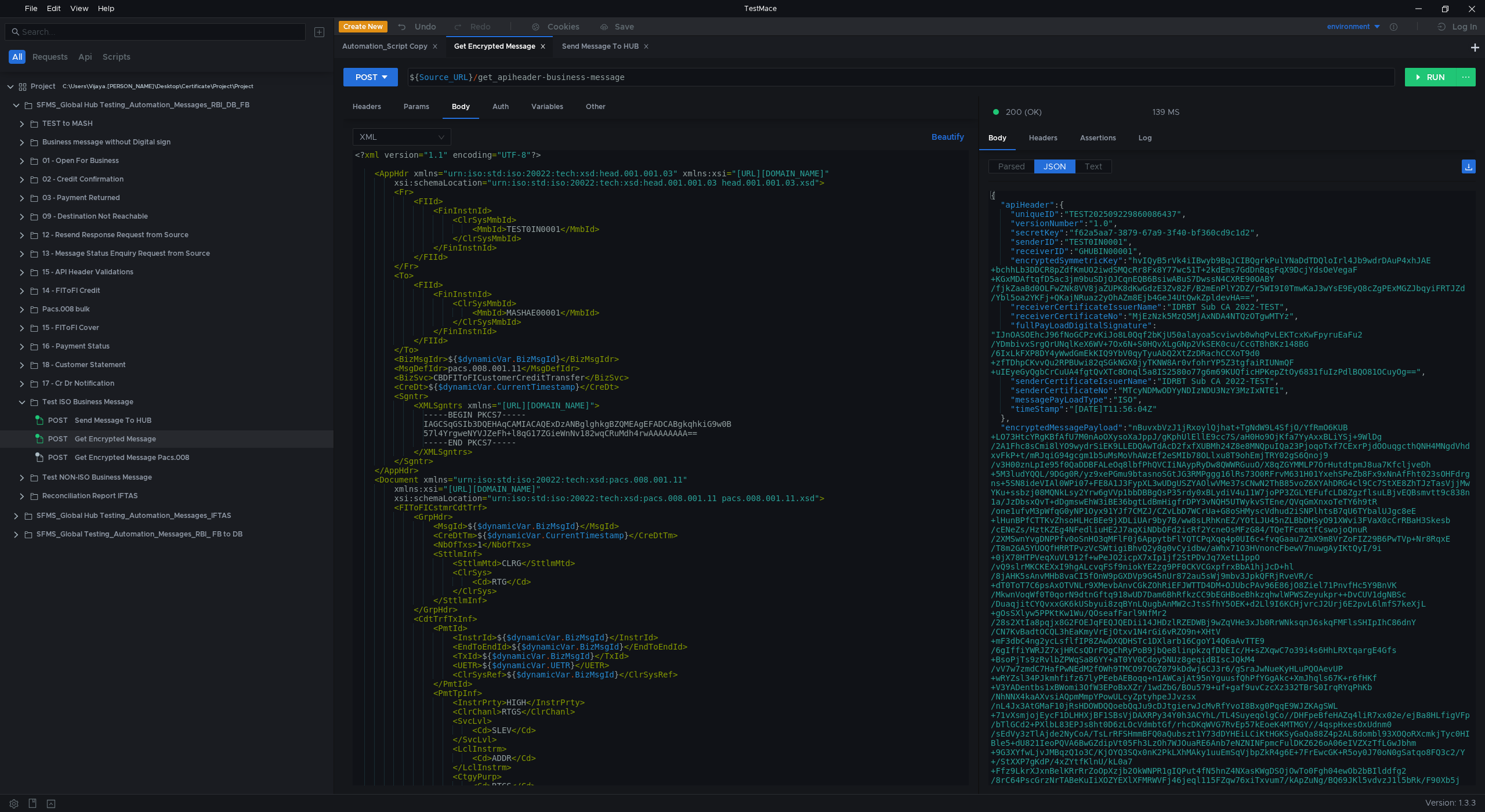
type textarea ""encryptedSymmetricKey": "hvIQyB5rVk4iIBwyb9BqJCIBQgrkPulYNaDdTDQloIrl4Jb9wdrDA…"
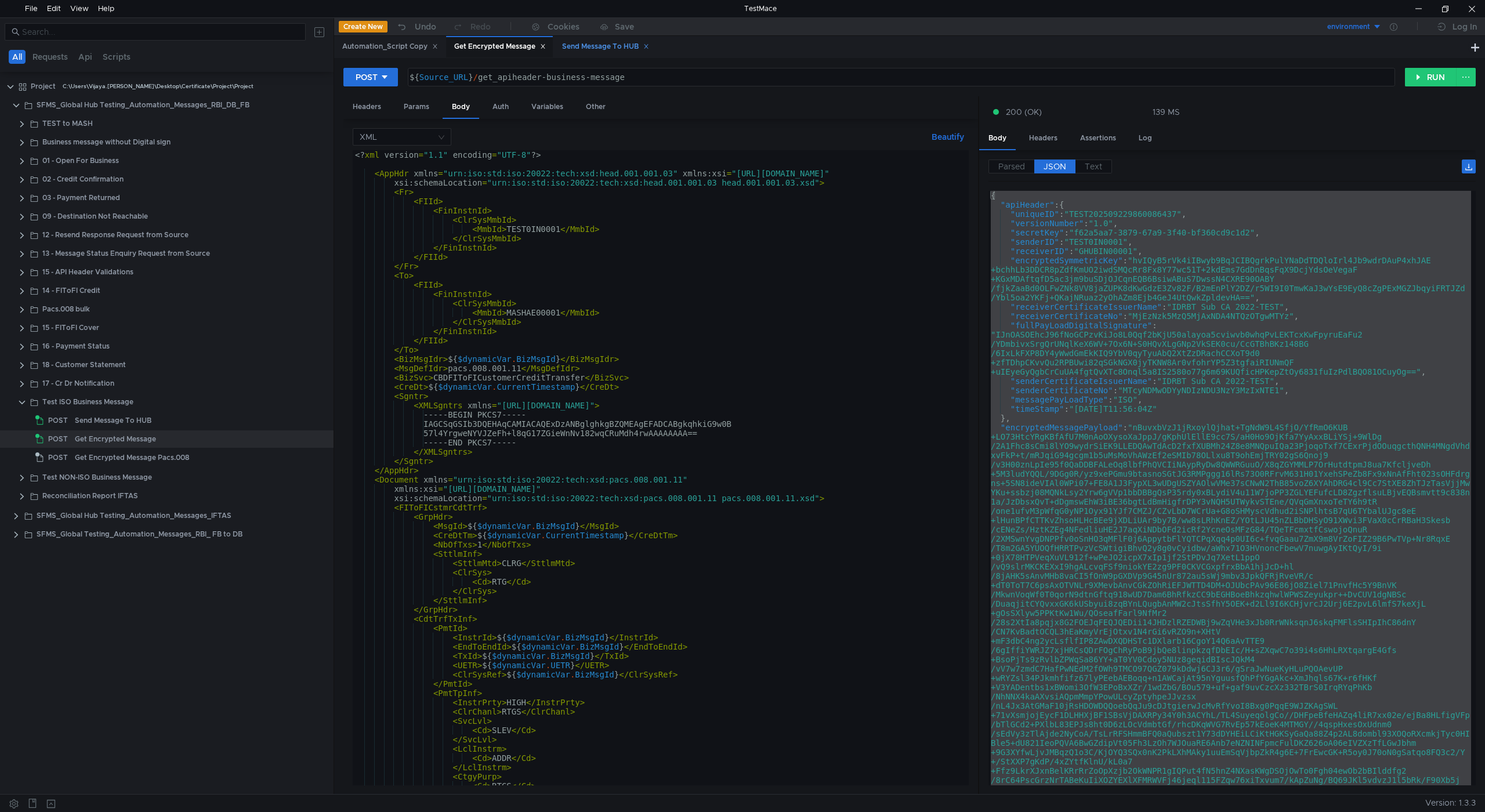
click at [584, 43] on div "Send Message To HUB" at bounding box center [606, 46] width 87 height 12
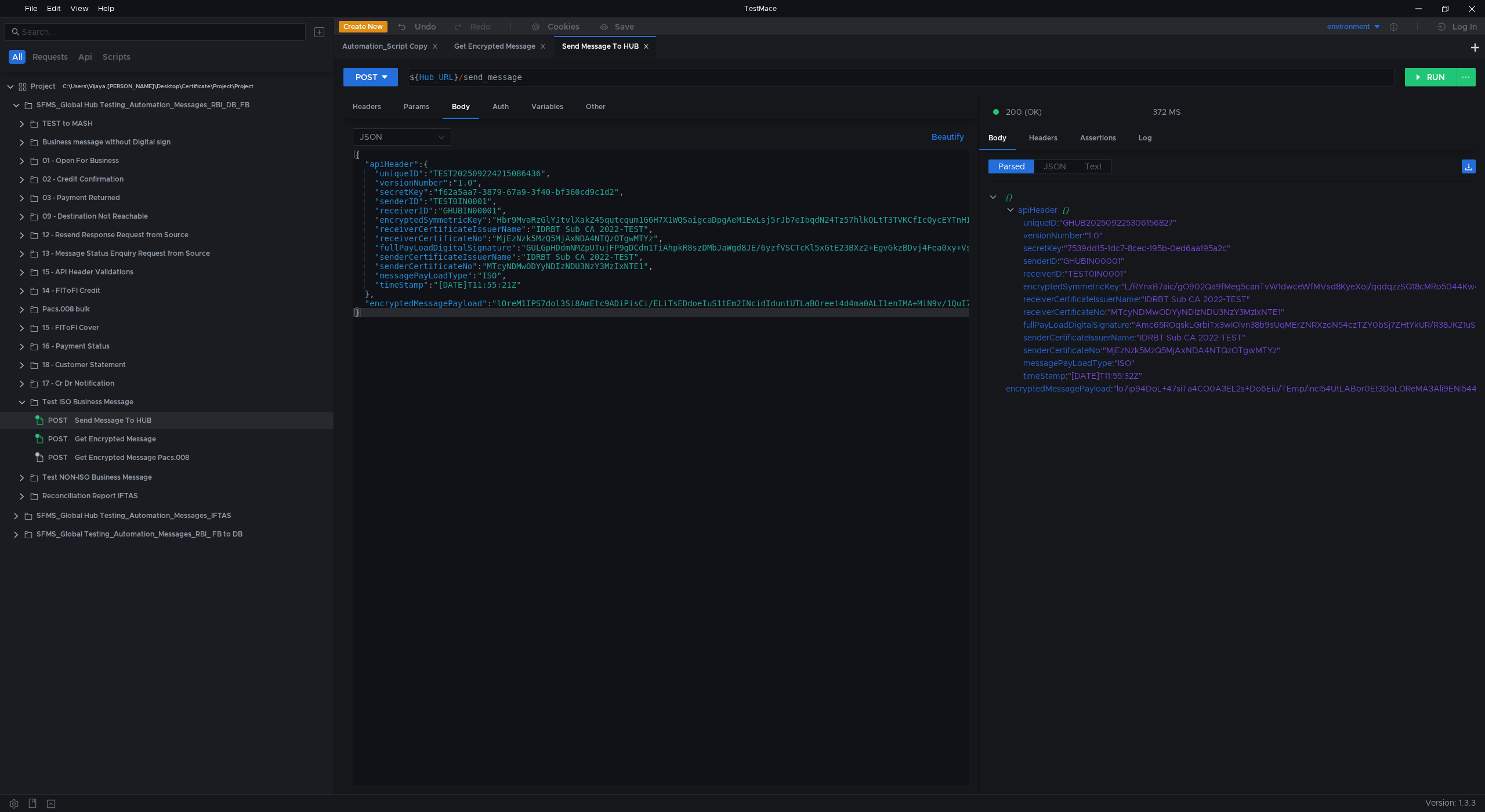
type textarea ""receiverID": "GHUBIN00001","
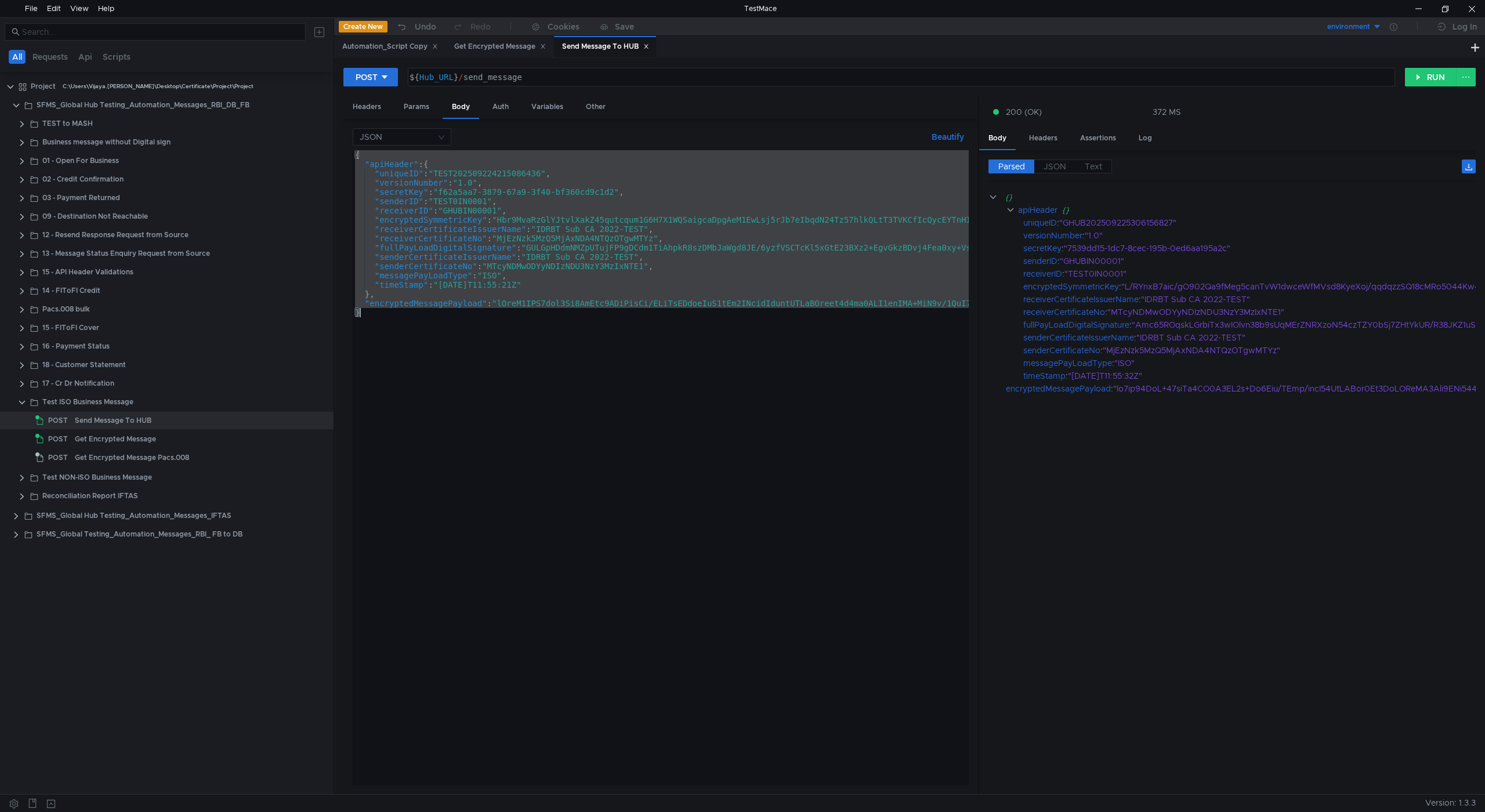
paste textarea "}"
type textarea "}"
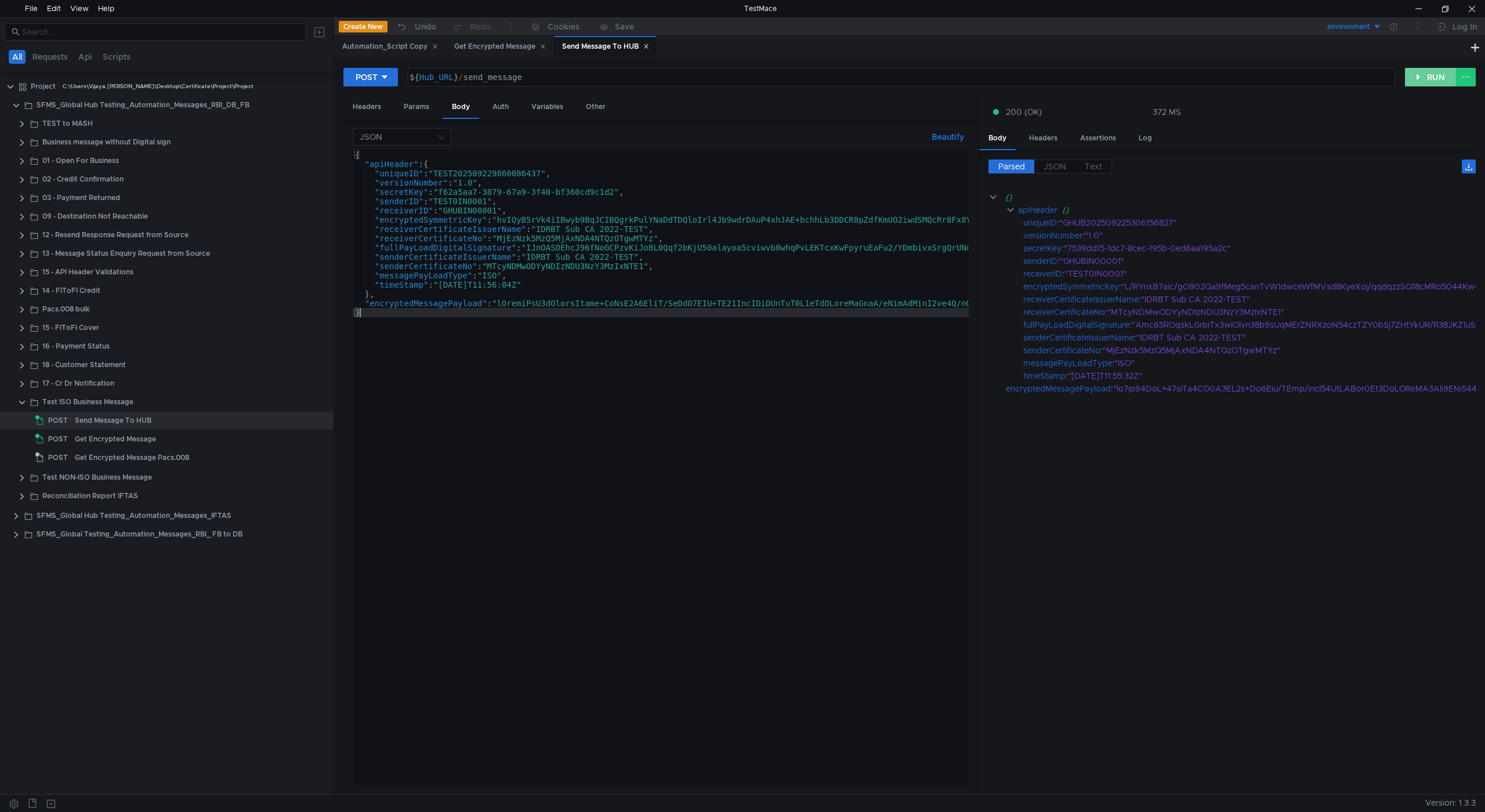
click at [1416, 77] on button "RUN" at bounding box center [1431, 77] width 52 height 19
click at [20, 124] on clr-icon at bounding box center [23, 124] width 10 height 10
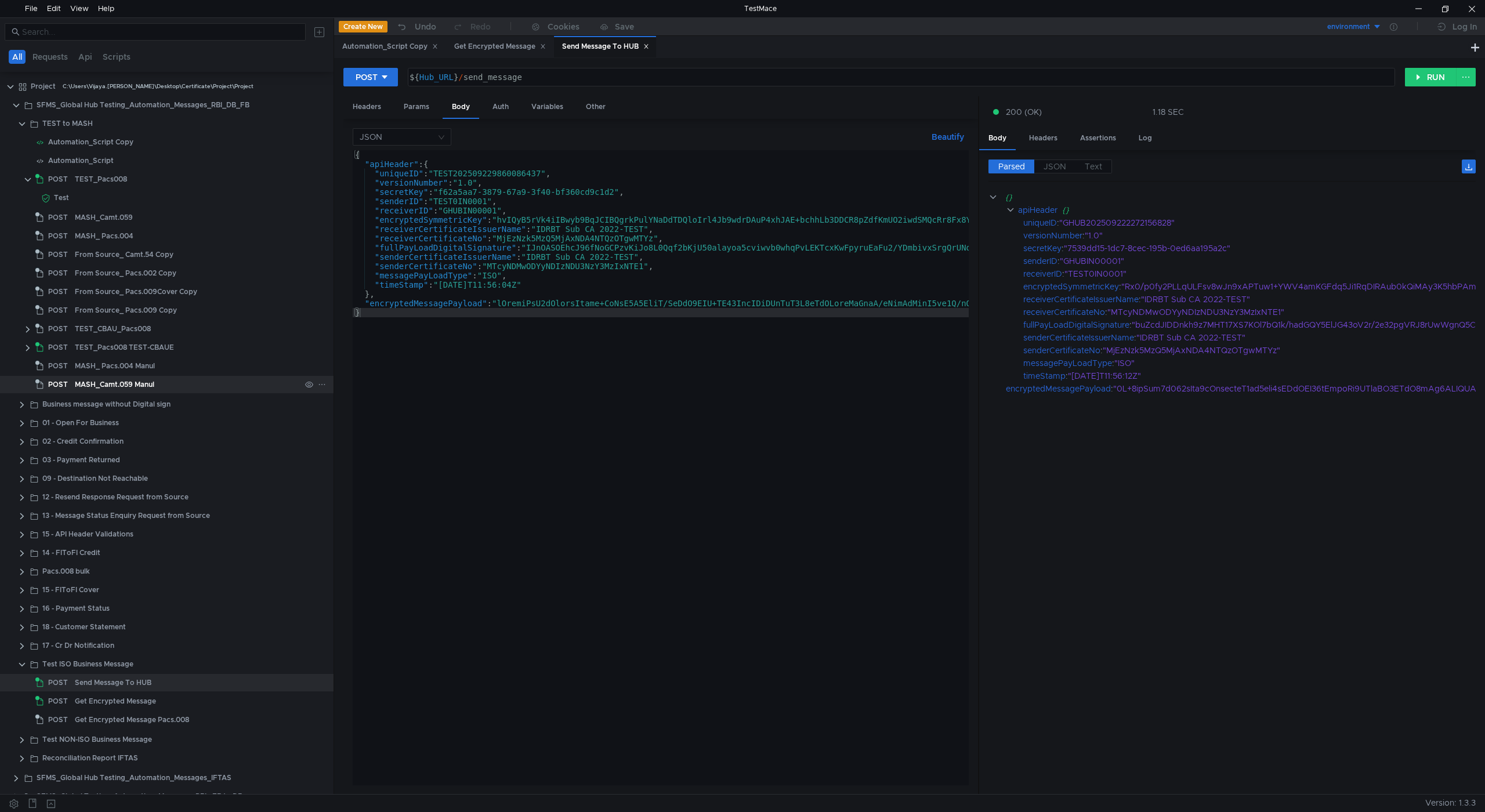
click at [144, 379] on div "MASH_Camt.059 Manul" at bounding box center [115, 385] width 80 height 18
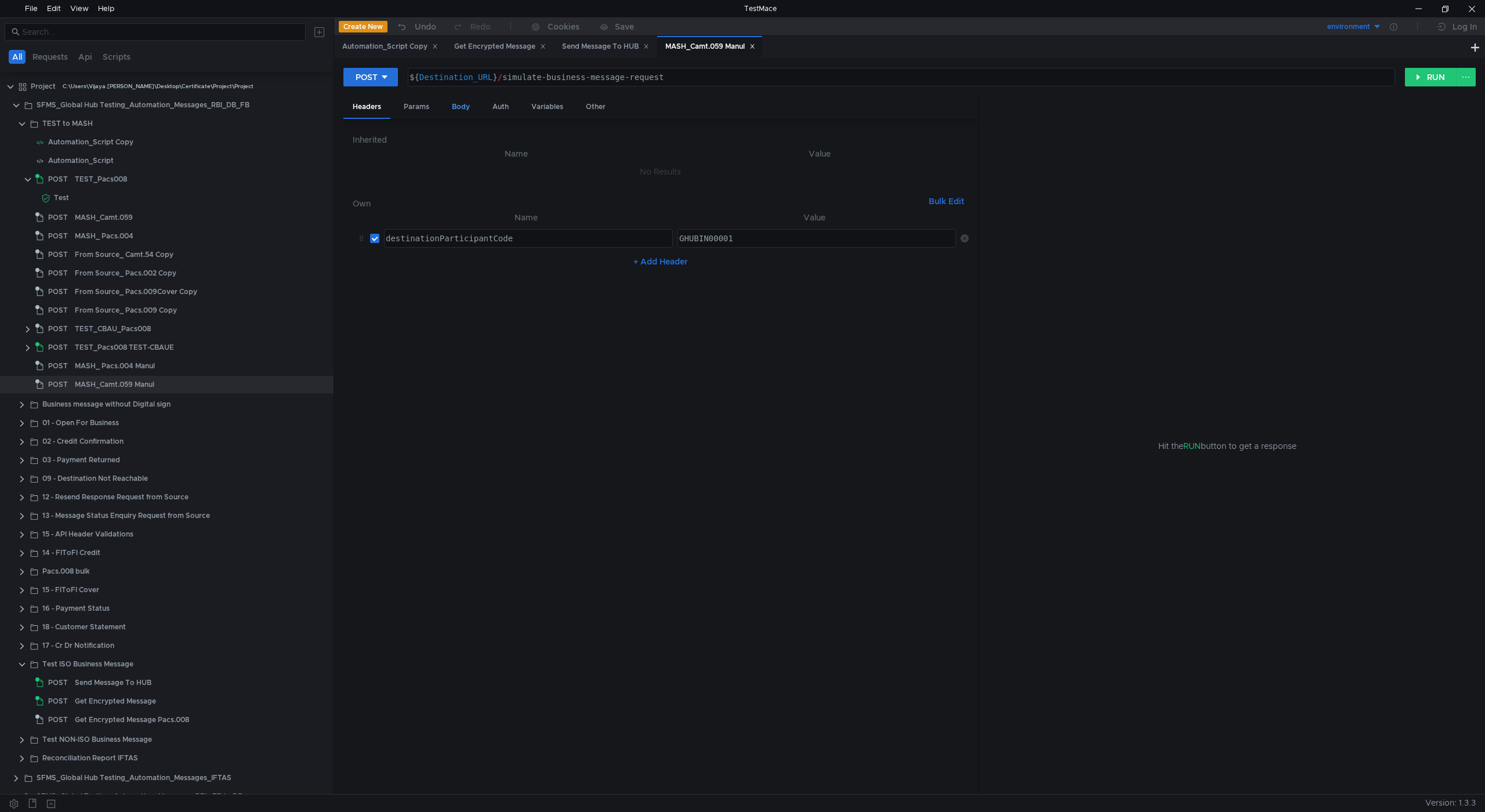
click at [461, 109] on div "Body" at bounding box center [461, 106] width 36 height 22
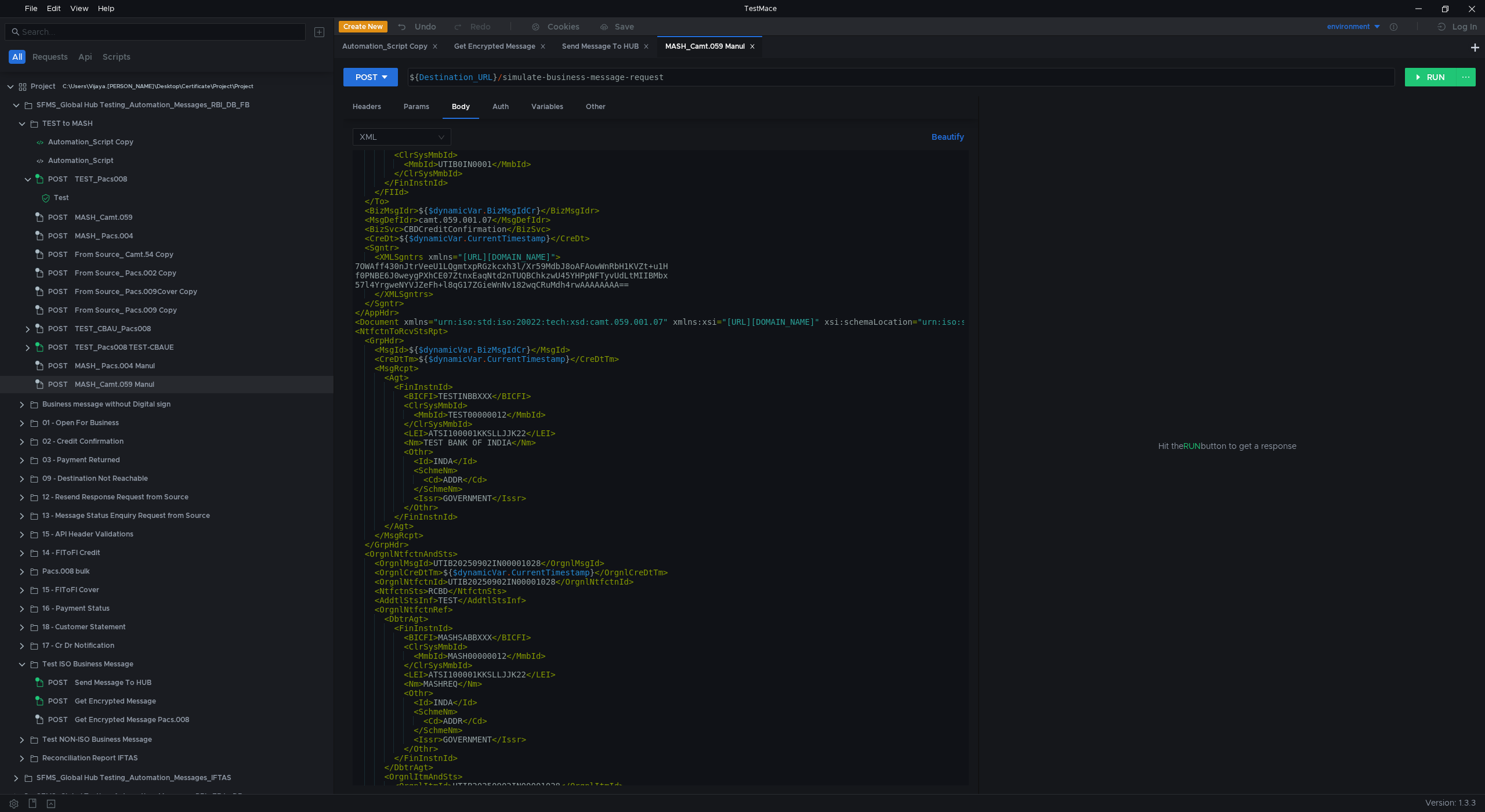
scroll to position [139, 0]
click at [544, 103] on div "Variables" at bounding box center [547, 106] width 51 height 22
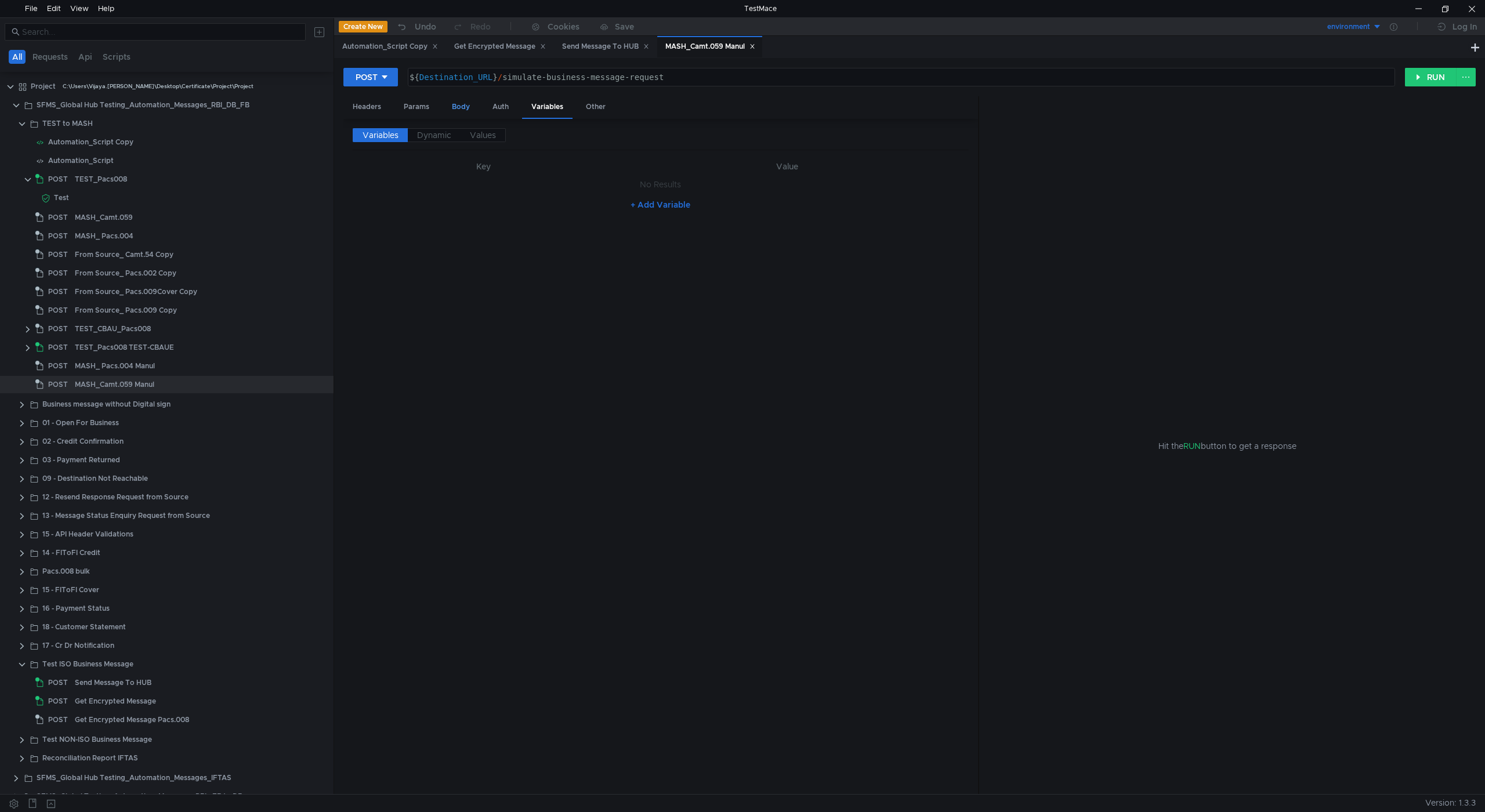
click at [473, 110] on div "Body" at bounding box center [461, 106] width 36 height 22
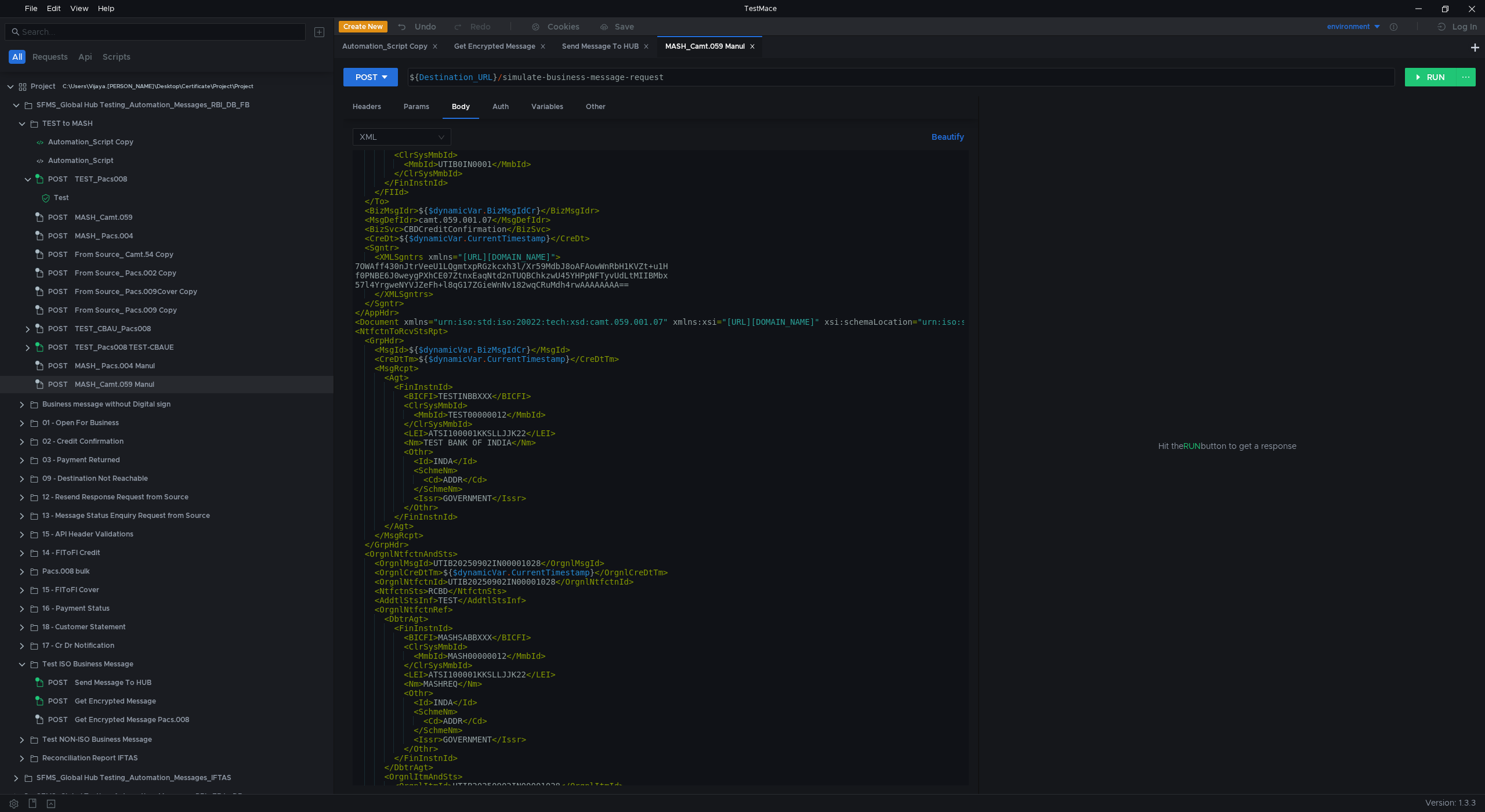
click at [491, 559] on div "< ClrSysMmbId > < MmbId > UTIB0IN0001 </ MmbId > </ ClrSysMmbId > </ FinInstnId…" at bounding box center [859, 474] width 1014 height 649
click at [519, 564] on div "< ClrSysMmbId > < MmbId > UTIB0IN0001 </ MmbId > </ ClrSysMmbId > </ FinInstnId…" at bounding box center [859, 474] width 1014 height 649
type textarea "<OrgnlMsgId>UTIB20250902IN00001028</OrgnlMsgId>"
click at [519, 564] on div "< ClrSysMmbId > < MmbId > UTIB0IN0001 </ MmbId > </ ClrSysMmbId > </ FinInstnId…" at bounding box center [859, 474] width 1014 height 649
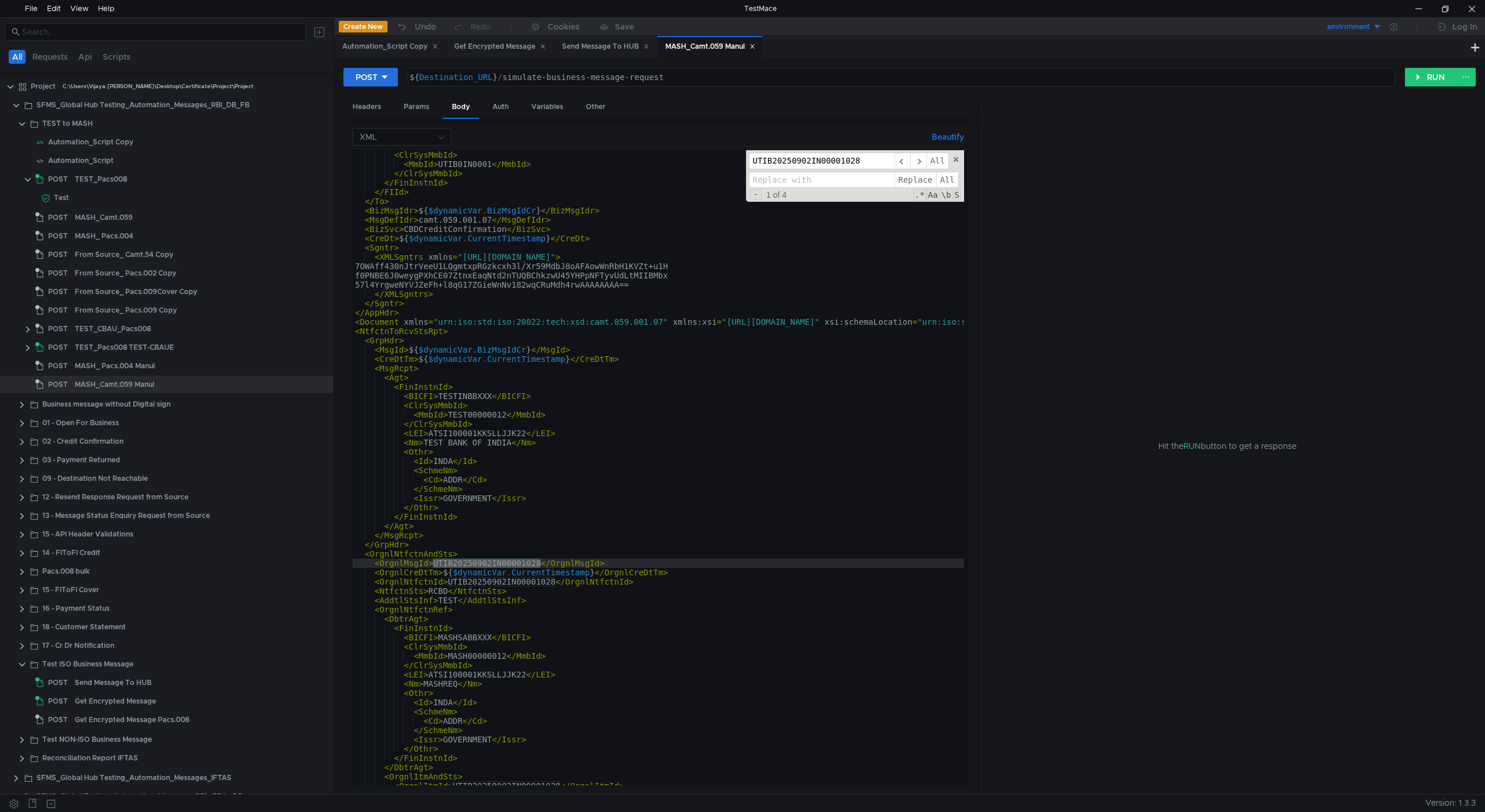
click at [793, 179] on input at bounding box center [822, 180] width 146 height 17
paste input "UTIB20250922IN00000157"
type input "UTIB20250922IN00000157"
click at [923, 177] on span "Replace" at bounding box center [916, 180] width 42 height 17
click at [921, 179] on span "Replace" at bounding box center [916, 180] width 42 height 17
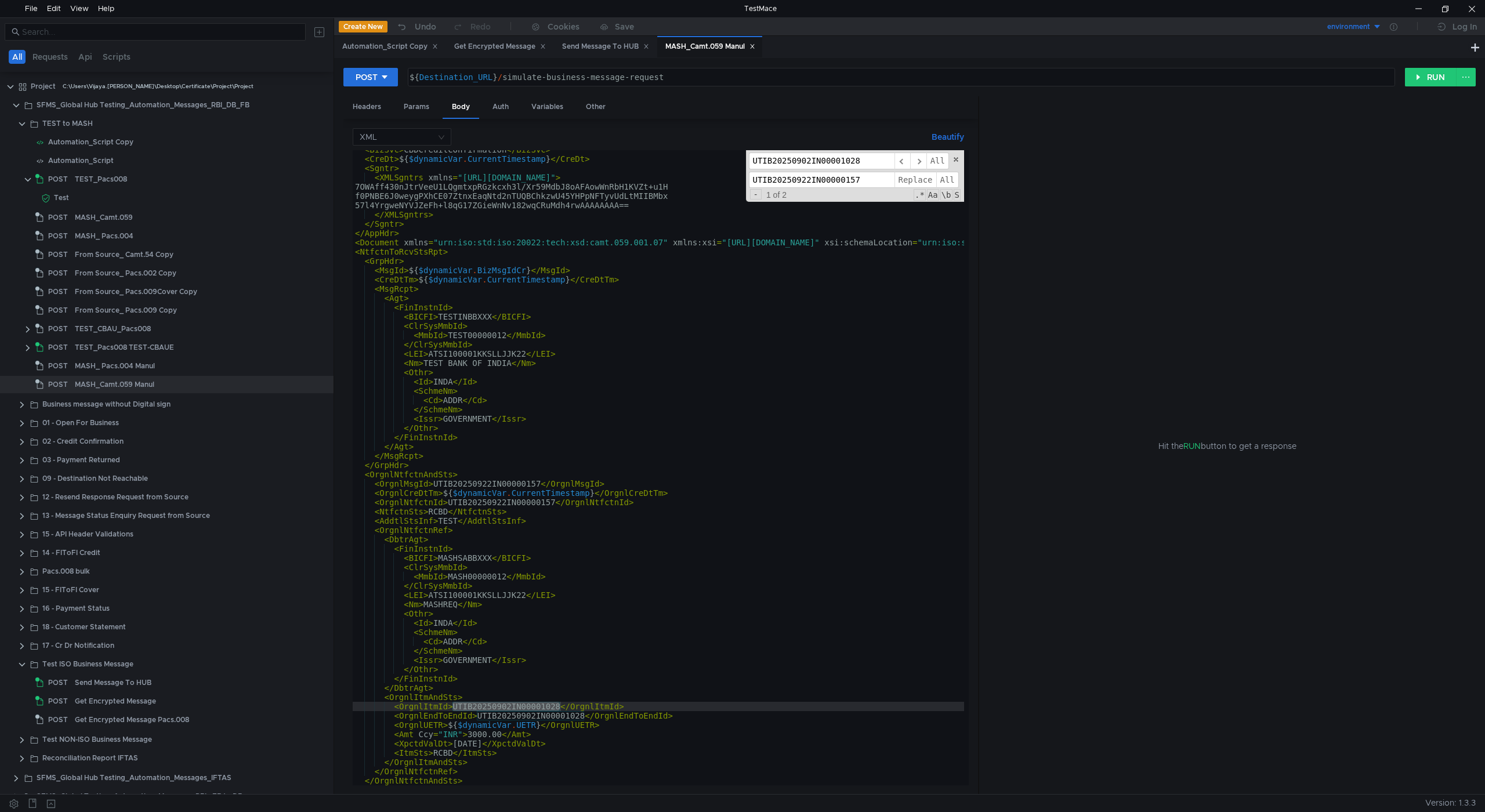
scroll to position [251, 0]
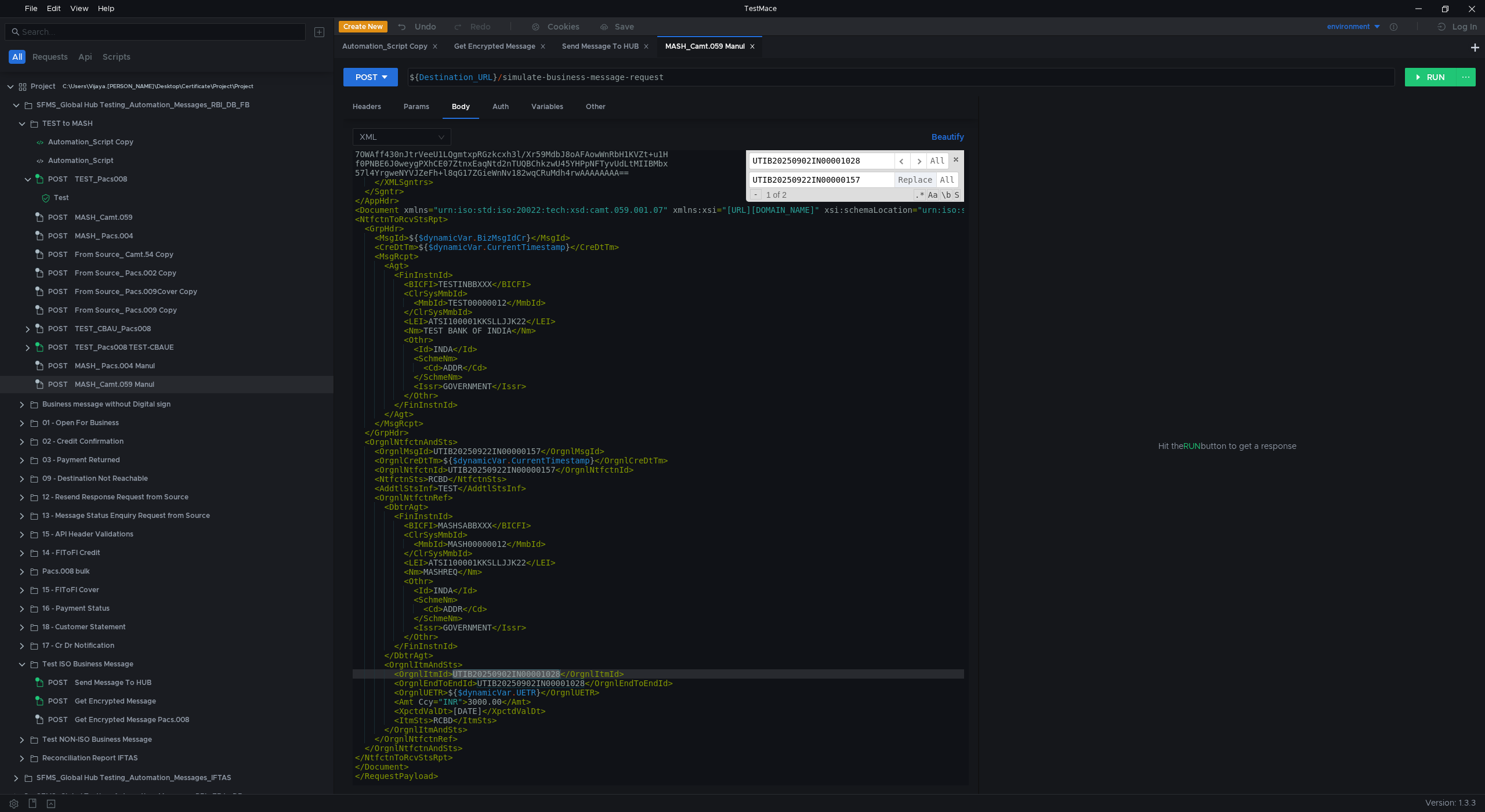
click at [907, 182] on span "Replace" at bounding box center [916, 180] width 42 height 17
click at [954, 157] on span at bounding box center [956, 160] width 8 height 8
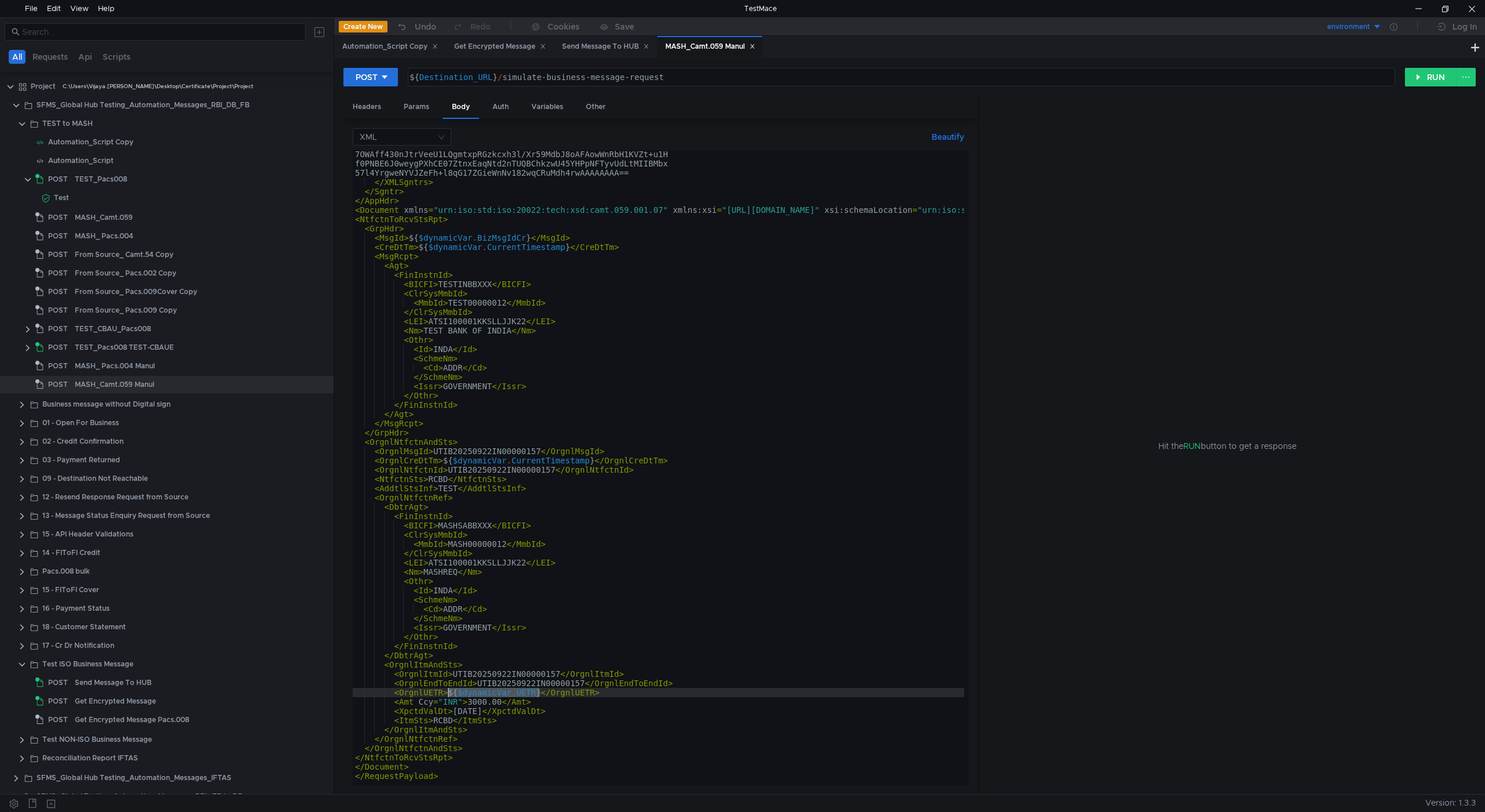
drag, startPoint x: 539, startPoint y: 691, endPoint x: 519, endPoint y: 706, distance: 25.0
click at [450, 697] on div "7OWAff430nJtrVeeU1LQgmtxpRGzkcxh3l/Xr59MdbJ8oAFAowWnRbH1KVZt+u1H f0PNBE6J0weygP…" at bounding box center [859, 474] width 1014 height 649
paste textarea "408a90c3-97df-44a5-aa4a-ba2a76e7a69a"
click at [477, 702] on div "7OWAff430nJtrVeeU1LQgmtxpRGzkcxh3l/Xr59MdbJ8oAFAowWnRbH1KVZt+u1H f0PNBE6J0weygP…" at bounding box center [859, 474] width 1014 height 649
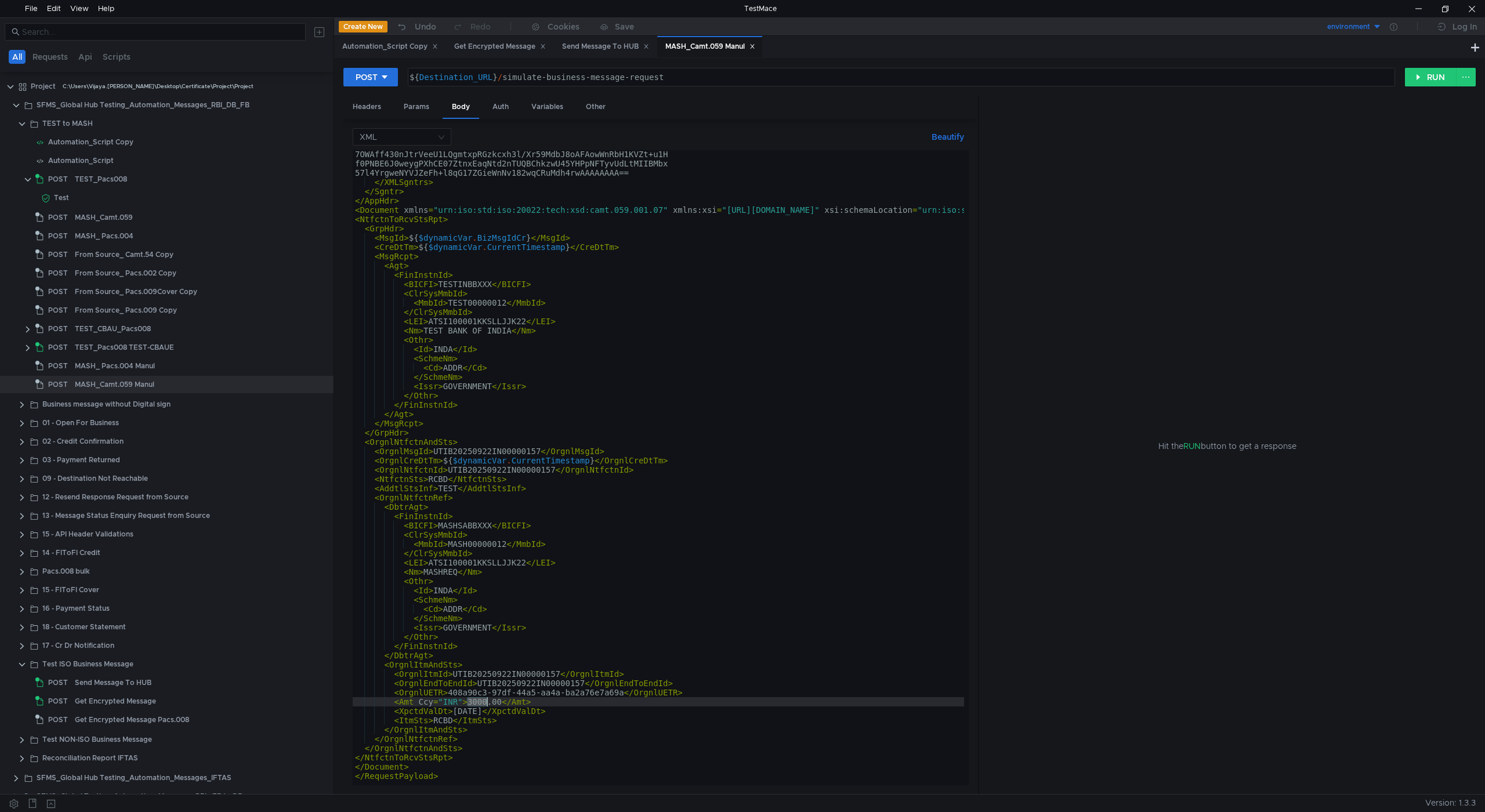
paste textarea "210"
type textarea "<Amt Ccy="INR">210000.00</Amt>"
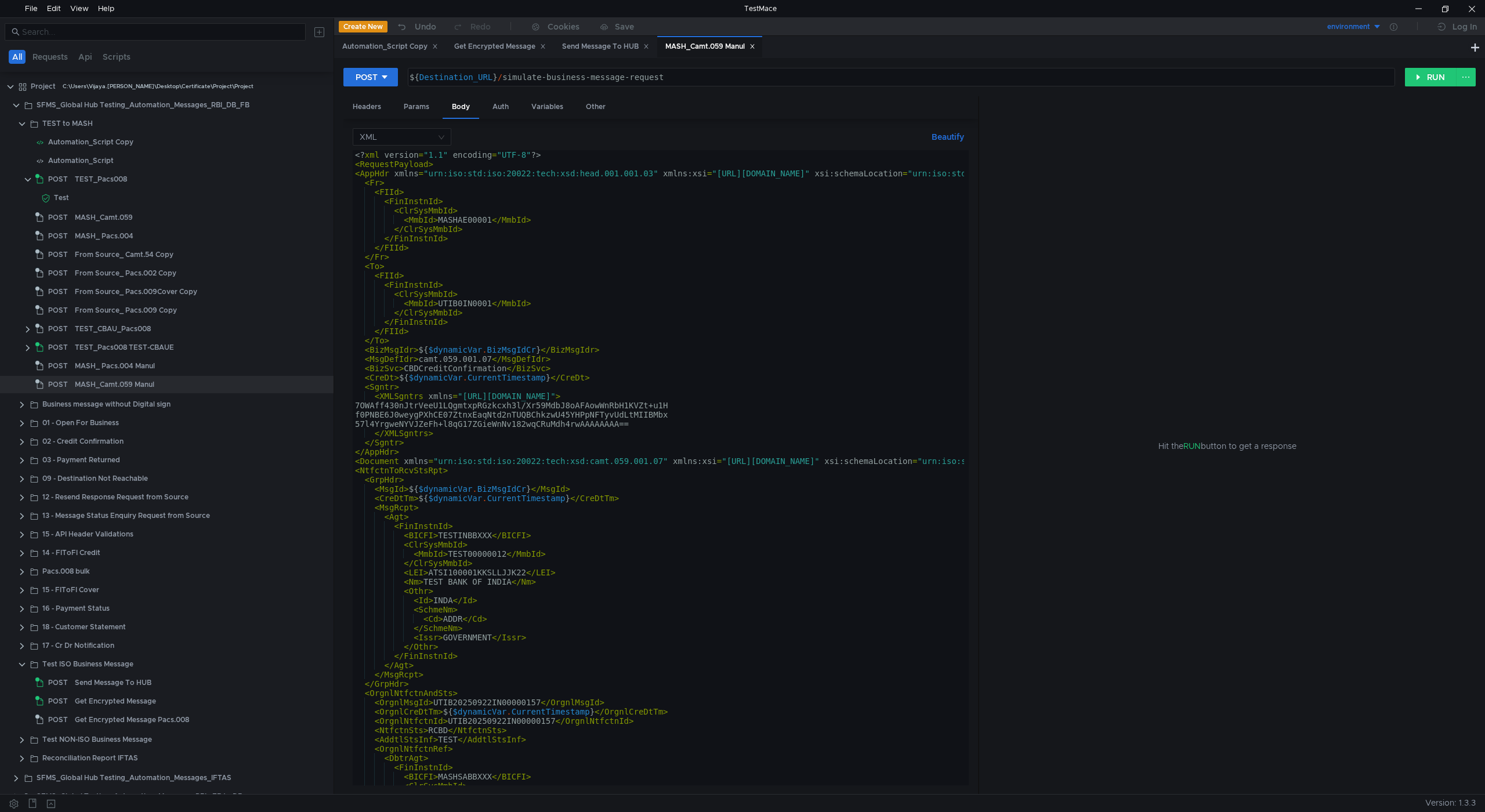
scroll to position [0, 0]
click at [390, 51] on div "Automation_Script Copy" at bounding box center [390, 46] width 96 height 12
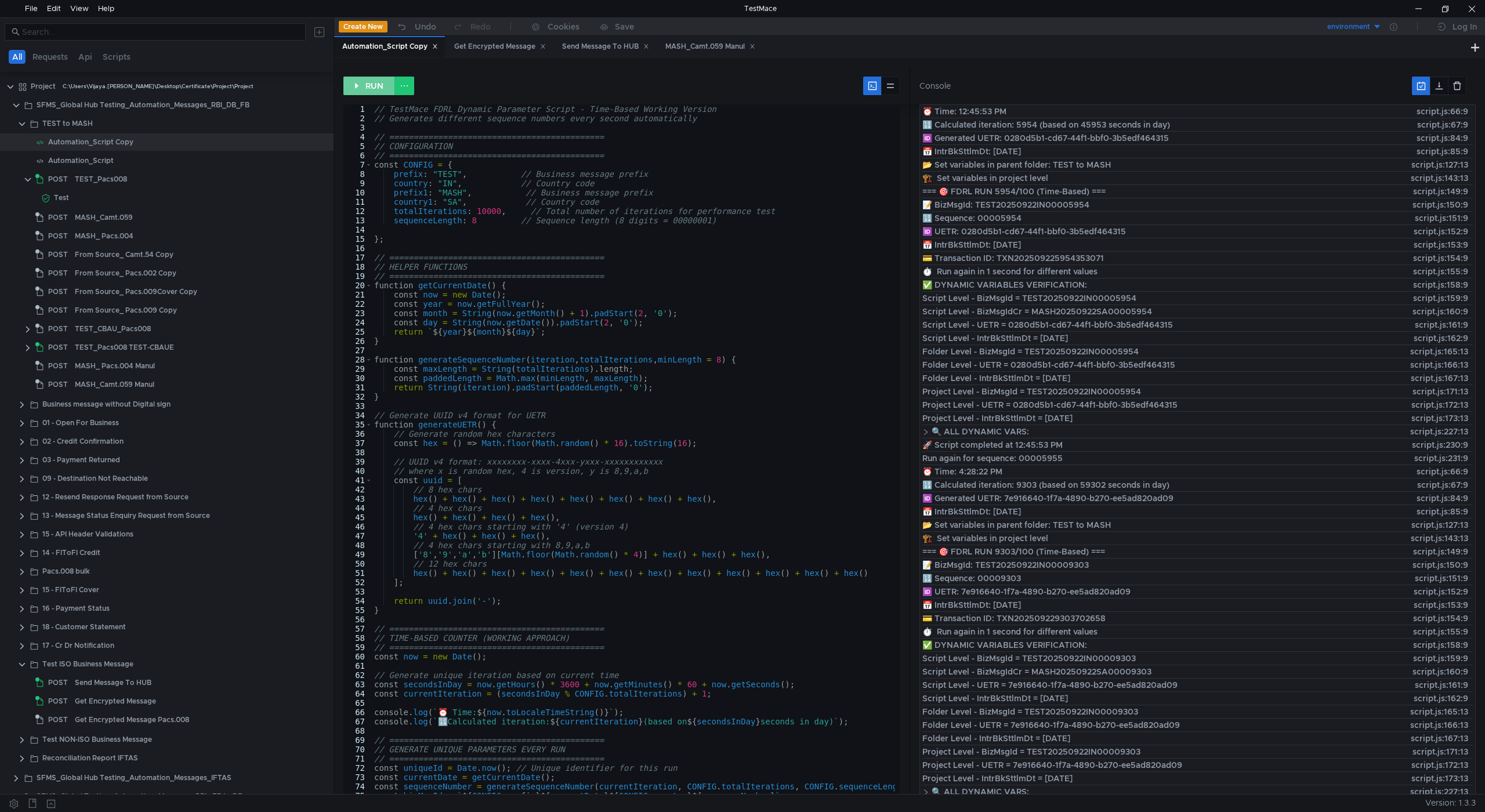
click at [373, 85] on button "RUN" at bounding box center [369, 85] width 52 height 19
click at [711, 45] on div "MASH_Camt.059 Manul" at bounding box center [710, 46] width 90 height 12
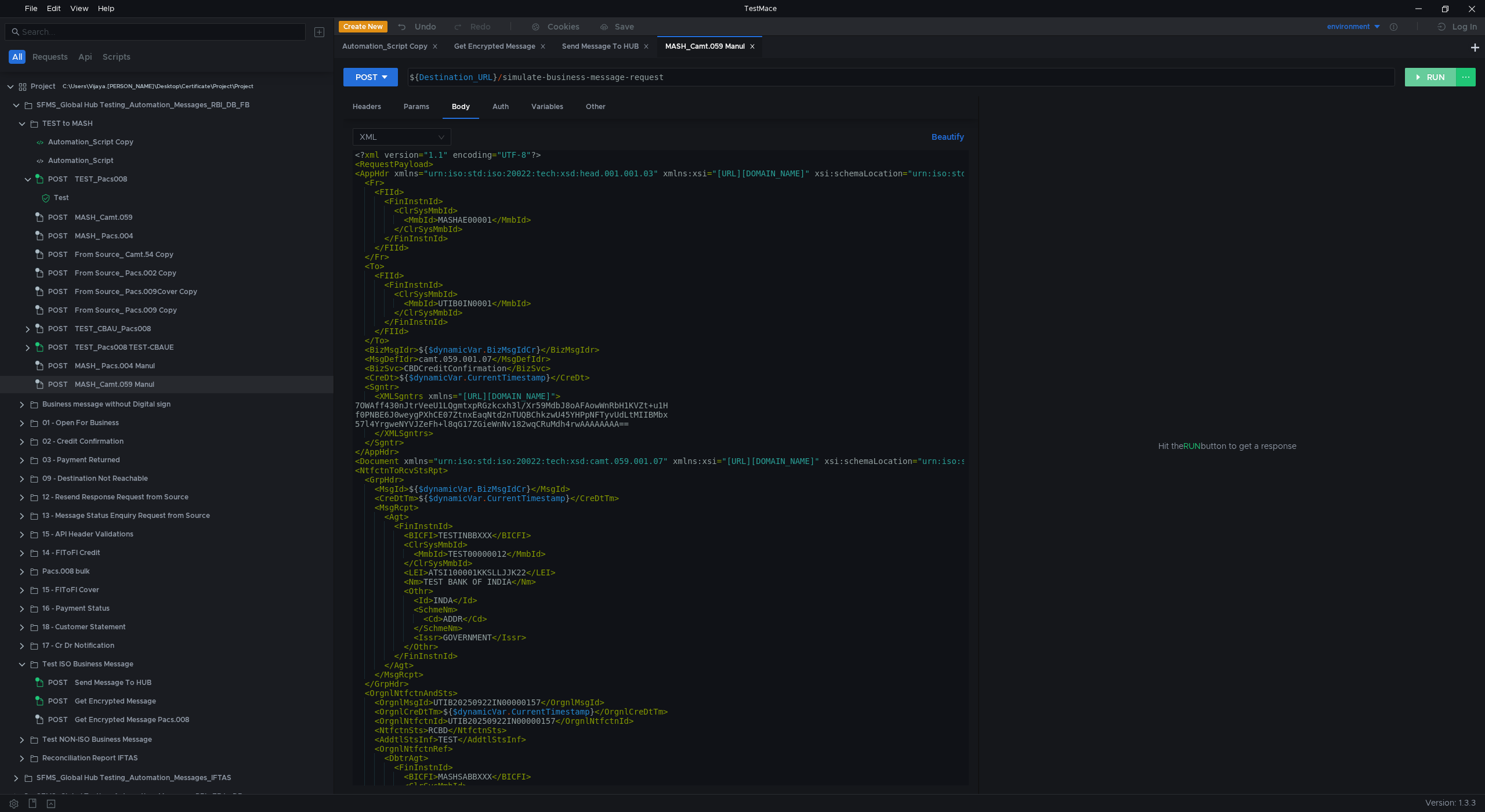
click at [1440, 75] on button "RUN" at bounding box center [1431, 77] width 52 height 19
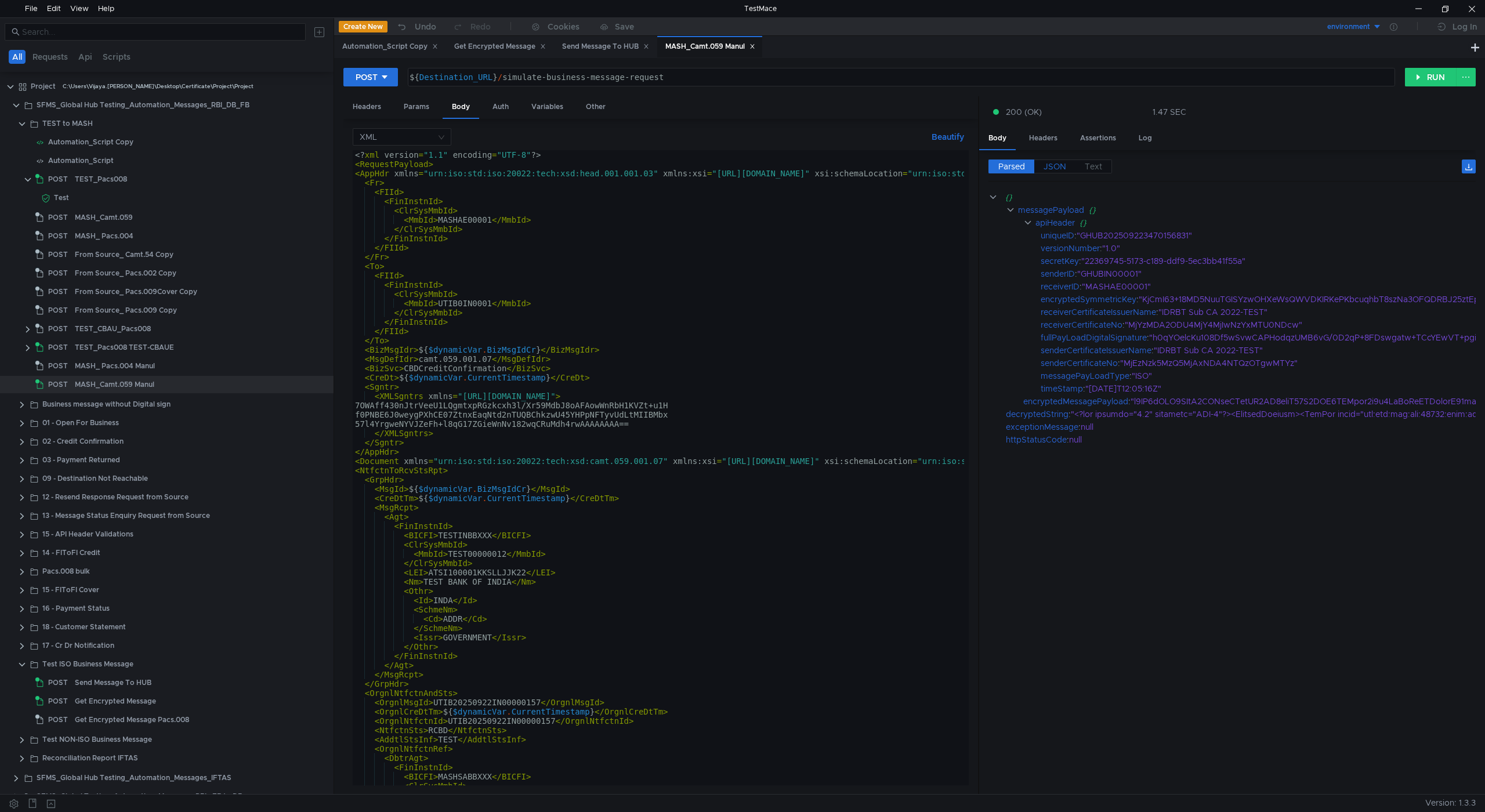
click at [1051, 164] on span "JSON" at bounding box center [1055, 166] width 23 height 10
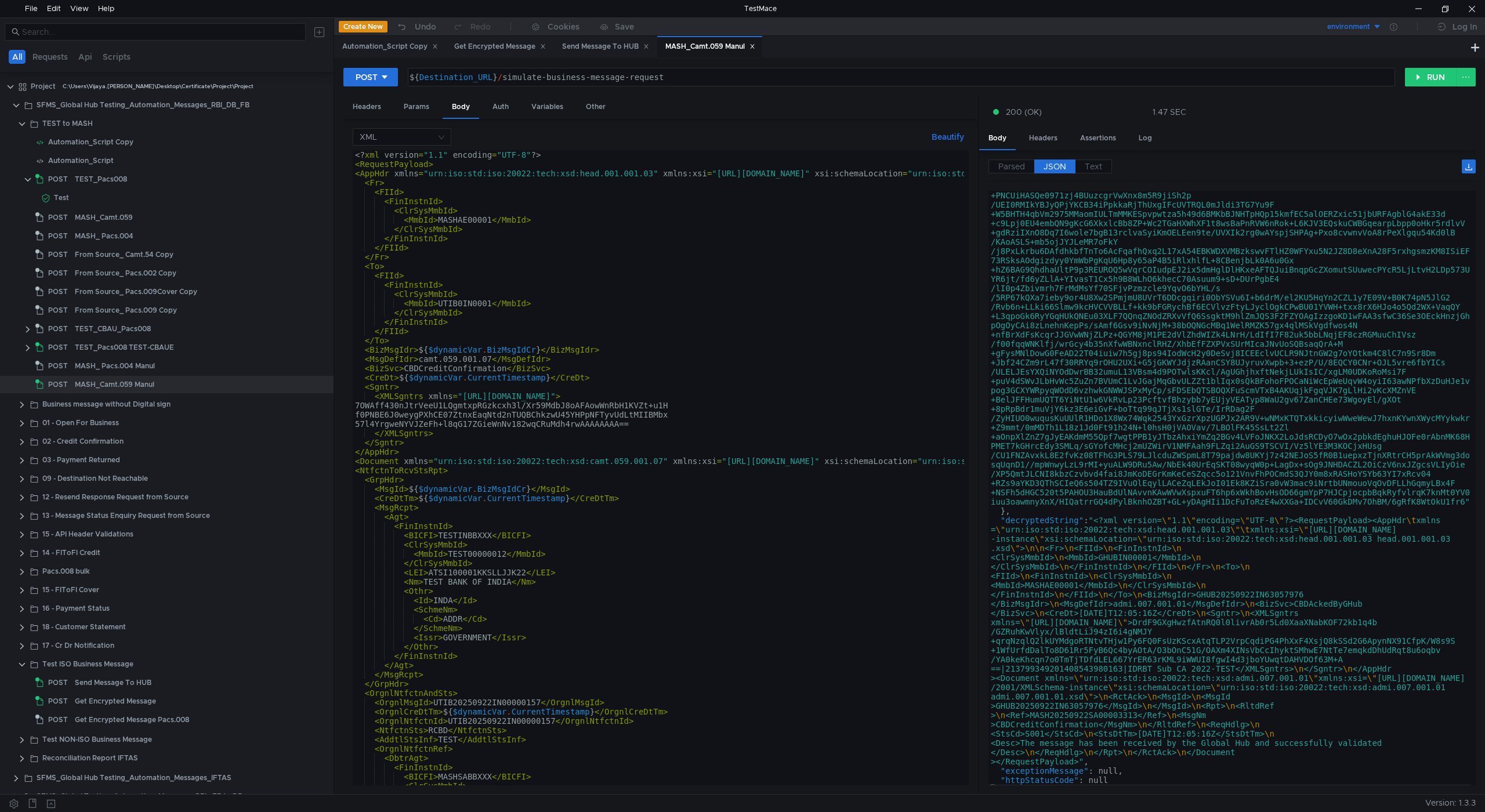
scroll to position [287, 0]
